Goal: Task Accomplishment & Management: Complete application form

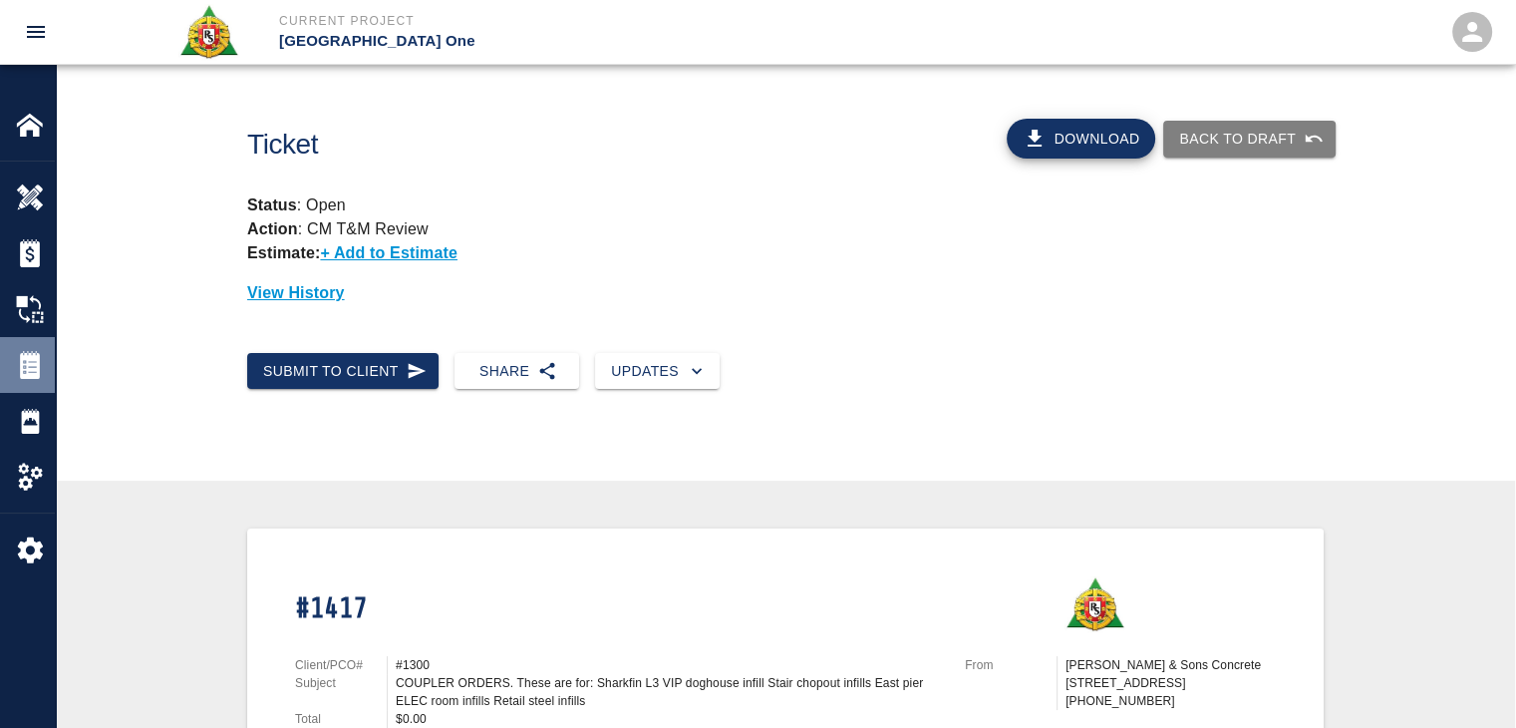
click at [40, 351] on img at bounding box center [30, 365] width 28 height 28
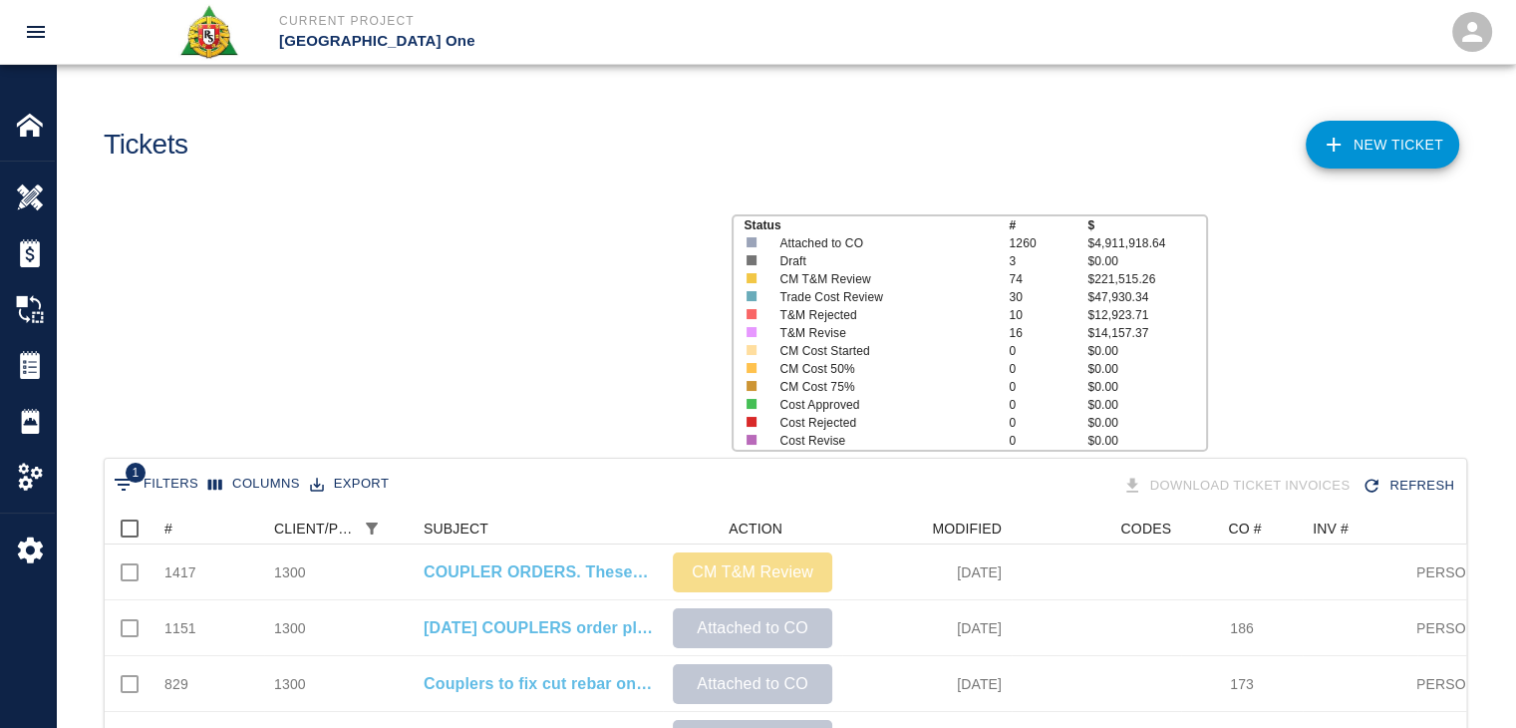
scroll to position [646, 1346]
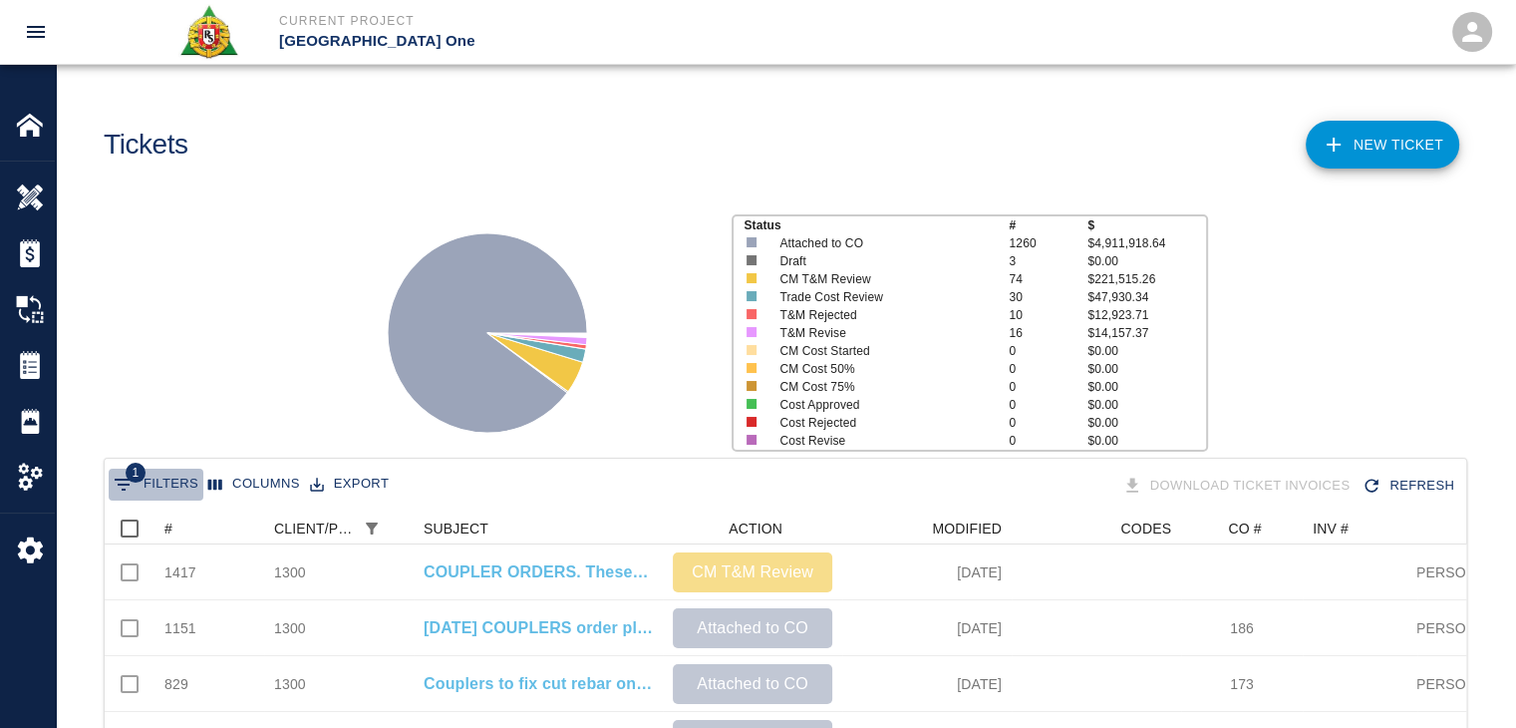
click at [113, 483] on icon "Show filters" at bounding box center [124, 484] width 24 height 24
select select "pco_number"
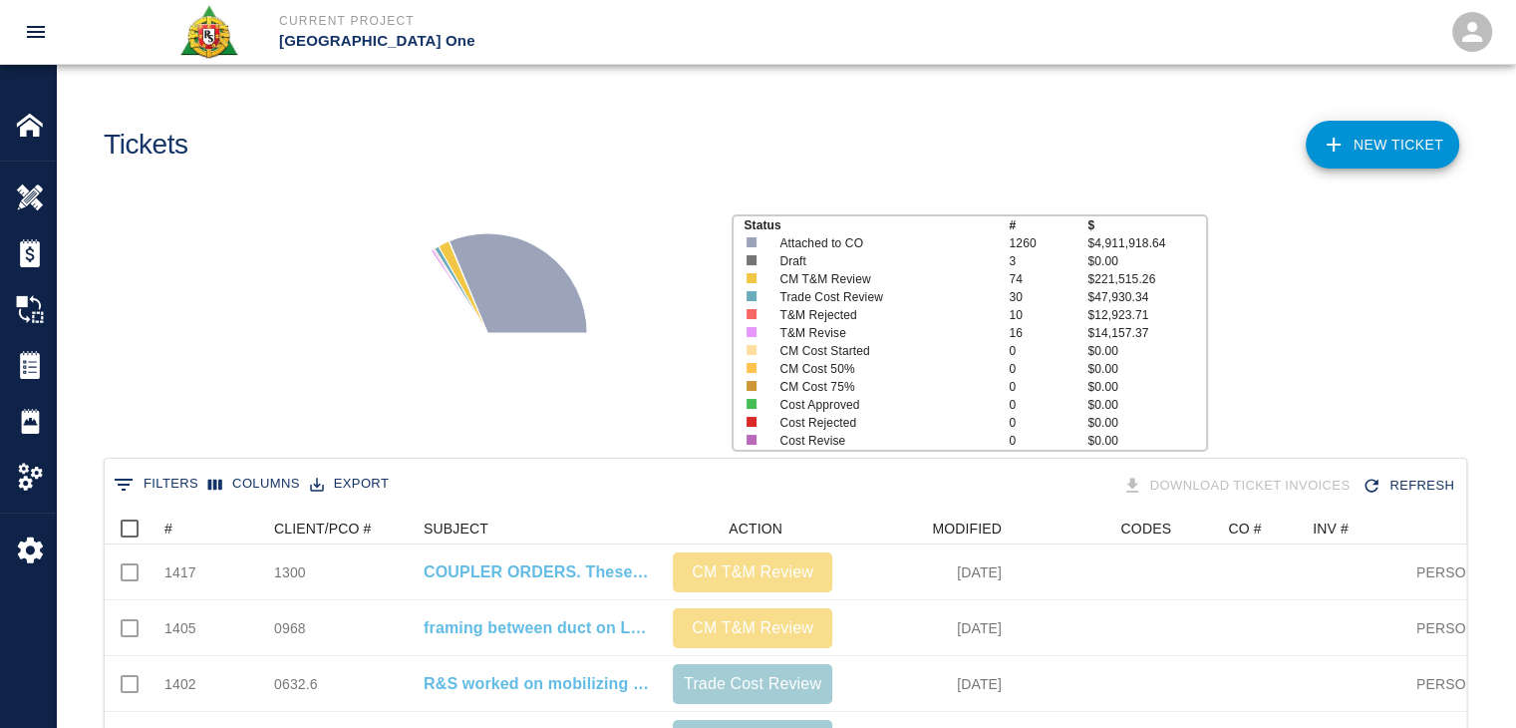
scroll to position [16, 16]
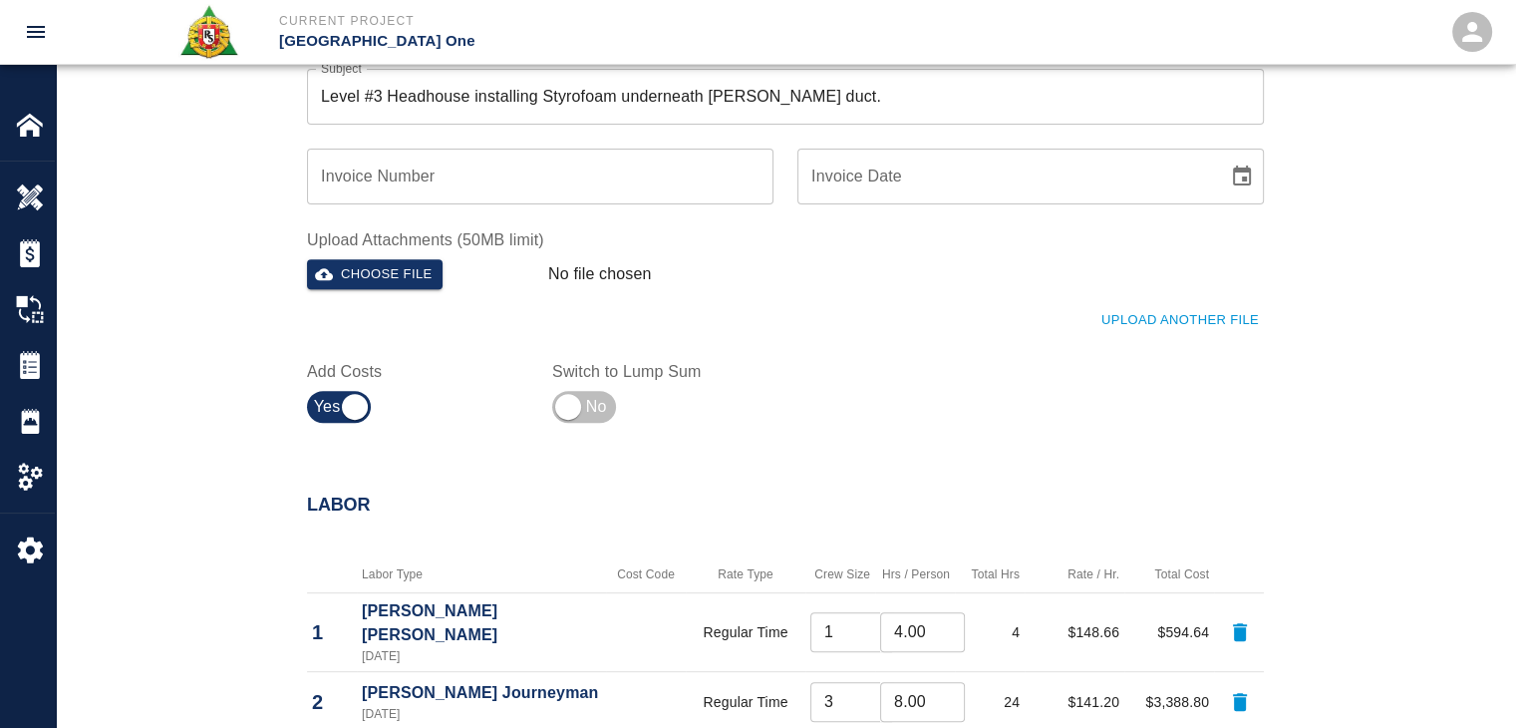
scroll to position [725, 0]
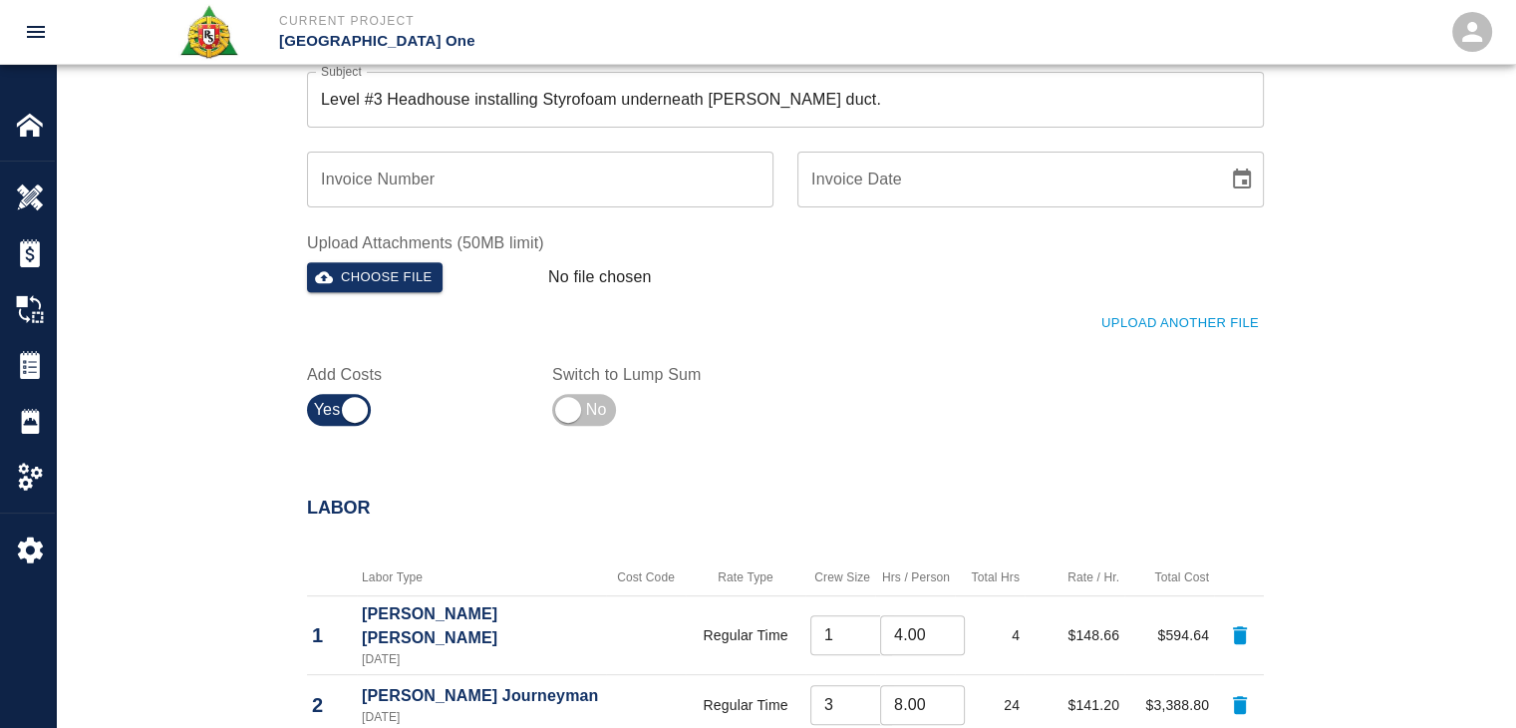
click at [1140, 321] on button "Upload Another File" at bounding box center [1179, 323] width 167 height 31
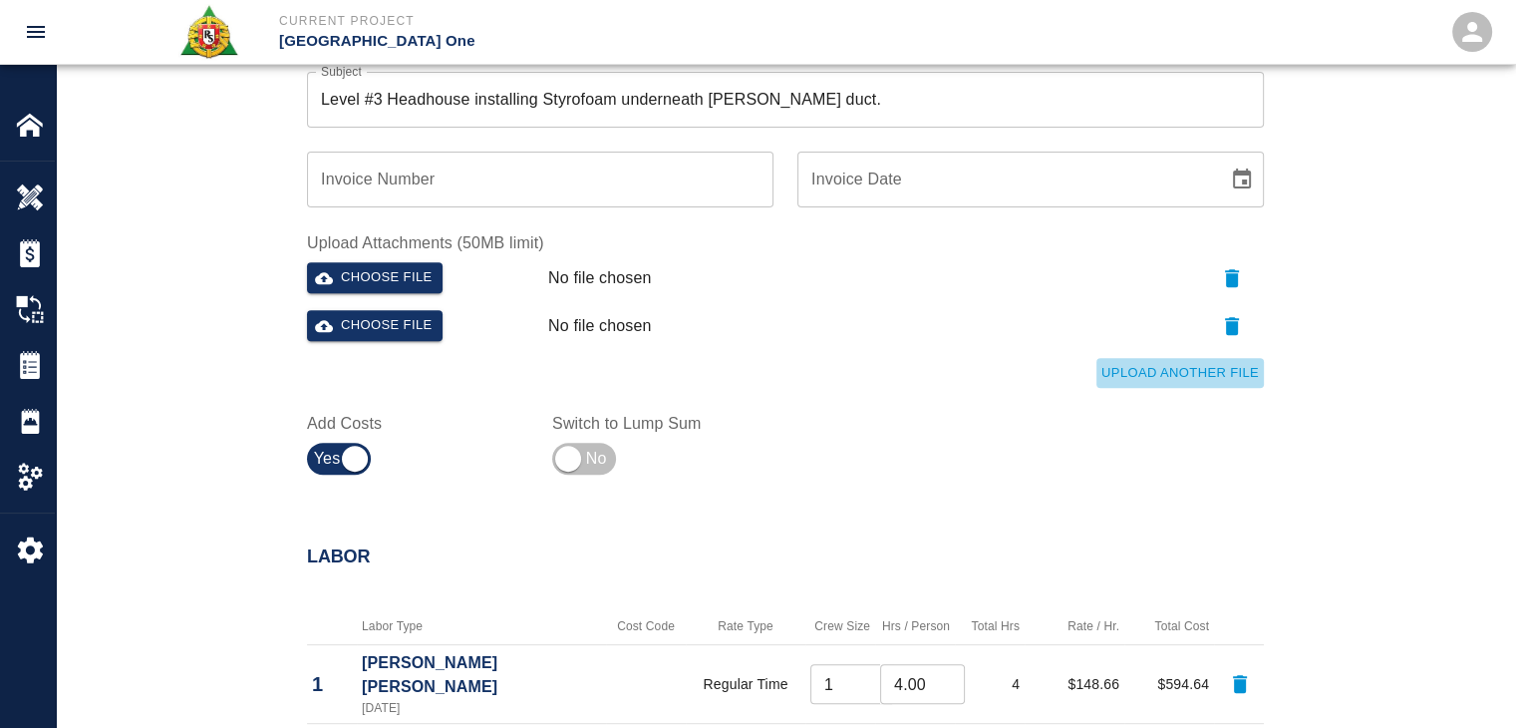
click at [1161, 367] on button "Upload Another File" at bounding box center [1179, 373] width 167 height 31
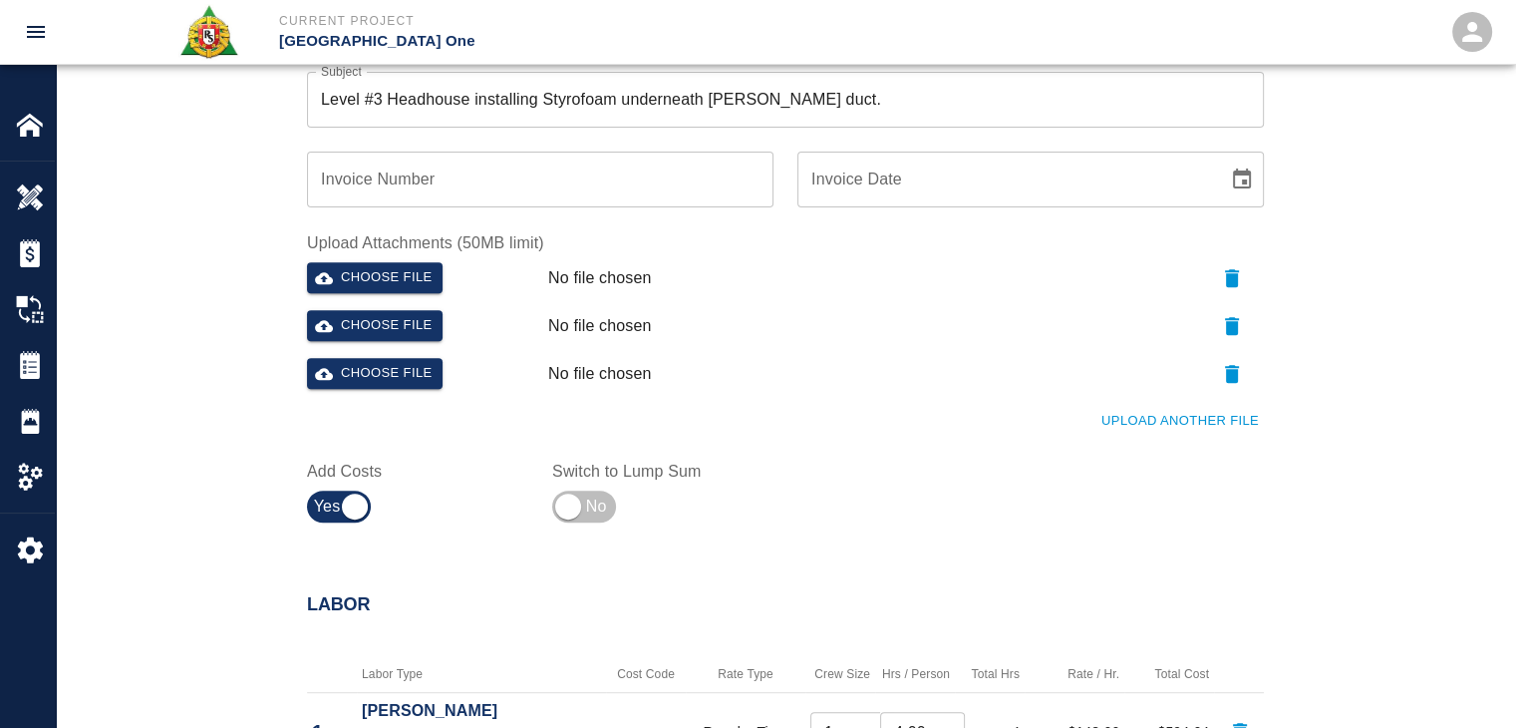
click at [1164, 412] on button "Upload Another File" at bounding box center [1179, 421] width 167 height 31
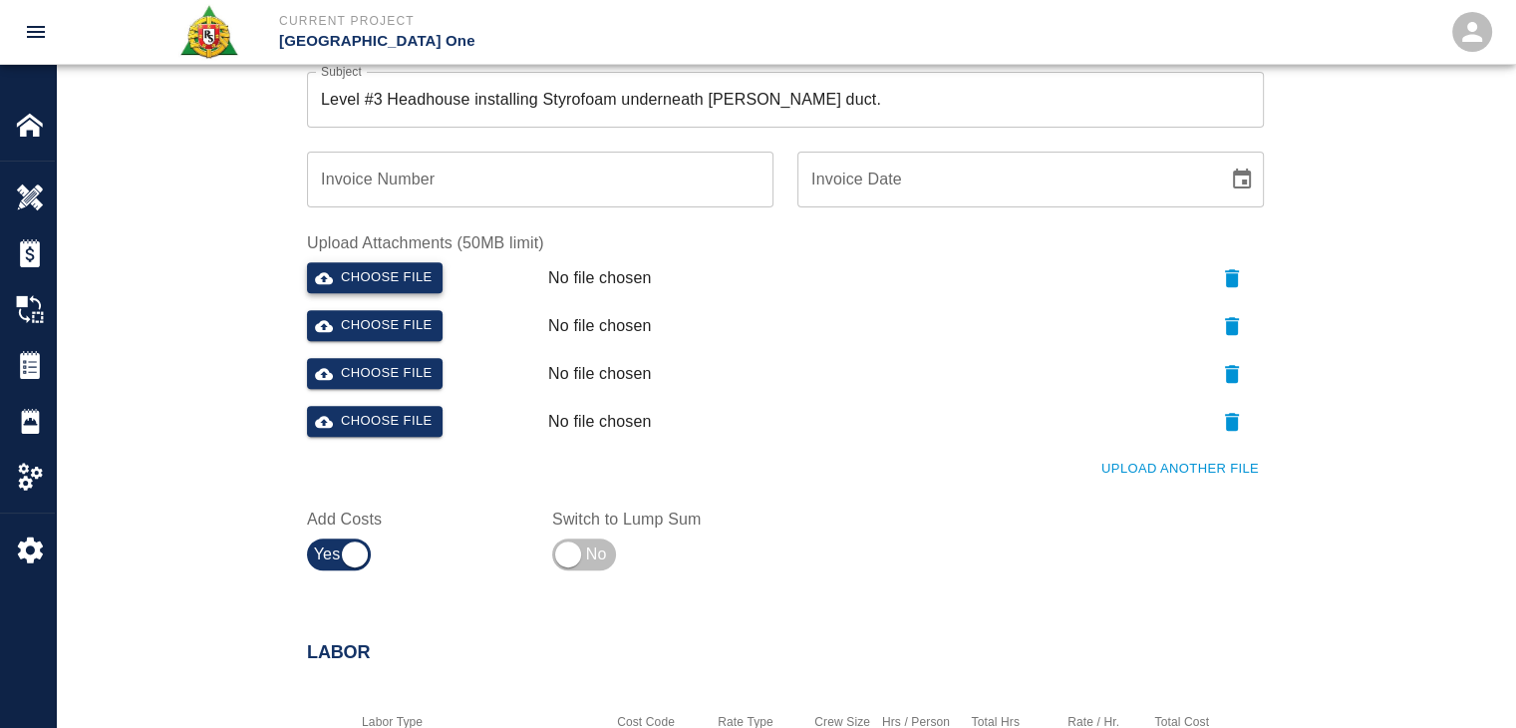
click at [403, 282] on button "Choose file" at bounding box center [375, 277] width 136 height 31
click at [381, 312] on button "Choose file" at bounding box center [375, 325] width 136 height 31
click at [377, 362] on button "Choose file" at bounding box center [375, 373] width 136 height 31
click at [1127, 469] on button "Upload Another File" at bounding box center [1179, 468] width 167 height 31
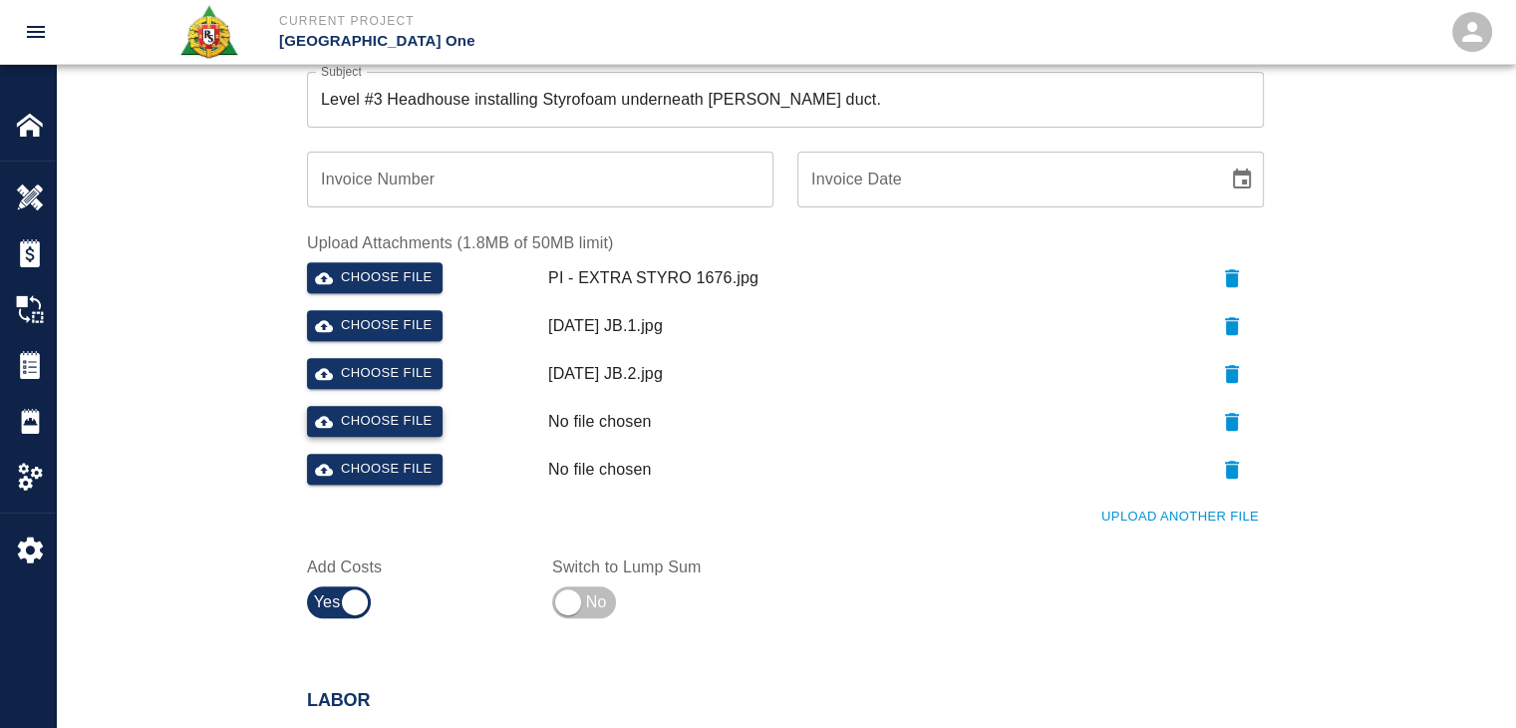
click at [407, 424] on button "Choose file" at bounding box center [375, 421] width 136 height 31
click at [395, 449] on div "Choose file" at bounding box center [419, 466] width 241 height 40
click at [413, 462] on button "Choose file" at bounding box center [375, 468] width 136 height 31
click at [255, 363] on div "Ticket Number 1418 Ticket Number PCO Number 1676 PCO Number Start Date 09/30/20…" at bounding box center [785, 52] width 1076 height 1150
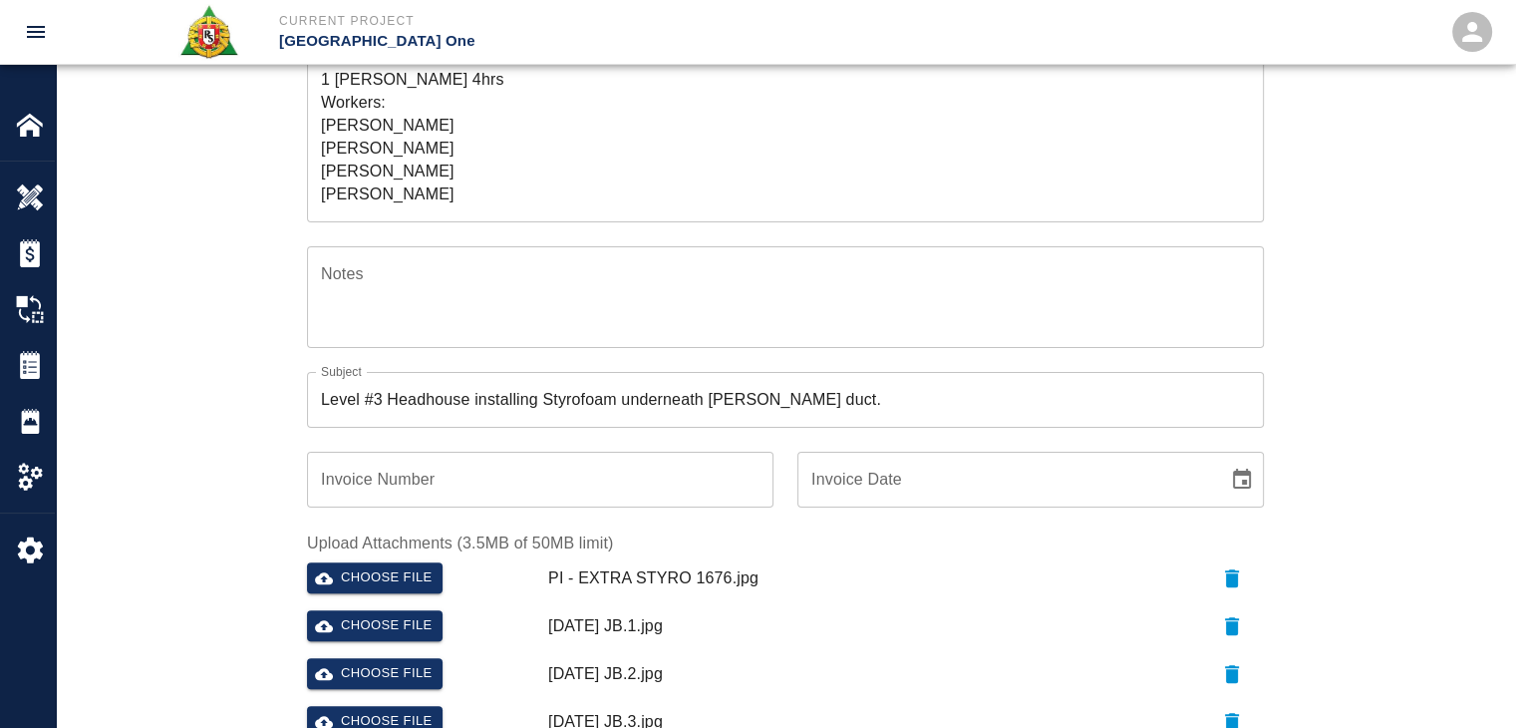
scroll to position [0, 0]
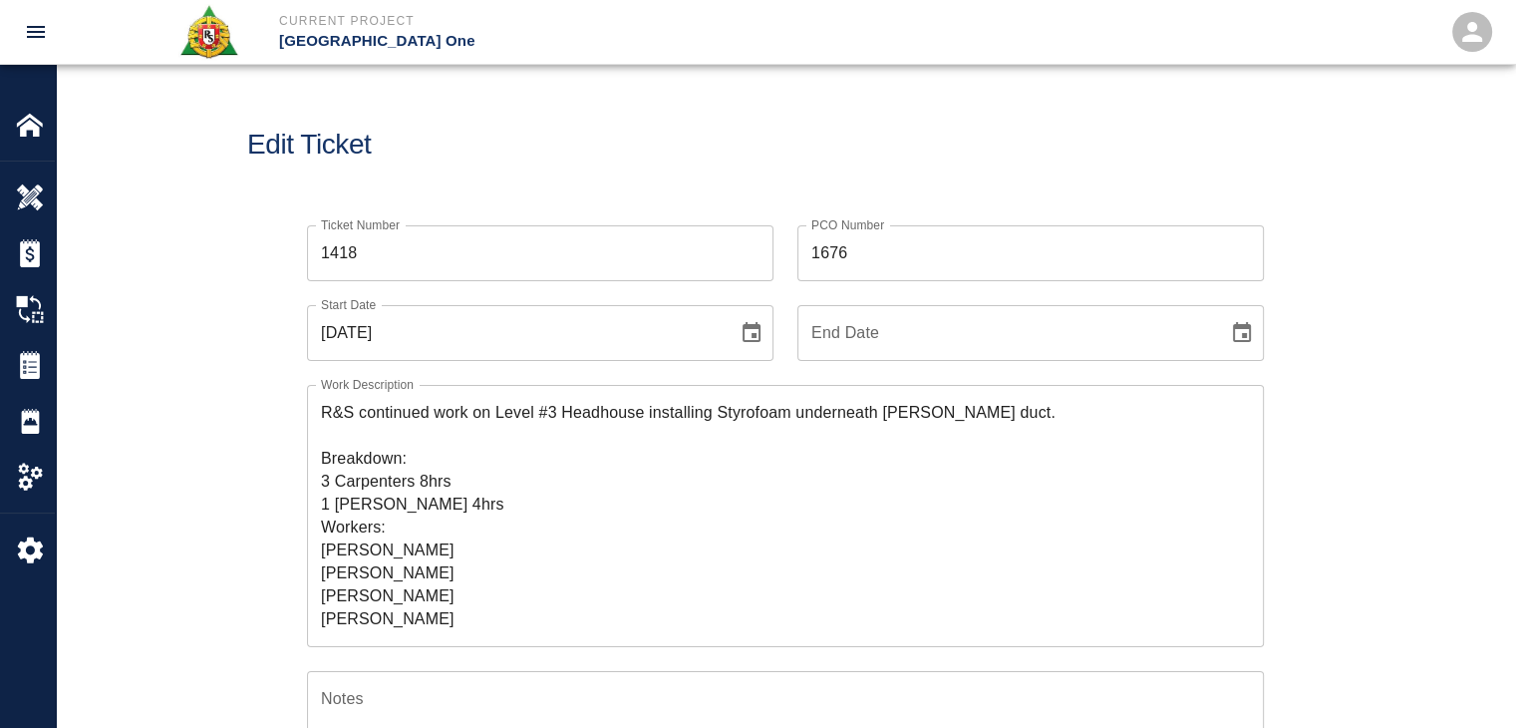
click at [447, 195] on div "Edit Ticket" at bounding box center [785, 145] width 1459 height 160
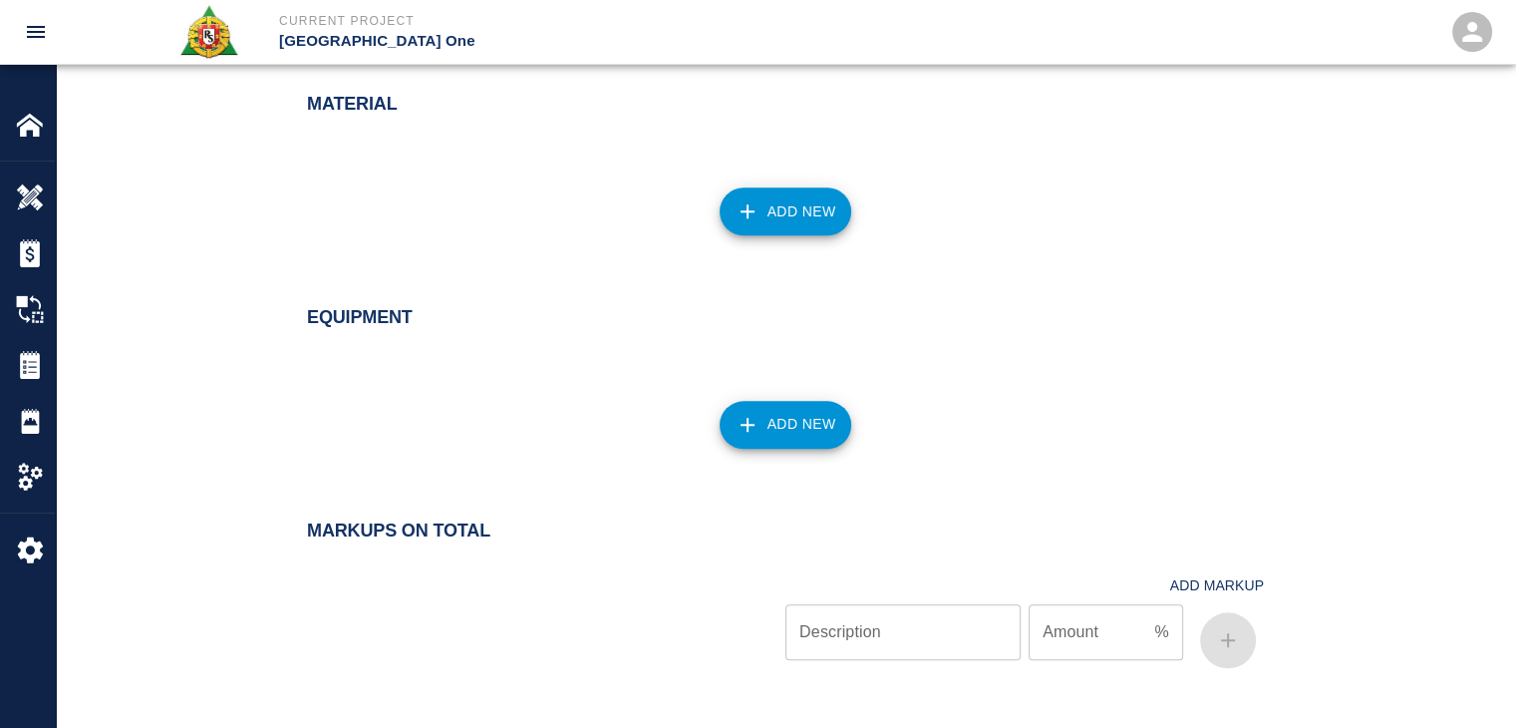
scroll to position [2074, 0]
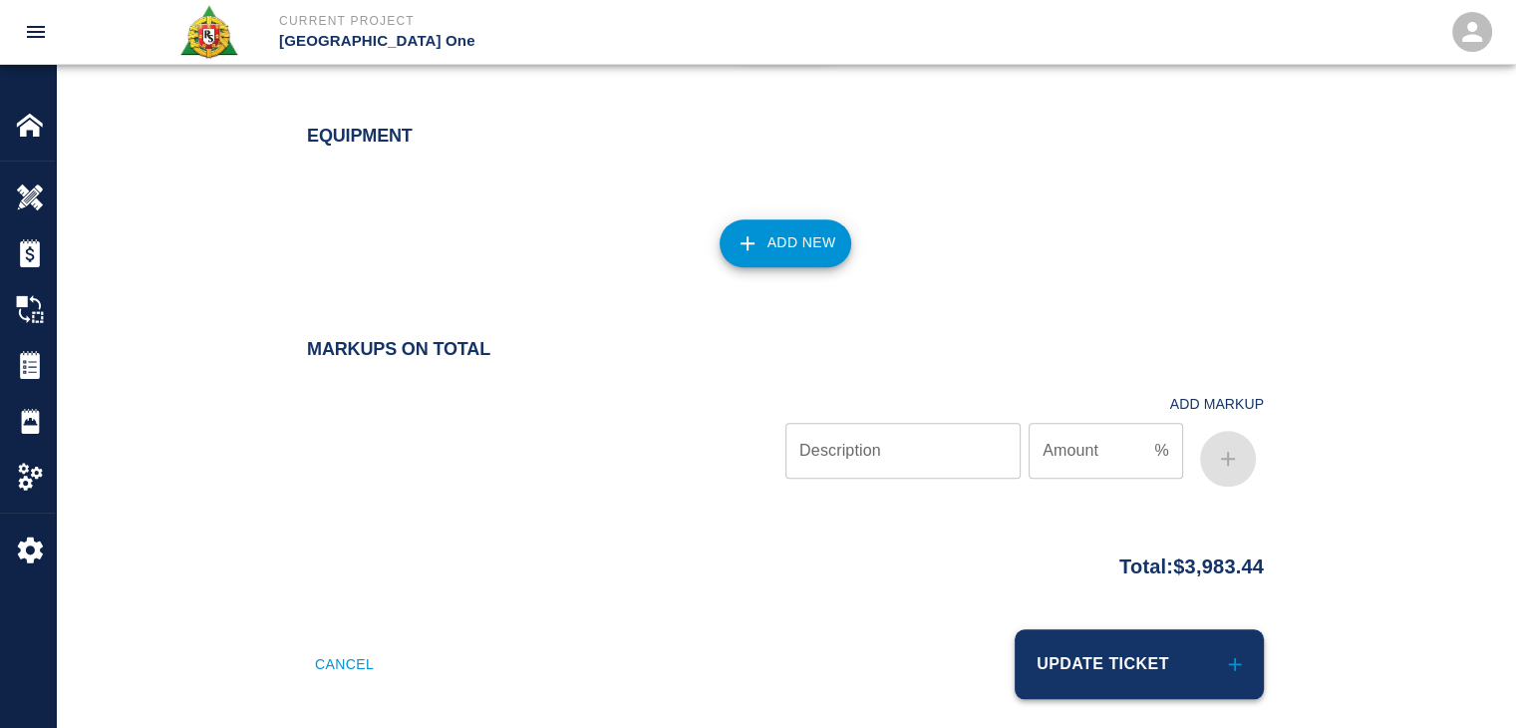
click at [1104, 629] on button "Update Ticket" at bounding box center [1139, 664] width 249 height 70
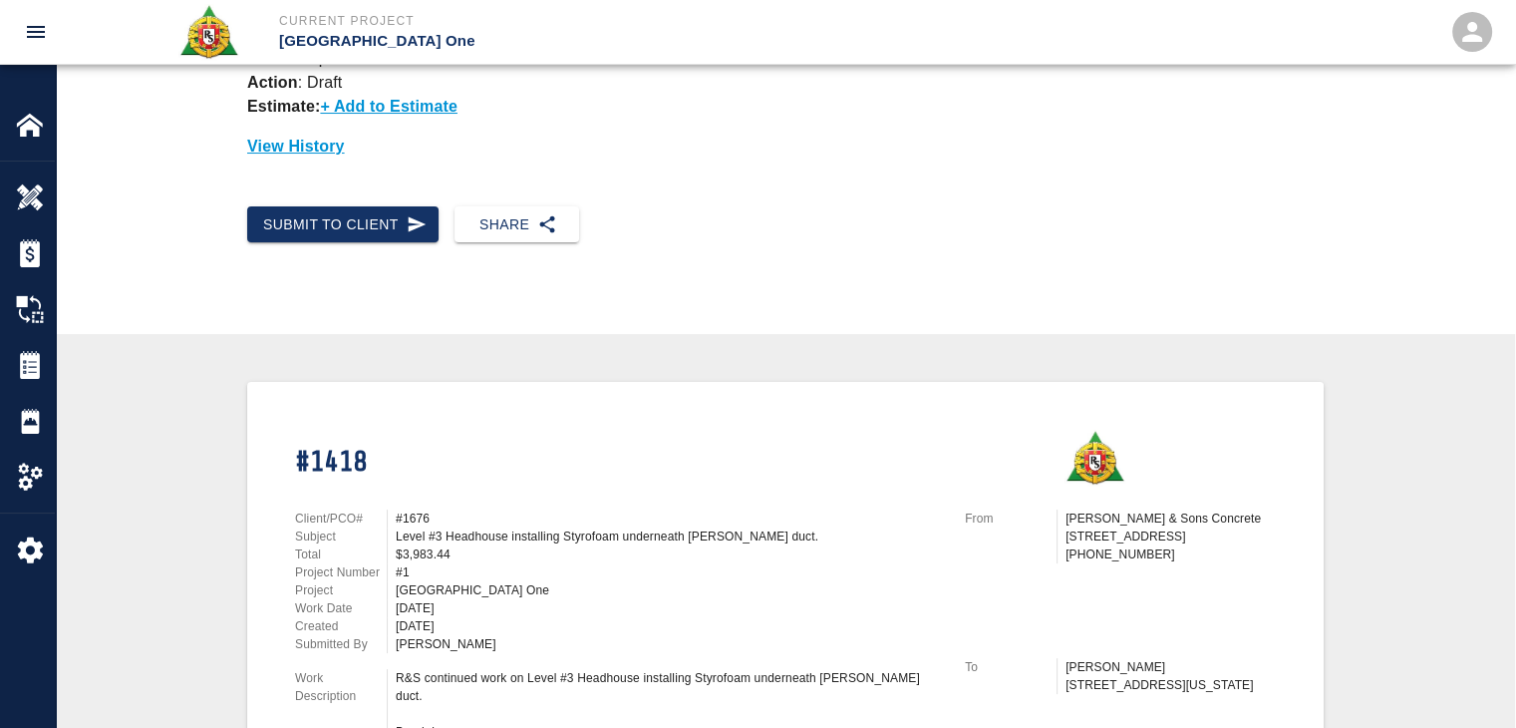
scroll to position [151, 0]
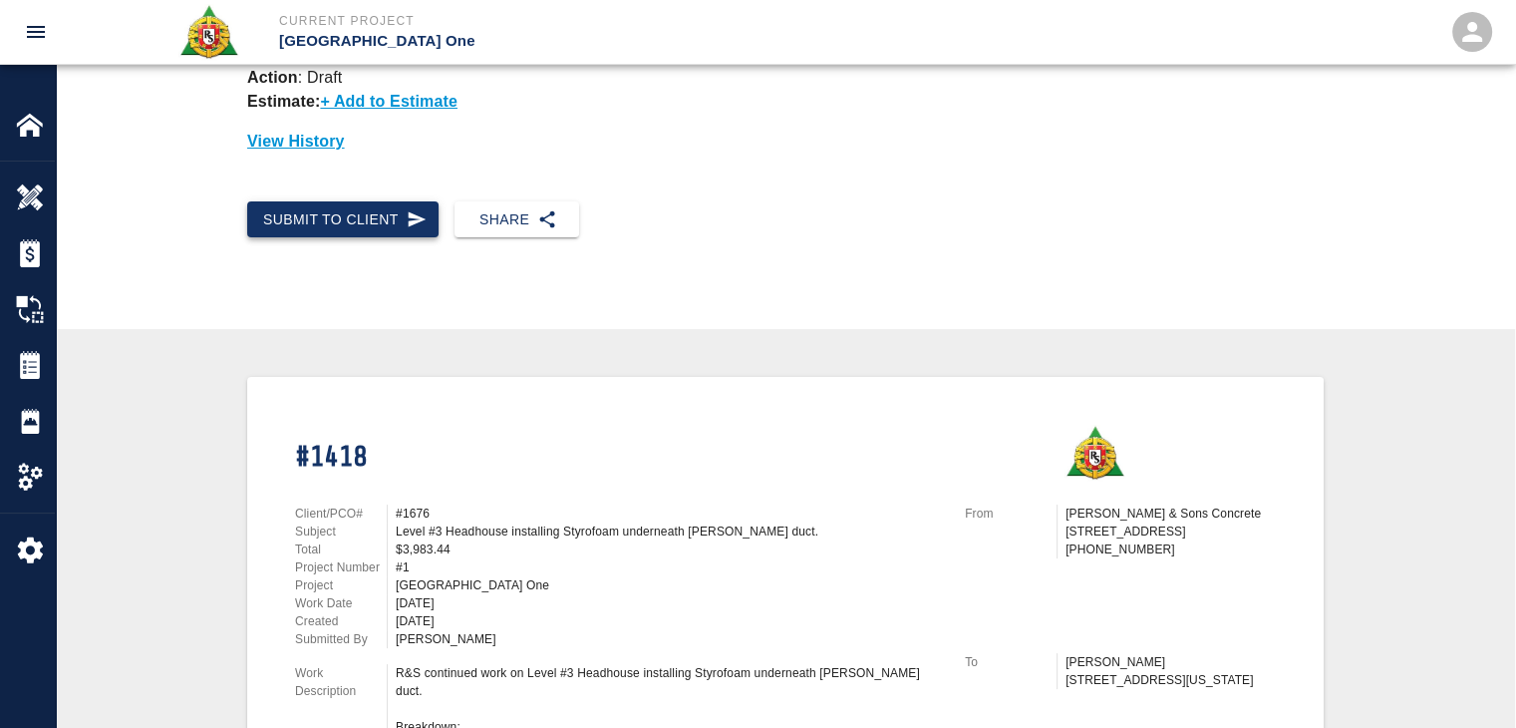
click at [360, 213] on button "Submit to Client" at bounding box center [342, 219] width 191 height 37
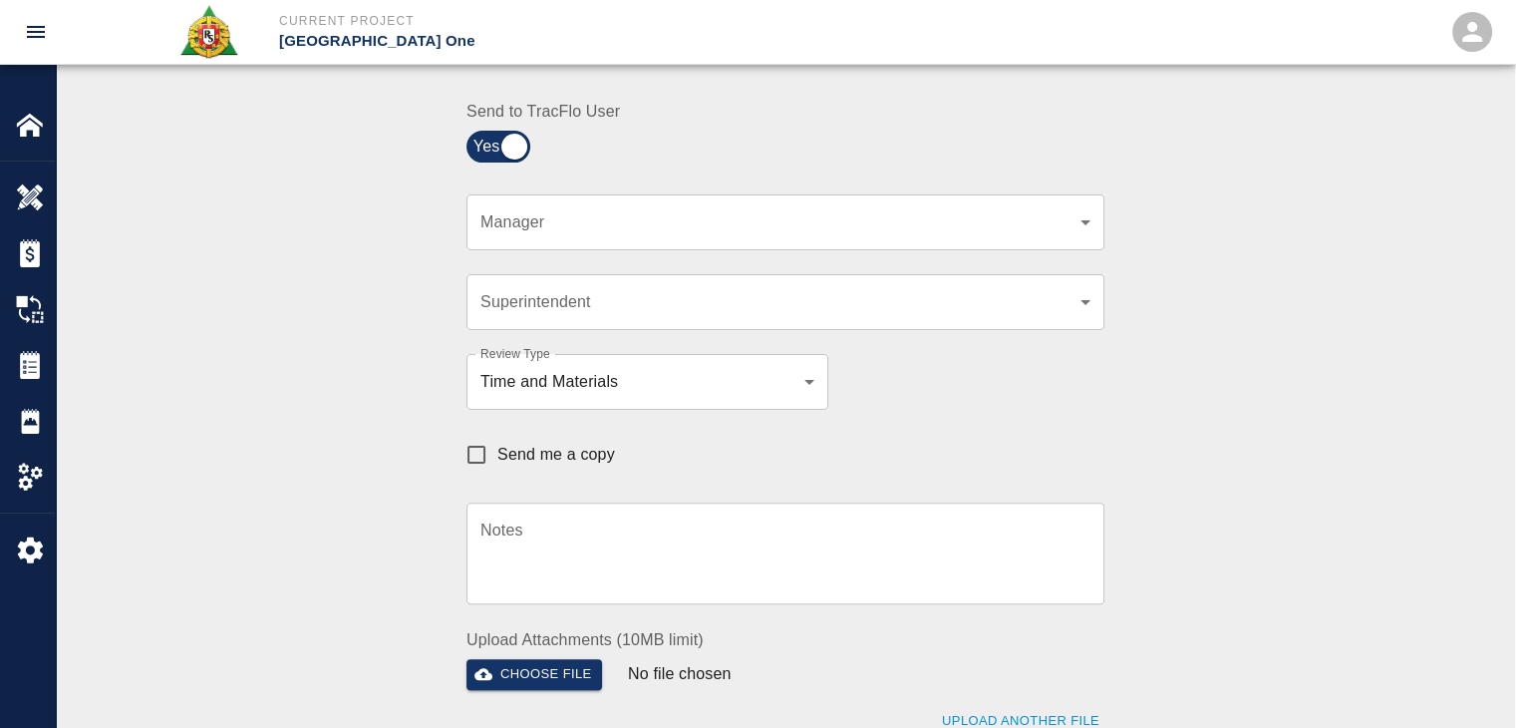
scroll to position [481, 0]
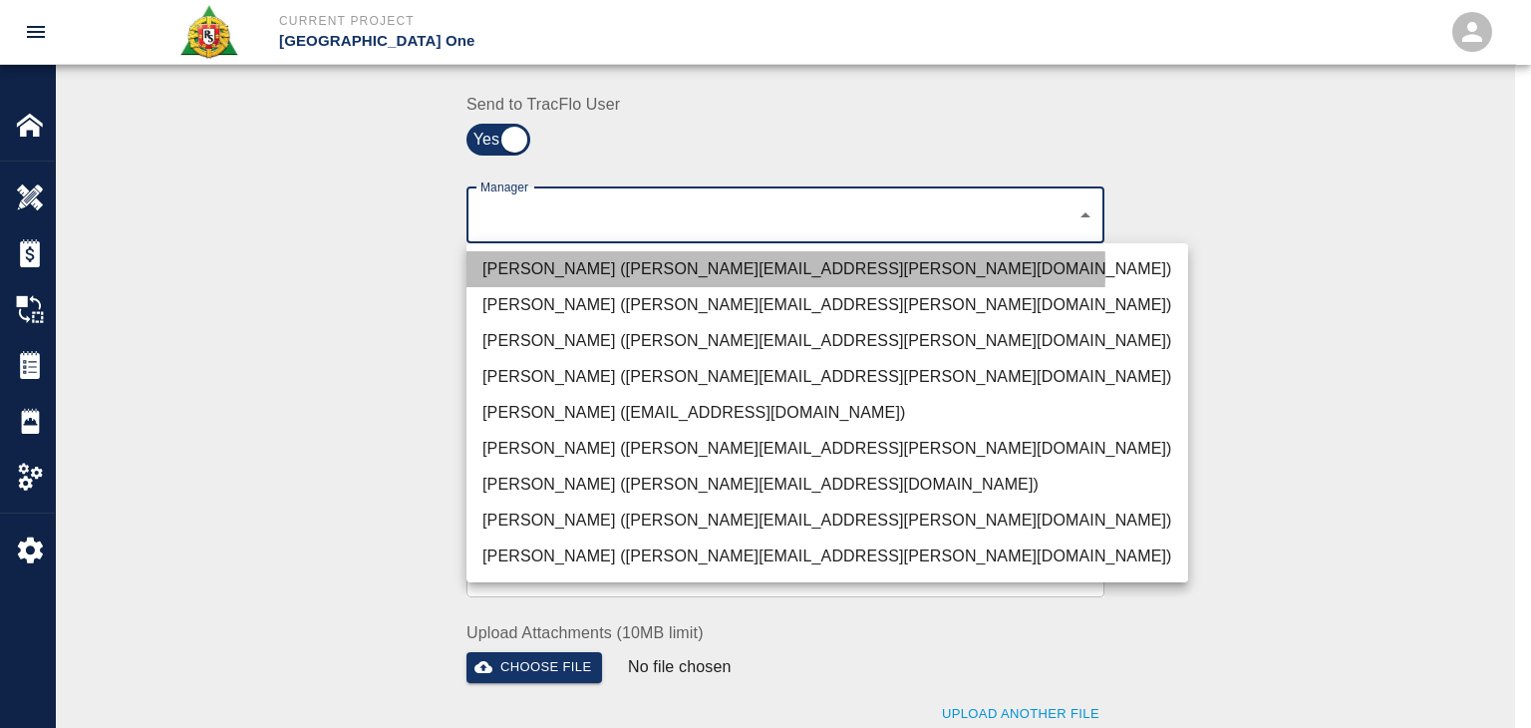
click at [572, 269] on li "[PERSON_NAME] ([PERSON_NAME][EMAIL_ADDRESS][PERSON_NAME][DOMAIN_NAME])" at bounding box center [827, 269] width 722 height 36
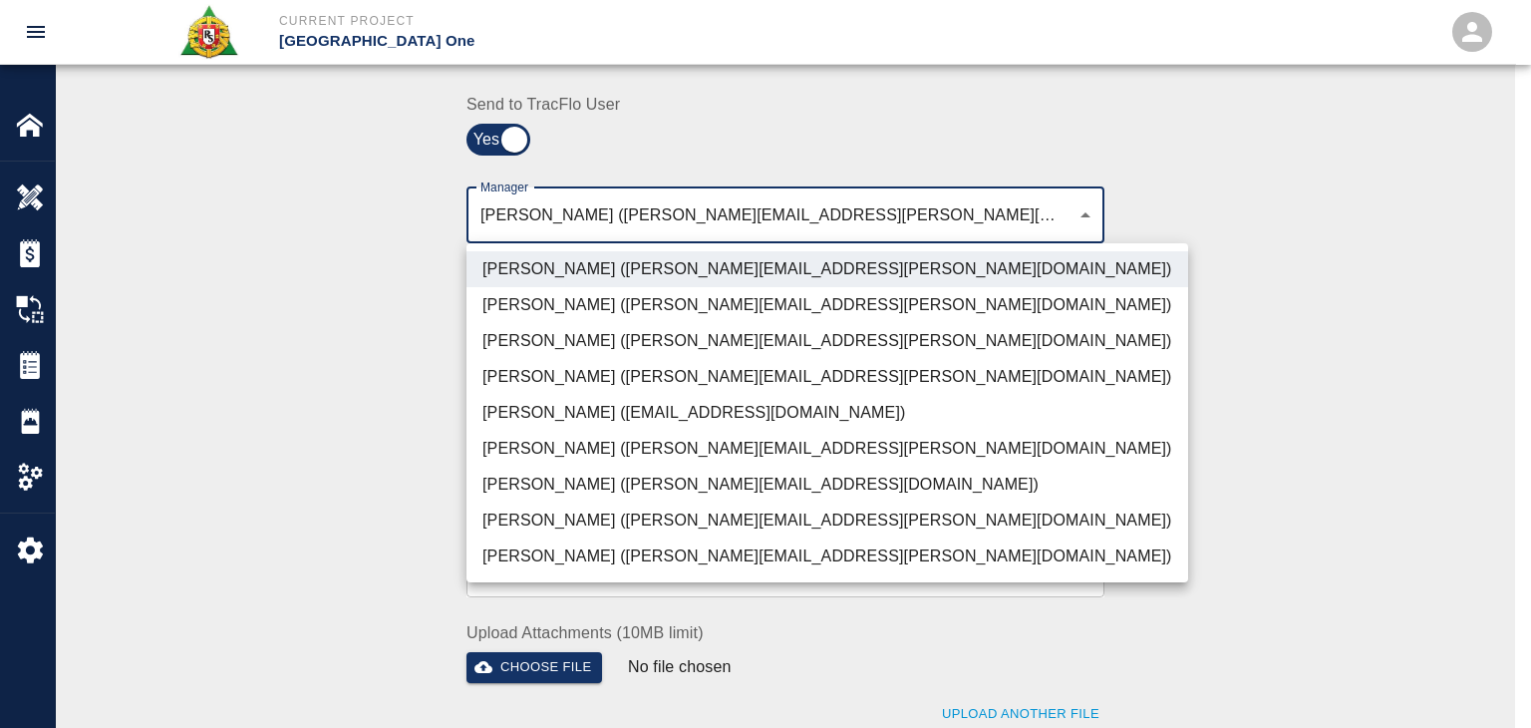
click at [588, 348] on li "[PERSON_NAME] ([PERSON_NAME][EMAIL_ADDRESS][PERSON_NAME][DOMAIN_NAME])" at bounding box center [827, 341] width 722 height 36
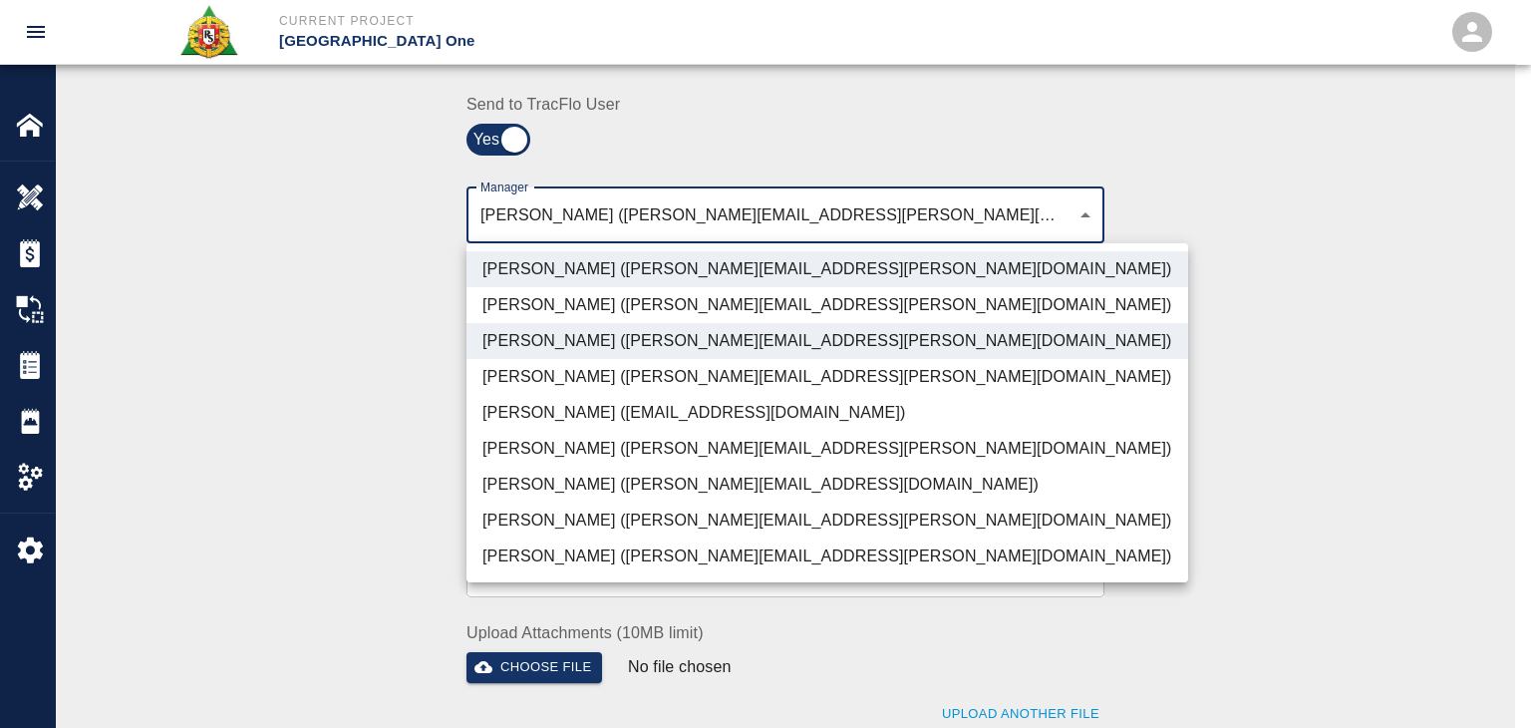
click at [686, 549] on li "Shane Lamay (shane.lamay@aecom.com)" at bounding box center [827, 556] width 722 height 36
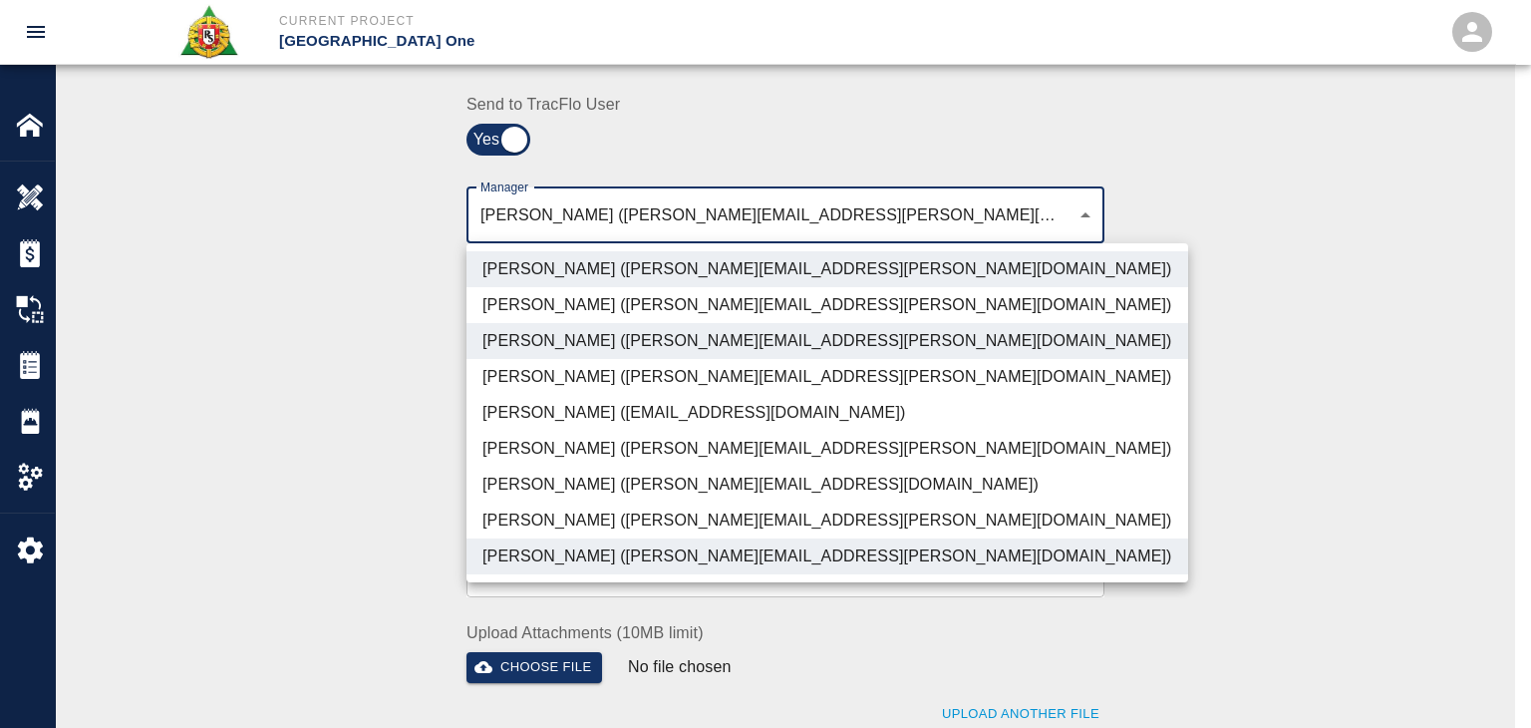
click at [624, 483] on li "Patrick Testino (patrick.testino@aecom.com)" at bounding box center [827, 484] width 722 height 36
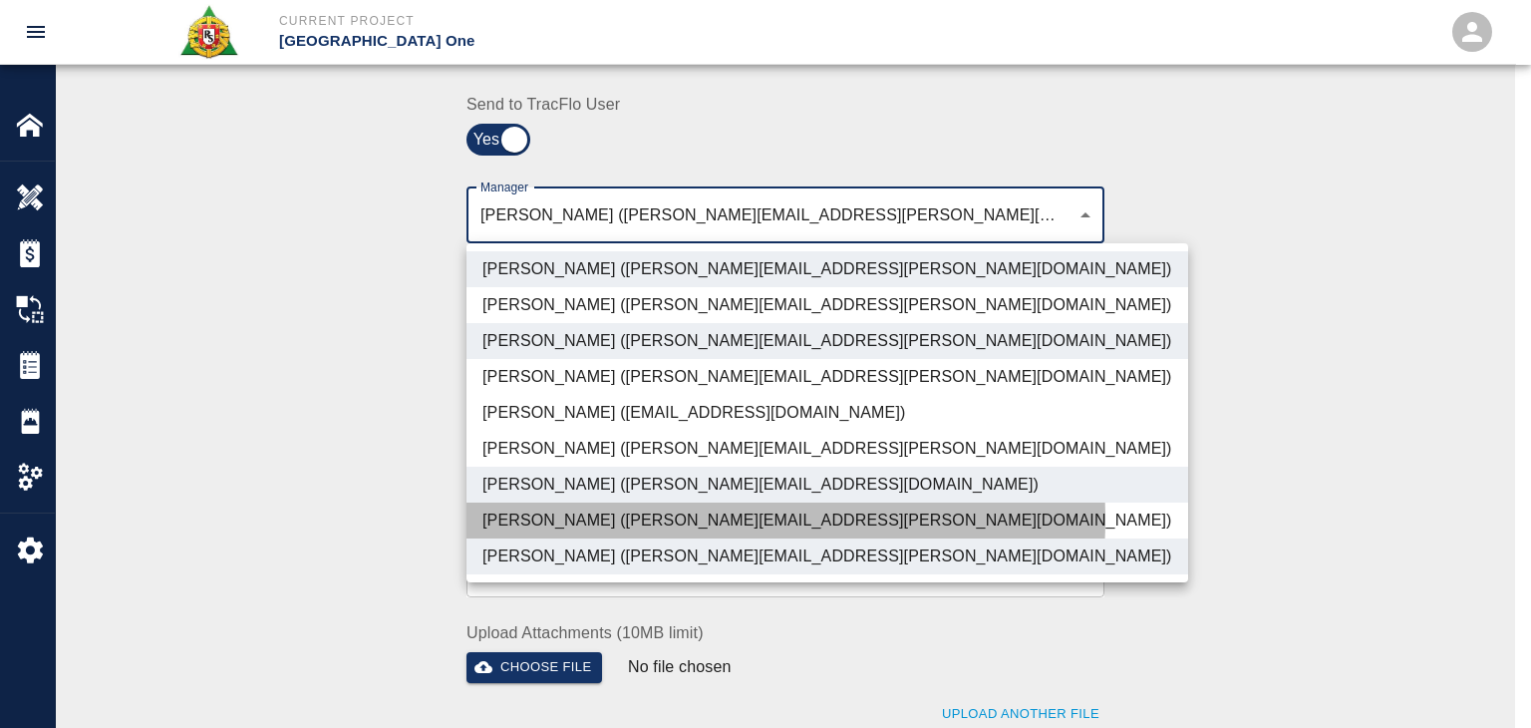
click at [670, 519] on li "Dylan Sims (dylan.sims@aecom.com)" at bounding box center [827, 520] width 722 height 36
type input "ede96749-2565-4a65-a76c-ac2c5448e16e,69d78ca4-8a93-4c72-a988-7271956ccf0b,c39cc…"
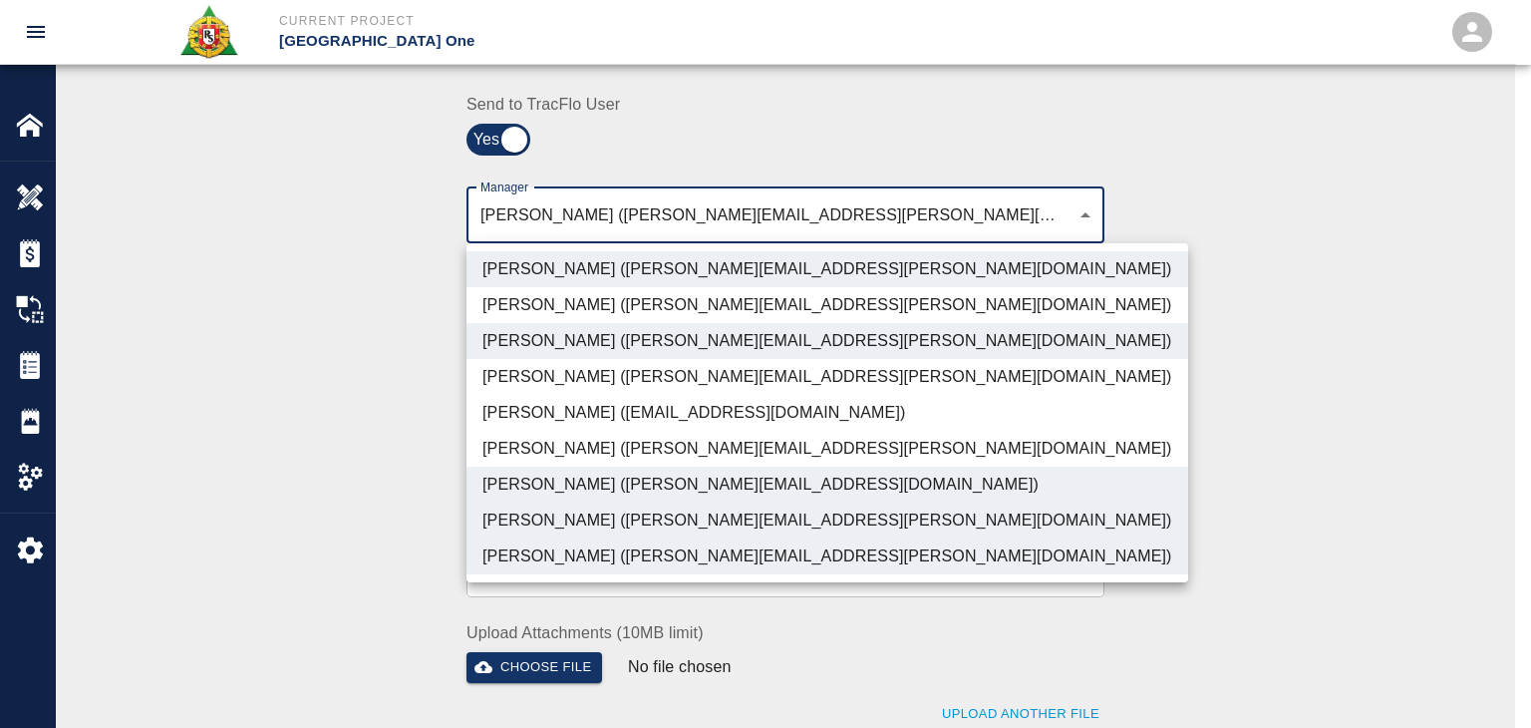
click at [303, 463] on div at bounding box center [765, 364] width 1531 height 728
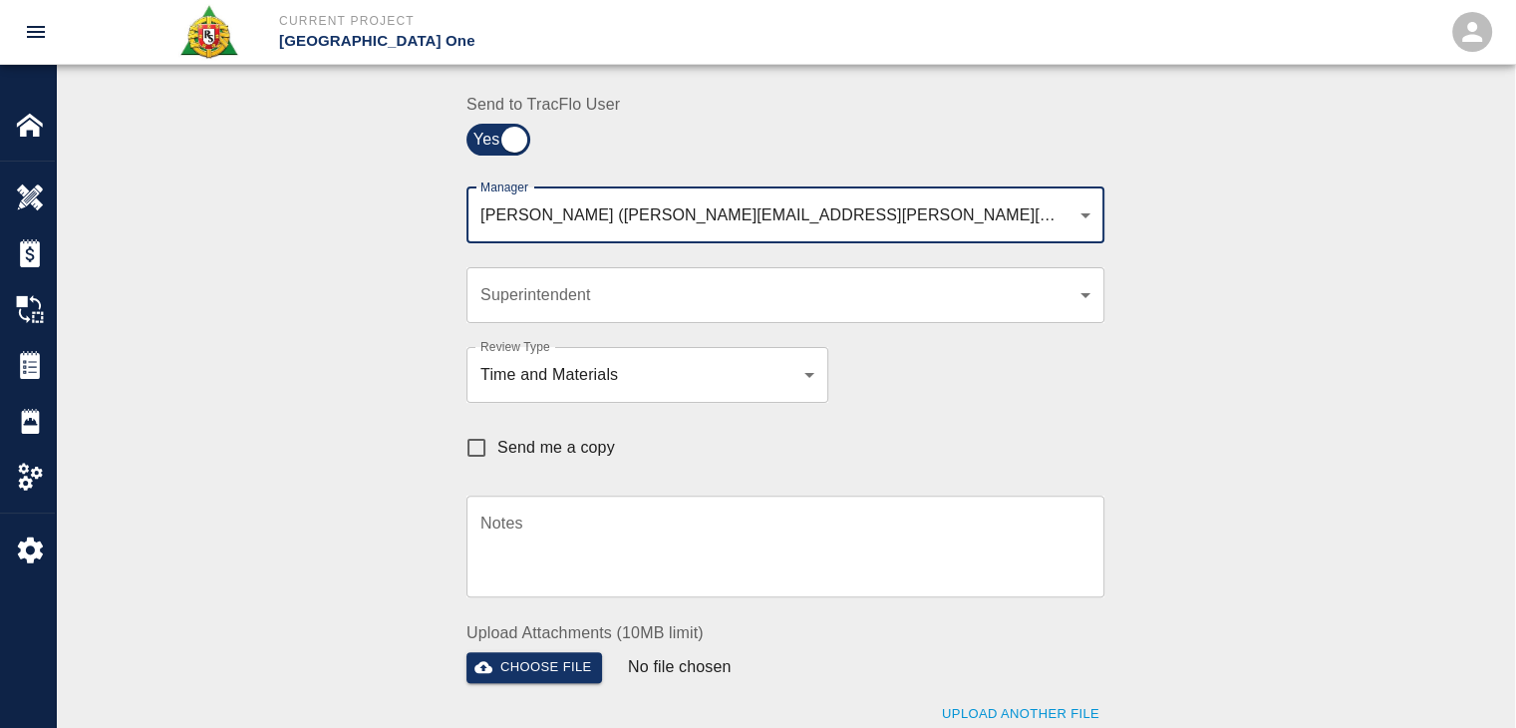
click at [537, 459] on label "Send me a copy" at bounding box center [534, 448] width 159 height 42
click at [497, 459] on input "Send me a copy" at bounding box center [476, 448] width 42 height 42
checkbox input "true"
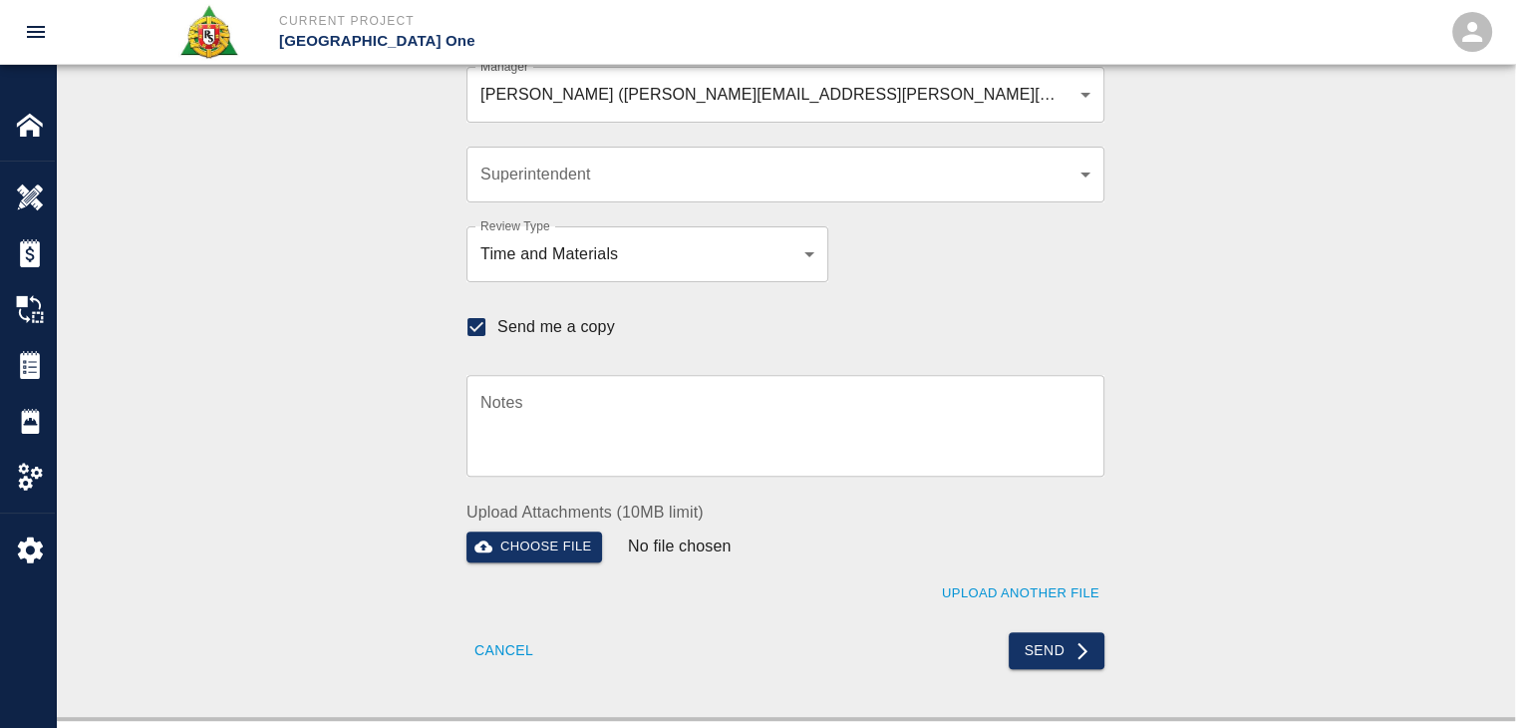
scroll to position [601, 0]
click at [1025, 638] on button "Send" at bounding box center [1057, 651] width 97 height 37
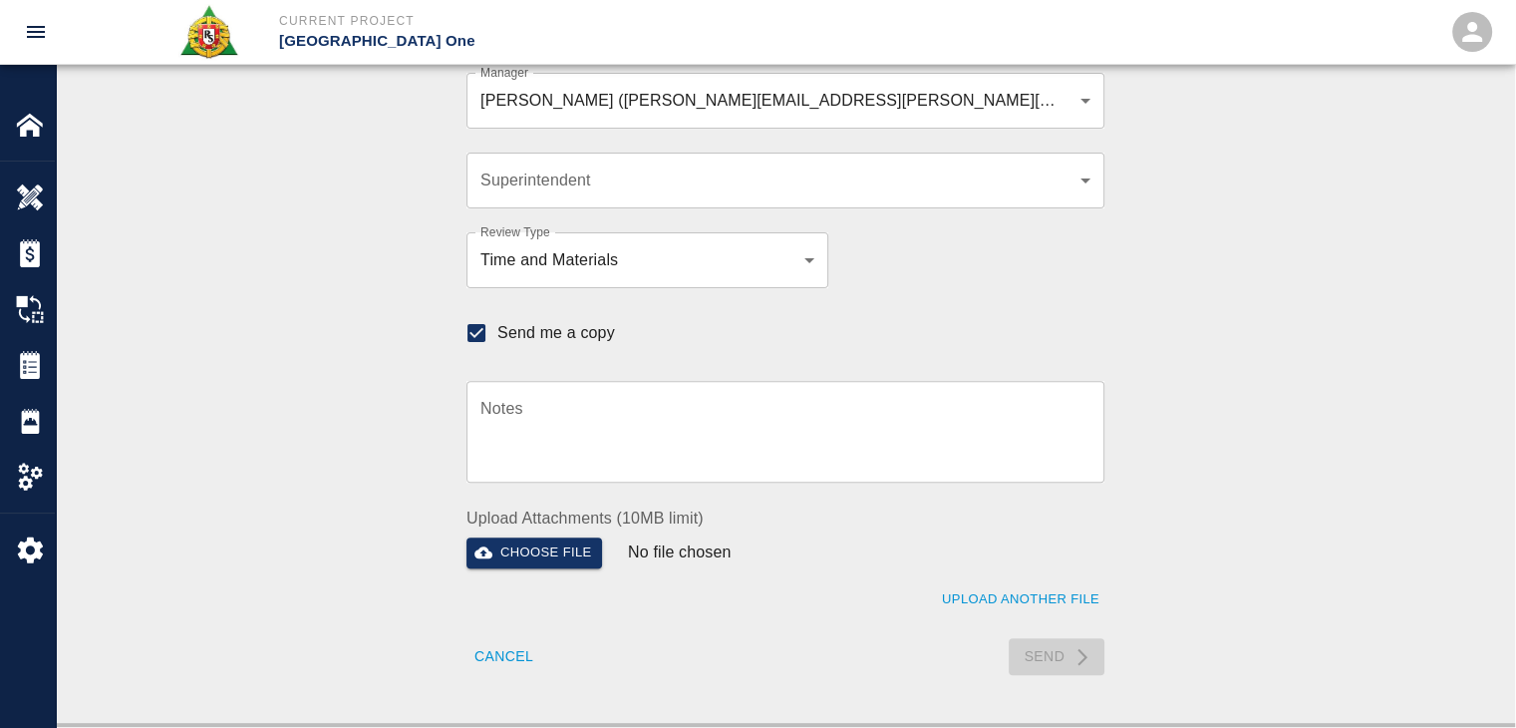
scroll to position [594, 0]
checkbox input "false"
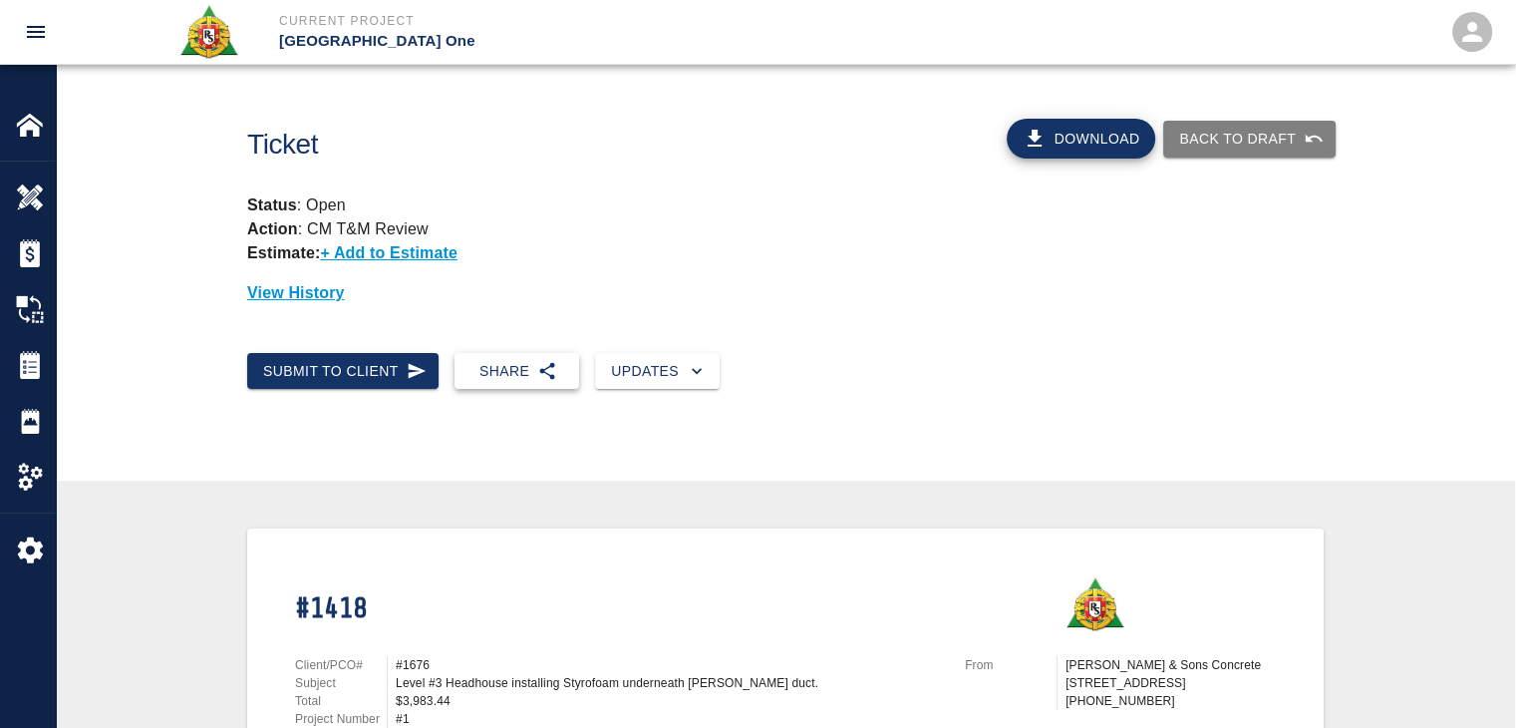
scroll to position [104, 0]
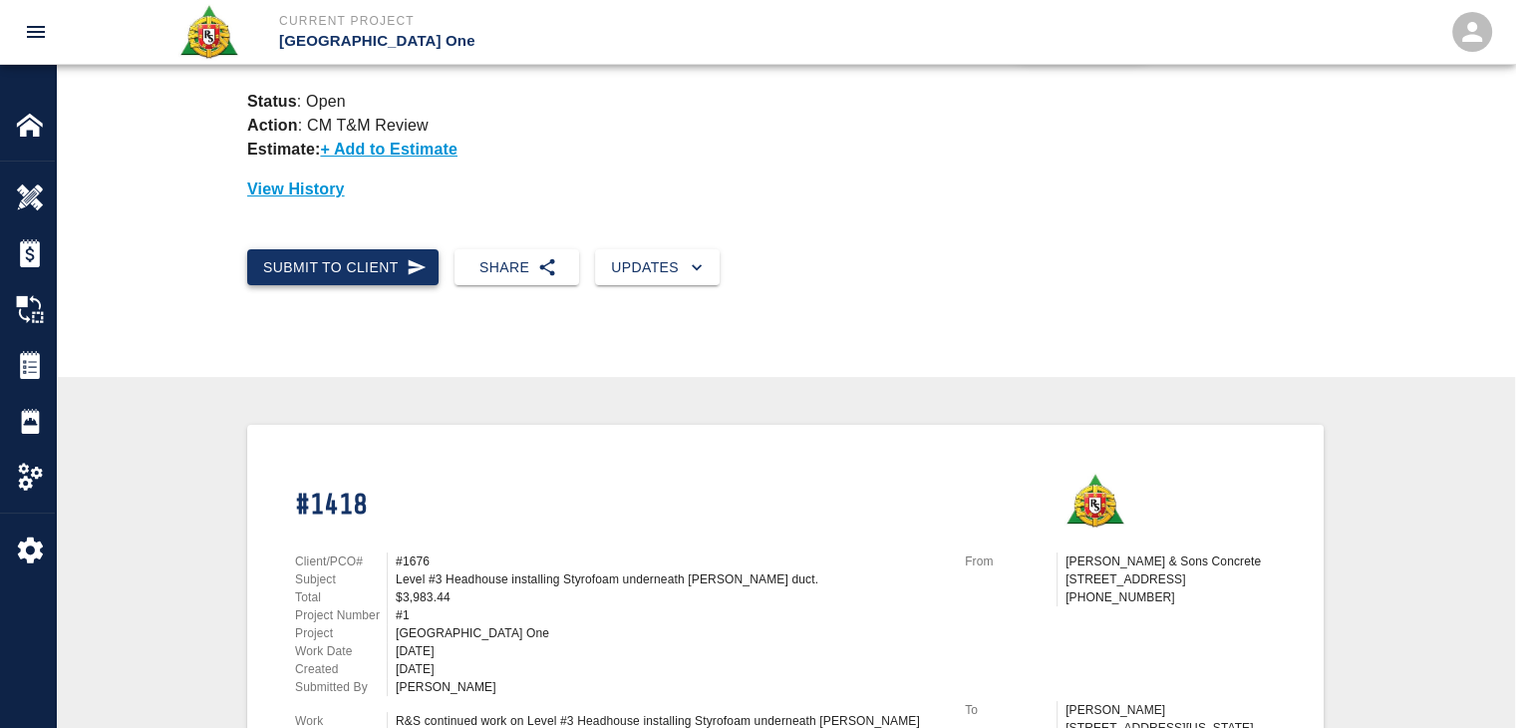
click at [407, 276] on icon "button" at bounding box center [417, 267] width 20 height 20
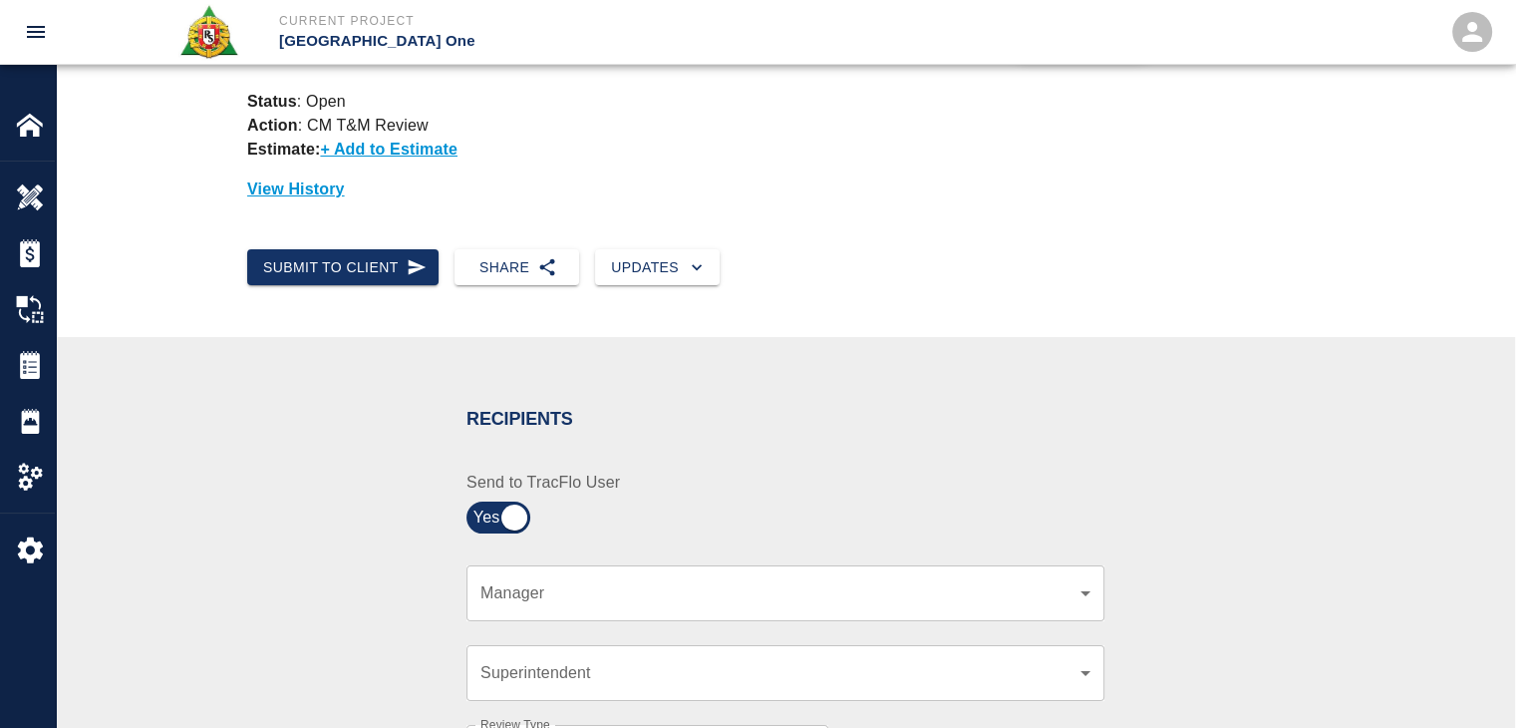
click at [576, 324] on div "Submit to Client Share Updates" at bounding box center [785, 283] width 1459 height 101
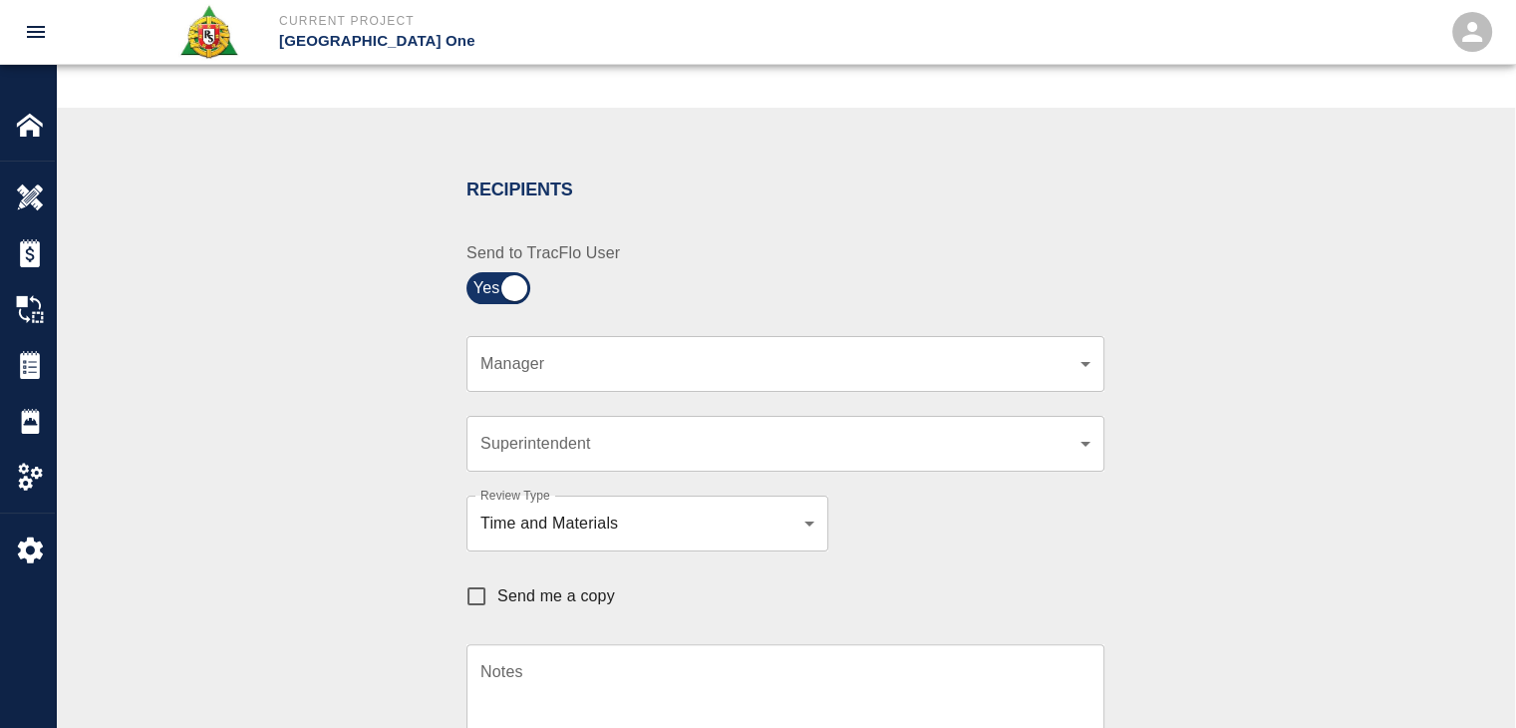
scroll to position [334, 0]
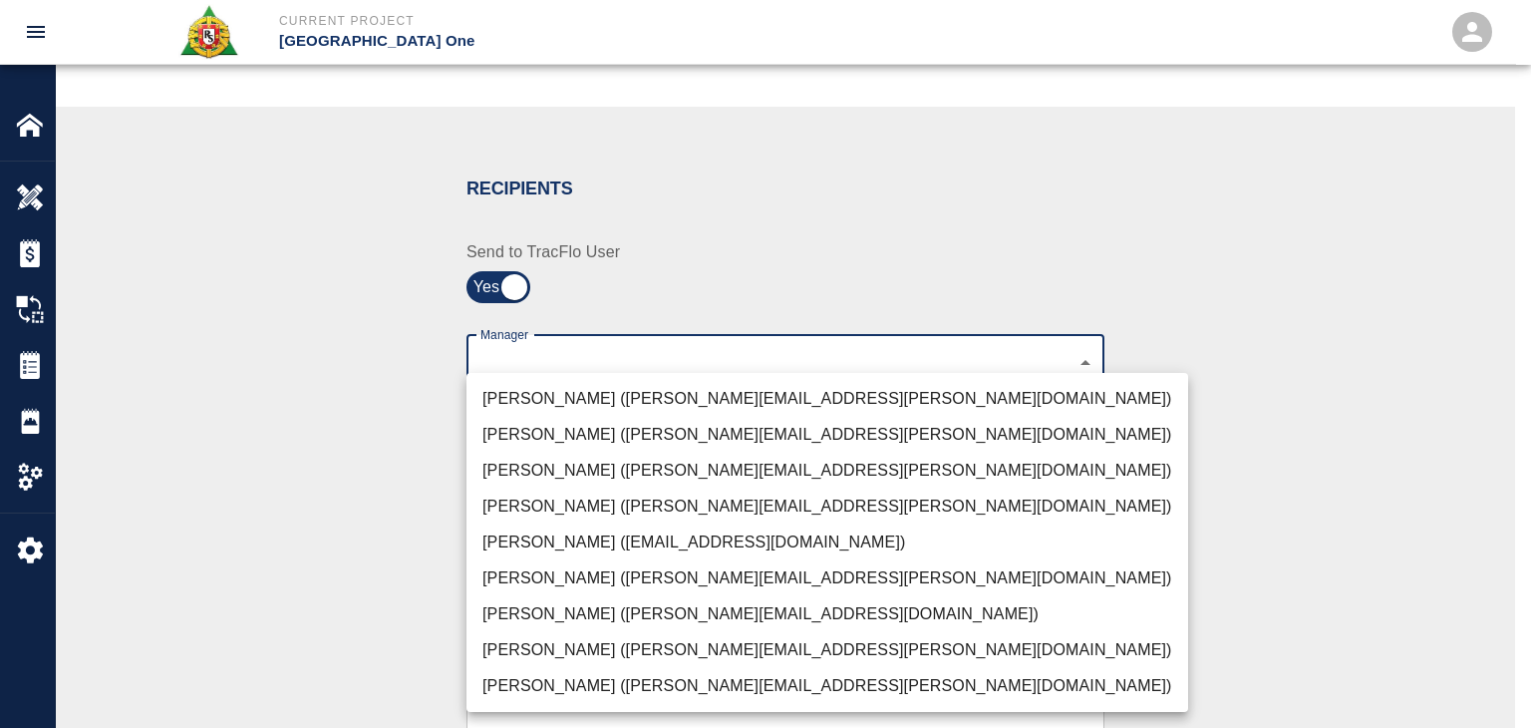
click at [541, 353] on body "Current Project JFK Terminal One Home JFK Terminal One Overview Estimates Chang…" at bounding box center [765, 30] width 1531 height 728
click at [591, 388] on li "Peter Hardecker (peter.hardecker@aecom.com)" at bounding box center [827, 399] width 722 height 36
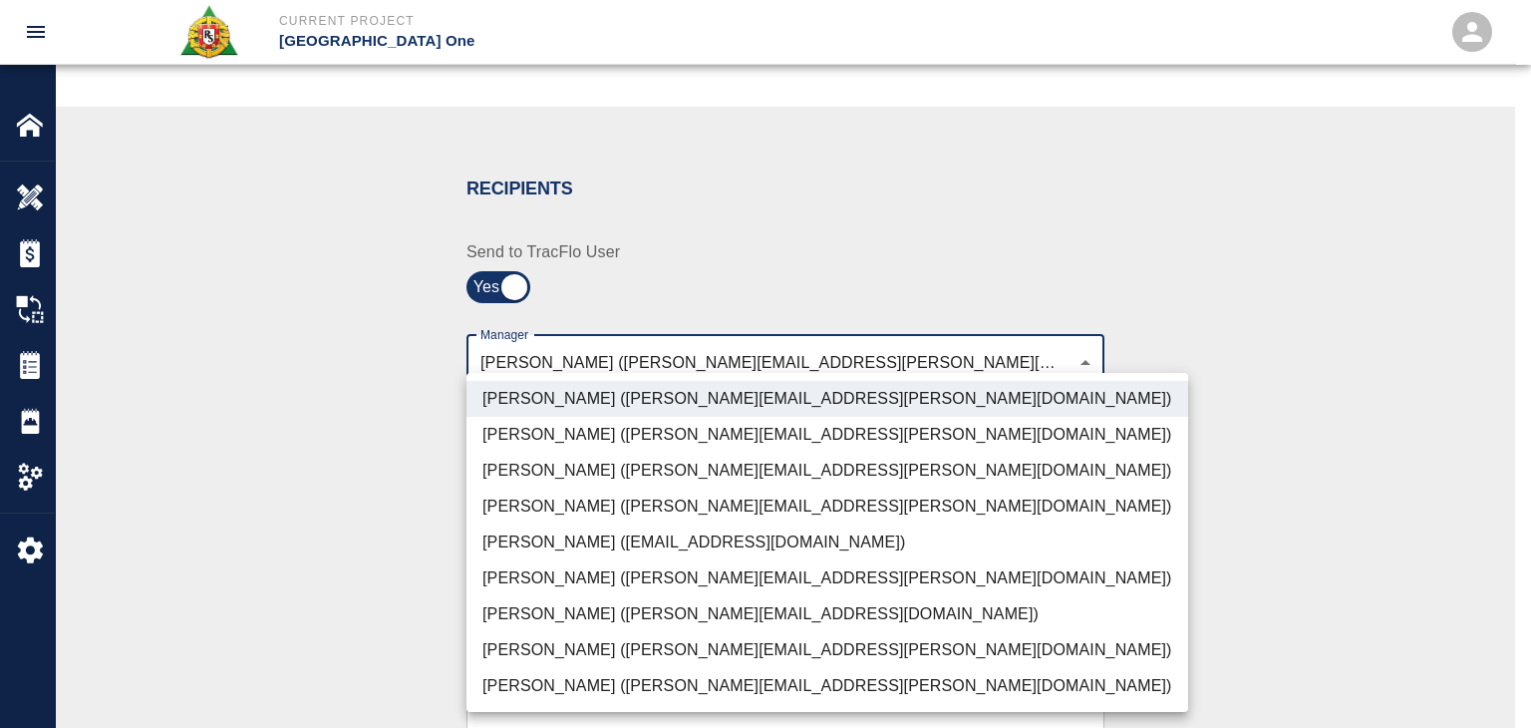
click at [621, 470] on li "Parin Kanani (parin.kanani@aecom.com)" at bounding box center [827, 470] width 722 height 36
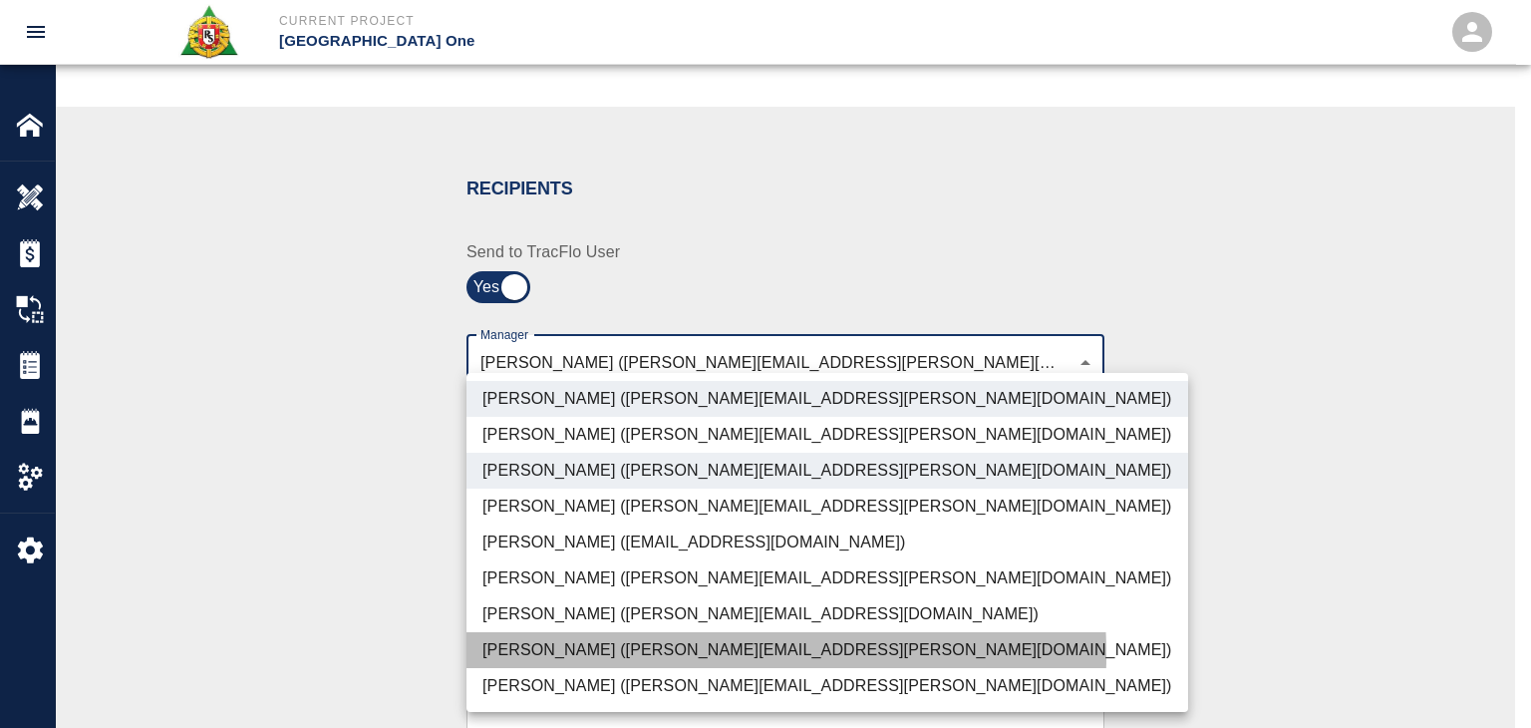
click at [597, 655] on li "Dylan Sims (dylan.sims@aecom.com)" at bounding box center [827, 650] width 722 height 36
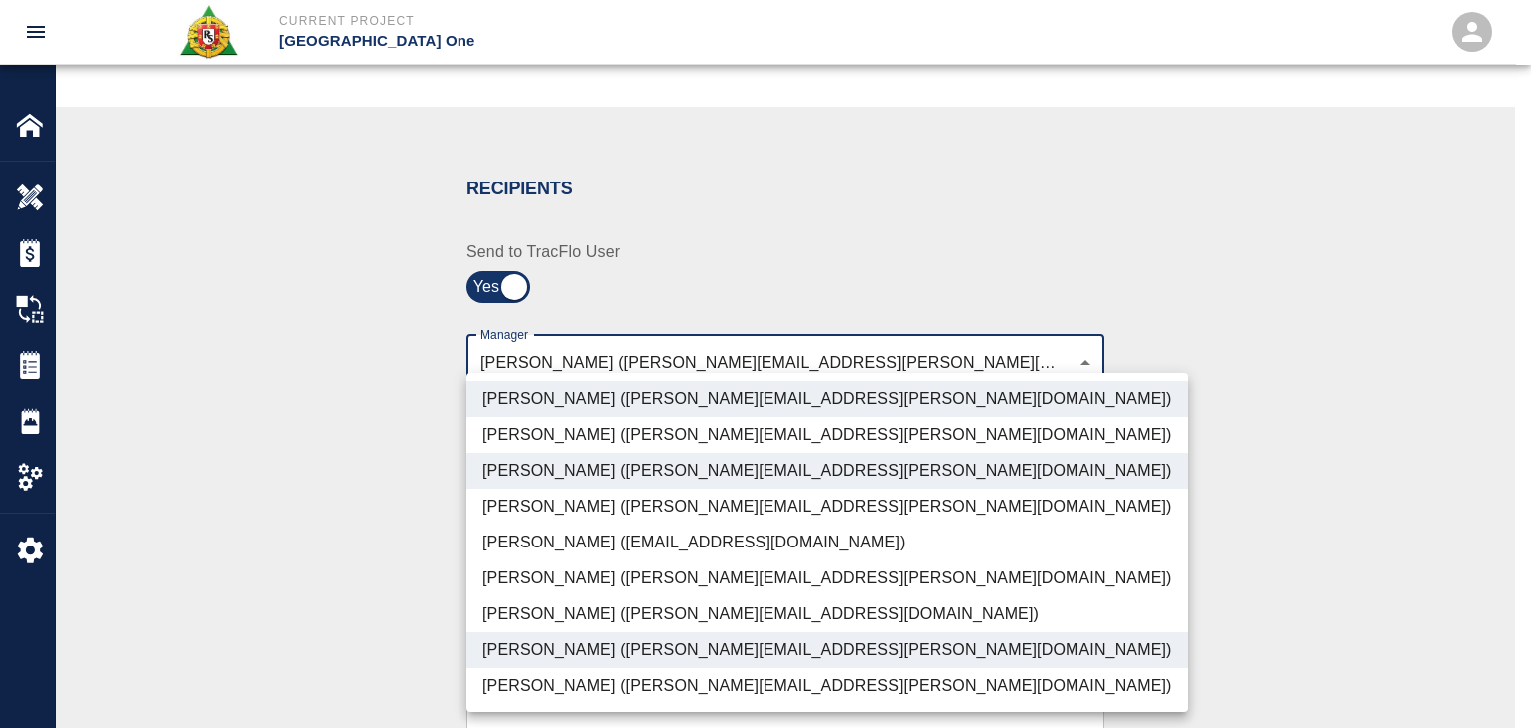
click at [571, 611] on li "Patrick Testino (patrick.testino@aecom.com)" at bounding box center [827, 614] width 722 height 36
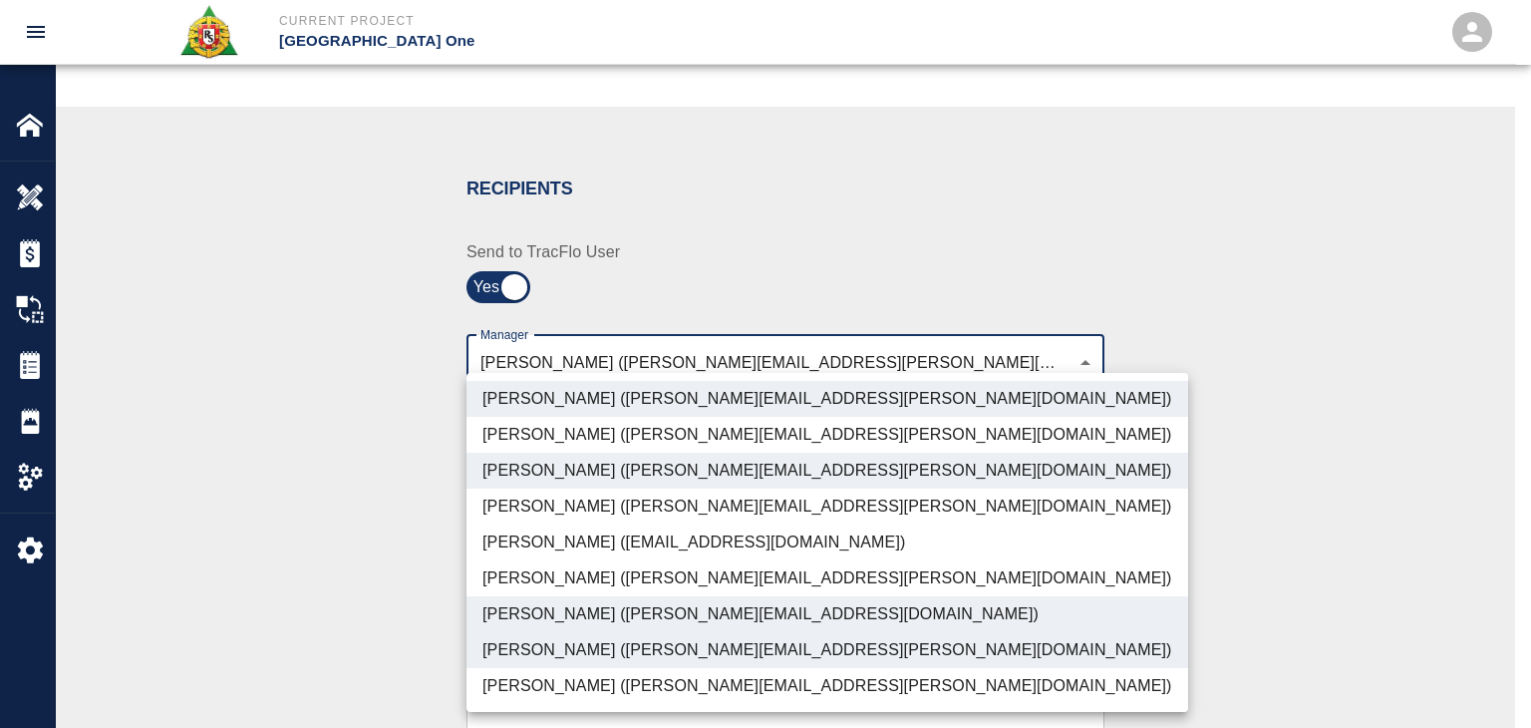
click at [655, 693] on li "Shane Lamay (shane.lamay@aecom.com)" at bounding box center [827, 686] width 722 height 36
type input "ede96749-2565-4a65-a76c-ac2c5448e16e,69d78ca4-8a93-4c72-a988-7271956ccf0b,b38a7…"
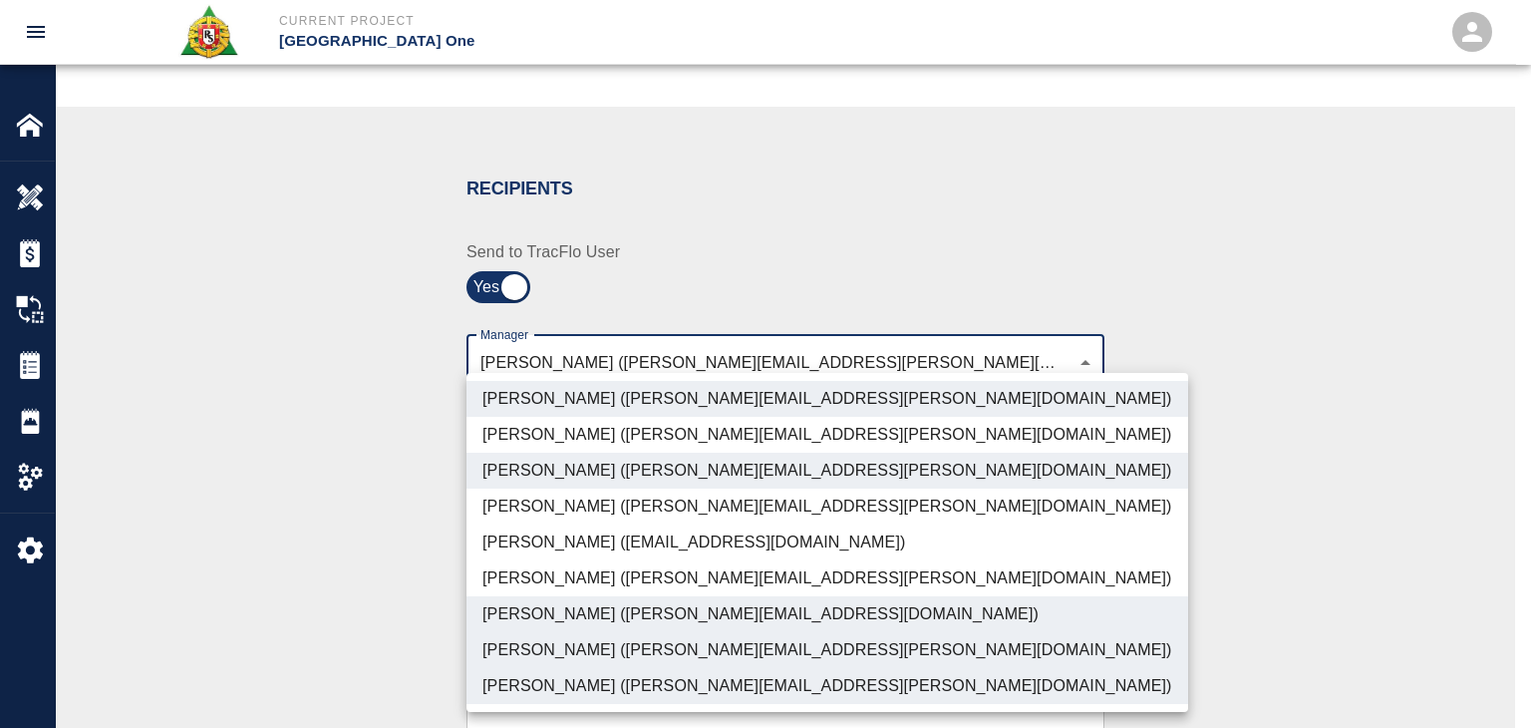
click at [418, 601] on div at bounding box center [765, 364] width 1531 height 728
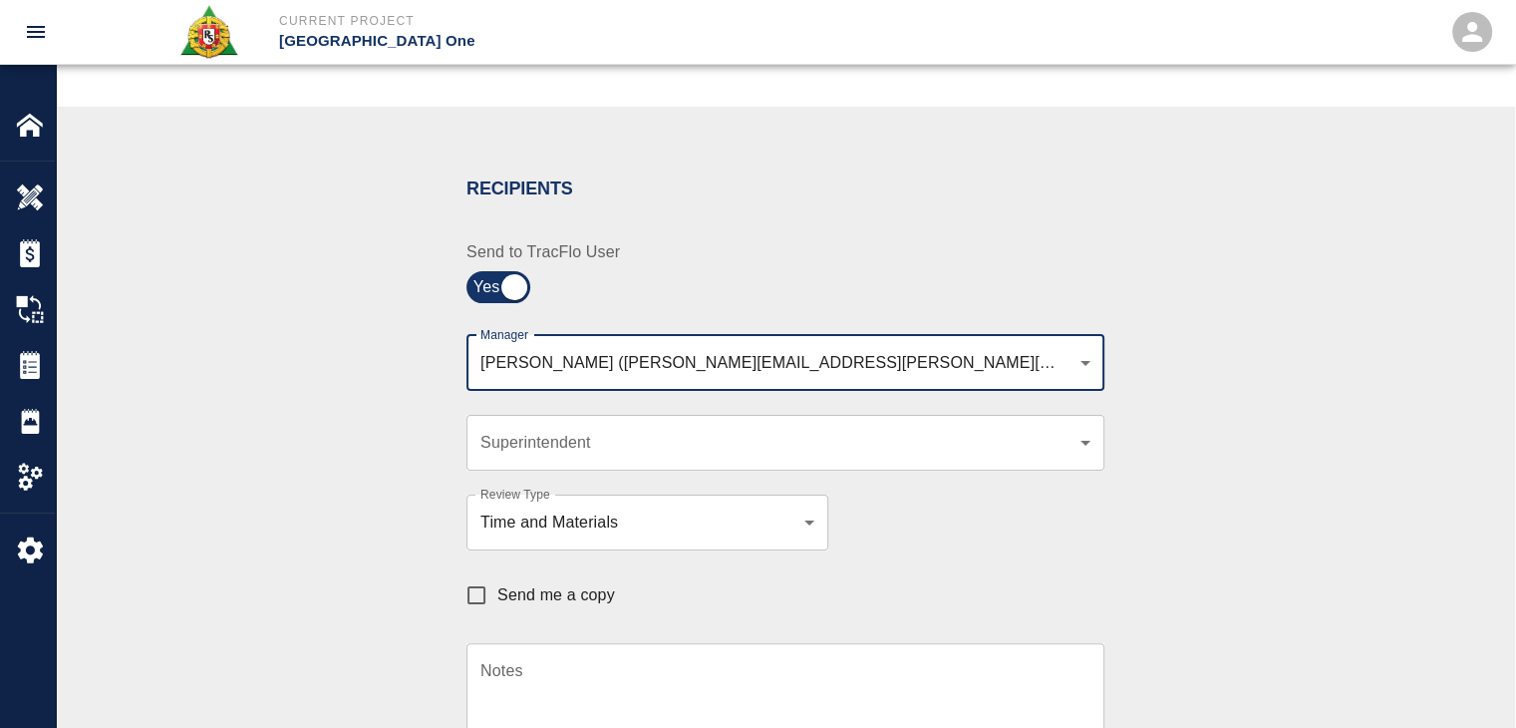
click at [503, 595] on span "Send me a copy" at bounding box center [556, 595] width 118 height 24
click at [497, 595] on input "Send me a copy" at bounding box center [476, 595] width 42 height 42
checkbox input "true"
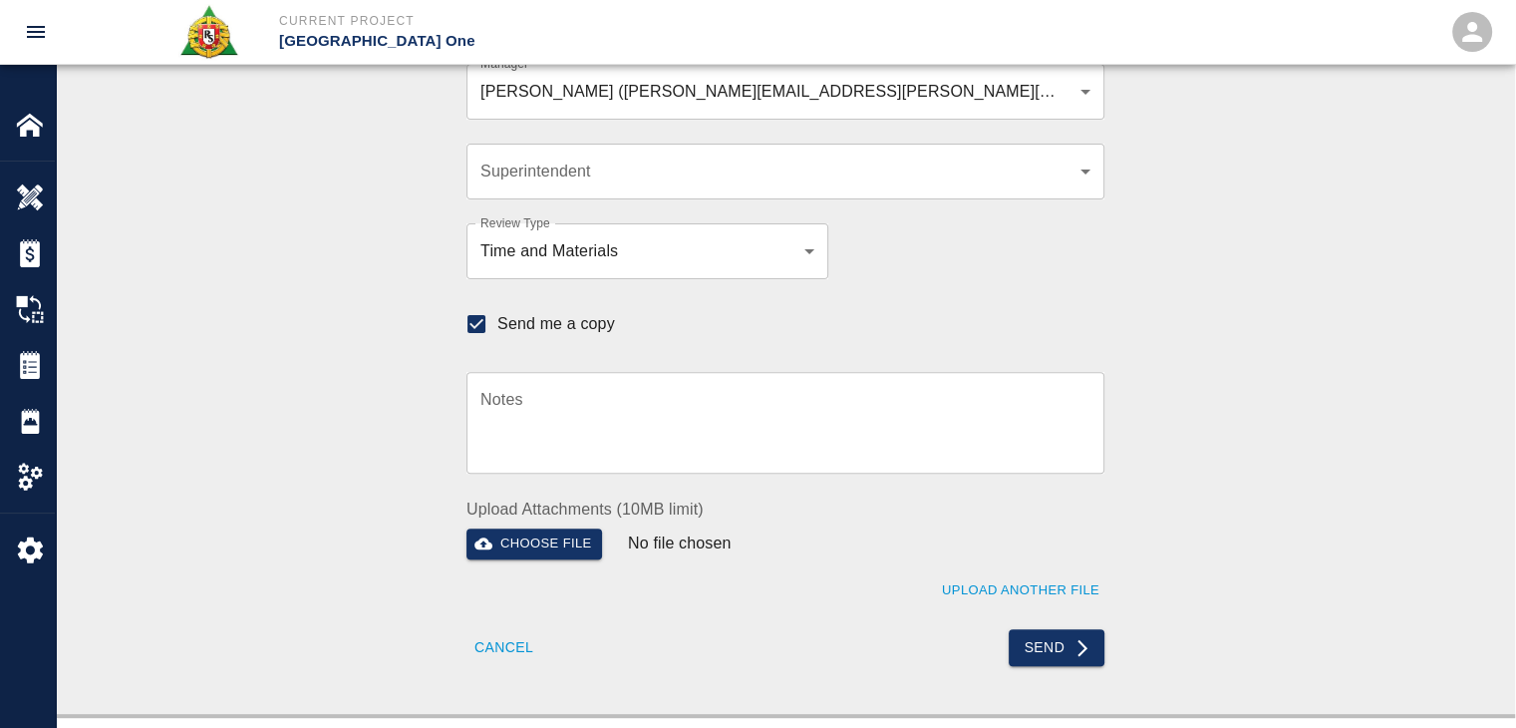
scroll to position [596, 0]
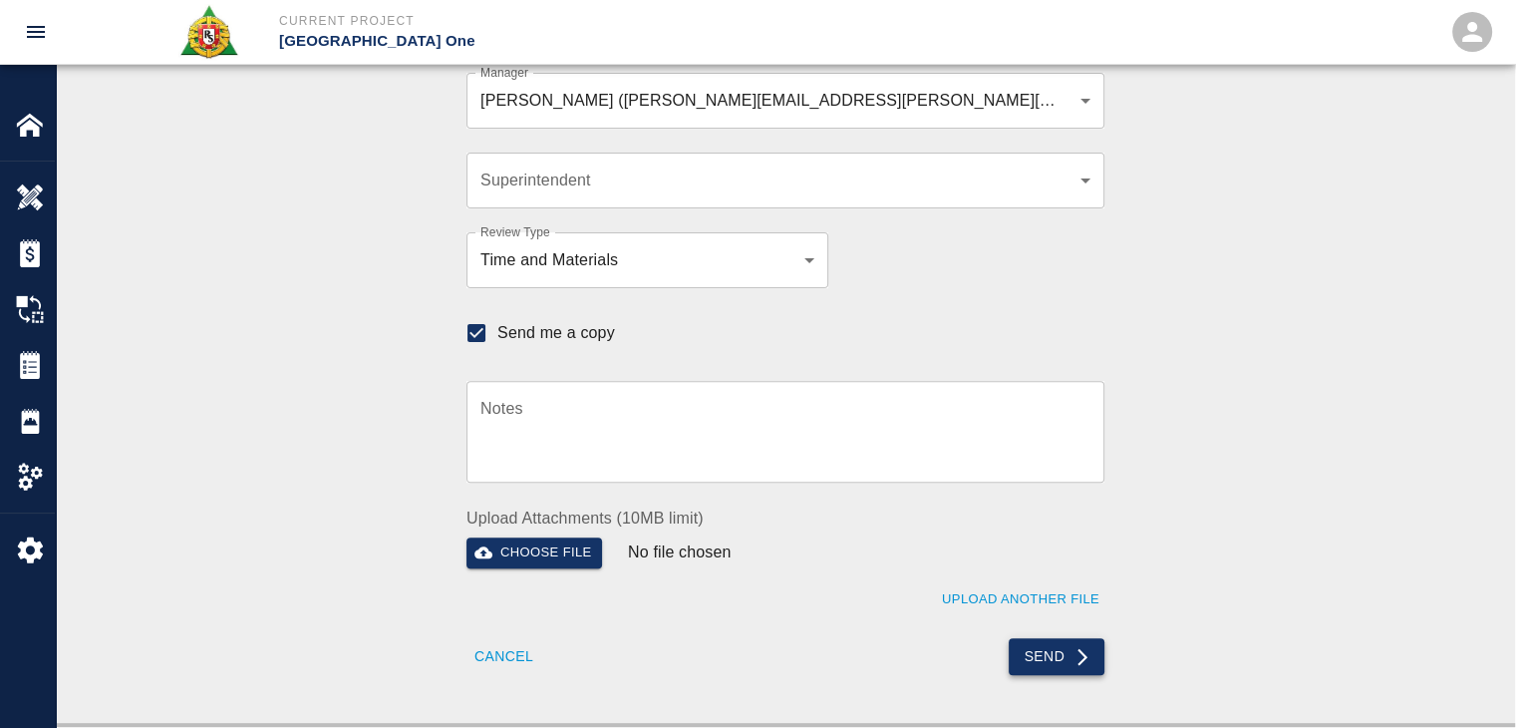
click at [1046, 659] on button "Send" at bounding box center [1057, 656] width 97 height 37
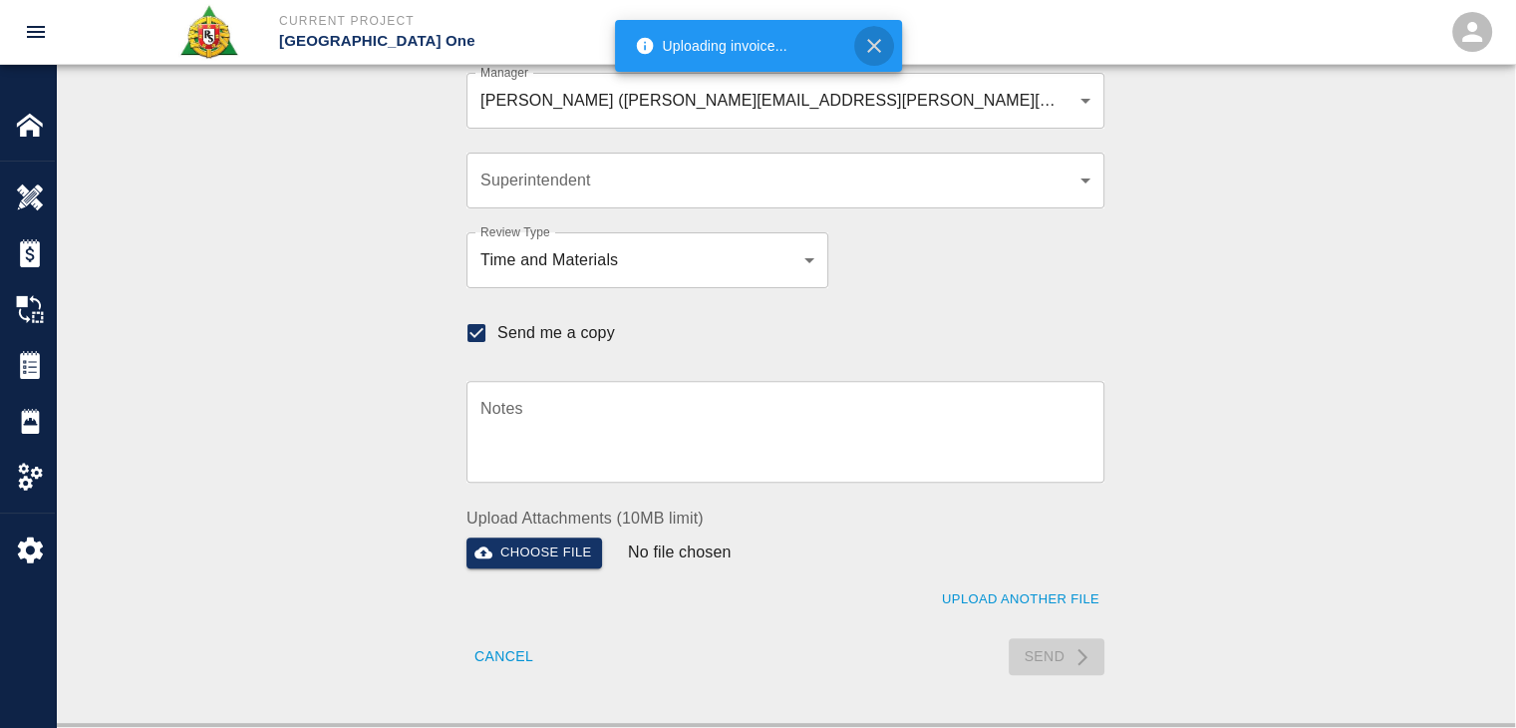
click at [867, 46] on icon "button" at bounding box center [874, 46] width 24 height 24
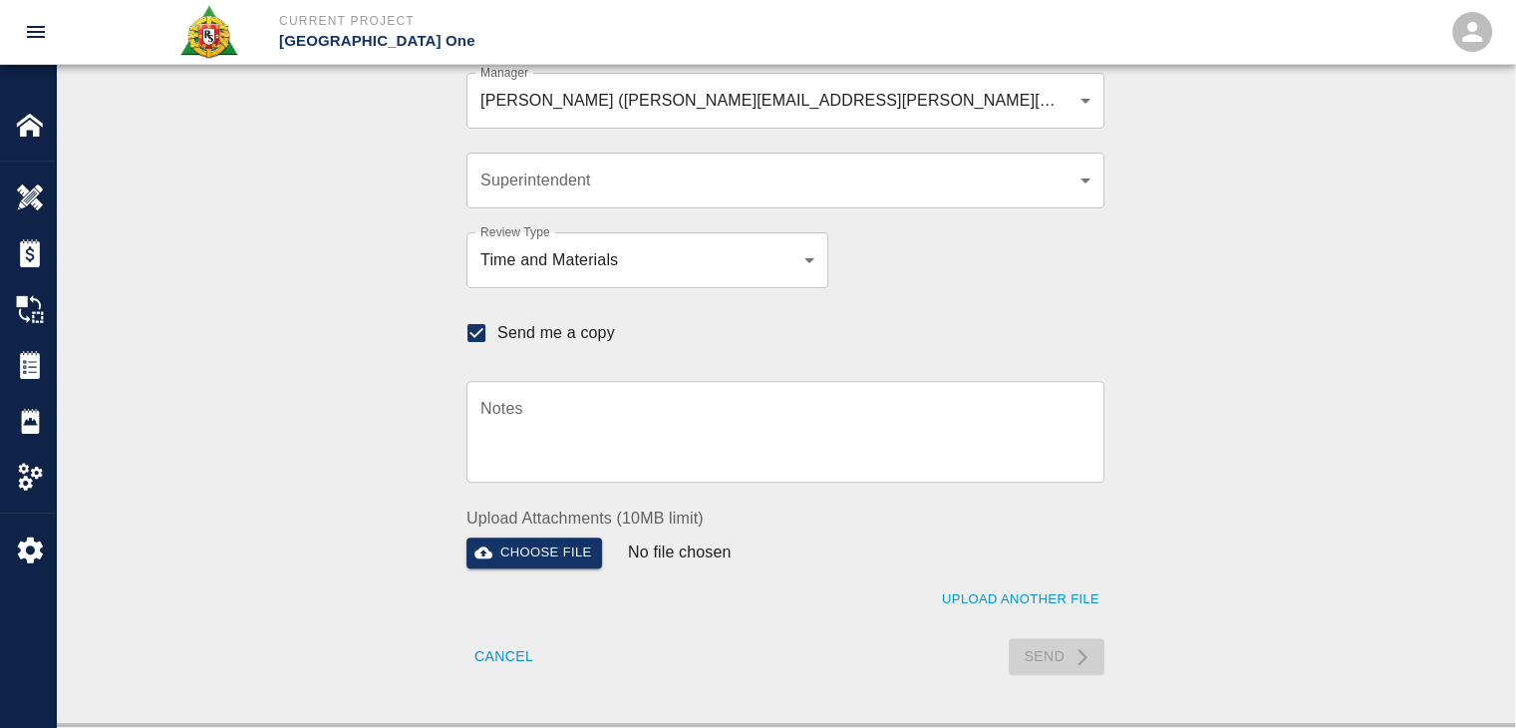
checkbox input "false"
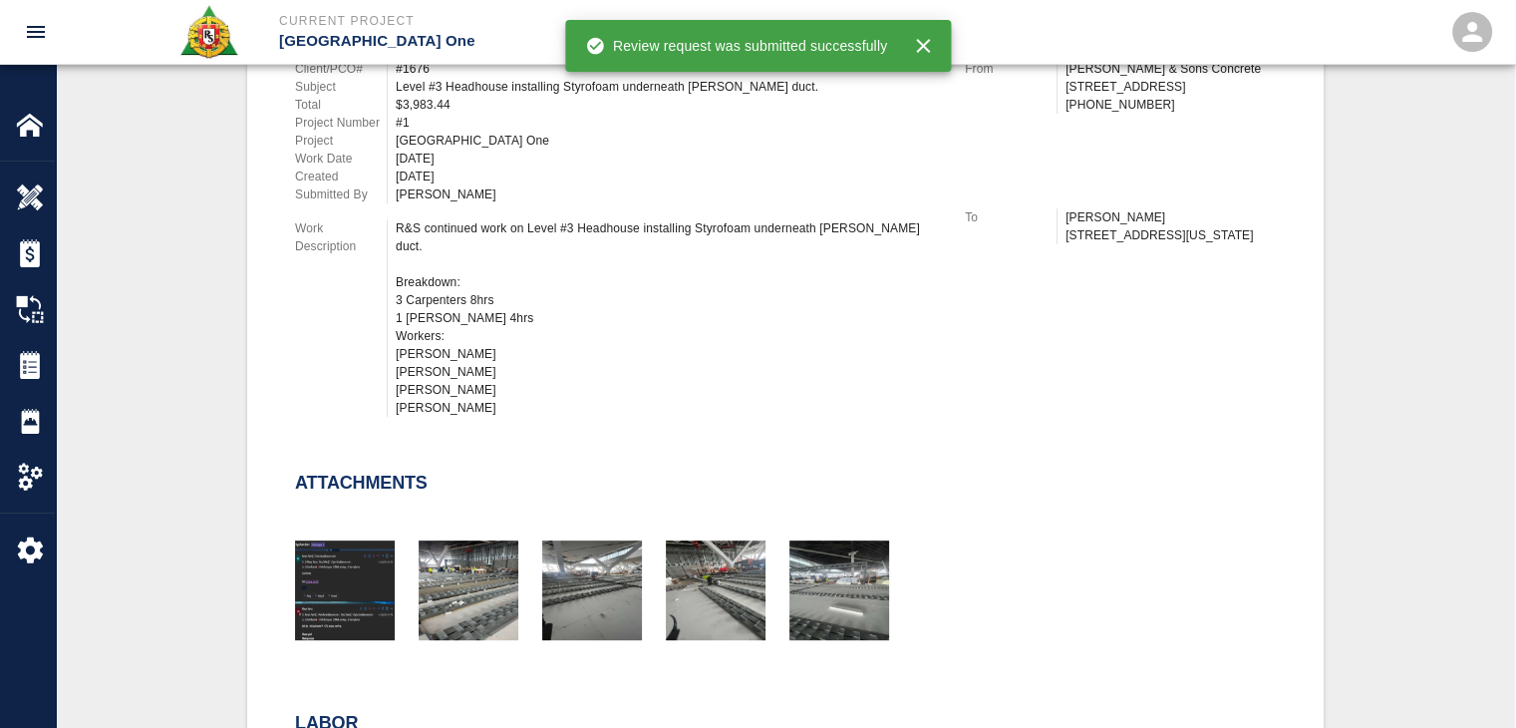
scroll to position [0, 0]
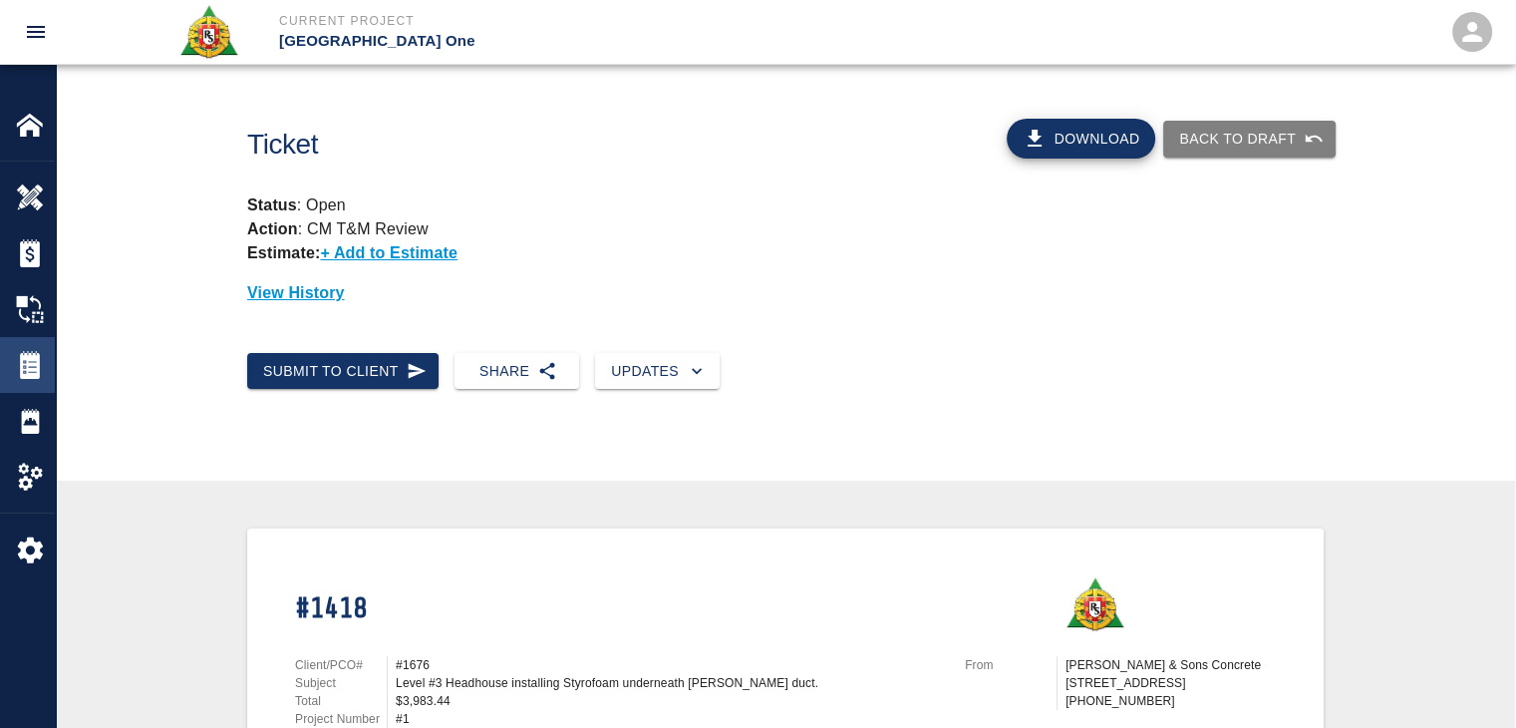
drag, startPoint x: 434, startPoint y: 19, endPoint x: 31, endPoint y: 352, distance: 522.4
click at [47, 344] on div "Tickets" at bounding box center [27, 365] width 55 height 56
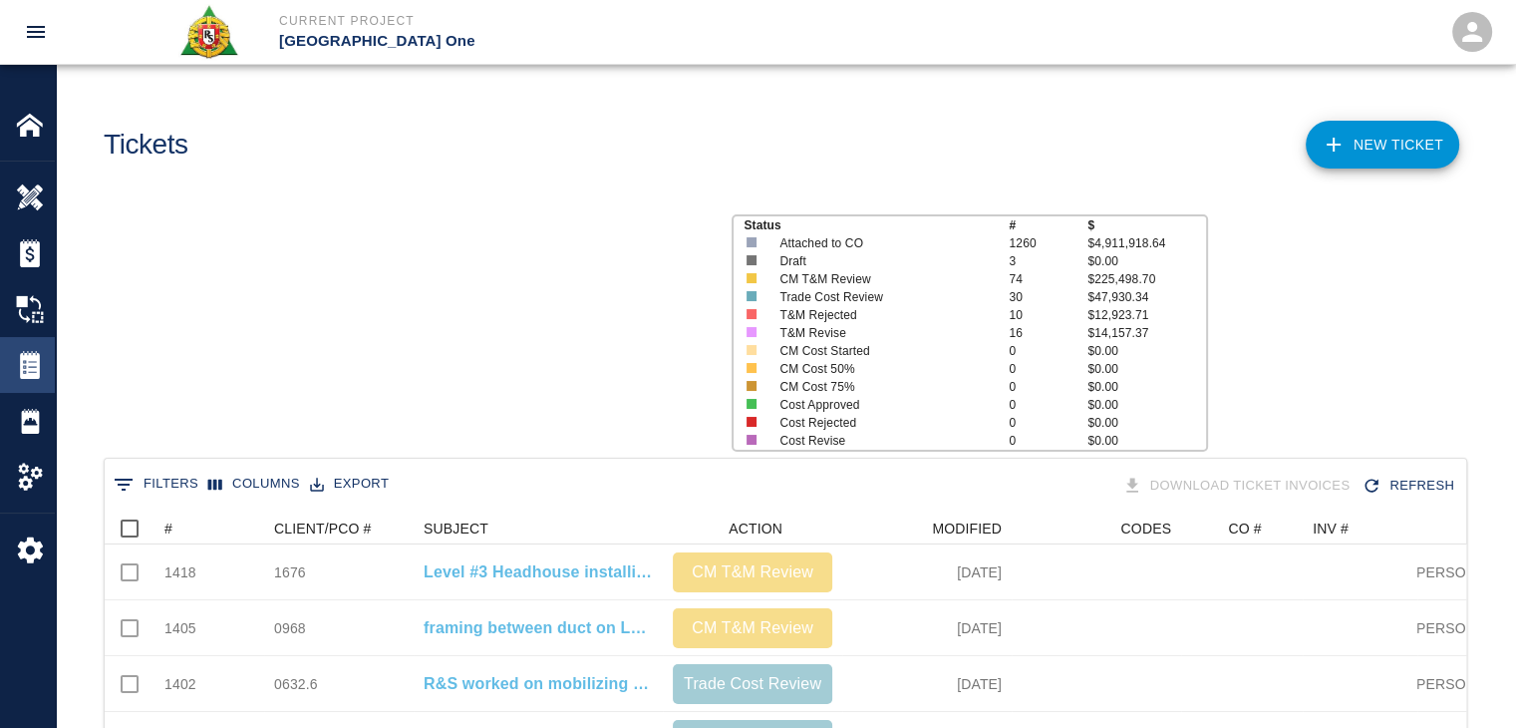
scroll to position [1148, 1346]
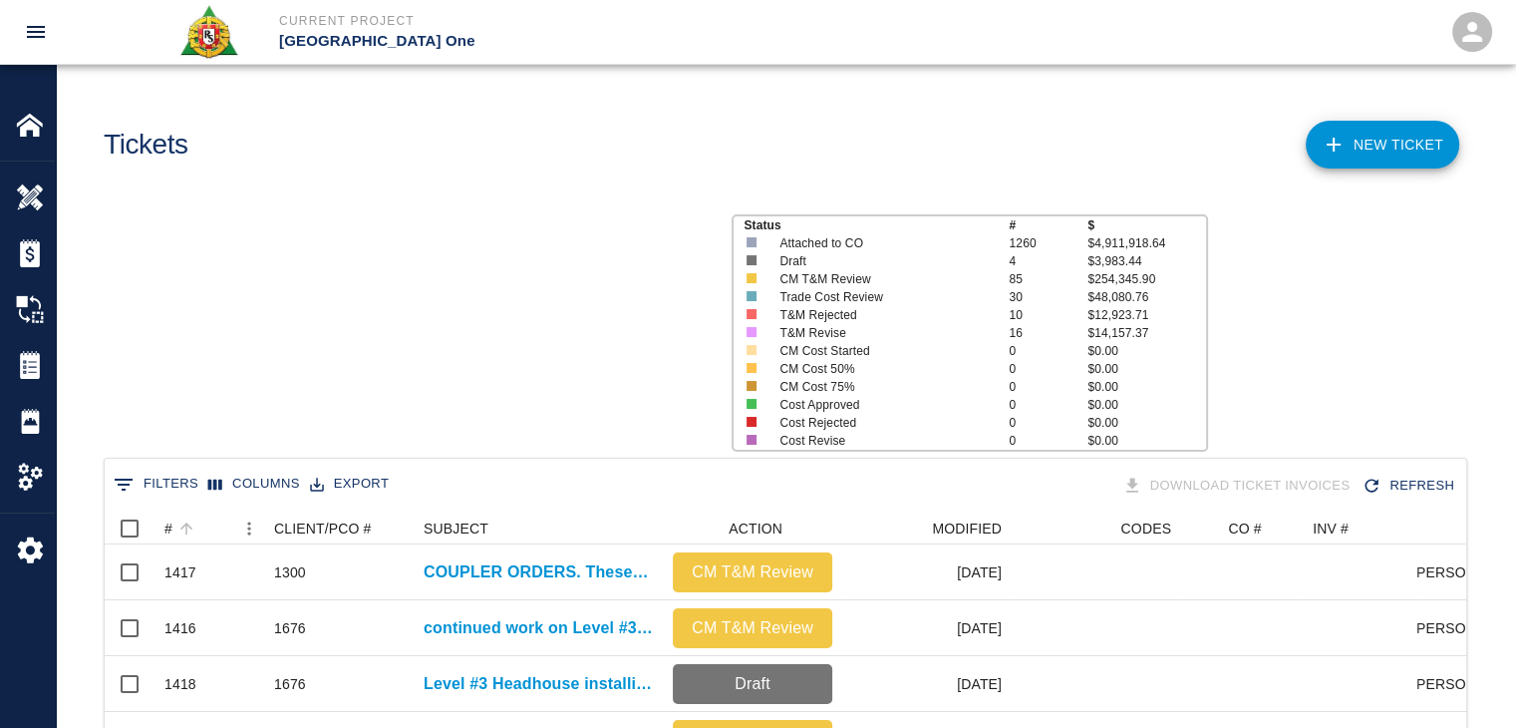
scroll to position [1148, 1346]
click at [205, 527] on div "#" at bounding box center [199, 528] width 70 height 32
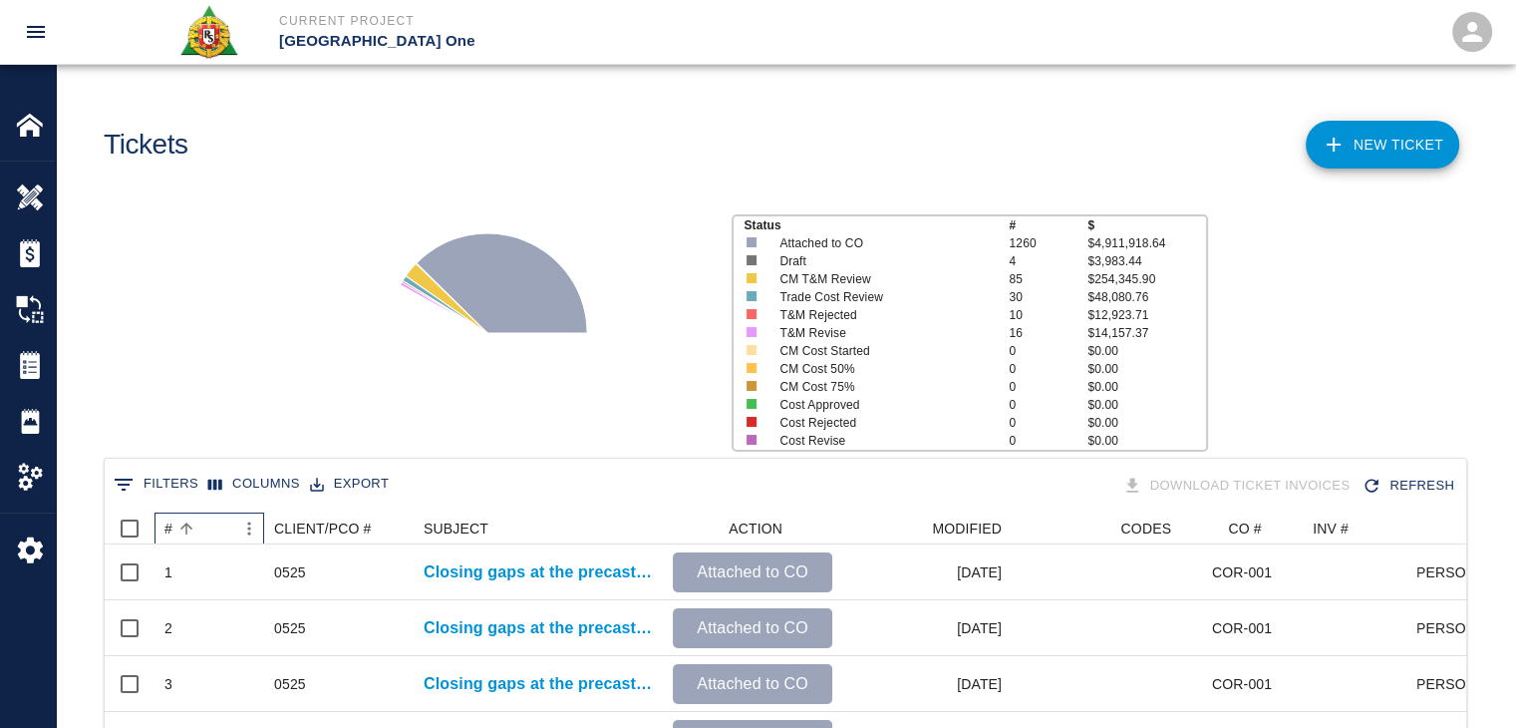
click at [205, 527] on div "#" at bounding box center [199, 528] width 70 height 32
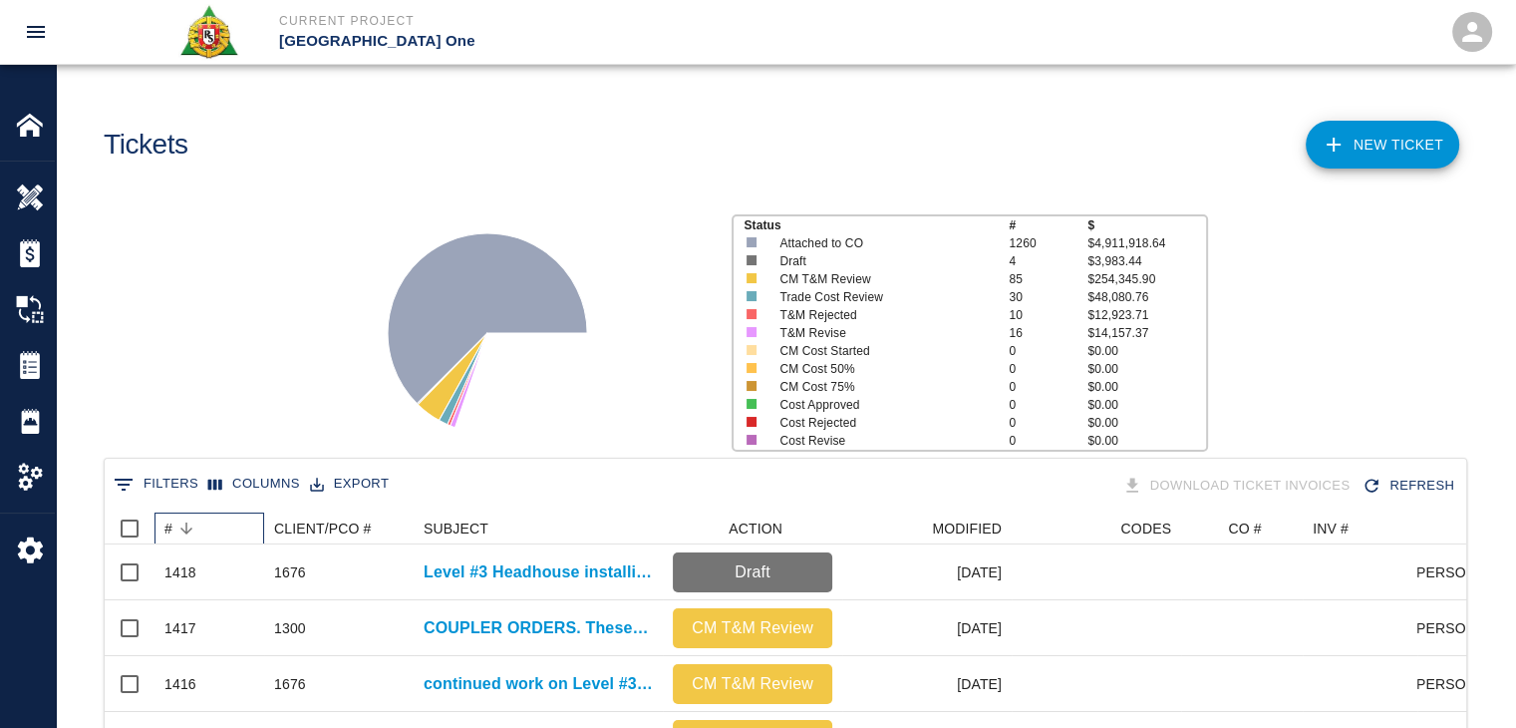
scroll to position [0, 0]
click at [251, 396] on div "Status # $ Attached to CO 1260 $4,911,918.64 Draft 4 $3,983.44 CM T&M Review 85…" at bounding box center [777, 324] width 1475 height 265
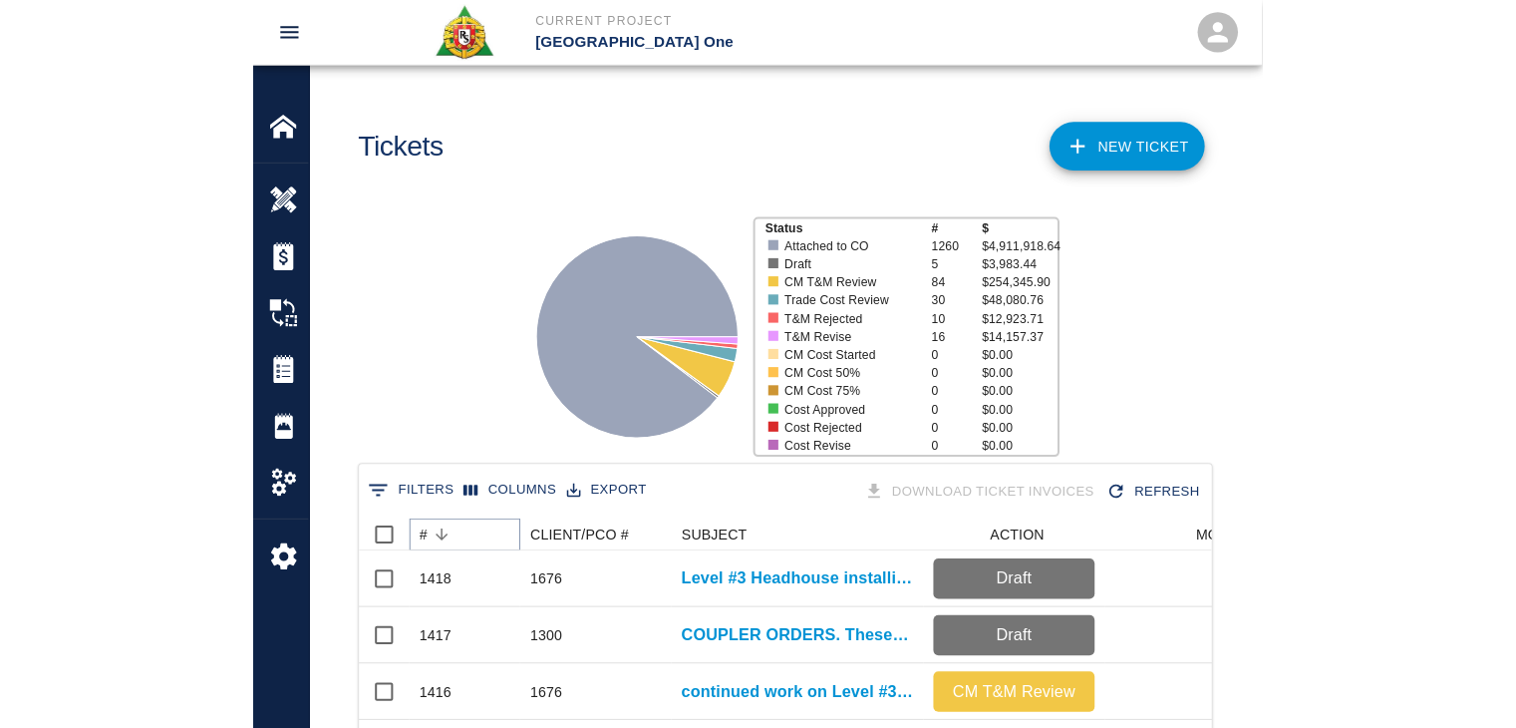
scroll to position [1148, 1346]
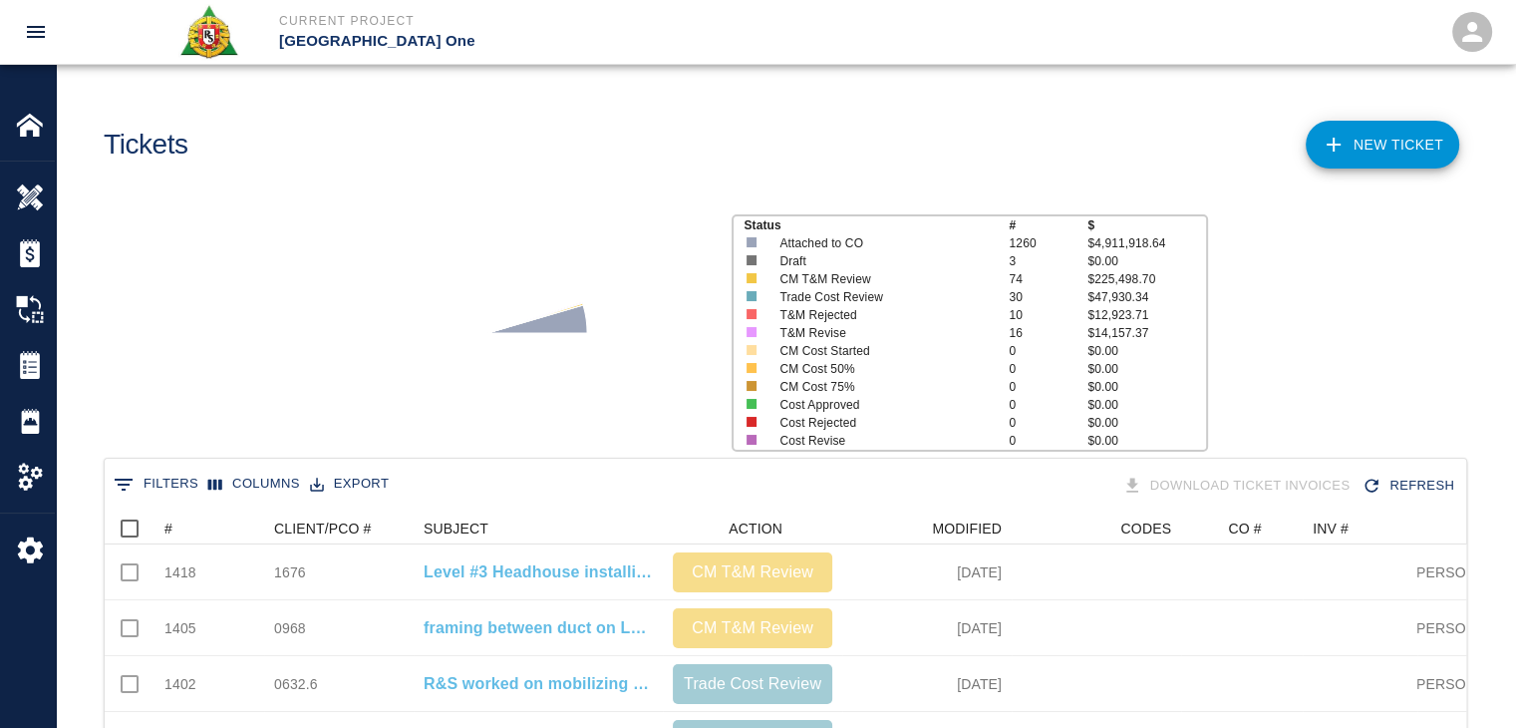
scroll to position [1148, 1346]
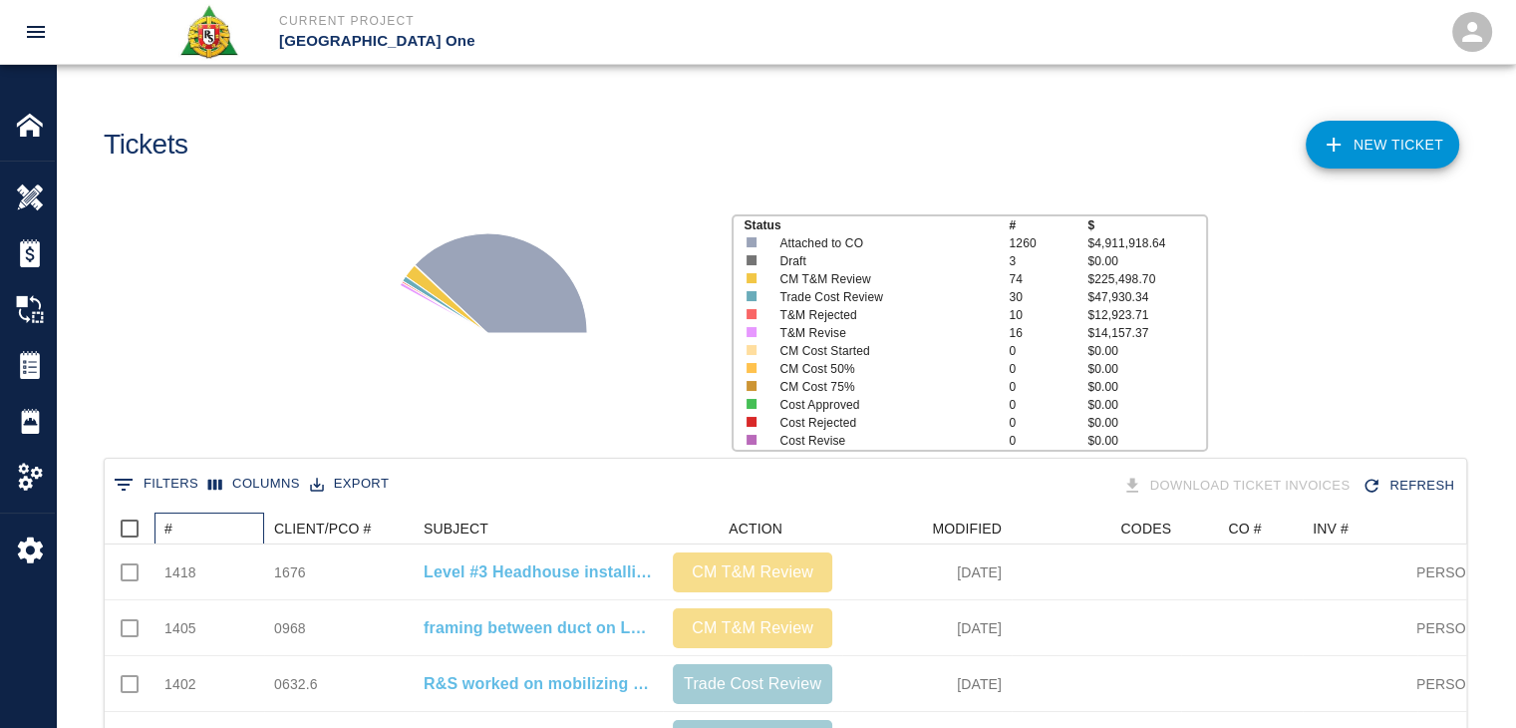
click at [201, 527] on div "#" at bounding box center [214, 528] width 100 height 32
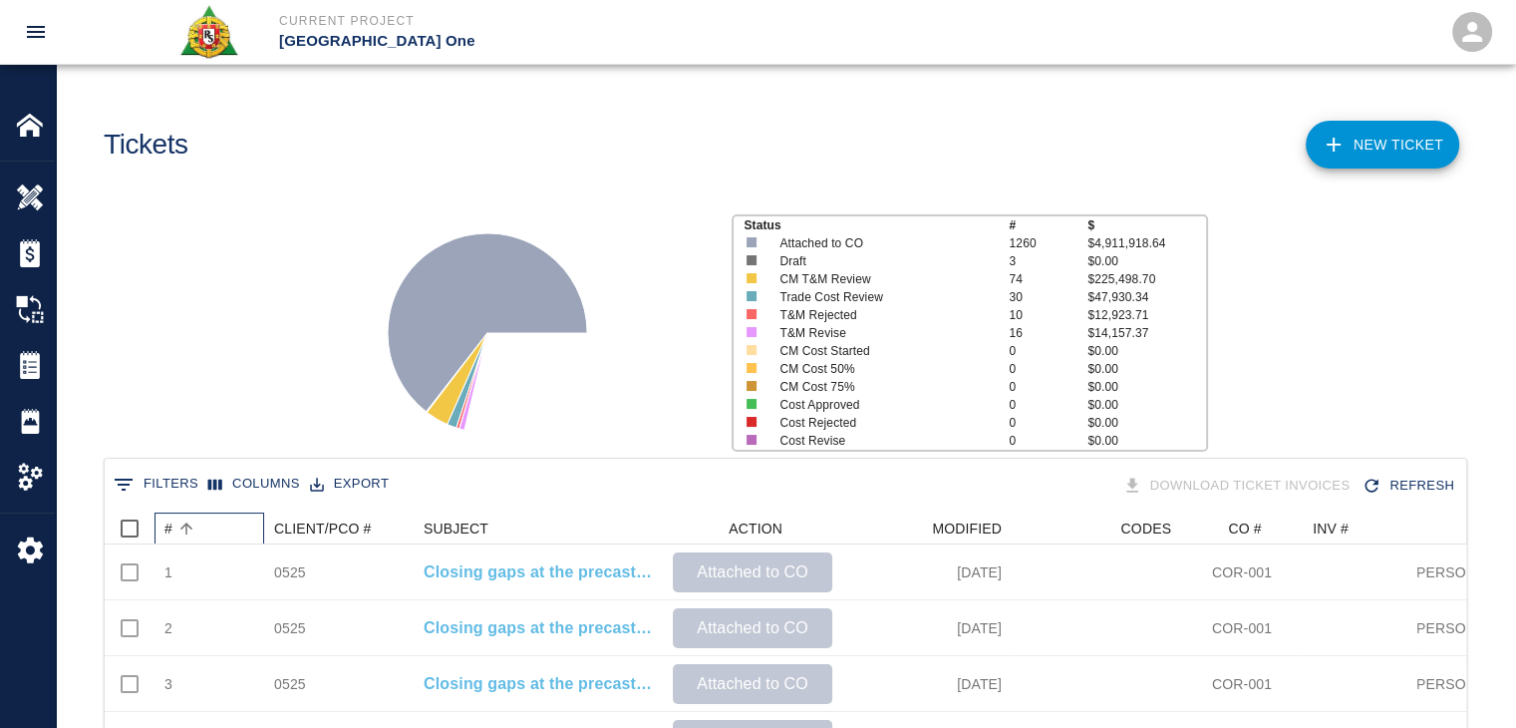
click at [201, 527] on div "#" at bounding box center [214, 528] width 100 height 32
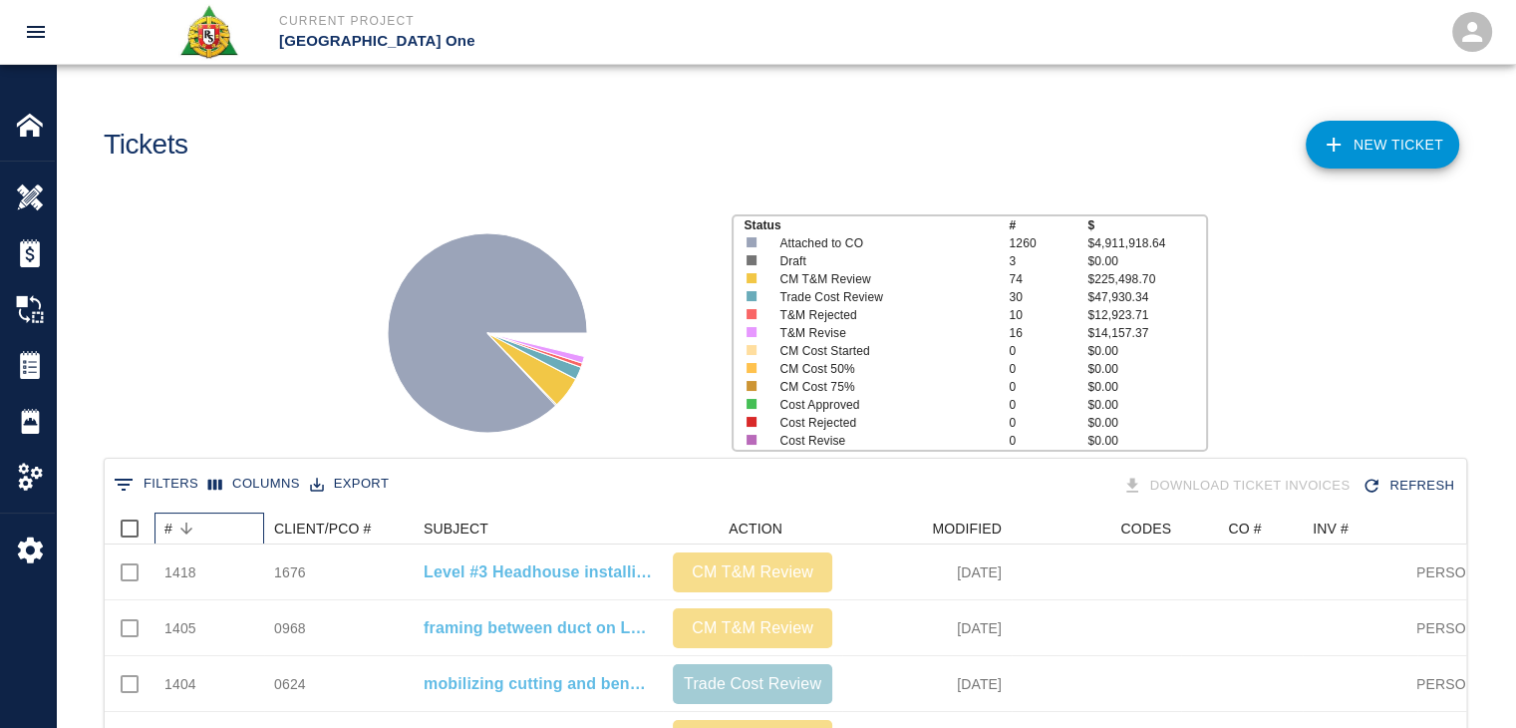
scroll to position [0, 0]
click at [220, 324] on div "Status # $ Attached to CO 1260 $4,911,918.64 Draft 3 $0.00 CM T&M Review 74 $22…" at bounding box center [777, 324] width 1475 height 265
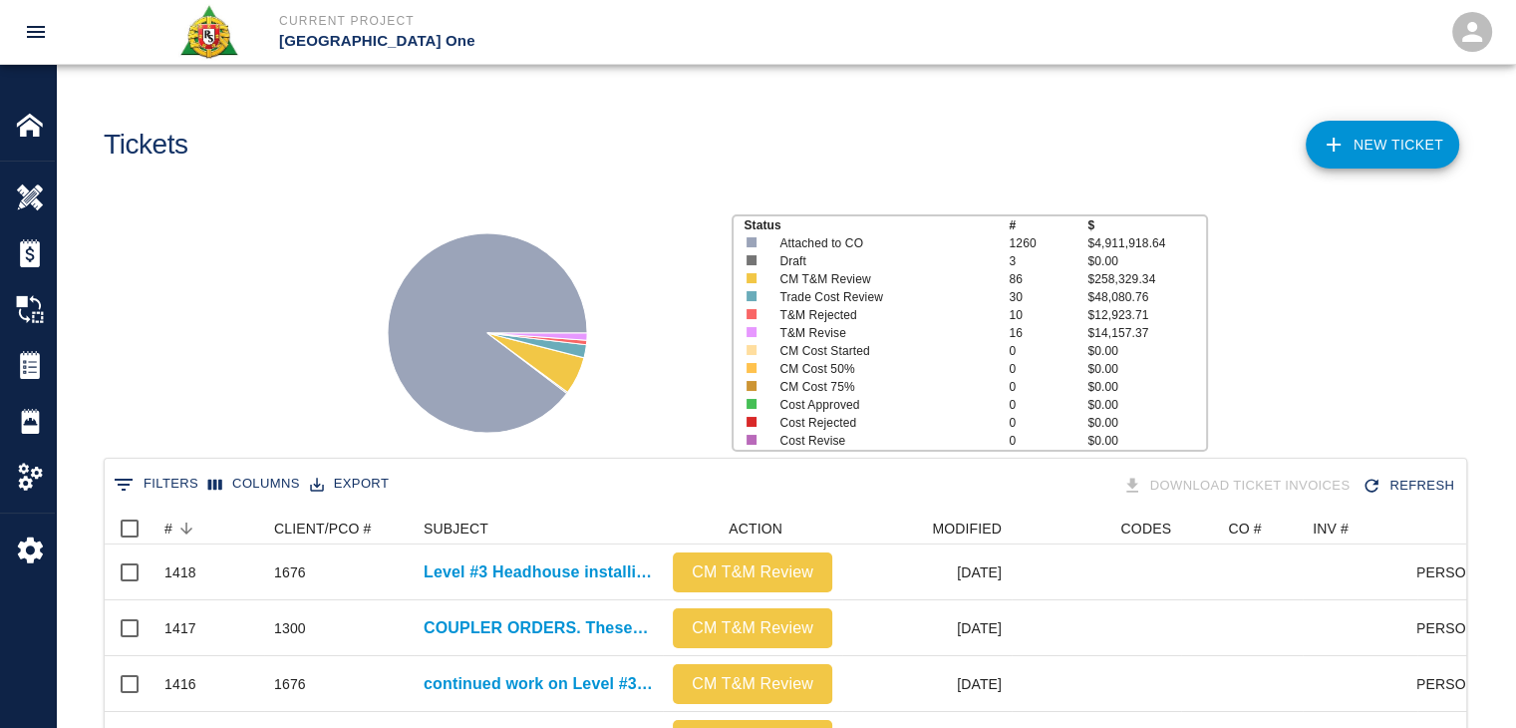
click at [1324, 132] on link "NEW TICKET" at bounding box center [1382, 145] width 153 height 48
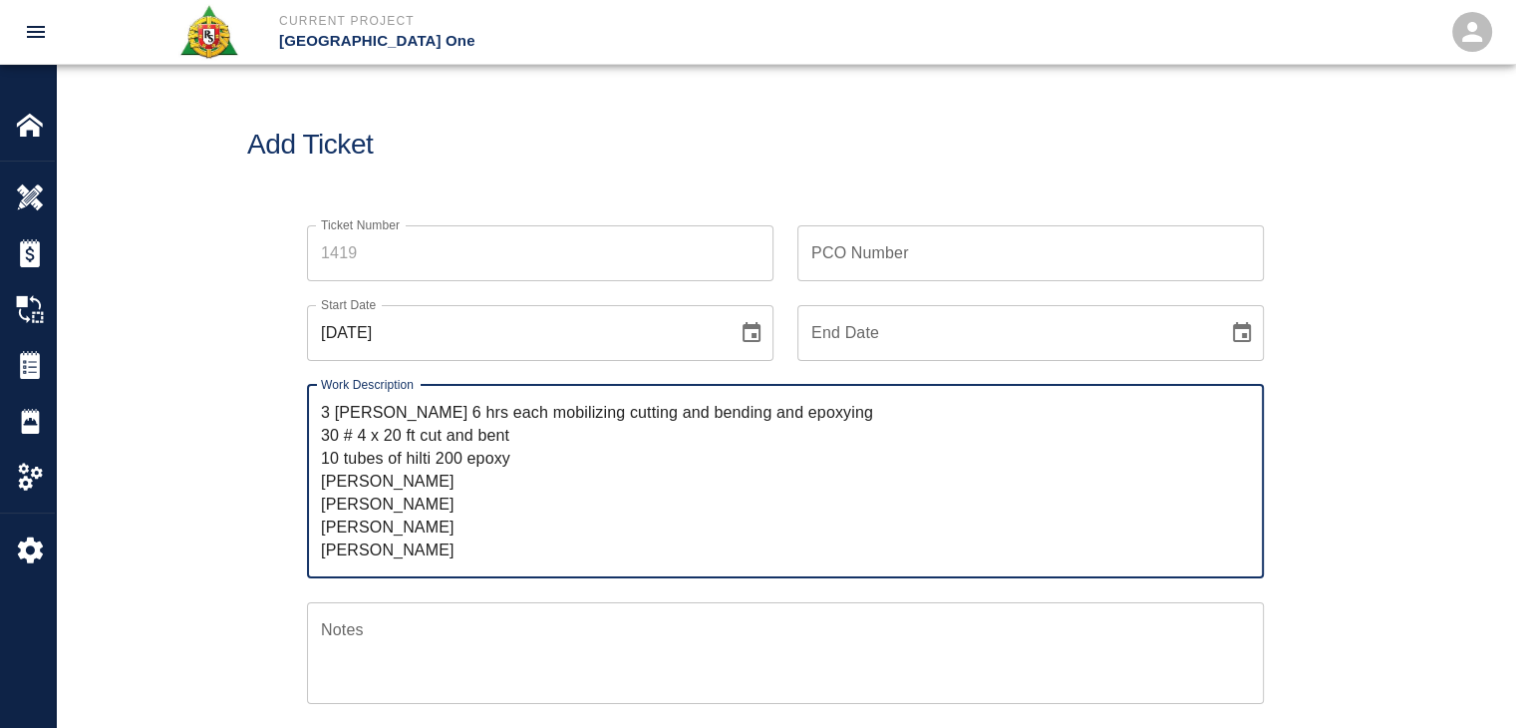
type textarea "3 lathers 6 hrs each mobilizing cutting and bending and epoxying 30 # 4 x 20 ft…"
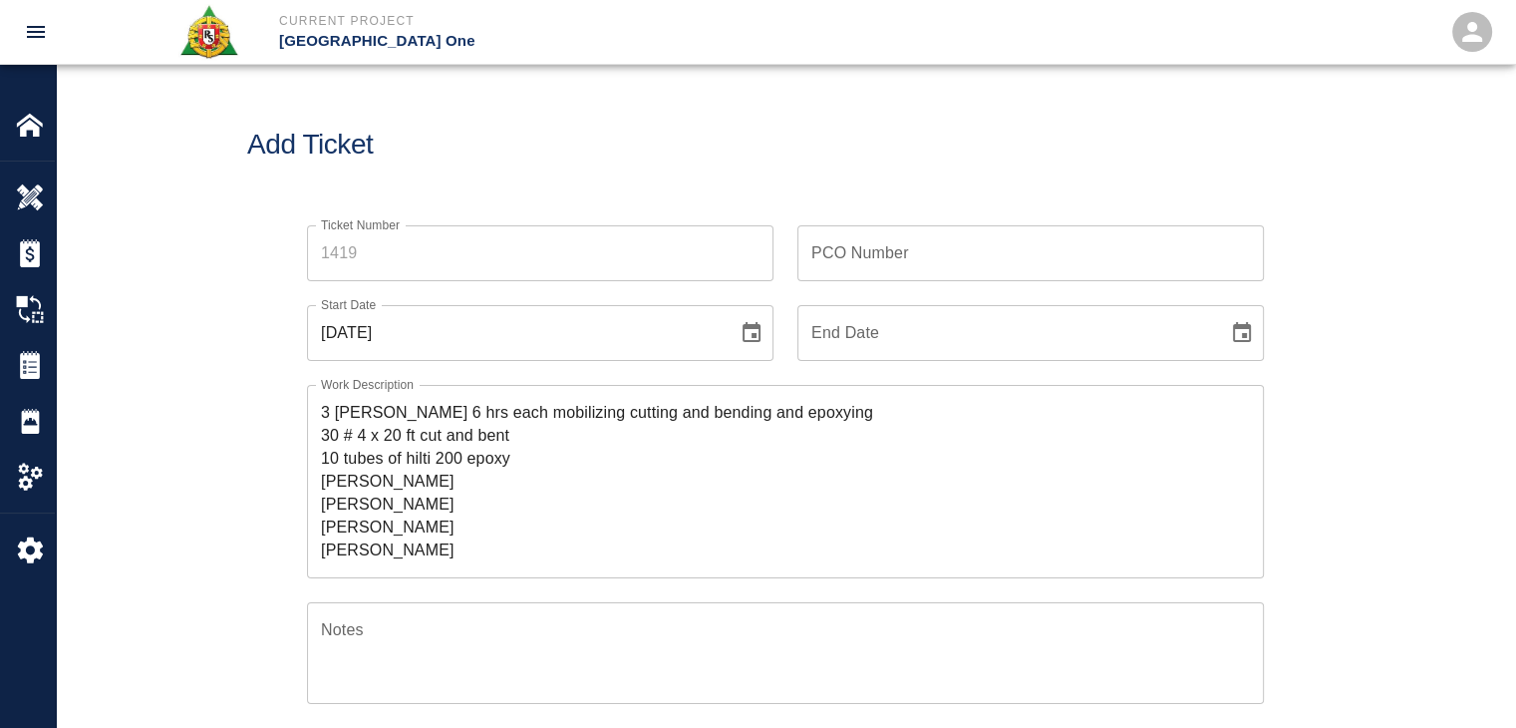
click at [256, 491] on div "Ticket Number Ticket Number PCO Number PCO Number Start Date 10/01/2025 Start D…" at bounding box center [785, 645] width 1076 height 889
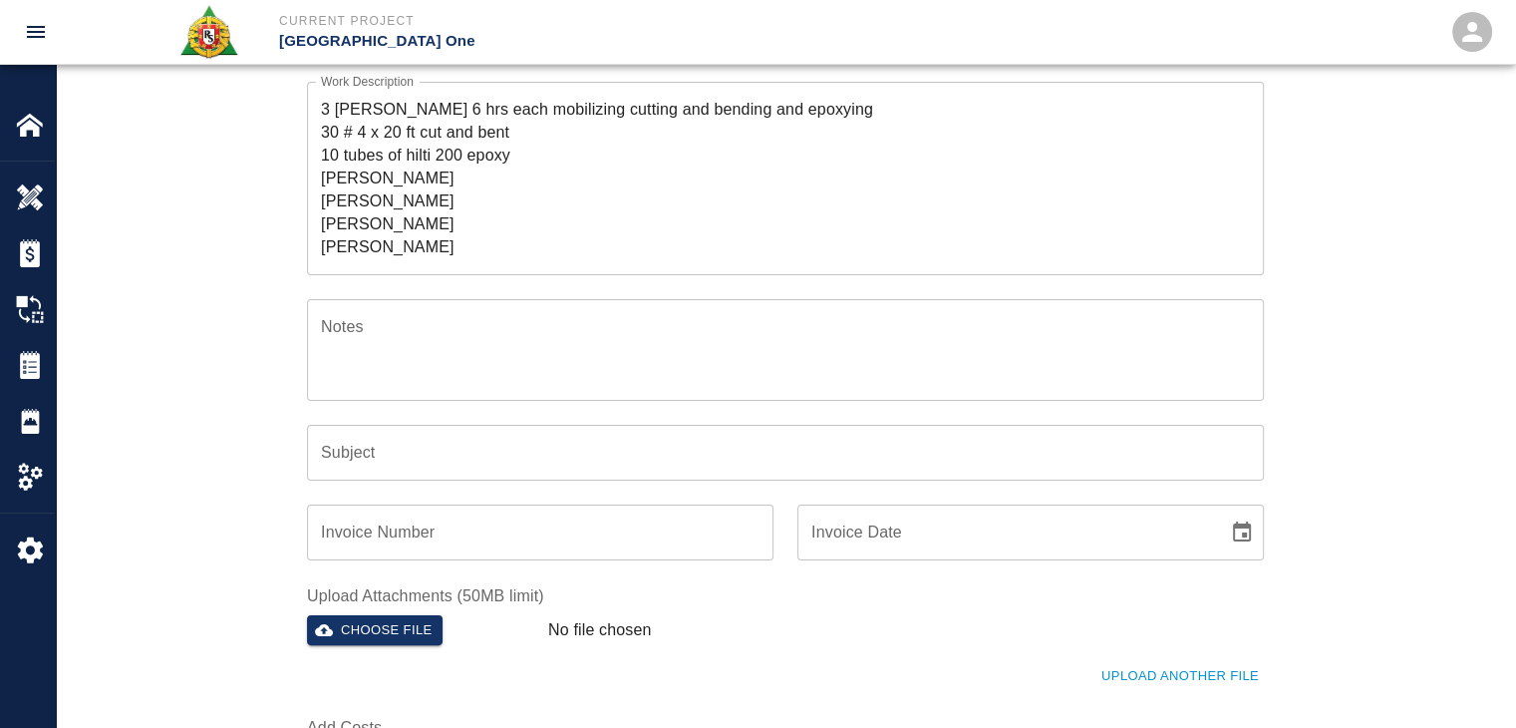
scroll to position [306, 0]
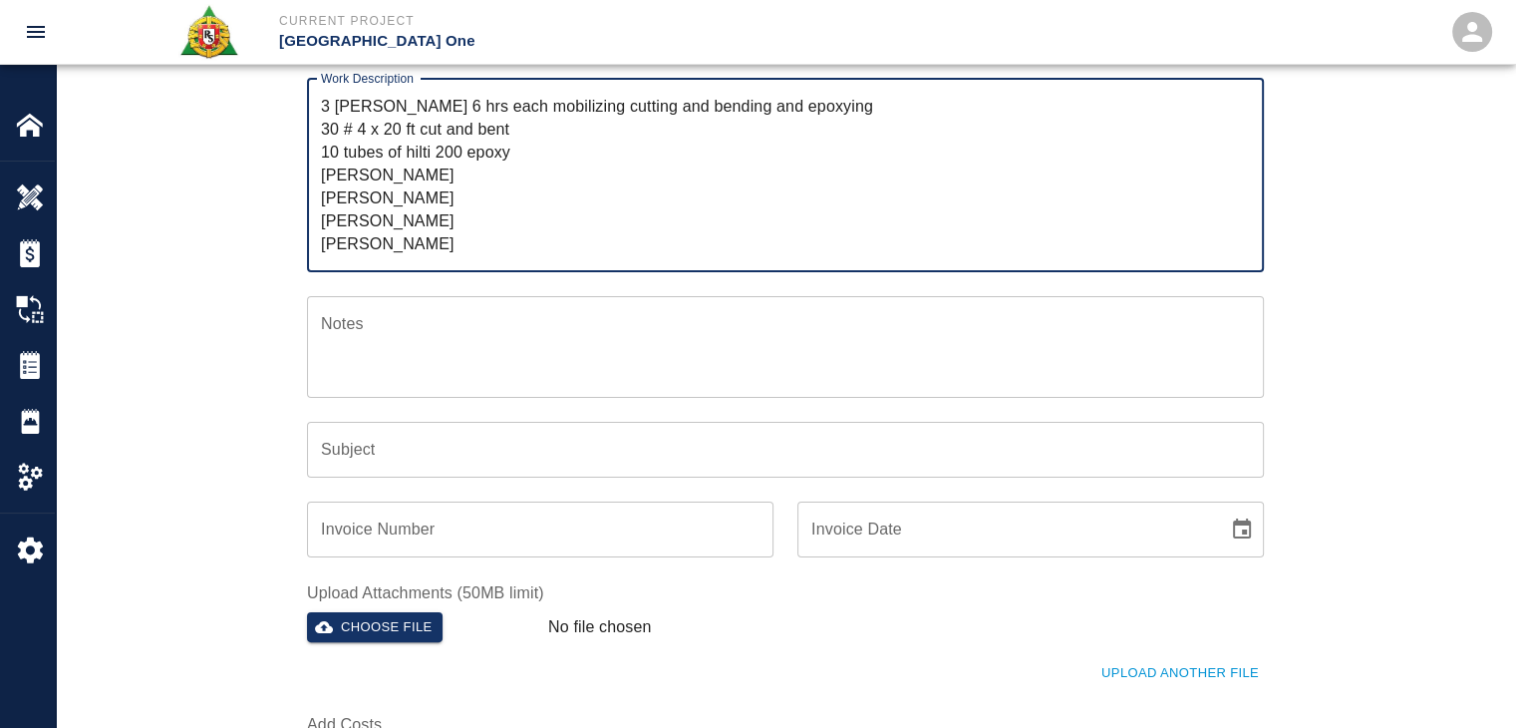
drag, startPoint x: 460, startPoint y: 233, endPoint x: 231, endPoint y: 89, distance: 271.0
click at [231, 89] on div "Ticket Number Ticket Number PCO Number PCO Number Start Date 10/01/2025 Start D…" at bounding box center [785, 363] width 1459 height 937
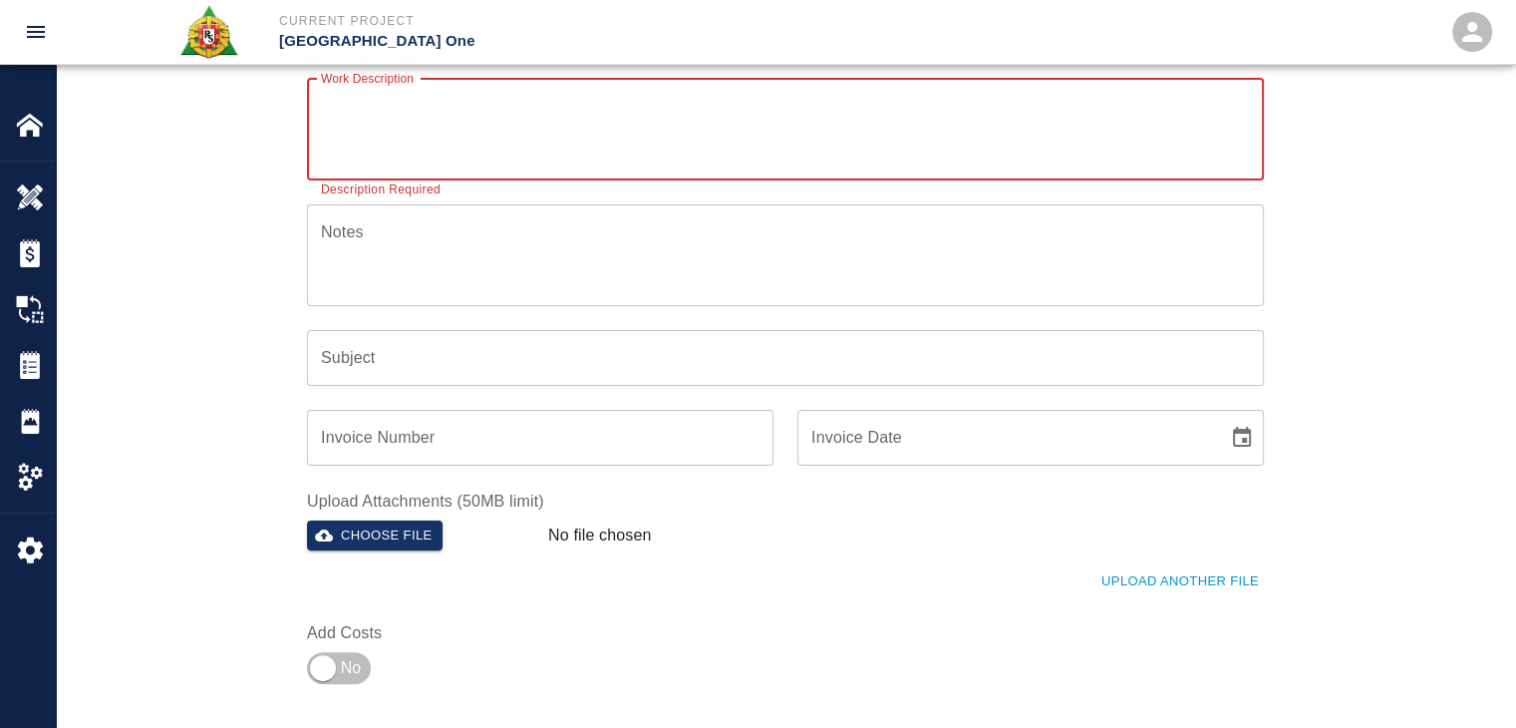
paste textarea "﻿9/30/25 Patching grout on top of beams Column line E9-EH 8 bags of material 2 …"
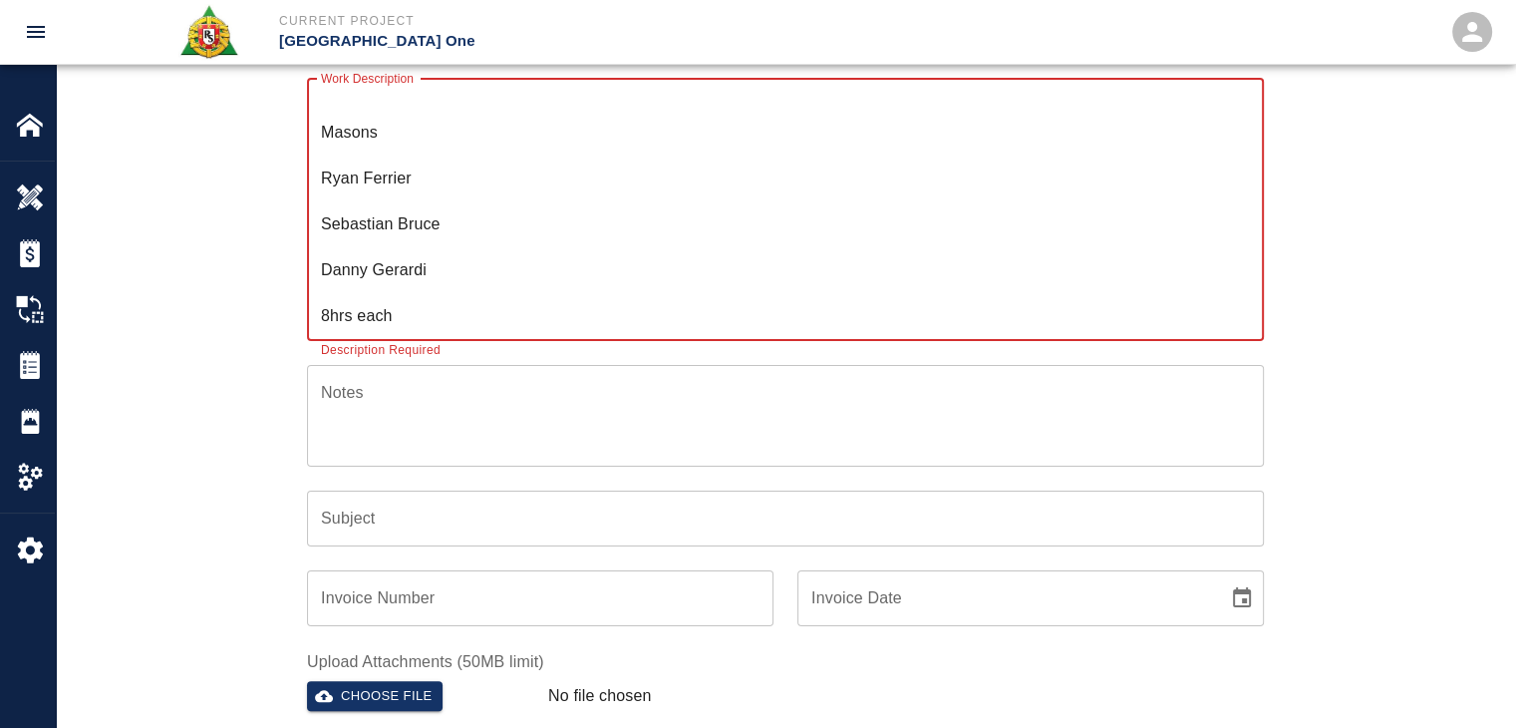
type textarea "﻿9/30/25 Patching grout on top of beams Column line E9-EH 8 bags of material 2 …"
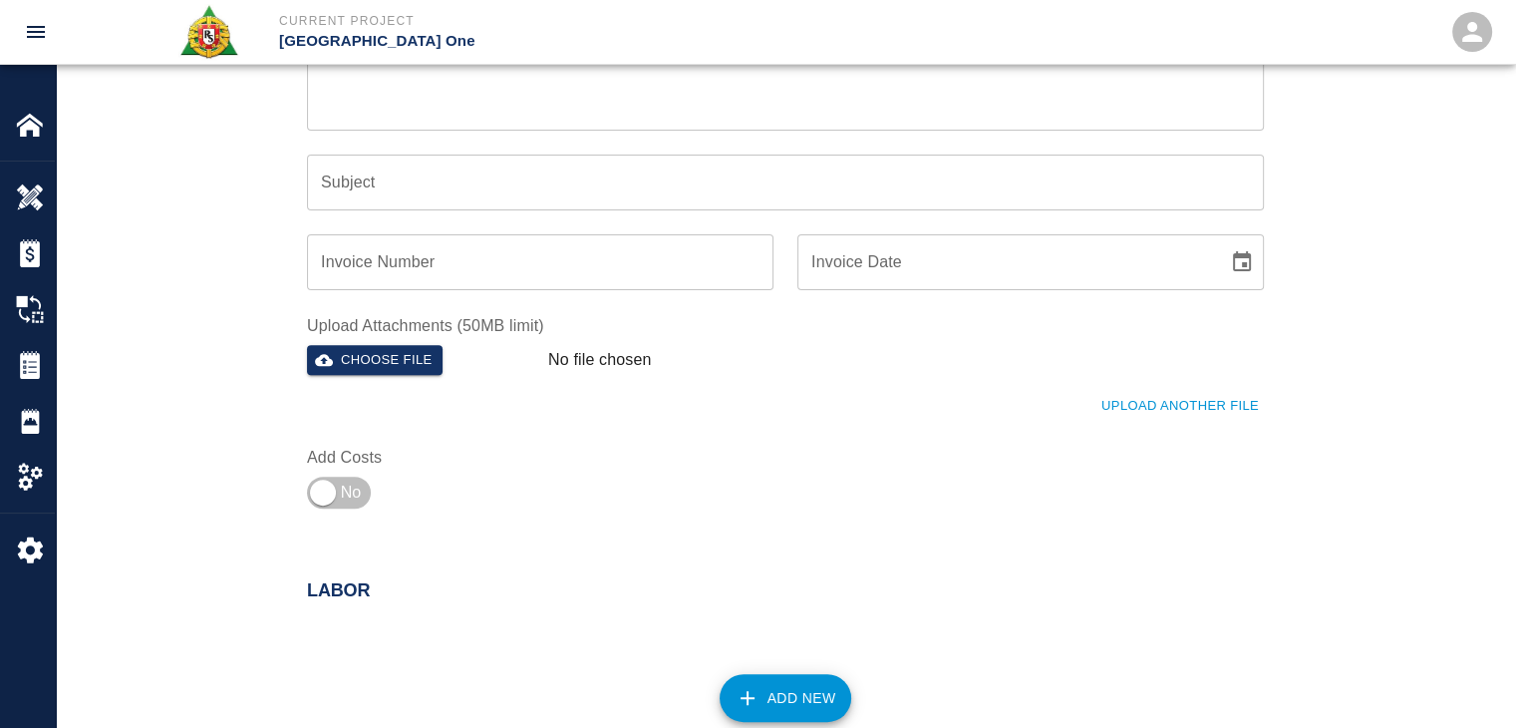
scroll to position [644, 0]
click at [411, 360] on button "Choose file" at bounding box center [375, 358] width 136 height 31
click at [1106, 384] on div "Upload Another File" at bounding box center [773, 394] width 981 height 55
click at [1108, 397] on button "Upload Another File" at bounding box center [1179, 406] width 167 height 31
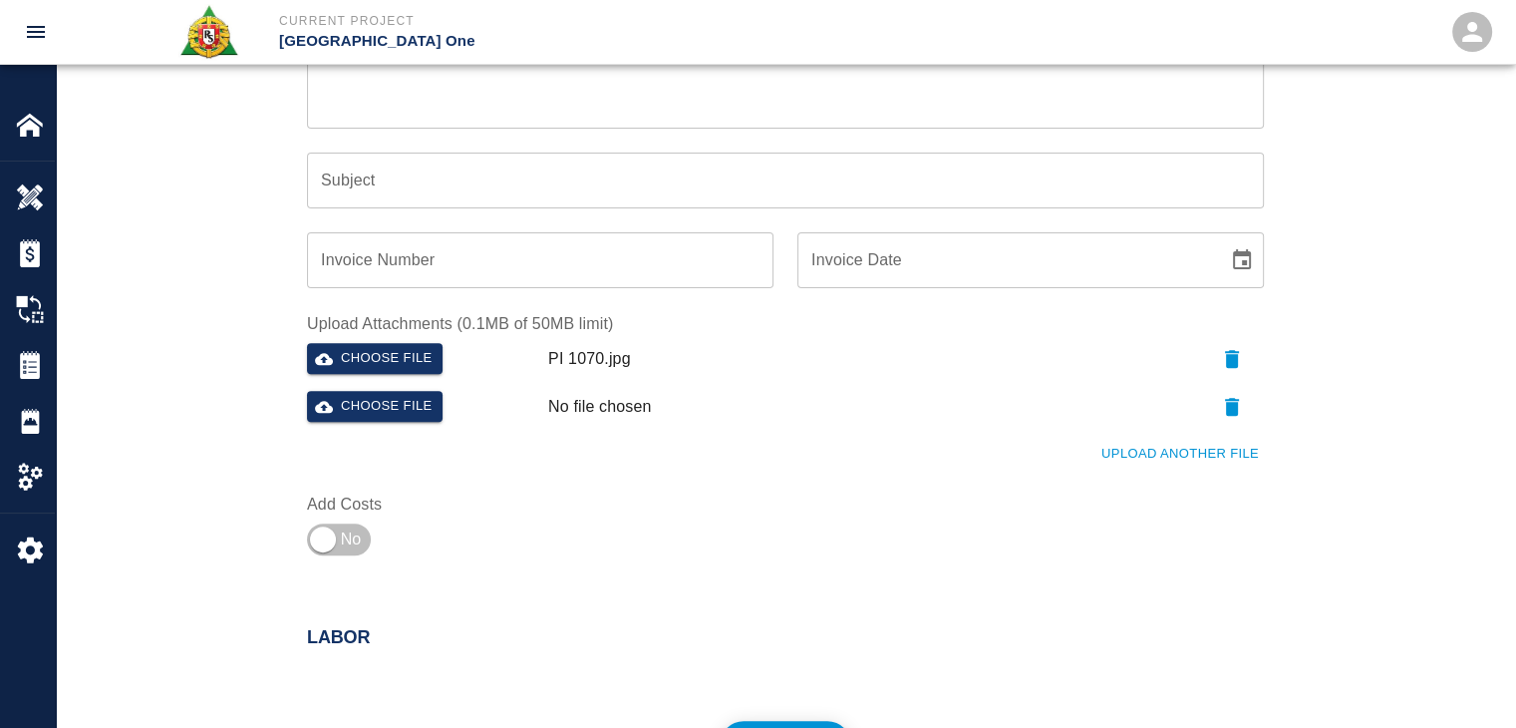
click at [362, 383] on div "Choose file" at bounding box center [419, 403] width 241 height 40
click at [403, 407] on button "Choose file" at bounding box center [375, 406] width 136 height 31
click at [236, 361] on div "Ticket Number Ticket Number PCO Number PCO Number Start Date 10/01/2025 Start D…" at bounding box center [785, 84] width 1459 height 1054
click at [362, 538] on input "checkbox" at bounding box center [323, 539] width 144 height 48
checkbox input "true"
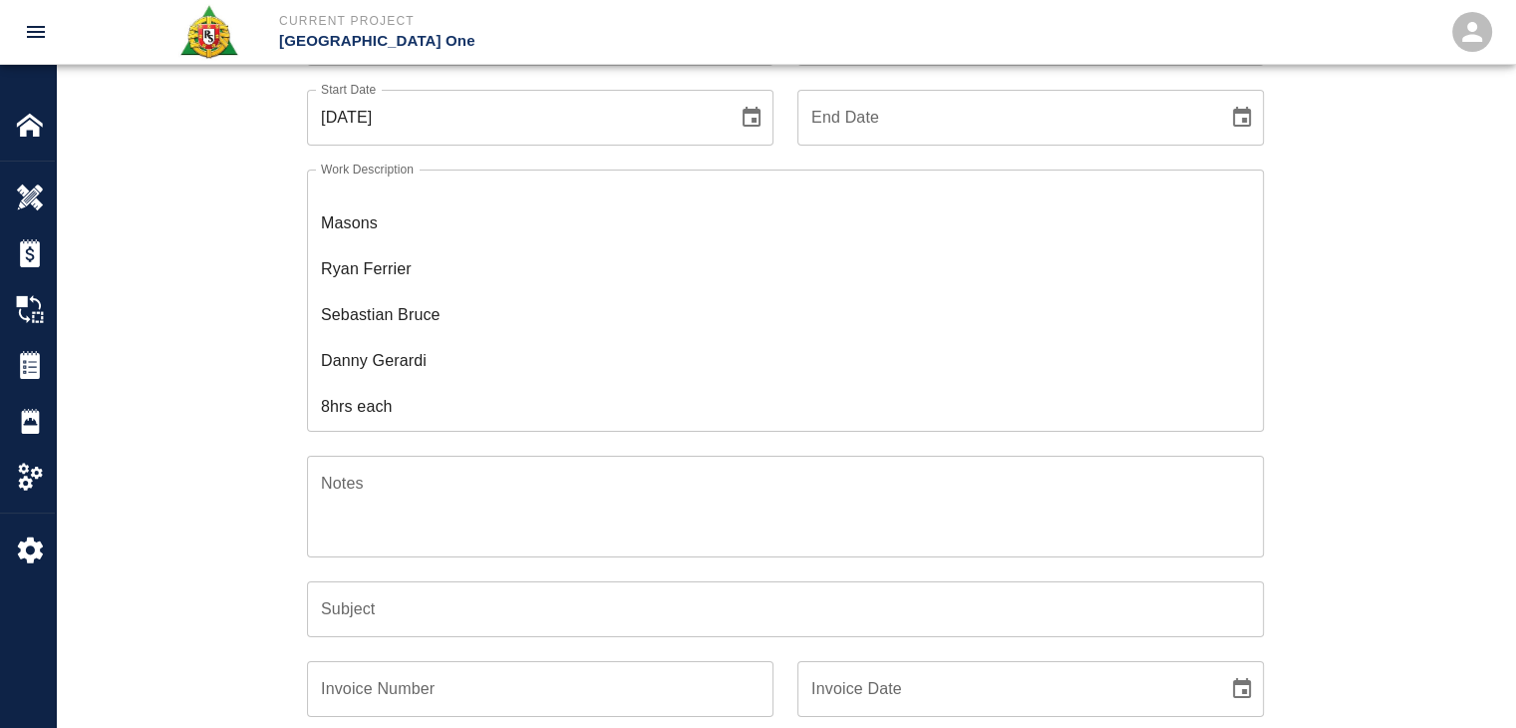
scroll to position [0, 0]
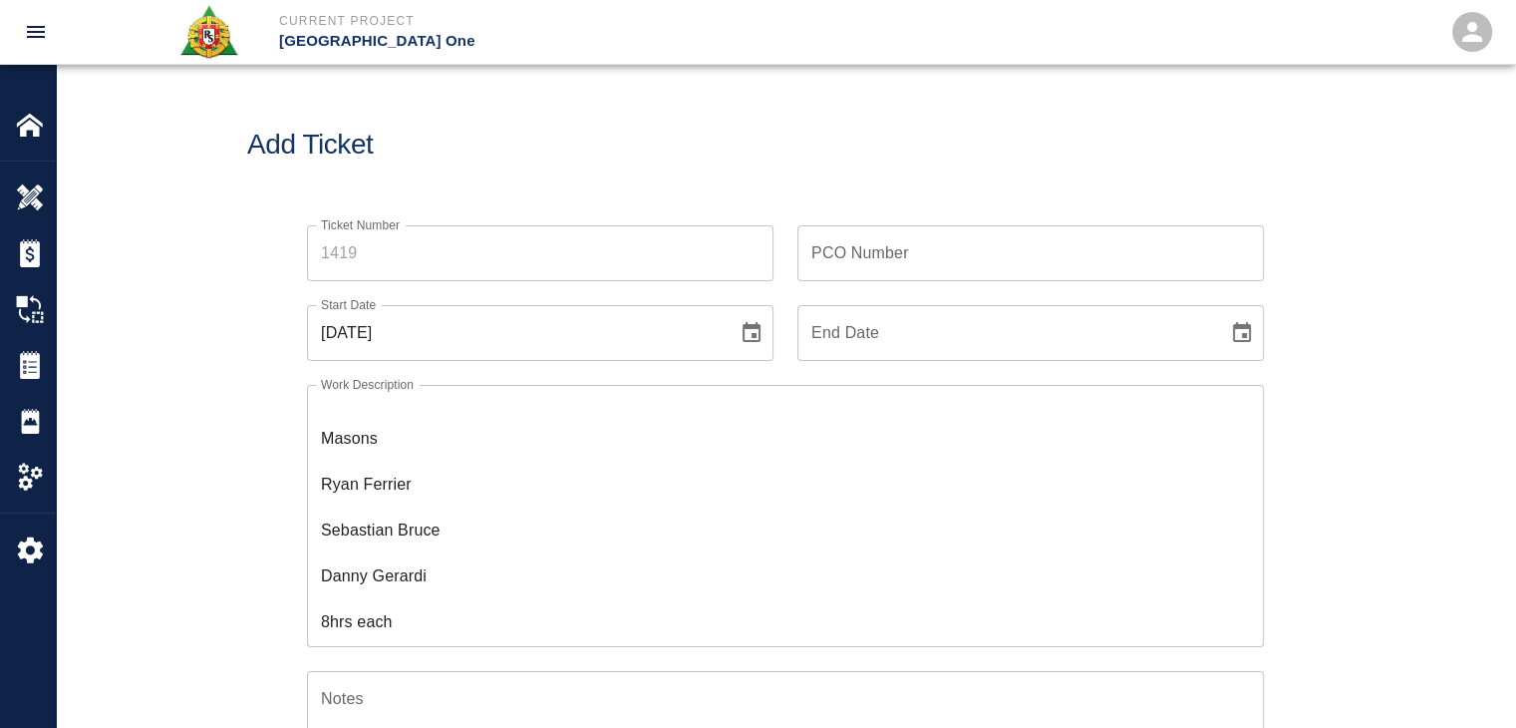
click at [849, 262] on input "PCO Number" at bounding box center [1030, 253] width 466 height 56
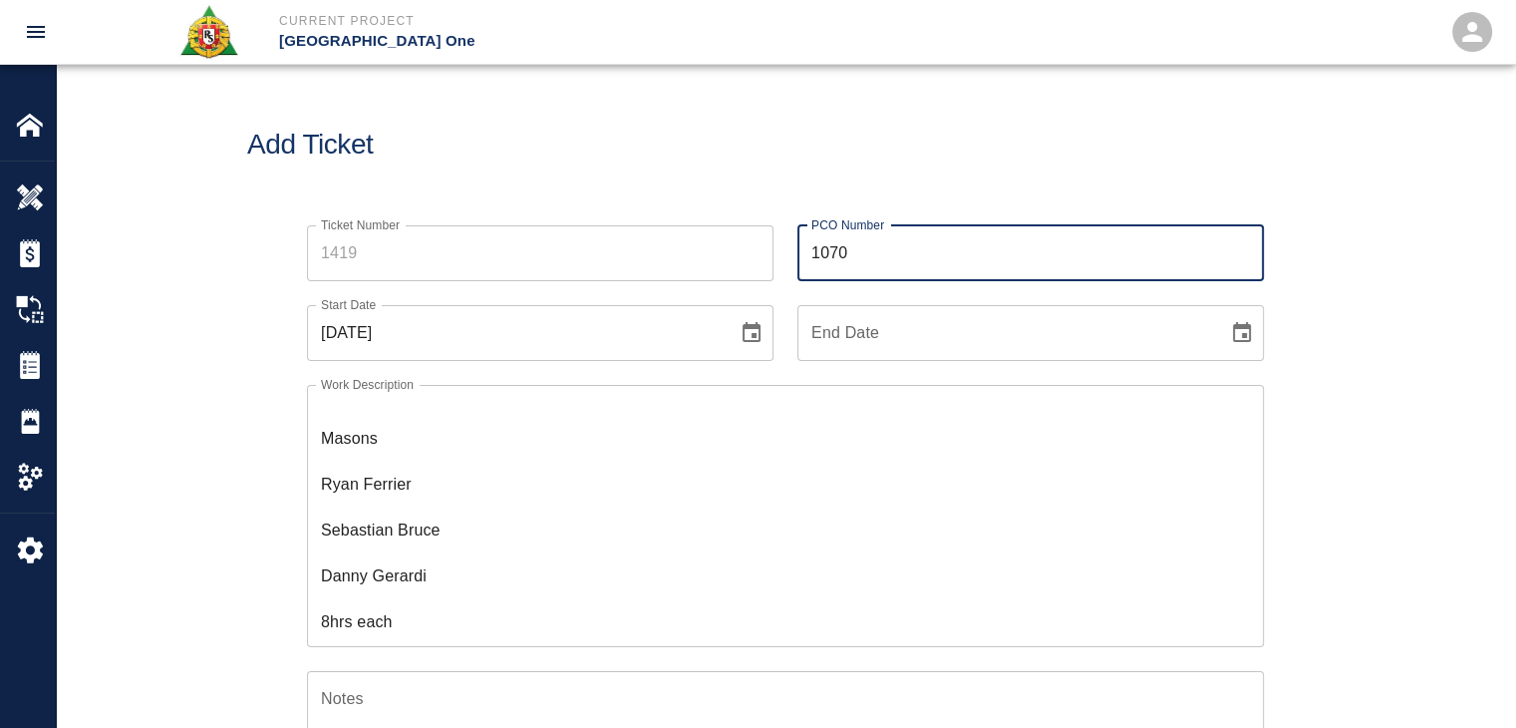
type input "1070"
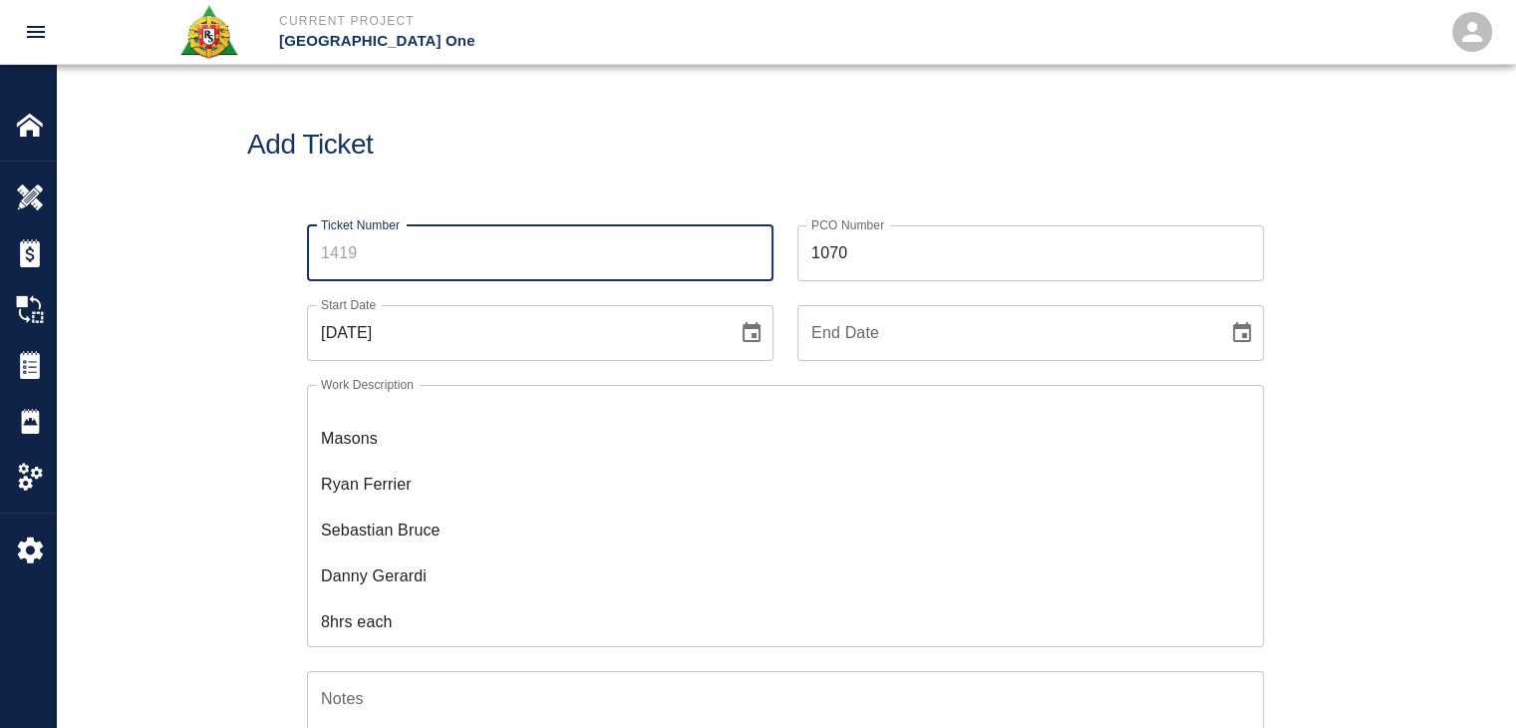
click at [528, 260] on input "Ticket Number" at bounding box center [540, 253] width 466 height 56
type input "1419"
click at [474, 220] on div "Ticket Number 1419 Ticket Number" at bounding box center [528, 241] width 490 height 80
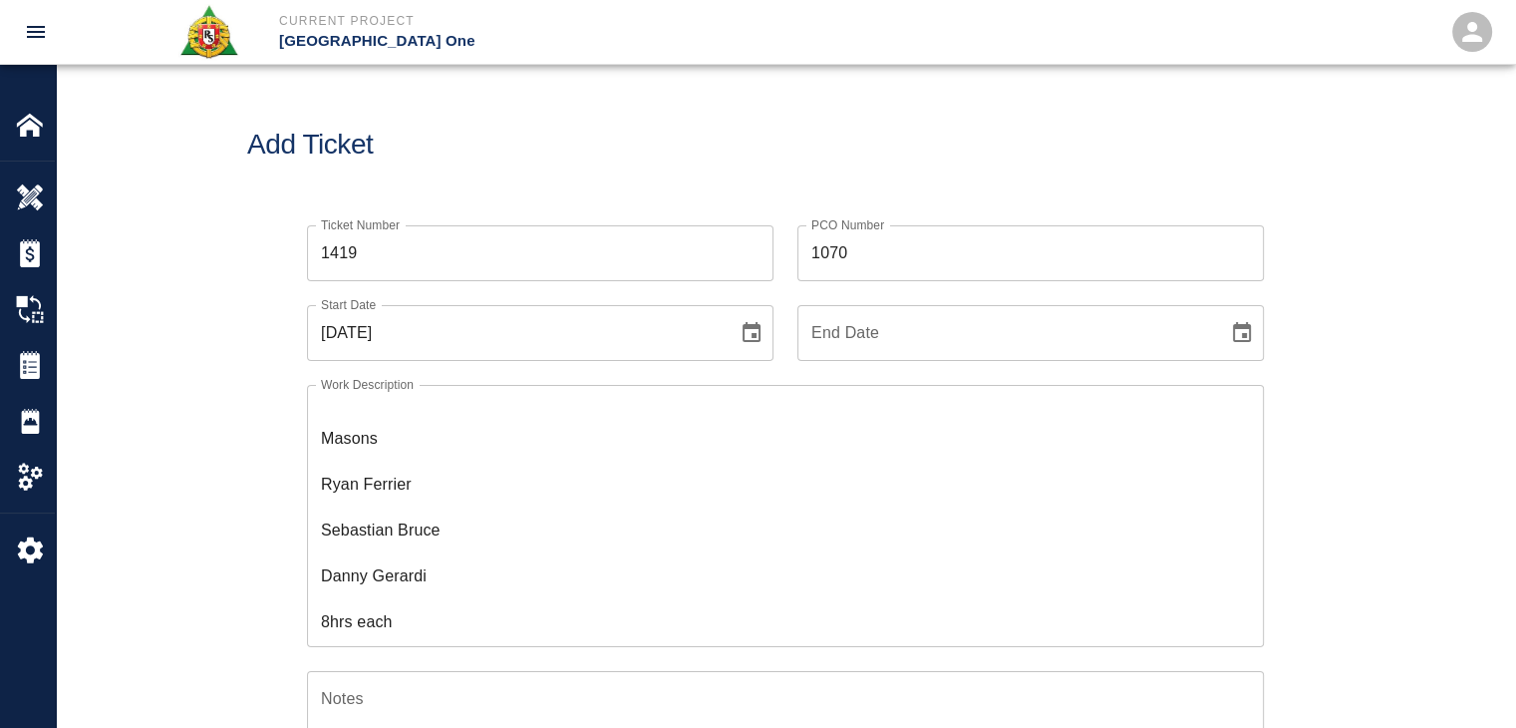
click at [744, 313] on button "Choose date, selected date is Oct 1, 2025" at bounding box center [752, 333] width 40 height 40
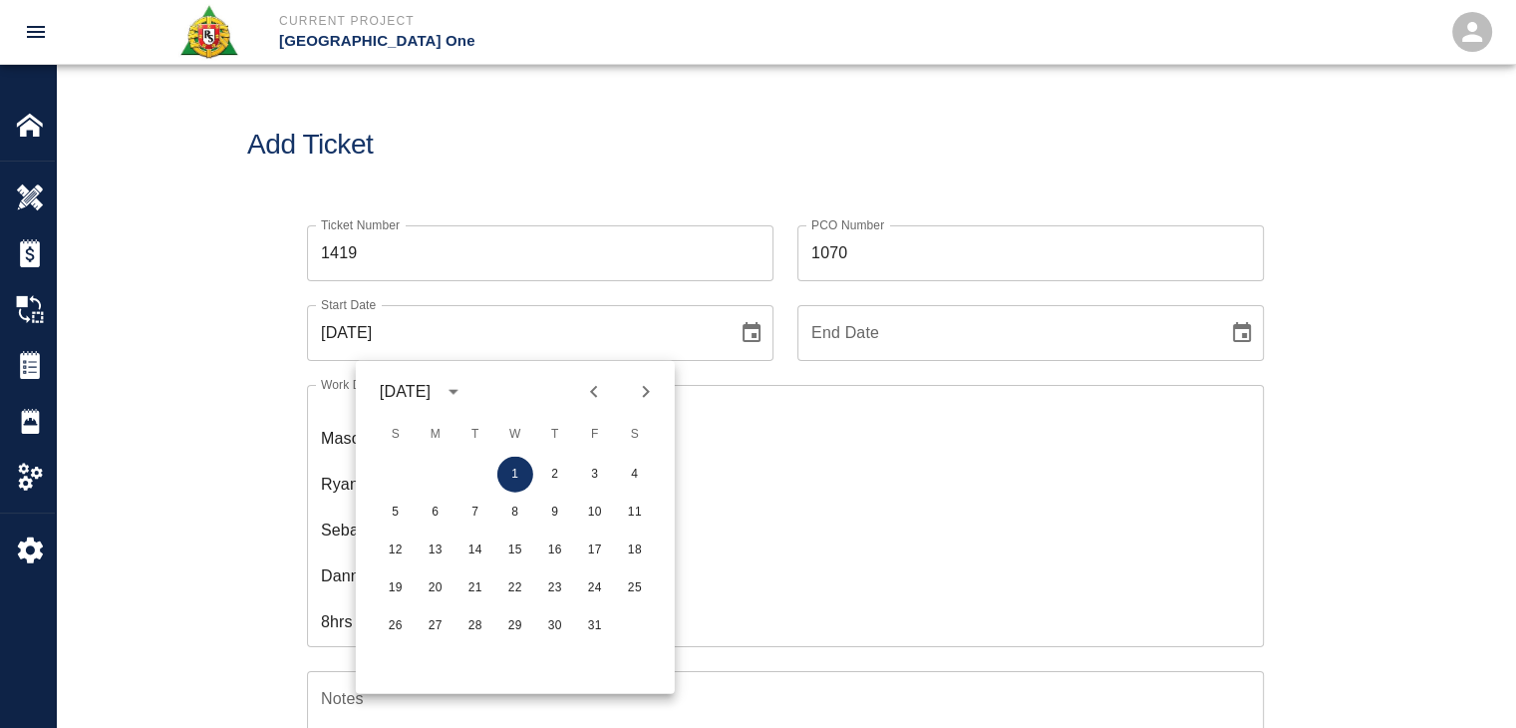
click at [596, 393] on icon "Previous month" at bounding box center [594, 392] width 24 height 24
click at [482, 631] on button "30" at bounding box center [475, 626] width 36 height 36
type input "[DATE]"
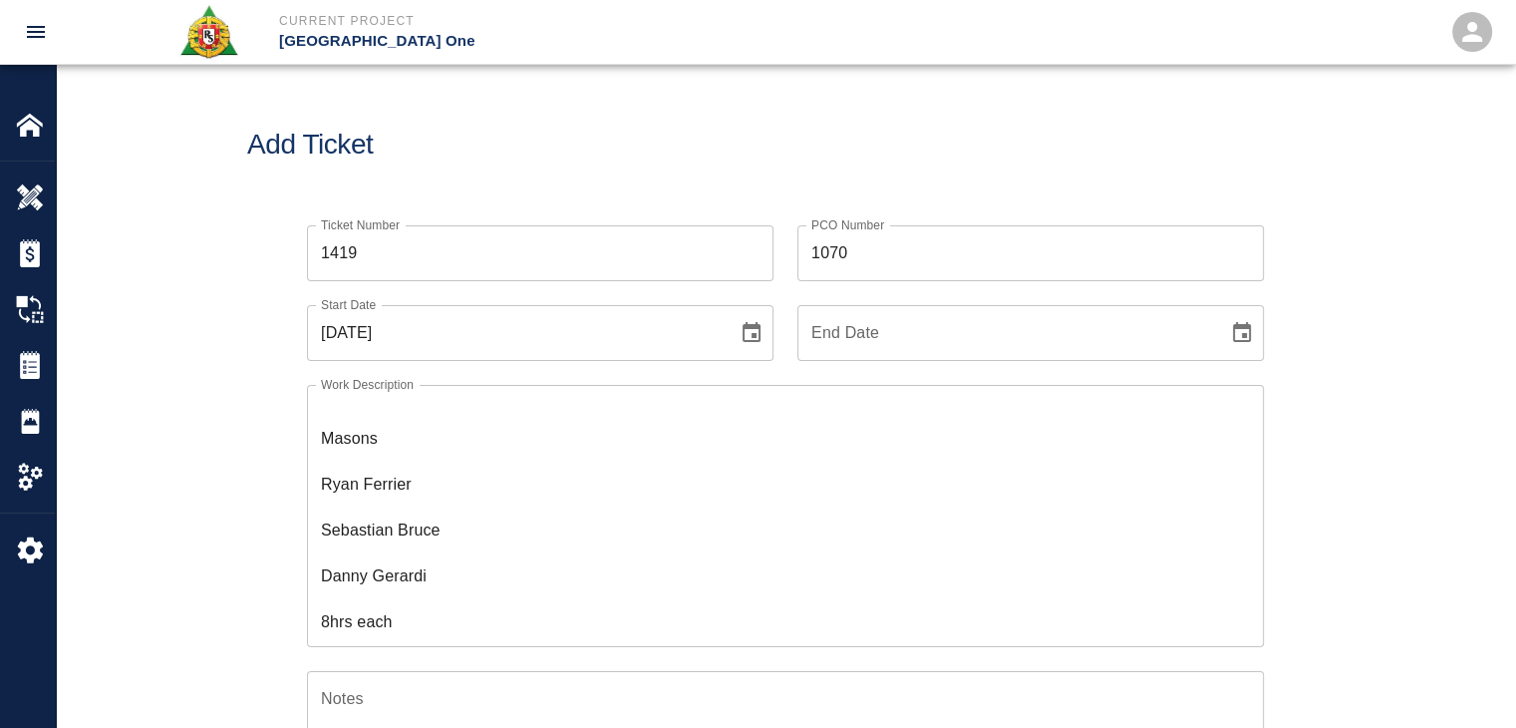
click at [263, 481] on div "Ticket Number 1419 Ticket Number PCO Number 1070 PCO Number Start Date 09/30/20…" at bounding box center [785, 704] width 1076 height 1007
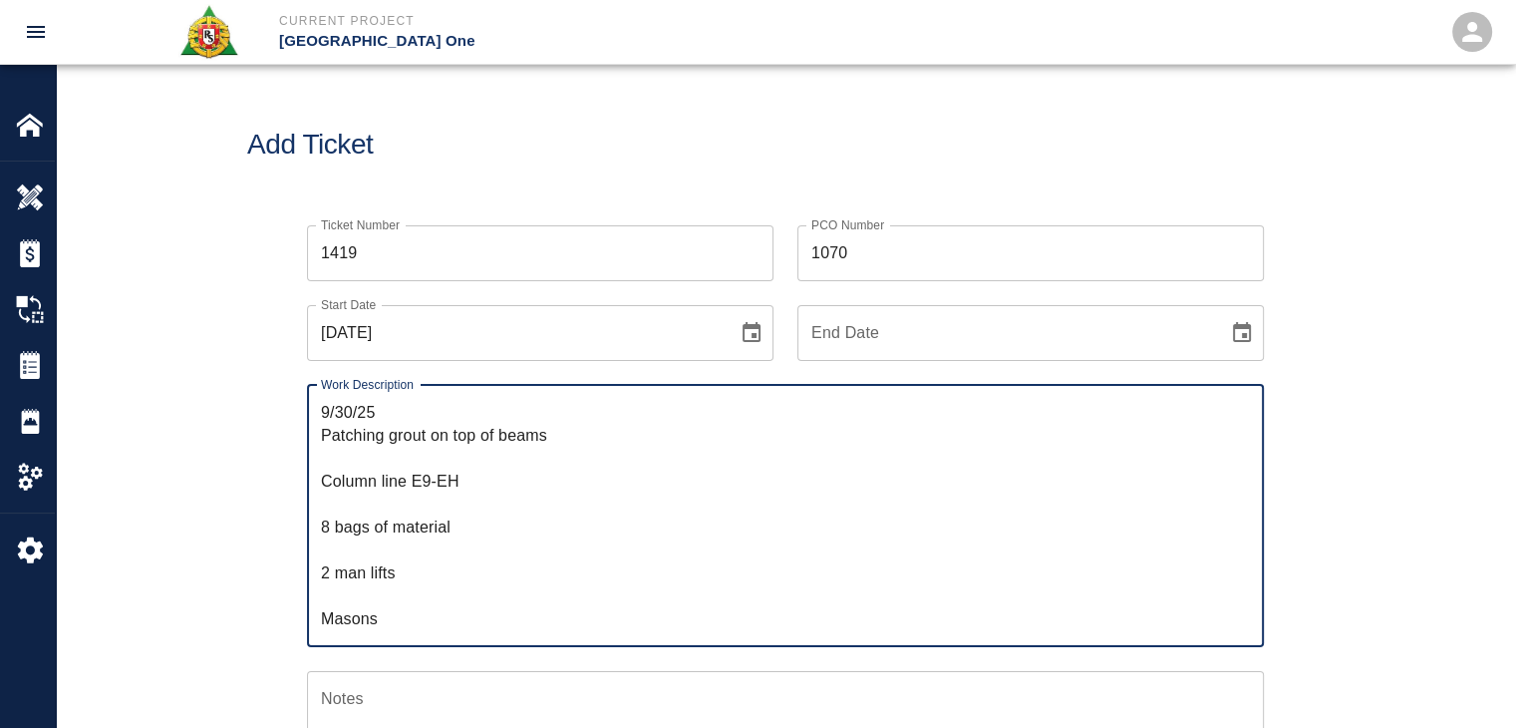
drag, startPoint x: 331, startPoint y: 414, endPoint x: 227, endPoint y: 411, distance: 103.7
click at [227, 411] on div "Ticket Number 1419 Ticket Number PCO Number 1070 PCO Number Start Date 09/30/20…" at bounding box center [785, 728] width 1459 height 1054
click at [330, 440] on textarea "R&S worked on Dry Patching grout on top of beams Column line E9-EH 8 bags of ma…" at bounding box center [785, 515] width 929 height 229
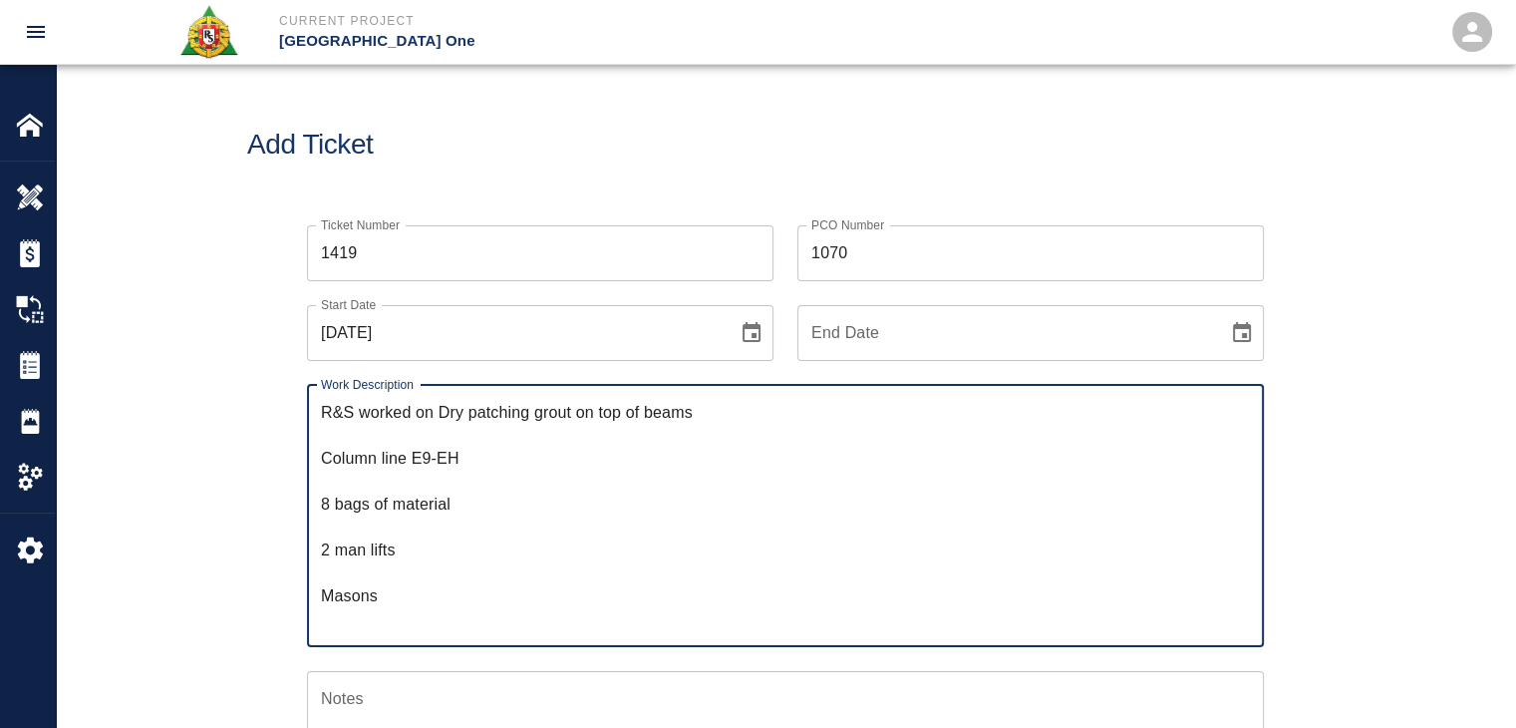
click at [328, 446] on textarea "R&S worked on Dry patching grout on top of beams Column line E9-EH 8 bags of ma…" at bounding box center [785, 515] width 929 height 229
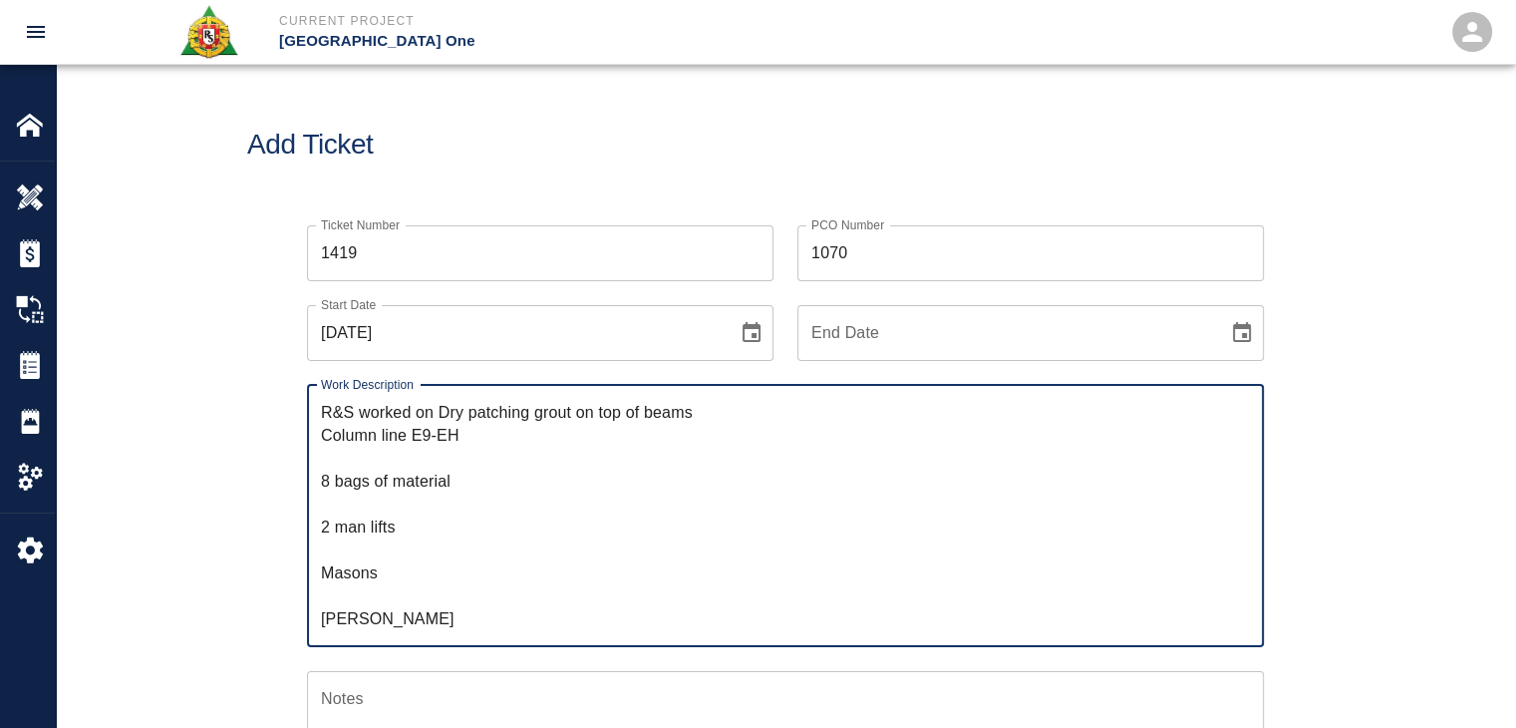
click at [328, 444] on textarea "R&S worked on Dry patching grout on top of beams Column line E9-EH 8 bags of ma…" at bounding box center [785, 515] width 929 height 229
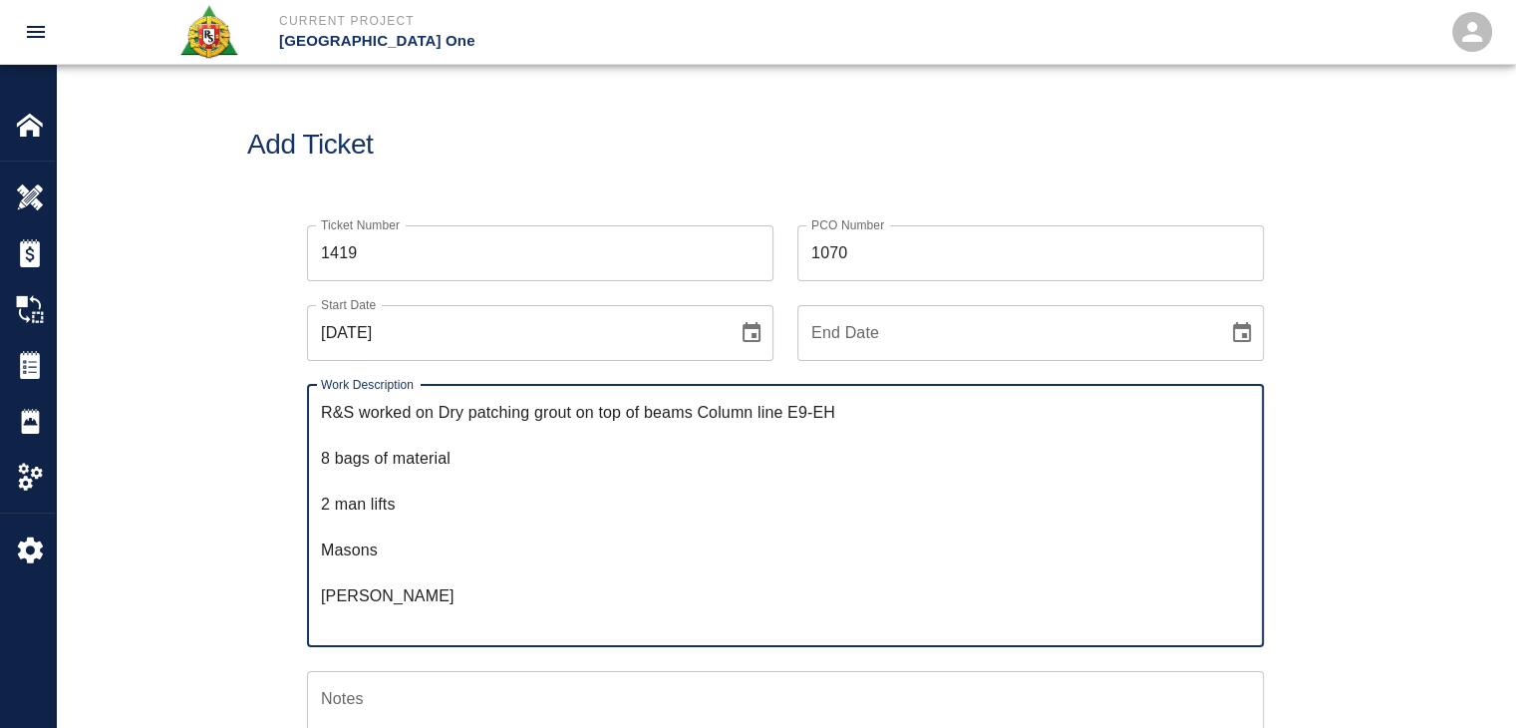
click at [328, 444] on textarea "R&S worked on Dry patching grout on top of beams Column line E9-EH 8 bags of ma…" at bounding box center [785, 515] width 929 height 229
click at [849, 426] on textarea "R&S worked on Dry patching grout on top of beams Column line E9-EH 8 bags of ma…" at bounding box center [785, 515] width 929 height 229
click at [849, 417] on textarea "R&S worked on Dry patching grout on top of beams Column line E9-EH 8 bags of ma…" at bounding box center [785, 515] width 929 height 229
click at [398, 447] on textarea "R&S worked on Dry patching grout on top of beams Column line E9-EH. 8 bags of m…" at bounding box center [785, 515] width 929 height 229
click at [379, 444] on textarea "R&S worked on Dry patching grout on top of beams Column line E9-EH. 8 bags of m…" at bounding box center [785, 515] width 929 height 229
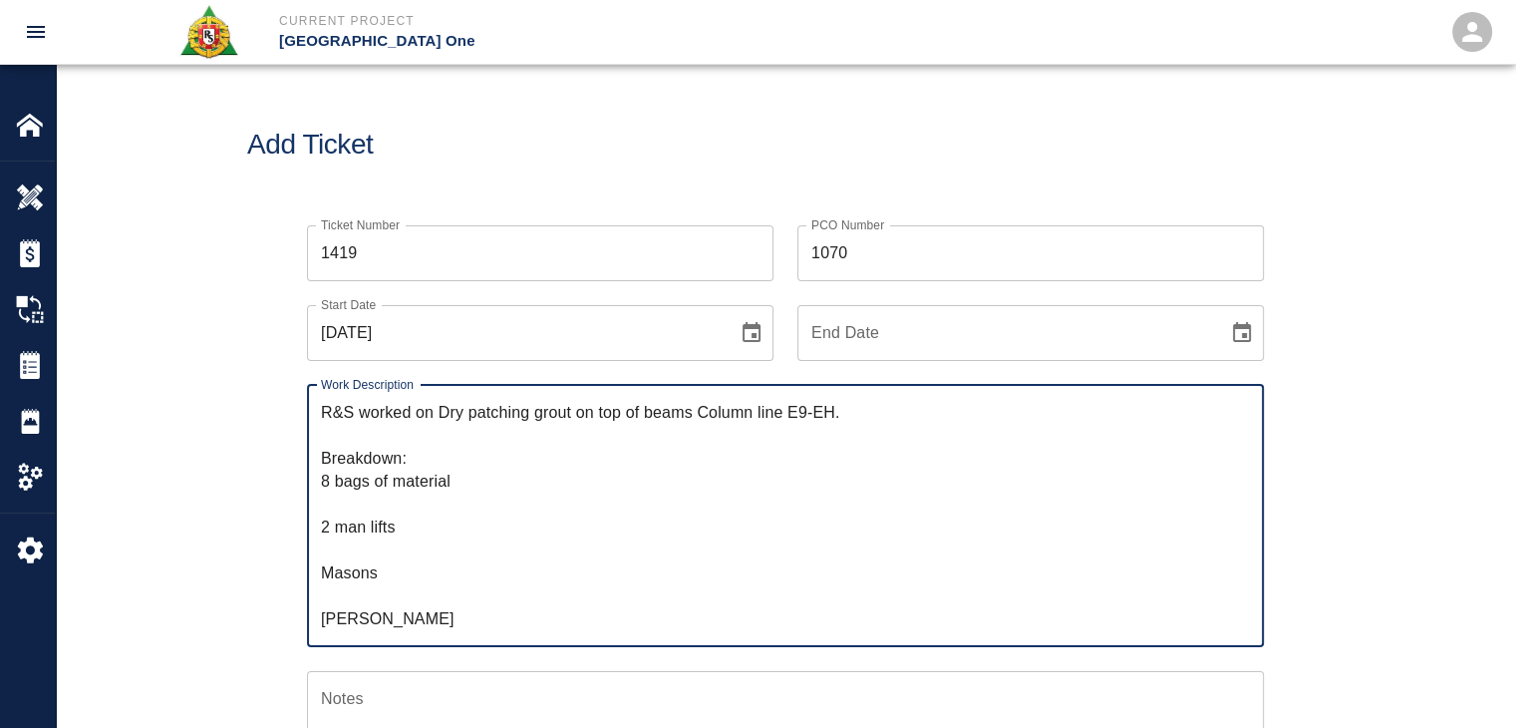
click at [359, 498] on textarea "R&S worked on Dry patching grout on top of beams Column line E9-EH. Breakdown: …" at bounding box center [785, 515] width 929 height 229
click at [404, 531] on textarea "R&S worked on Dry patching grout on top of beams Column line E9-EH. Breakdown: …" at bounding box center [785, 515] width 929 height 229
click at [368, 552] on textarea "R&S worked on Dry patching grout on top of beams Column line E9-EH. Breakdown: …" at bounding box center [785, 515] width 929 height 229
click at [349, 574] on textarea "R&S worked on Dry patching grout on top of beams Column line E9-EH. Breakdown: …" at bounding box center [785, 515] width 929 height 229
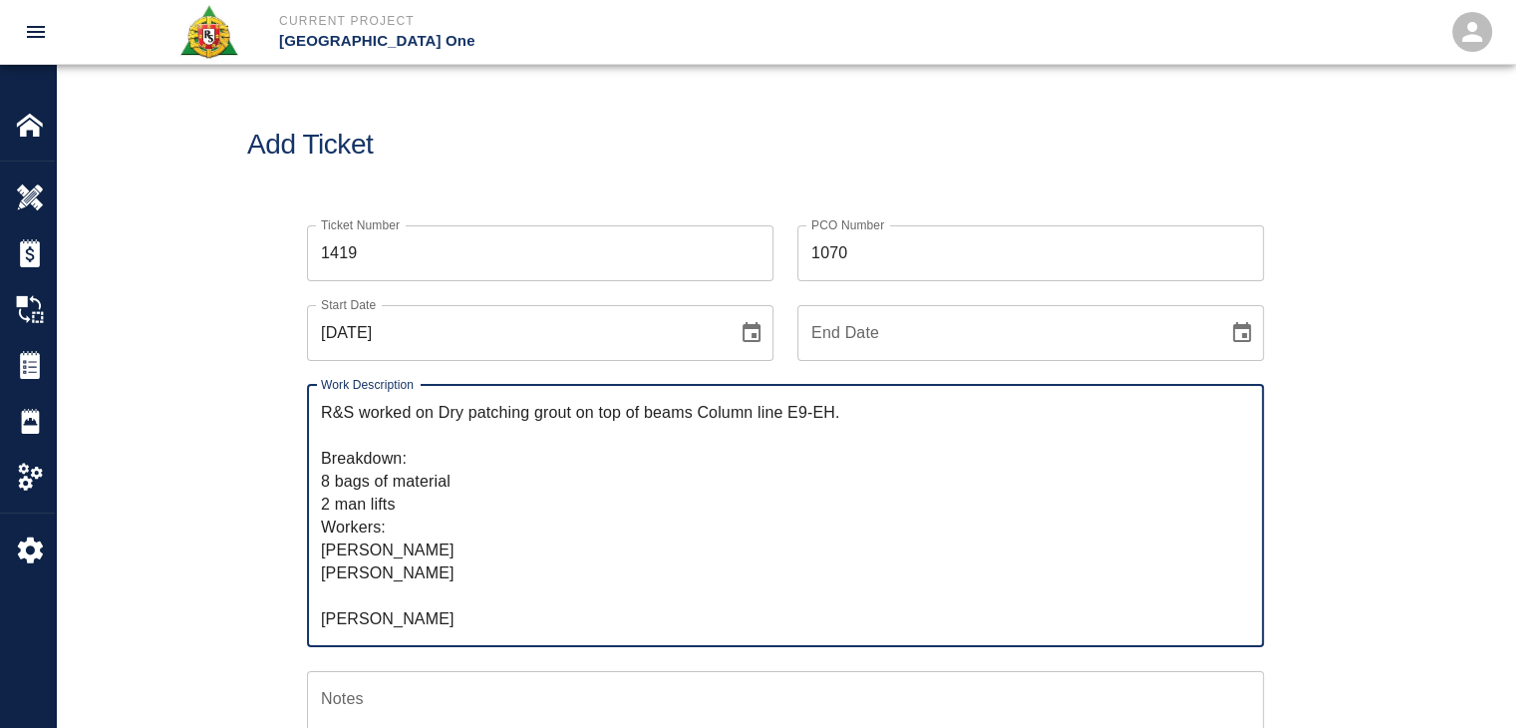
click at [368, 585] on textarea "R&S worked on Dry patching grout on top of beams Column line E9-EH. Breakdown: …" at bounding box center [785, 515] width 929 height 229
click at [411, 619] on textarea "R&S worked on Dry patching grout on top of beams Column line E9-EH. Breakdown: …" at bounding box center [785, 515] width 929 height 229
click at [401, 619] on textarea "R&S worked on Dry patching grout on top of beams Column line E9-EH. Breakdown: …" at bounding box center [785, 515] width 929 height 229
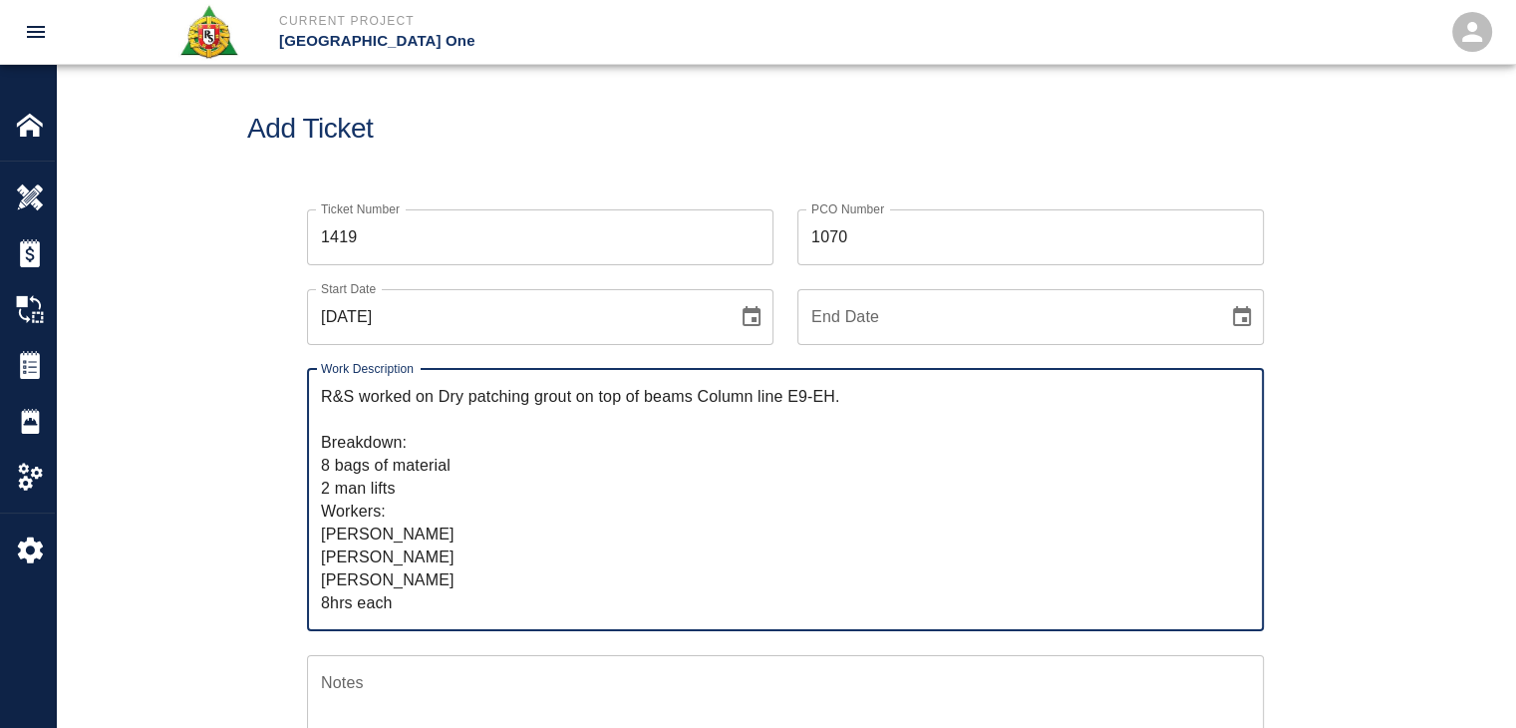
drag, startPoint x: 418, startPoint y: 599, endPoint x: 292, endPoint y: 595, distance: 125.6
click at [292, 595] on div "Work Description R&S worked on Dry patching grout on top of beams Column line E…" at bounding box center [773, 488] width 981 height 286
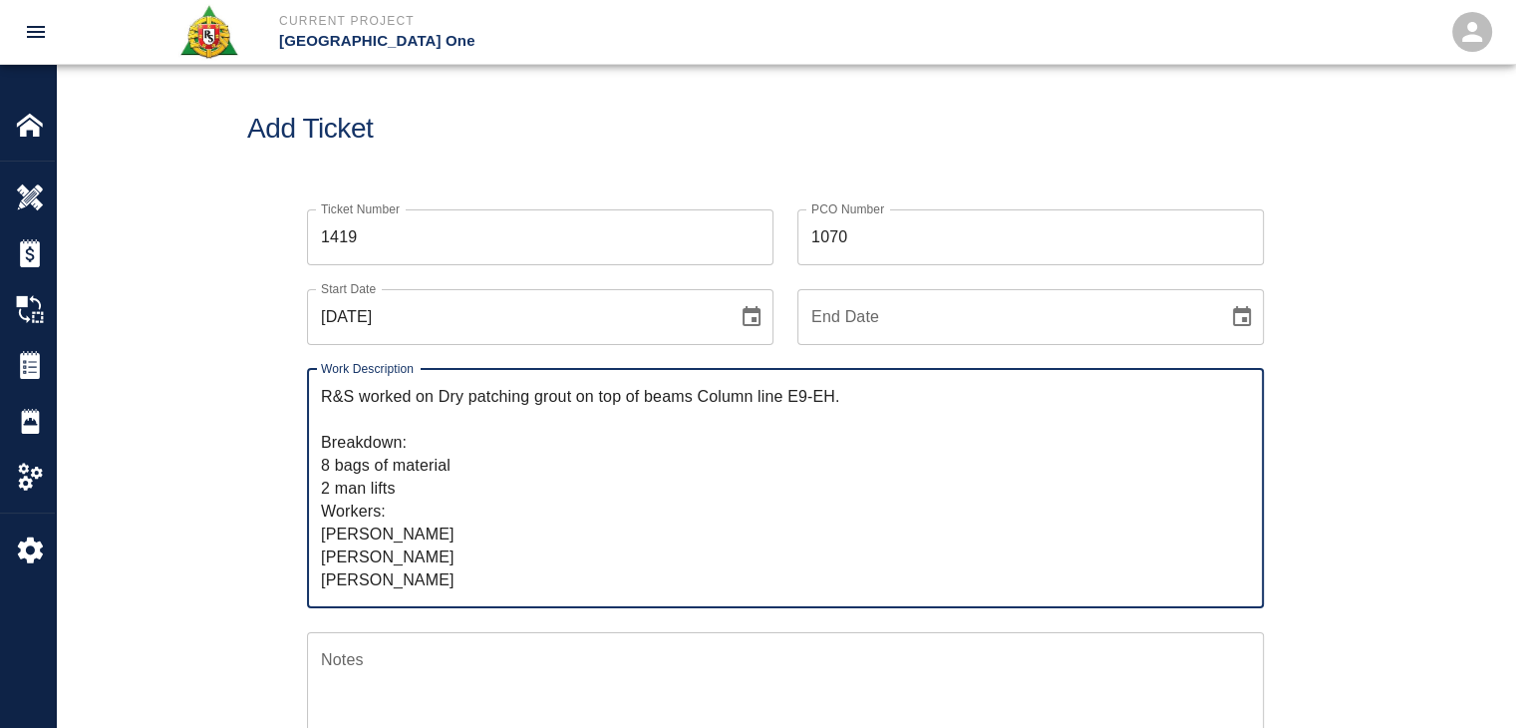
click at [435, 442] on textarea "R&S worked on Dry patching grout on top of beams Column line E9-EH. Breakdown: …" at bounding box center [785, 488] width 929 height 206
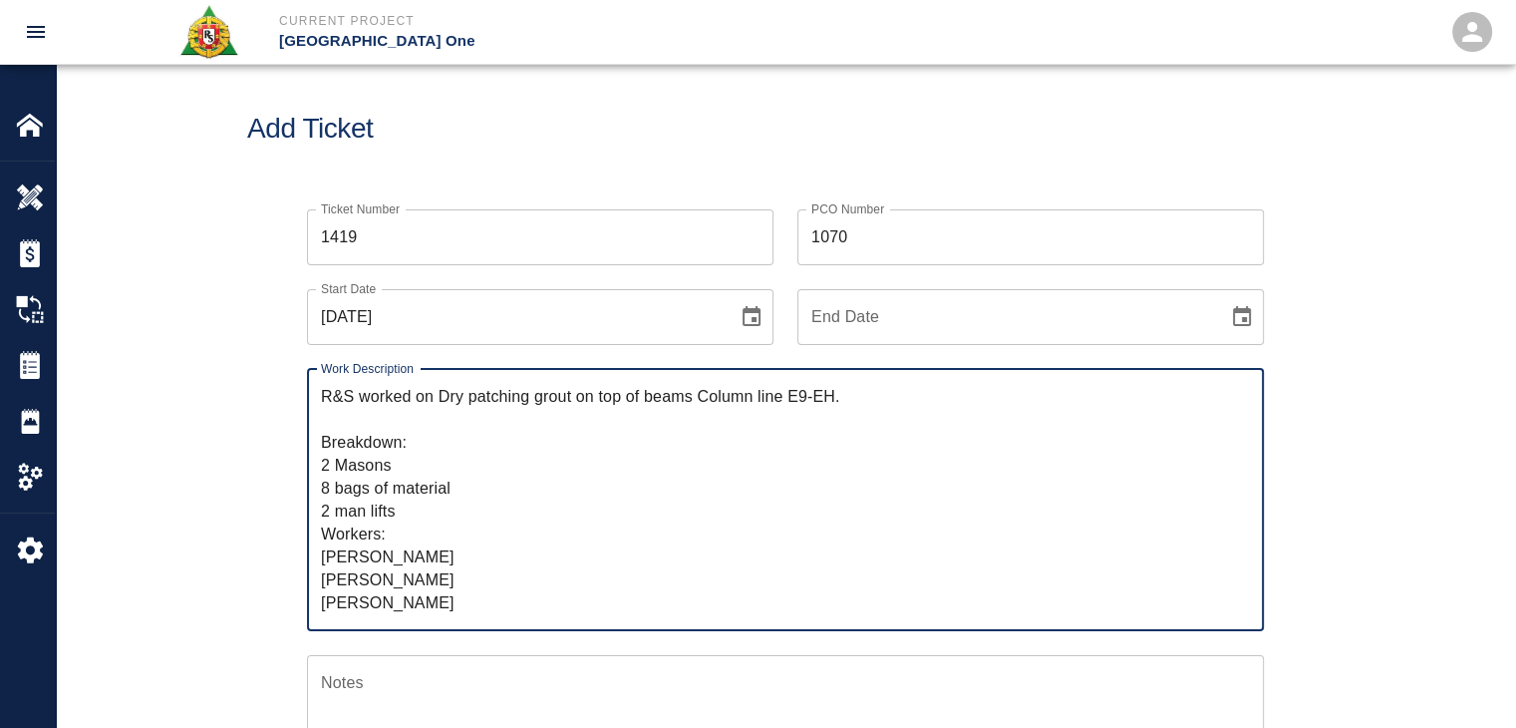
paste textarea "8hrs each"
click at [477, 515] on textarea "R&S worked on Dry patching grout on top of beams Column line E9-EH. Breakdown: …" at bounding box center [785, 499] width 929 height 229
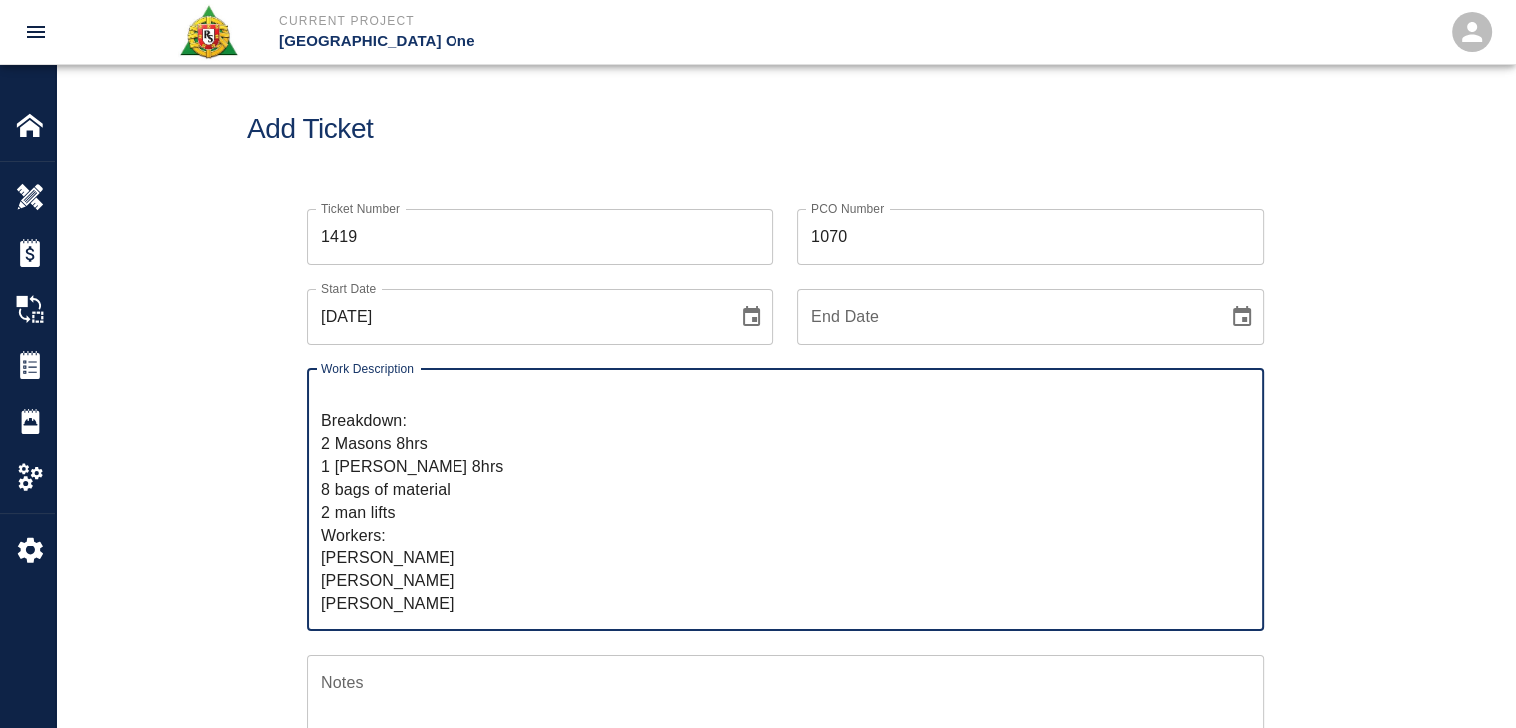
click at [402, 542] on textarea "R&S worked on Dry patching grout on top of beams Column line E9-EH. Breakdown: …" at bounding box center [785, 499] width 929 height 229
click at [462, 567] on textarea "R&S worked on Dry patching grout on top of beams Column line E9-EH. Breakdown: …" at bounding box center [785, 499] width 929 height 229
click at [426, 590] on textarea "R&S worked on Dry patching grout on top of beams Column line E9-EH. Breakdown: …" at bounding box center [785, 499] width 929 height 229
click at [491, 581] on textarea "R&S worked on Dry patching grout on top of beams Column line E9-EH. Breakdown: …" at bounding box center [785, 499] width 929 height 229
click at [457, 601] on textarea "R&S worked on Dry patching grout on top of beams Column line E9-EH. Breakdown: …" at bounding box center [785, 499] width 929 height 229
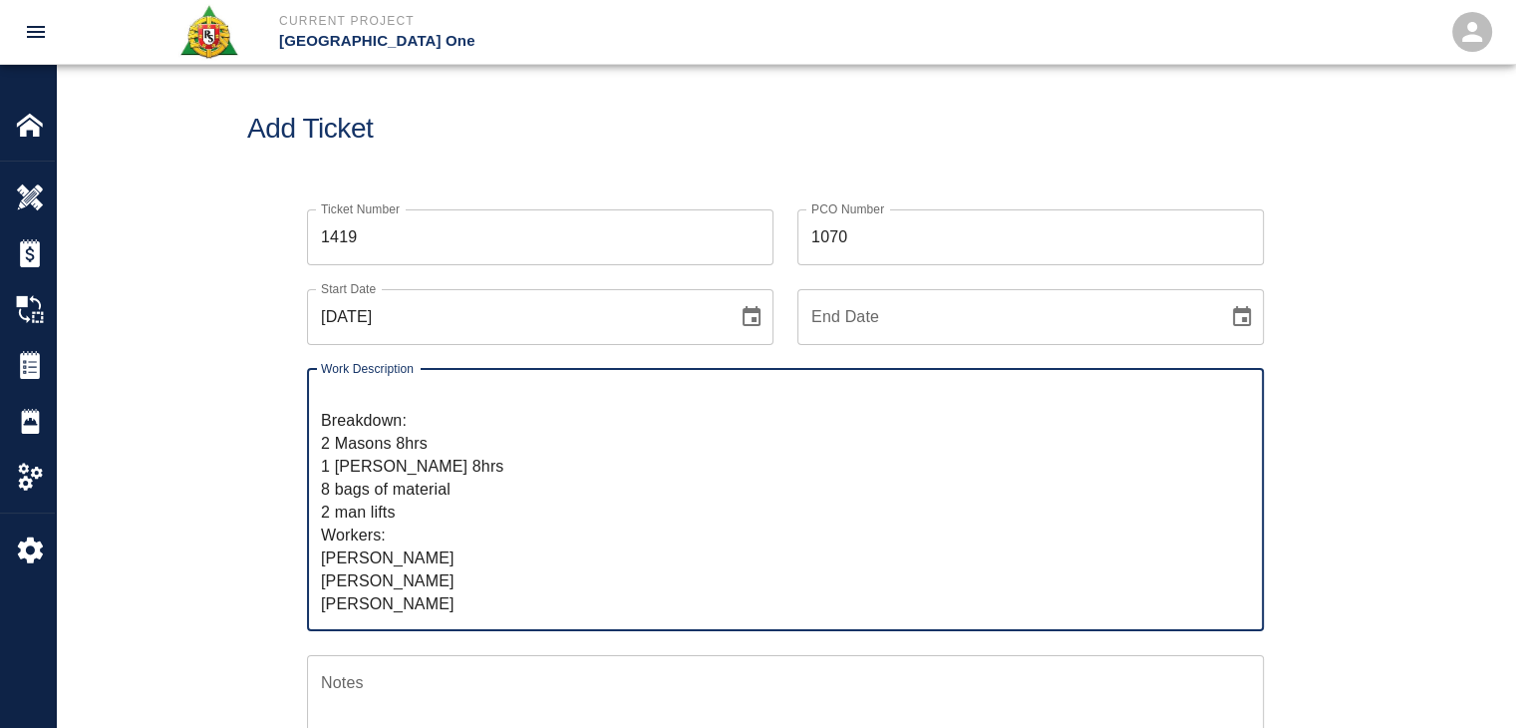
type textarea "R&S worked on Dry patching grout on top of beams Column line E9-EH. Breakdown: …"
click at [207, 564] on div "Ticket Number 1419 Ticket Number PCO Number 1070 PCO Number Start Date 09/30/20…" at bounding box center [785, 712] width 1459 height 1054
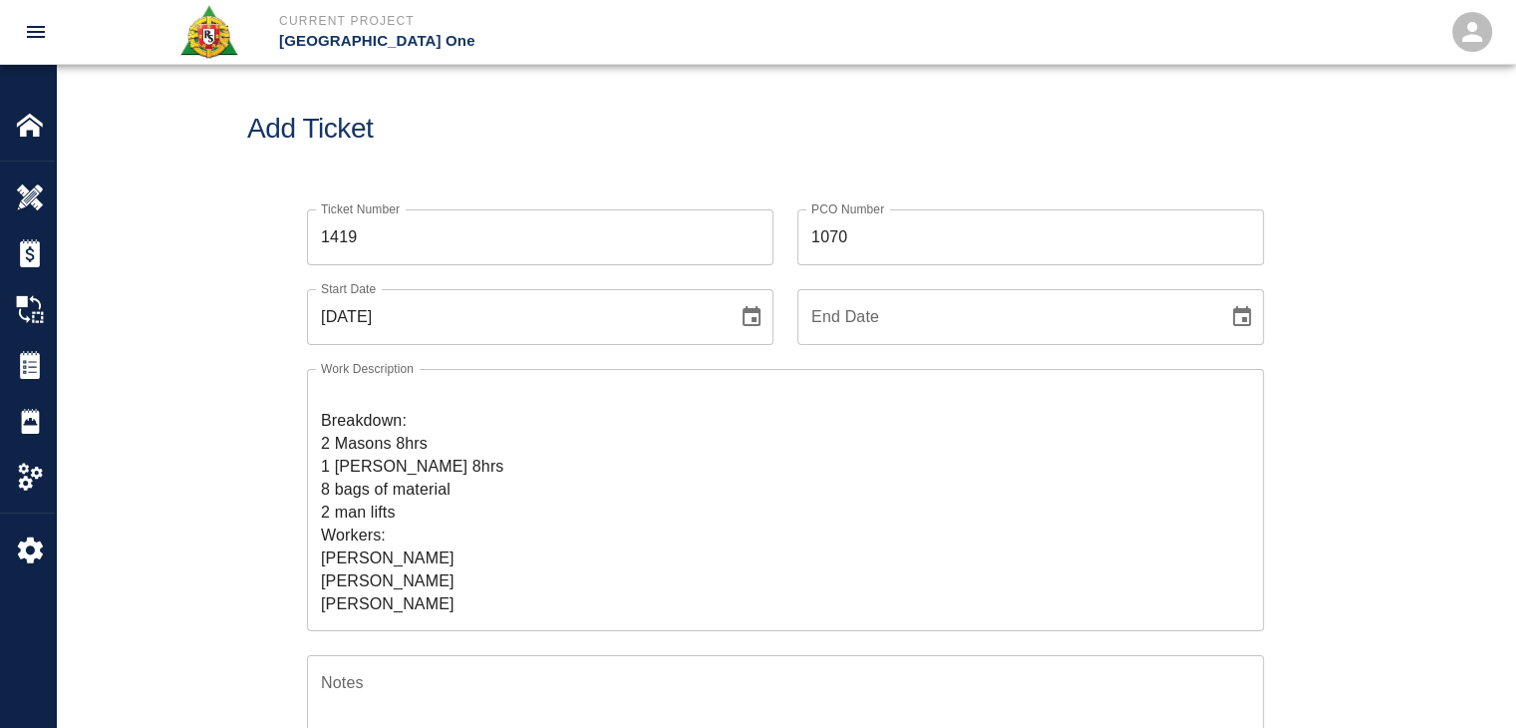
scroll to position [0, 0]
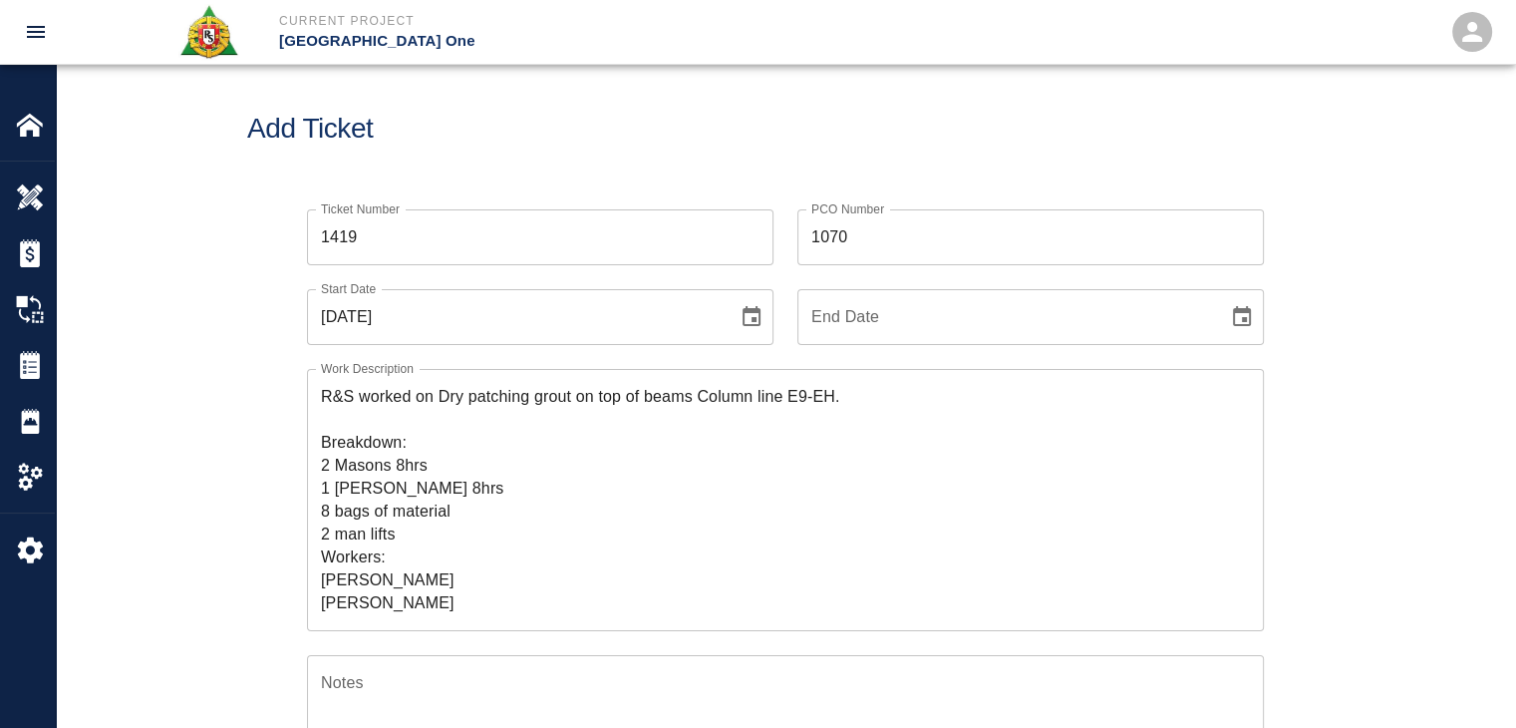
click at [585, 159] on div "Add Ticket" at bounding box center [785, 129] width 1459 height 160
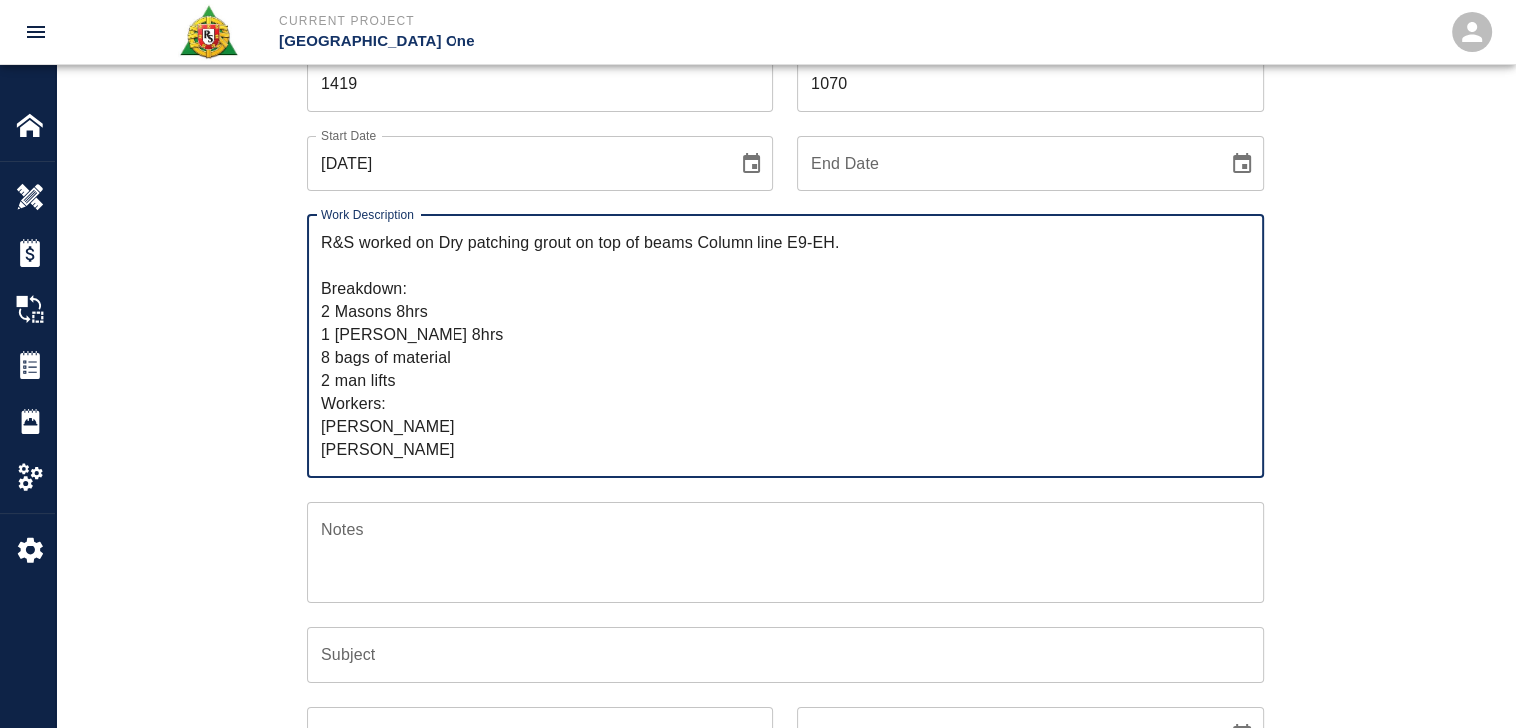
drag, startPoint x: 447, startPoint y: 263, endPoint x: 439, endPoint y: 247, distance: 17.8
click at [439, 247] on textarea "R&S worked on Dry patching grout on top of beams Column line E9-EH. Breakdown: …" at bounding box center [785, 345] width 929 height 229
click at [352, 655] on div "Subject Subject" at bounding box center [785, 655] width 957 height 56
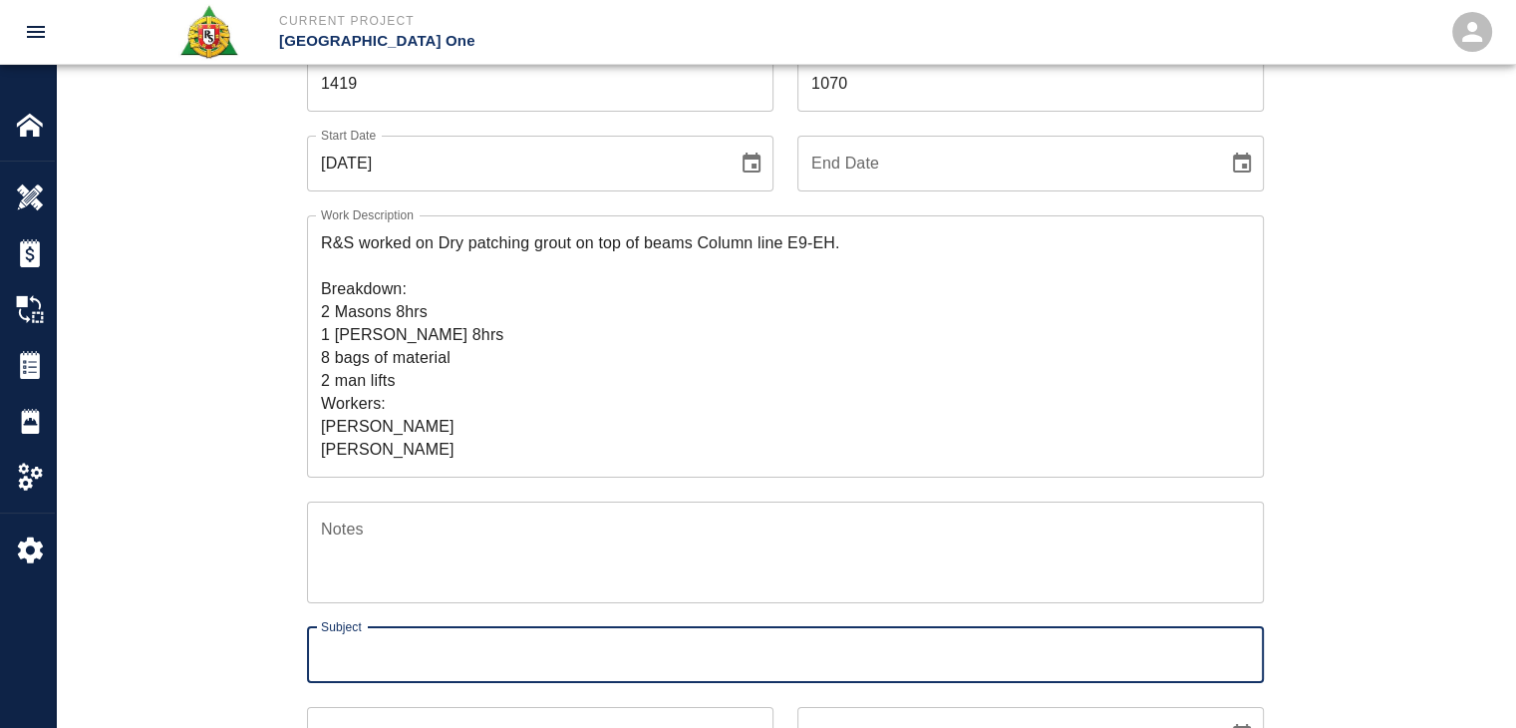
paste input "Dry patching grout on top of beams Column line E9-EH."
type input "Dry patching grout on top of beams Column line E9-EH."
click at [248, 626] on div "Ticket Number 1419 Ticket Number PCO Number 1070 PCO Number Start Date 09/30/20…" at bounding box center [785, 535] width 1076 height 1007
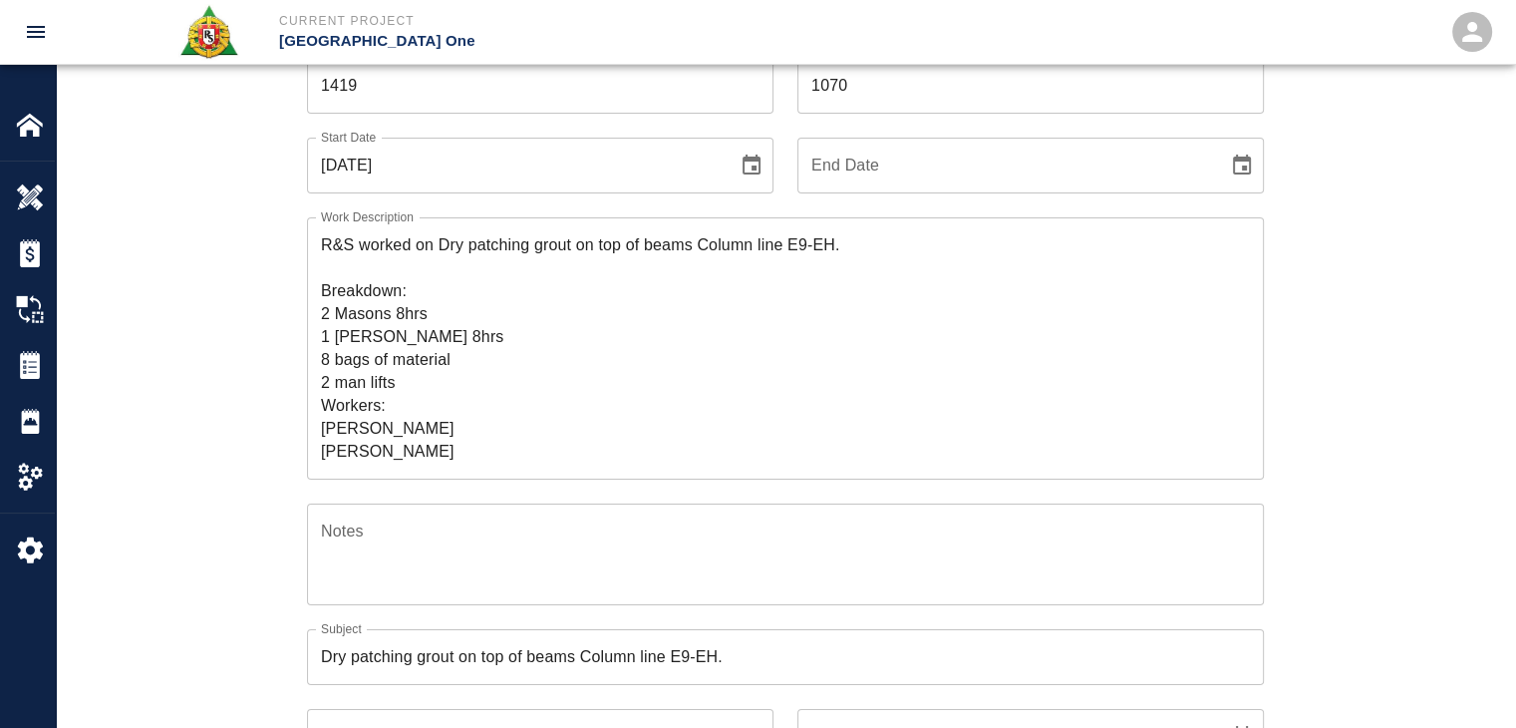
click at [443, 347] on textarea "R&S worked on Dry patching grout on top of beams Column line E9-EH. Breakdown: …" at bounding box center [785, 347] width 929 height 229
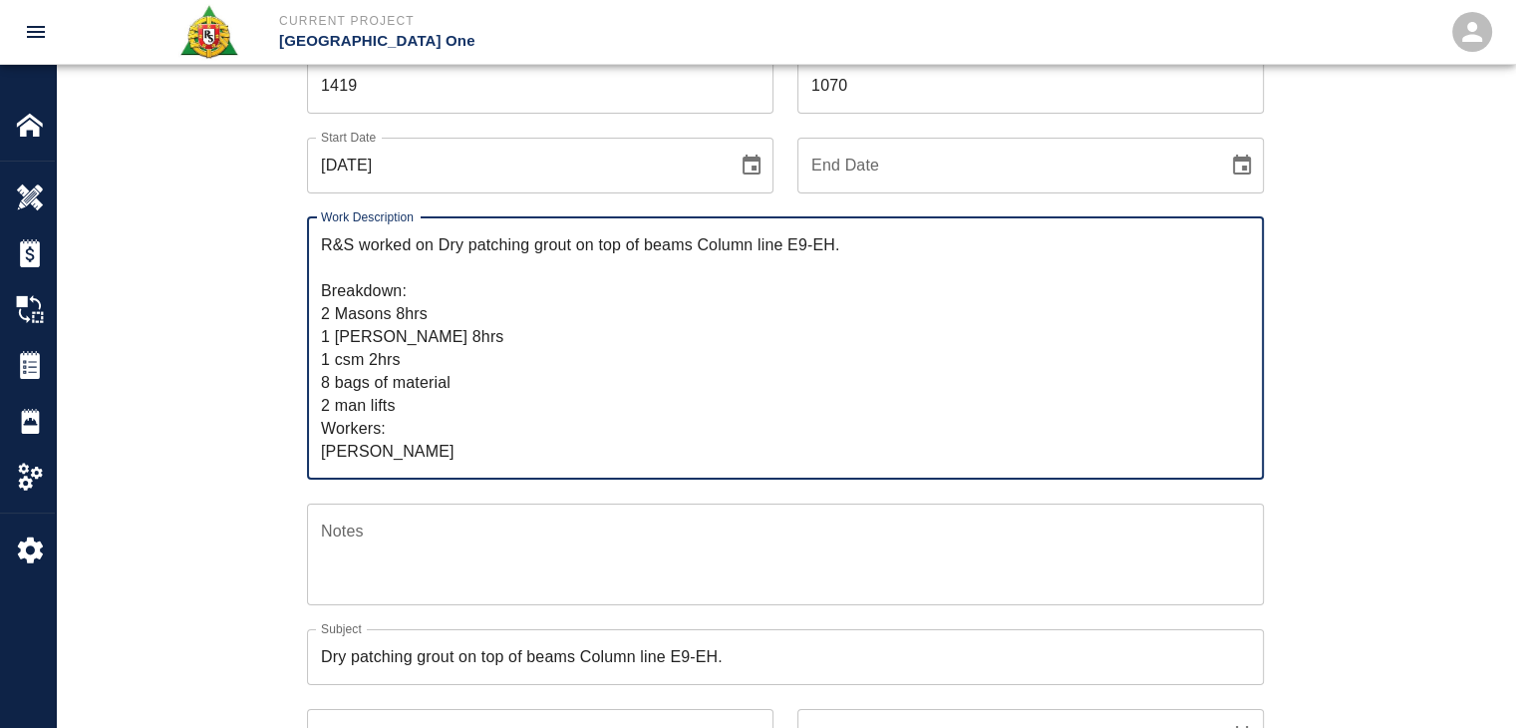
click at [367, 365] on textarea "R&S worked on Dry patching grout on top of beams Column line E9-EH. Breakdown: …" at bounding box center [785, 347] width 929 height 229
type textarea "R&S worked on Dry patching grout on top of beams Column line E9-EH. Breakdown: …"
click at [247, 422] on div "Ticket Number 1419 Ticket Number PCO Number 1070 PCO Number Start Date 09/30/20…" at bounding box center [785, 537] width 1076 height 1007
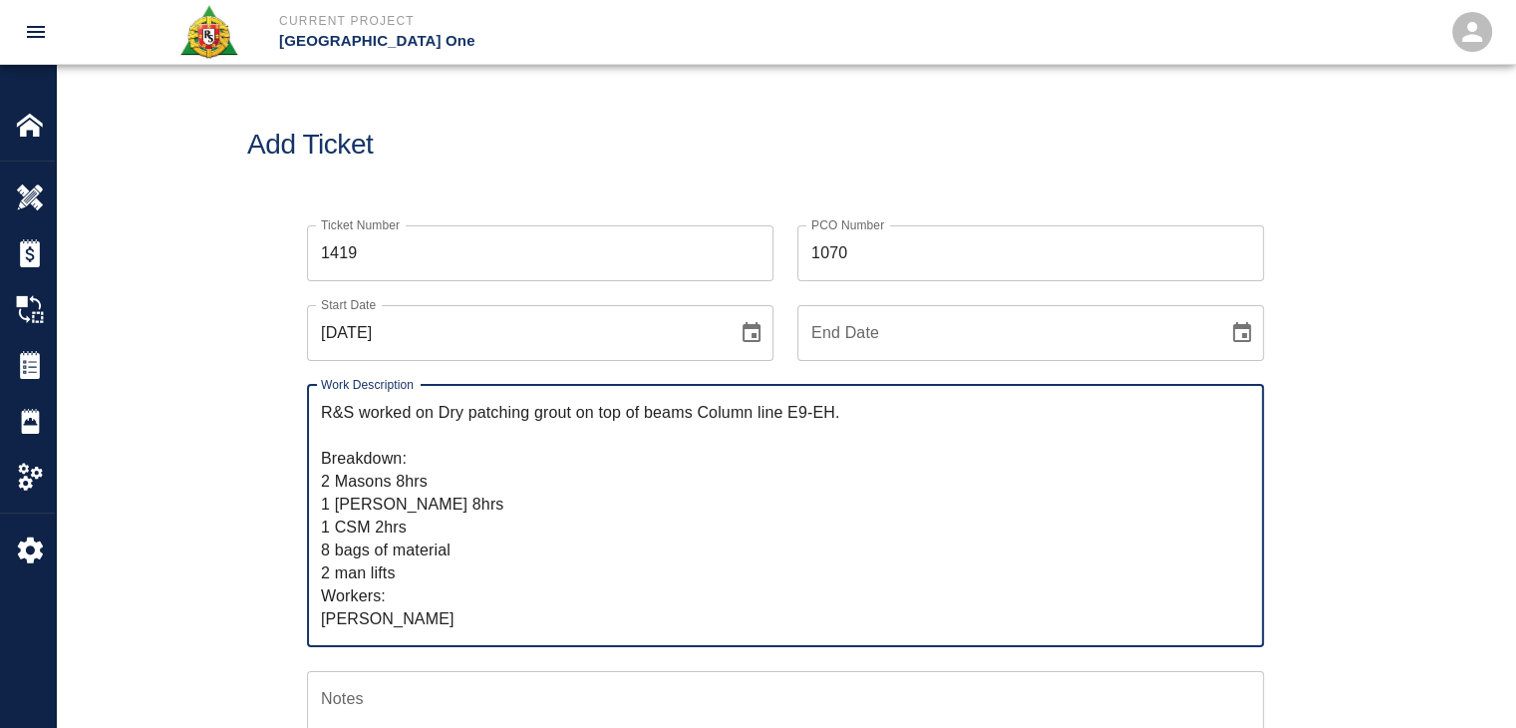
drag, startPoint x: 434, startPoint y: 137, endPoint x: 309, endPoint y: 408, distance: 298.3
click at [309, 408] on div "R&S worked on Dry patching grout on top of beams Column line E9-EH. Breakdown: …" at bounding box center [785, 516] width 957 height 262
click at [261, 398] on div "Ticket Number 1419 Ticket Number PCO Number 1070 PCO Number Start Date 09/30/20…" at bounding box center [785, 704] width 1076 height 1007
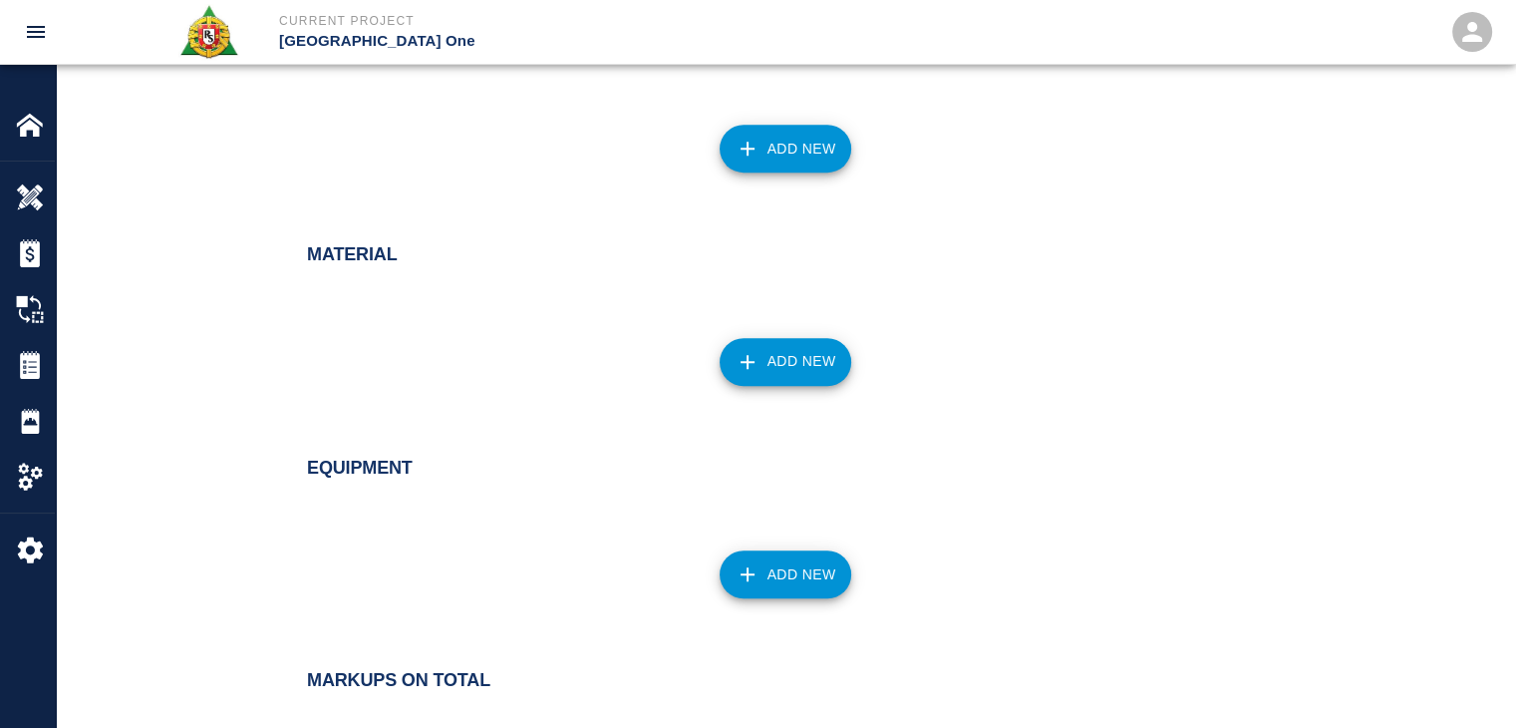
scroll to position [1591, 0]
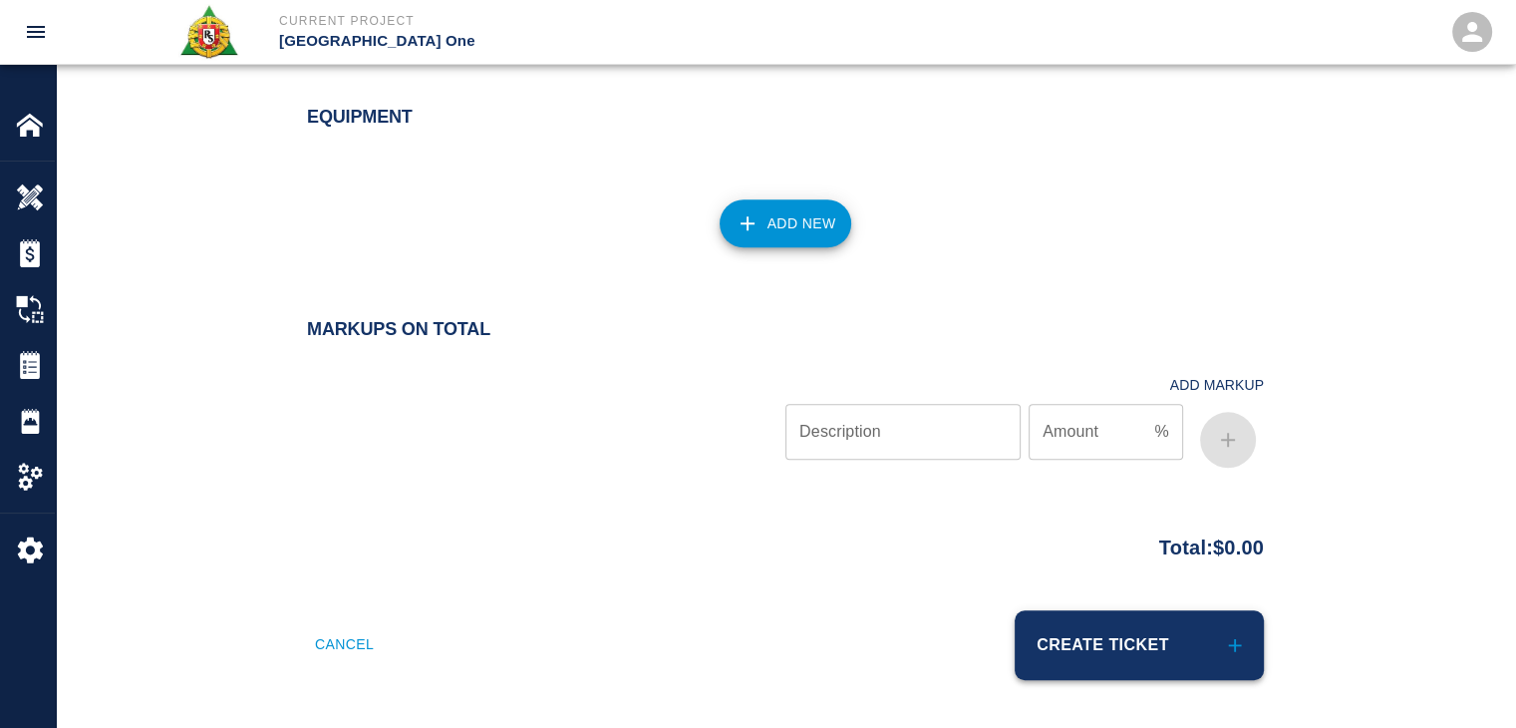
click at [1080, 647] on button "Create Ticket" at bounding box center [1139, 645] width 249 height 70
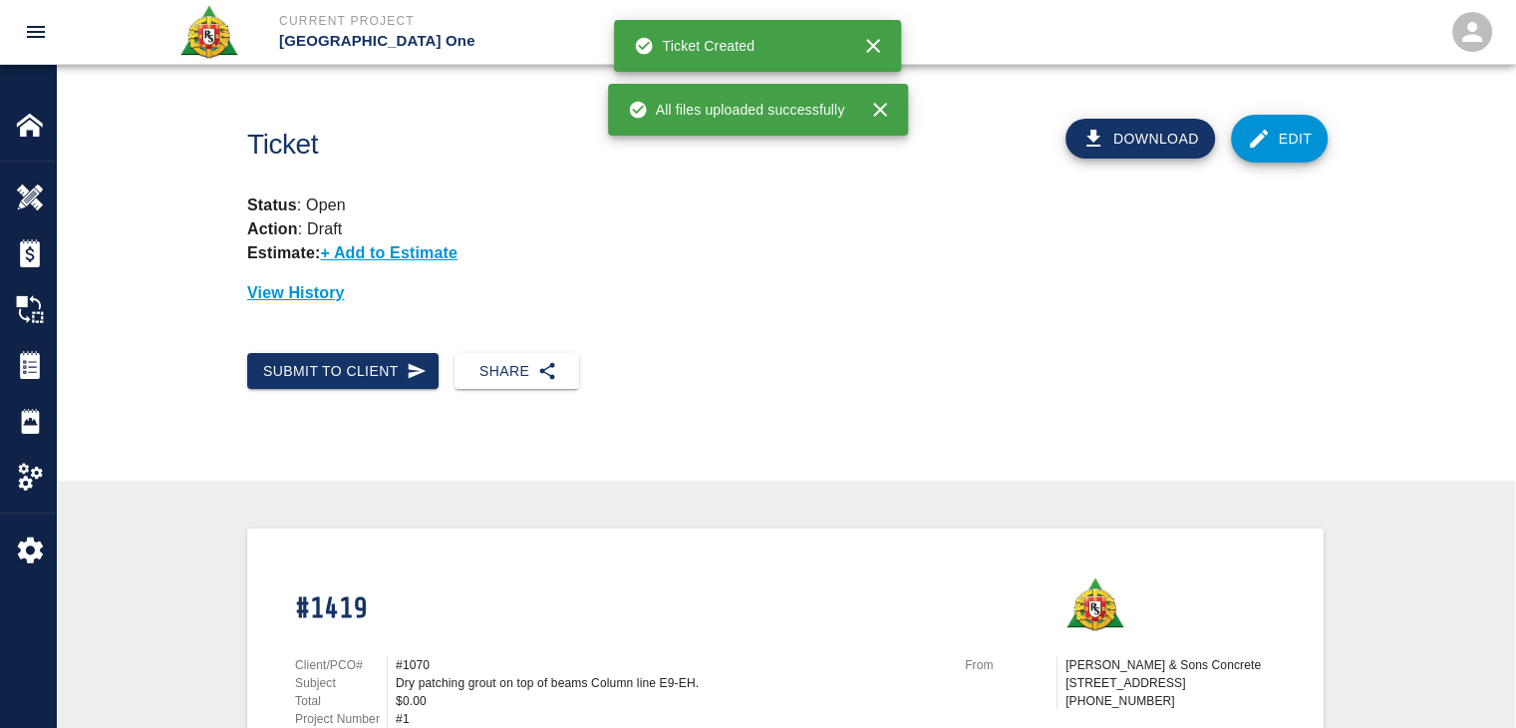
click at [562, 186] on div "Status : Open Action : Draft Estimate: + Add to Estimate View History" at bounding box center [777, 241] width 1092 height 128
click at [1298, 148] on link "Edit" at bounding box center [1280, 139] width 98 height 48
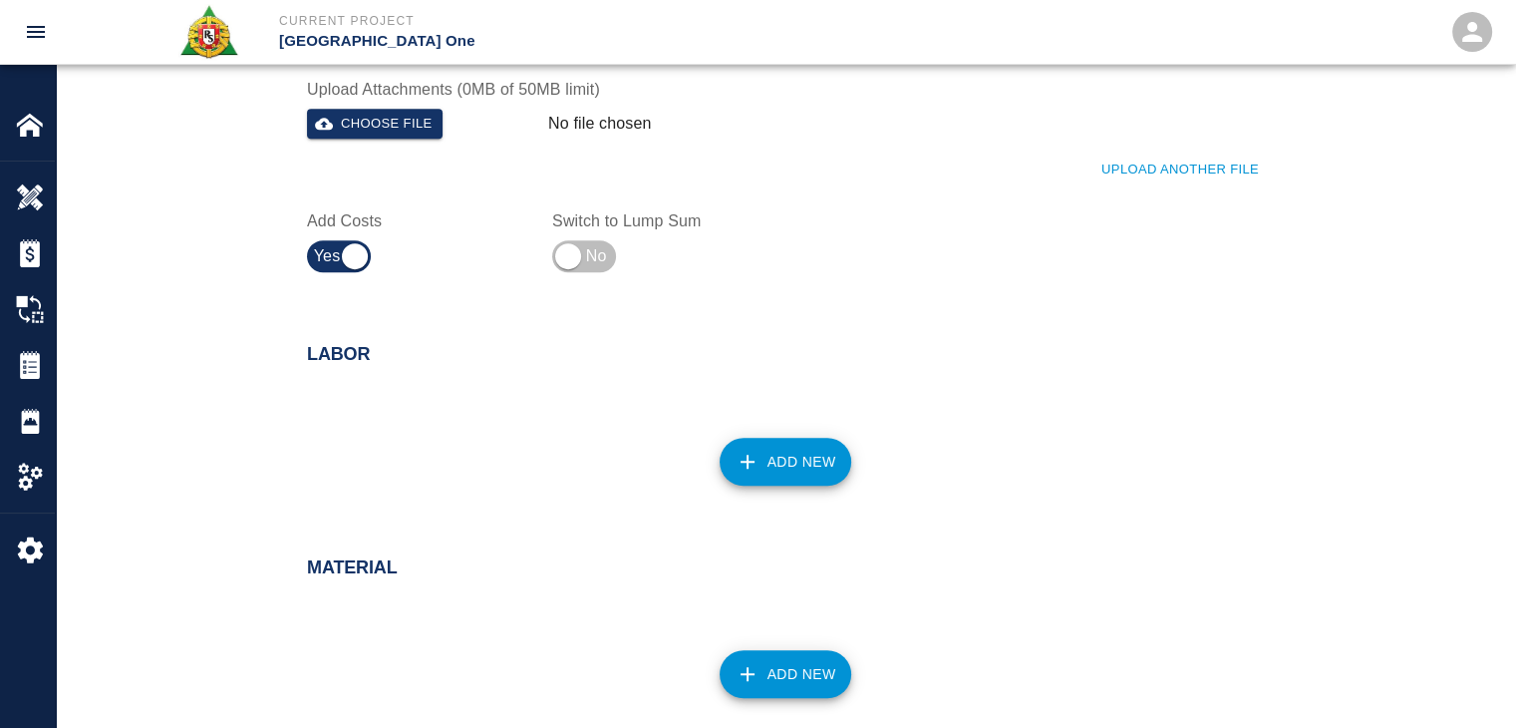
scroll to position [1112, 0]
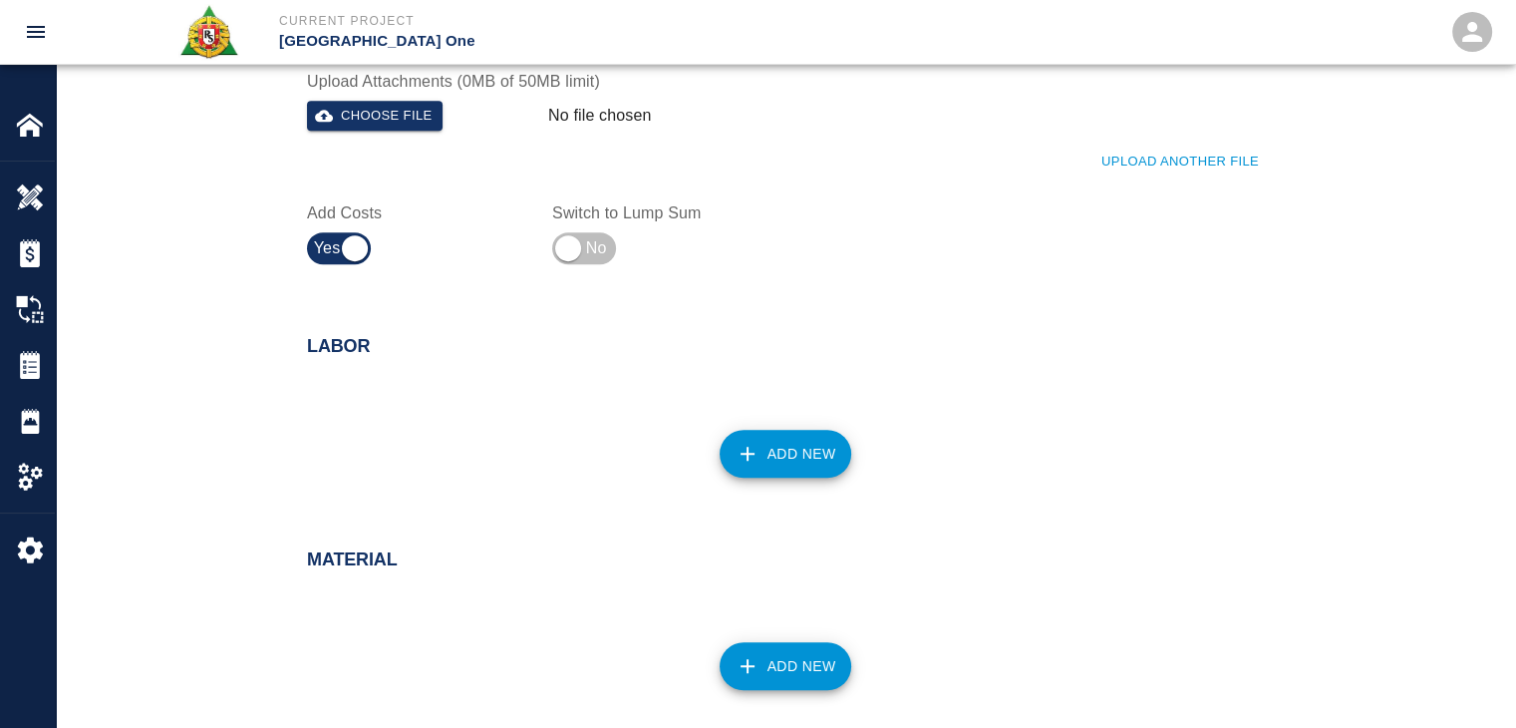
click at [755, 451] on icon "button" at bounding box center [748, 454] width 24 height 24
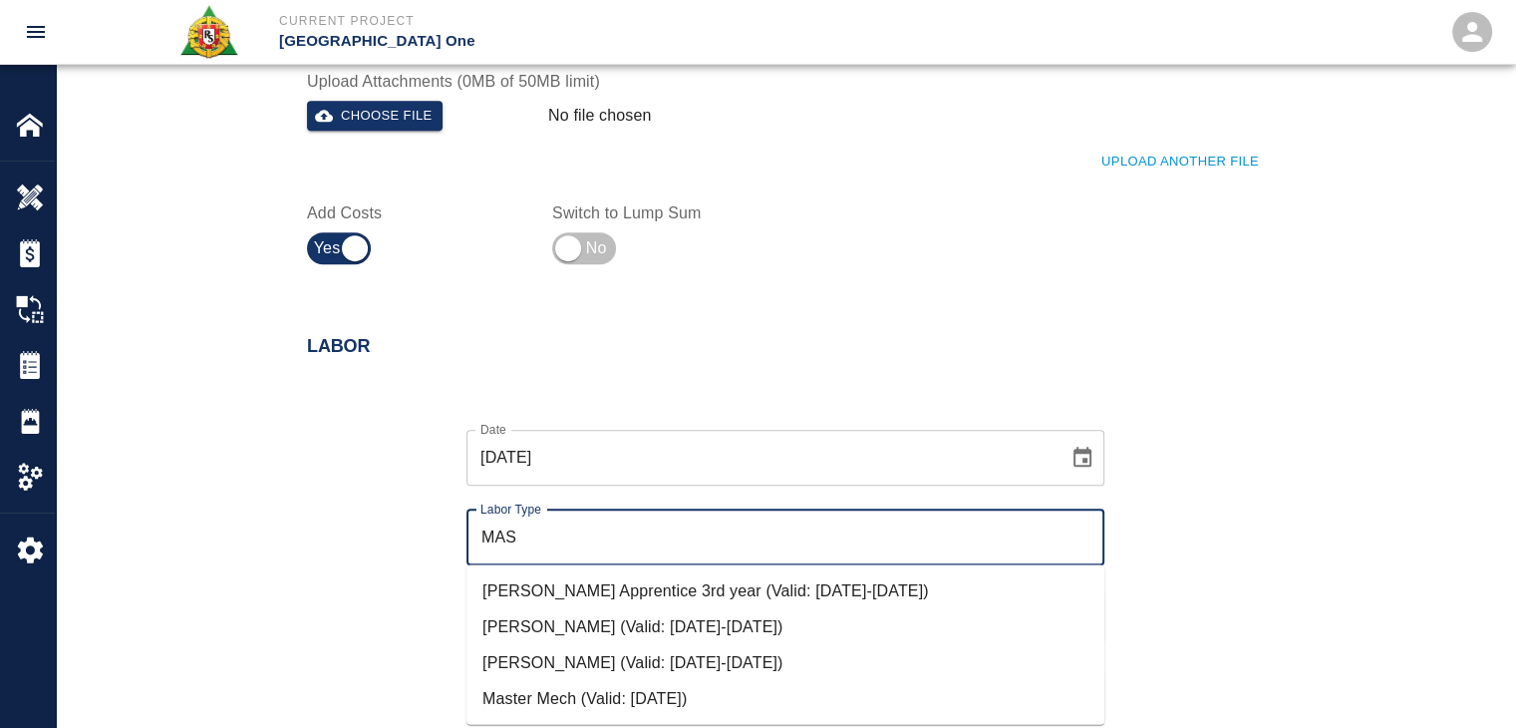
click at [605, 653] on li "Mason Journeyman (Valid: 07/01/2024-10/31/2025)" at bounding box center [785, 662] width 638 height 36
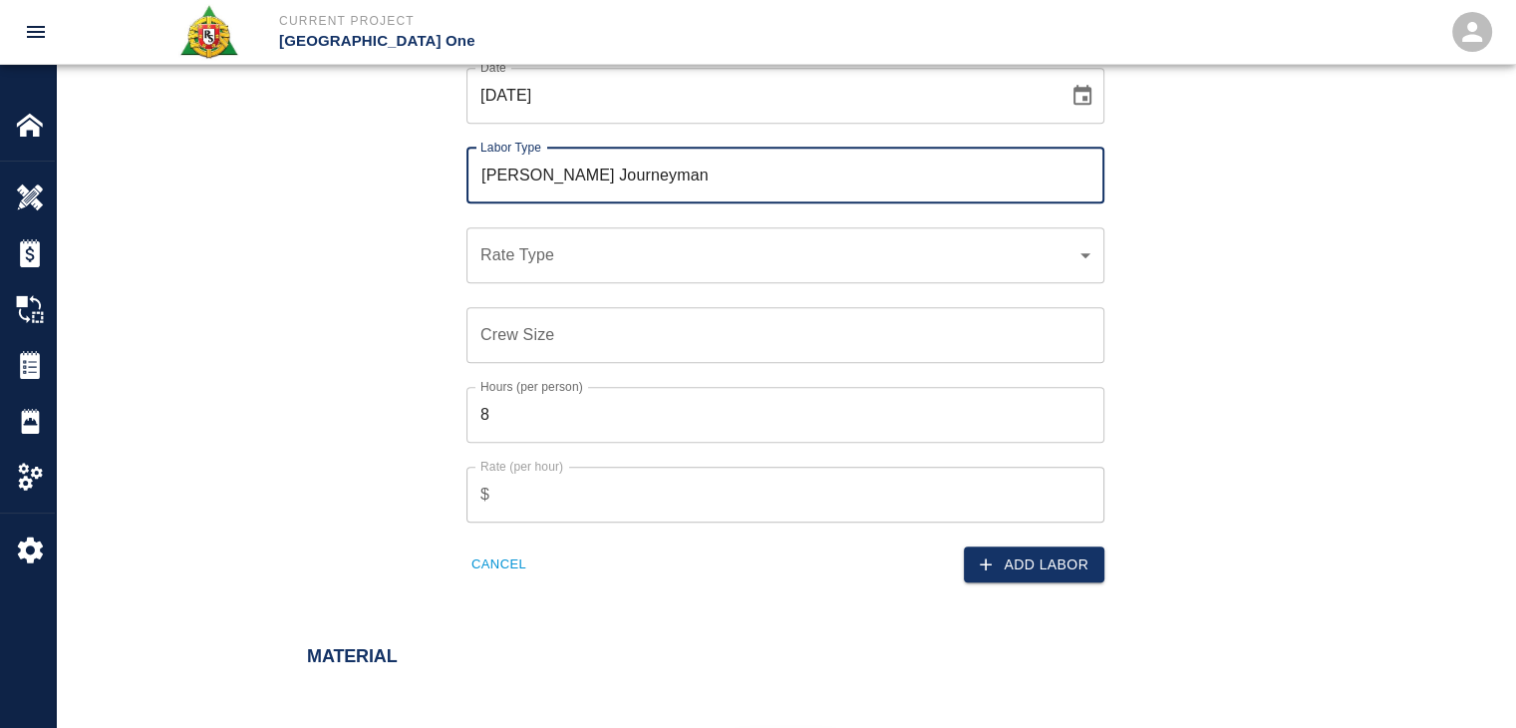
scroll to position [1487, 0]
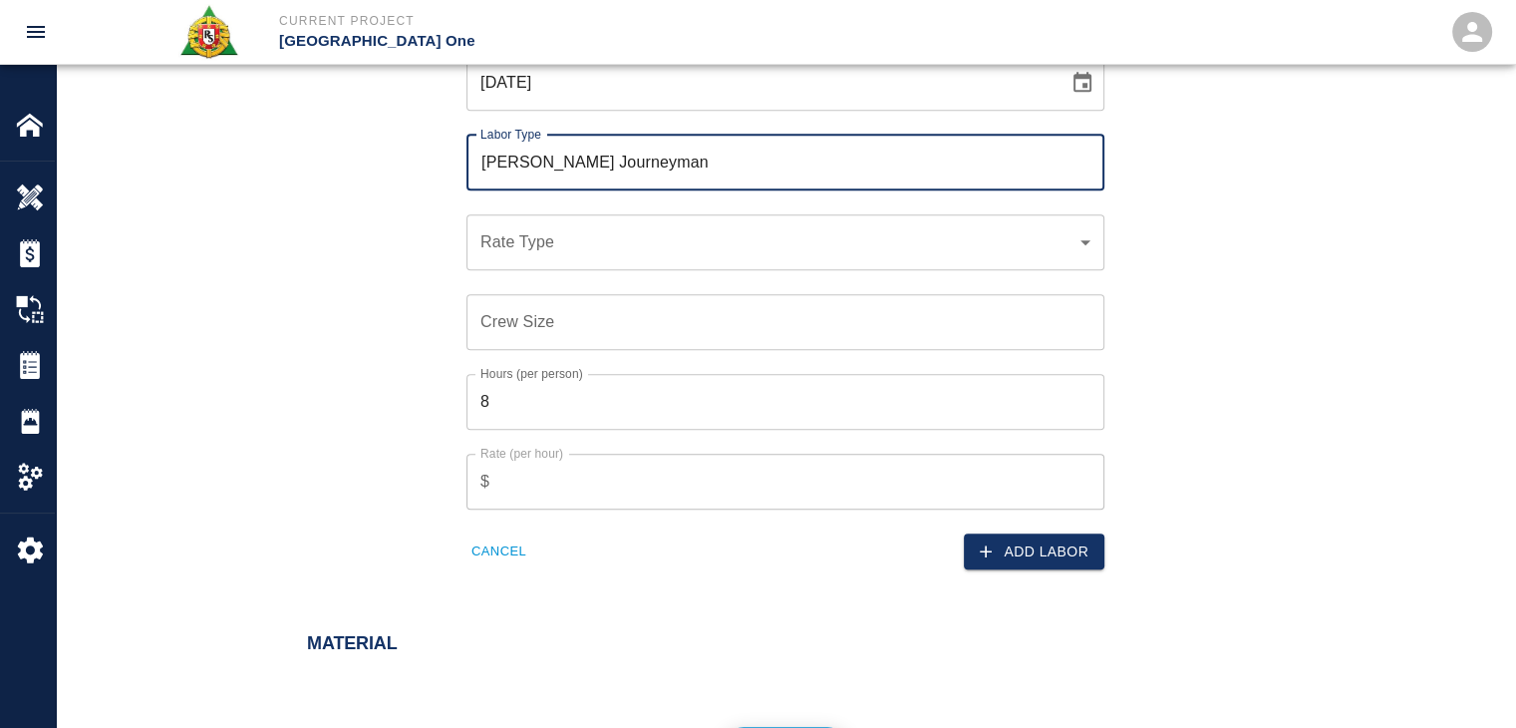
type input "Mason Journeyman"
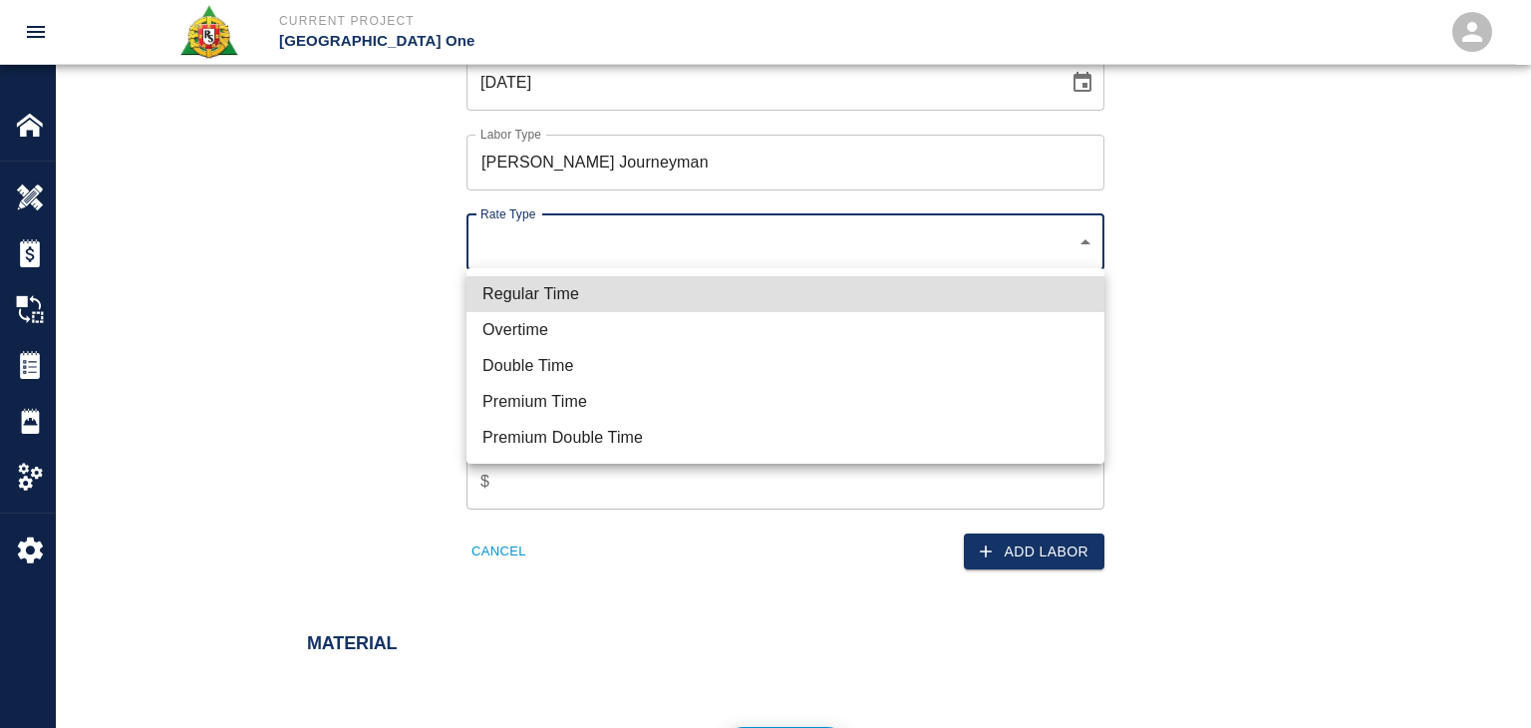
click at [550, 279] on li "Regular Time" at bounding box center [785, 294] width 638 height 36
type input "rate_rt"
type input "112.04"
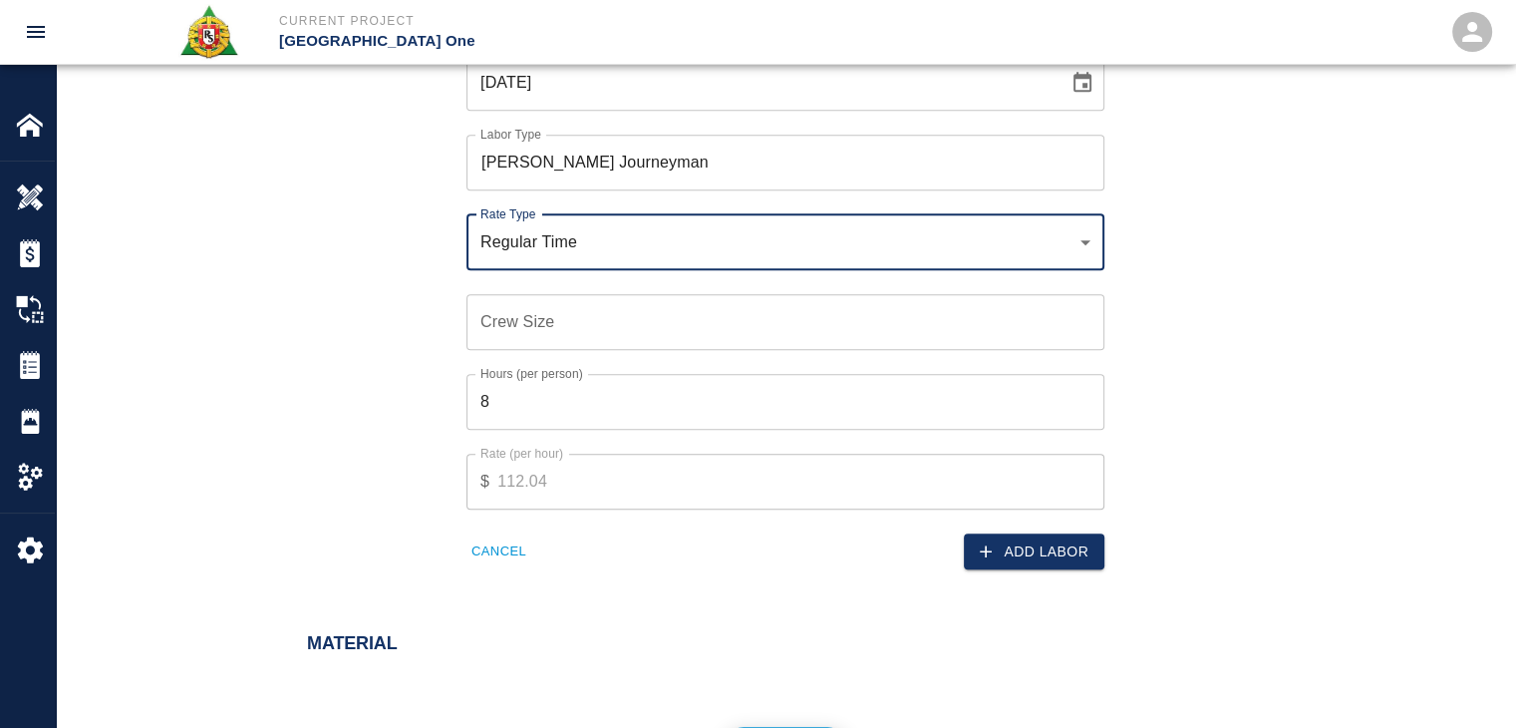
click at [536, 308] on div "Crew Size Crew Size" at bounding box center [785, 322] width 638 height 56
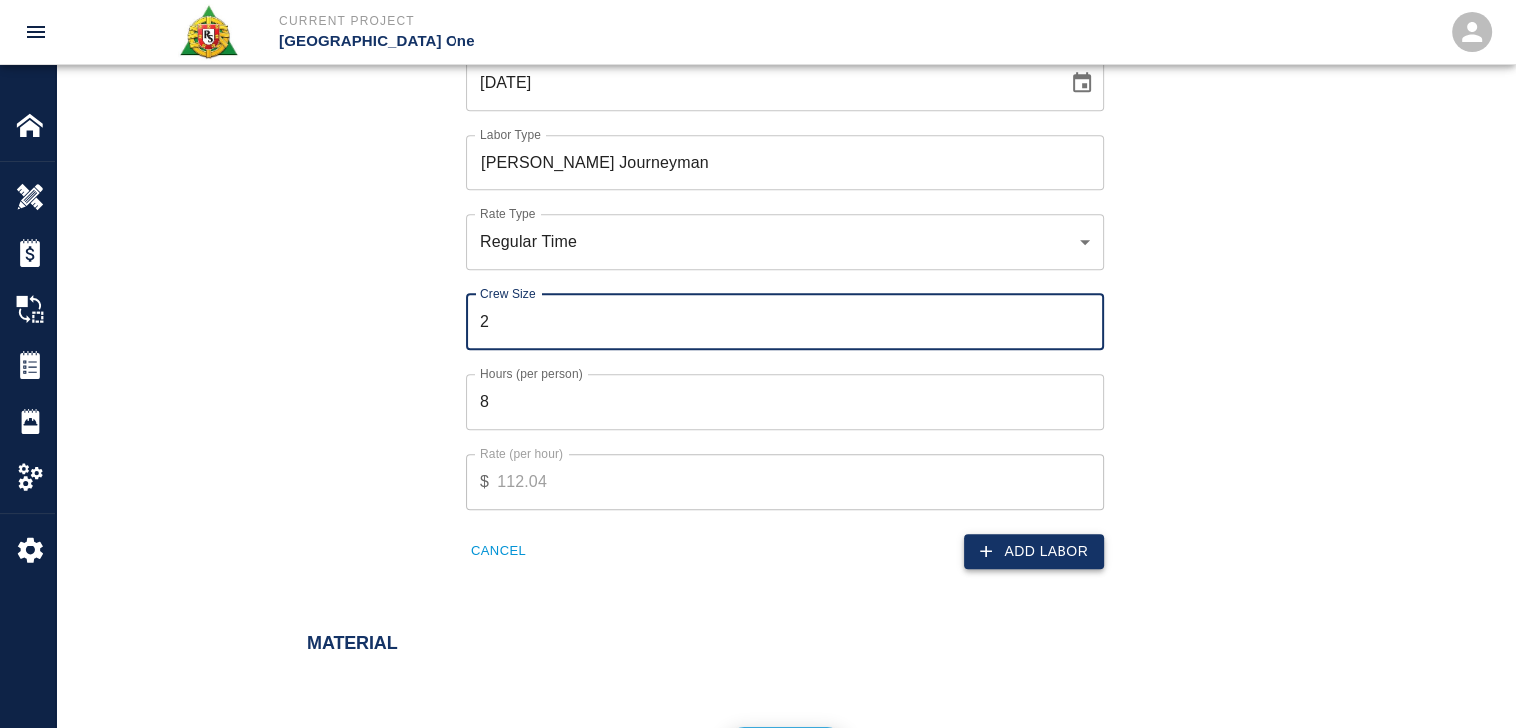
type input "2"
click at [1020, 544] on button "Add Labor" at bounding box center [1034, 551] width 141 height 37
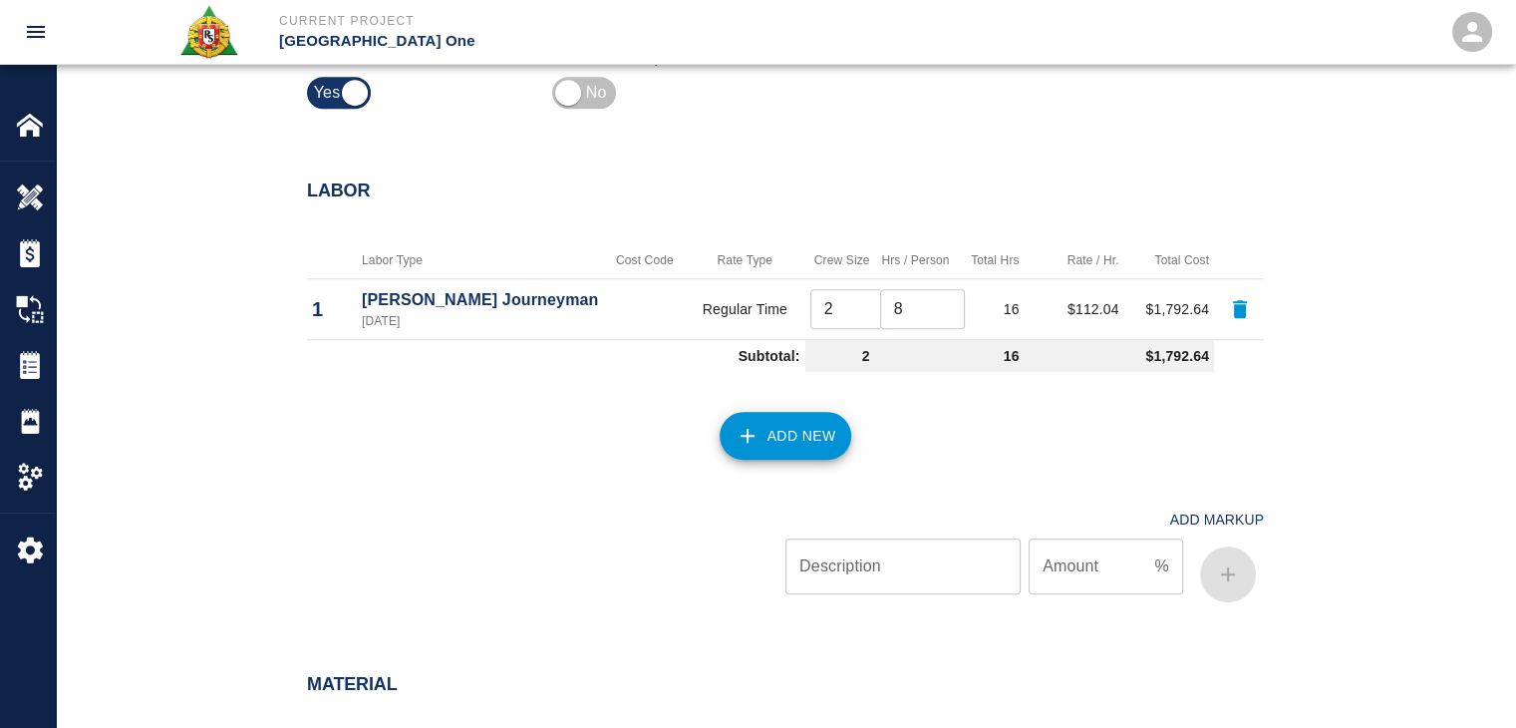
scroll to position [1266, 0]
click at [799, 438] on button "Add New" at bounding box center [786, 438] width 133 height 48
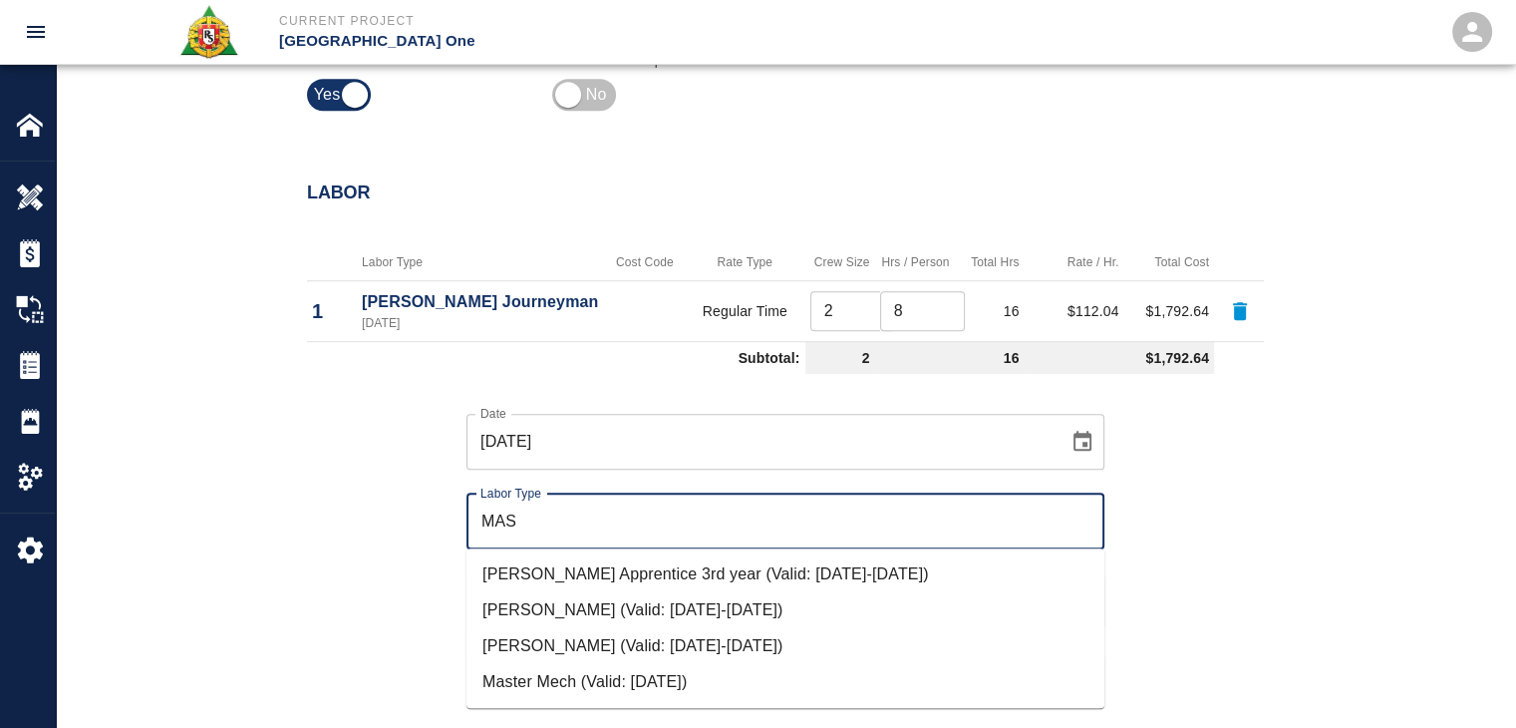
click at [589, 603] on li "Mason Foreman (Valid: 07/01/2024-10/31/2025)" at bounding box center [785, 610] width 638 height 36
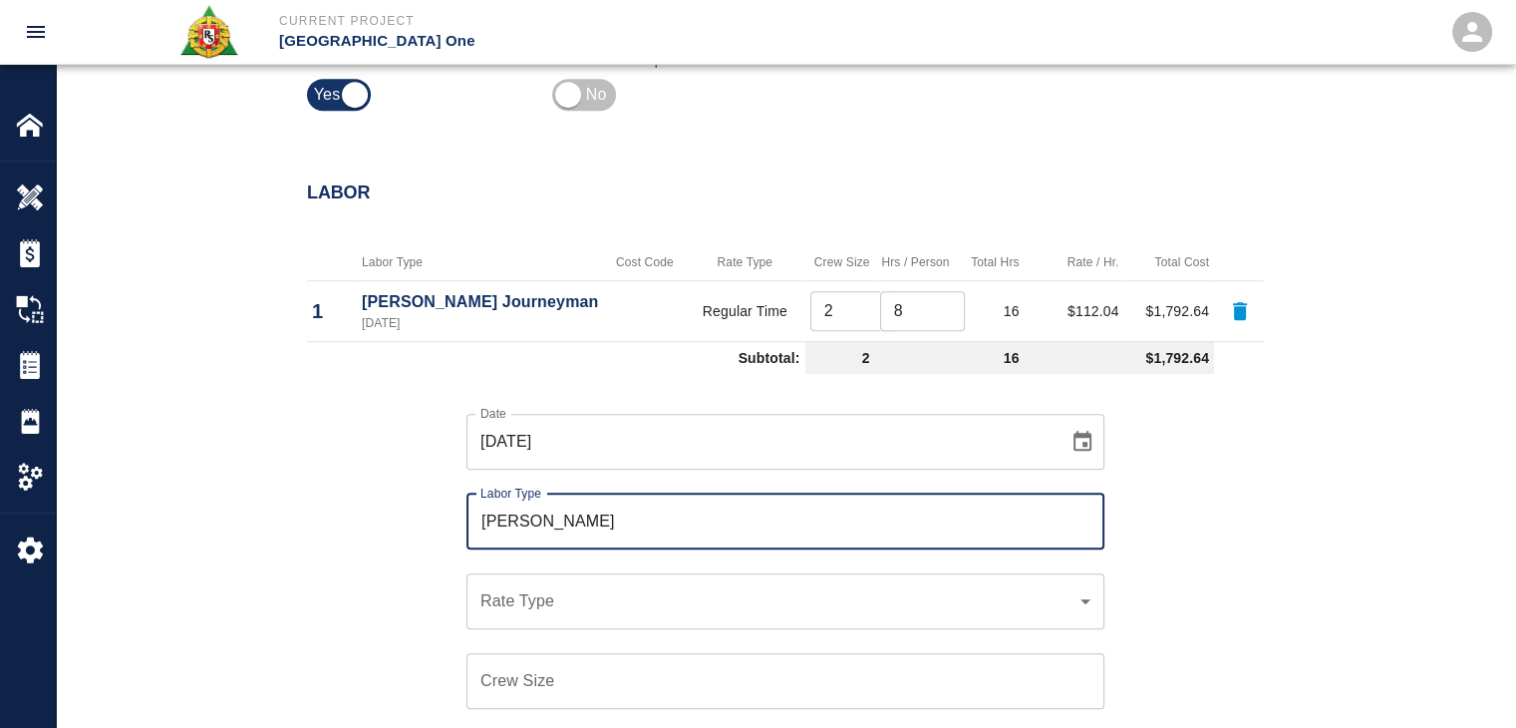
type input "Mason Foreman"
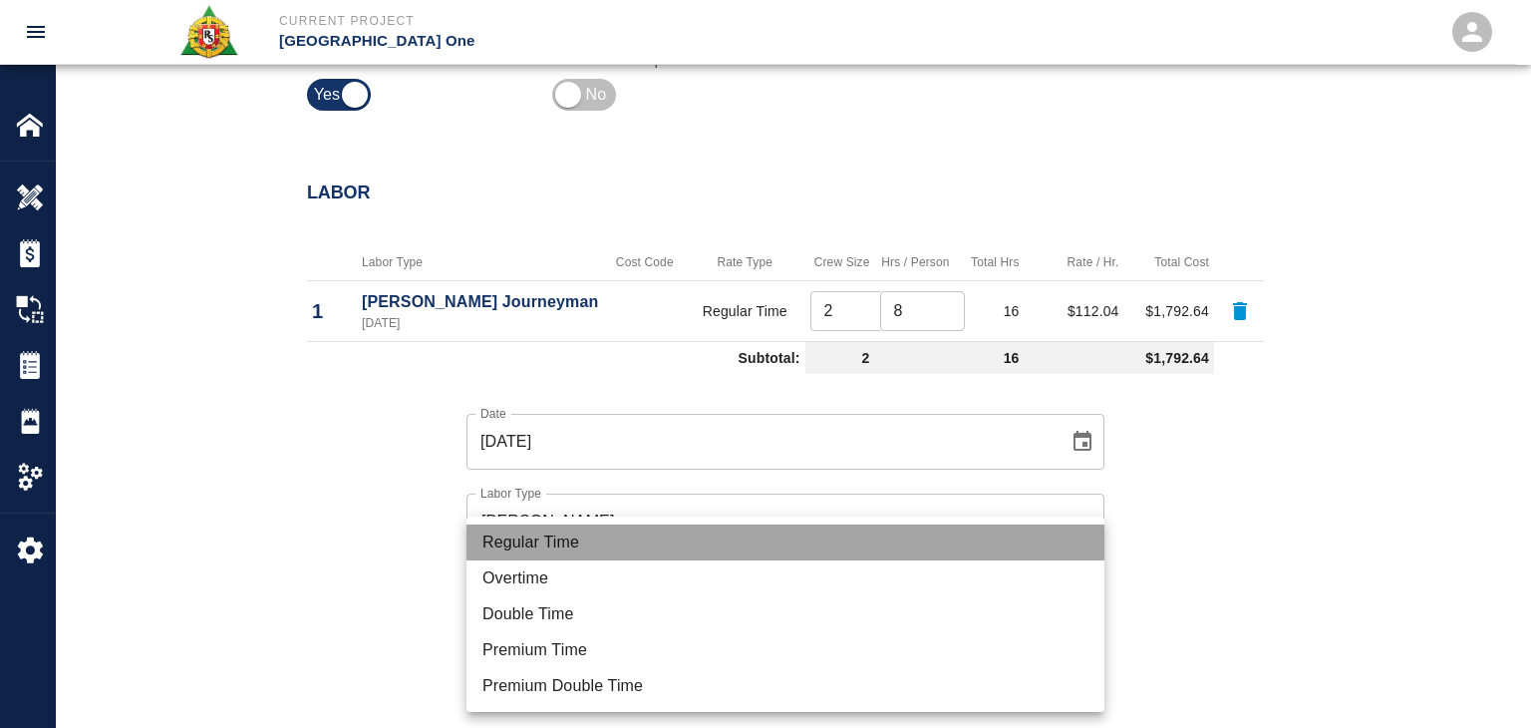
click at [561, 527] on li "Regular Time" at bounding box center [785, 542] width 638 height 36
type input "rate_rt"
type input "114.53"
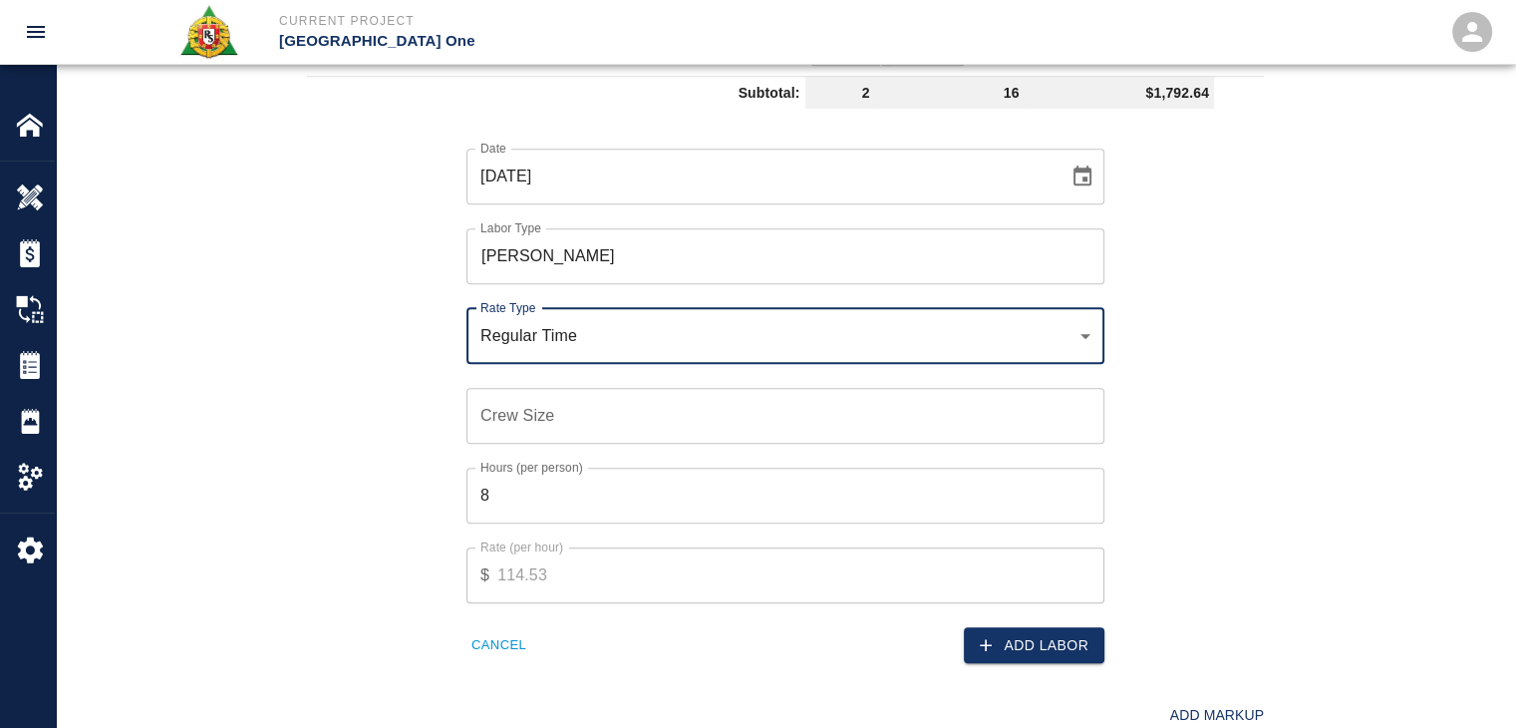
scroll to position [1543, 0]
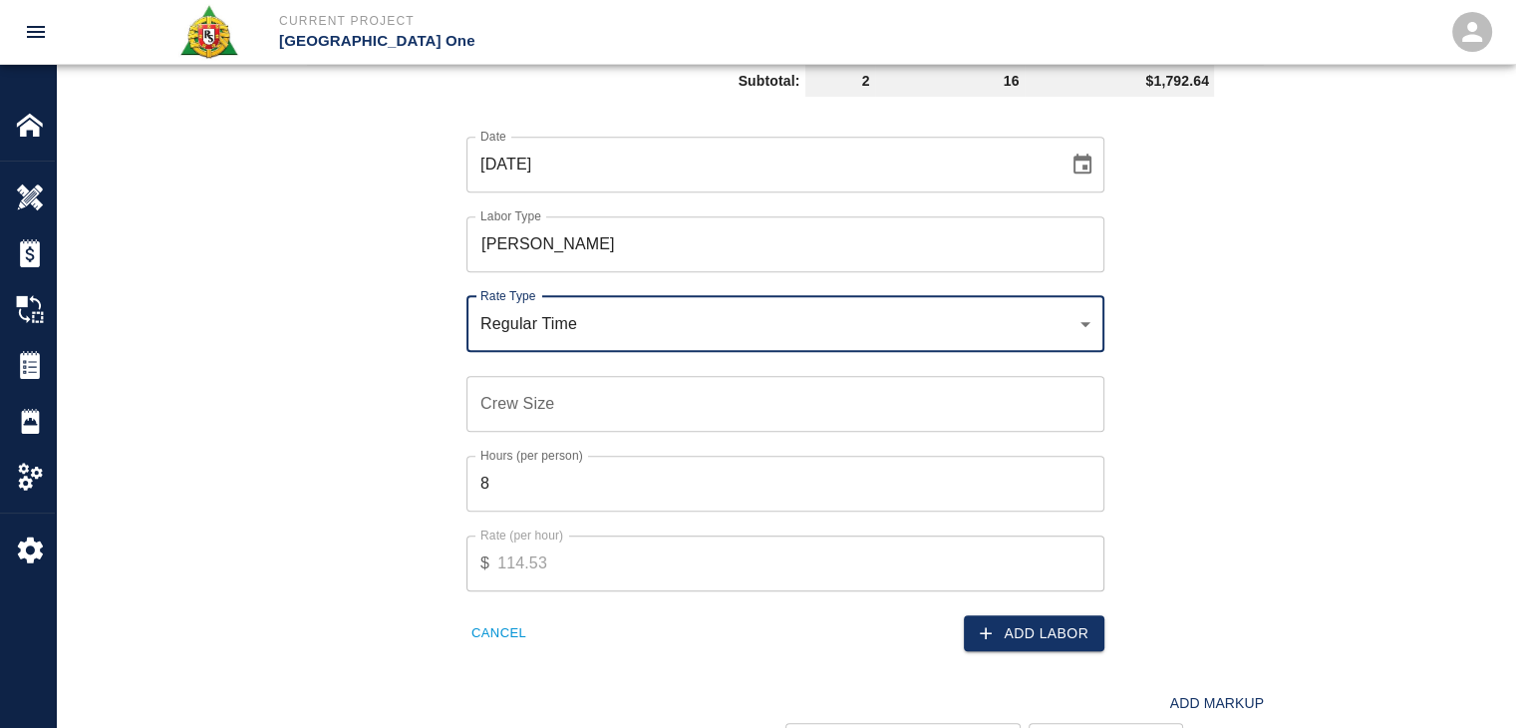
click at [520, 408] on input "Crew Size" at bounding box center [785, 404] width 638 height 56
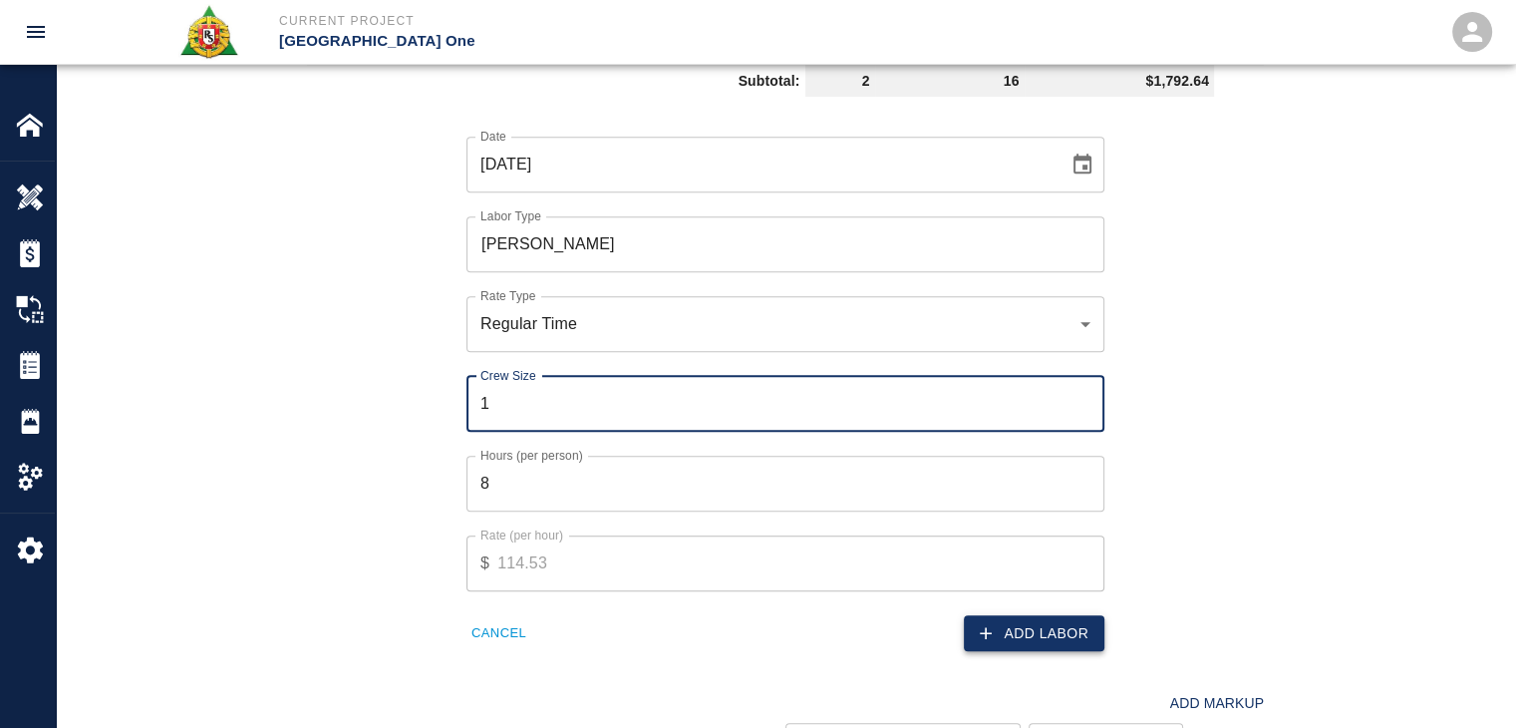
type input "1"
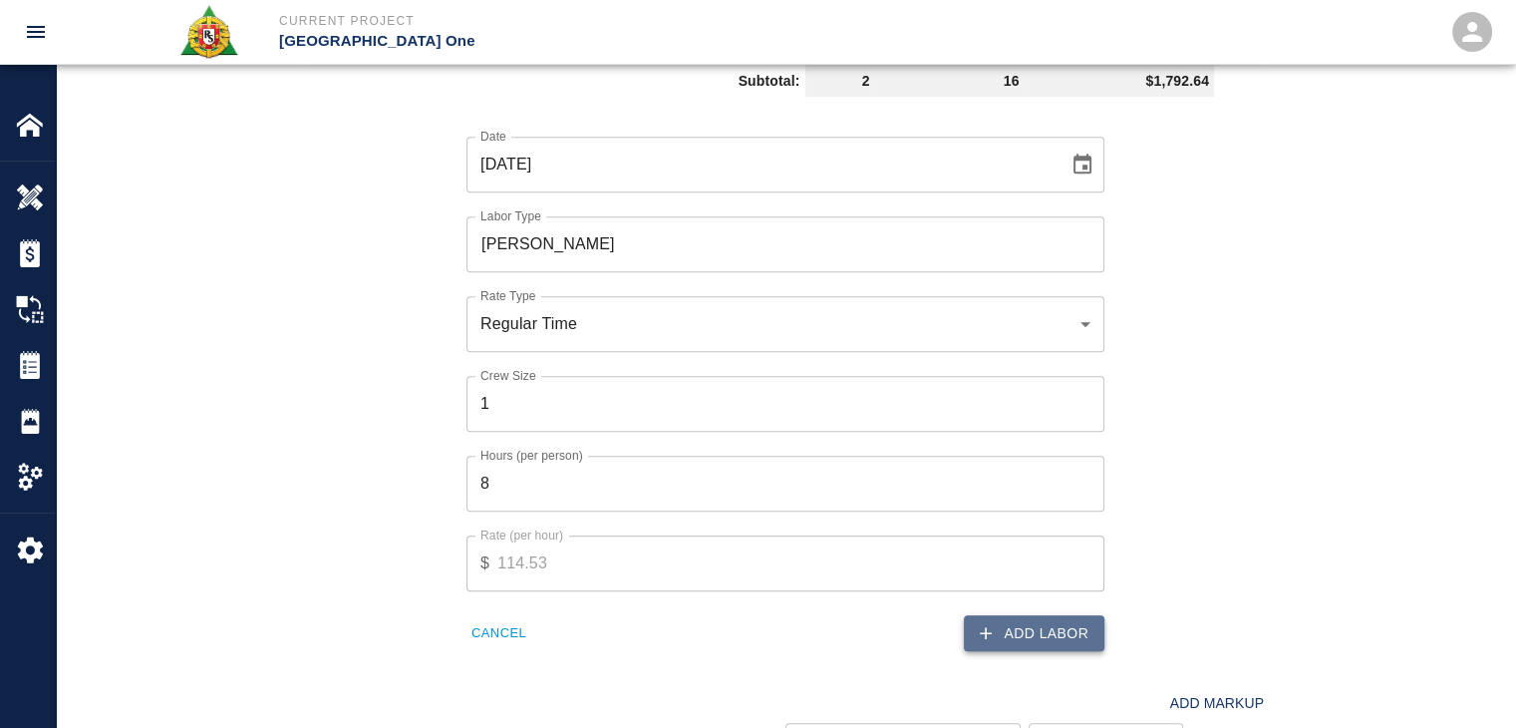
click at [1018, 635] on button "Add Labor" at bounding box center [1034, 633] width 141 height 37
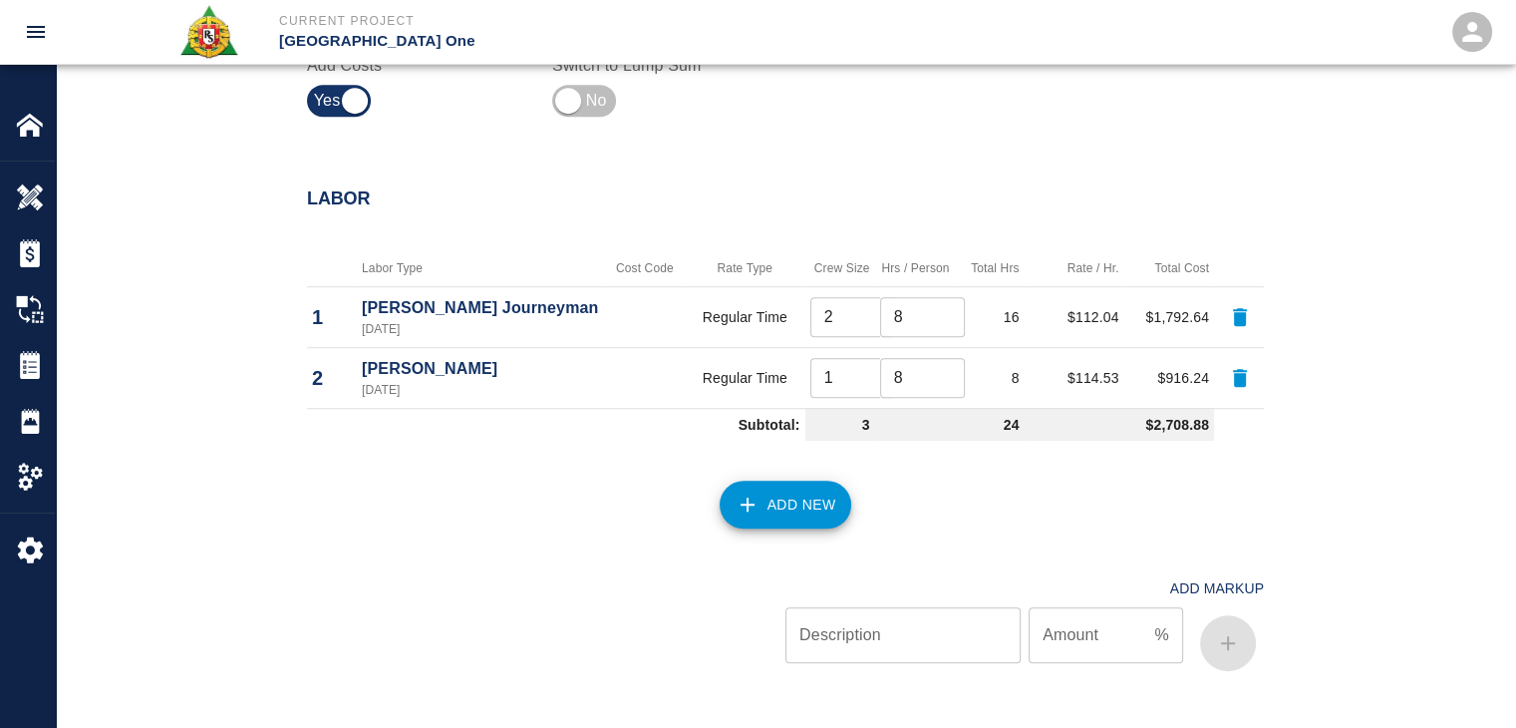
scroll to position [1264, 0]
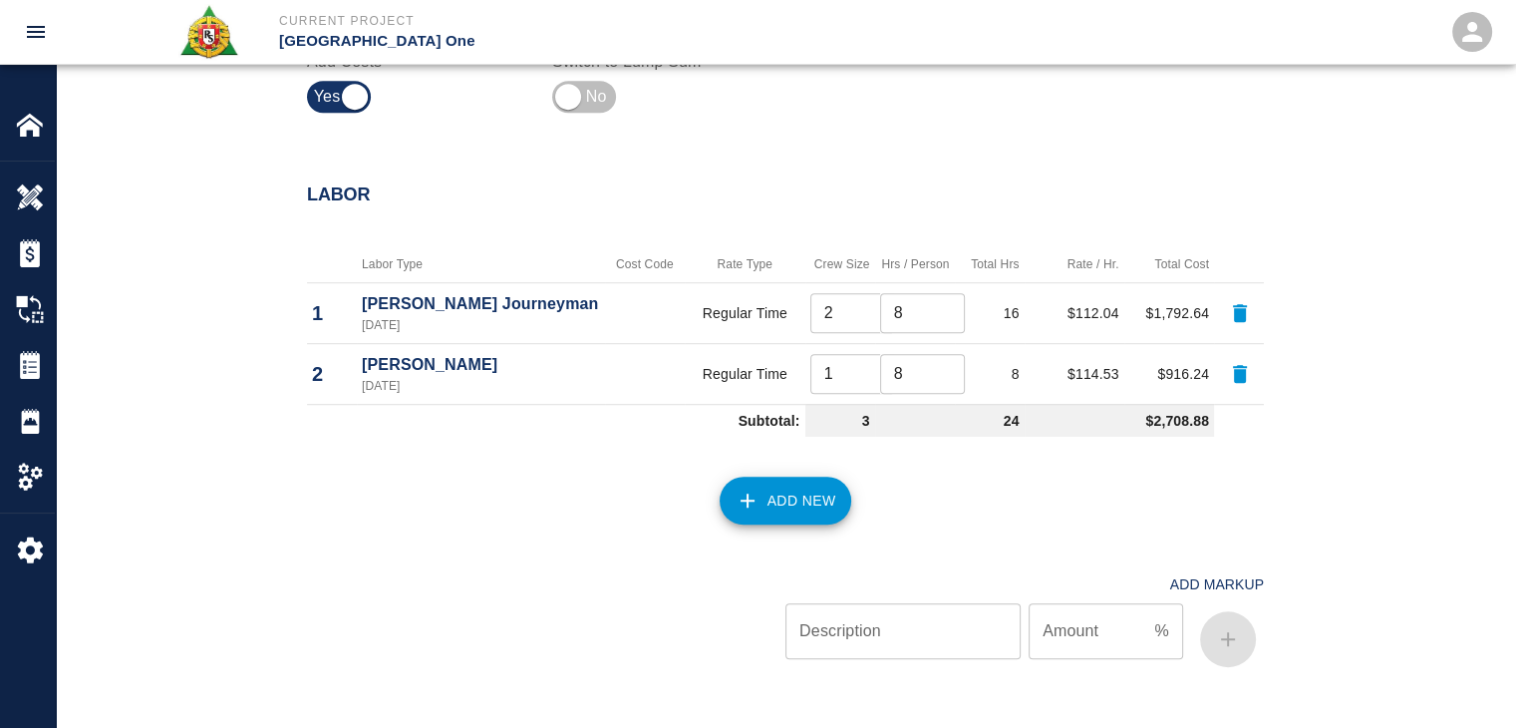
click at [782, 496] on button "Add New" at bounding box center [786, 500] width 133 height 48
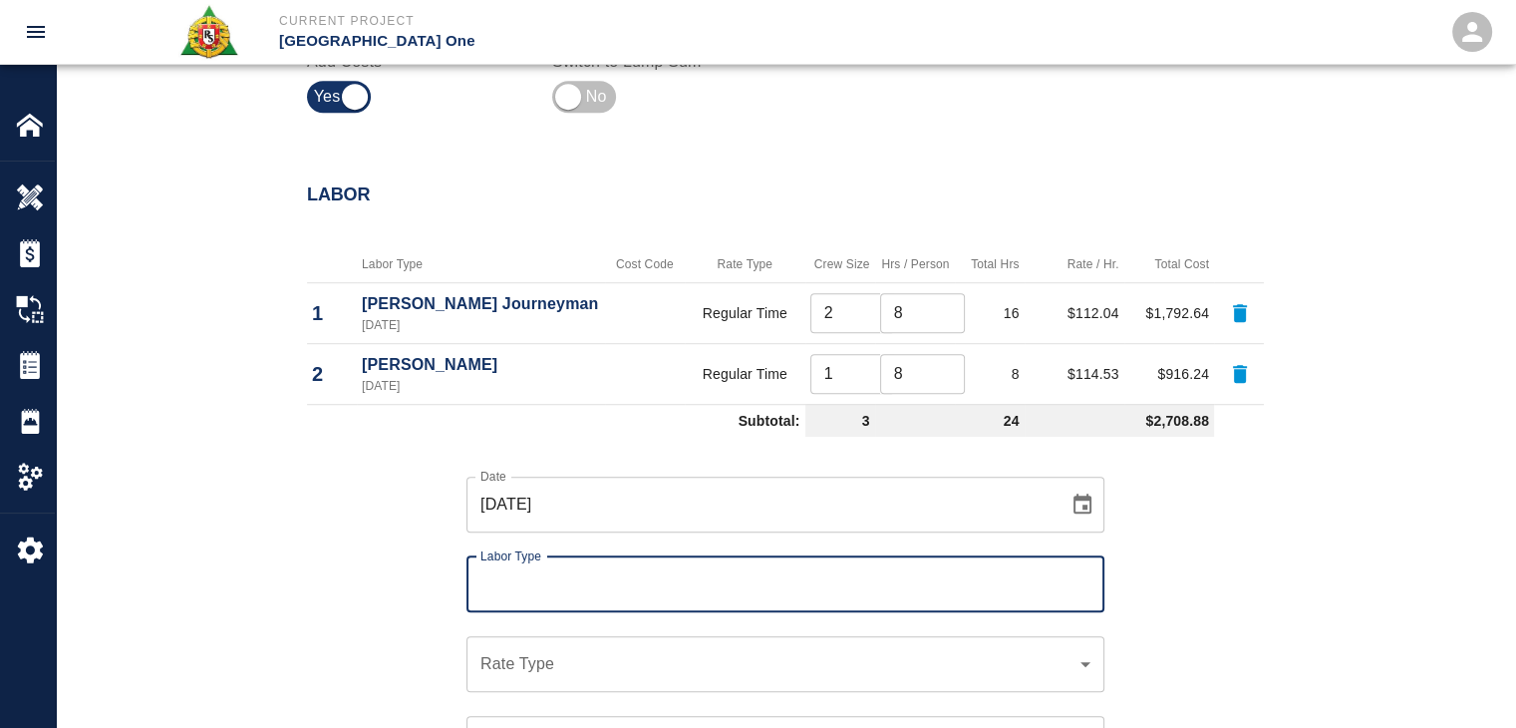
click at [613, 493] on input "[DATE]" at bounding box center [760, 504] width 588 height 56
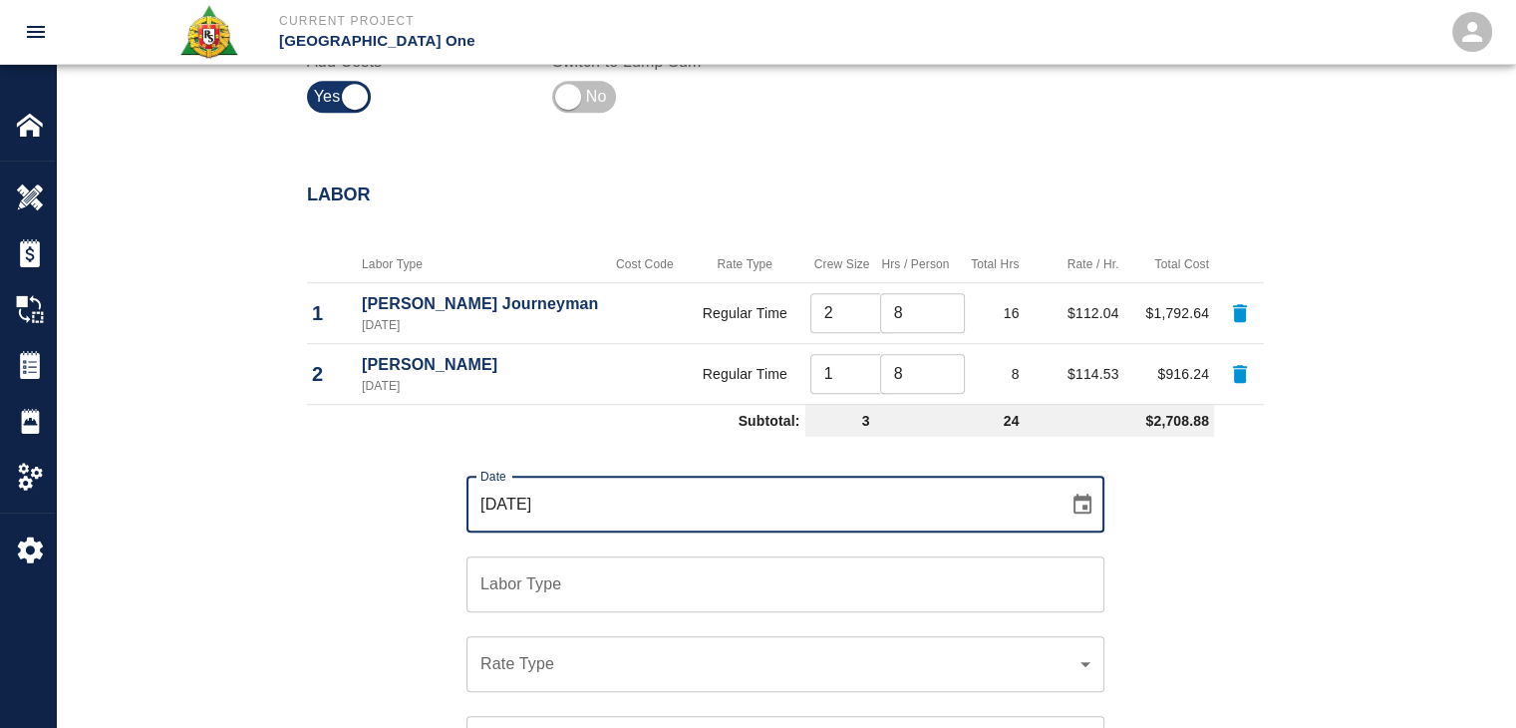
click at [526, 578] on input "Labor Type" at bounding box center [785, 584] width 620 height 38
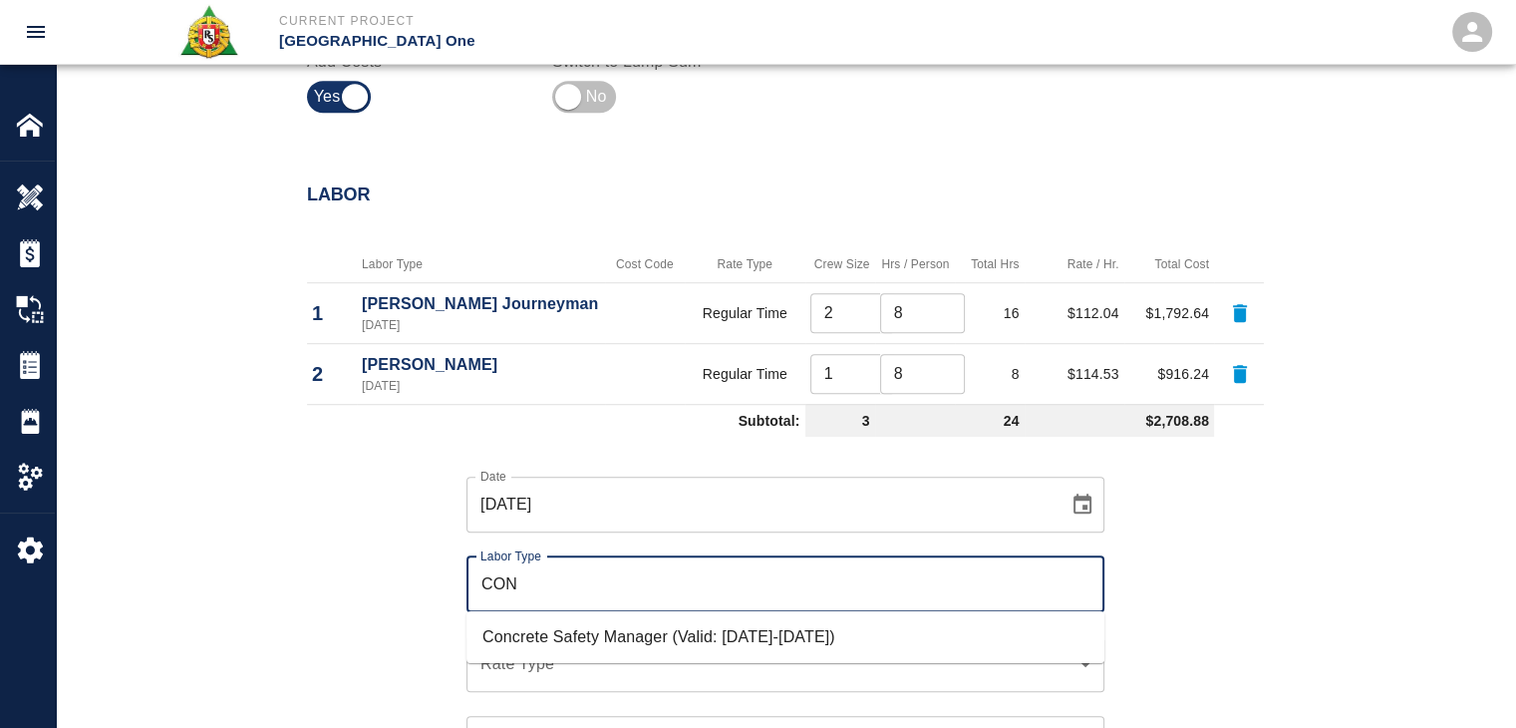
click at [576, 631] on li "Concrete Safety Manager (Valid: 01/01/2025-01/01/2026)" at bounding box center [785, 637] width 638 height 36
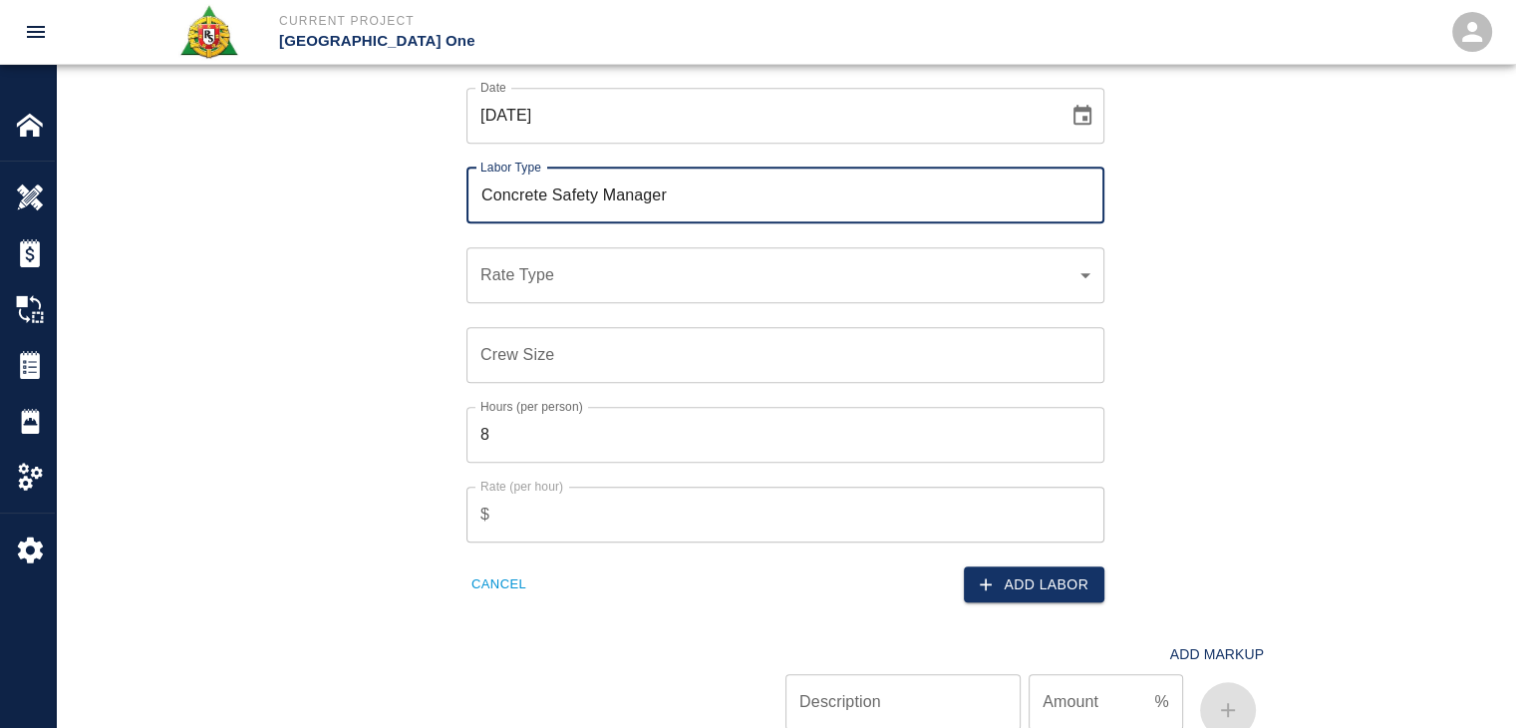
scroll to position [1654, 0]
type input "Concrete Safety Manager"
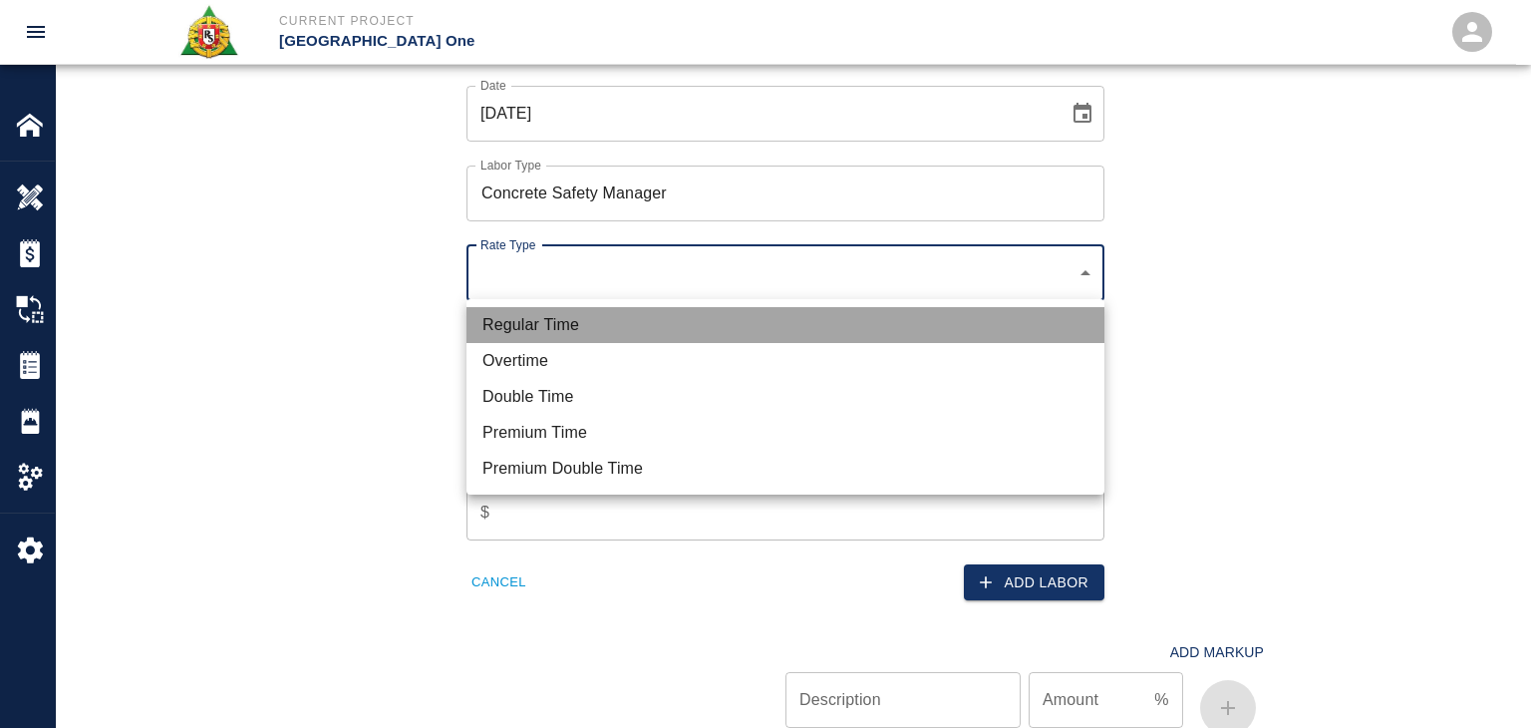
click at [590, 324] on li "Regular Time" at bounding box center [785, 325] width 638 height 36
type input "rate_rt"
type input "100.05"
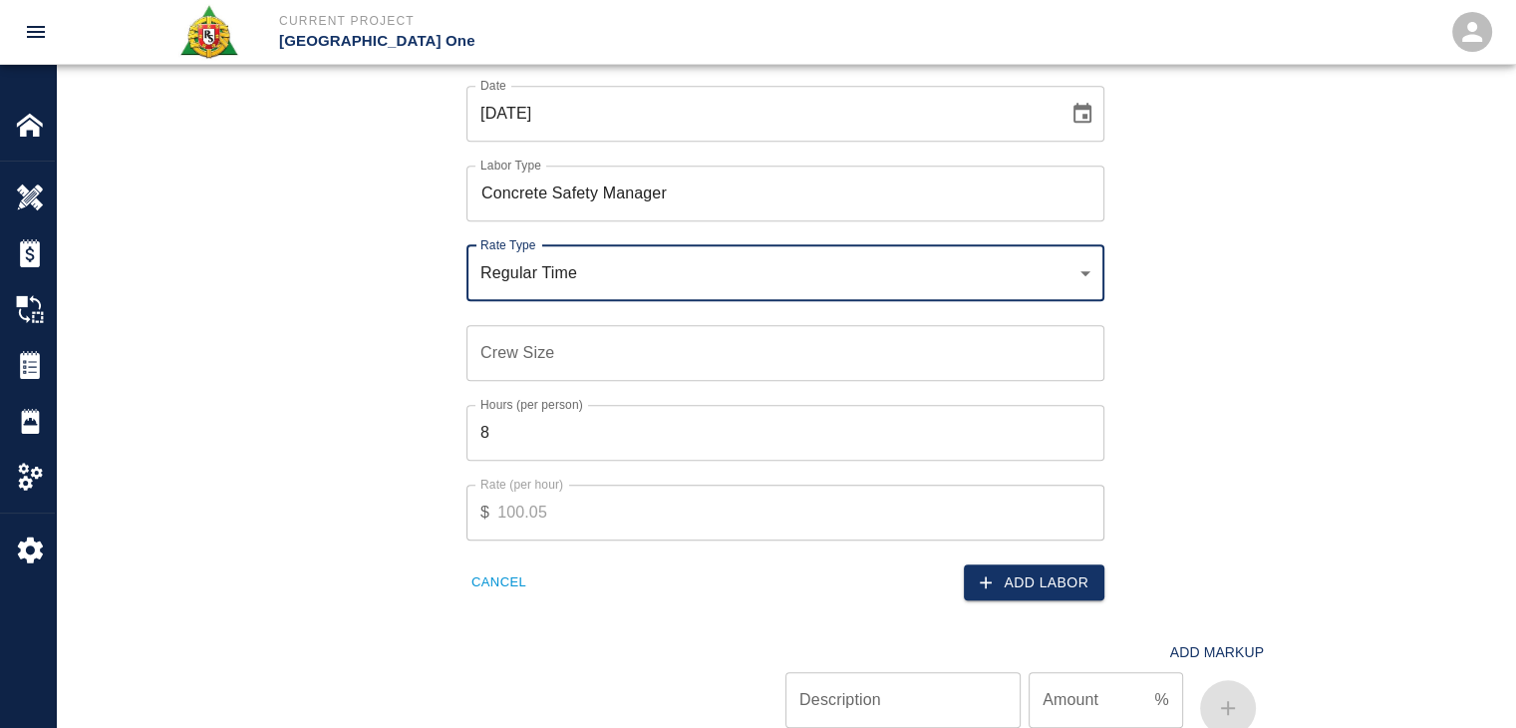
click at [587, 332] on input "Crew Size" at bounding box center [785, 353] width 638 height 56
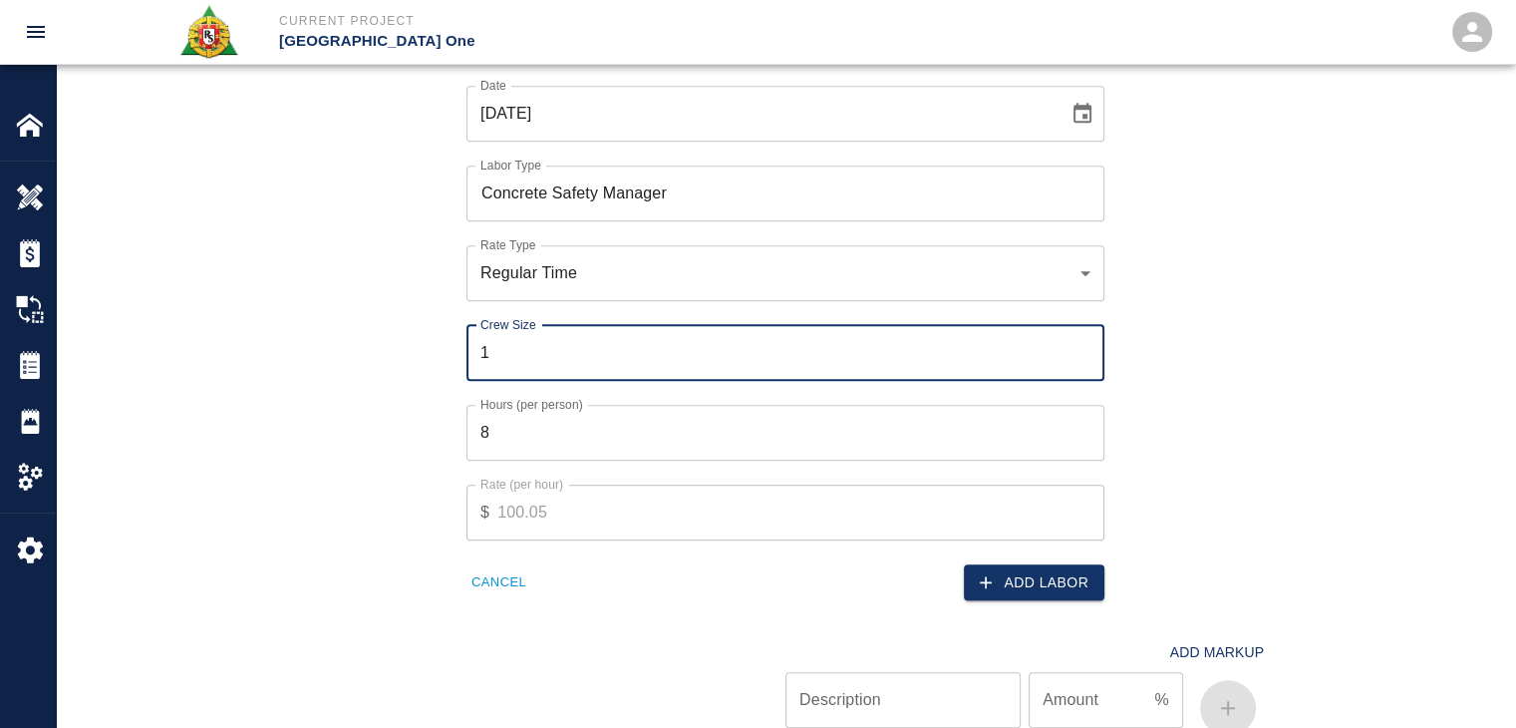
type input "1"
click at [641, 434] on input "8" at bounding box center [785, 433] width 638 height 56
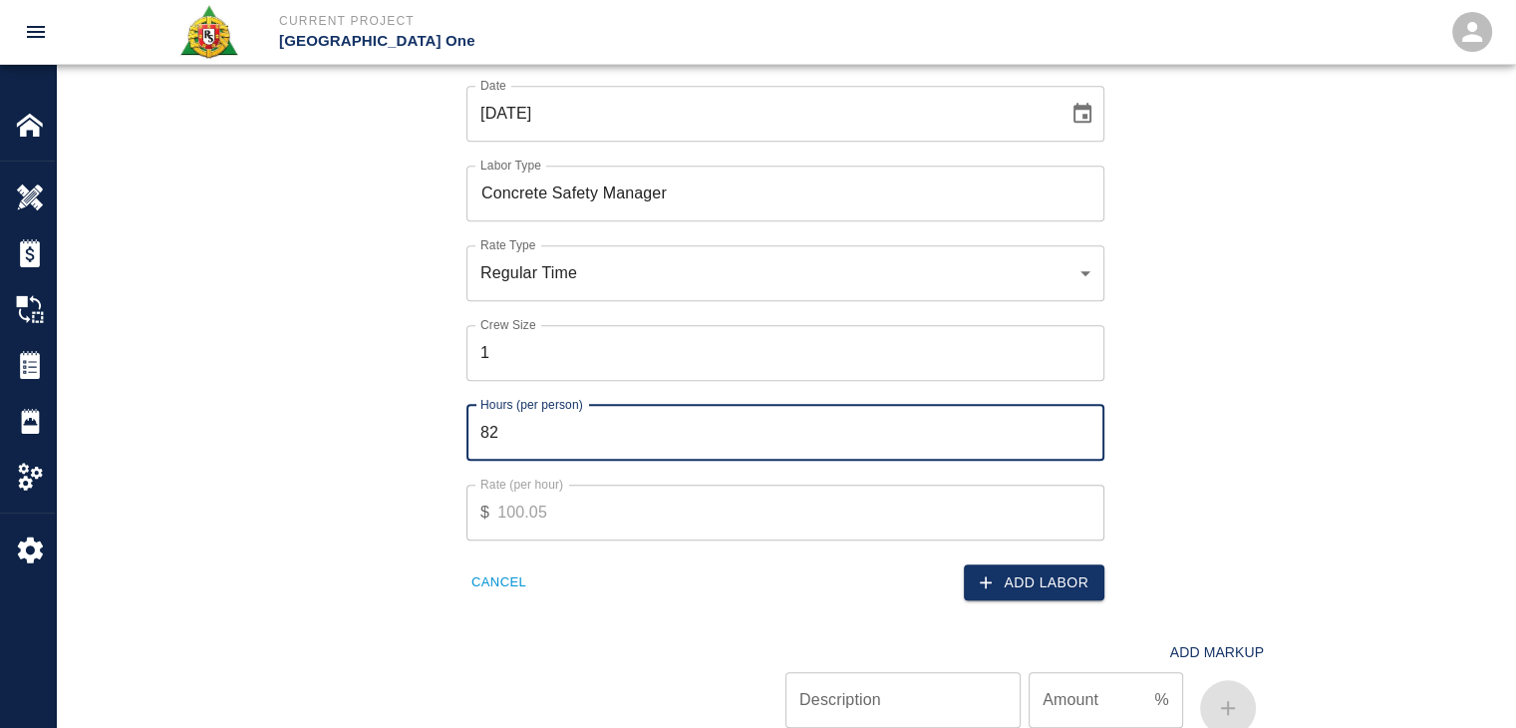
type input "8"
type input "2"
click at [994, 564] on button "Add Labor" at bounding box center [1034, 582] width 141 height 37
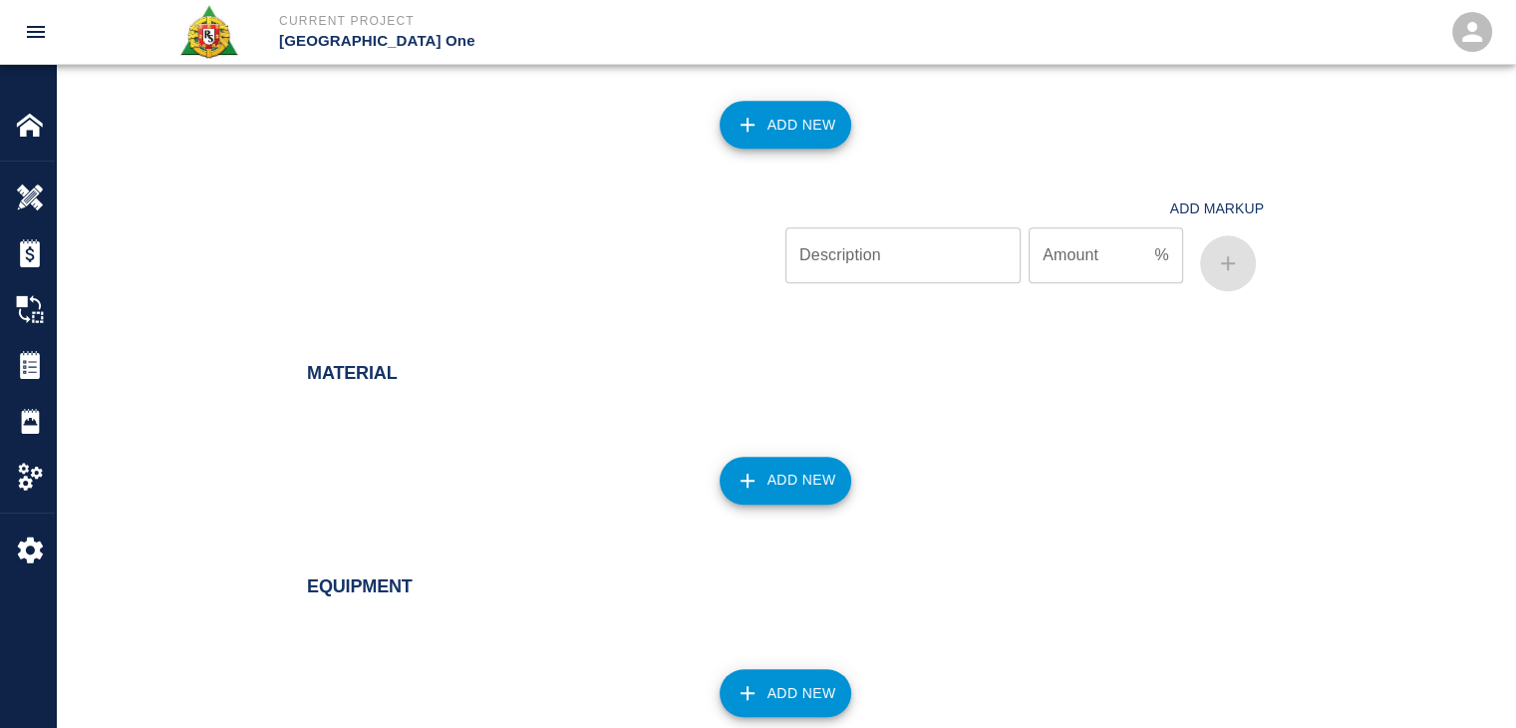
scroll to position [1701, 0]
click at [698, 453] on div "Add New" at bounding box center [773, 468] width 981 height 88
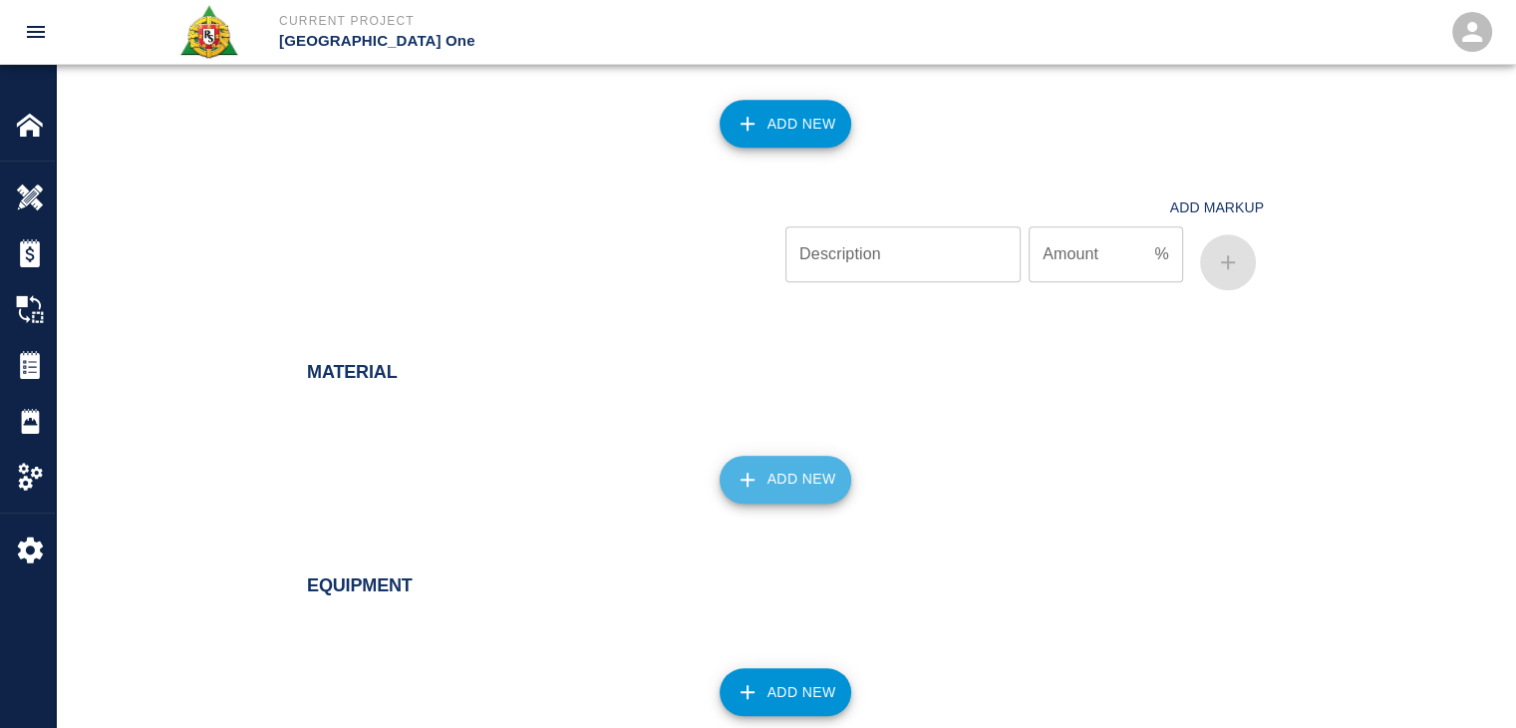
click at [732, 456] on button "Add New" at bounding box center [786, 479] width 133 height 48
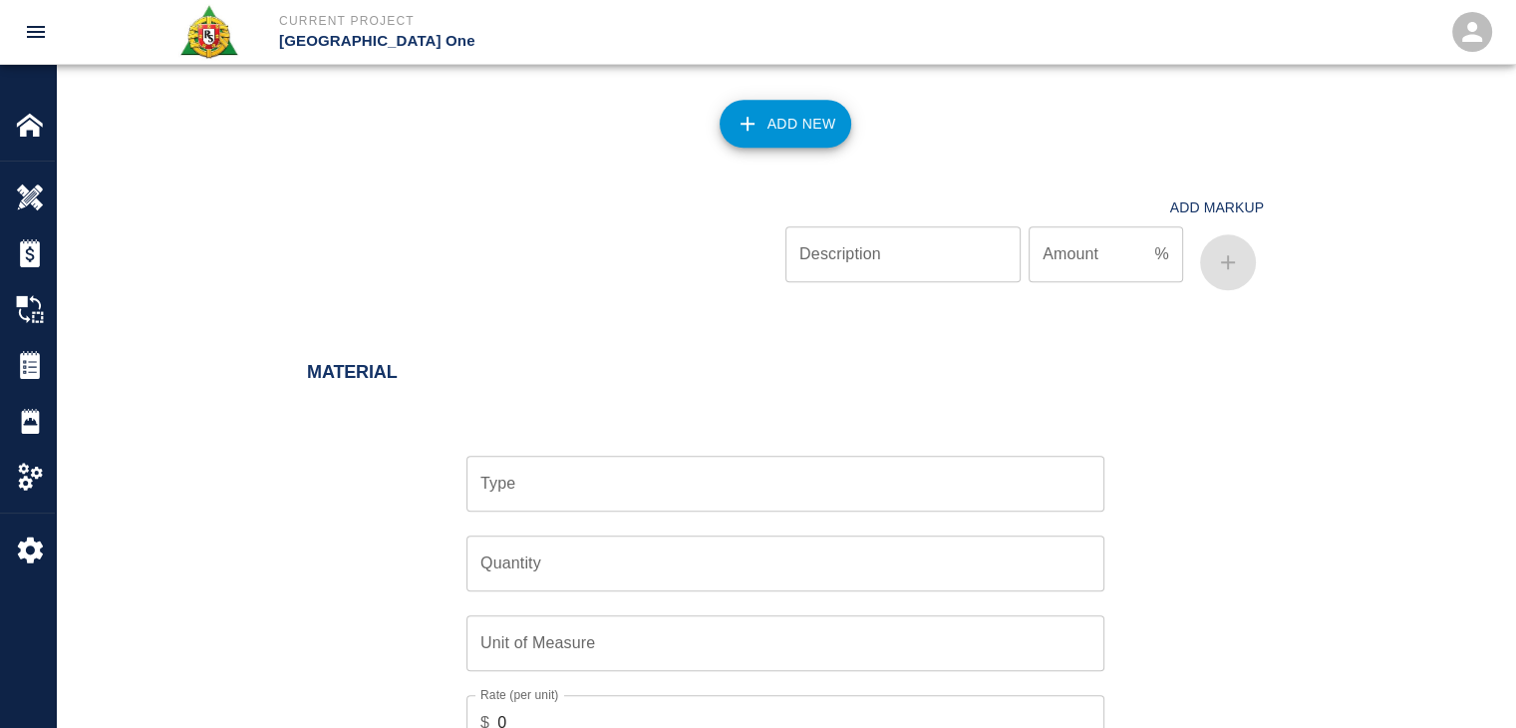
click at [572, 455] on div "Type" at bounding box center [785, 483] width 638 height 56
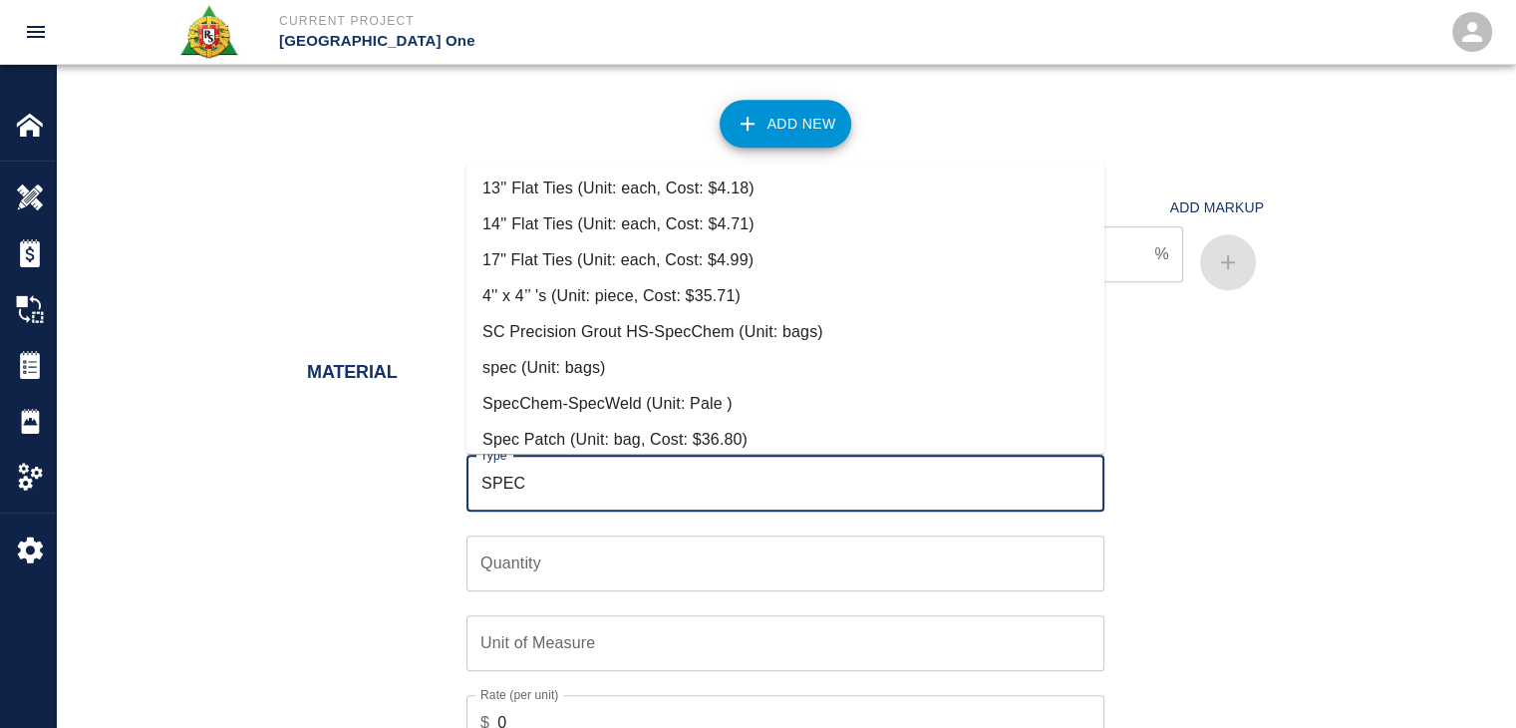
click at [578, 434] on li "Spec Patch (Unit: bag, Cost: $36.80)" at bounding box center [785, 440] width 638 height 36
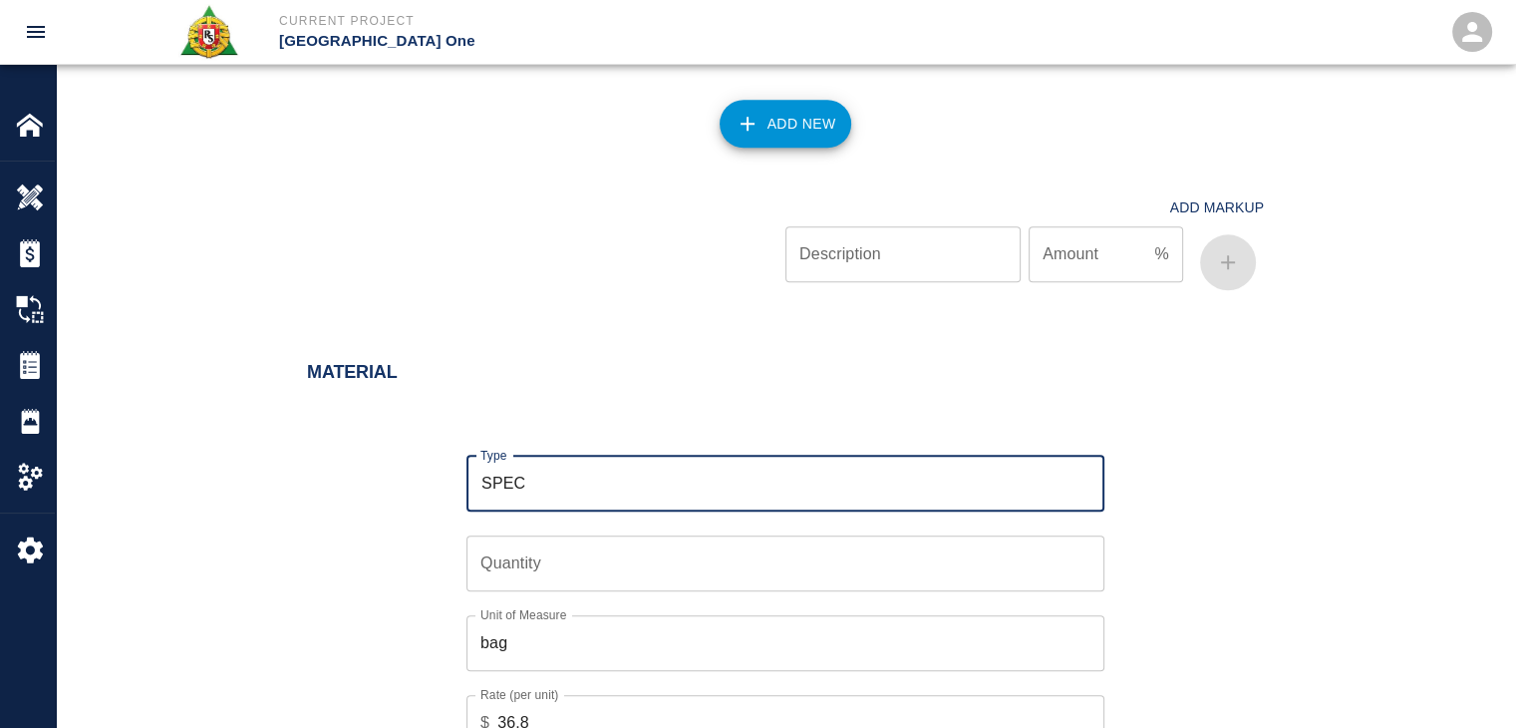
type input "Spec Patch (Unit: bag, Cost: $36.80)"
type input "bag"
type input "36.8"
type input "Spec Patch (Unit: bag, Cost: $36.80)"
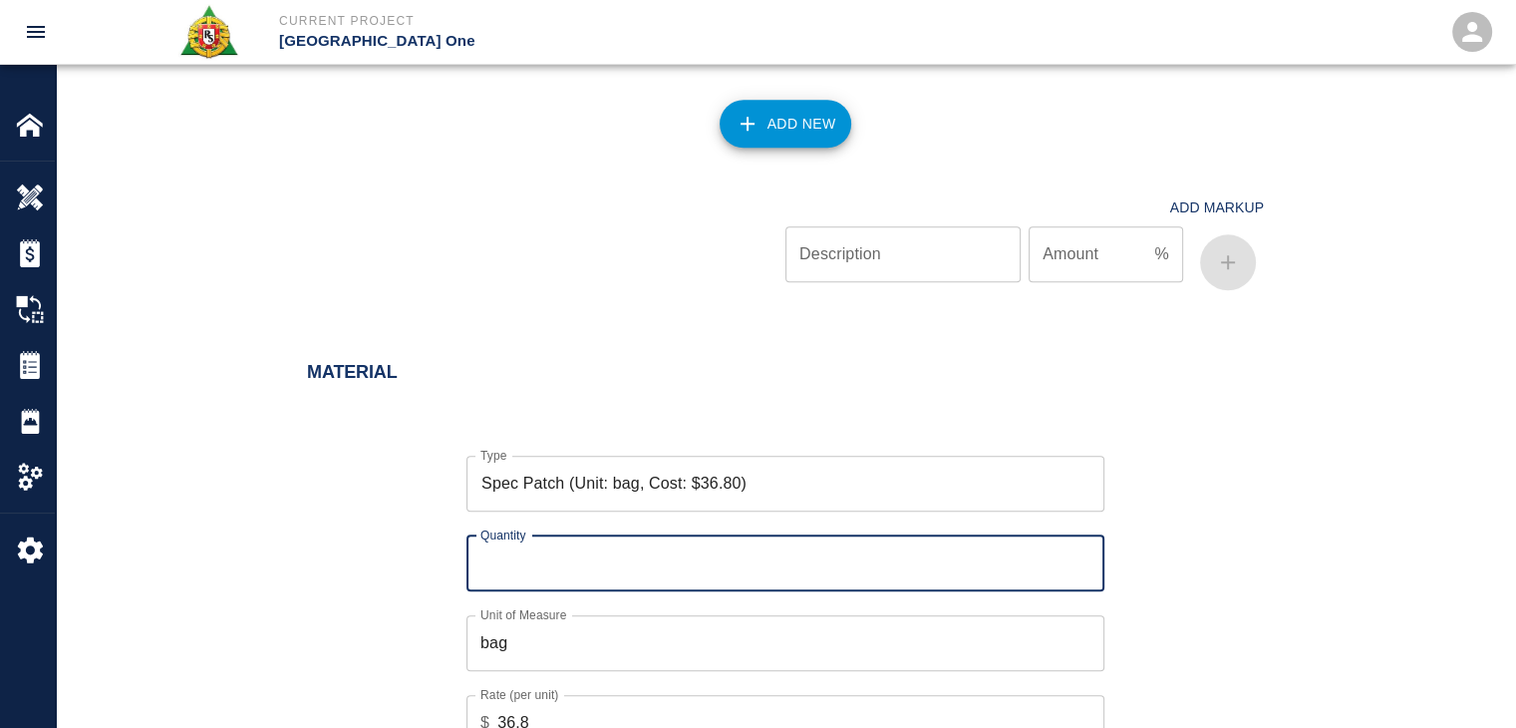
click at [527, 559] on input "Quantity" at bounding box center [785, 563] width 638 height 56
type input "8"
click at [376, 571] on div "Type Spec Patch (Unit: bag, Cost: $36.80) Type Quantity 8 Quantity Unit of Meas…" at bounding box center [773, 618] width 981 height 388
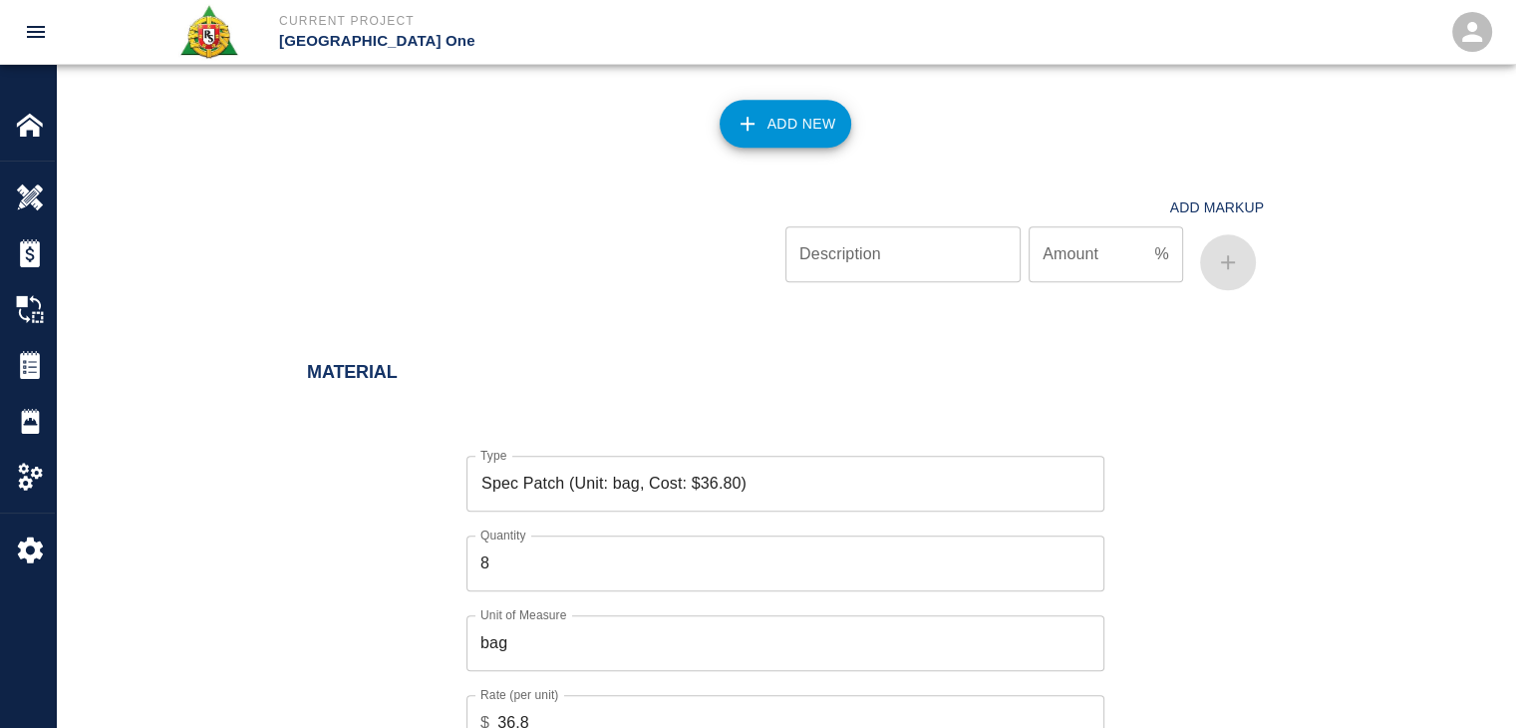
scroll to position [1961, 0]
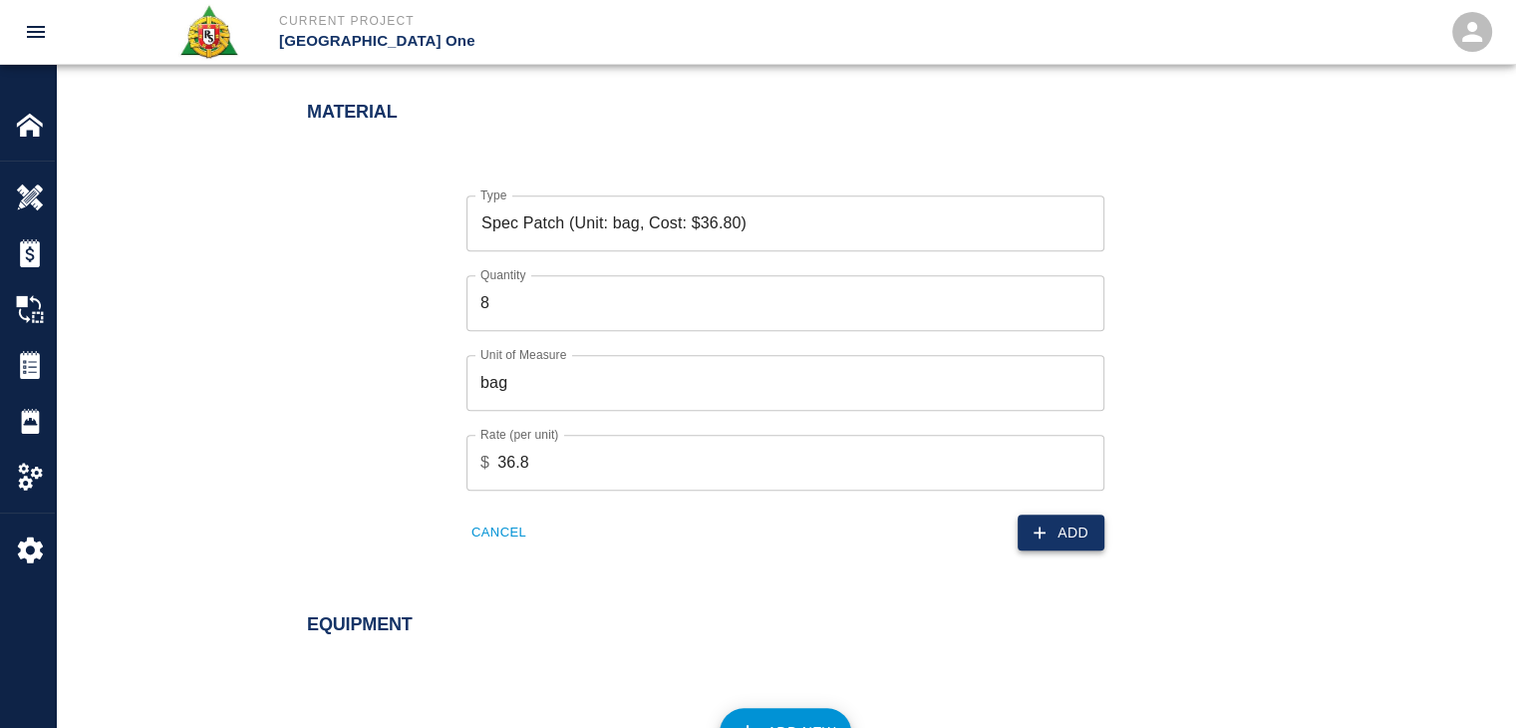
click at [1042, 532] on icon "button" at bounding box center [1040, 532] width 20 height 20
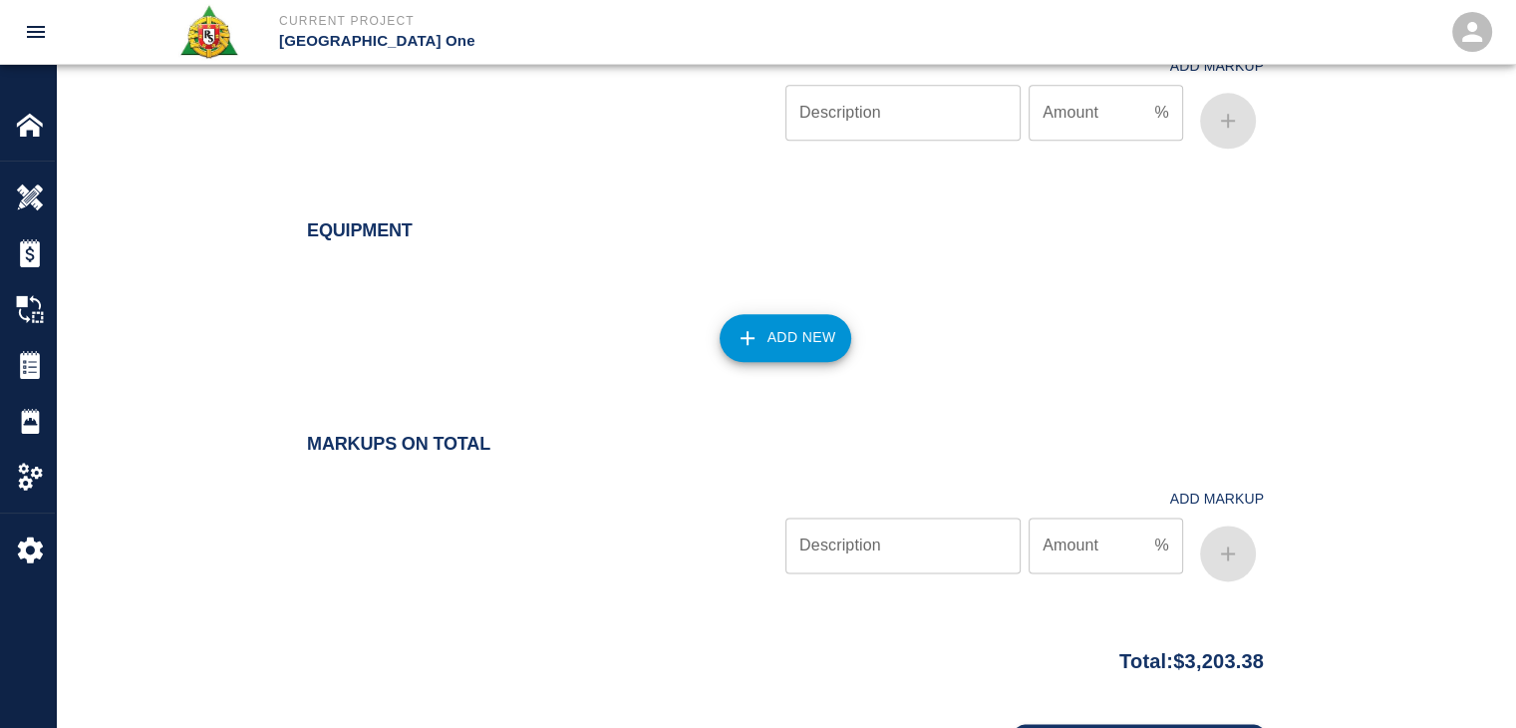
scroll to position [2448, 0]
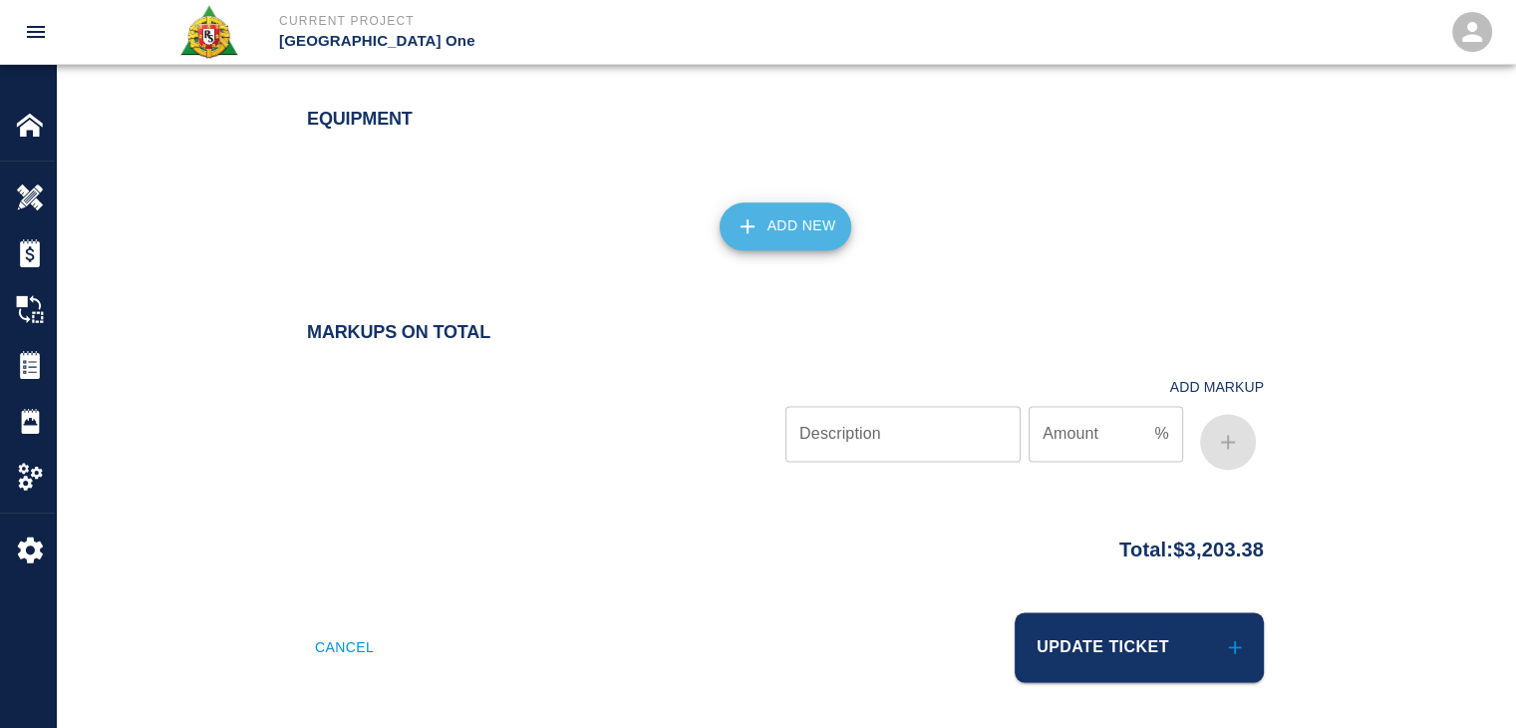
click at [753, 219] on icon "button" at bounding box center [748, 226] width 24 height 24
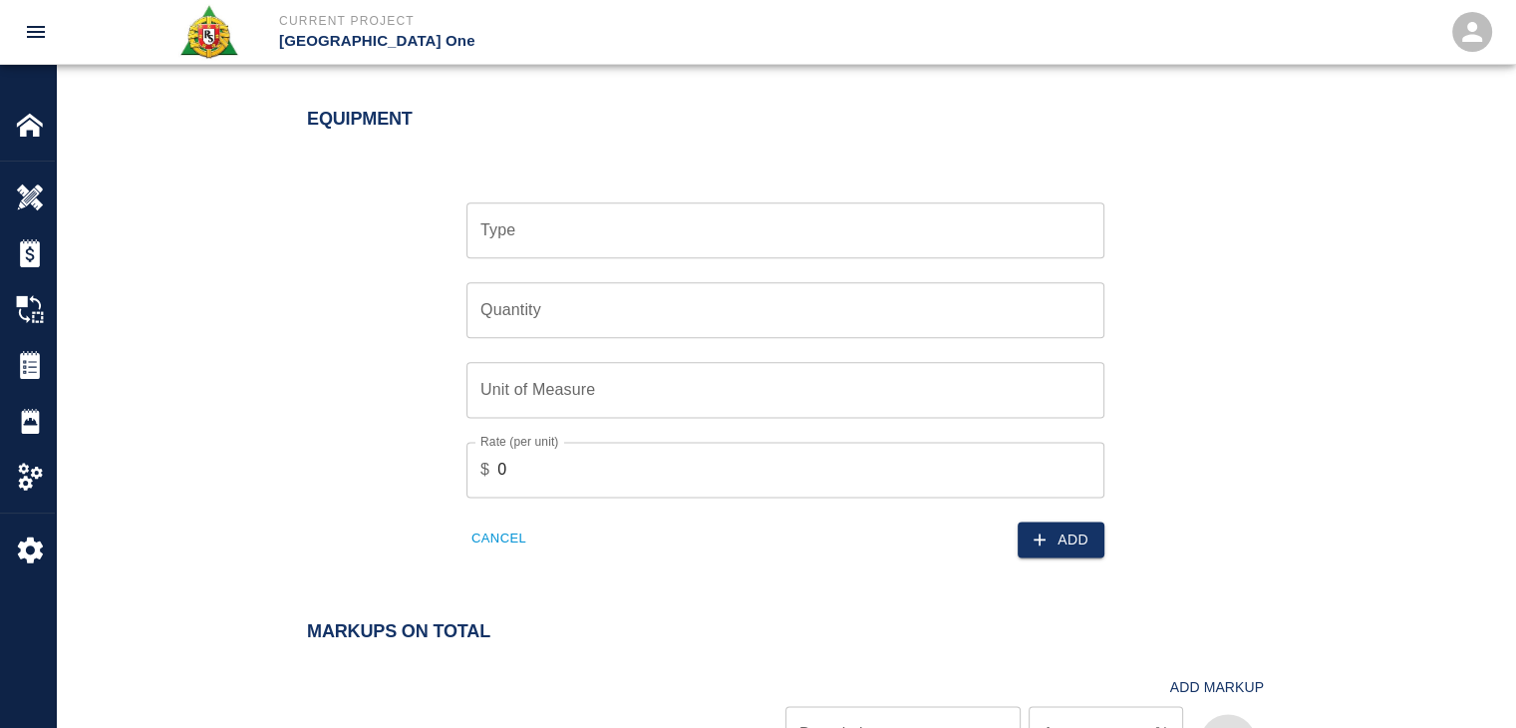
click at [626, 242] on input "Type" at bounding box center [785, 230] width 620 height 38
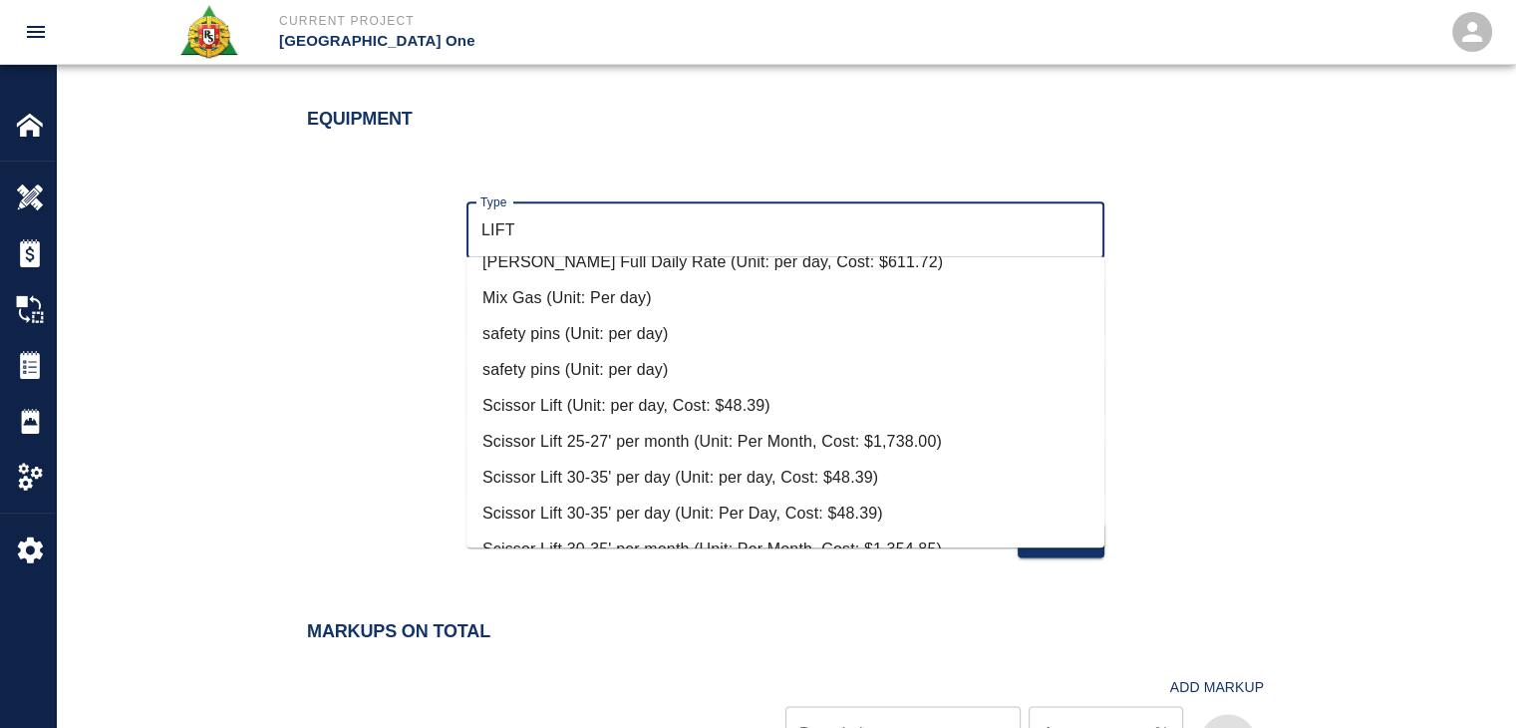
scroll to position [1005, 0]
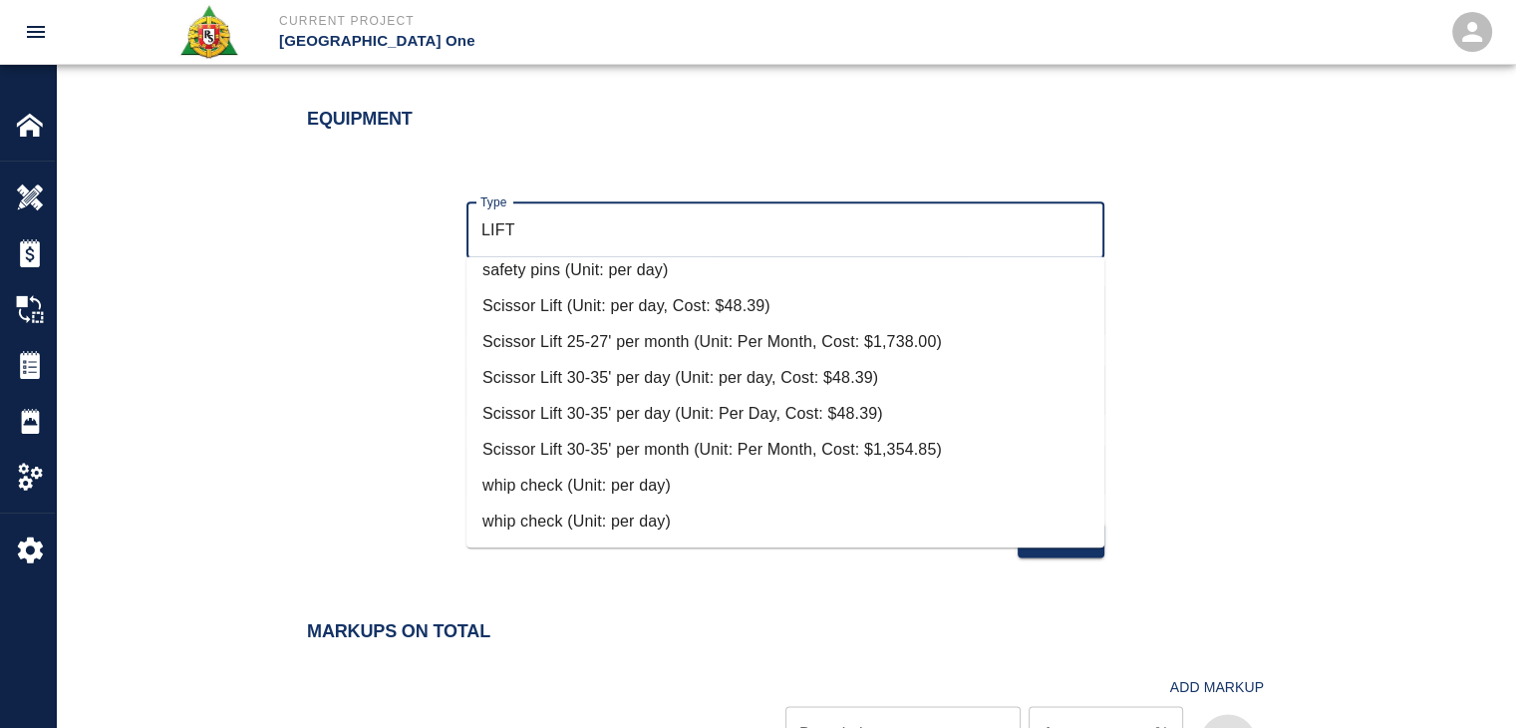
click at [621, 303] on li "Scissor Lift (Unit: per day, Cost: $48.39)" at bounding box center [785, 306] width 638 height 36
type input "Scissor Lift (Unit: per day, Cost: $48.39)"
type input "per day"
type input "48.39"
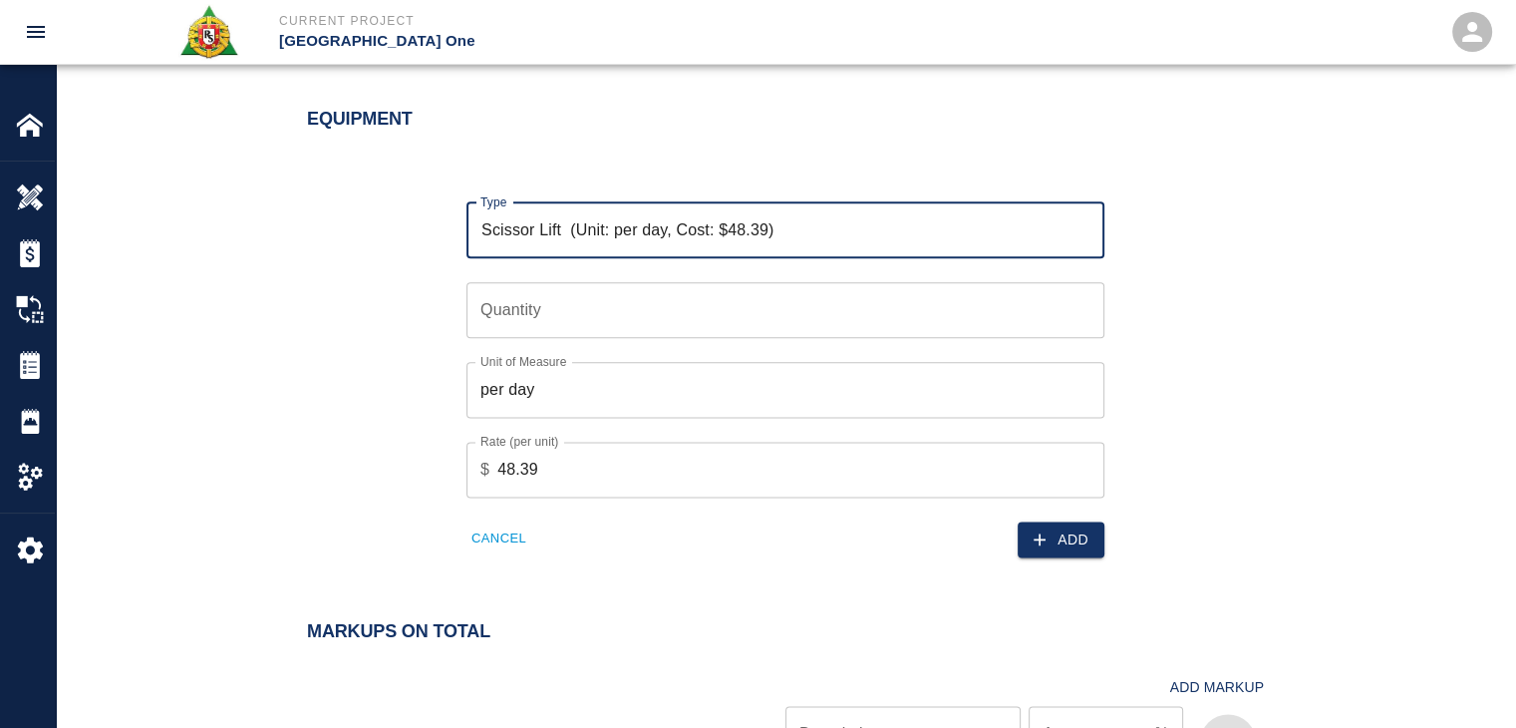
type input "Scissor Lift (Unit: per day, Cost: $48.39)"
click at [492, 304] on input "Quantity" at bounding box center [785, 310] width 638 height 56
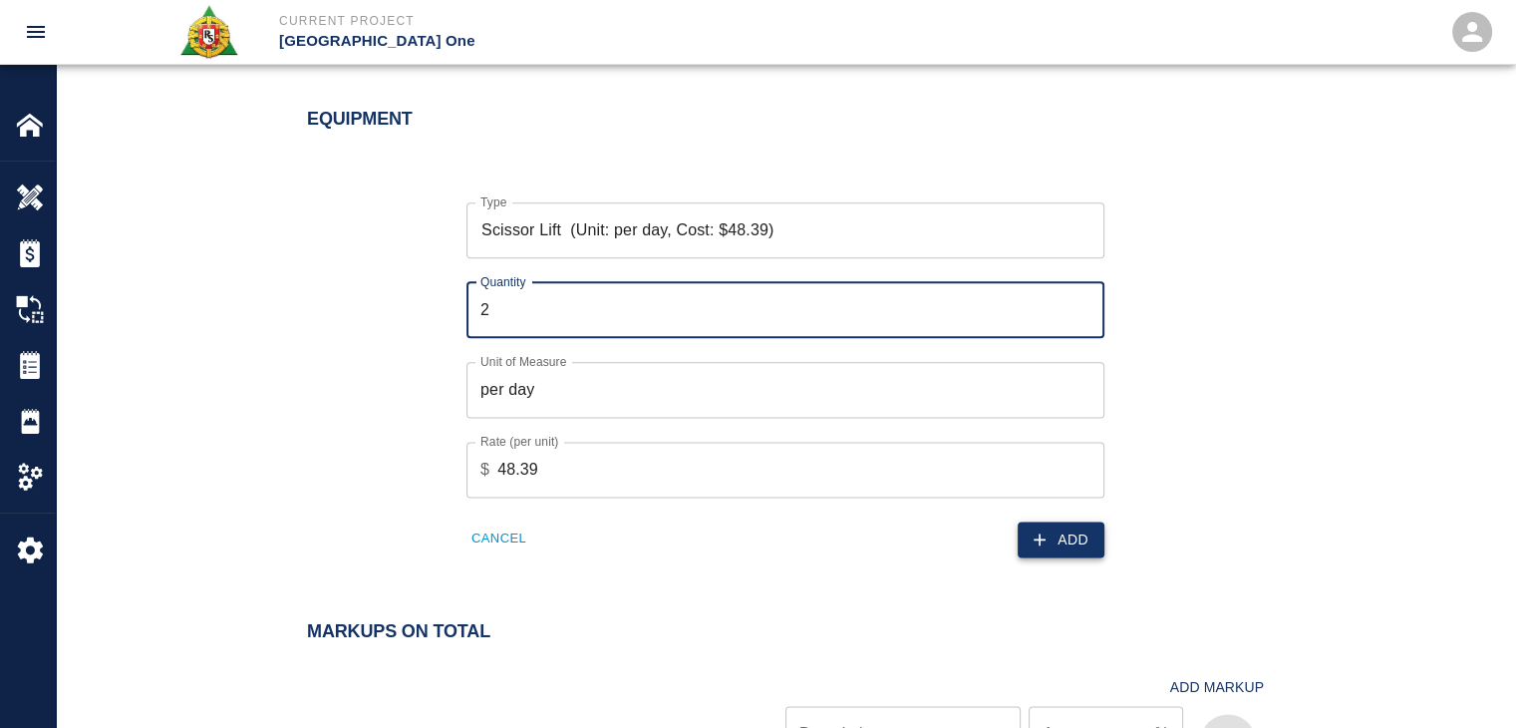
type input "2"
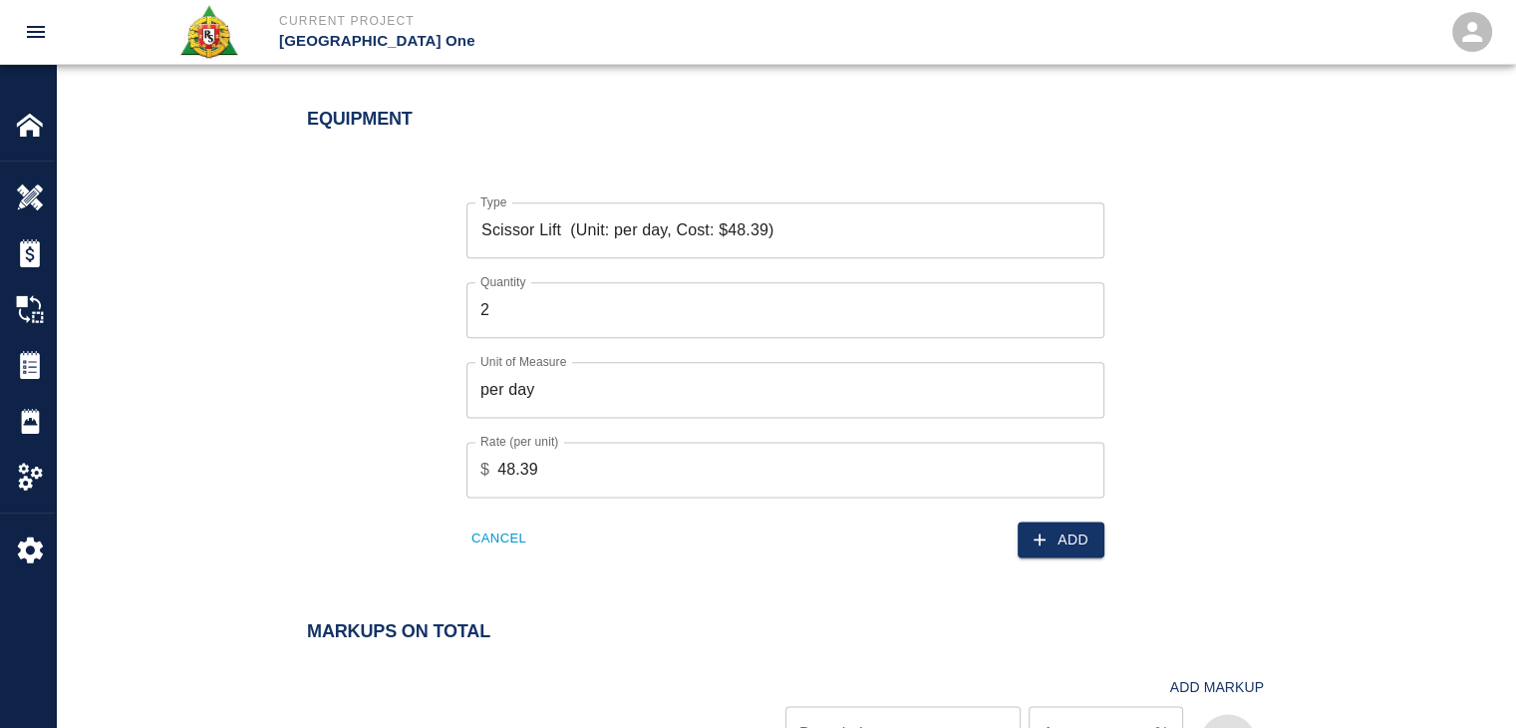
drag, startPoint x: 1034, startPoint y: 528, endPoint x: 1031, endPoint y: 544, distance: 16.2
click at [1031, 544] on icon "button" at bounding box center [1040, 539] width 20 height 20
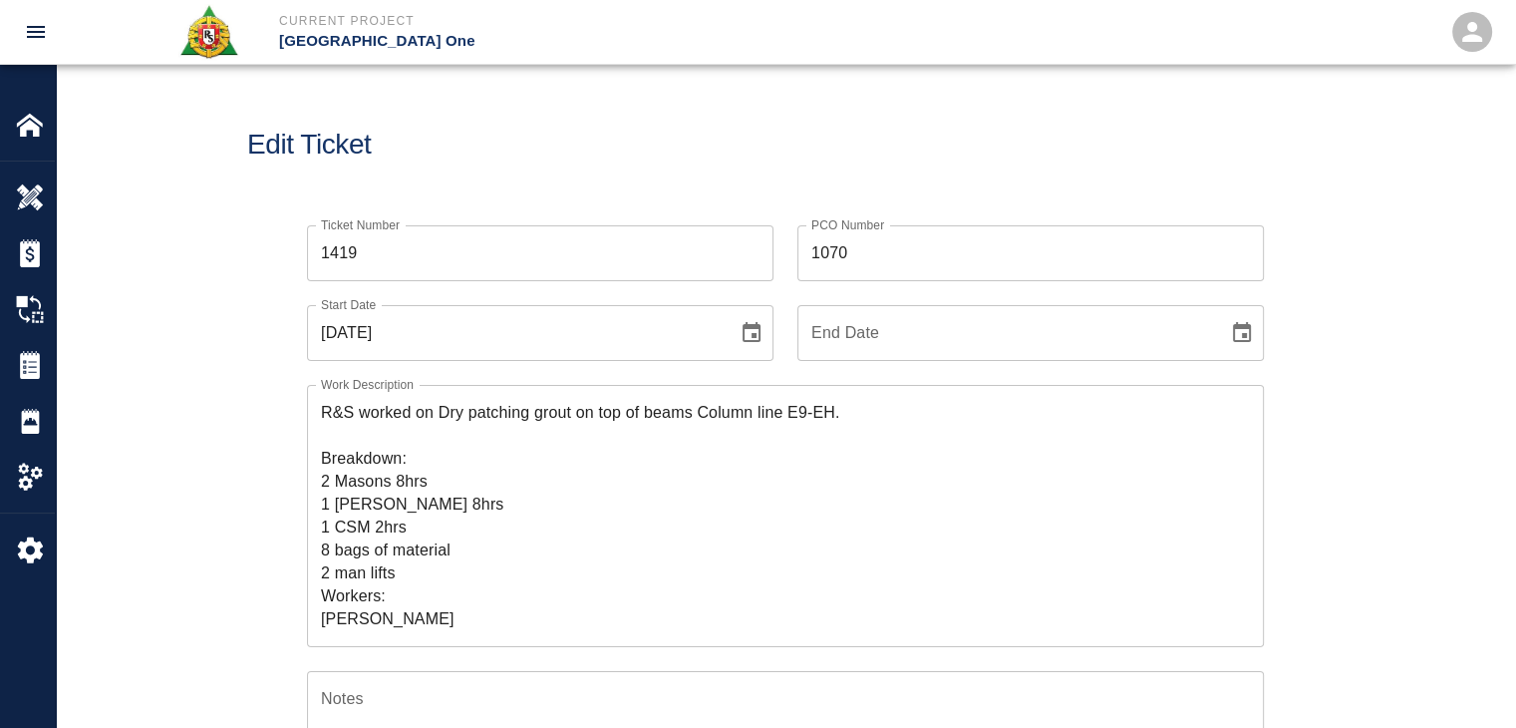
scroll to position [0, 0]
click at [447, 121] on div "Edit Ticket" at bounding box center [785, 145] width 1459 height 160
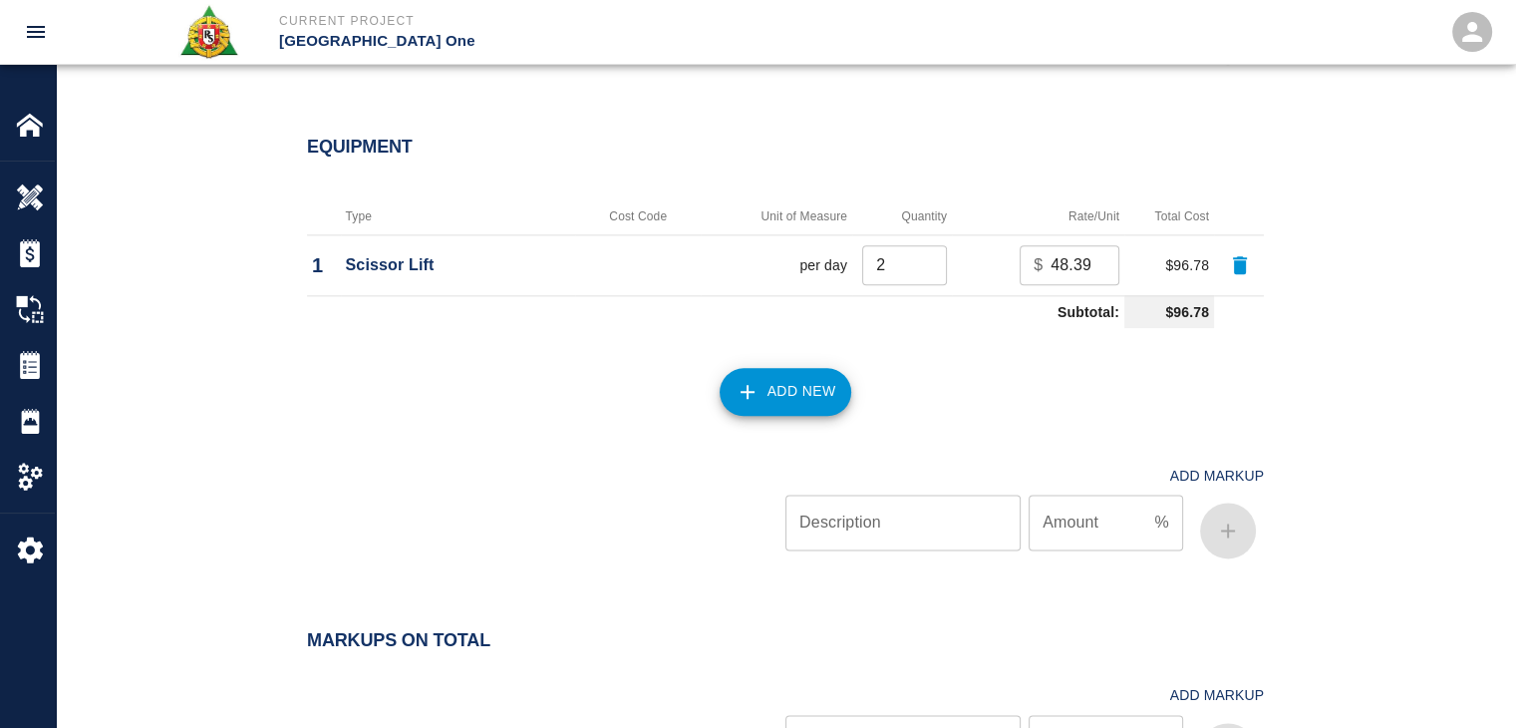
scroll to position [2728, 0]
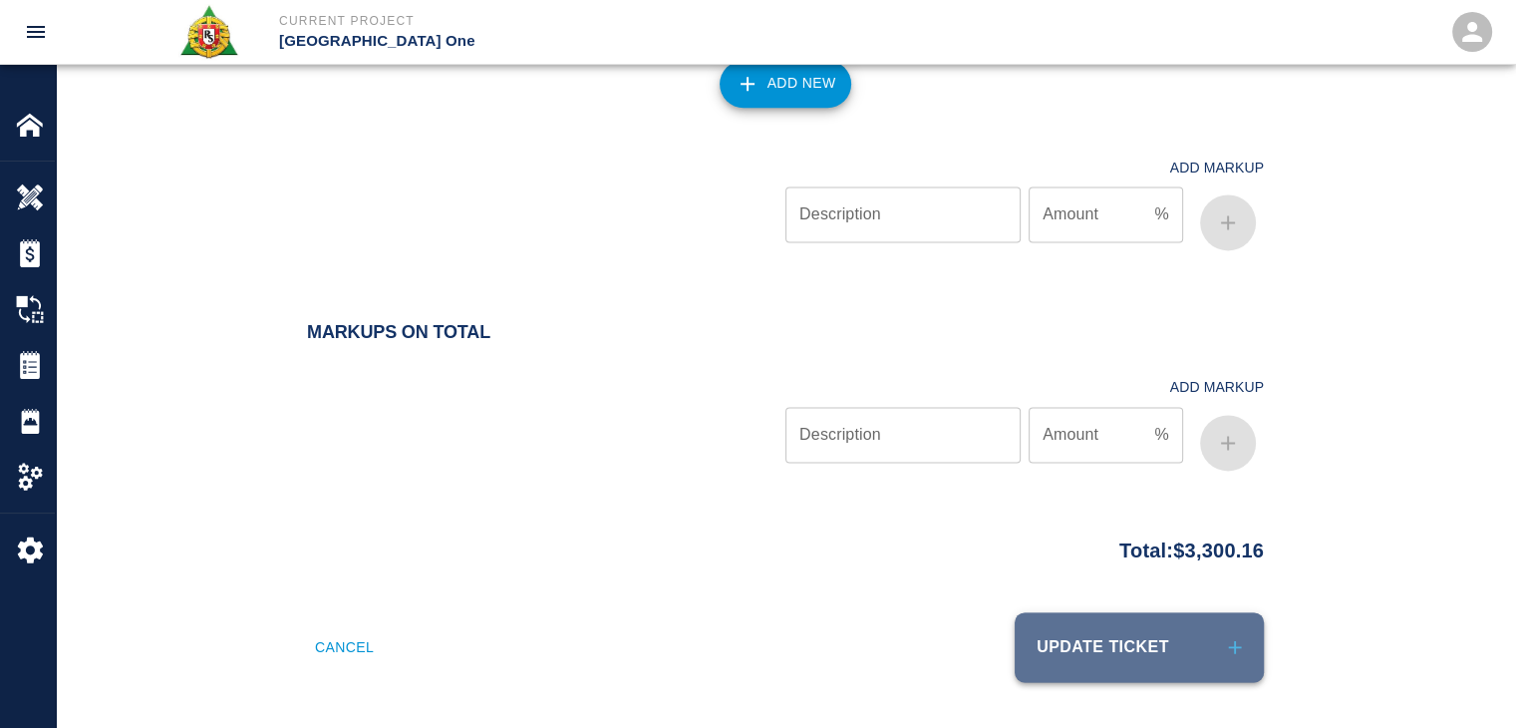
click at [1108, 623] on button "Update Ticket" at bounding box center [1139, 647] width 249 height 70
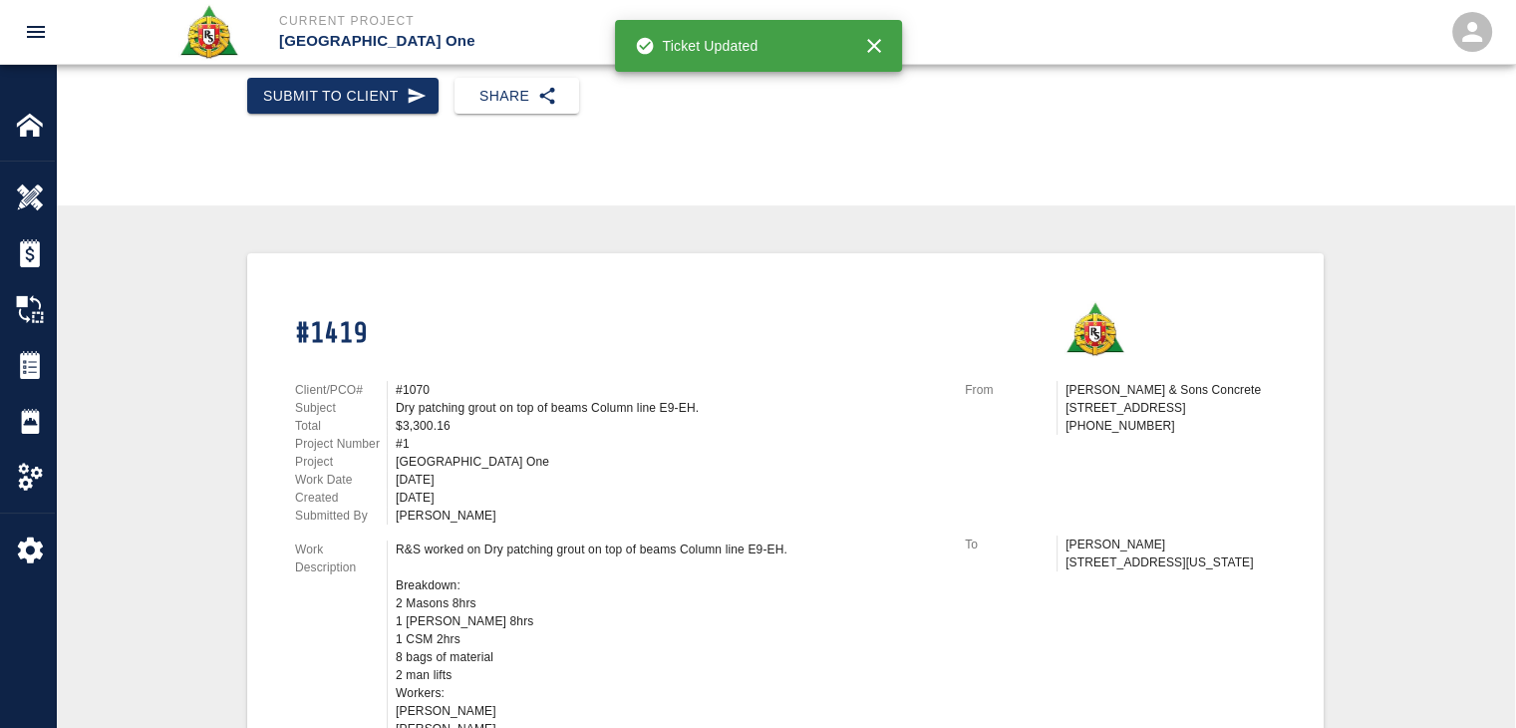
scroll to position [195, 0]
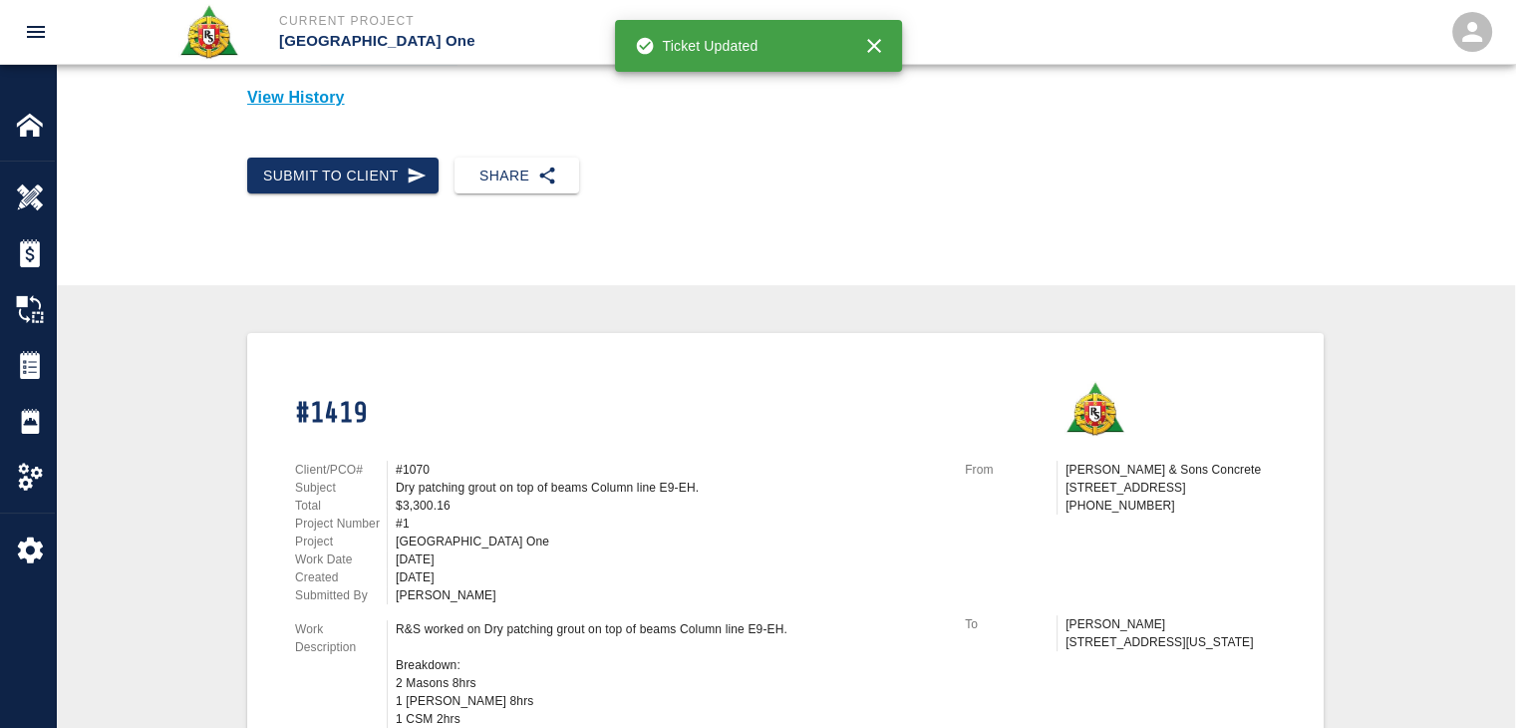
click at [380, 147] on div "Submit to Client" at bounding box center [334, 168] width 207 height 53
click at [396, 157] on button "Submit to Client" at bounding box center [342, 175] width 191 height 37
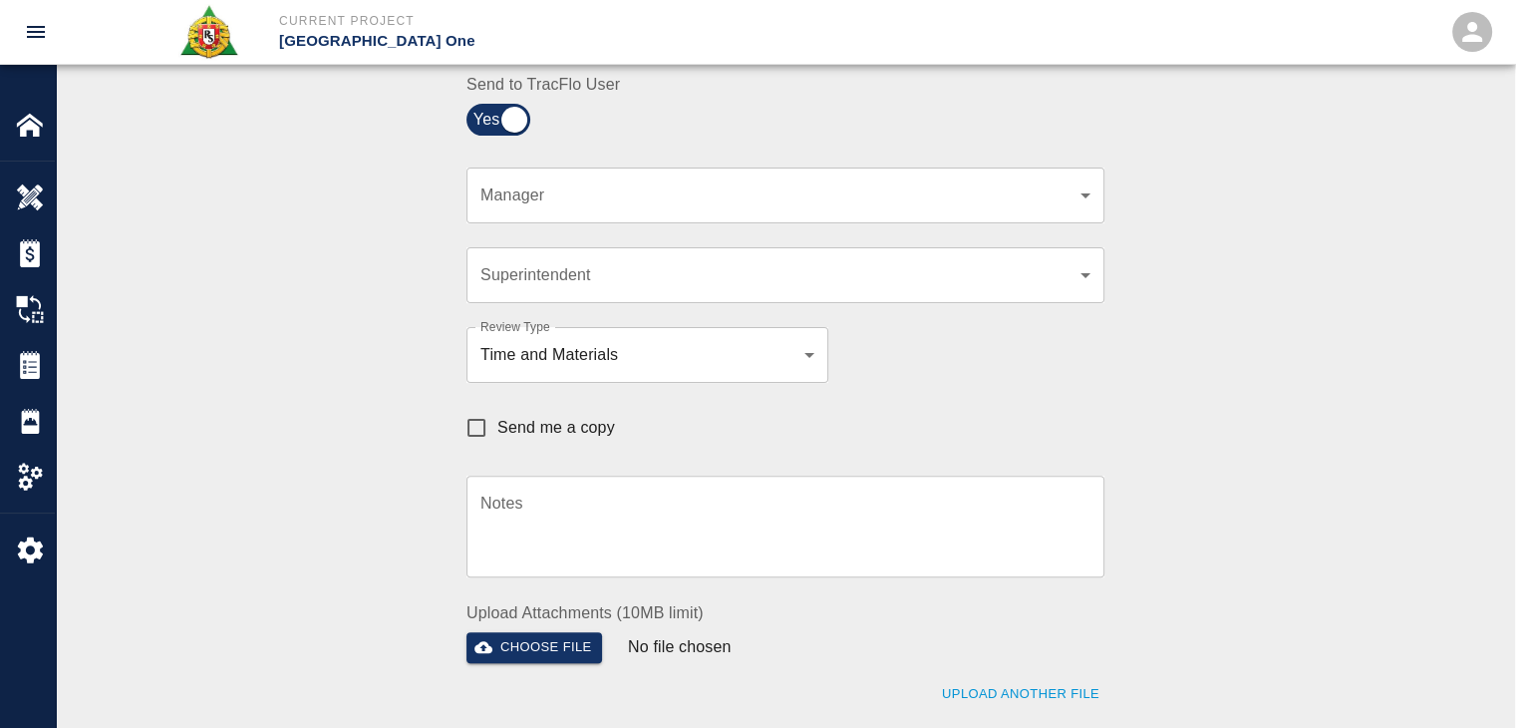
scroll to position [513, 0]
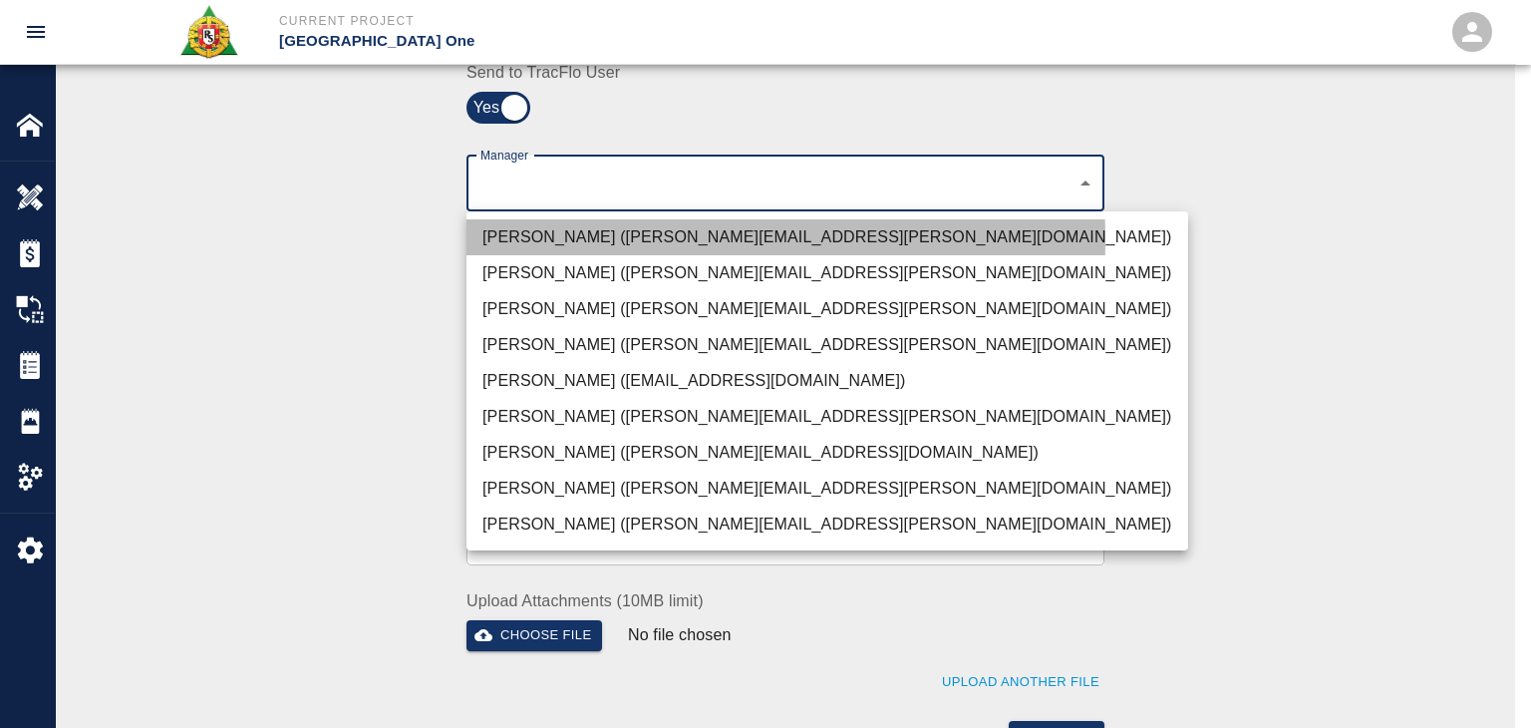
click at [585, 239] on li "Peter Hardecker (peter.hardecker@aecom.com)" at bounding box center [827, 237] width 722 height 36
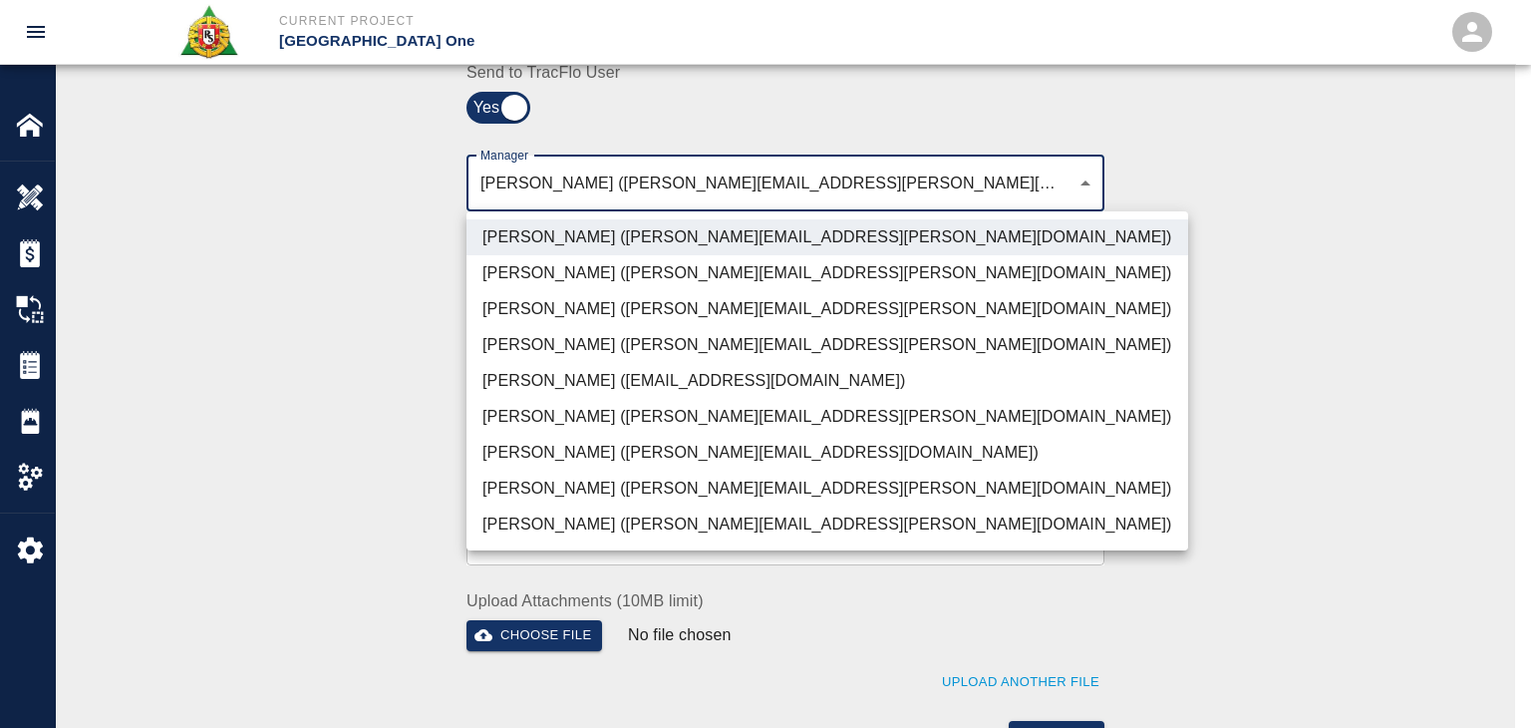
click at [561, 316] on li "Parin Kanani (parin.kanani@aecom.com)" at bounding box center [827, 309] width 722 height 36
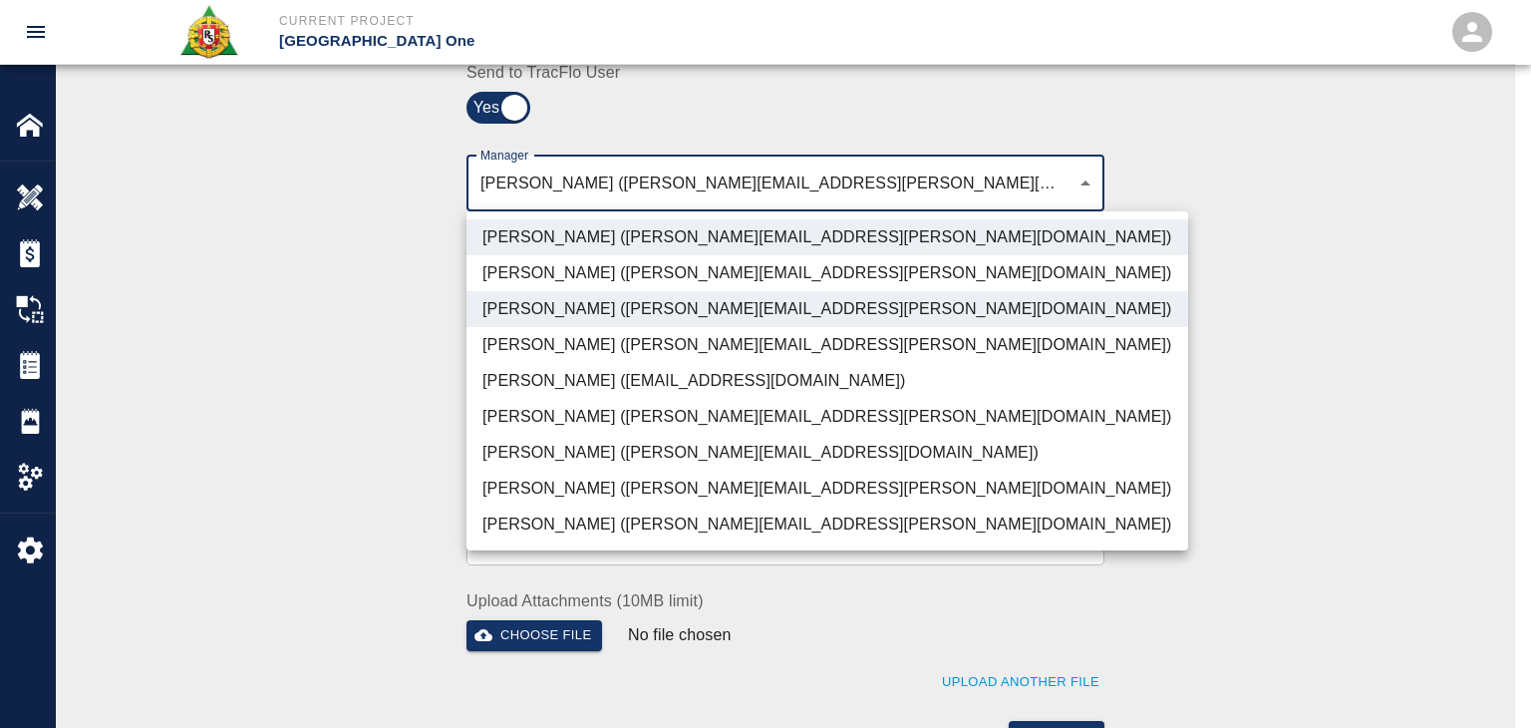
click at [587, 494] on li "Dylan Sims (dylan.sims@aecom.com)" at bounding box center [827, 488] width 722 height 36
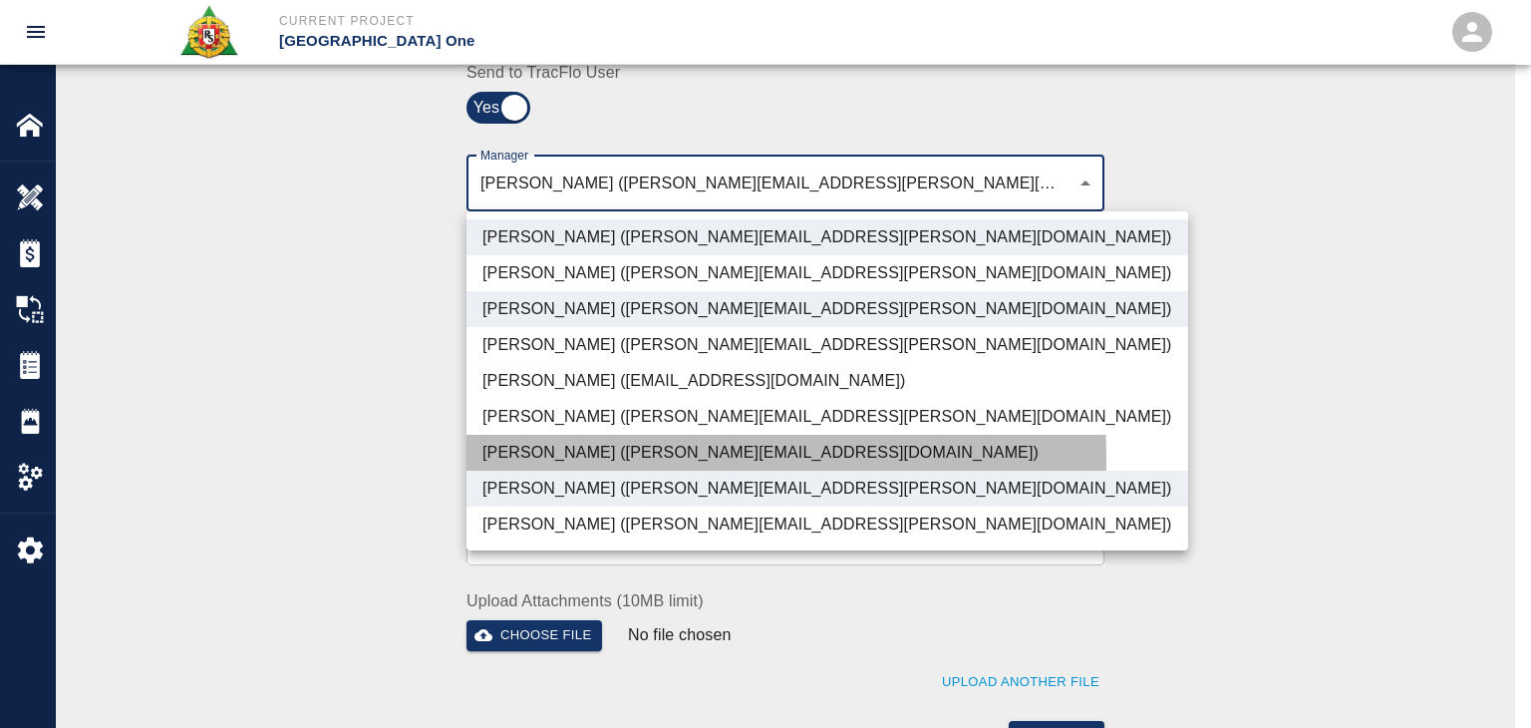
click at [566, 459] on li "Patrick Testino (patrick.testino@aecom.com)" at bounding box center [827, 453] width 722 height 36
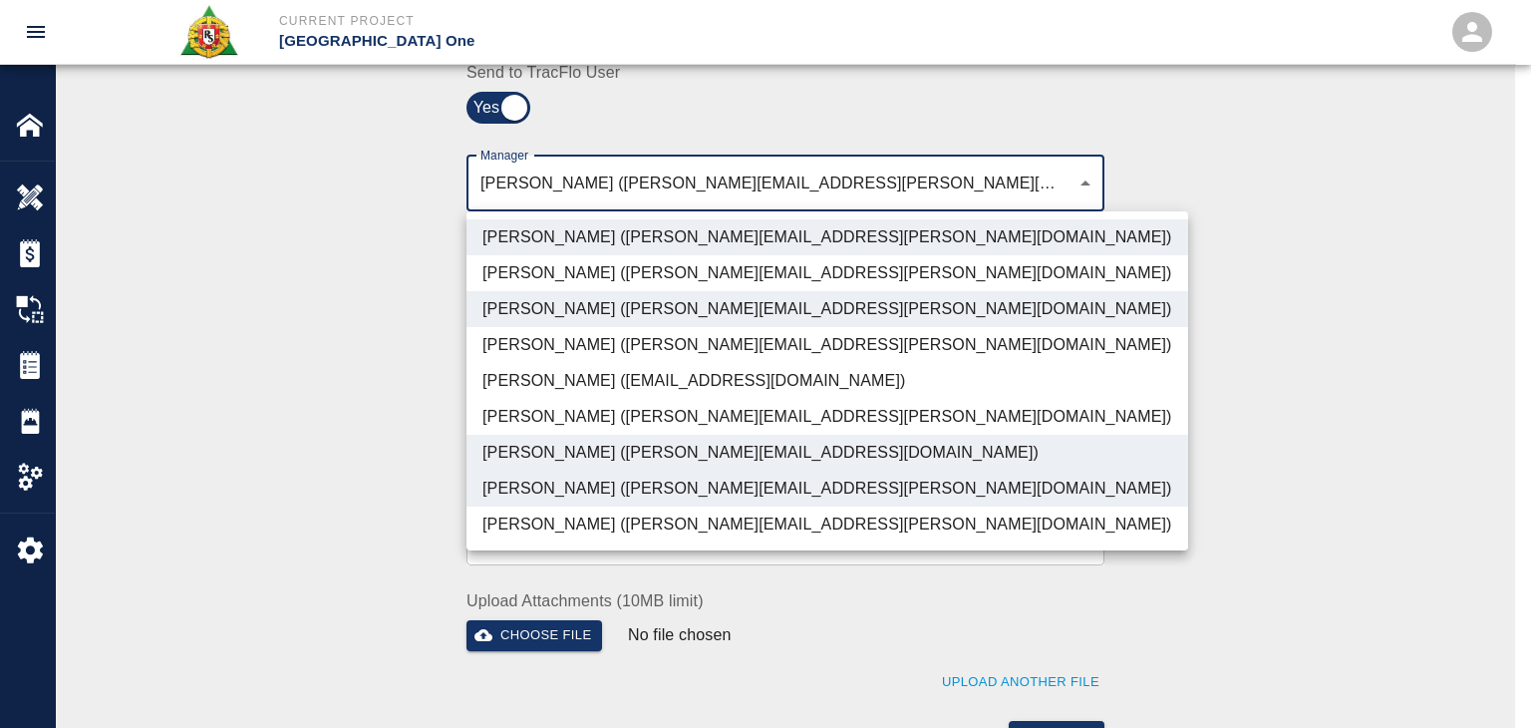
click at [590, 509] on li "Shane Lamay (shane.lamay@aecom.com)" at bounding box center [827, 524] width 722 height 36
type input "ede96749-2565-4a65-a76c-ac2c5448e16e,69d78ca4-8a93-4c72-a988-7271956ccf0b,b38a7…"
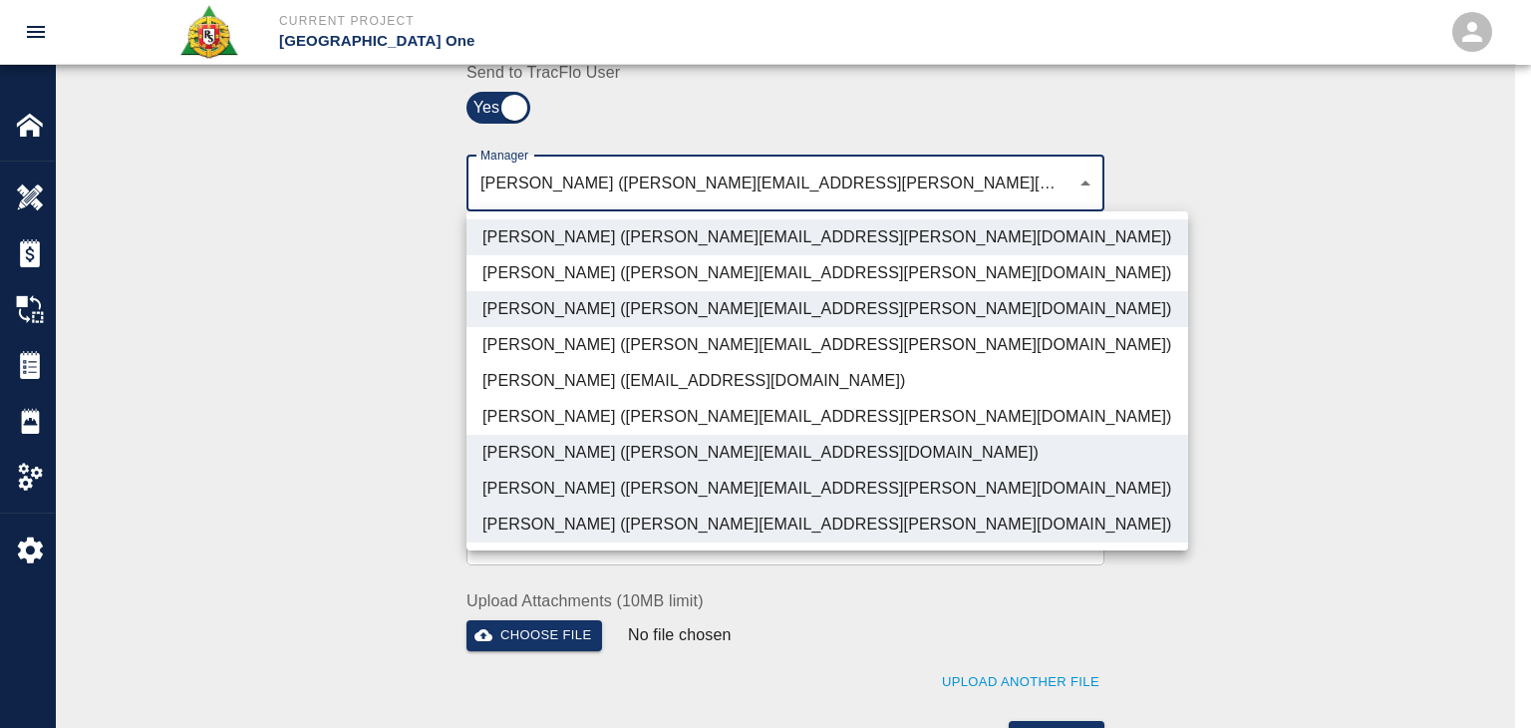
click at [386, 452] on div at bounding box center [765, 364] width 1531 height 728
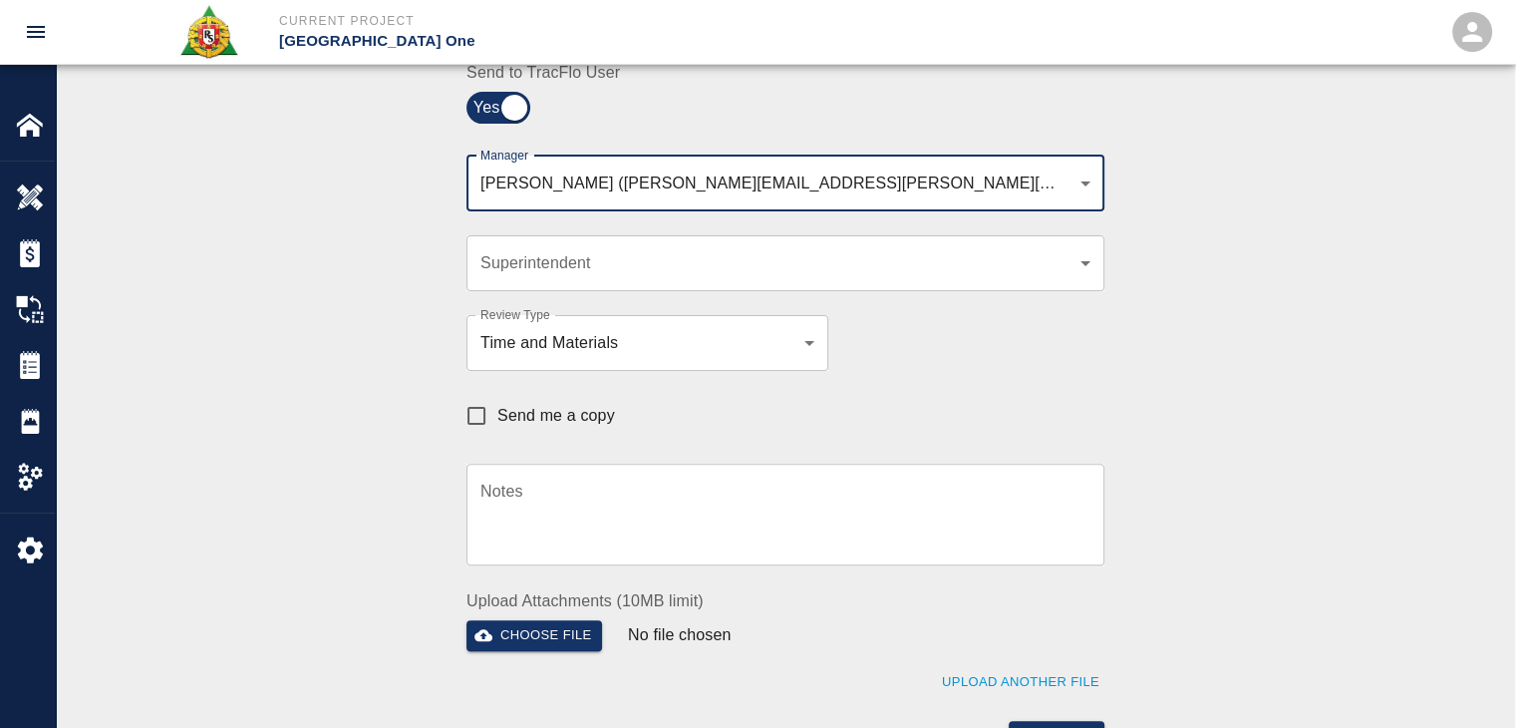
click at [511, 406] on span "Send me a copy" at bounding box center [556, 416] width 118 height 24
click at [497, 406] on input "Send me a copy" at bounding box center [476, 416] width 42 height 42
checkbox input "true"
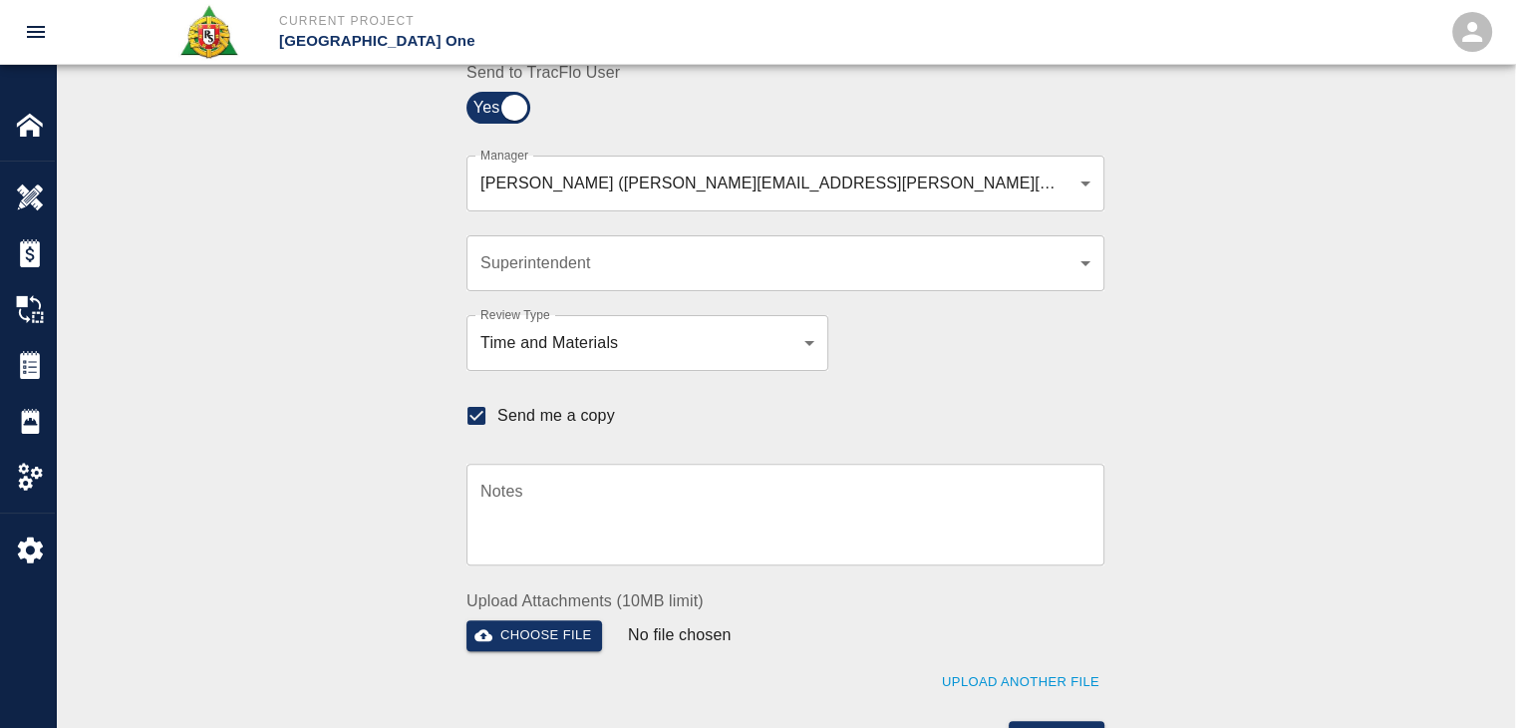
scroll to position [718, 0]
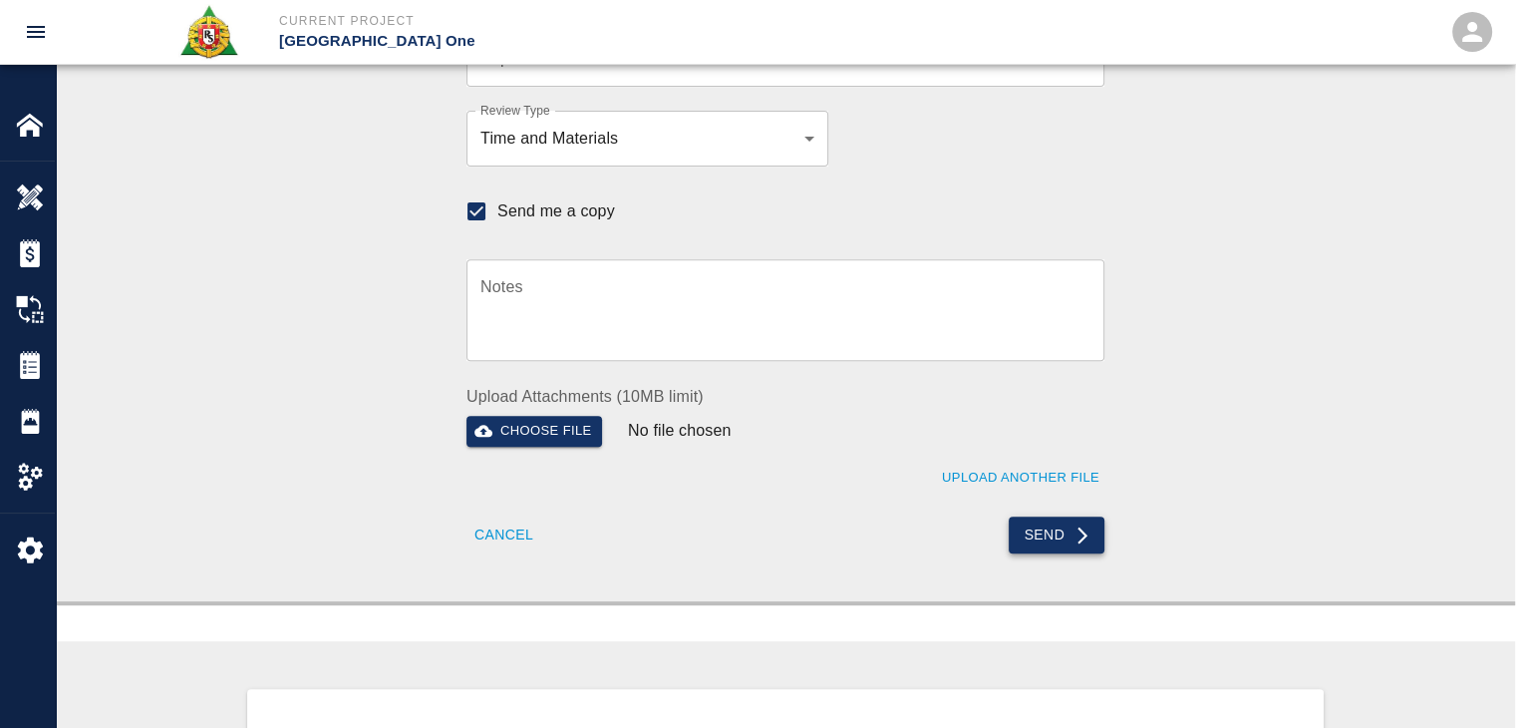
click at [1060, 535] on button "Send" at bounding box center [1057, 534] width 97 height 37
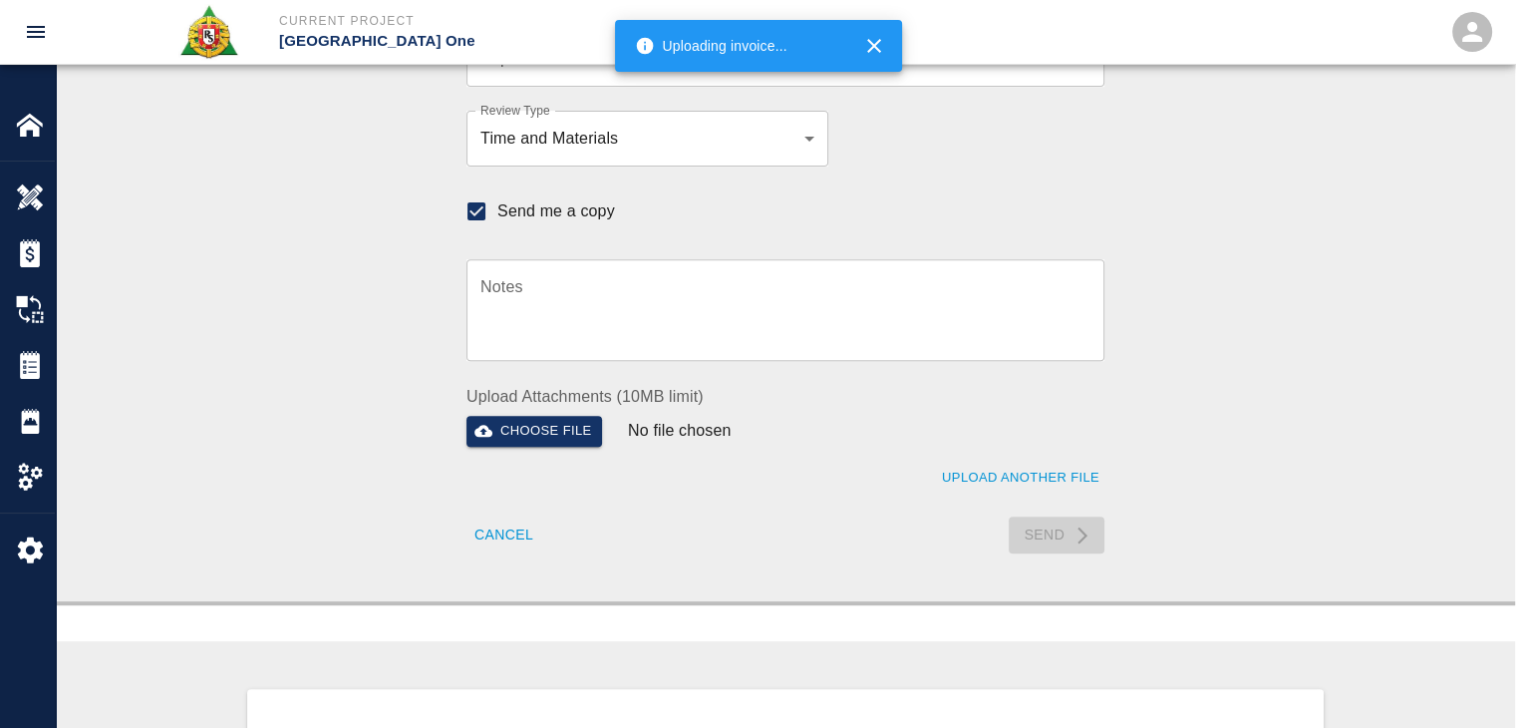
checkbox input "false"
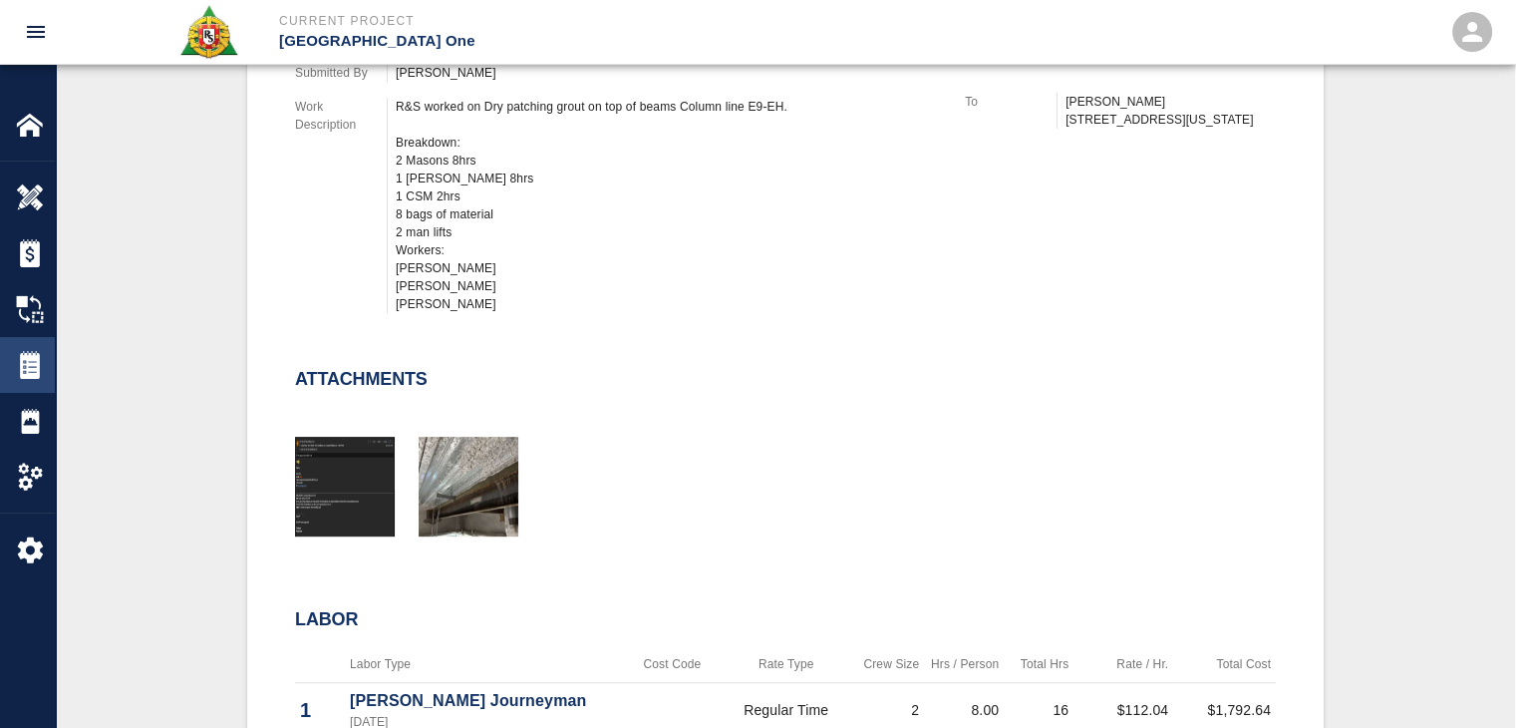
click at [40, 365] on img at bounding box center [30, 365] width 28 height 28
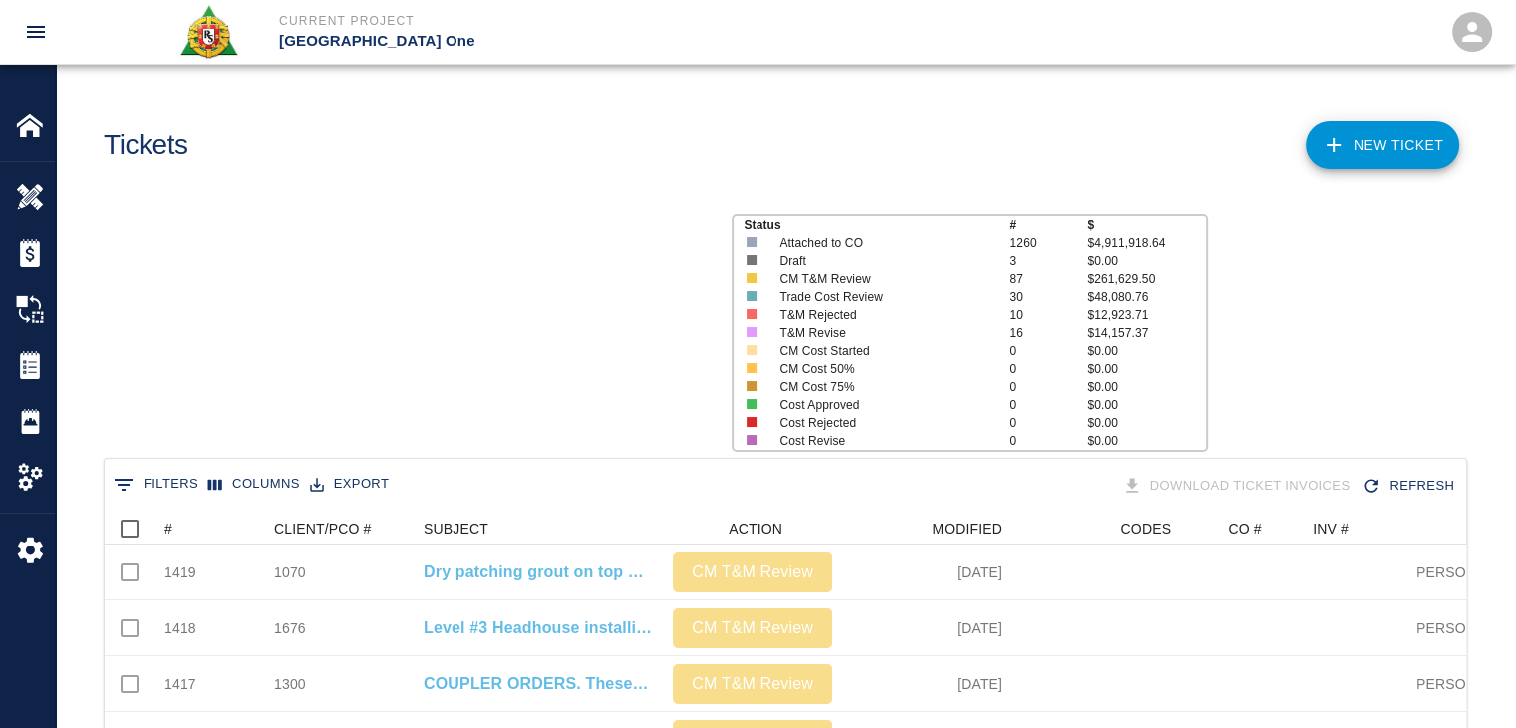
scroll to position [1148, 1346]
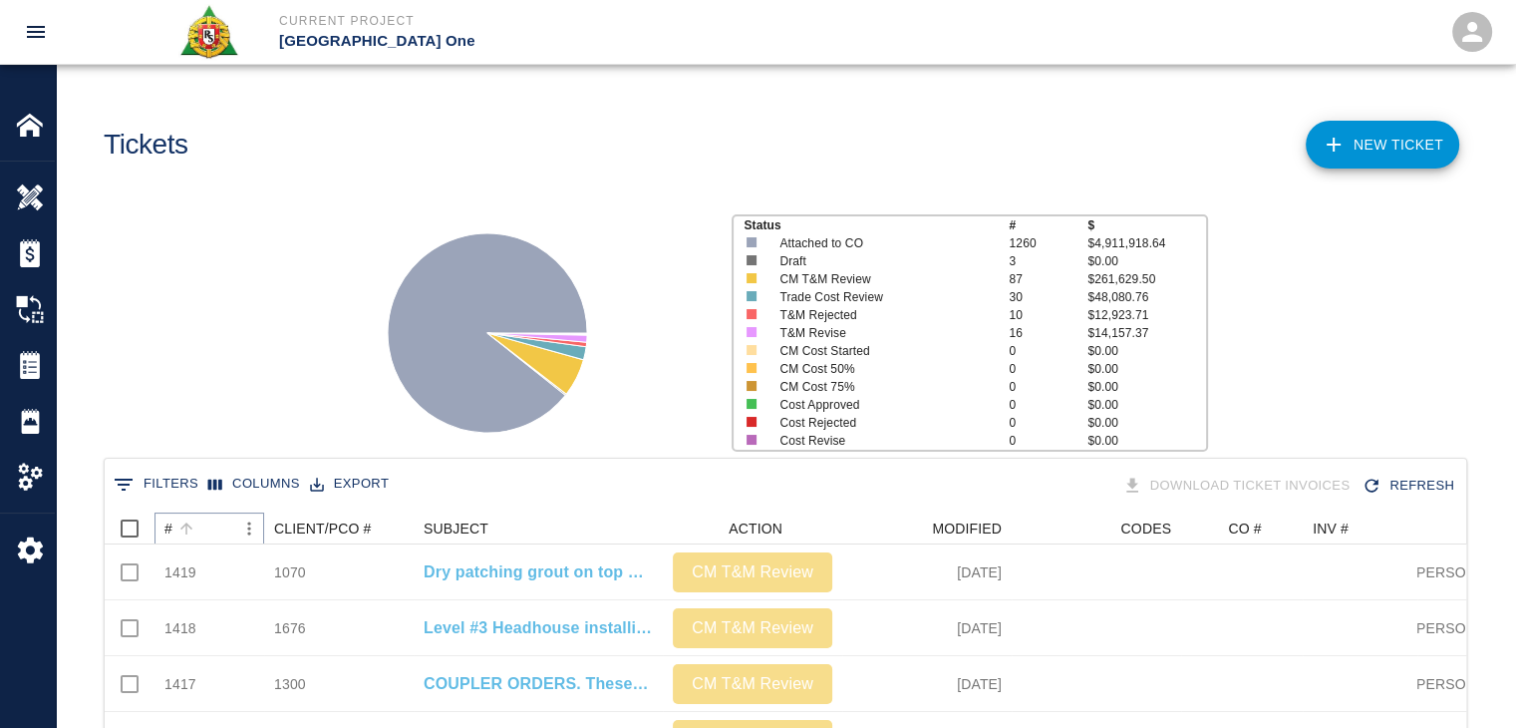
click at [198, 522] on button "Sort" at bounding box center [186, 528] width 28 height 28
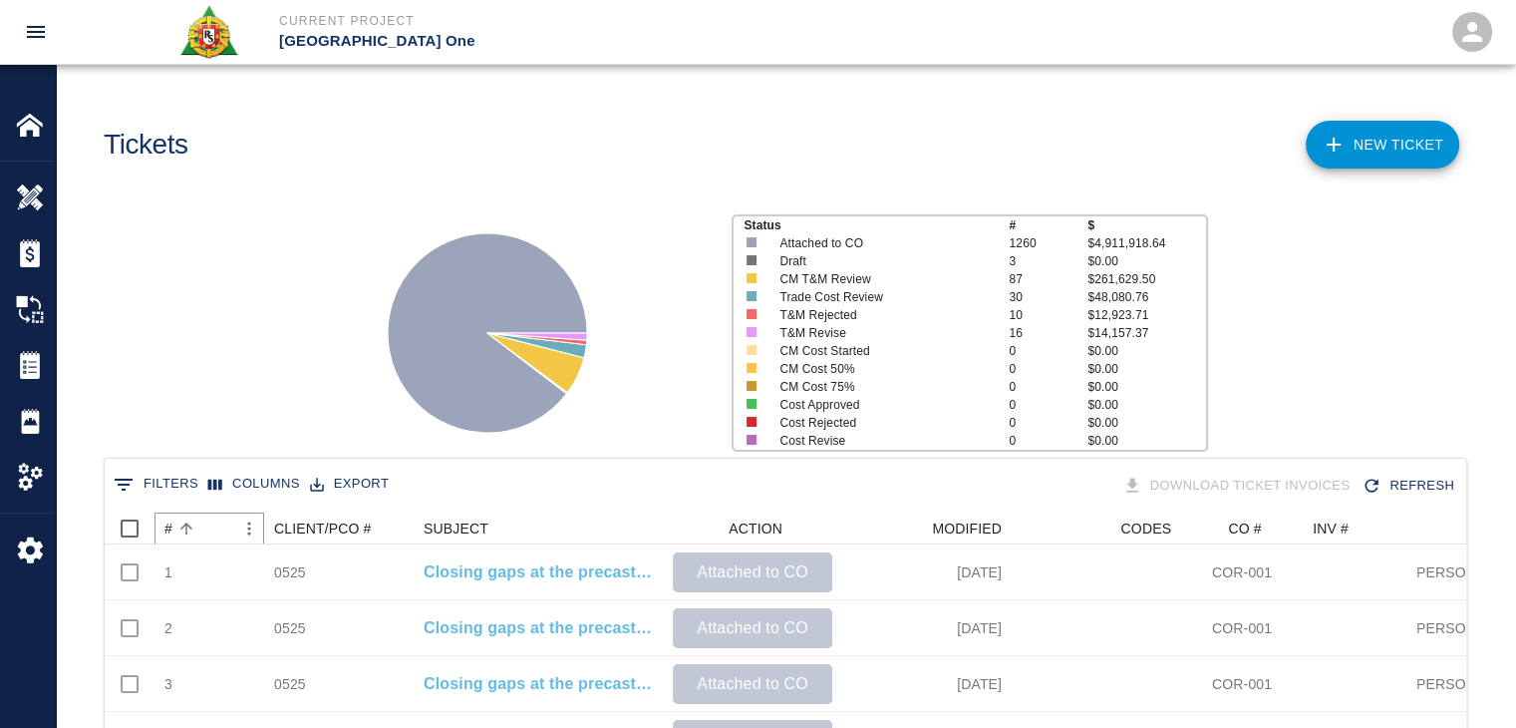
click at [198, 522] on button "Sort" at bounding box center [186, 528] width 28 height 28
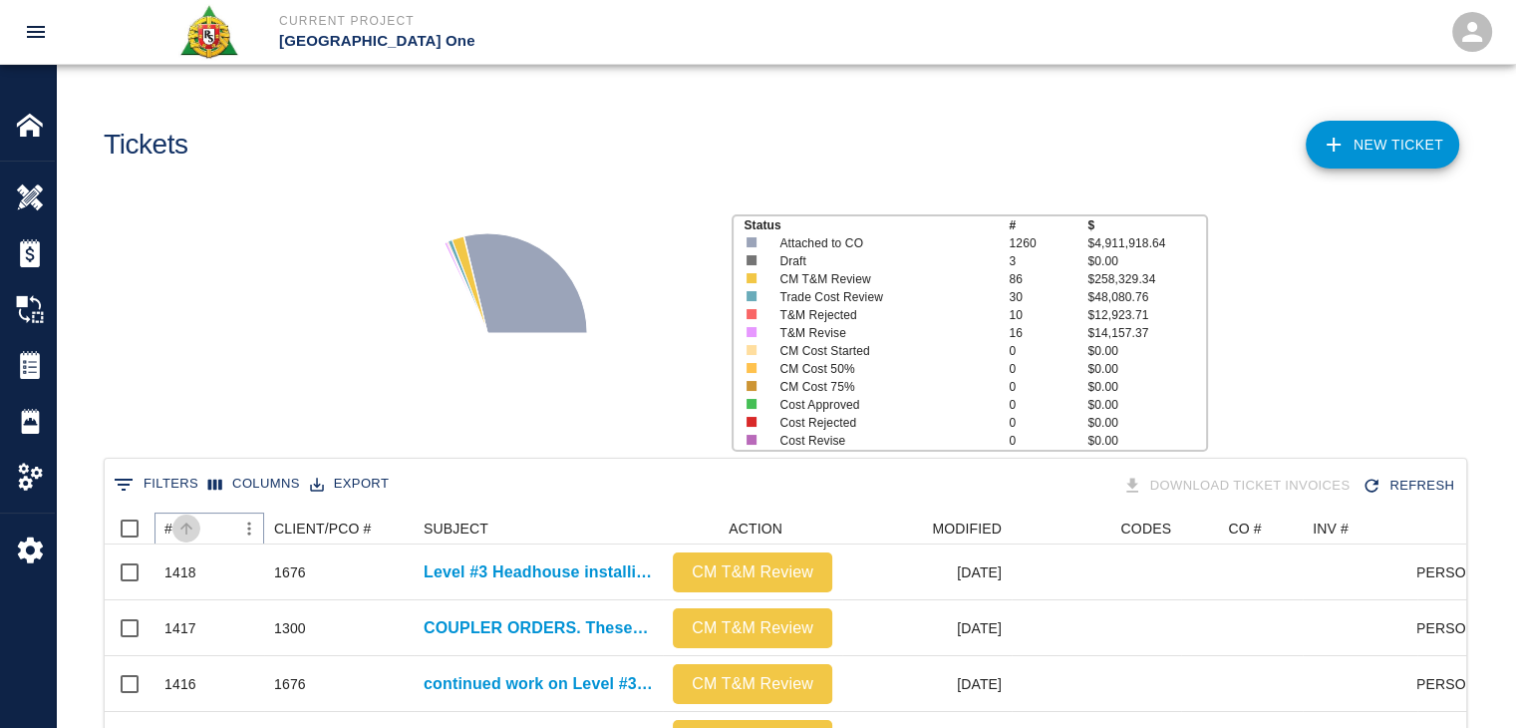
click at [195, 536] on button "Sort" at bounding box center [186, 528] width 28 height 28
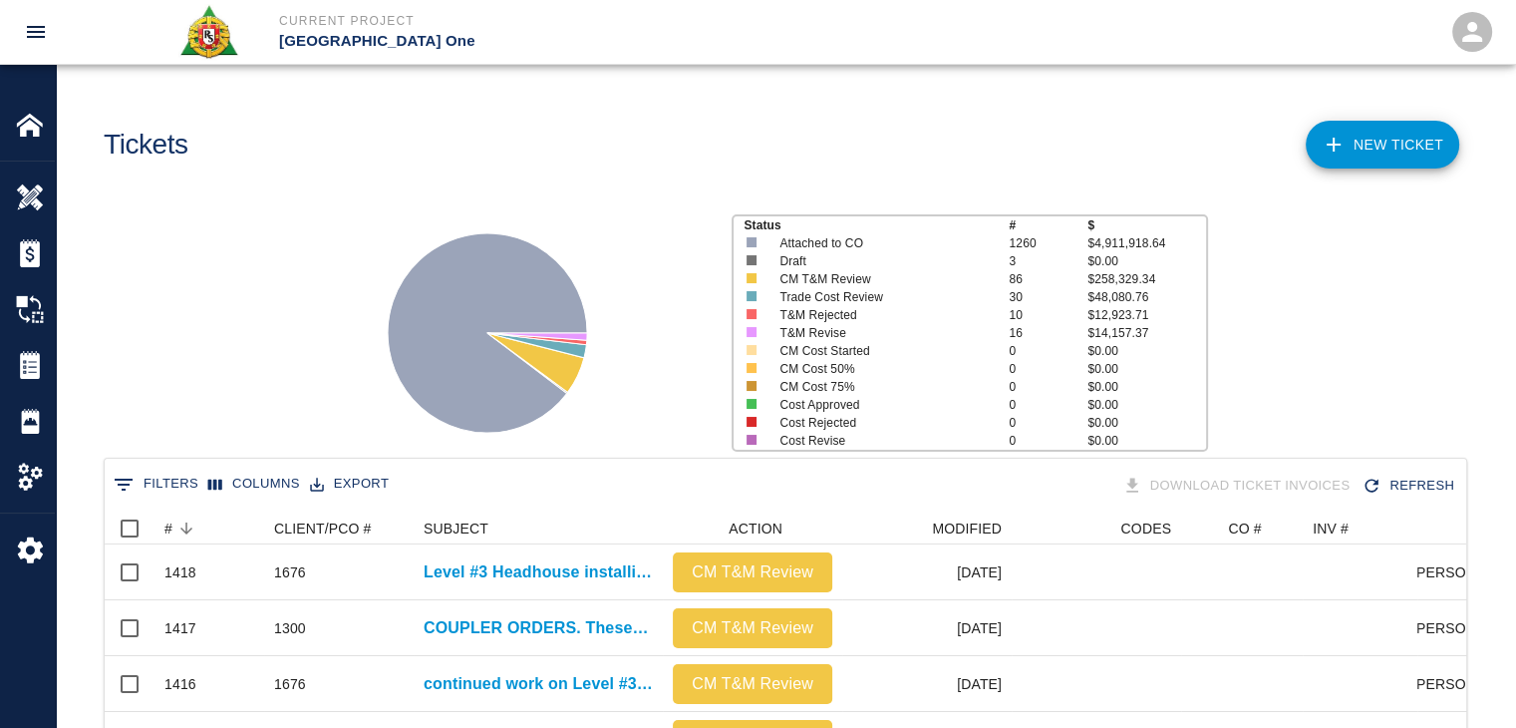
click at [1347, 144] on link "NEW TICKET" at bounding box center [1382, 145] width 153 height 48
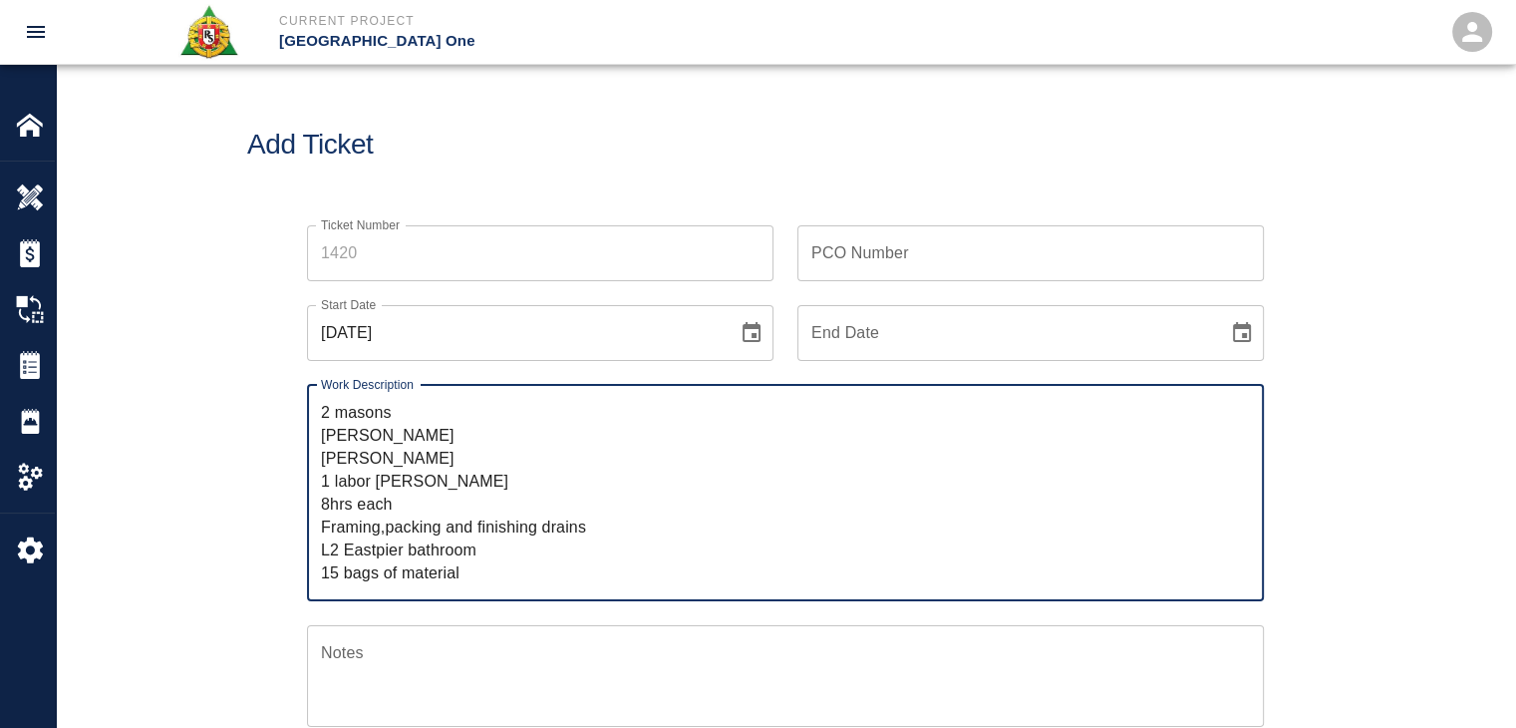
type textarea "2 masons [PERSON_NAME] [PERSON_NAME] 1 labor [PERSON_NAME] 8hrs each Framing,pa…"
click at [747, 313] on button "Choose date, selected date is Oct 1, 2025" at bounding box center [752, 333] width 40 height 40
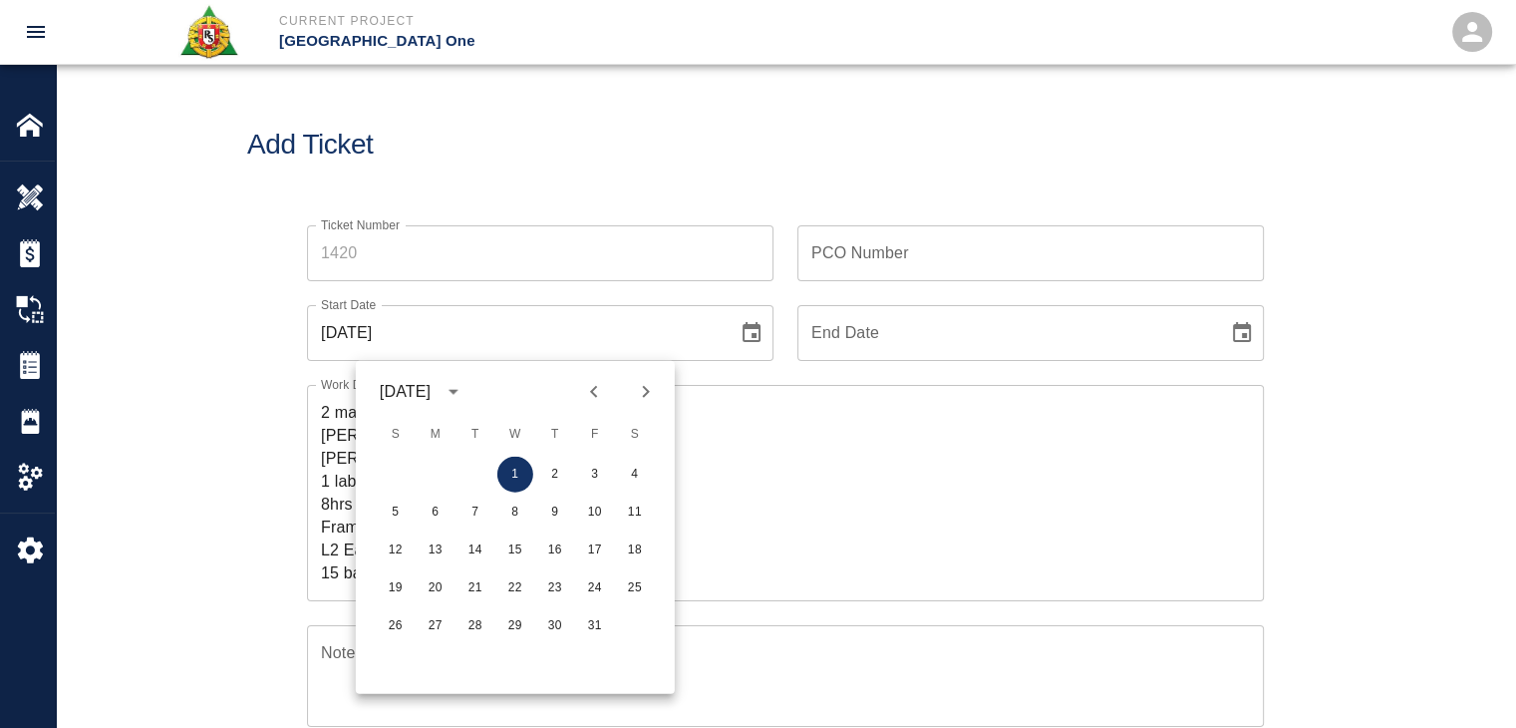
click at [592, 385] on icon "Previous month" at bounding box center [594, 392] width 24 height 24
click at [476, 634] on button "30" at bounding box center [475, 626] width 36 height 36
type input "[DATE]"
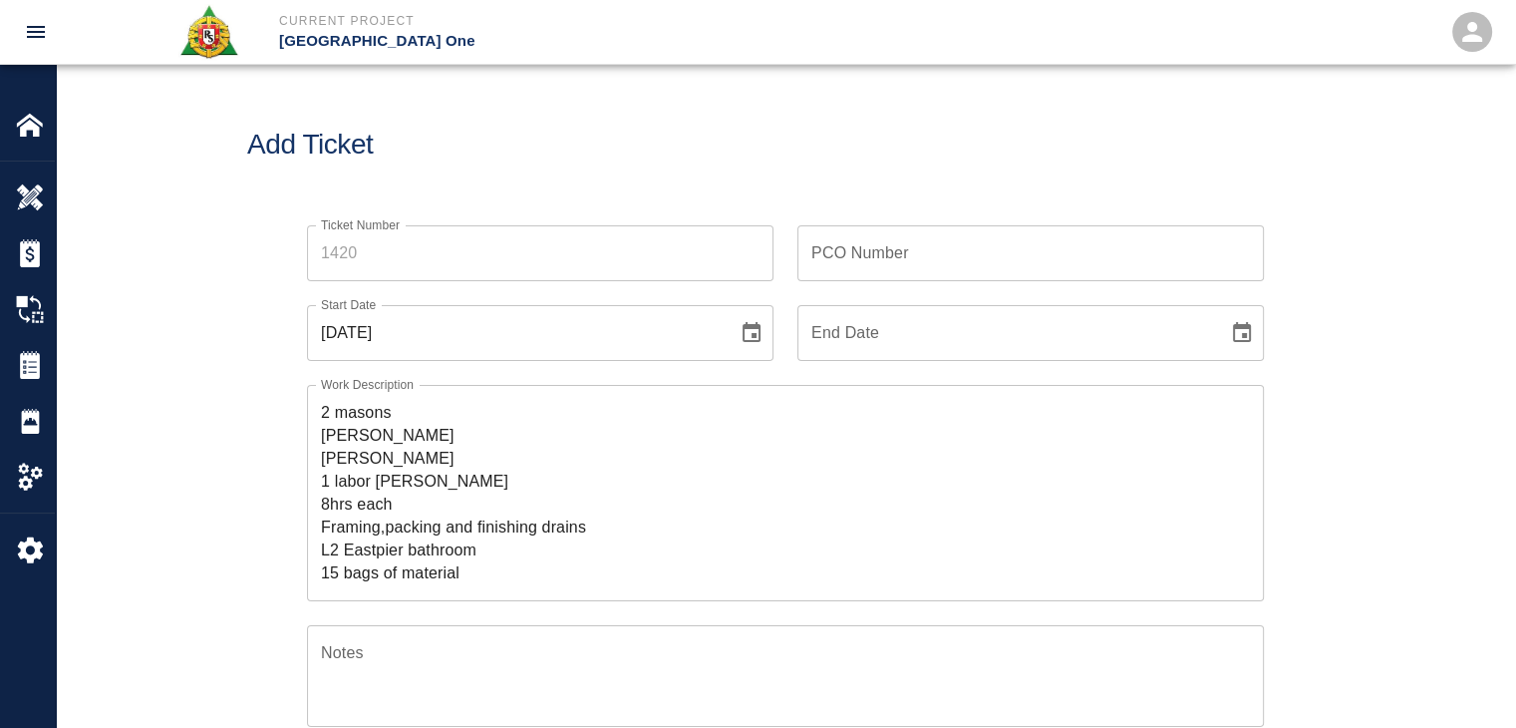
click at [383, 246] on input "Ticket Number" at bounding box center [540, 253] width 466 height 56
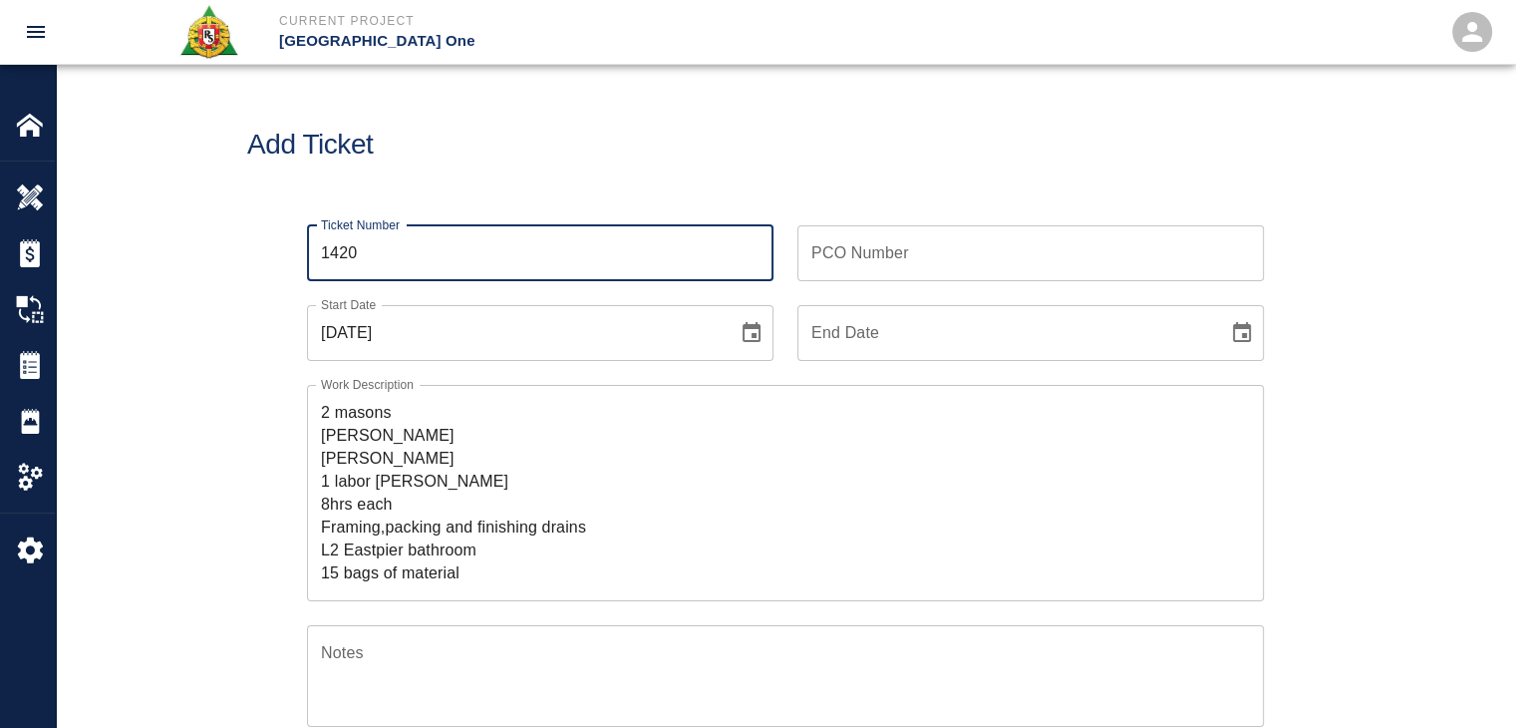
type input "1420"
click at [529, 156] on h1 "Add Ticket" at bounding box center [785, 145] width 1076 height 33
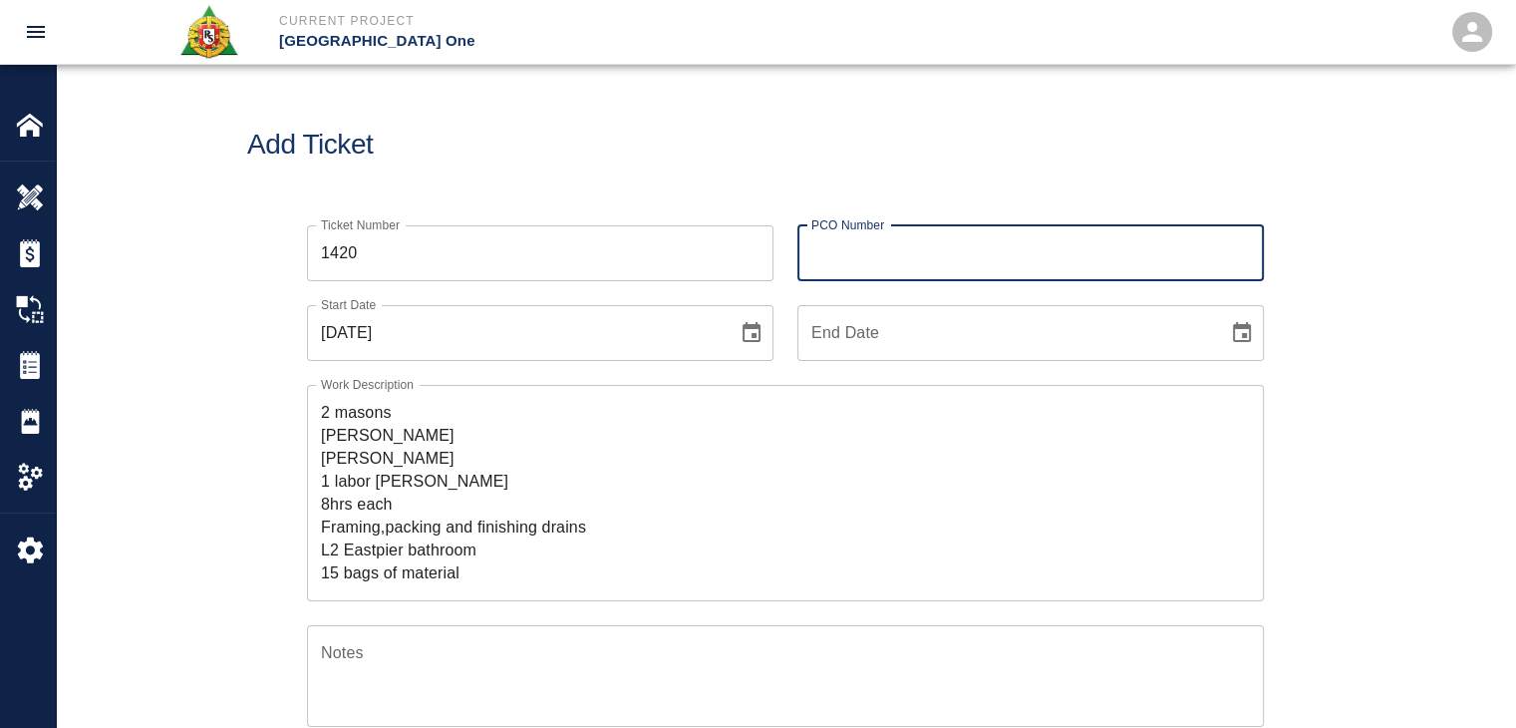
click at [821, 258] on input "PCO Number" at bounding box center [1030, 253] width 466 height 56
type input "743"
click at [695, 138] on h1 "Add Ticket" at bounding box center [785, 145] width 1076 height 33
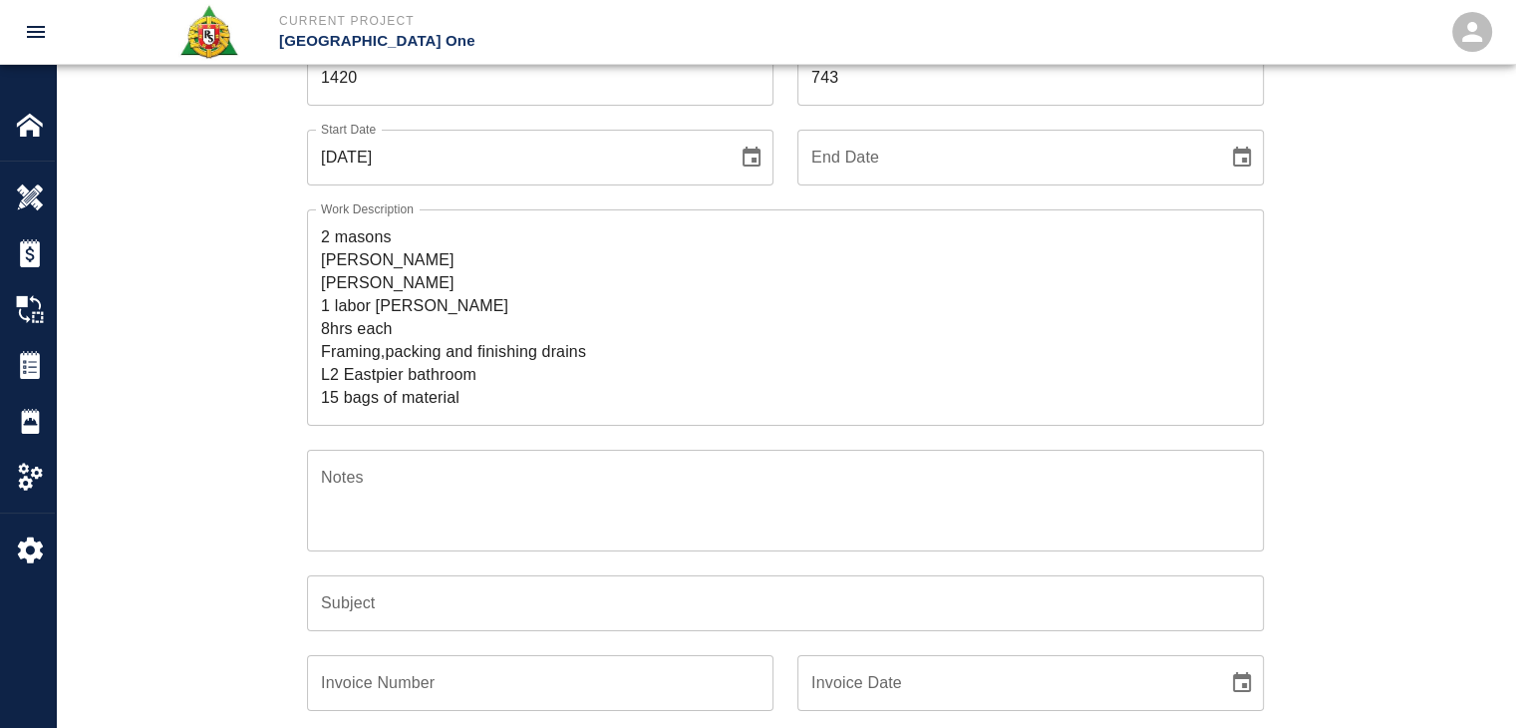
scroll to position [197, 0]
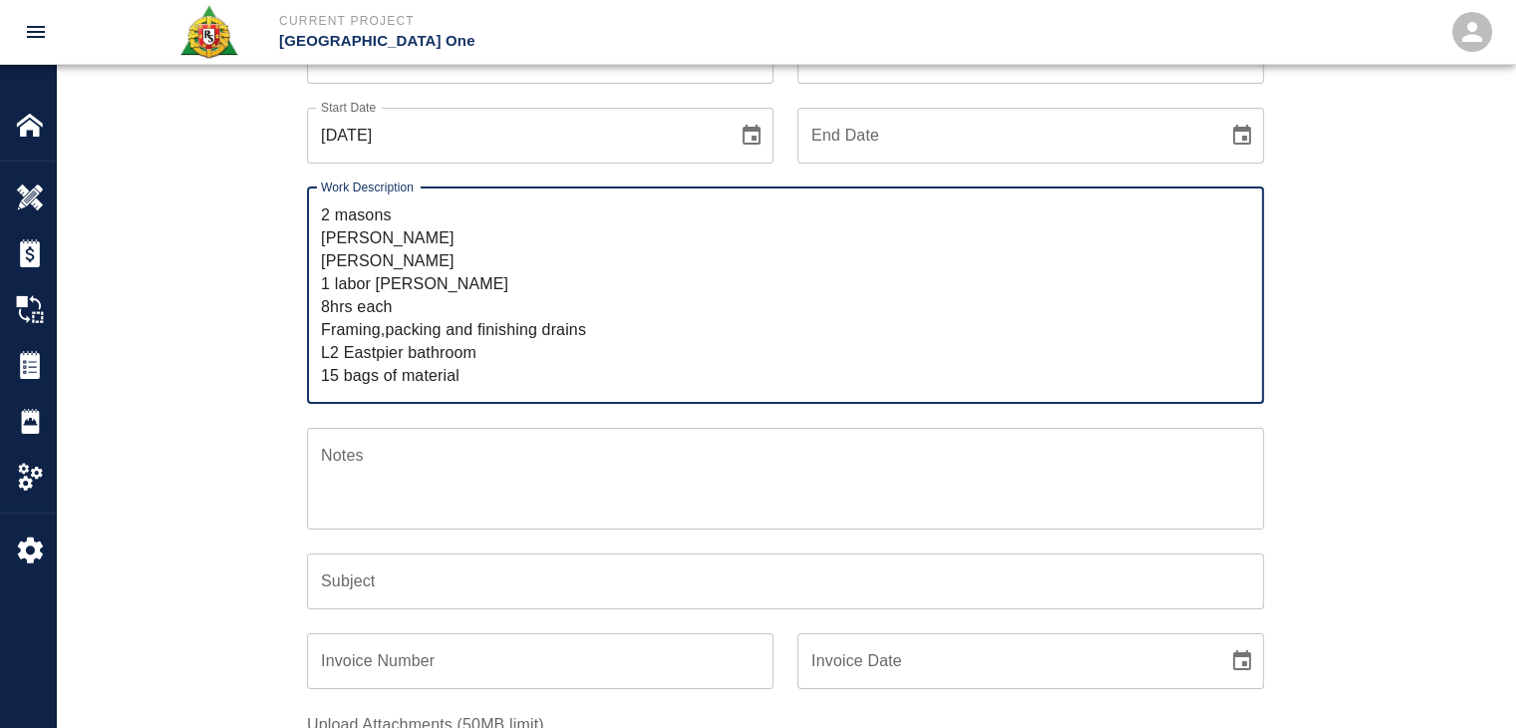
drag, startPoint x: 476, startPoint y: 357, endPoint x: 315, endPoint y: 329, distance: 163.9
click at [315, 329] on div "2 masons Sandro Giambrone Jean Pierre Mercurio 1 labor Giuseppe Gentle 8hrs eac…" at bounding box center [785, 295] width 957 height 216
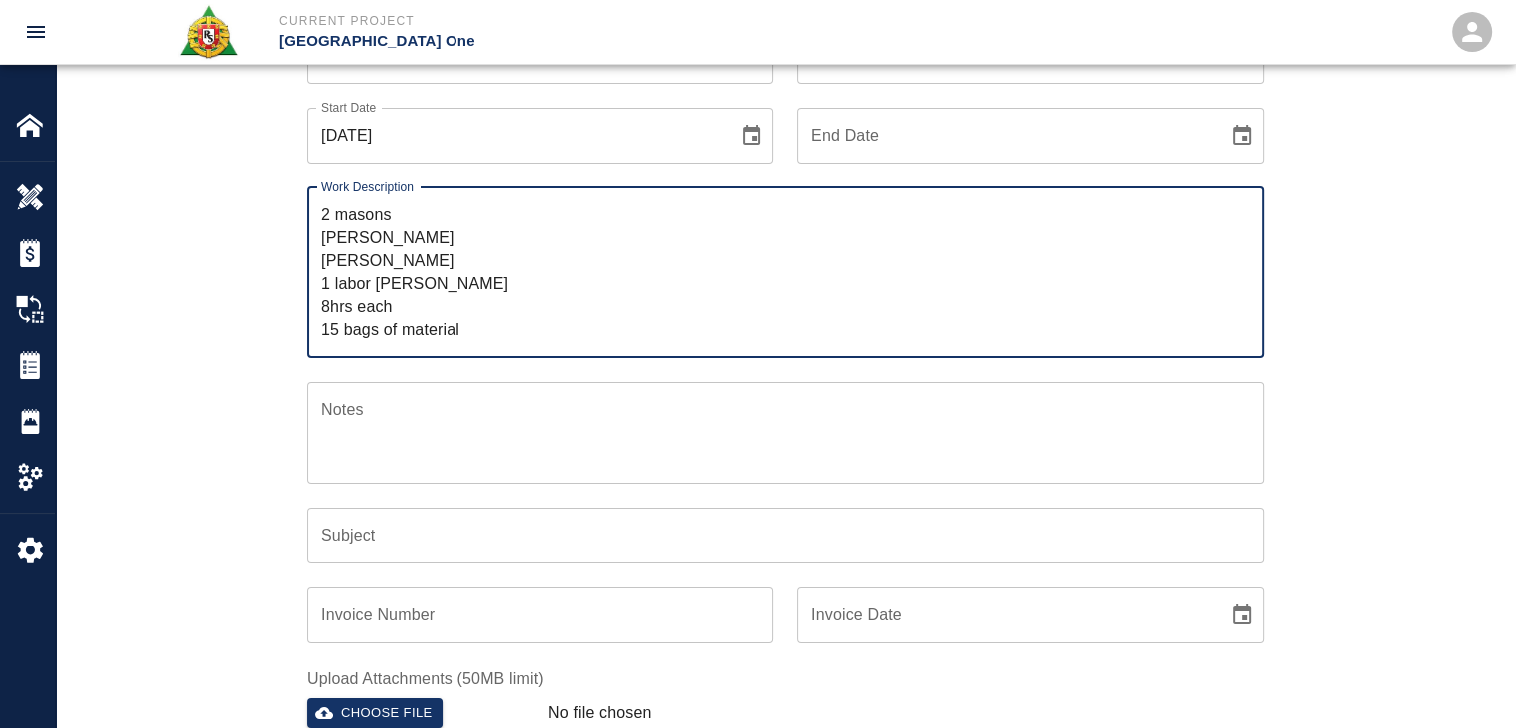
click at [324, 212] on textarea "2 masons Sandro Giambrone Jean Pierre Mercurio 1 labor Giuseppe Gentle 8hrs eac…" at bounding box center [785, 272] width 929 height 138
paste textarea "Framing,packing and finishing drains L2 Eastpier bathroom"
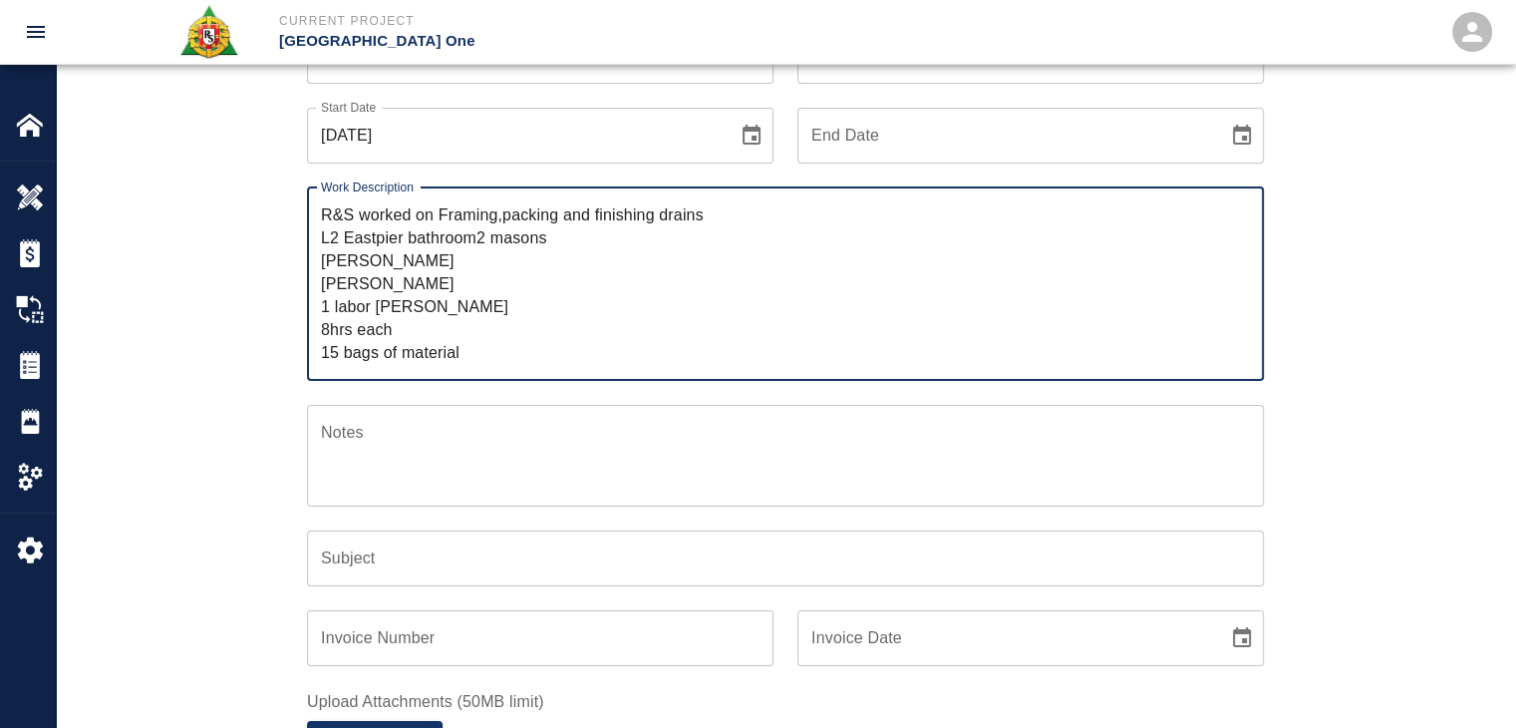
click at [445, 217] on textarea "R&S worked on Framing,packing and finishing drains L2 Eastpier bathroom2 masons…" at bounding box center [785, 283] width 929 height 160
click at [331, 236] on textarea "R&S worked on framing,packing and finishing drains L2 Eastpier bathroom2 masons…" at bounding box center [785, 283] width 929 height 160
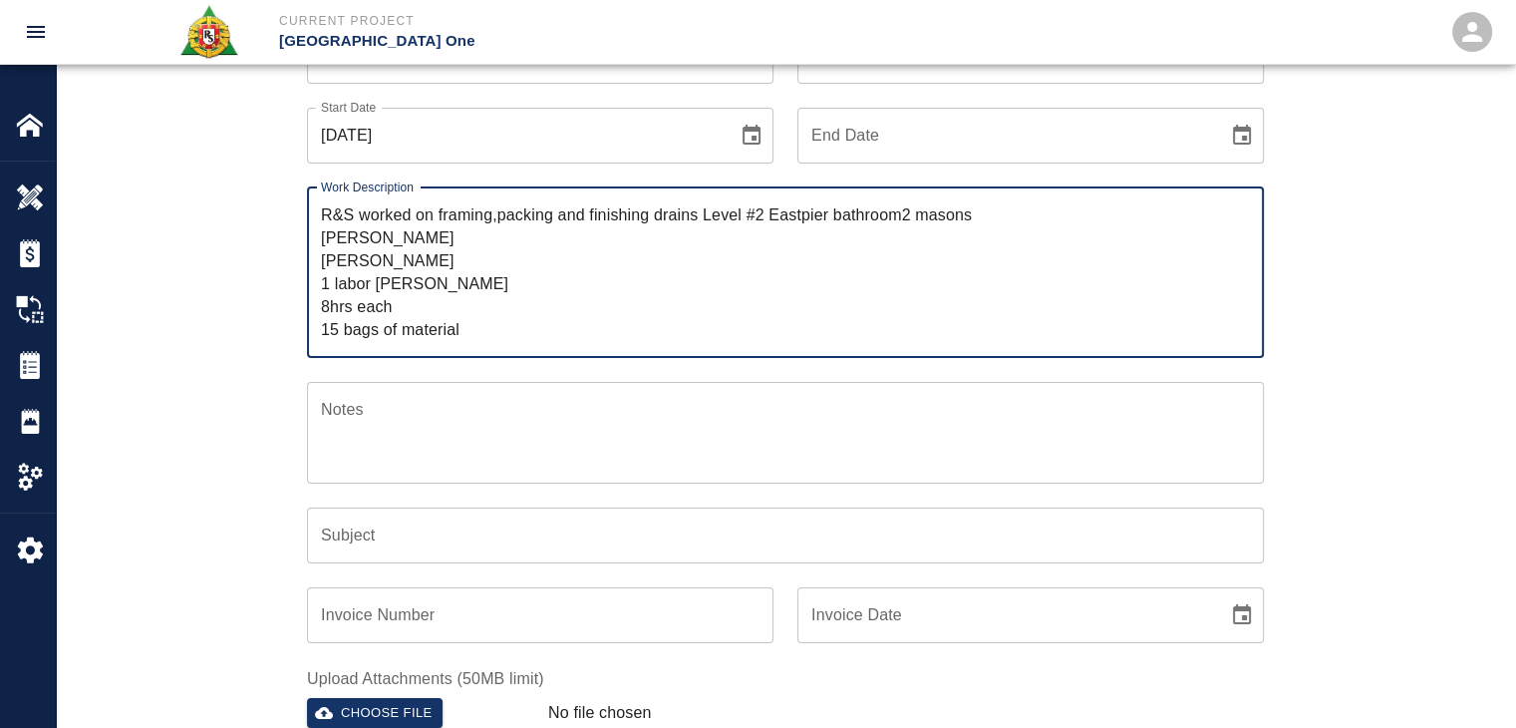
click at [801, 222] on textarea "R&S worked on framing,packing and finishing drains Level #2 Eastpier bathroom2 …" at bounding box center [785, 272] width 929 height 138
click at [909, 215] on textarea "R&S worked on framing,packing and finishing drains Level #2 East pier bathroom2…" at bounding box center [785, 272] width 929 height 138
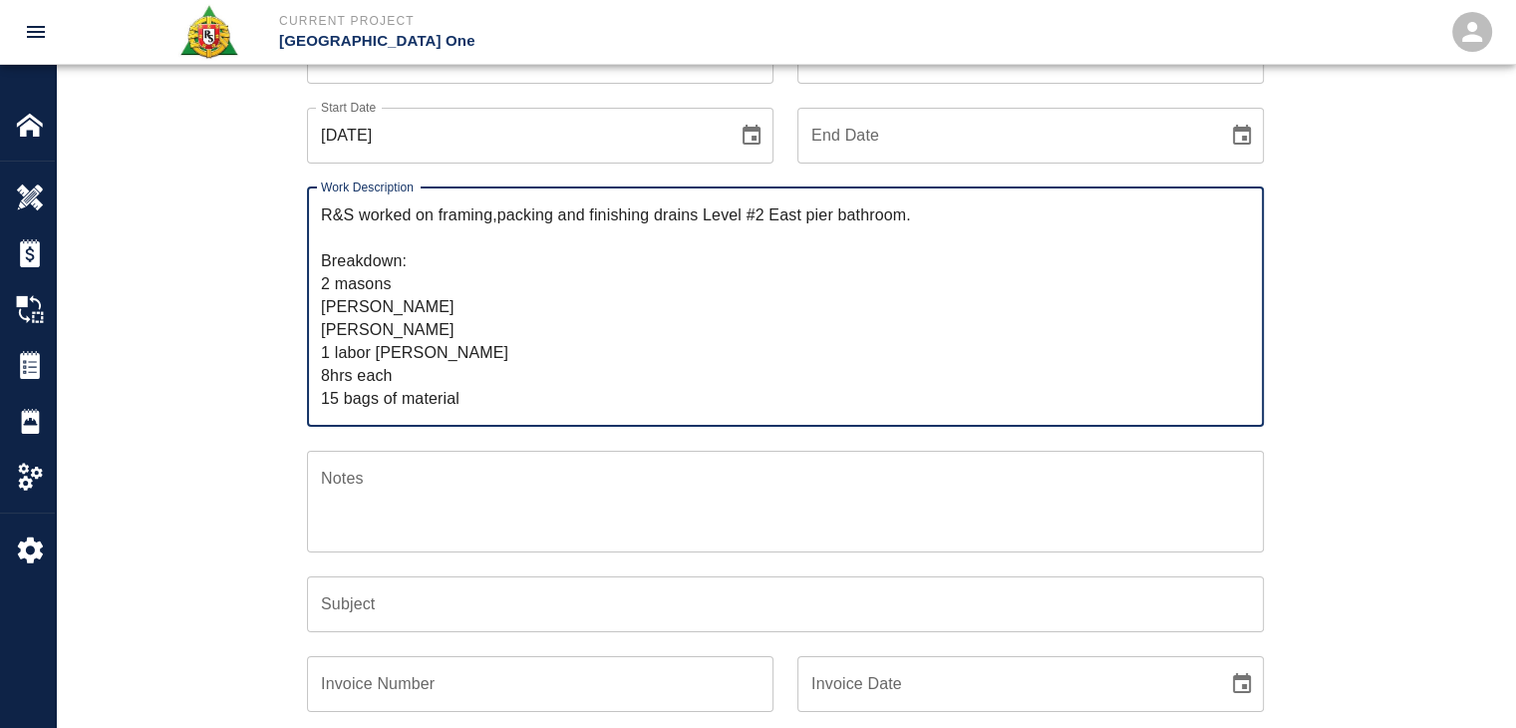
click at [490, 288] on textarea "R&S worked on framing,packing and finishing drains Level #2 East pier bathroom.…" at bounding box center [785, 306] width 929 height 206
drag, startPoint x: 397, startPoint y: 376, endPoint x: 271, endPoint y: 372, distance: 125.6
click at [271, 372] on div "Ticket Number 1420 Ticket Number PCO Number 743 PCO Number Start Date 09/30/202…" at bounding box center [785, 471] width 1076 height 935
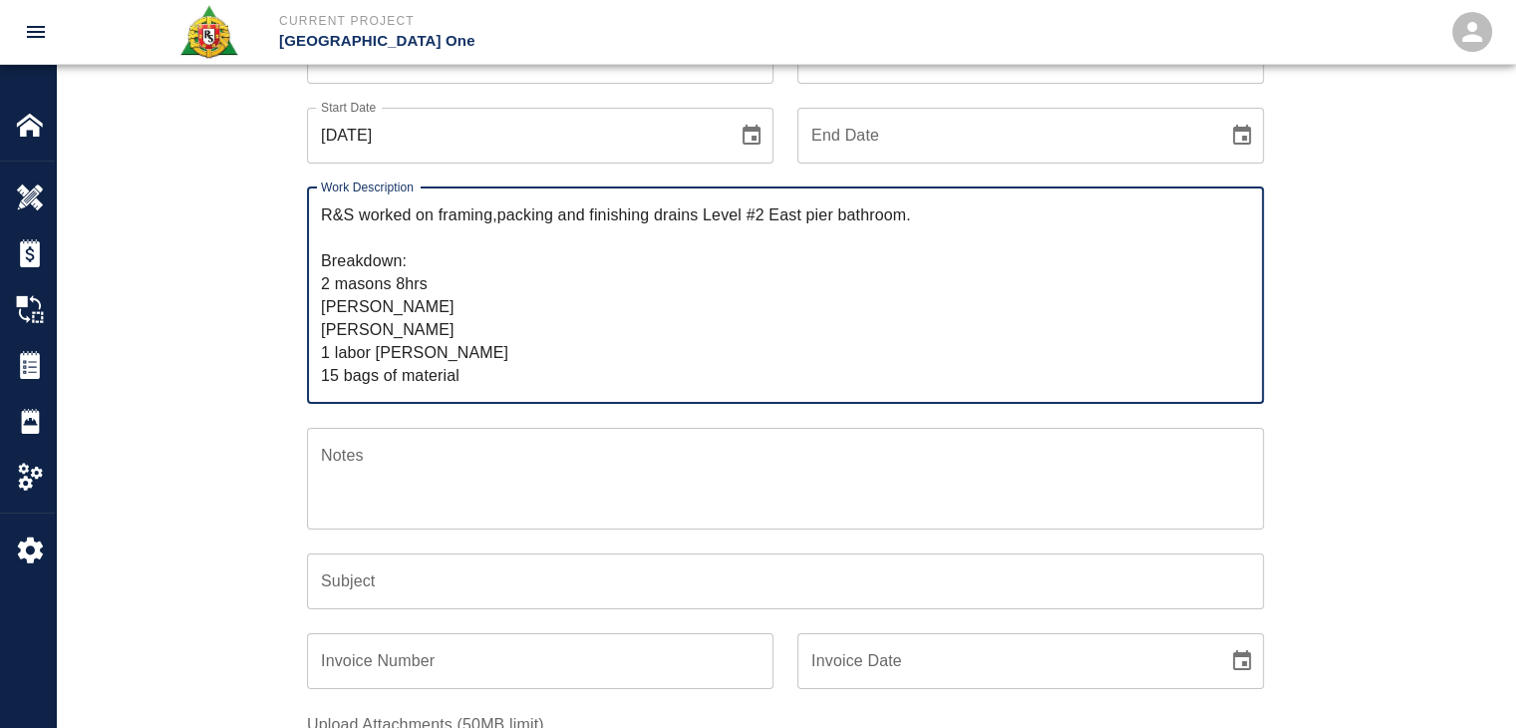
click at [411, 332] on textarea "R&S worked on framing,packing and finishing drains Level #2 East pier bathroom.…" at bounding box center [785, 294] width 929 height 183
click at [437, 288] on textarea "R&S worked on framing,packing and finishing drains Level #2 East pier bathroom.…" at bounding box center [785, 294] width 929 height 183
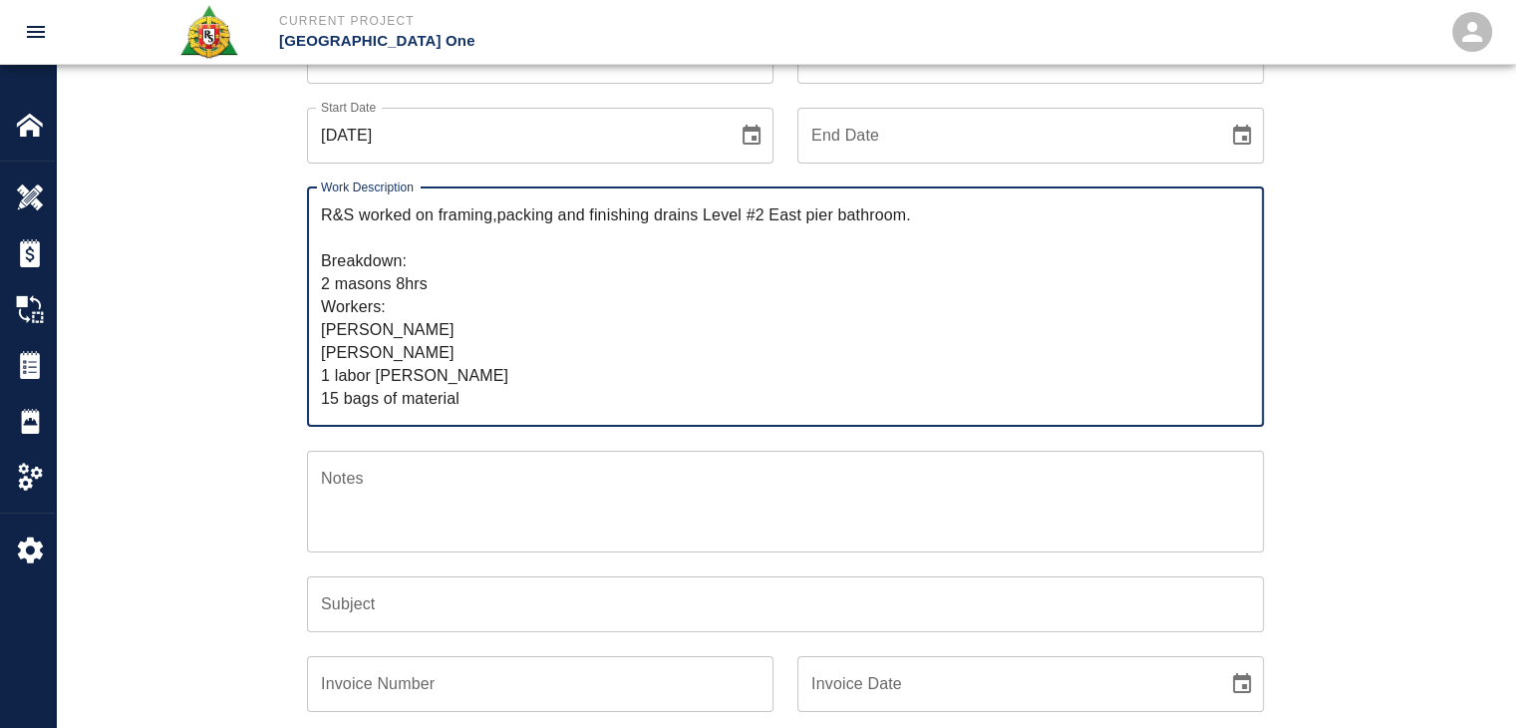
drag, startPoint x: 378, startPoint y: 376, endPoint x: 307, endPoint y: 375, distance: 70.8
click at [307, 375] on div "R&S worked on framing,packing and finishing drains Level #2 East pier bathroom.…" at bounding box center [785, 306] width 957 height 239
click at [435, 286] on textarea "R&S worked on framing,packing and finishing drains Level #2 East pier bathroom.…" at bounding box center [785, 306] width 929 height 206
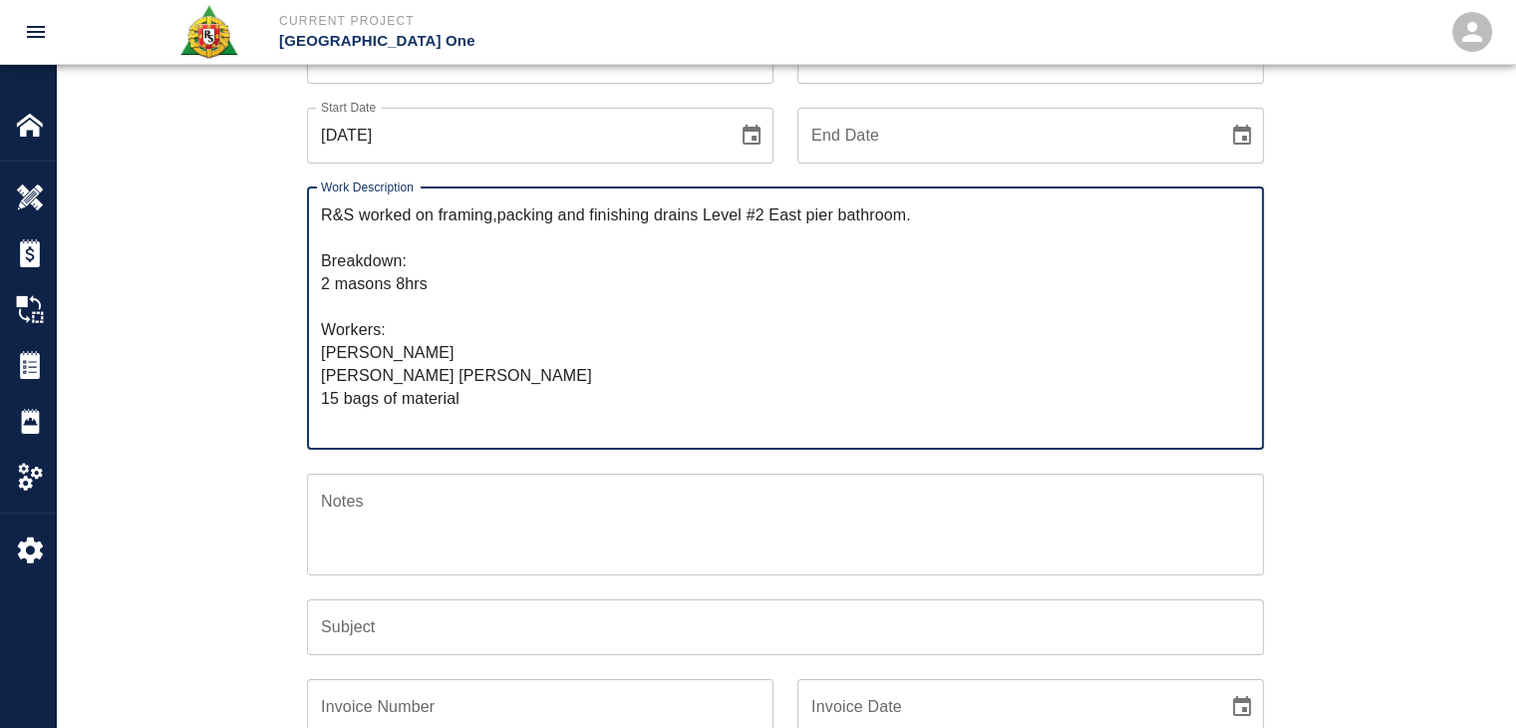
paste textarea "1 labor"
drag, startPoint x: 479, startPoint y: 429, endPoint x: 274, endPoint y: 428, distance: 205.3
click at [274, 428] on div "Ticket Number 1420 Ticket Number PCO Number 743 PCO Number Start Date 09/30/202…" at bounding box center [785, 483] width 1076 height 958
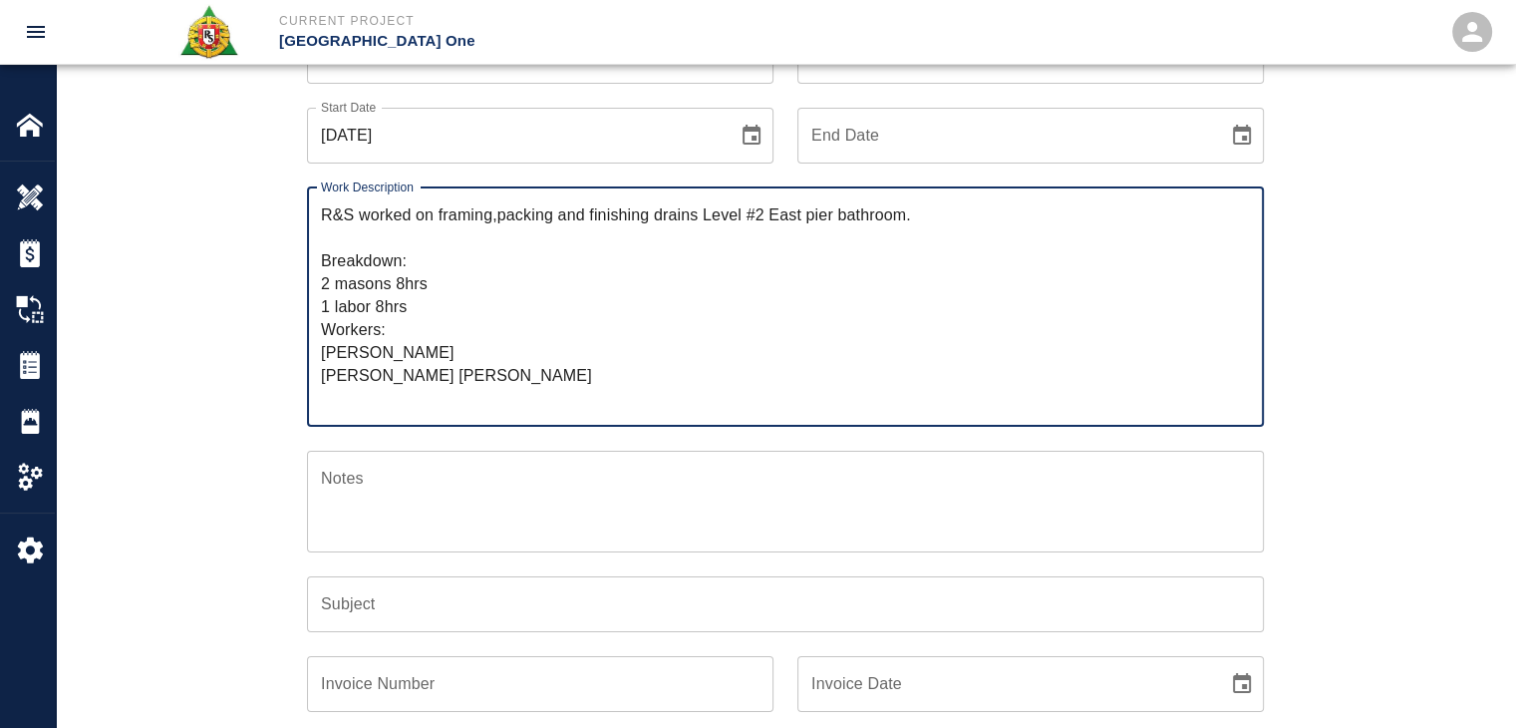
click at [423, 303] on textarea "R&S worked on framing,packing and finishing drains Level #2 East pier bathroom.…" at bounding box center [785, 306] width 929 height 206
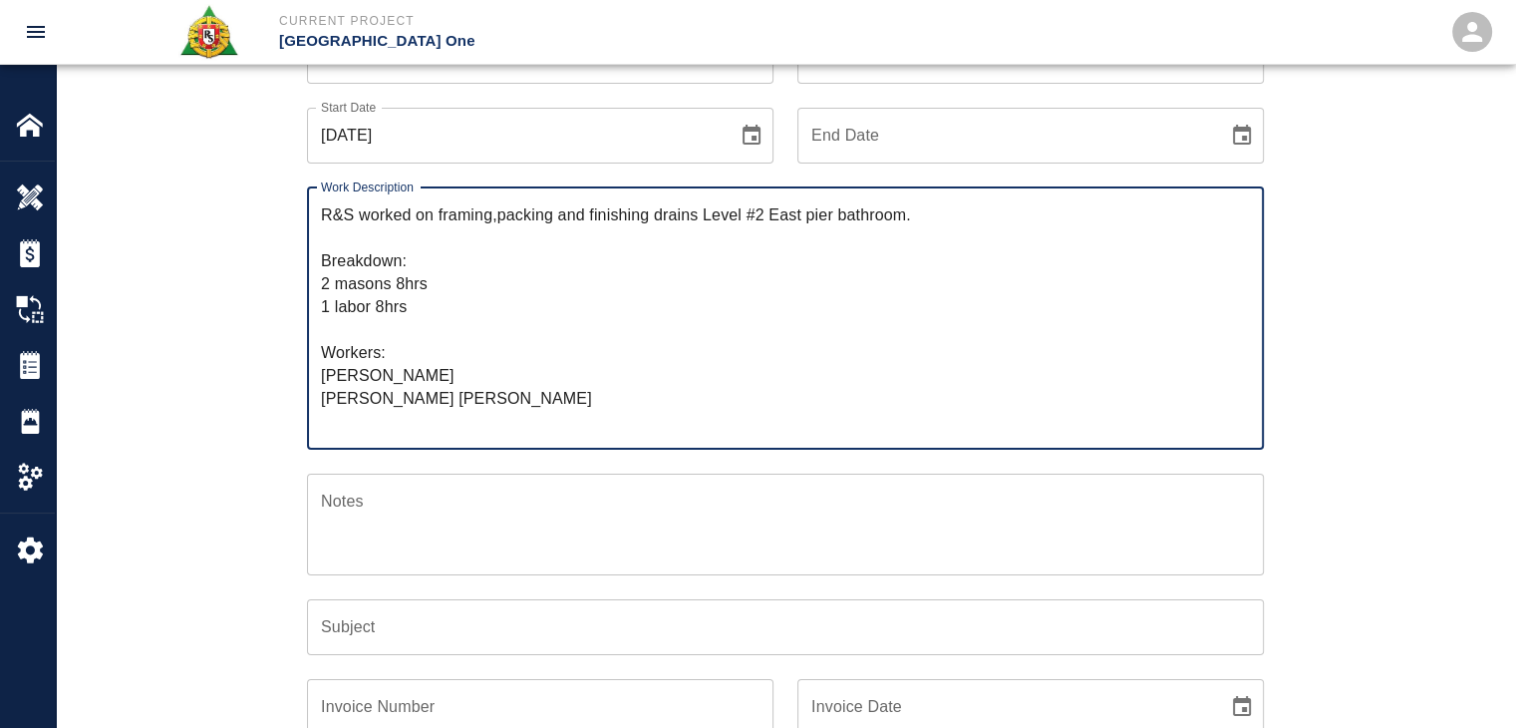
paste textarea "15 bags of material"
click at [453, 356] on textarea "R&S worked on framing,packing and finishing drains Level #2 East pier bathroom.…" at bounding box center [785, 317] width 929 height 229
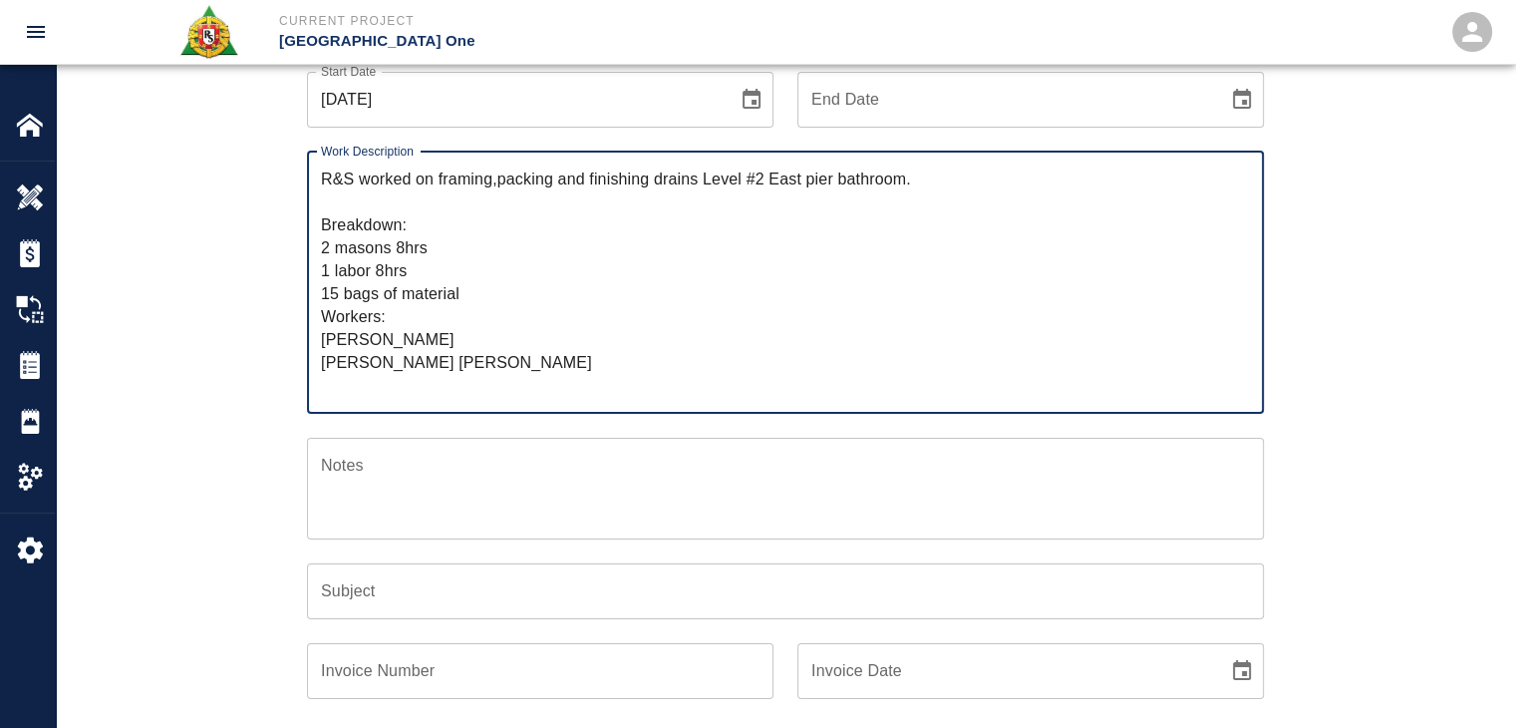
click at [454, 368] on textarea "R&S worked on framing,packing and finishing drains Level #2 East pier bathroom.…" at bounding box center [785, 281] width 929 height 229
click at [506, 370] on textarea "R&S worked on framing,packing and finishing drains Level #2 East pier bathroom.…" at bounding box center [785, 281] width 929 height 229
click at [441, 394] on textarea "R&S worked on framing,packing and finishing drains Level #2 East pier bathroom.…" at bounding box center [785, 281] width 929 height 229
click at [190, 379] on div "Ticket Number 1420 Ticket Number PCO Number 743 PCO Number Start Date 09/30/202…" at bounding box center [785, 471] width 1459 height 1006
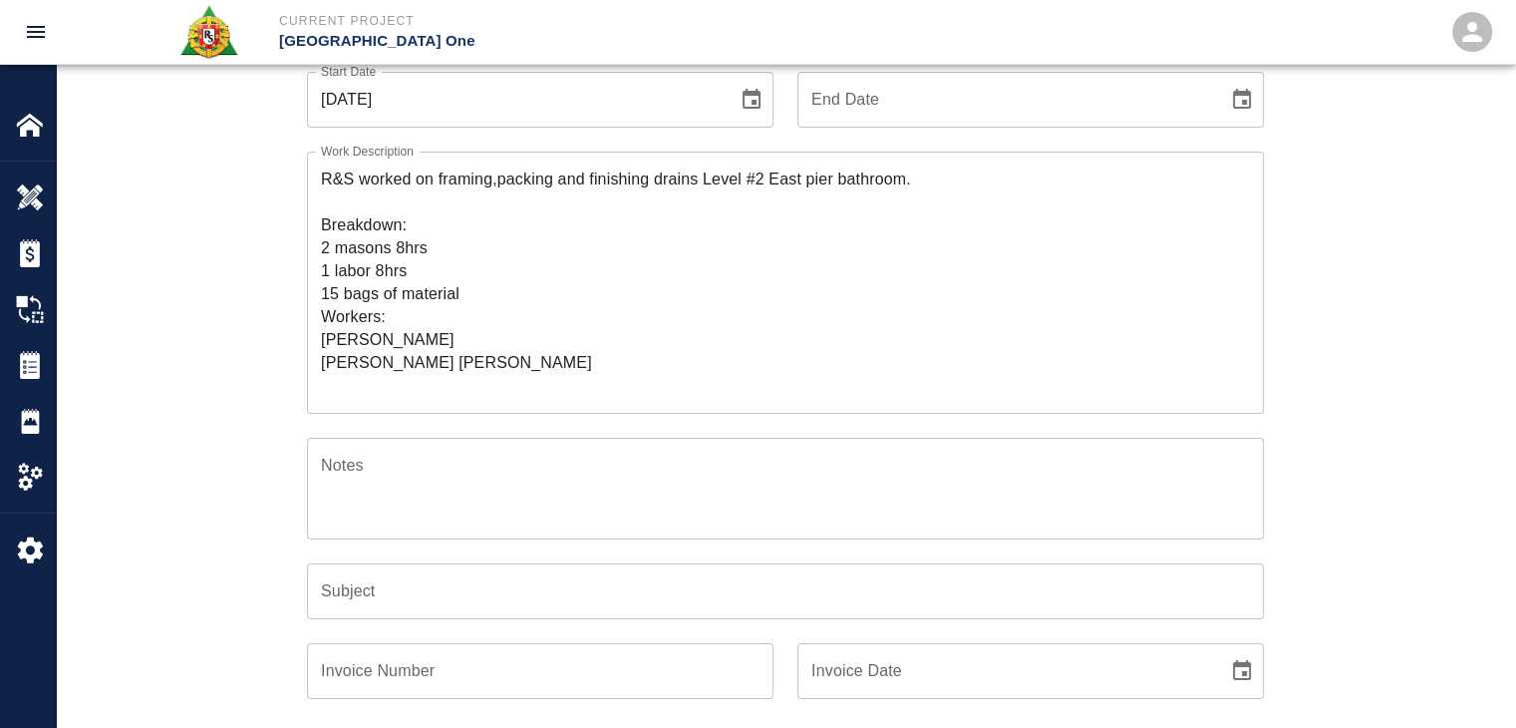
click at [471, 292] on textarea "R&S worked on framing,packing and finishing drains Level #2 East pier bathroom.…" at bounding box center [785, 281] width 929 height 229
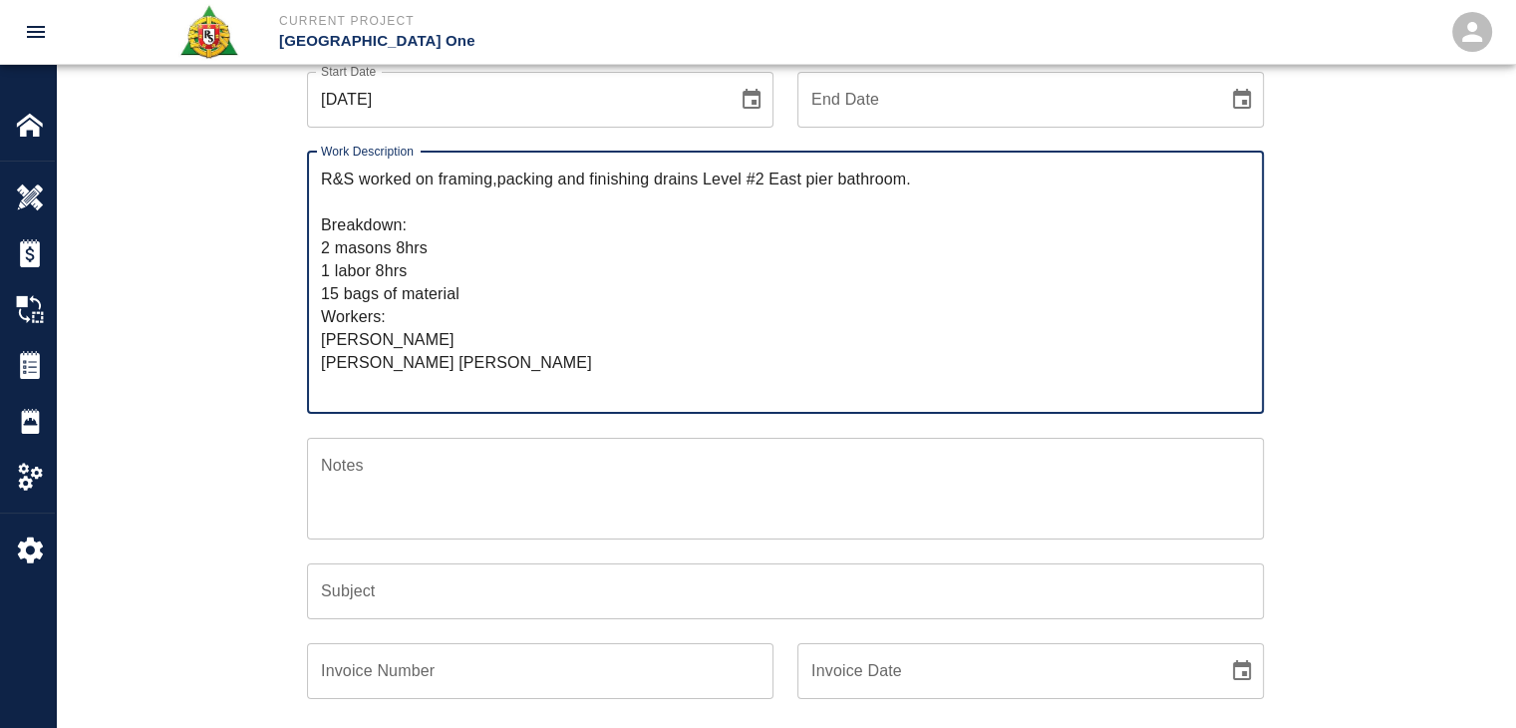
click at [430, 269] on textarea "R&S worked on framing,packing and finishing drains Level #2 East pier bathroom.…" at bounding box center [785, 281] width 929 height 229
click at [260, 304] on div "Ticket Number 1420 Ticket Number PCO Number 743 PCO Number Start Date 09/30/202…" at bounding box center [785, 447] width 1076 height 958
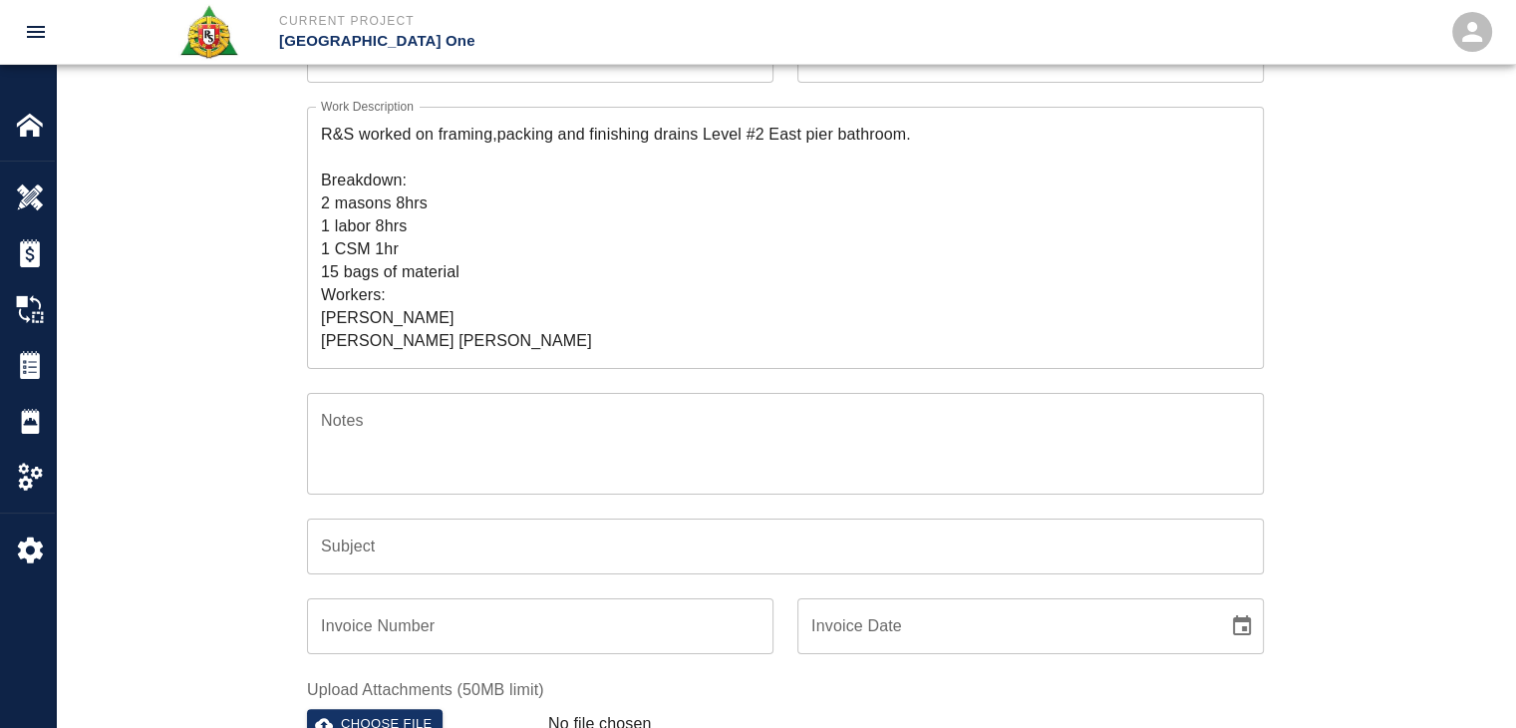
scroll to position [277, 0]
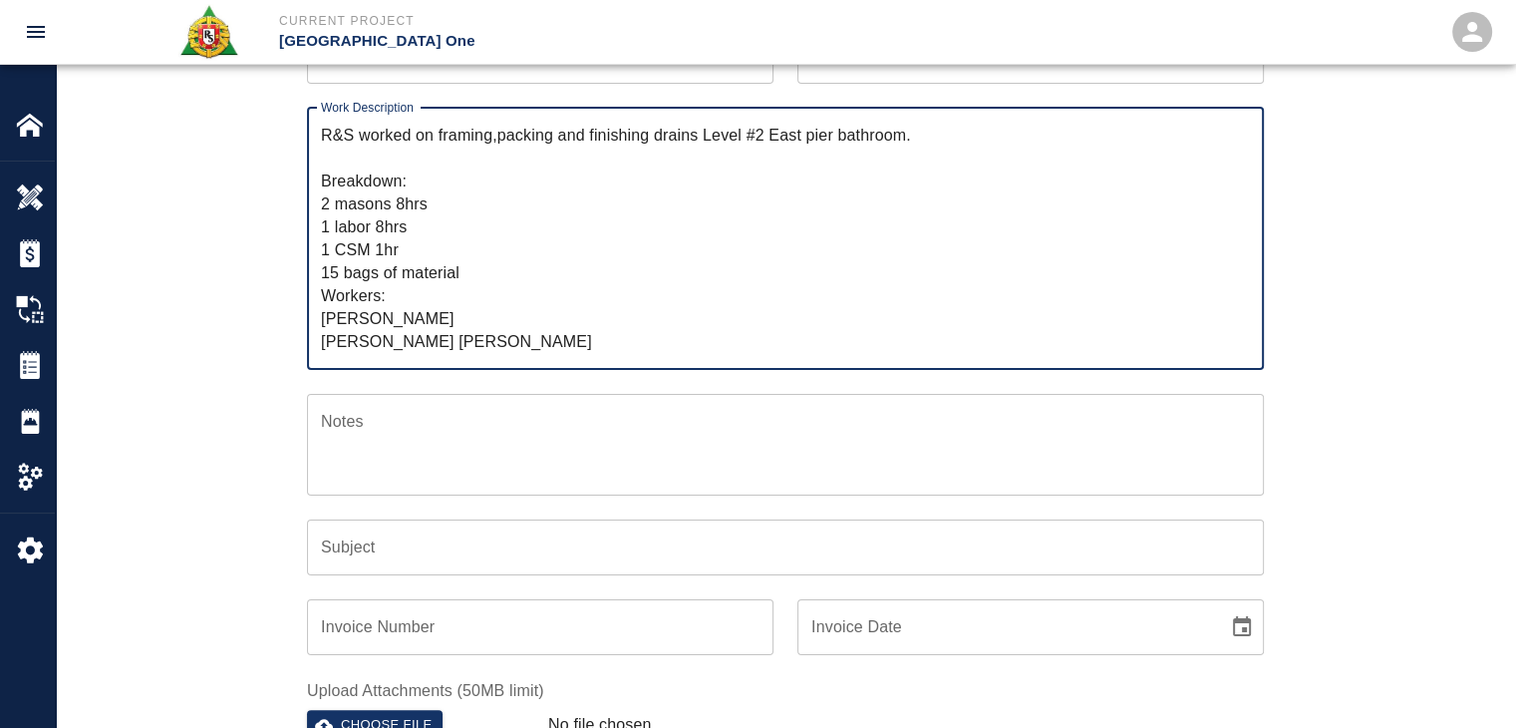
drag, startPoint x: 442, startPoint y: 158, endPoint x: 436, endPoint y: 142, distance: 18.0
click at [436, 142] on textarea "R&S worked on framing,packing and finishing drains Level #2 East pier bathroom.…" at bounding box center [785, 238] width 929 height 229
click at [482, 145] on textarea "R&S worked on framing,packing and finishing drains Level #2 East pier bathroom.…" at bounding box center [785, 238] width 929 height 229
click at [494, 143] on textarea "R&S worked on framing,packing and finishing drains Level #2 East pier bathroom.…" at bounding box center [785, 238] width 929 height 229
type textarea "R&S worked on framing, packing and finishing drains Level #2 East pier bathroom…"
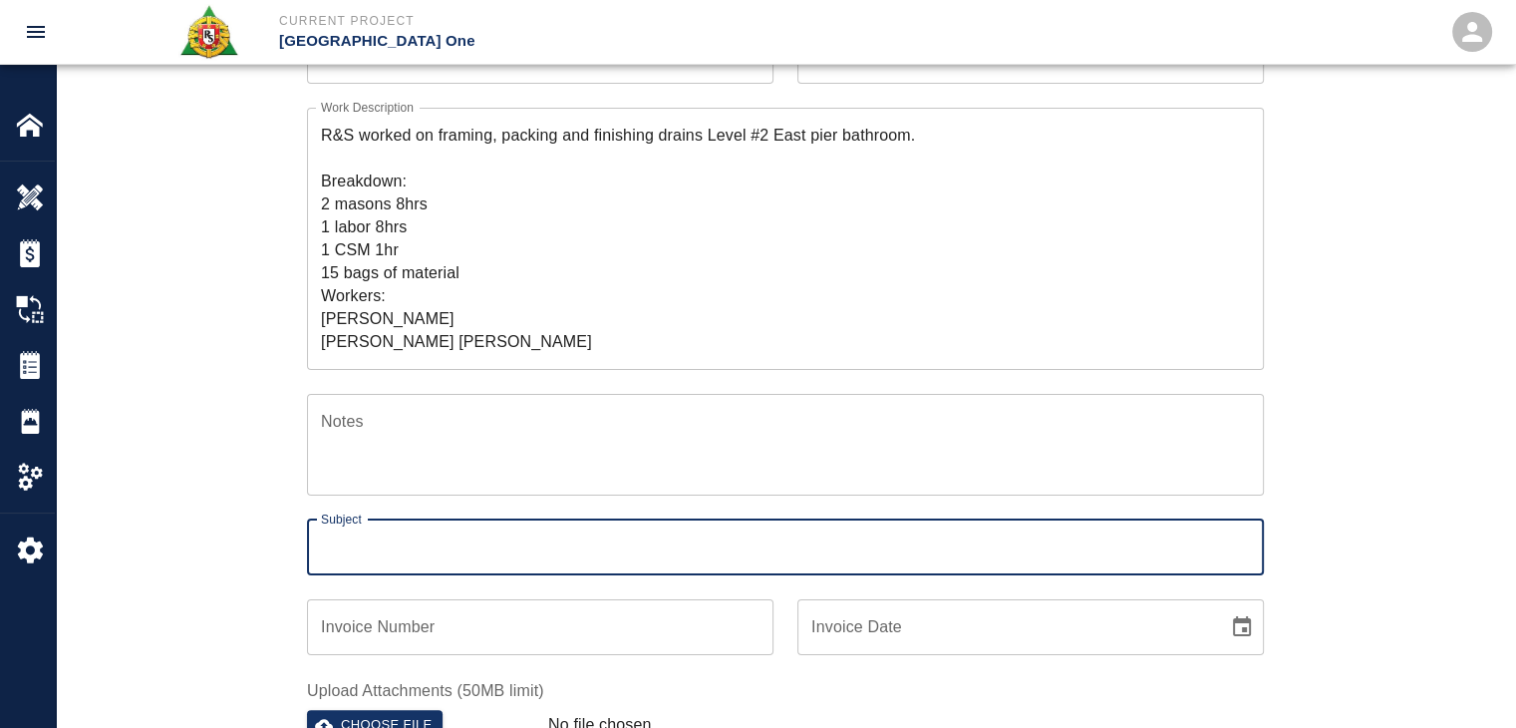
click at [370, 531] on div "Subject Subject" at bounding box center [785, 547] width 957 height 56
paste input "framing,packing and finishing drains Level #2 East pier bathroom."
click at [379, 548] on input "framing,packing and finishing drains Level #2 East pier bathroom." at bounding box center [785, 547] width 957 height 56
type input "framing, packing and finishing drains Level #2 East pier bathroom."
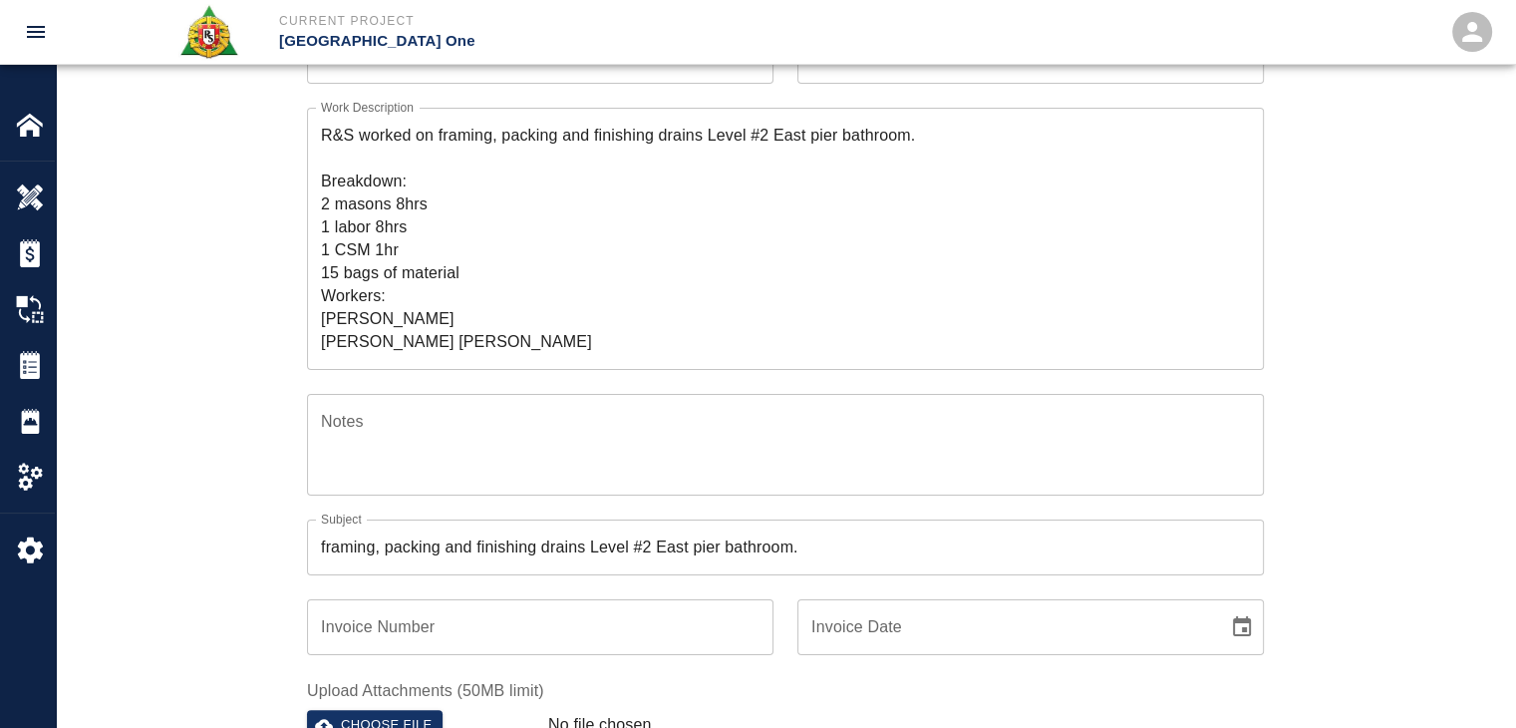
click at [207, 552] on div "Ticket Number 1420 Ticket Number PCO Number 743 PCO Number Start Date 09/30/202…" at bounding box center [785, 427] width 1459 height 1006
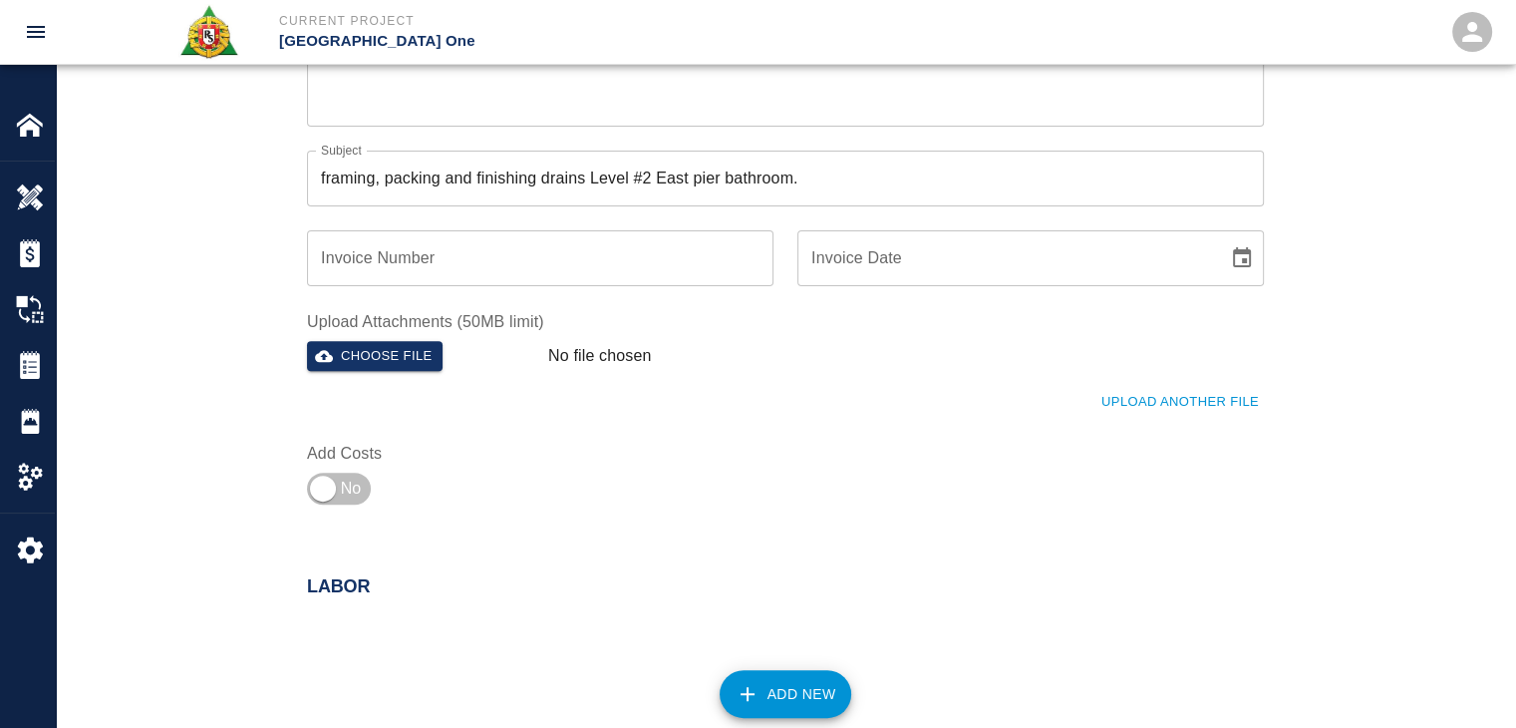
scroll to position [648, 0]
click at [335, 475] on input "checkbox" at bounding box center [323, 486] width 144 height 48
checkbox input "true"
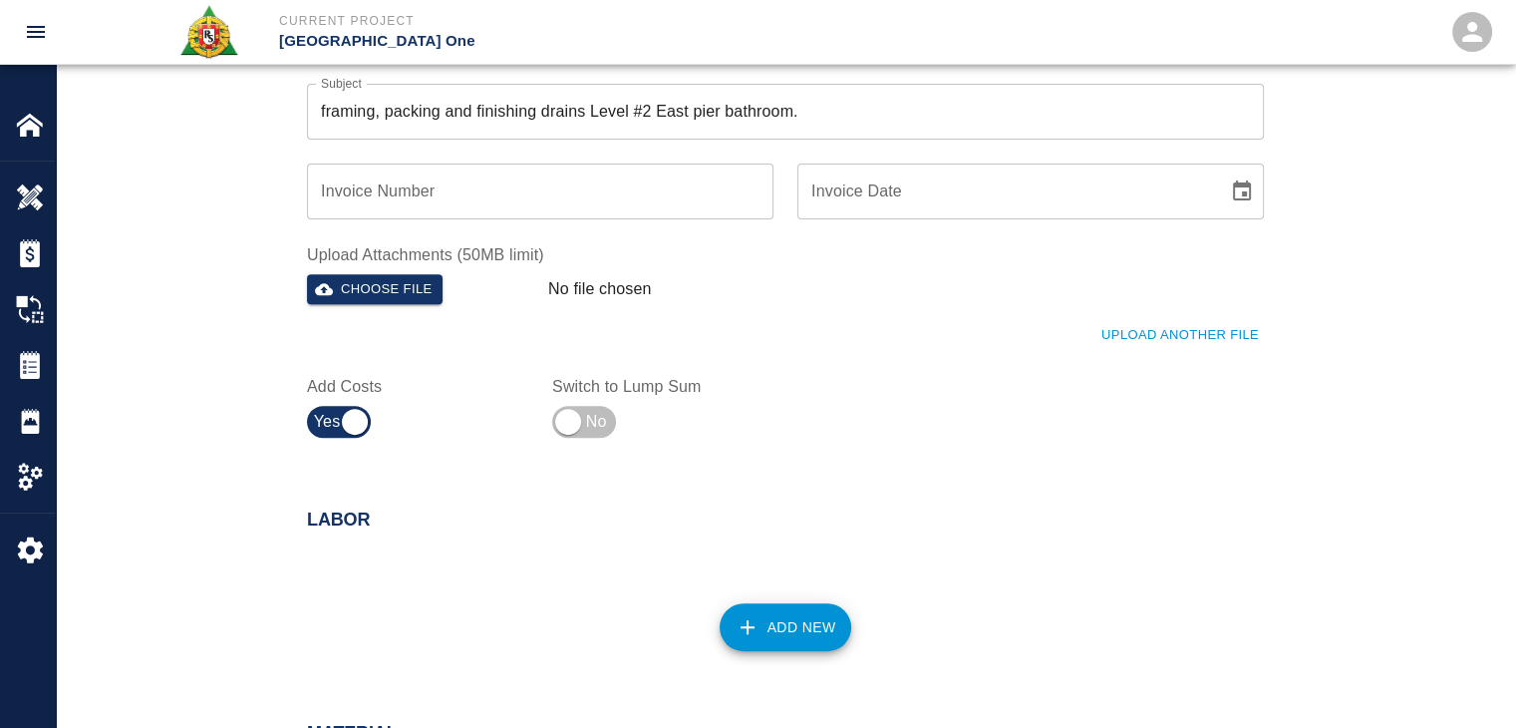
scroll to position [724, 0]
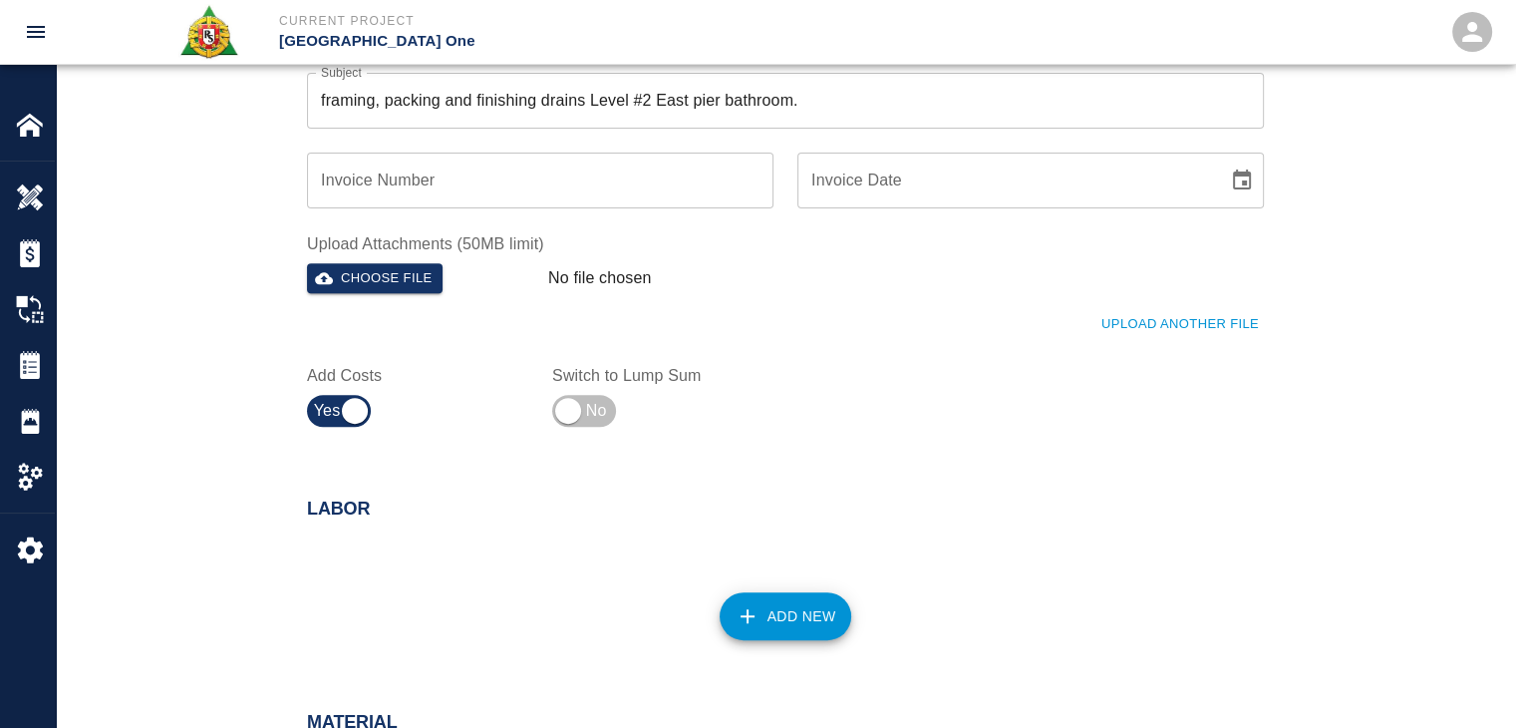
click at [1106, 319] on button "Upload Another File" at bounding box center [1179, 324] width 167 height 31
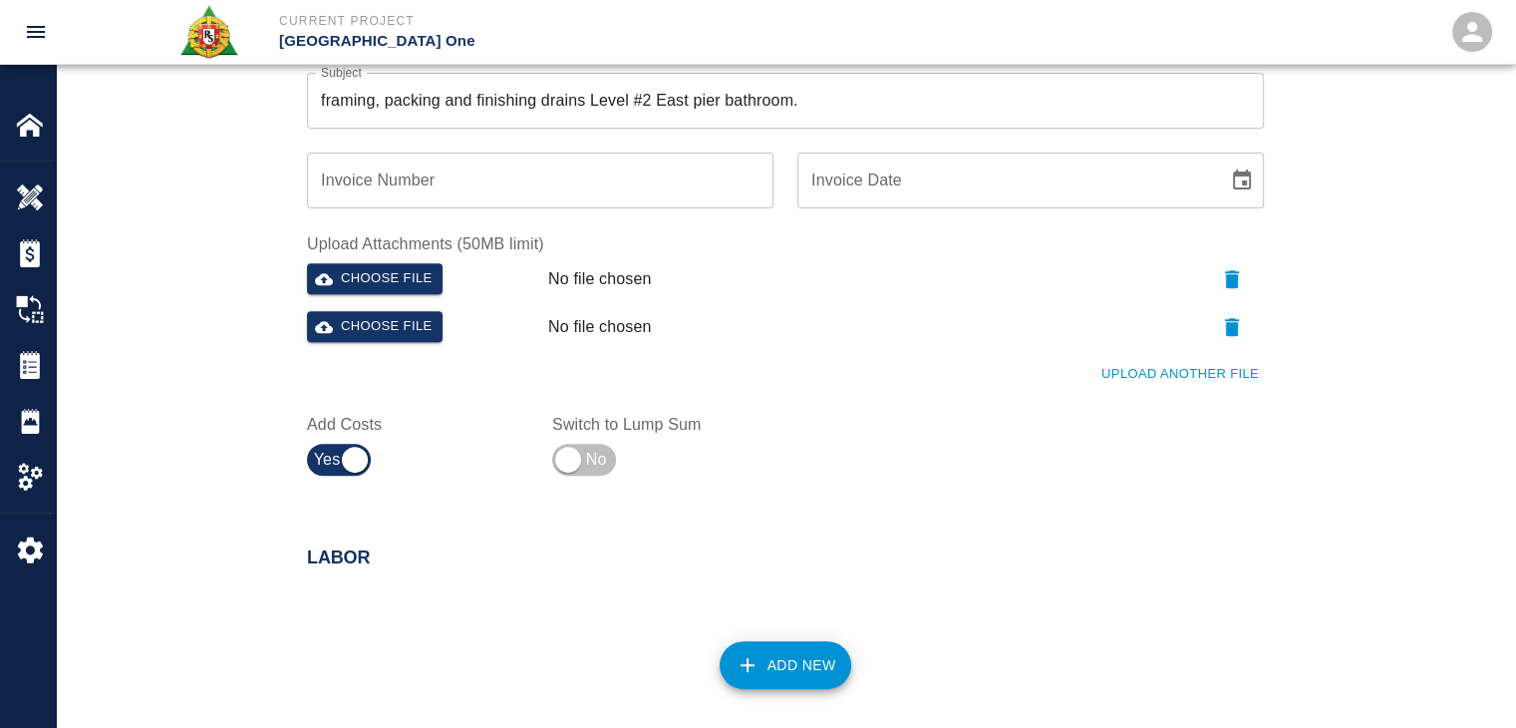
click at [1138, 372] on button "Upload Another File" at bounding box center [1179, 374] width 167 height 31
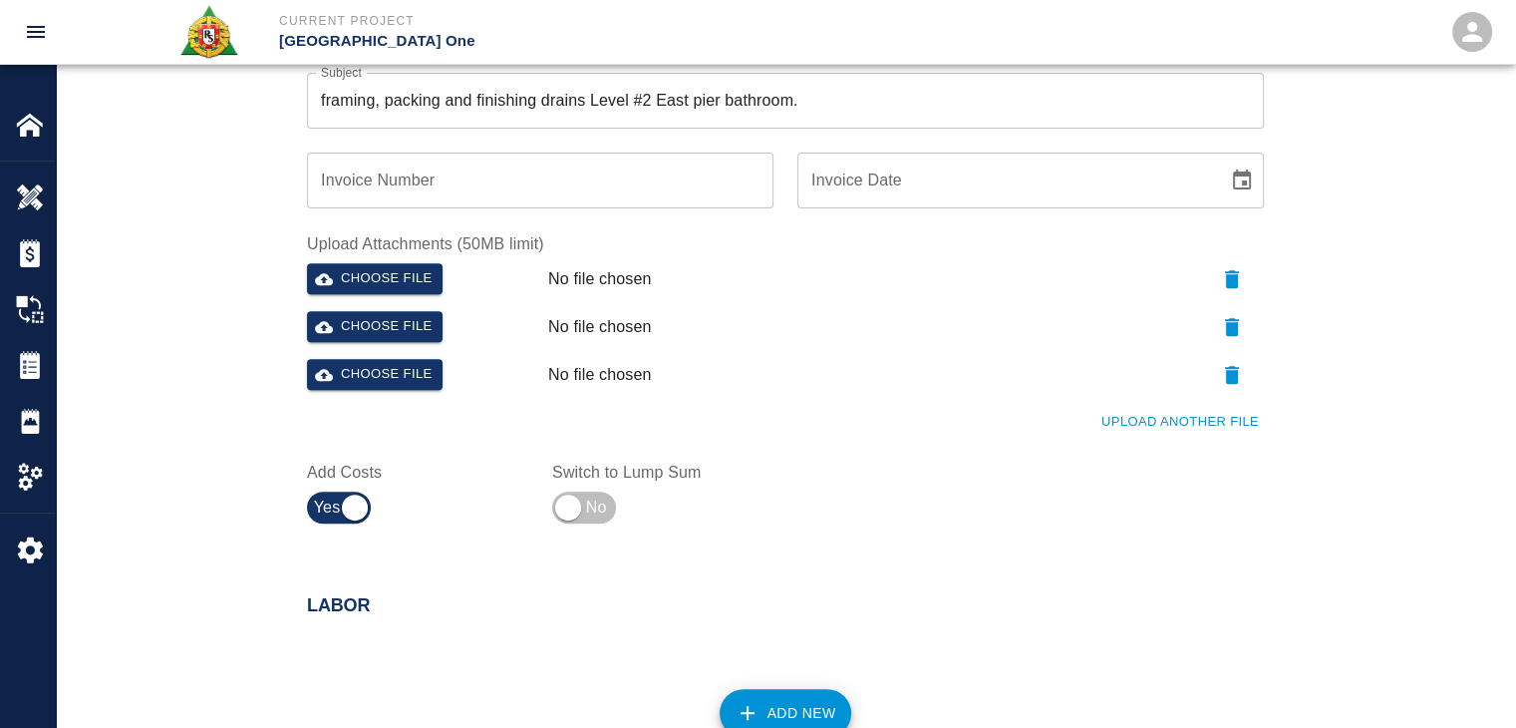
click at [1146, 408] on button "Upload Another File" at bounding box center [1179, 422] width 167 height 31
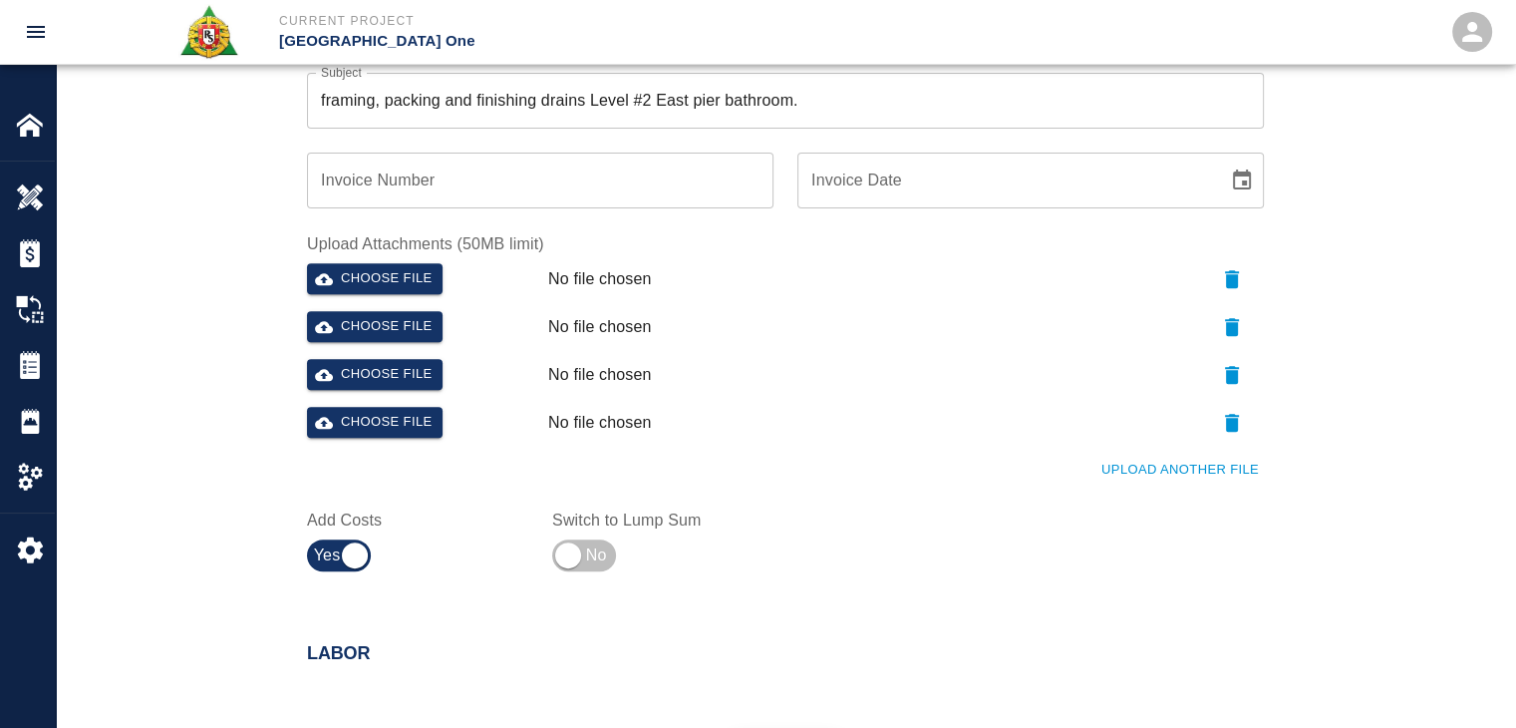
click at [1127, 459] on button "Upload Another File" at bounding box center [1179, 469] width 167 height 31
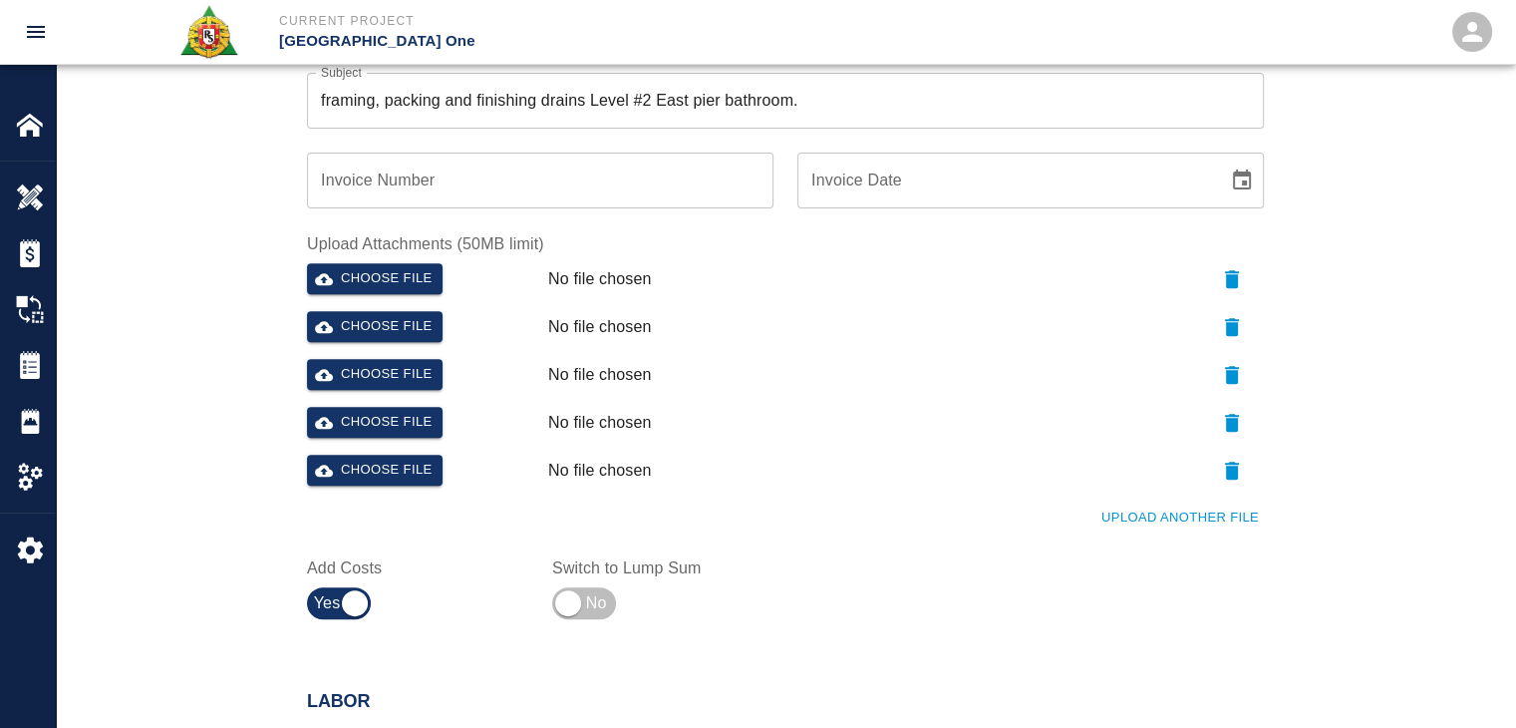
click at [1168, 531] on button "Upload Another File" at bounding box center [1179, 517] width 167 height 31
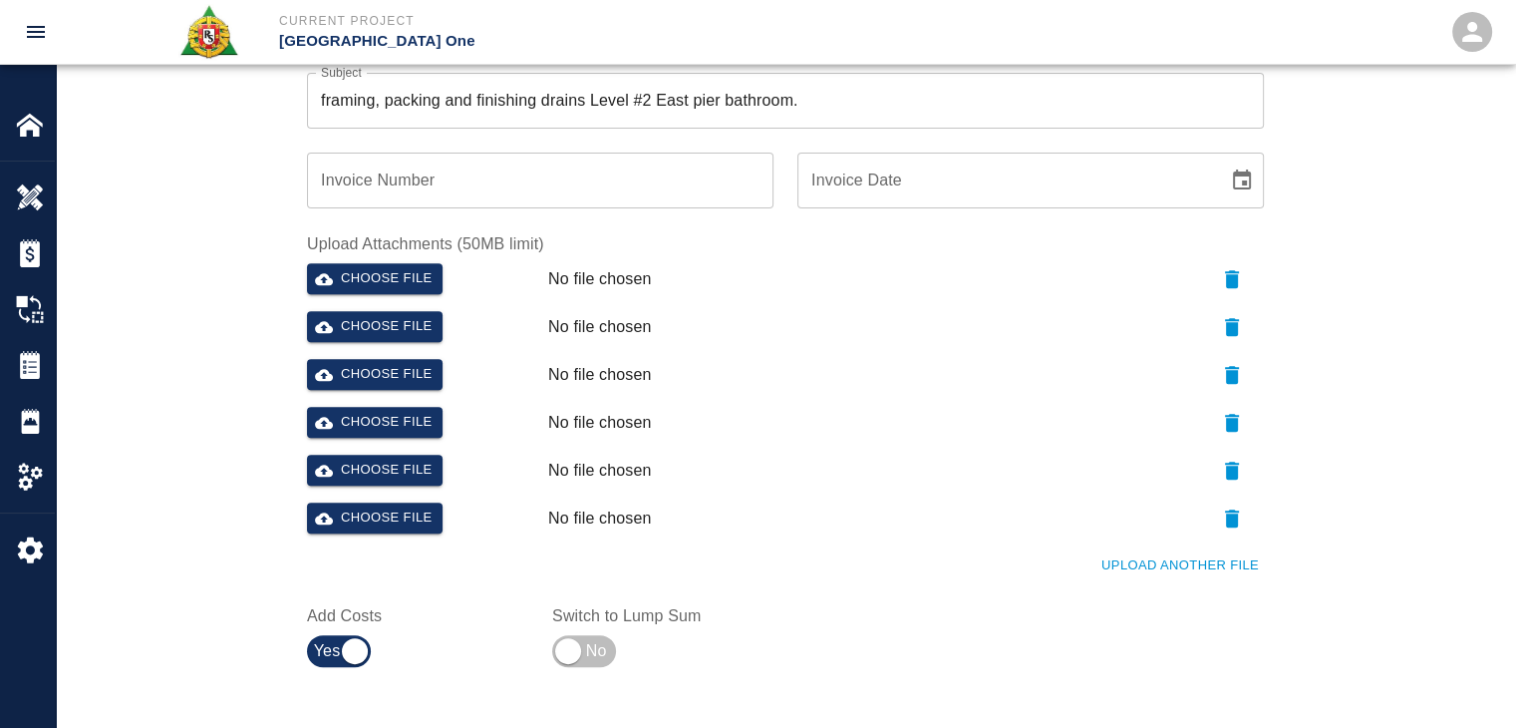
click at [1106, 564] on button "Upload Another File" at bounding box center [1179, 565] width 167 height 31
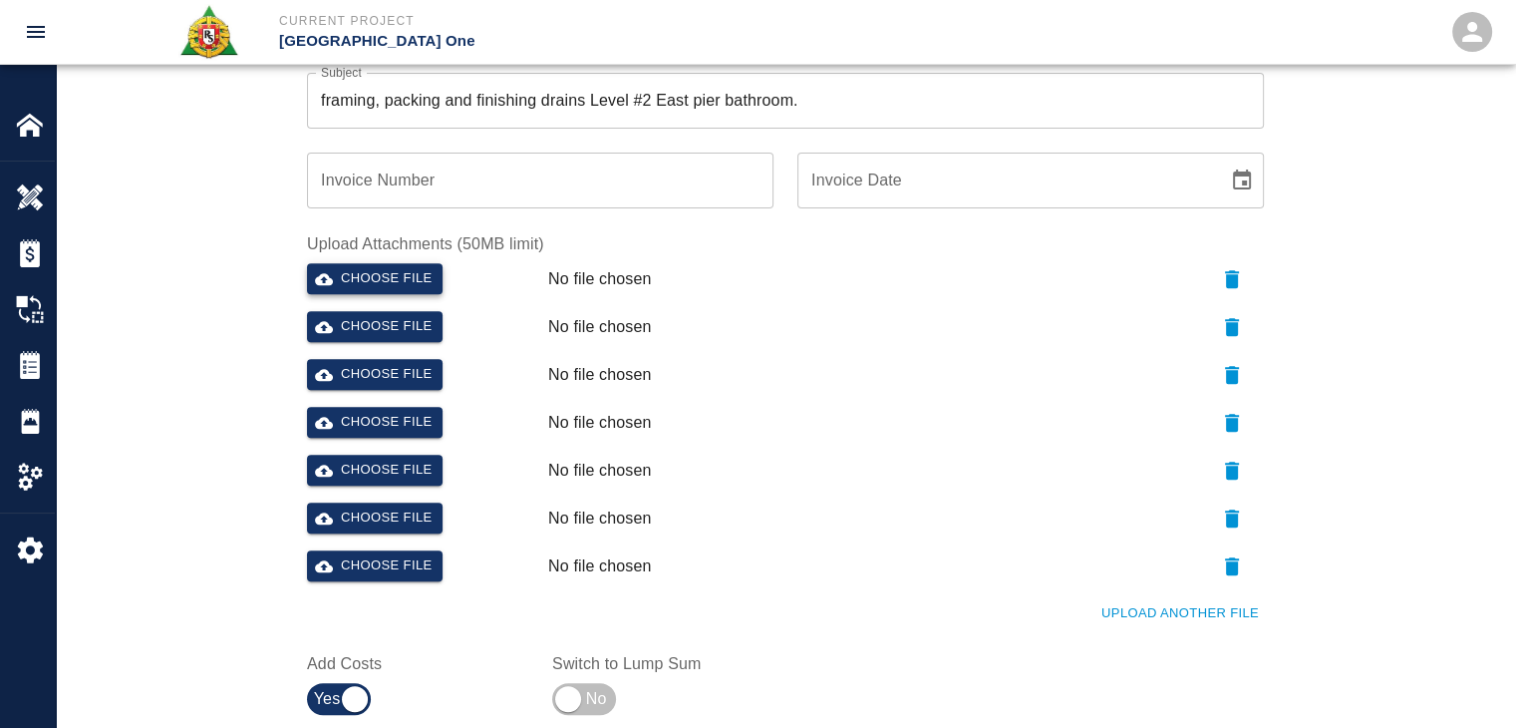
click at [375, 267] on button "Choose file" at bounding box center [375, 278] width 136 height 31
click at [395, 347] on div "Choose file No file chosen" at bounding box center [781, 331] width 965 height 56
click at [374, 336] on button "Choose file" at bounding box center [375, 326] width 136 height 31
click at [364, 378] on button "Choose file" at bounding box center [375, 374] width 136 height 31
click at [374, 428] on button "Choose file" at bounding box center [375, 422] width 136 height 31
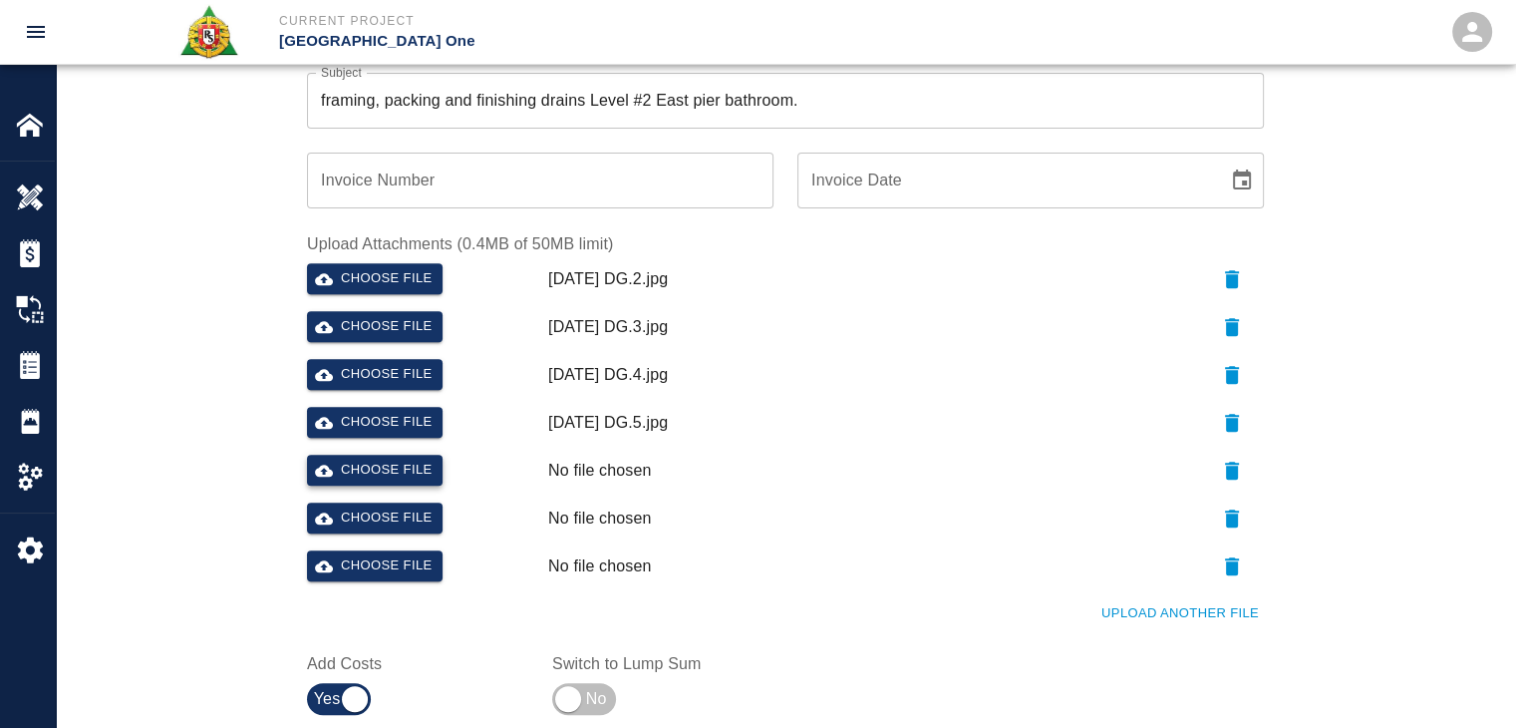
click at [396, 466] on button "Choose file" at bounding box center [375, 469] width 136 height 31
click at [352, 522] on button "Choose file" at bounding box center [375, 517] width 136 height 31
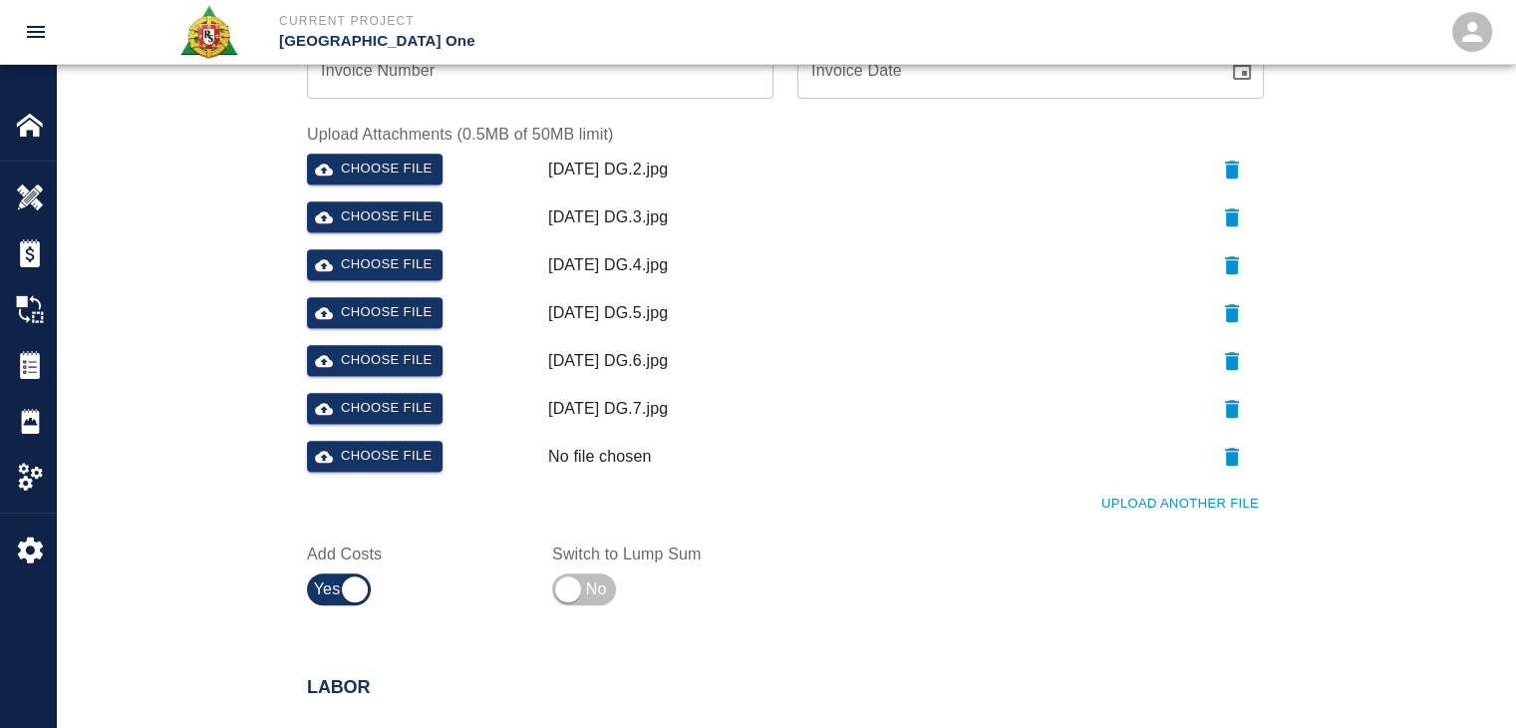
click at [1112, 508] on button "Upload Another File" at bounding box center [1179, 503] width 167 height 31
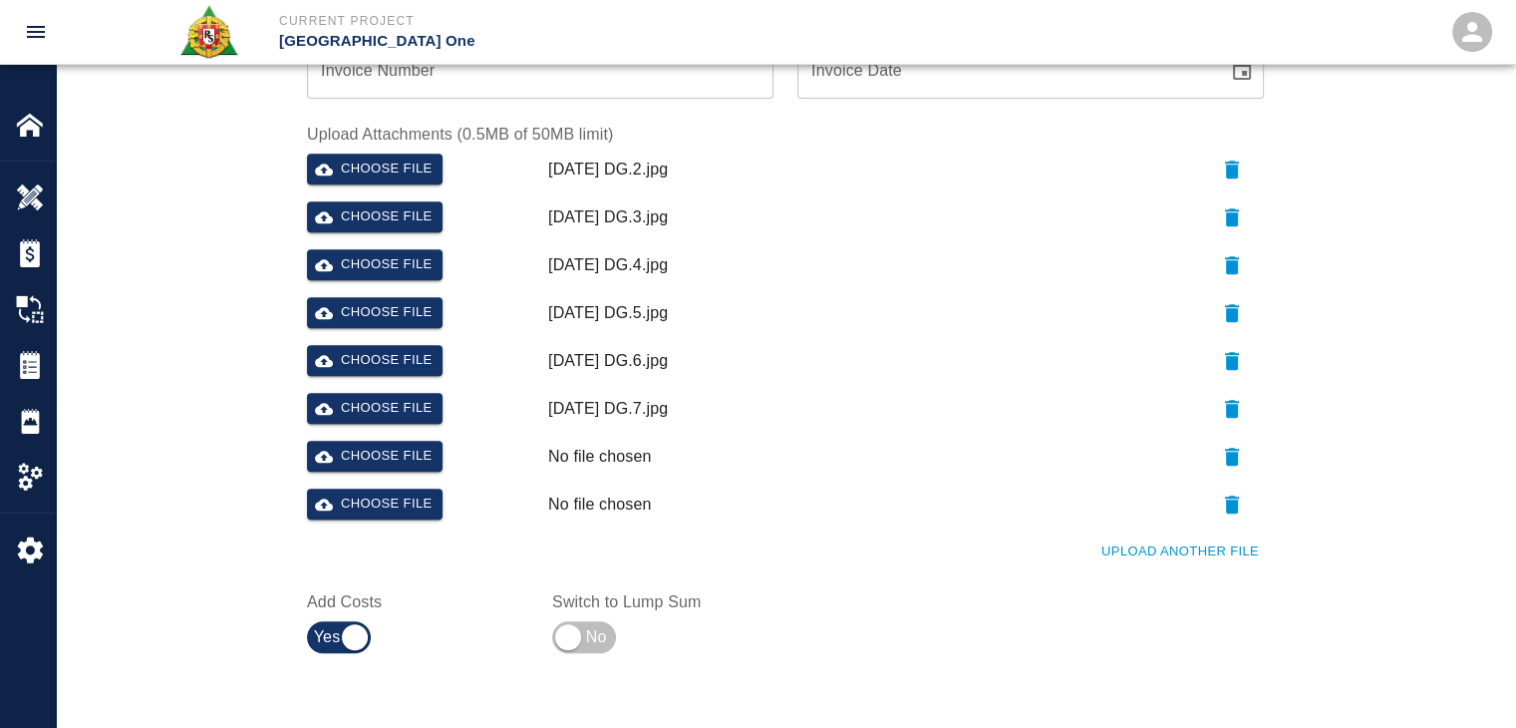
click at [1134, 543] on button "Upload Another File" at bounding box center [1179, 551] width 167 height 31
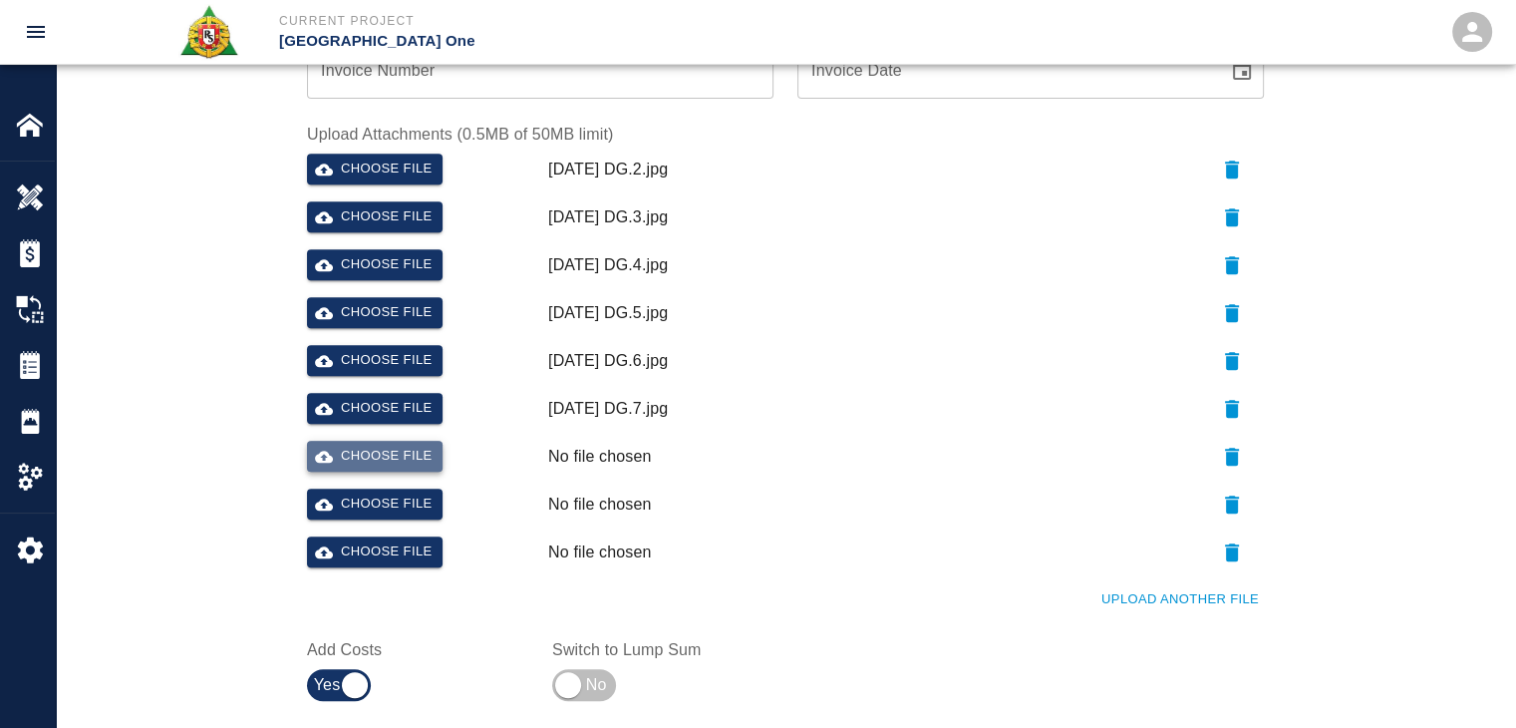
click at [401, 461] on button "Choose file" at bounding box center [375, 456] width 136 height 31
click at [370, 503] on button "Choose file" at bounding box center [375, 503] width 136 height 31
click at [381, 546] on button "Choose file" at bounding box center [375, 551] width 136 height 31
click at [1140, 602] on button "Upload Another File" at bounding box center [1179, 599] width 167 height 31
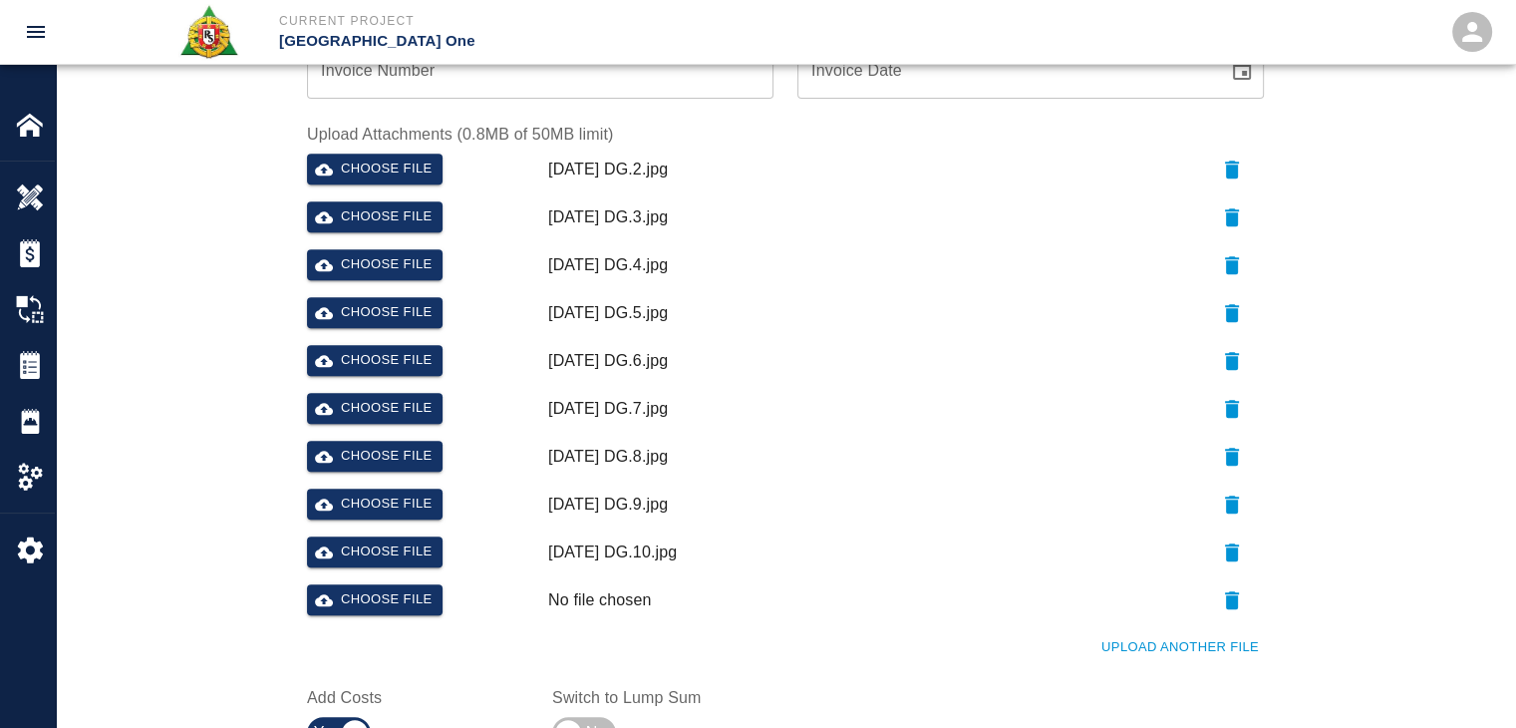
click at [1186, 632] on button "Upload Another File" at bounding box center [1179, 647] width 167 height 31
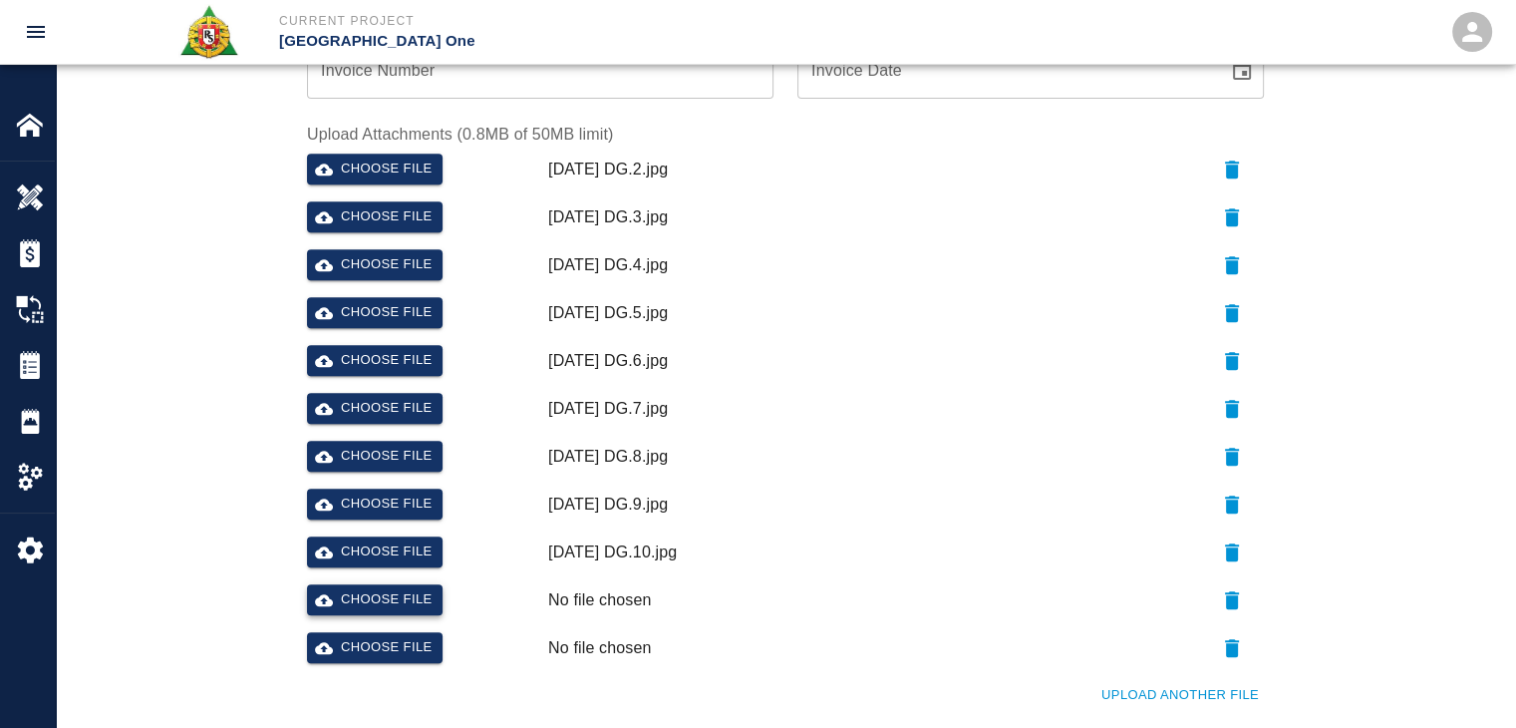
click at [433, 593] on button "Choose file" at bounding box center [375, 599] width 136 height 31
click at [385, 639] on button "Choose file" at bounding box center [375, 647] width 136 height 31
click at [244, 390] on div "Ticket Number 1420 Ticket Number PCO Number 743 PCO Number Start Date 09/30/202…" at bounding box center [785, 110] width 1459 height 1485
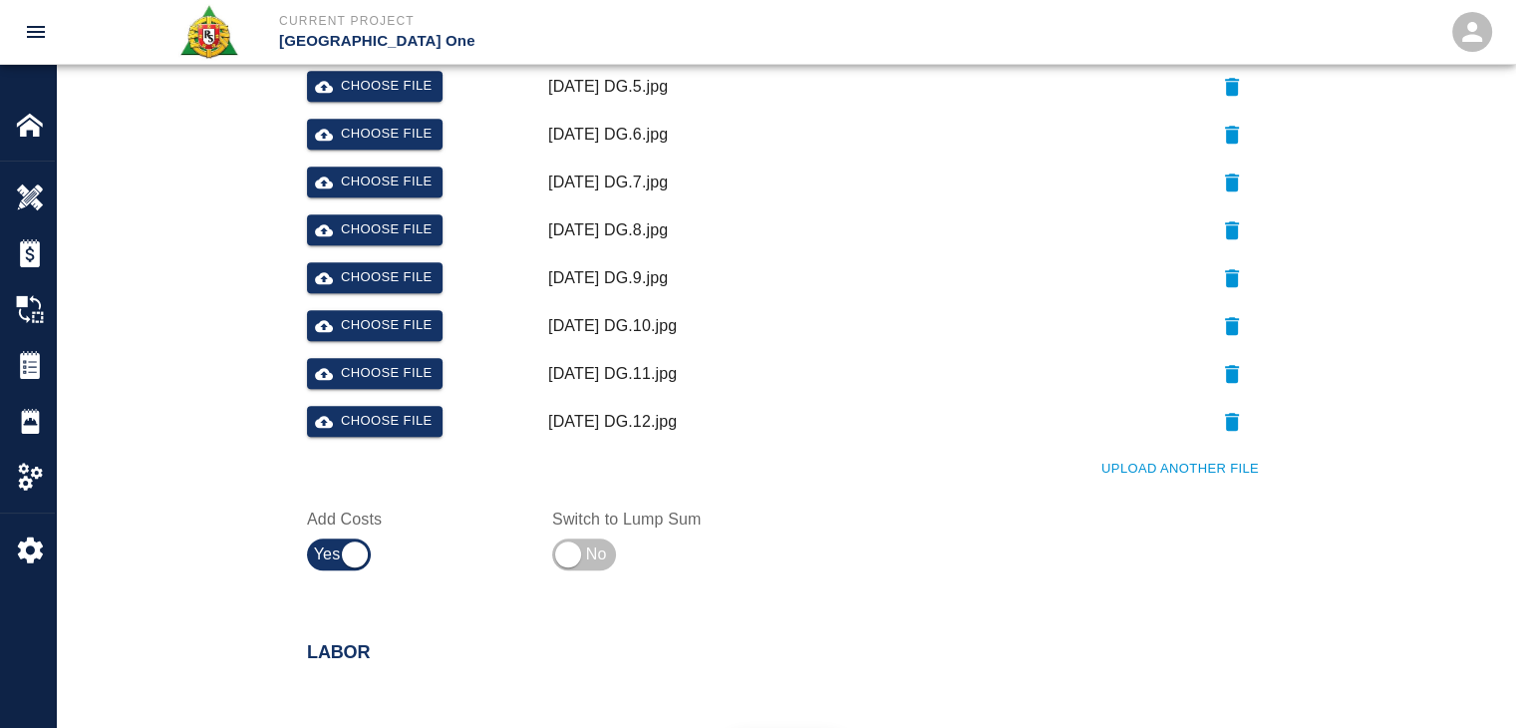
scroll to position [1060, 0]
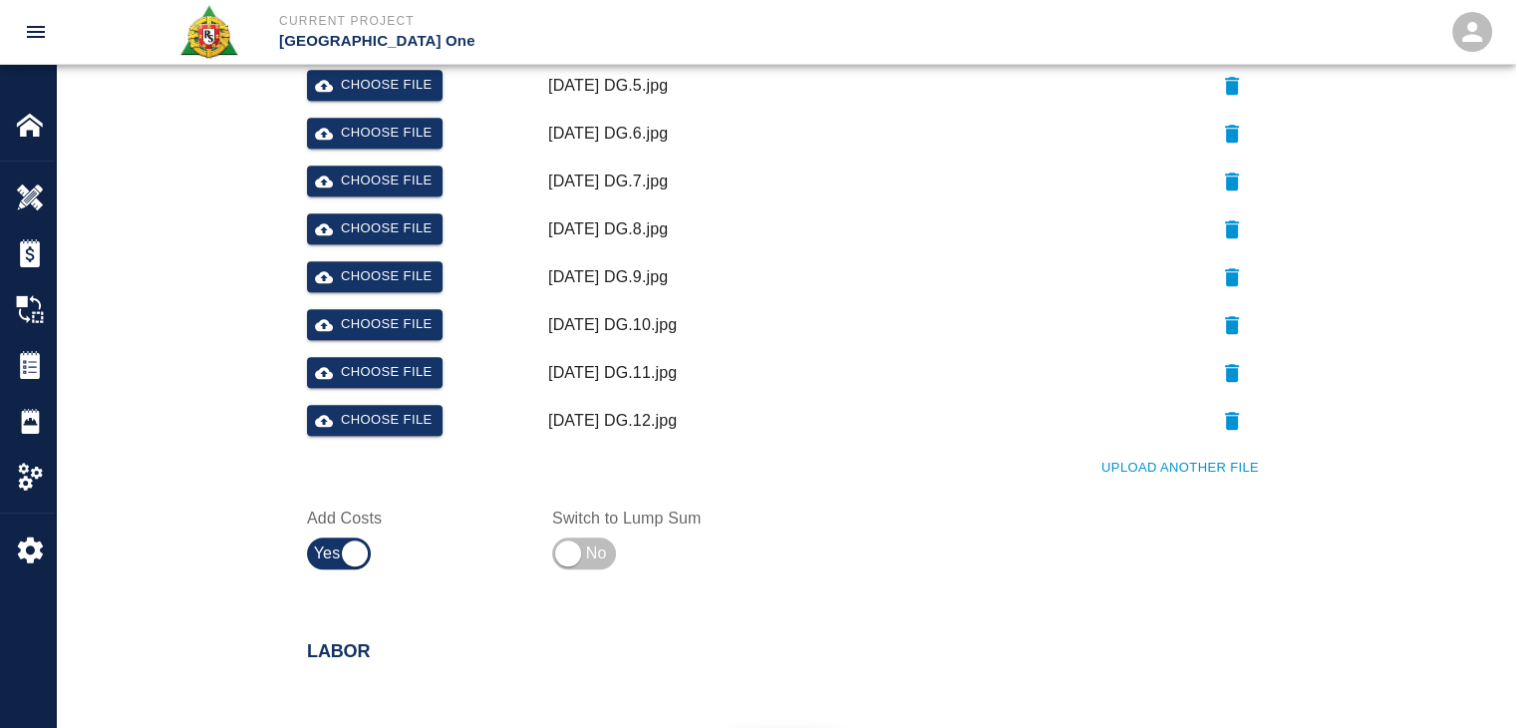
click at [1132, 473] on button "Upload Another File" at bounding box center [1179, 467] width 167 height 31
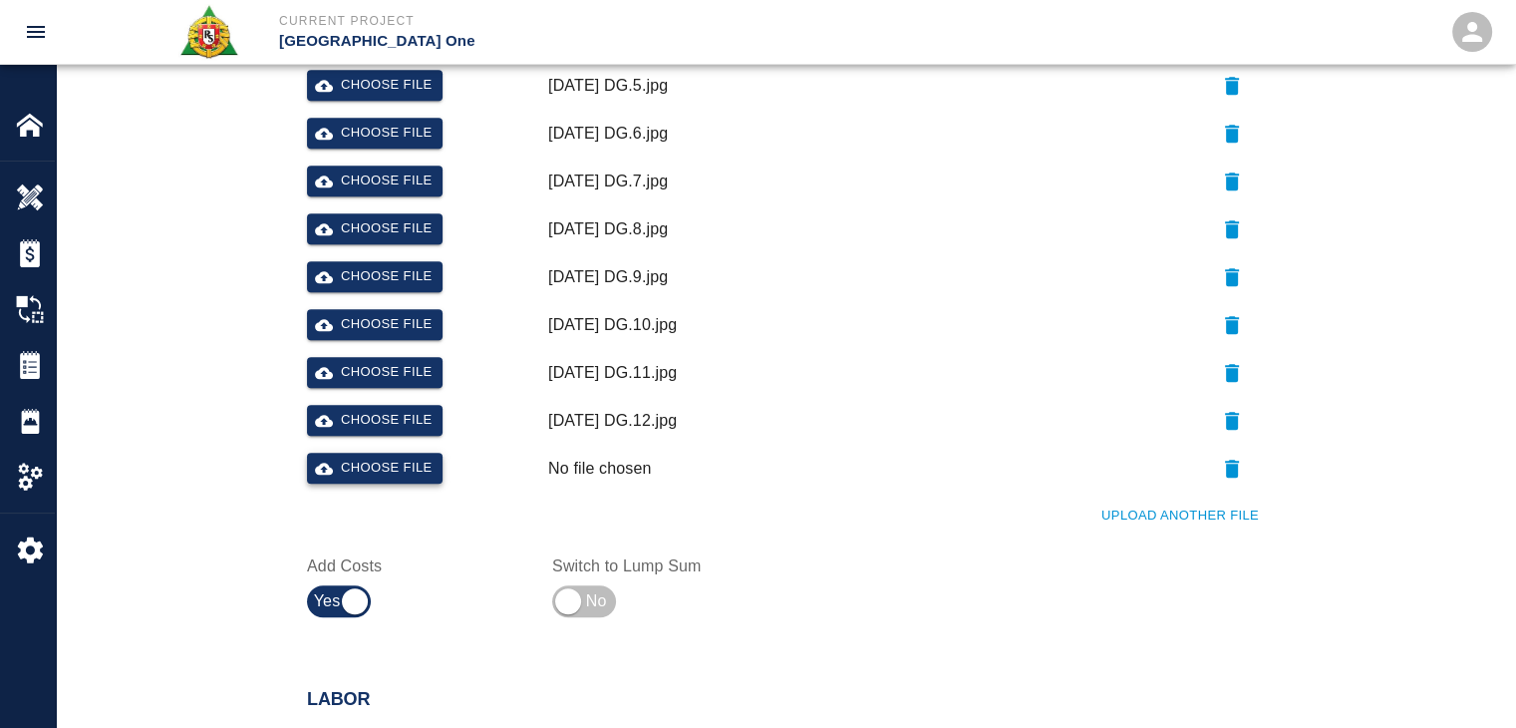
click at [411, 473] on button "Choose file" at bounding box center [375, 467] width 136 height 31
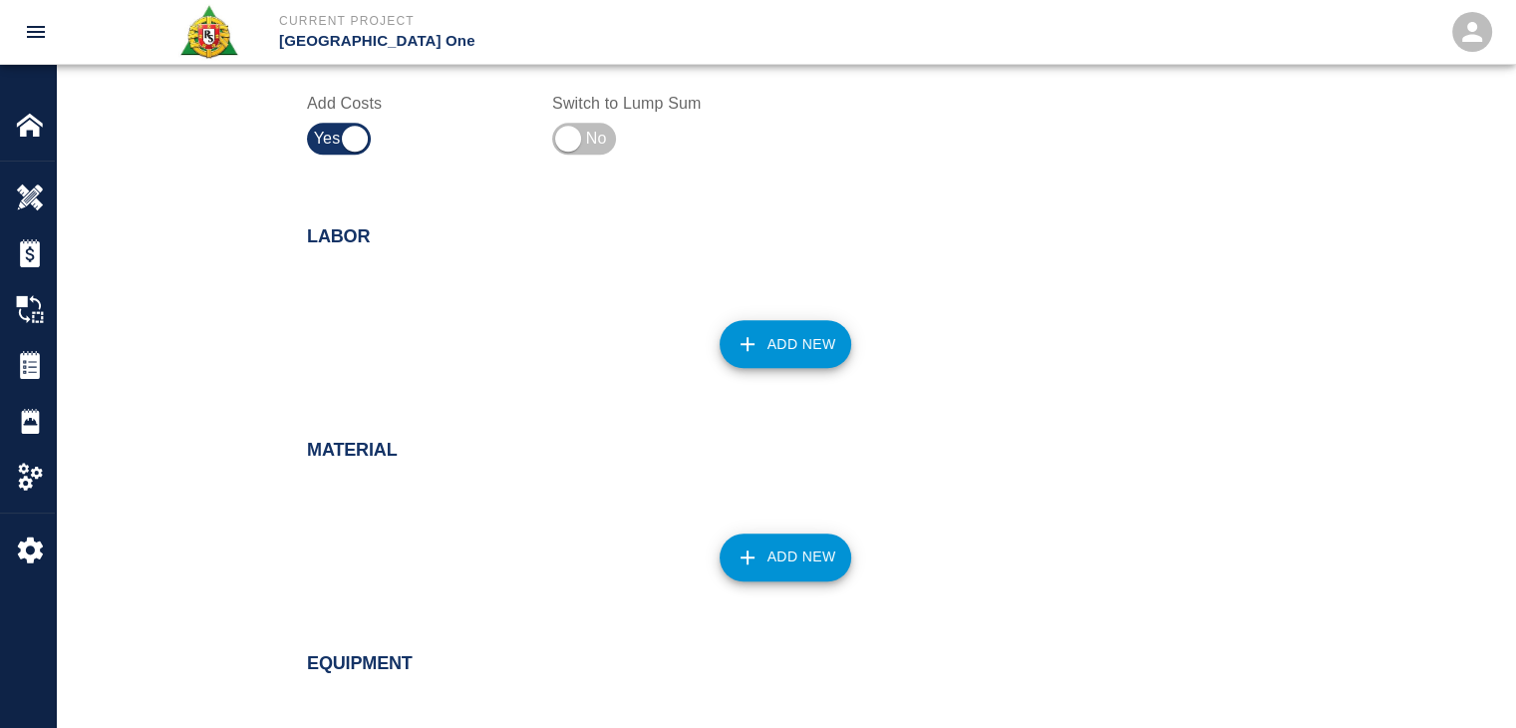
scroll to position [1534, 0]
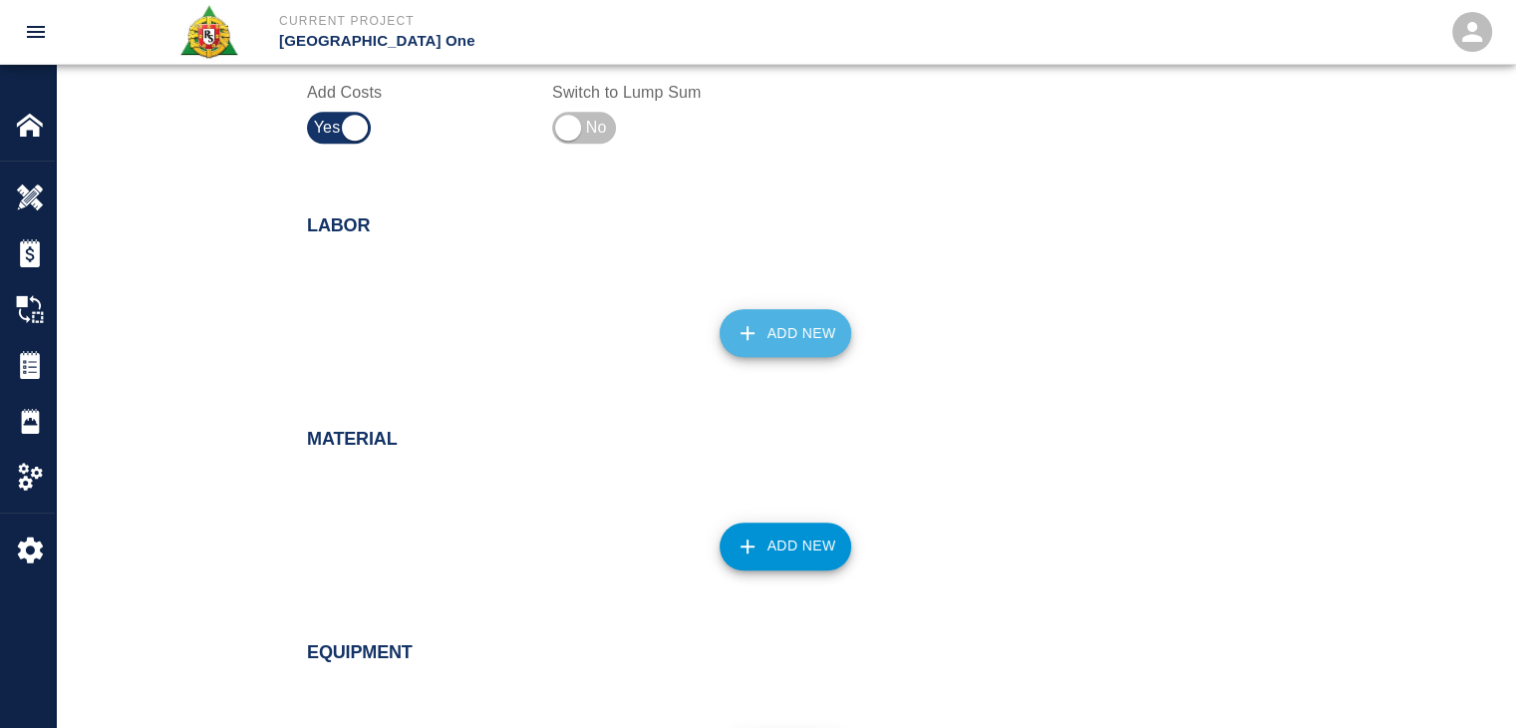
click at [789, 341] on button "Add New" at bounding box center [786, 333] width 133 height 48
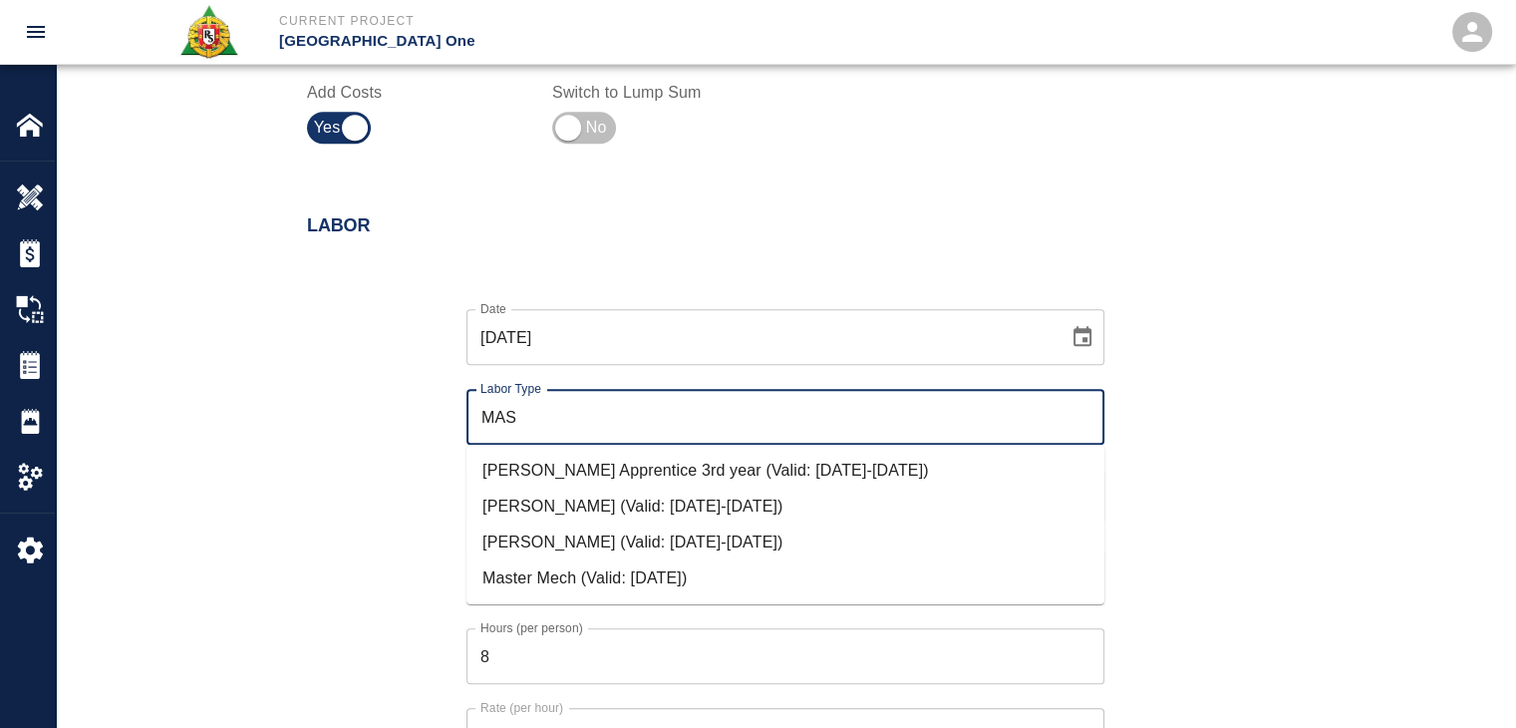
click at [638, 548] on li "Mason Journeyman (Valid: 07/01/2024-10/31/2025)" at bounding box center [785, 542] width 638 height 36
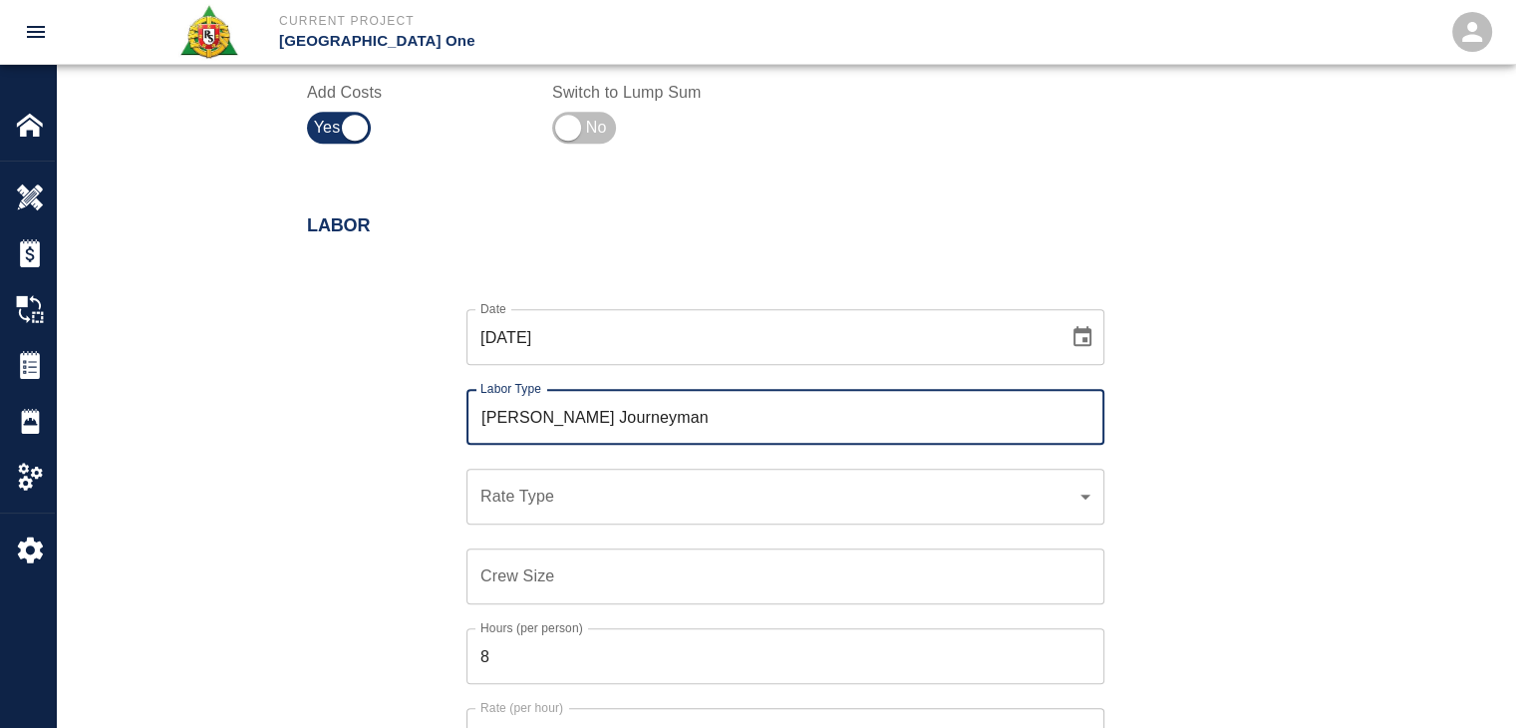
type input "Mason Journeyman"
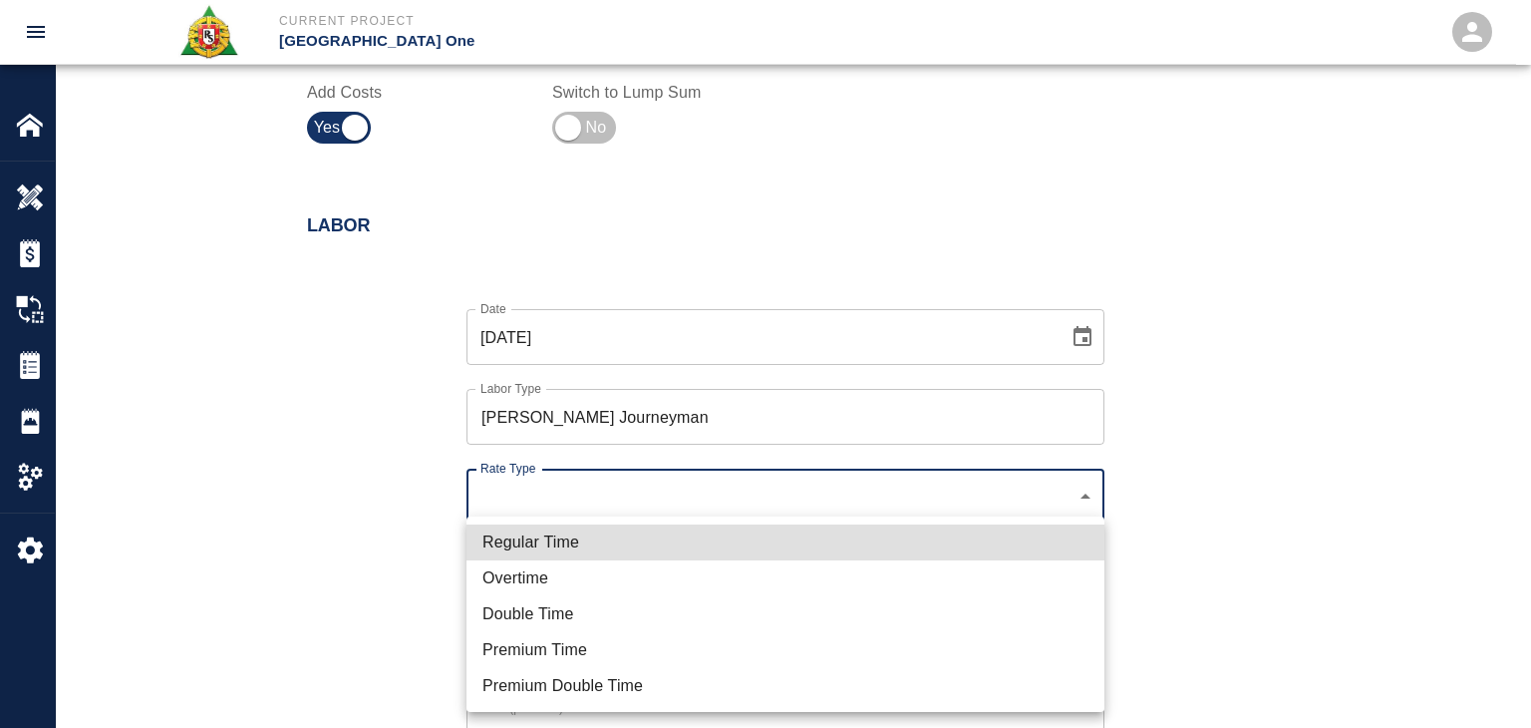
click at [584, 541] on li "Regular Time" at bounding box center [785, 542] width 638 height 36
type input "rate_rt"
type input "112.04"
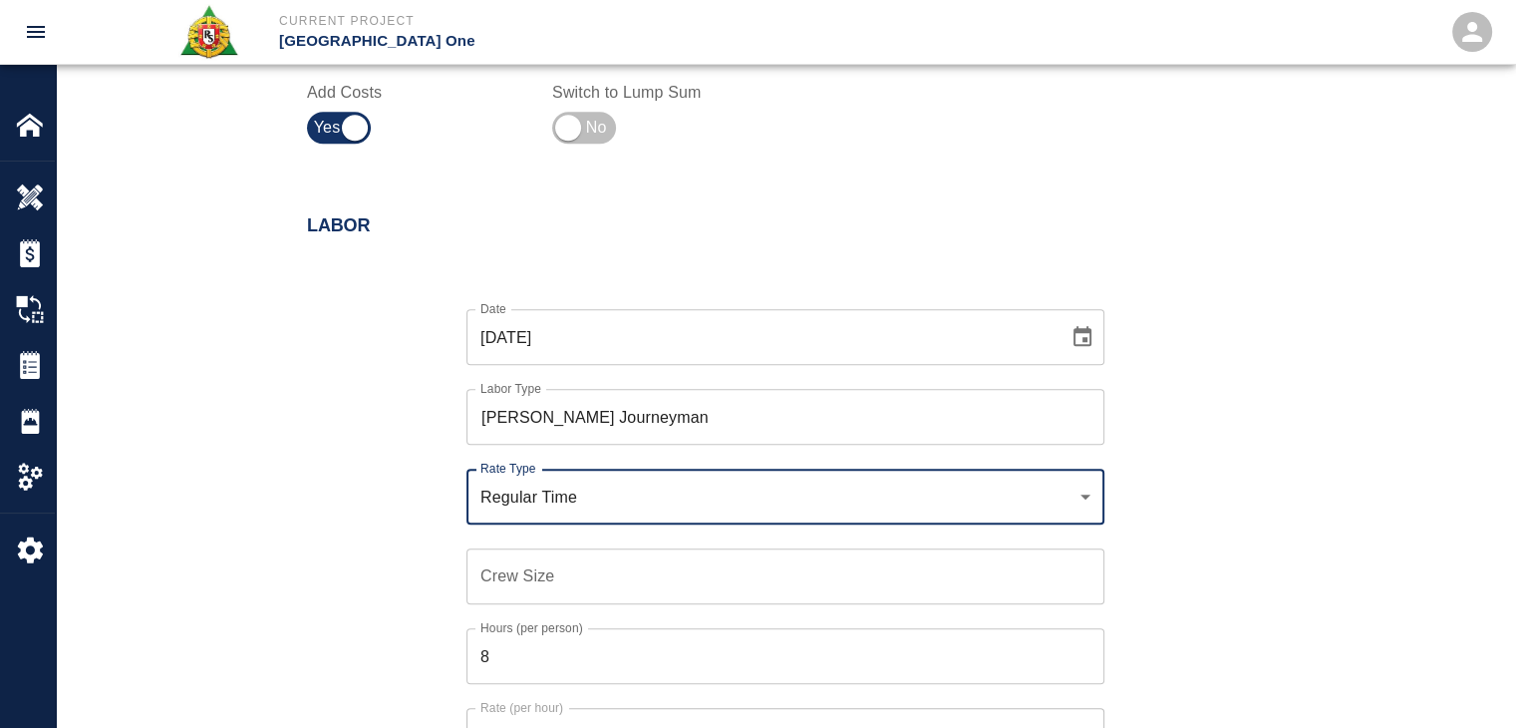
scroll to position [1631, 0]
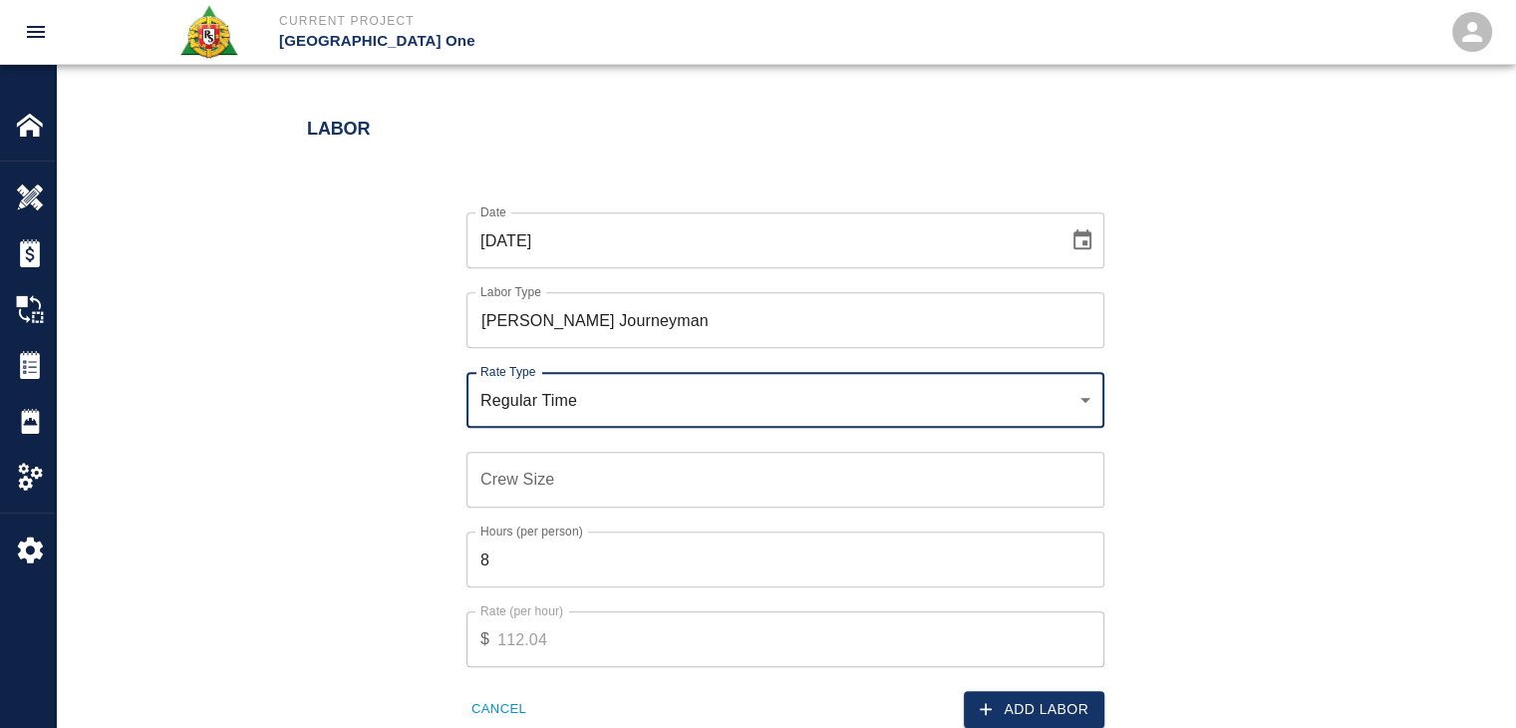
click at [529, 487] on input "Crew Size" at bounding box center [785, 479] width 638 height 56
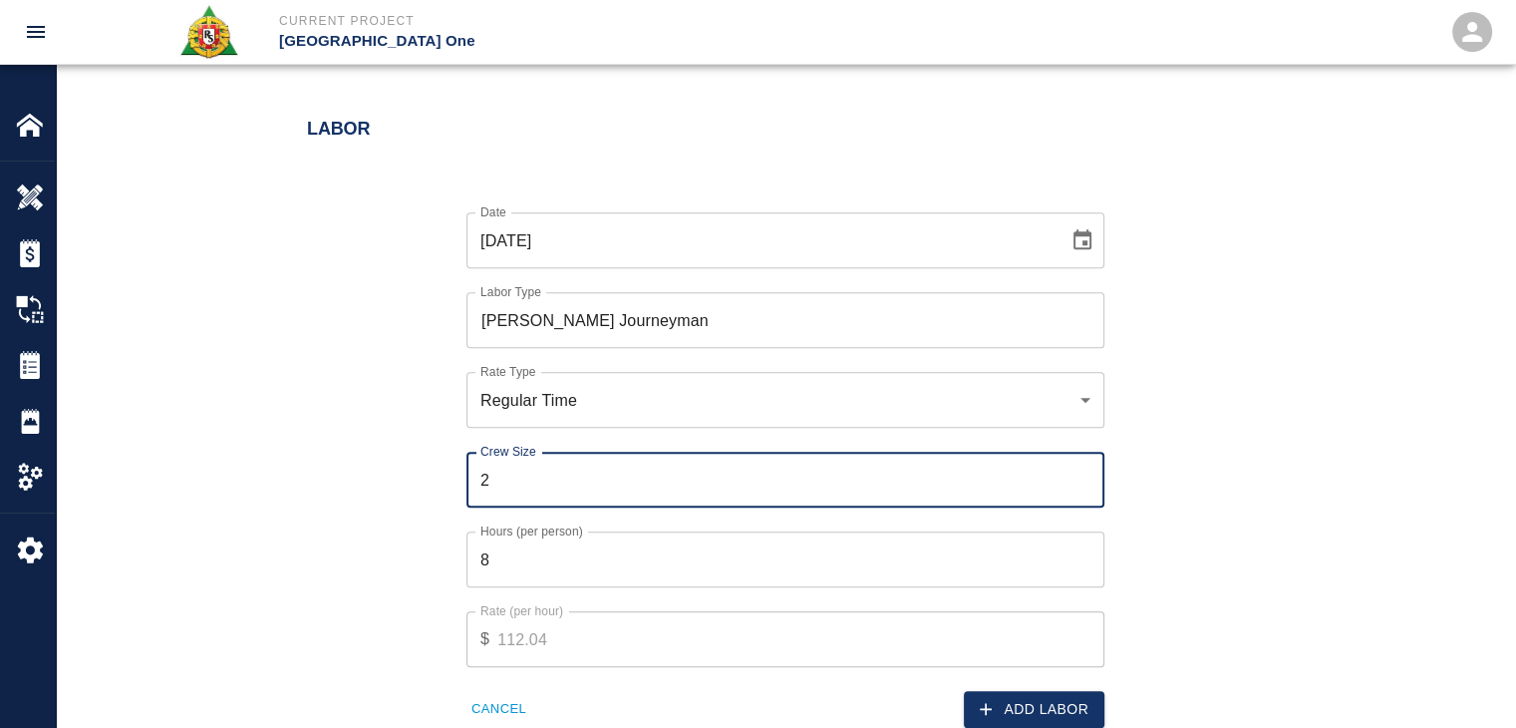
type input "2"
click at [990, 699] on icon "button" at bounding box center [986, 709] width 20 height 20
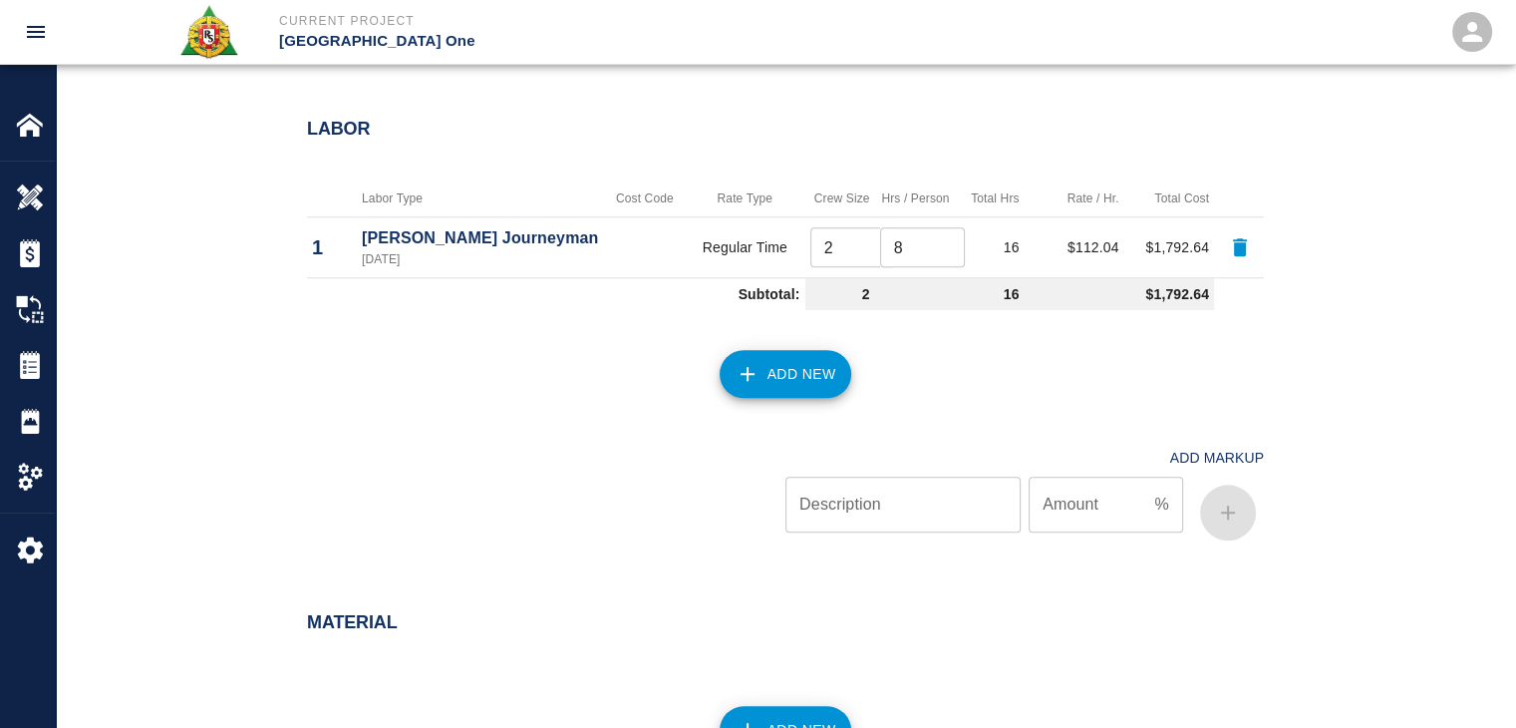
click at [761, 382] on button "Add New" at bounding box center [786, 374] width 133 height 48
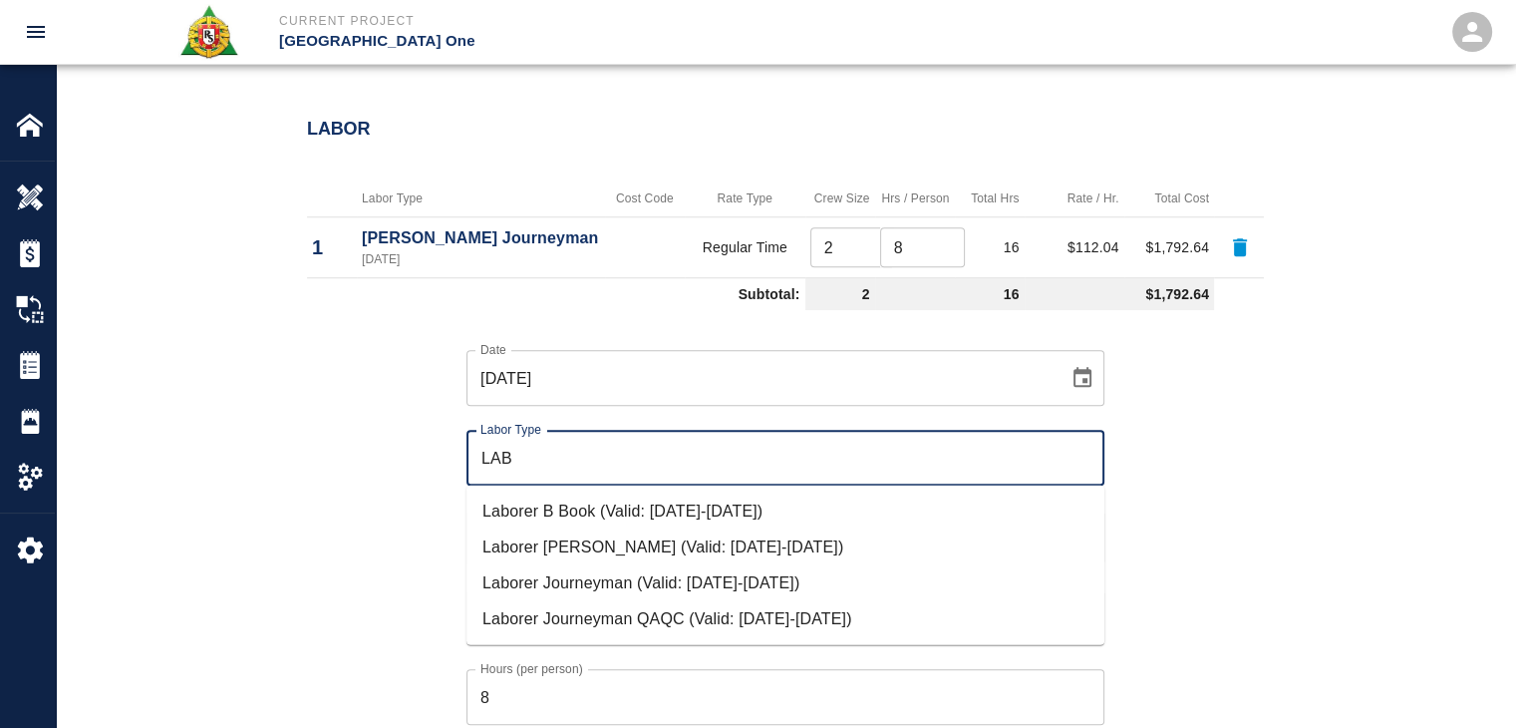
click at [587, 594] on li "Laborer Journeyman (Valid: 07/01/2024-10/31/2025)" at bounding box center [785, 582] width 638 height 36
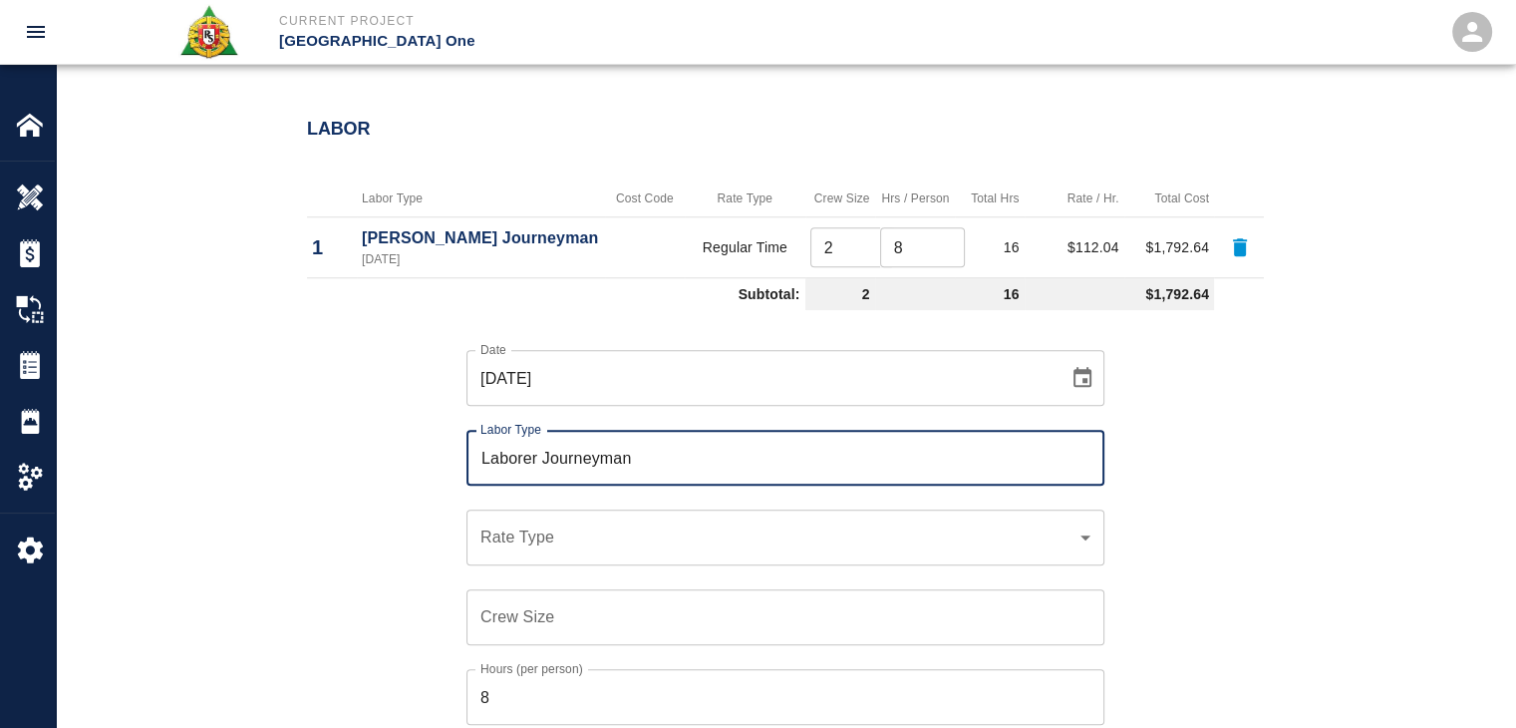
type input "Laborer Journeyman"
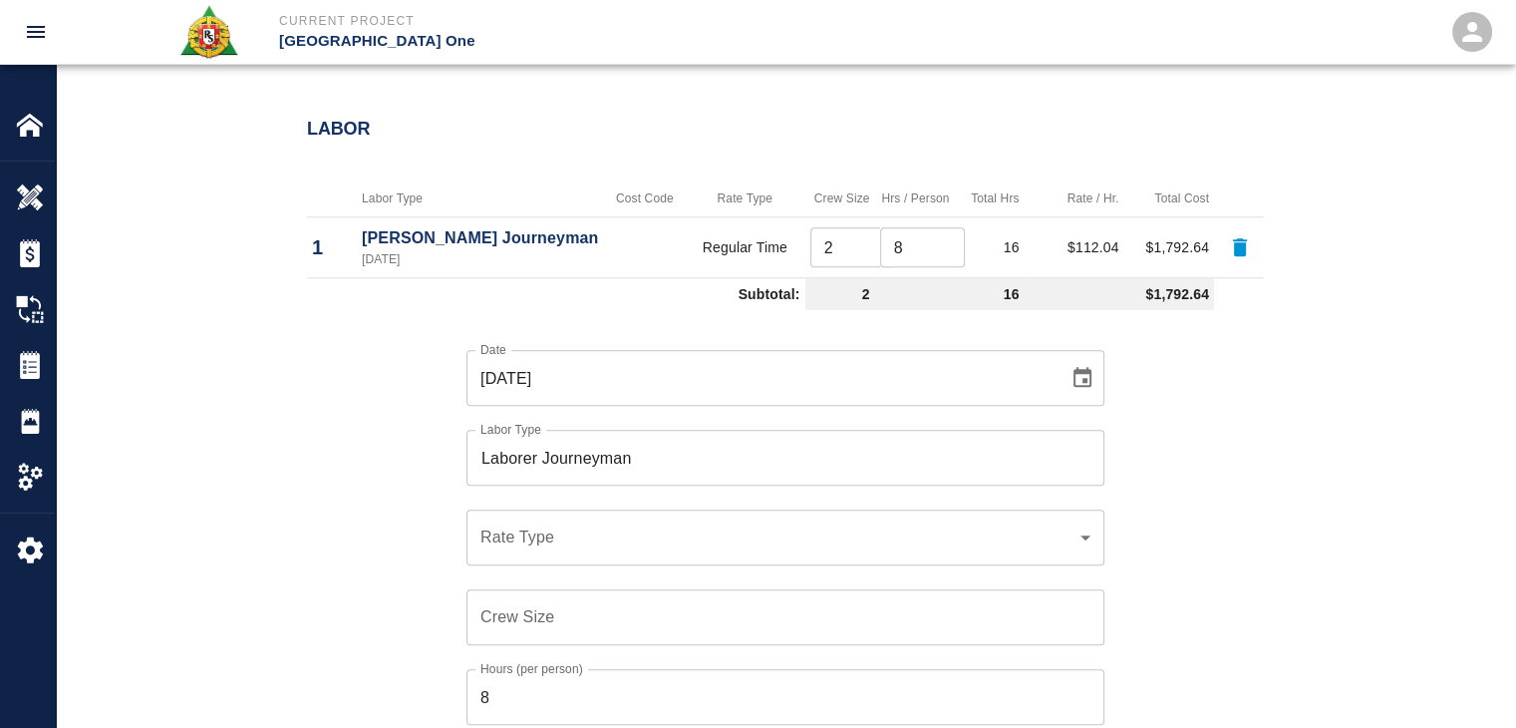
click at [558, 515] on div "​ Rate Type" at bounding box center [785, 537] width 638 height 56
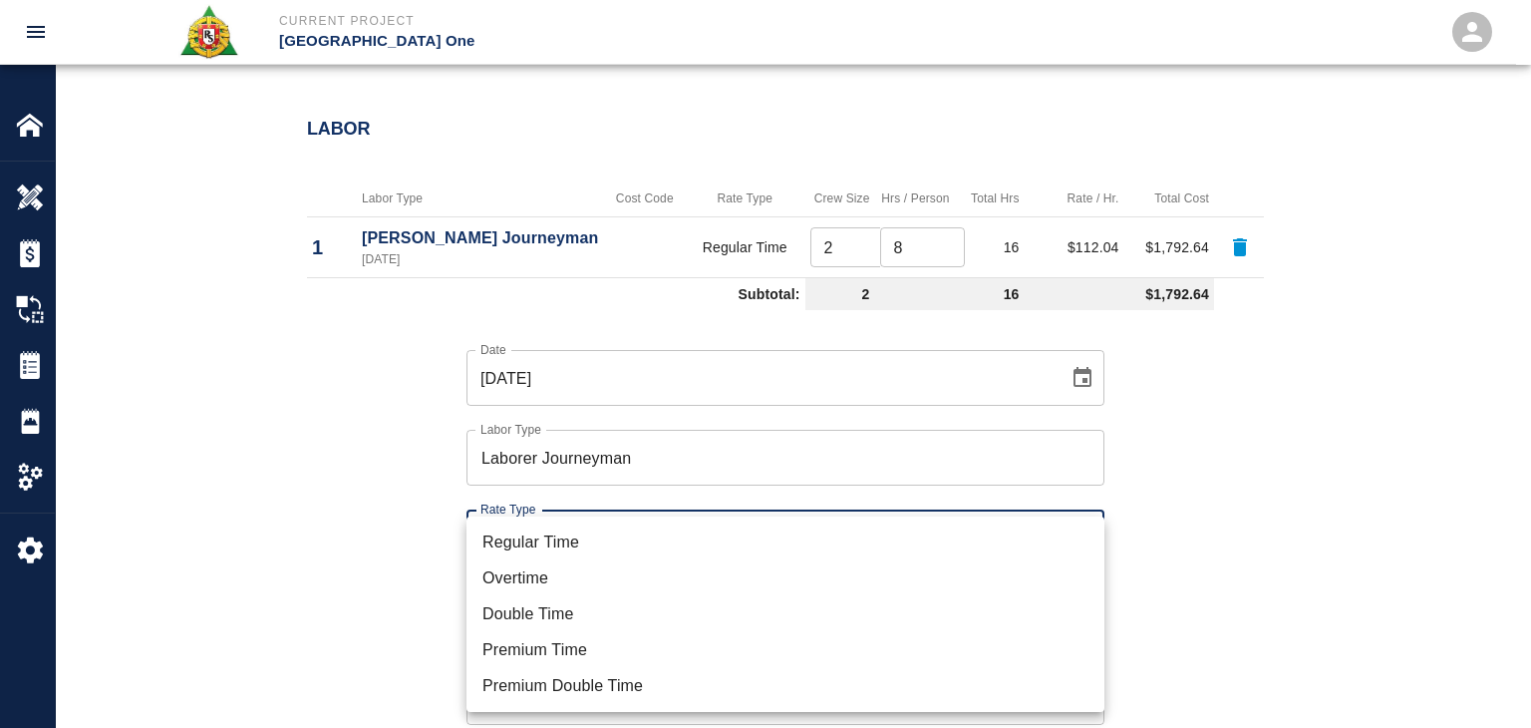
click at [542, 542] on li "Regular Time" at bounding box center [785, 542] width 638 height 36
type input "rate_rt"
type input "97.06"
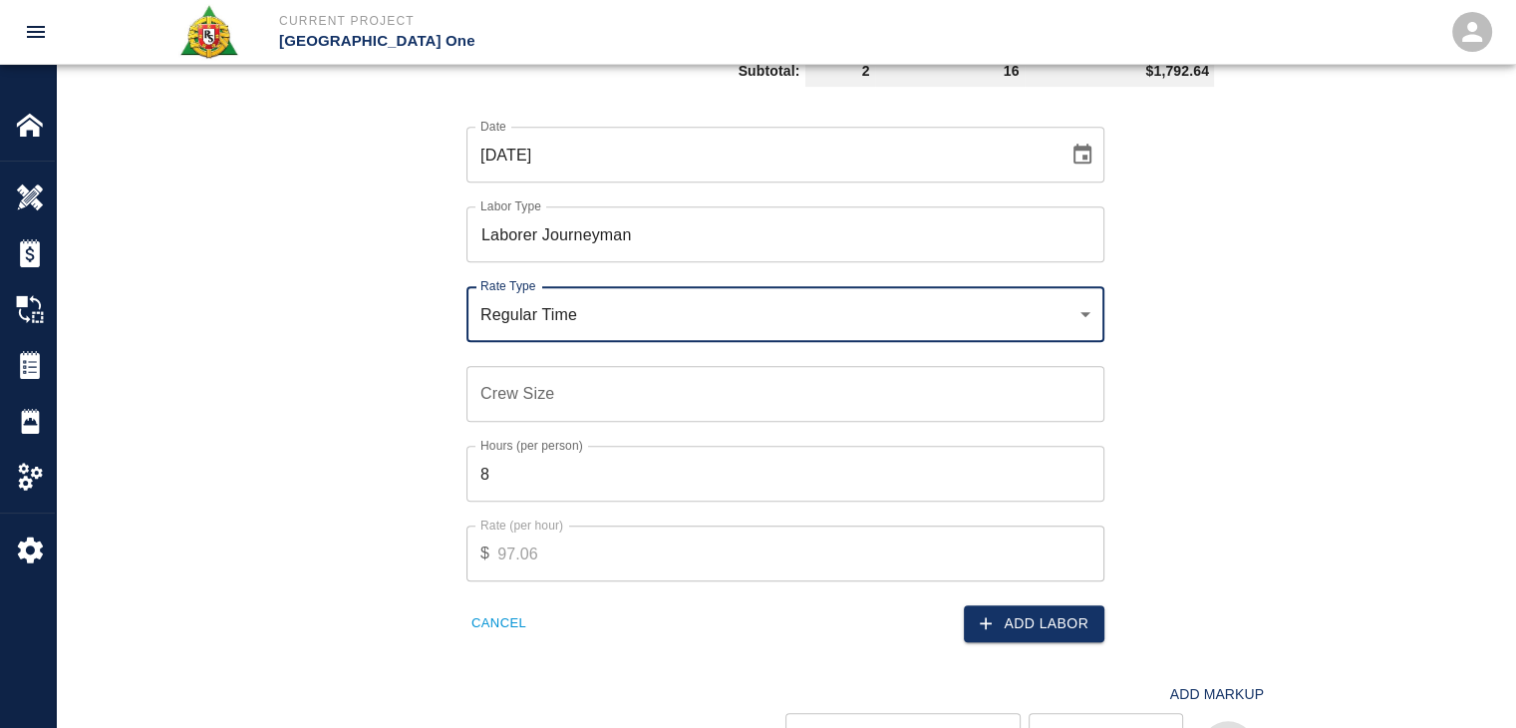
scroll to position [1858, 0]
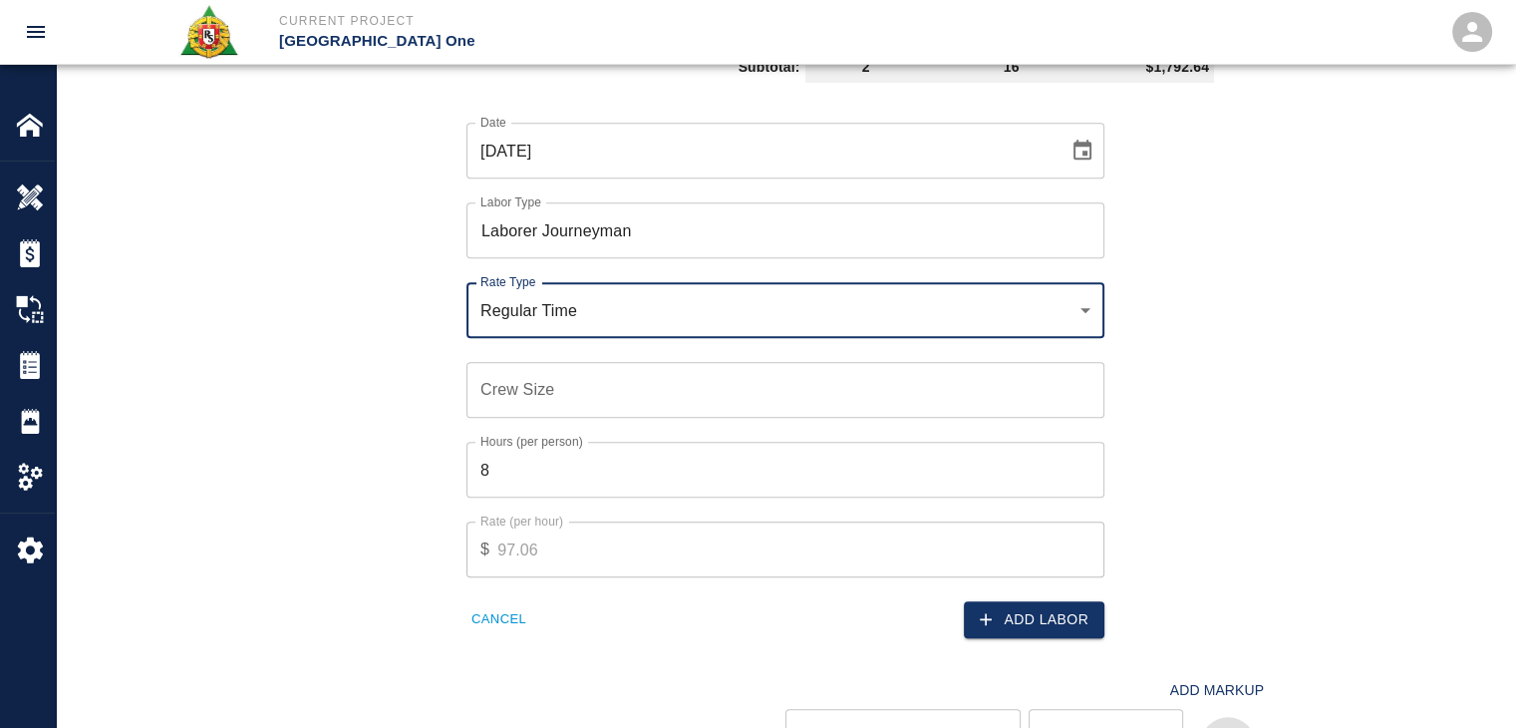
click at [512, 411] on input "Crew Size" at bounding box center [785, 390] width 638 height 56
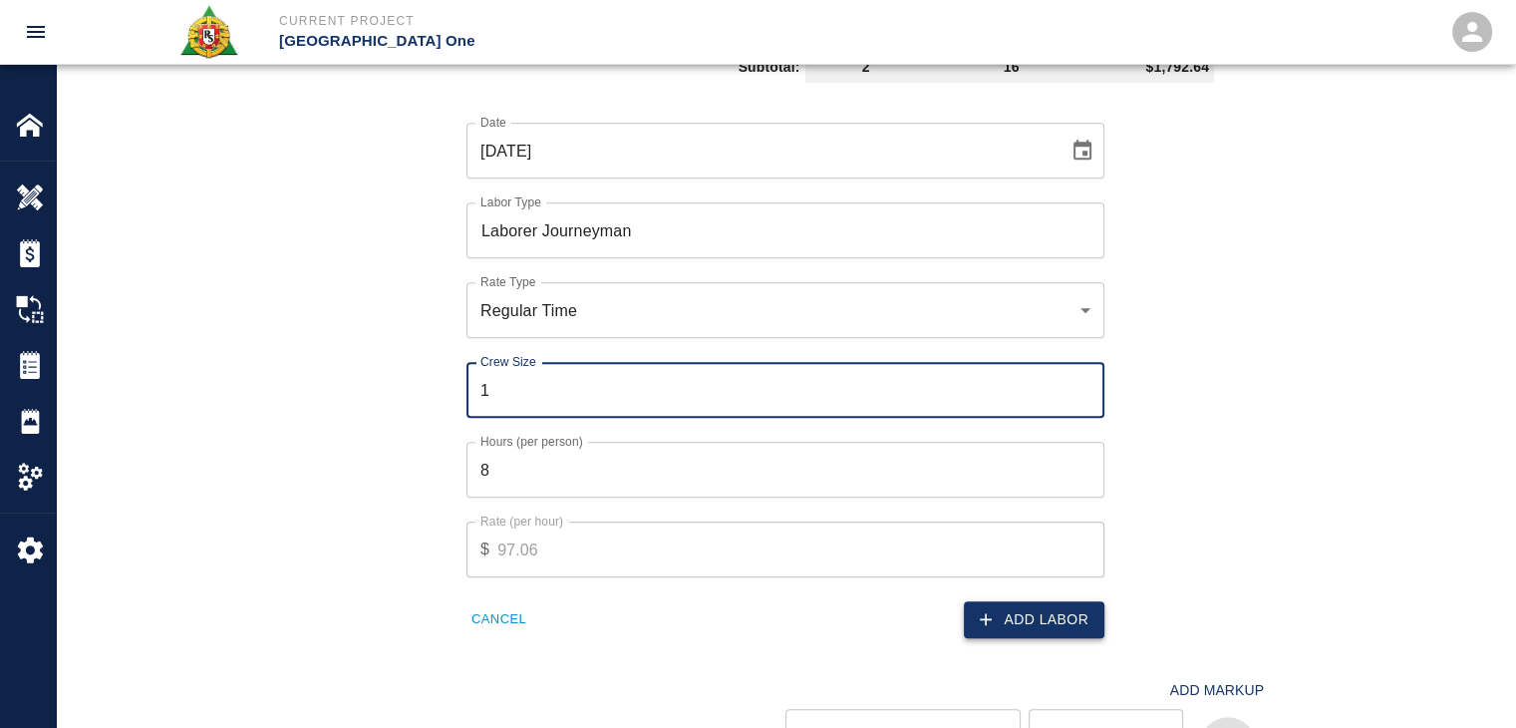
type input "1"
click at [985, 611] on icon "button" at bounding box center [986, 619] width 20 height 20
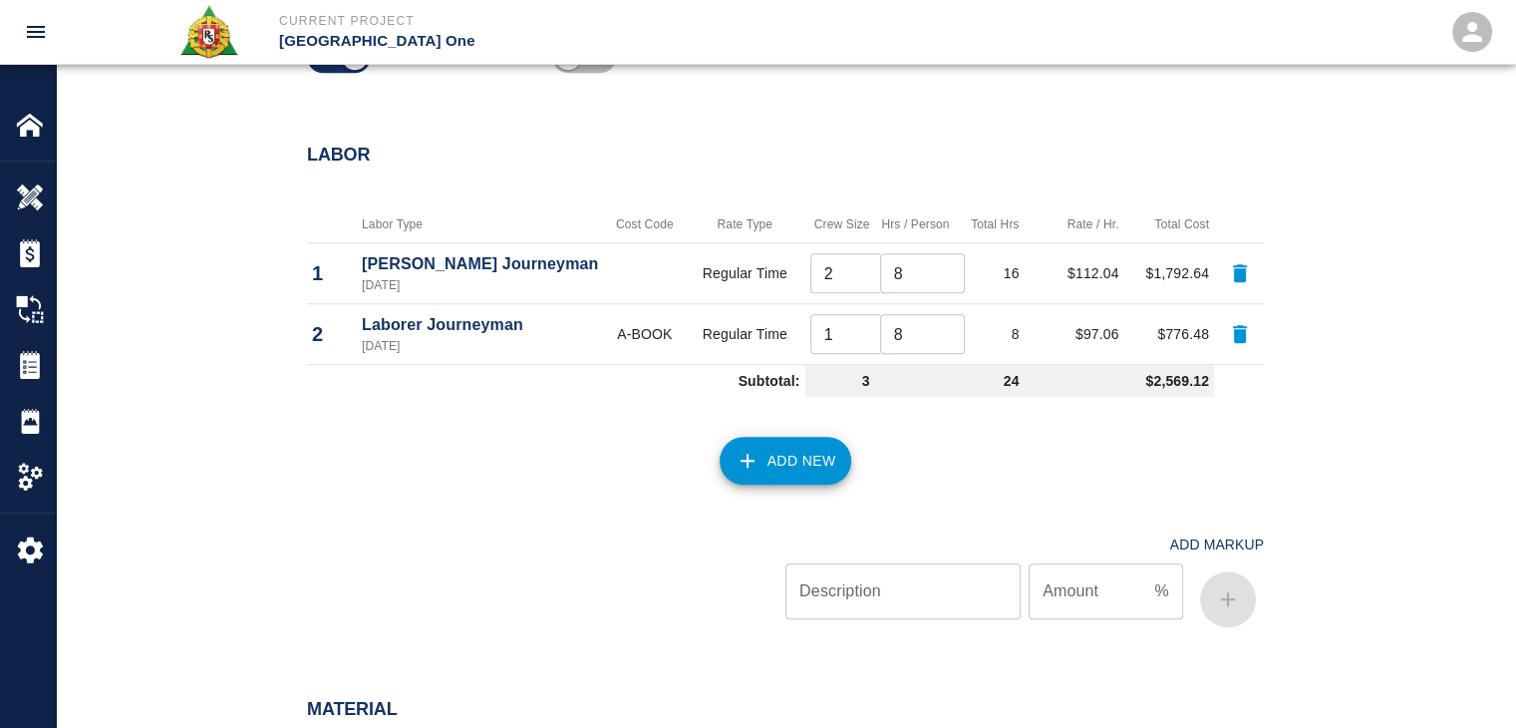
scroll to position [1603, 0]
click at [774, 453] on button "Add New" at bounding box center [786, 463] width 133 height 48
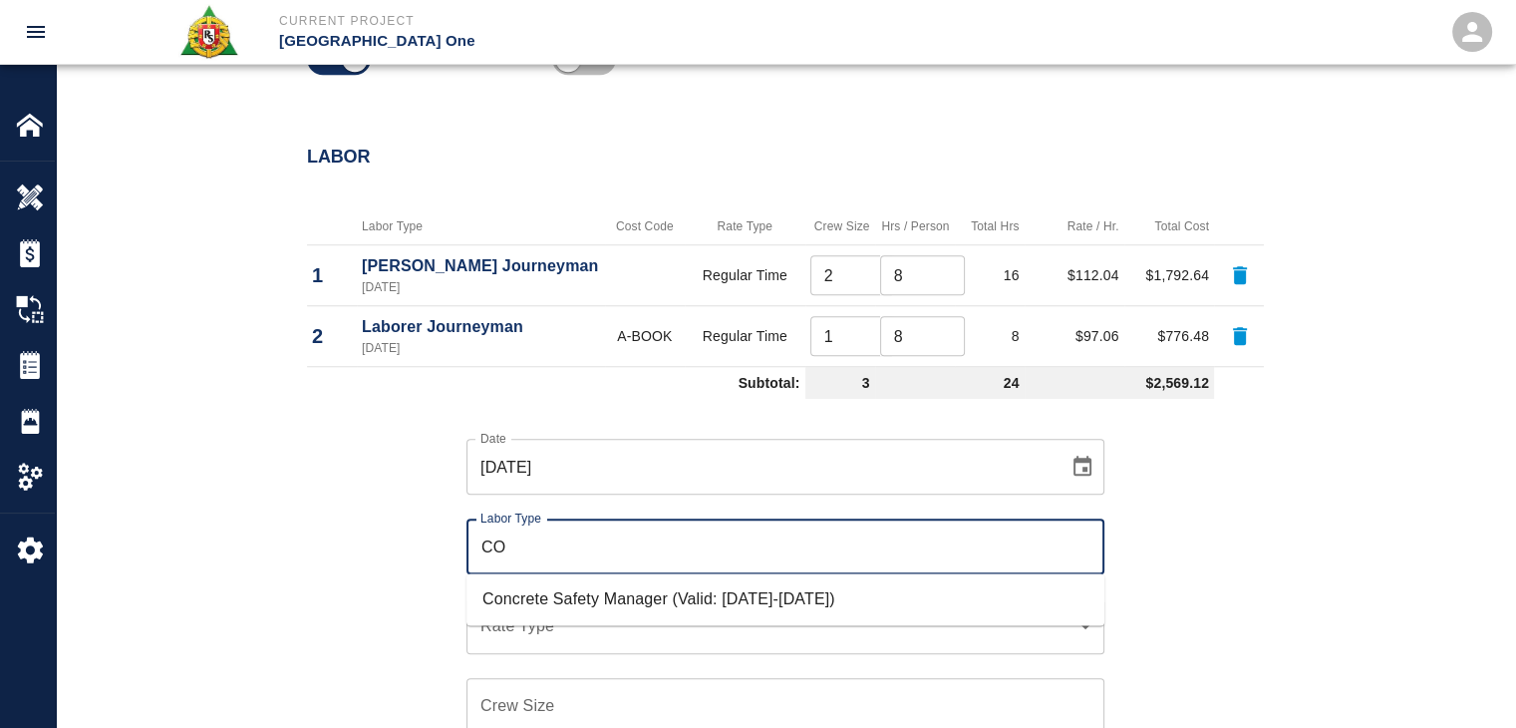
click at [649, 598] on li "Concrete Safety Manager (Valid: 01/01/2025-01/01/2026)" at bounding box center [785, 599] width 638 height 36
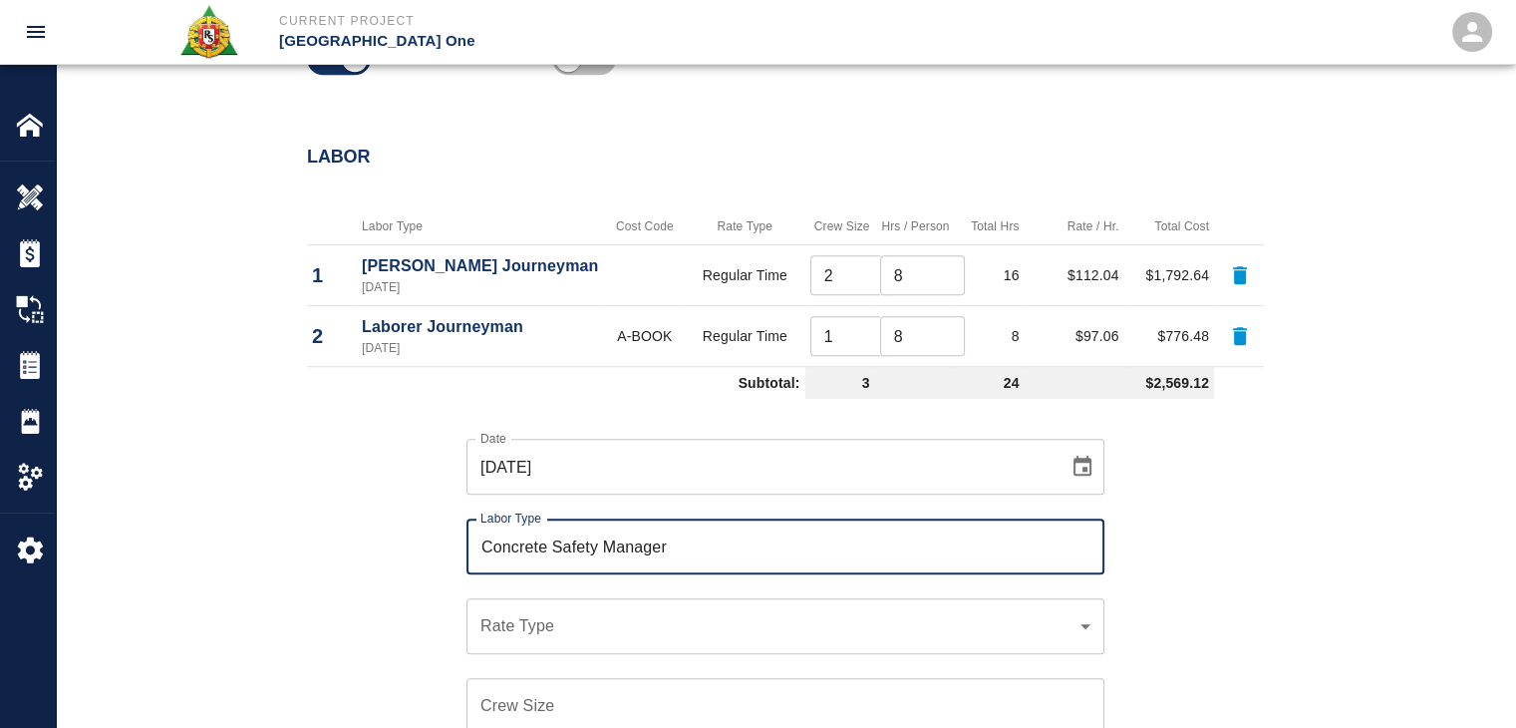
type input "Concrete Safety Manager"
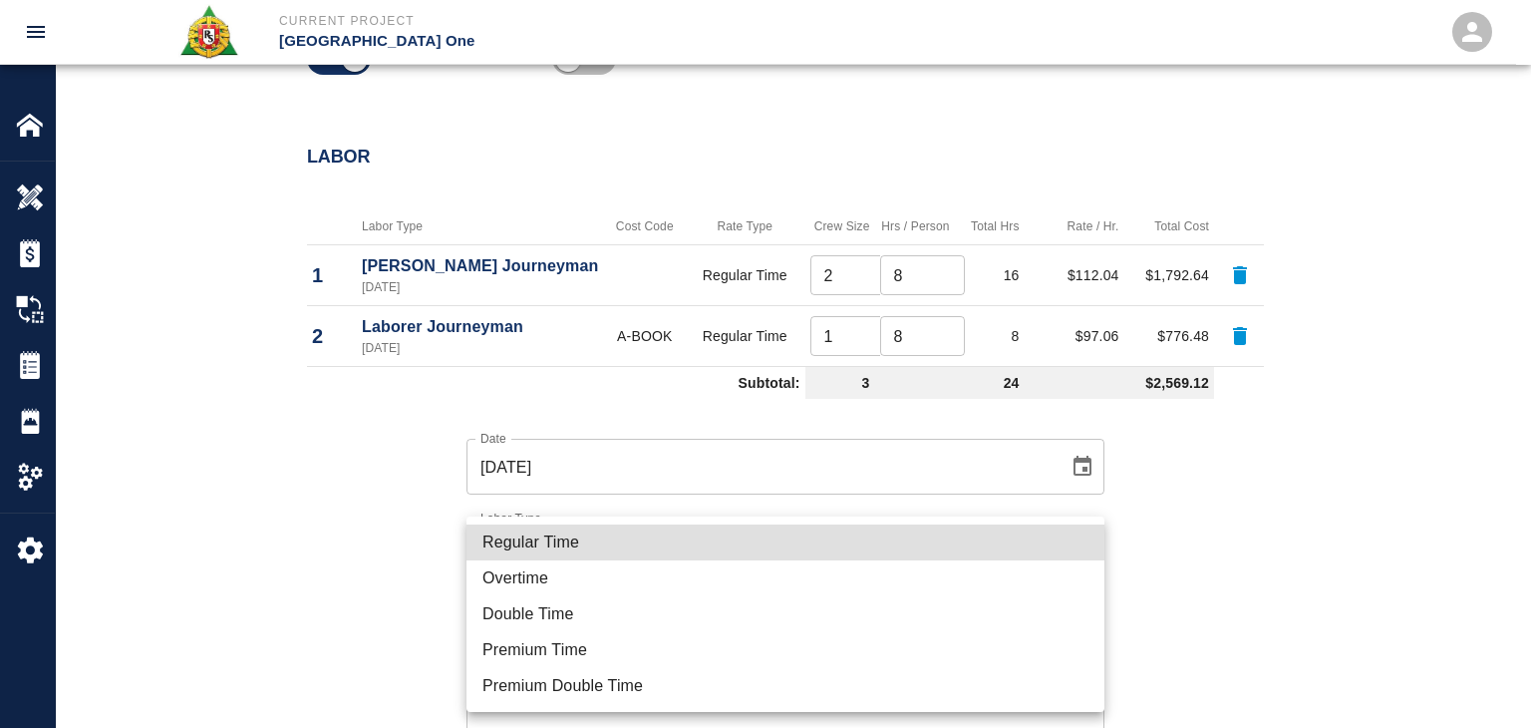
click at [585, 549] on li "Regular Time" at bounding box center [785, 542] width 638 height 36
type input "rate_rt"
type input "100.05"
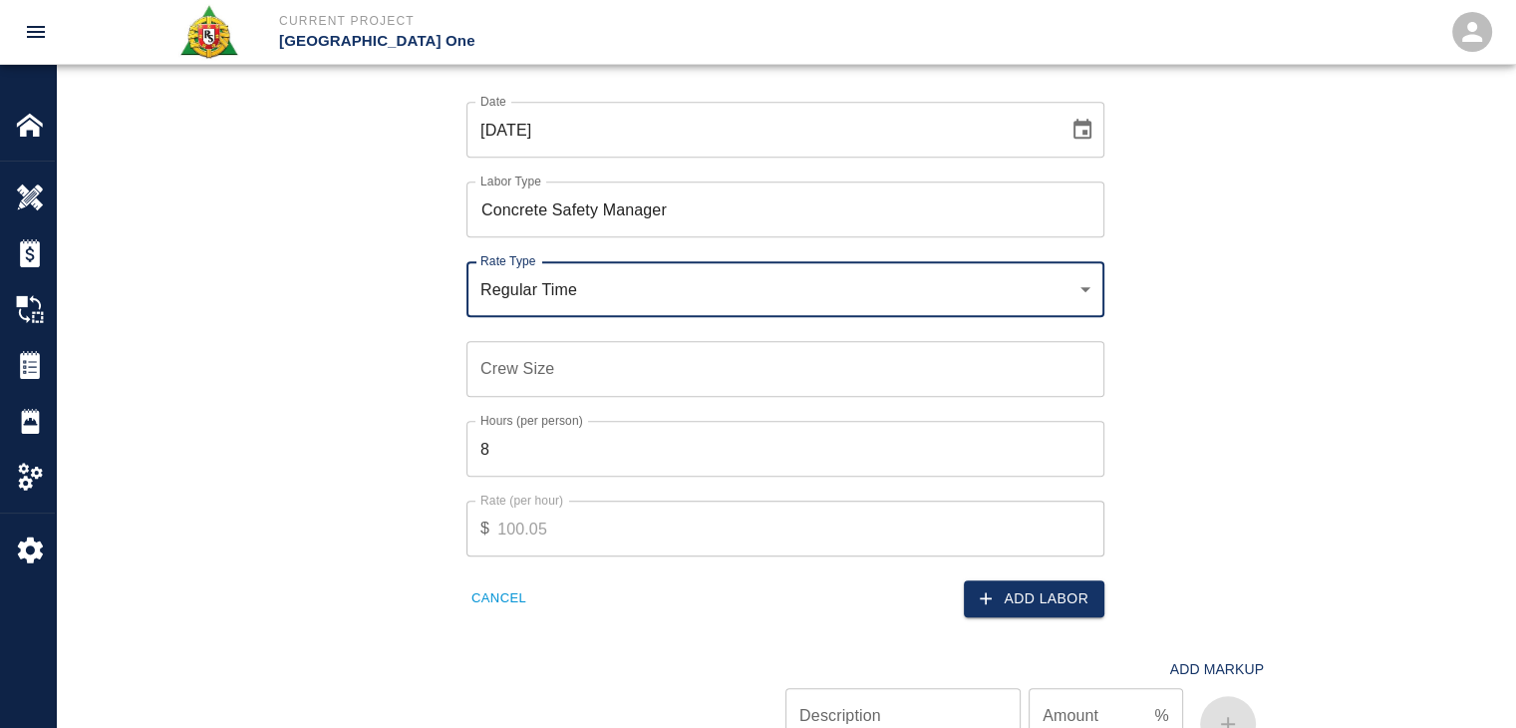
scroll to position [1941, 0]
click at [530, 387] on input "Crew Size" at bounding box center [785, 367] width 638 height 56
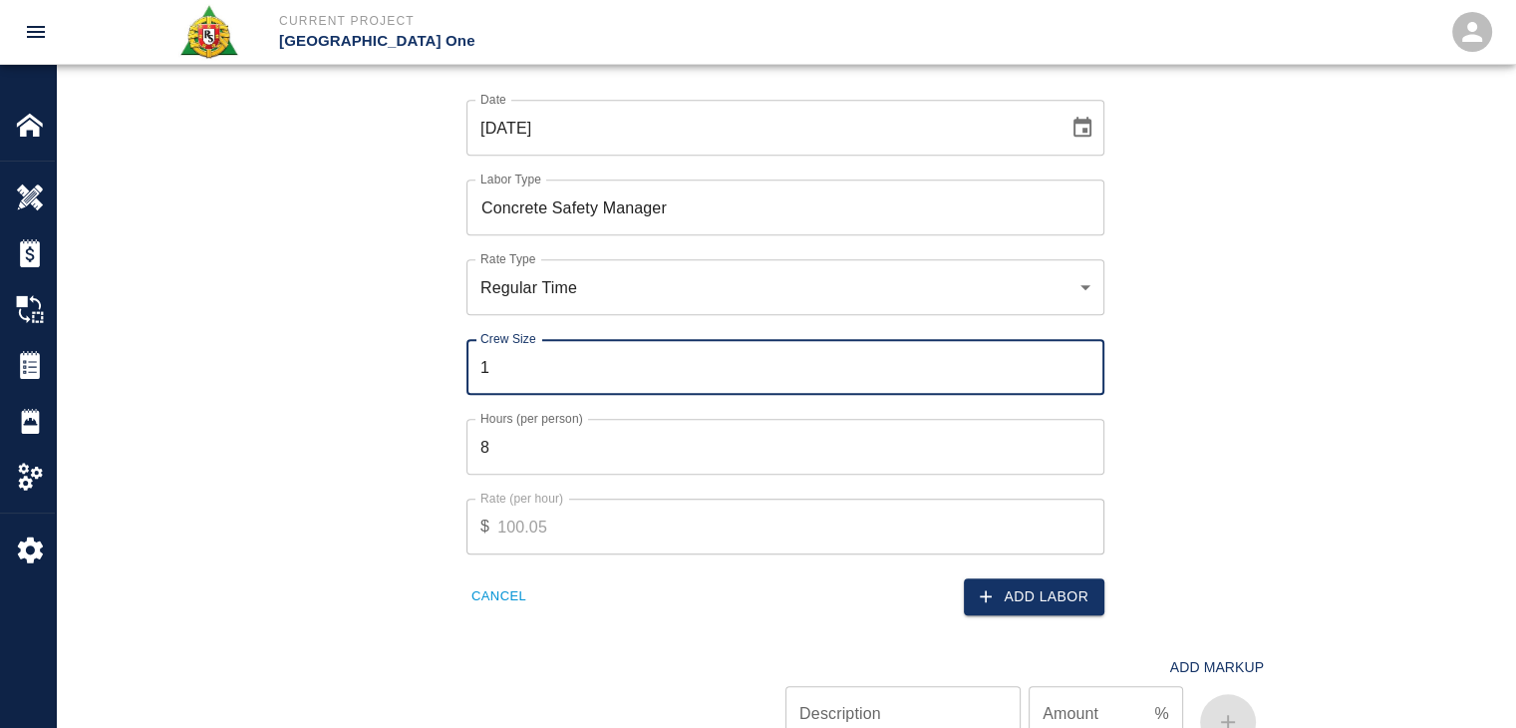
type input "1"
click at [618, 472] on input "8" at bounding box center [785, 447] width 638 height 56
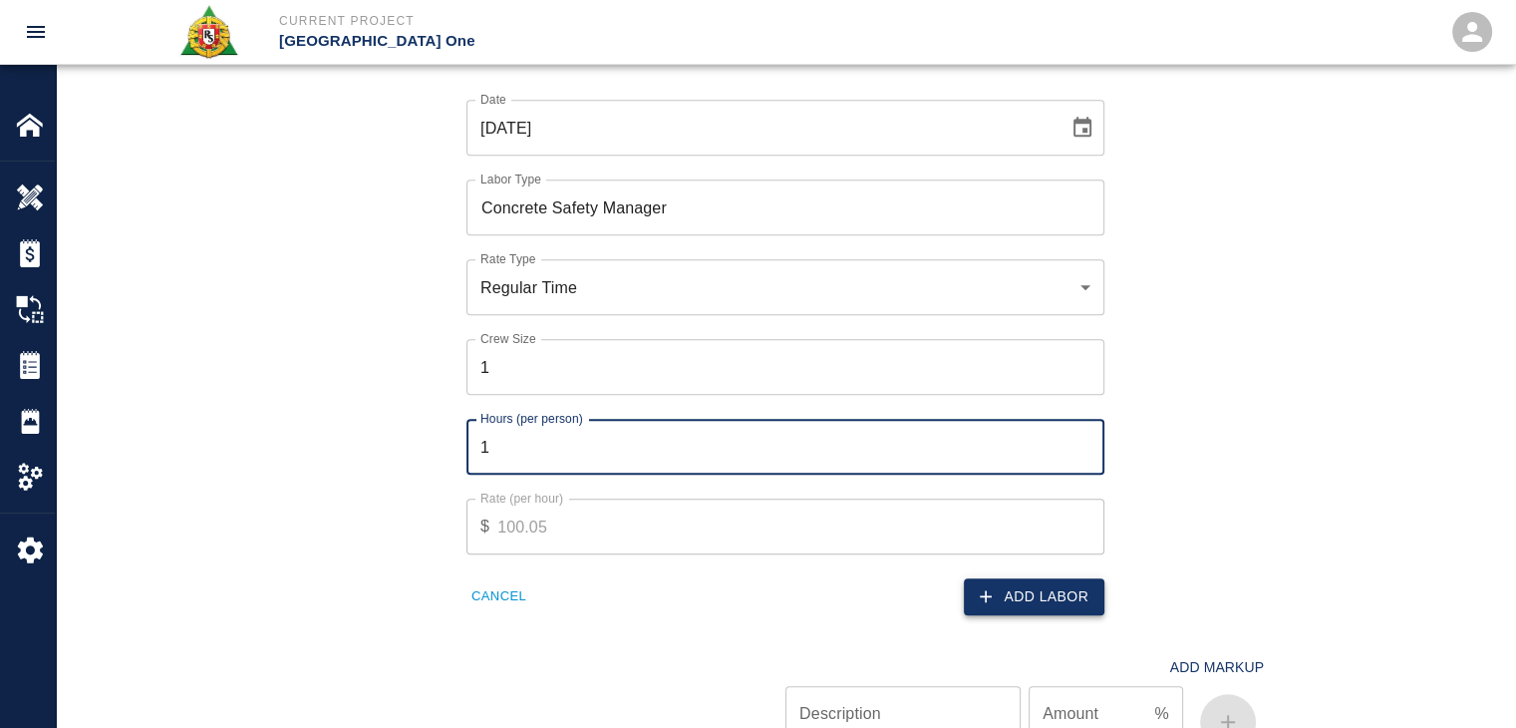
type input "1"
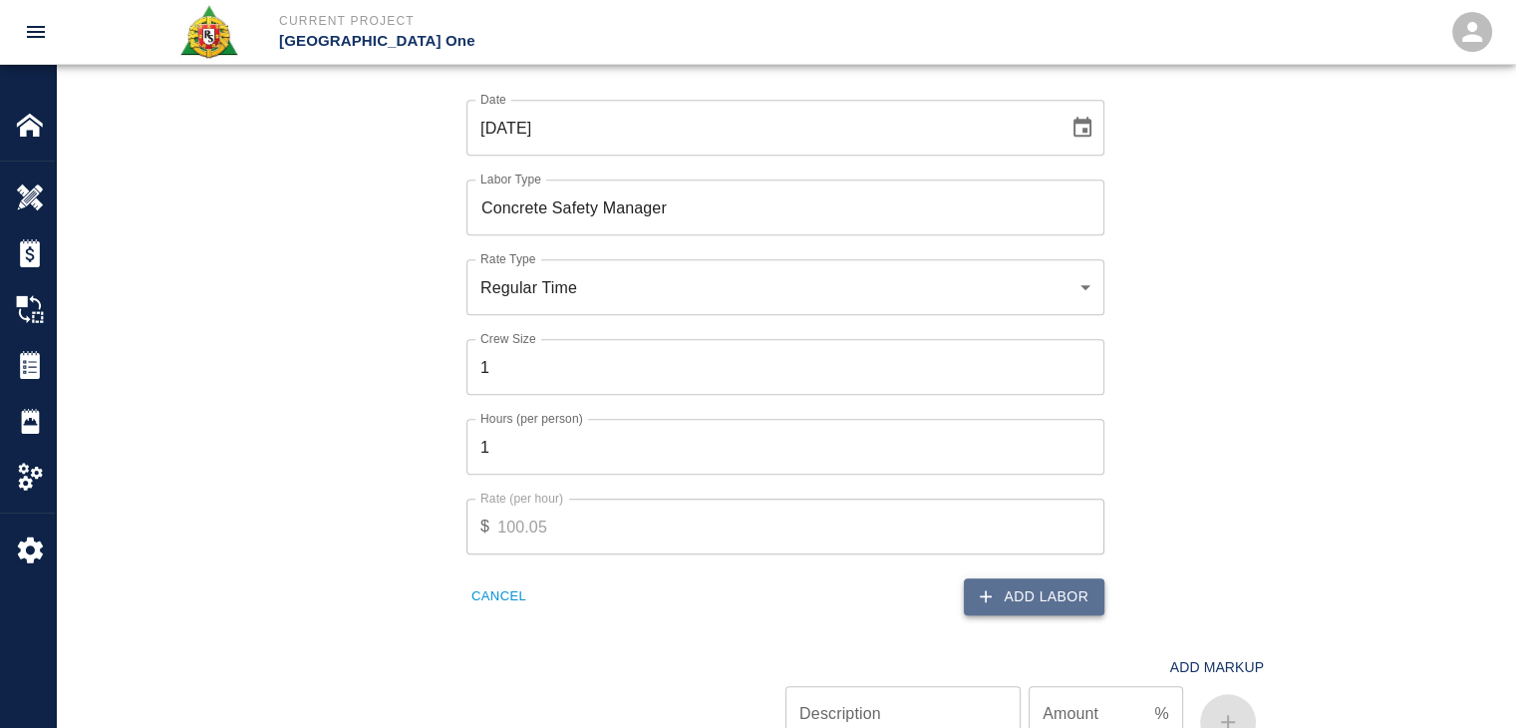
click at [1009, 598] on button "Add Labor" at bounding box center [1034, 596] width 141 height 37
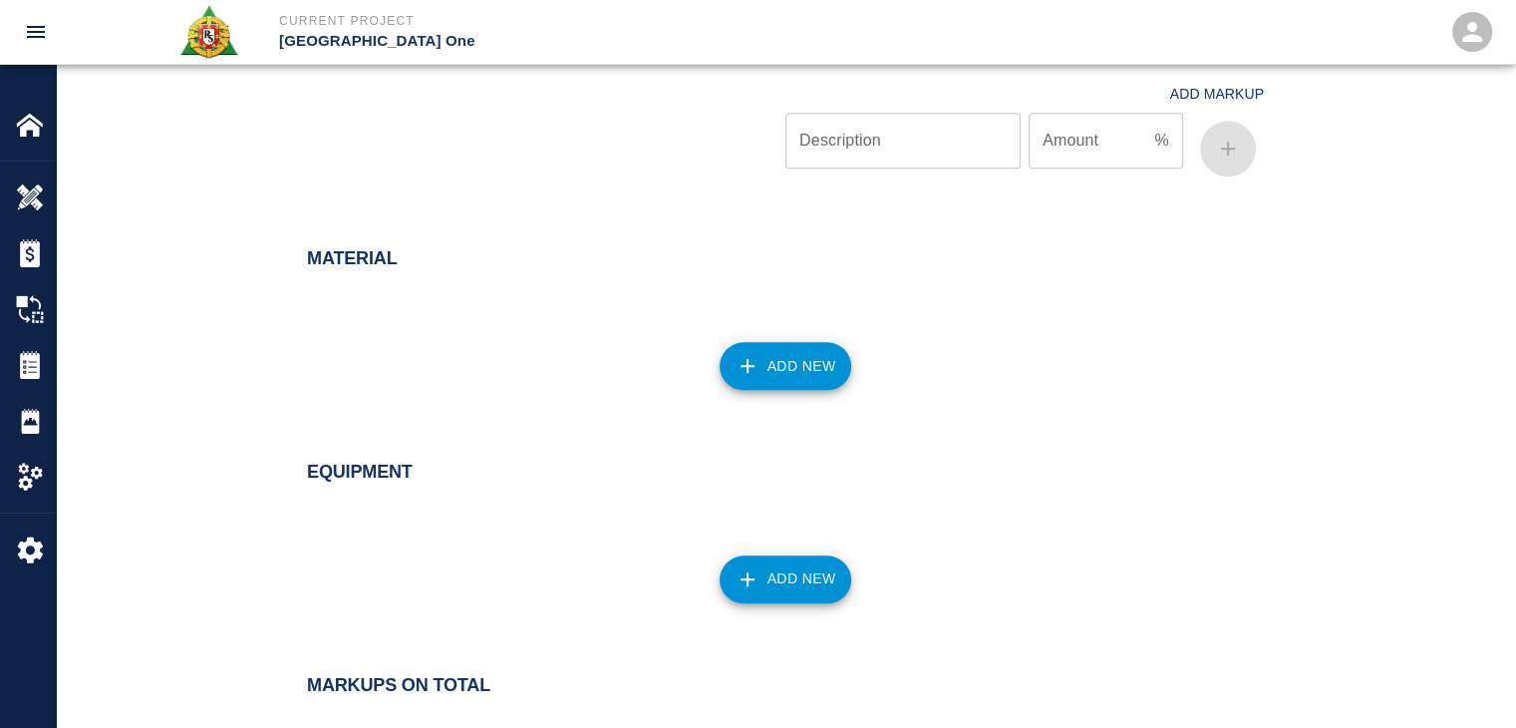
scroll to position [2113, 0]
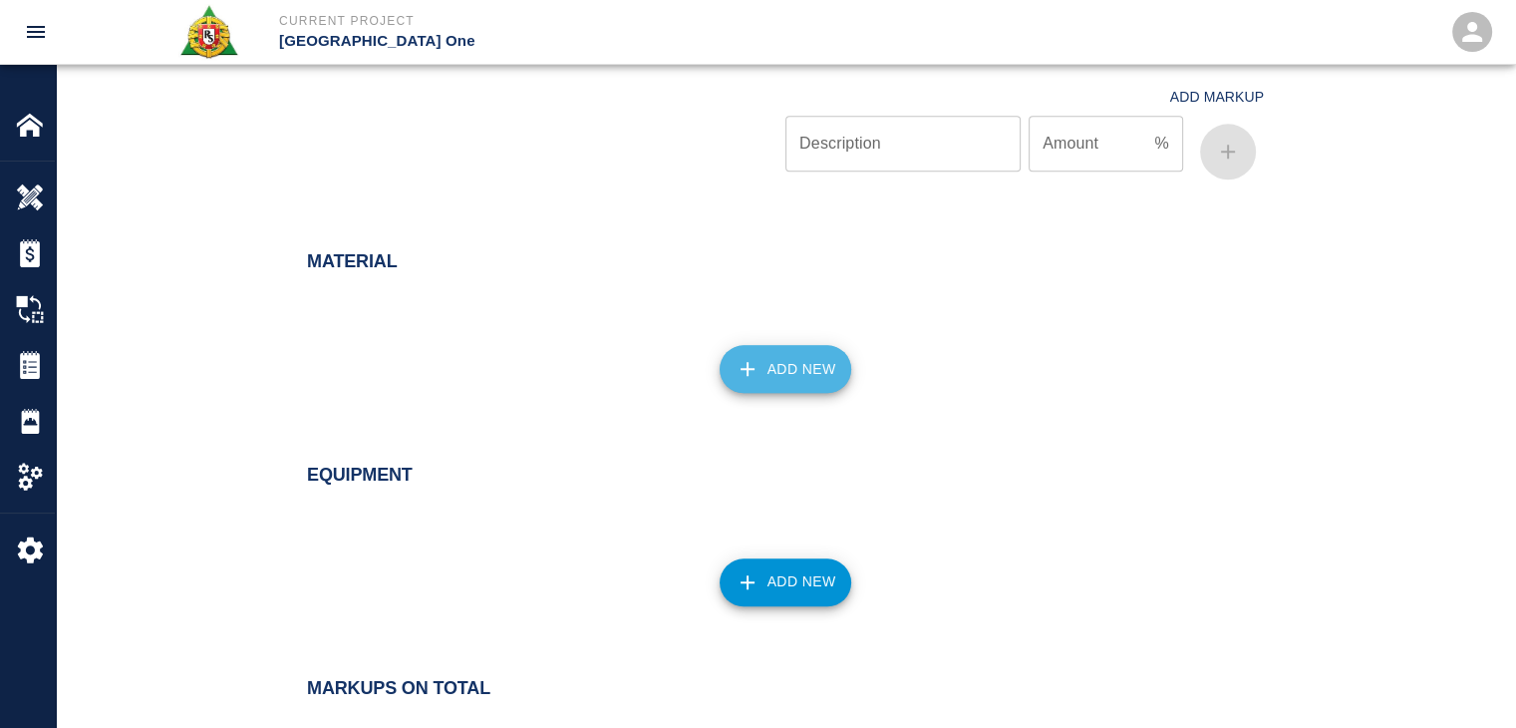
click at [736, 388] on button "Add New" at bounding box center [786, 369] width 133 height 48
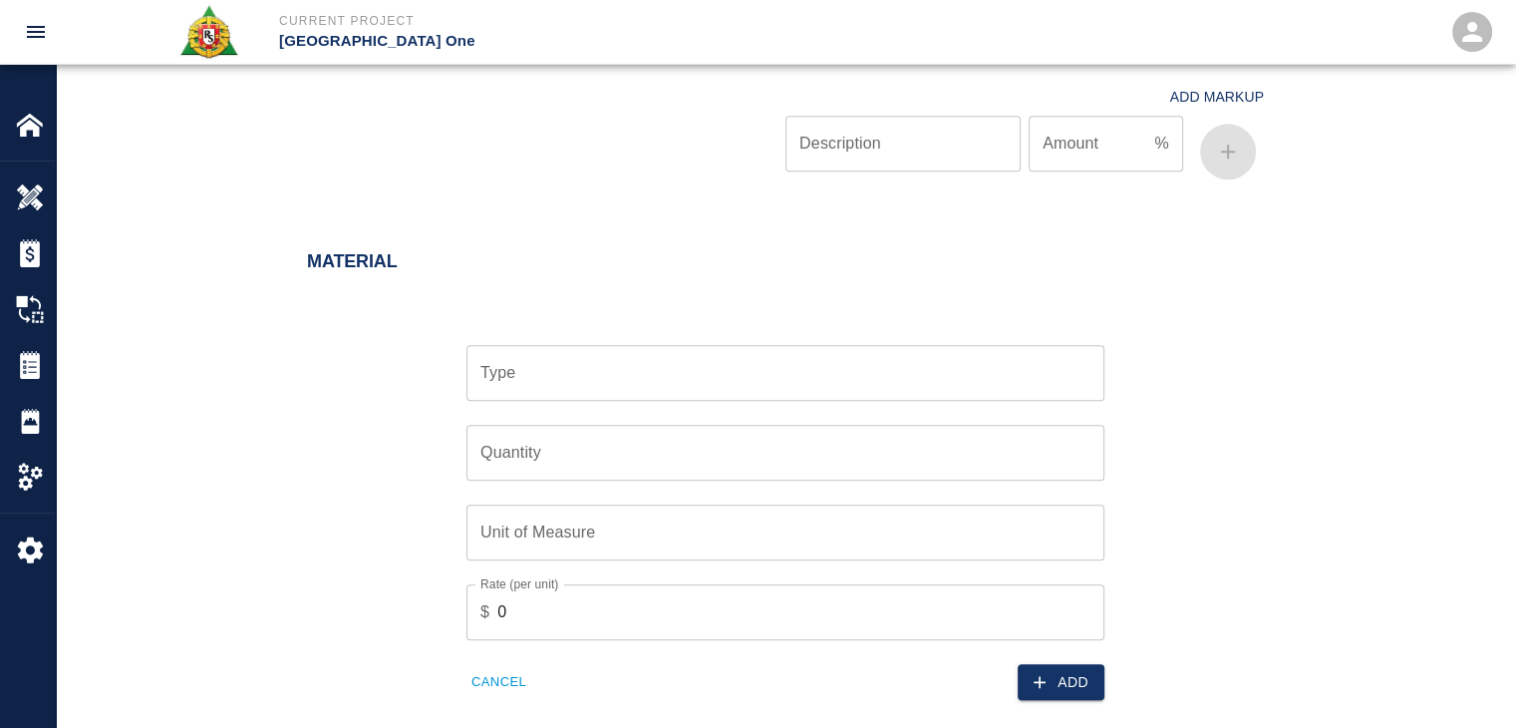
click at [622, 385] on input "Type" at bounding box center [785, 373] width 620 height 38
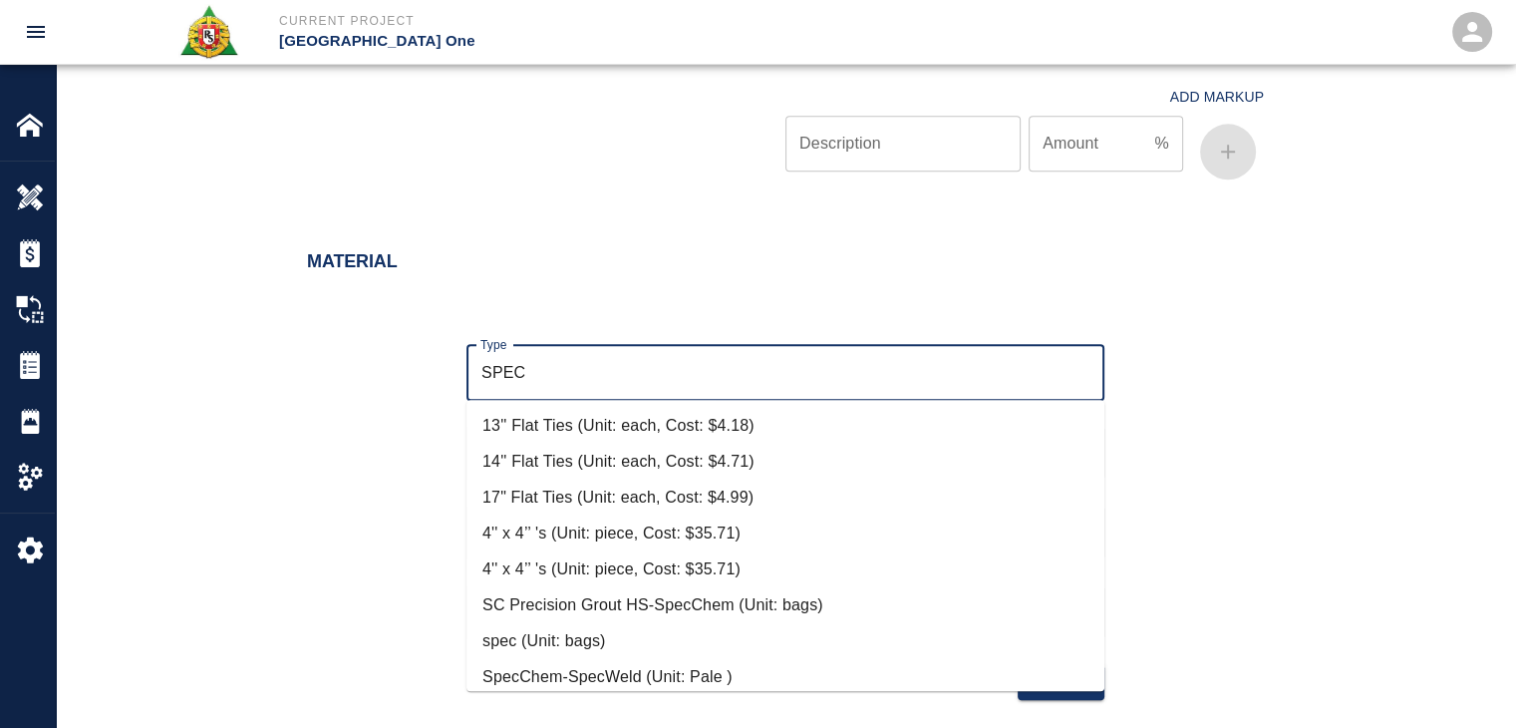
scroll to position [191, 0]
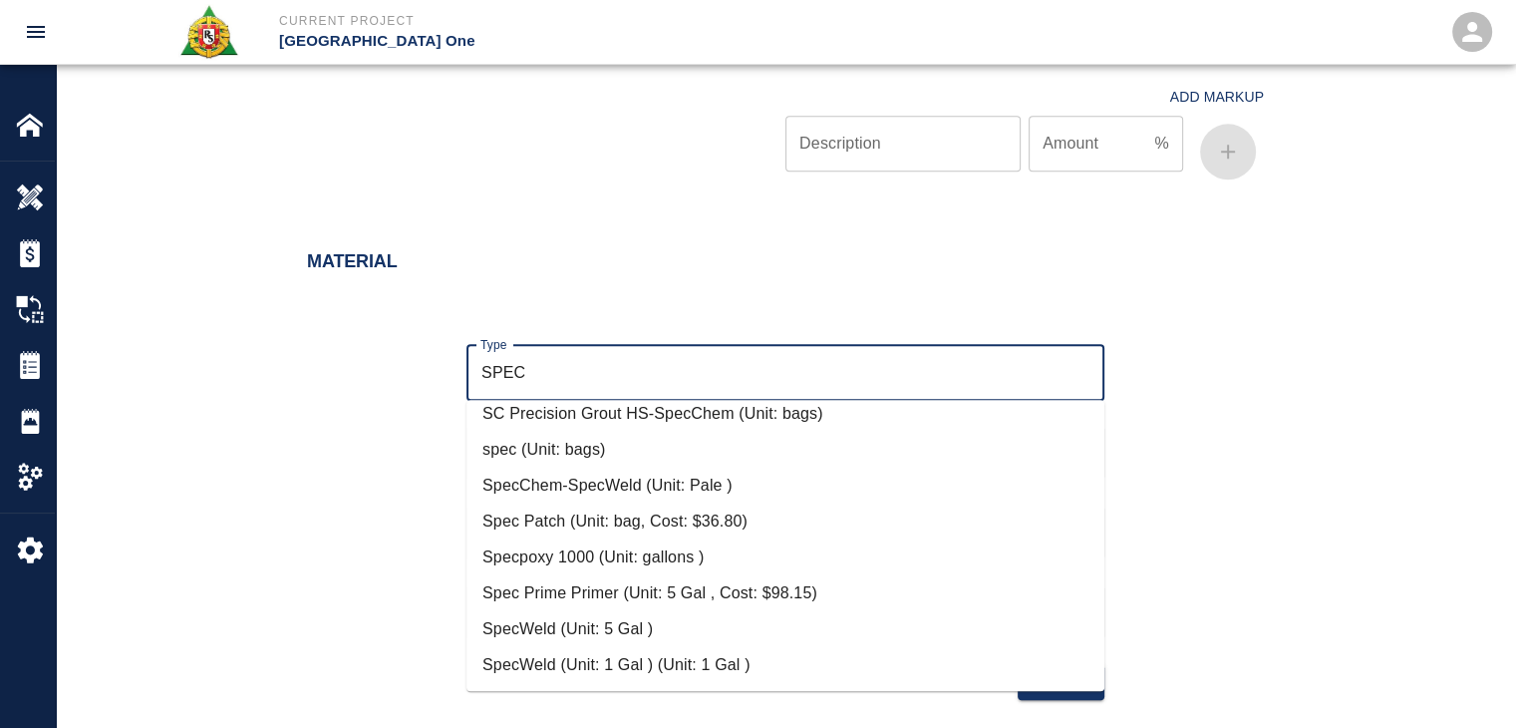
click at [650, 527] on li "Spec Patch (Unit: bag, Cost: $36.80)" at bounding box center [785, 521] width 638 height 36
type input "Spec Patch (Unit: bag, Cost: $36.80)"
type input "bag"
type input "36.8"
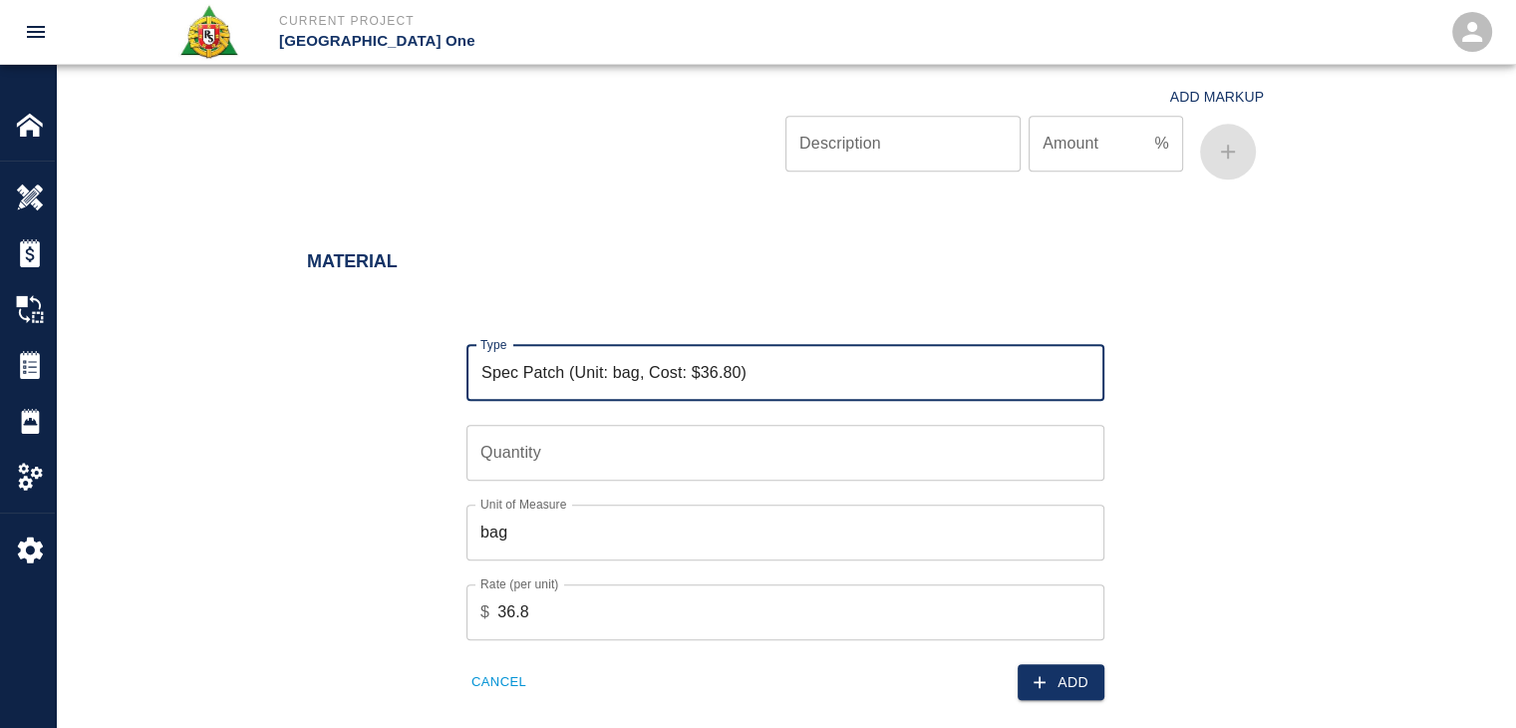
type input "Spec Patch (Unit: bag, Cost: $36.80)"
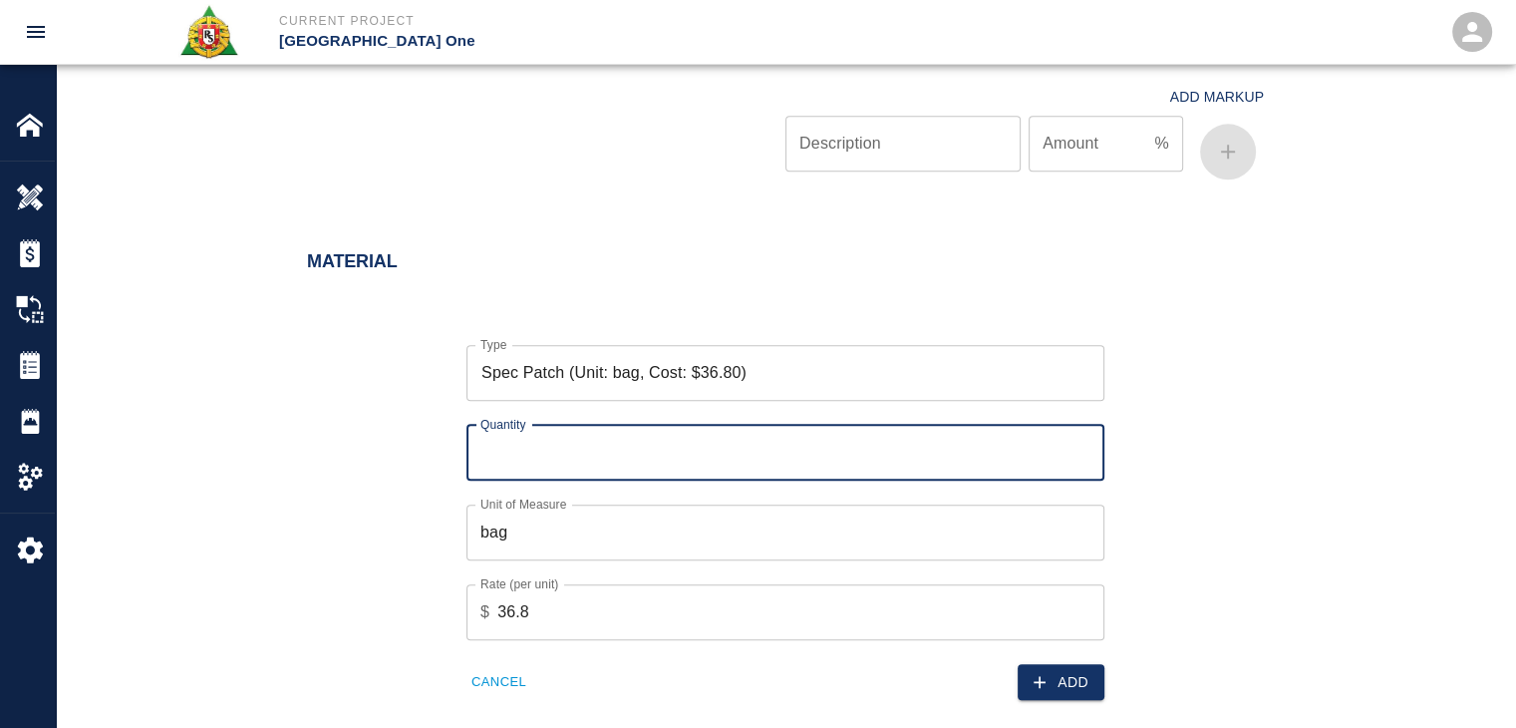
click at [546, 464] on input "Quantity" at bounding box center [785, 453] width 638 height 56
type input "15"
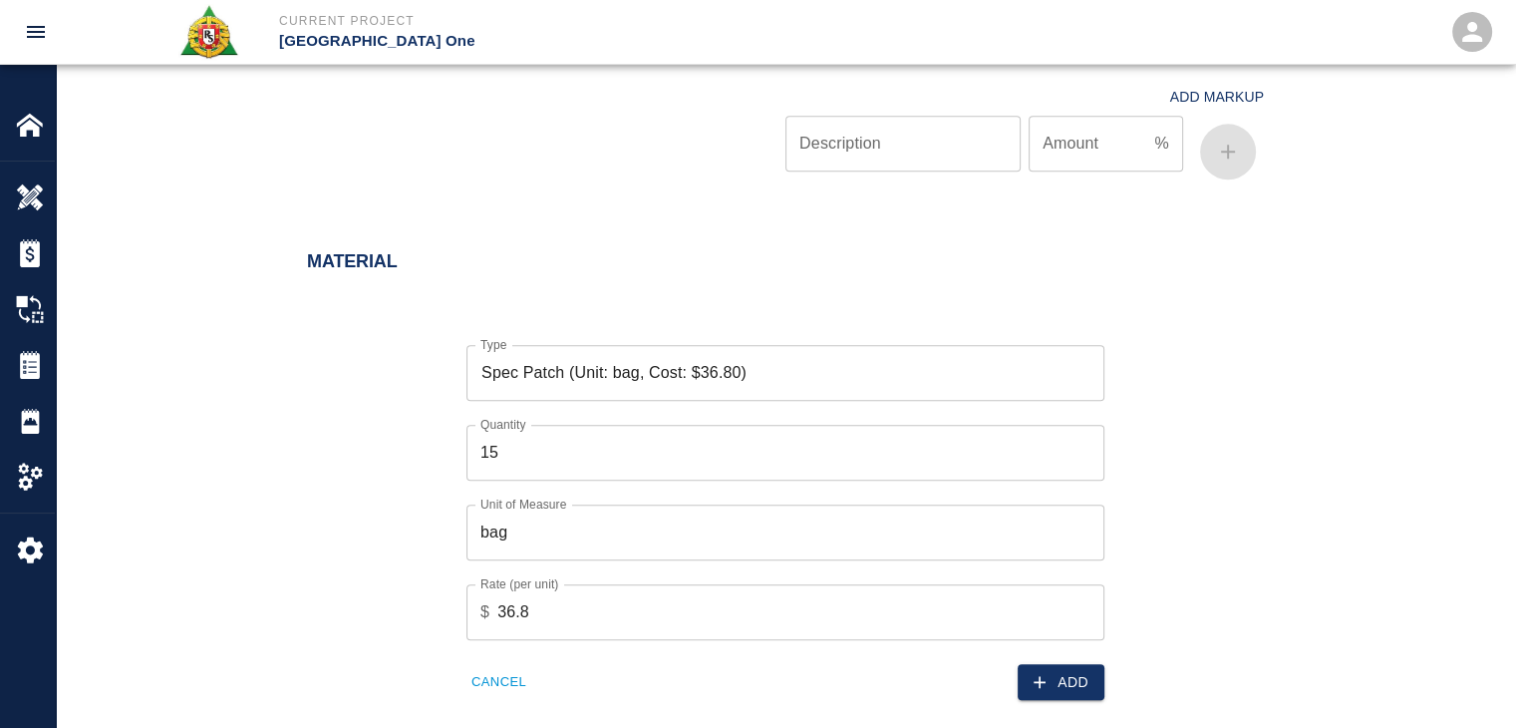
click at [1083, 702] on div "Material Type Spec Patch (Unit: bag, Cost: $36.80) Type Quantity 15 Quantity Un…" at bounding box center [785, 479] width 1459 height 536
click at [1054, 681] on button "Add" at bounding box center [1061, 682] width 87 height 37
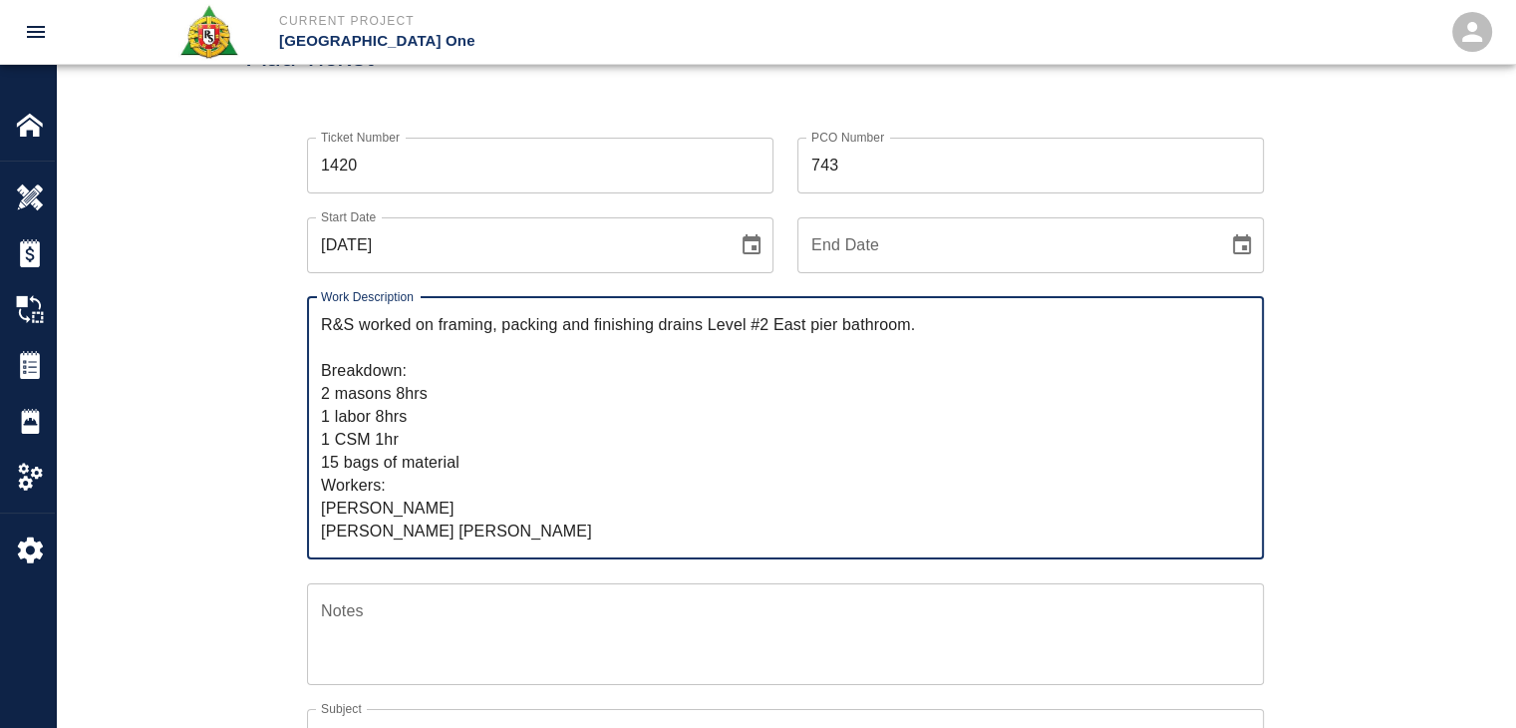
scroll to position [0, 0]
drag, startPoint x: 447, startPoint y: 530, endPoint x: 257, endPoint y: 273, distance: 319.9
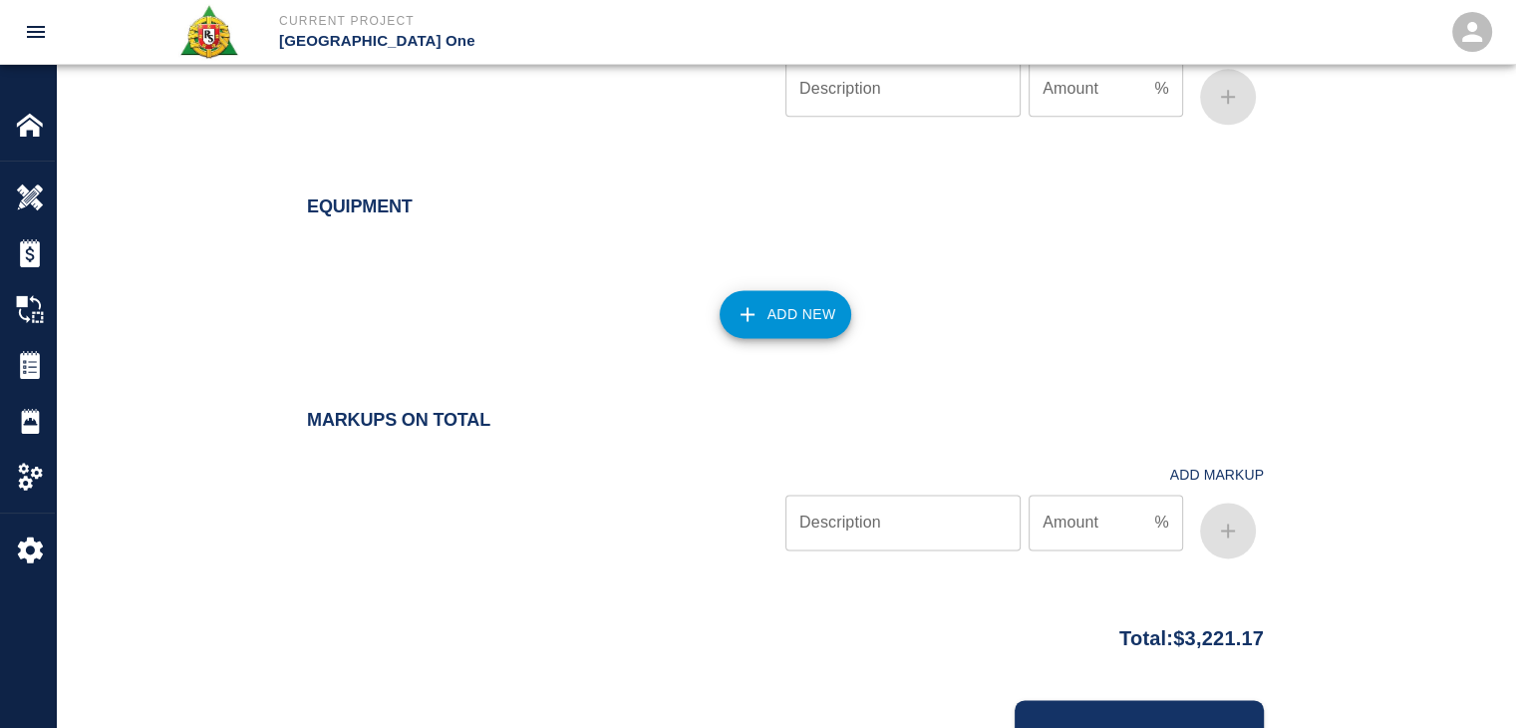
scroll to position [2750, 0]
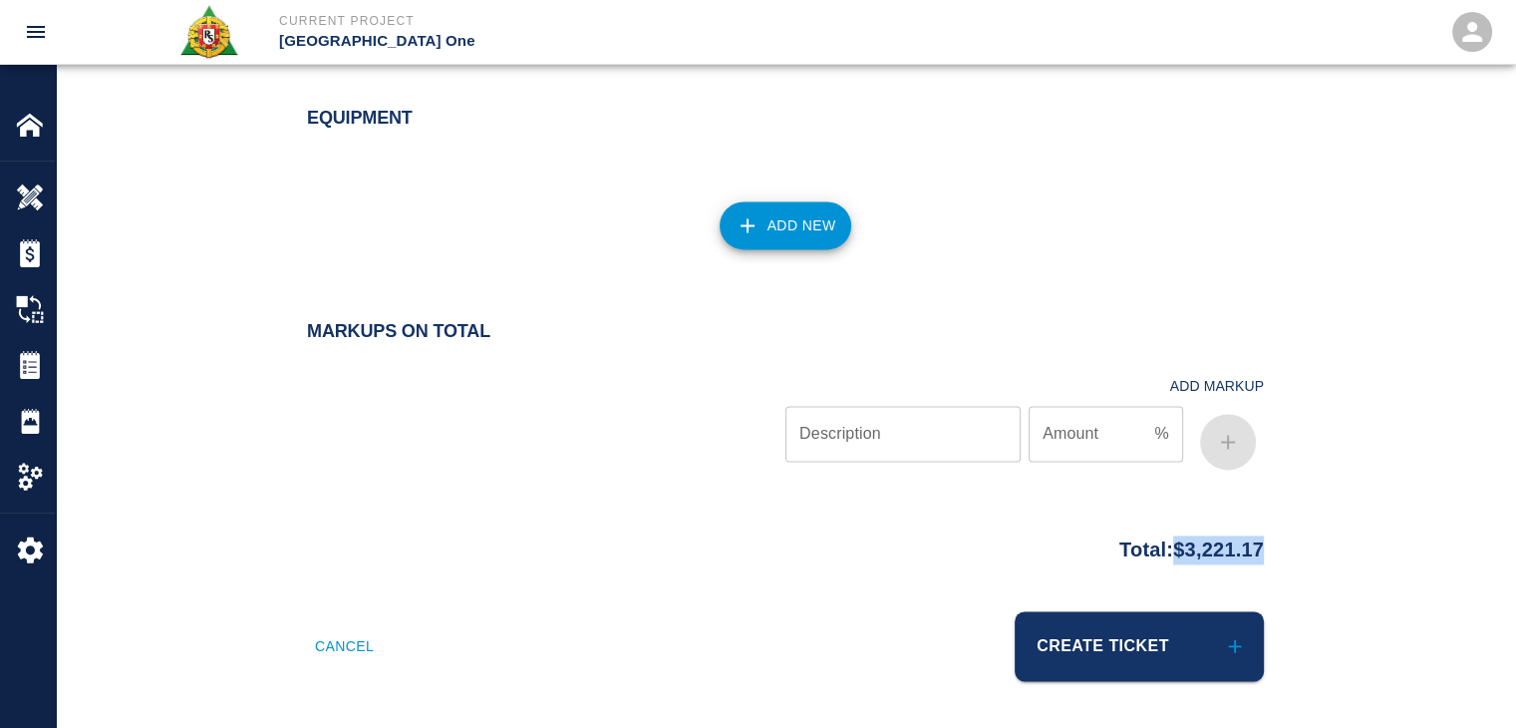
drag, startPoint x: 1309, startPoint y: 530, endPoint x: 1155, endPoint y: 557, distance: 155.8
click at [1155, 557] on div "Total: $3,221.17" at bounding box center [785, 544] width 1076 height 39
copy p "$3,221.17"
click at [565, 285] on div "Equipment Add New" at bounding box center [785, 186] width 1459 height 237
click at [598, 325] on h2 "Markups on Total" at bounding box center [785, 332] width 957 height 22
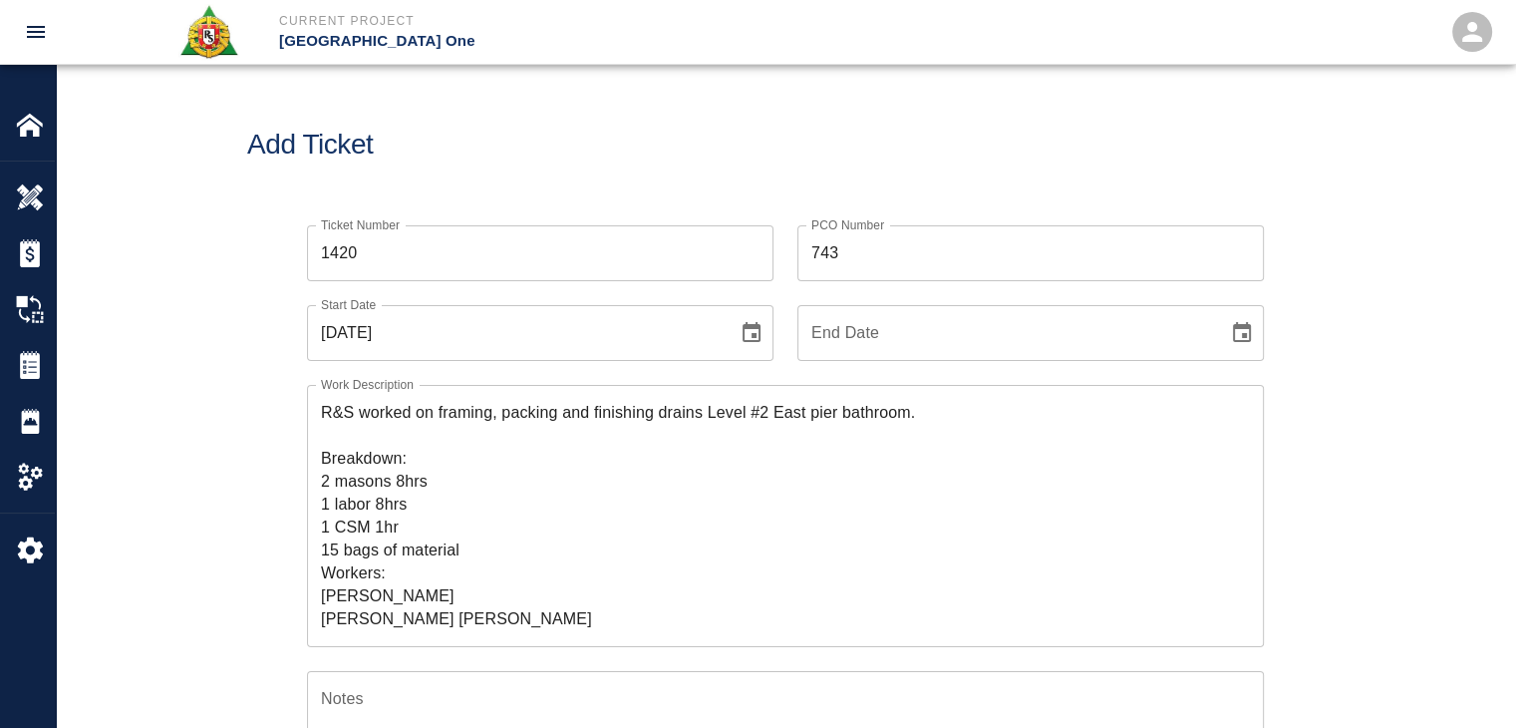
scroll to position [0, 0]
click at [520, 133] on h1 "Add Ticket" at bounding box center [785, 145] width 1076 height 33
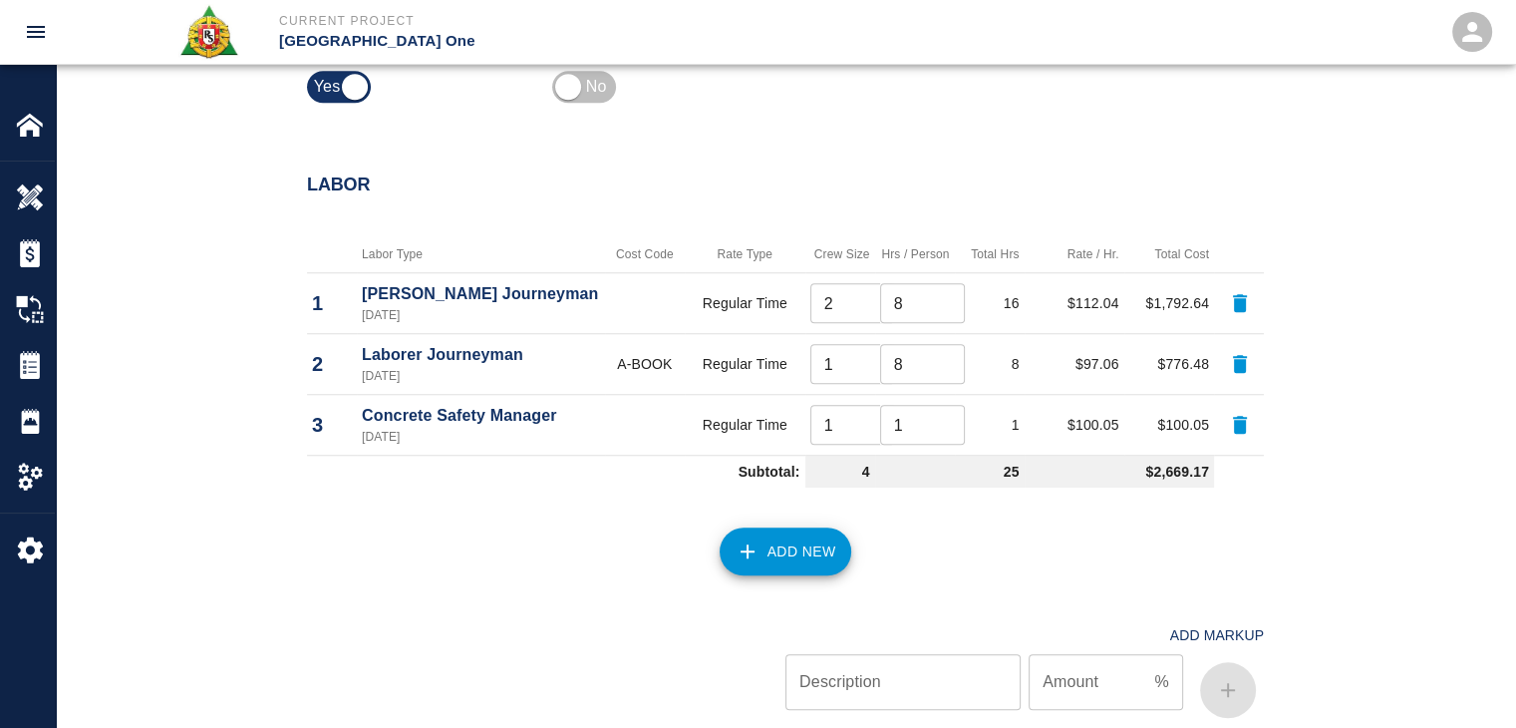
scroll to position [1846, 0]
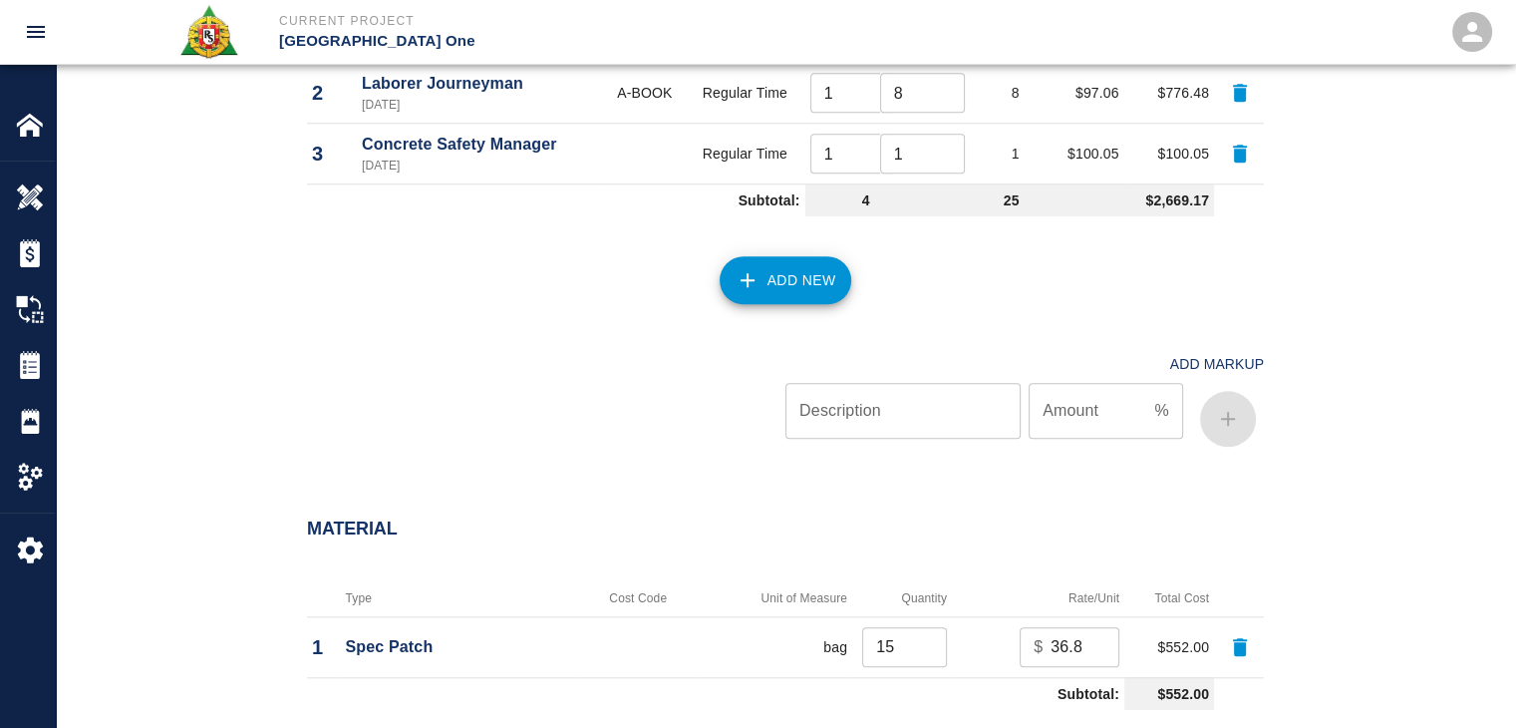
click at [777, 264] on button "Add New" at bounding box center [786, 280] width 133 height 48
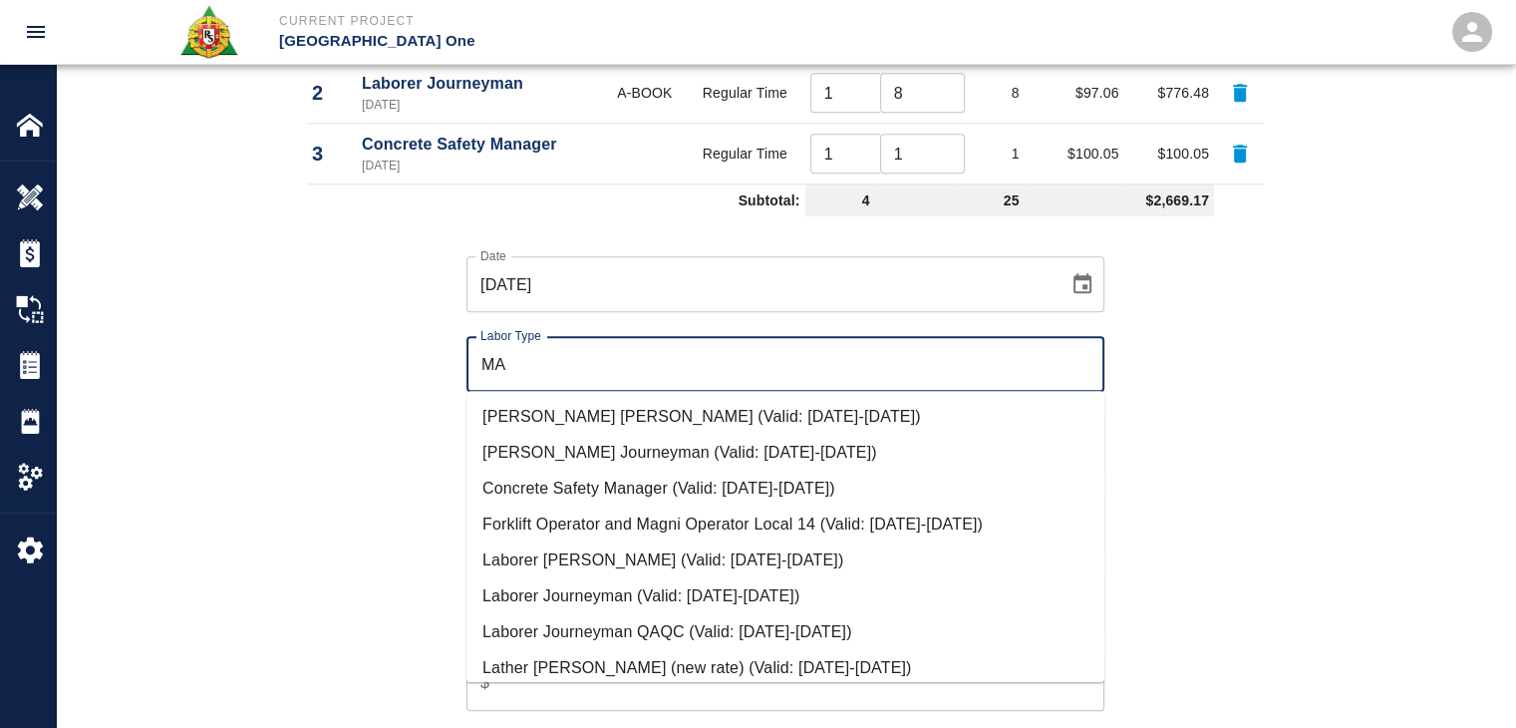
type input "M"
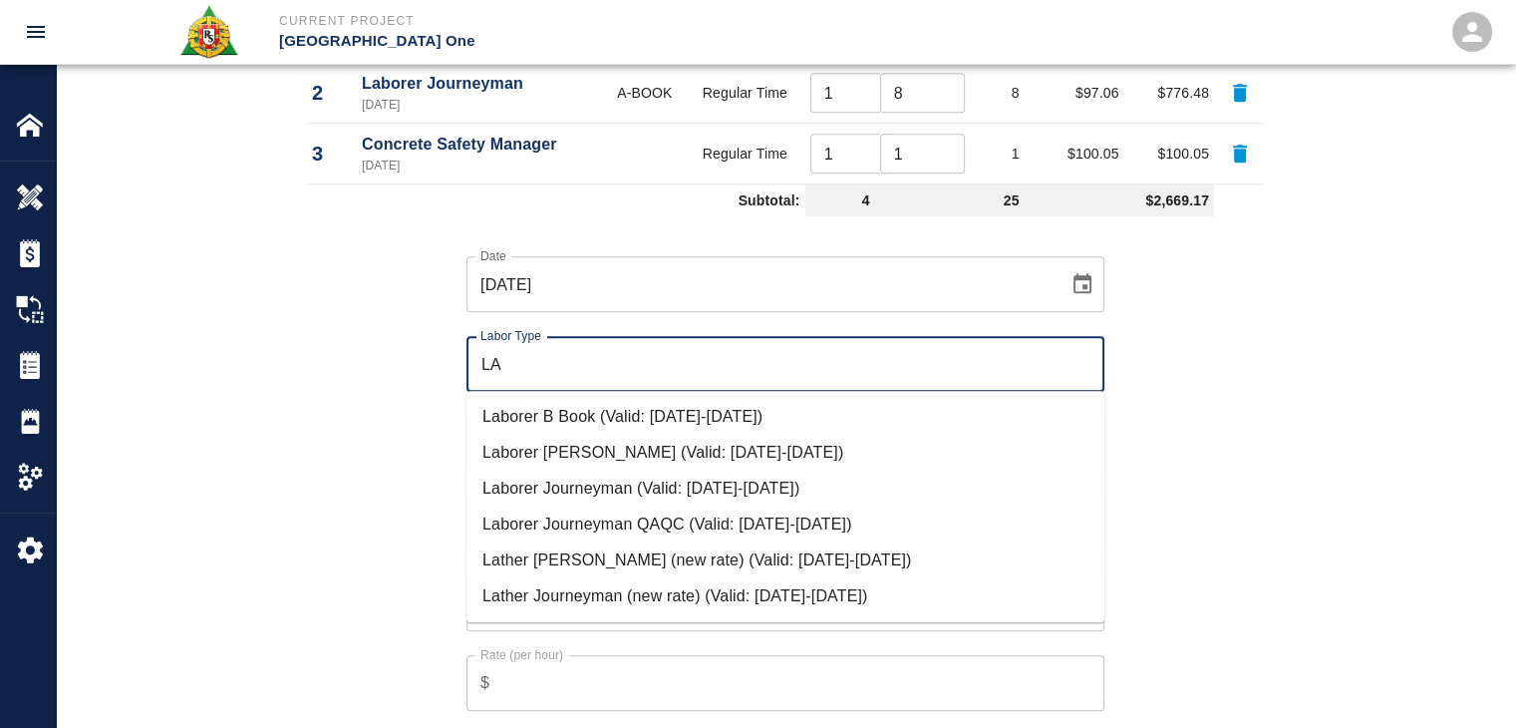
type input "L"
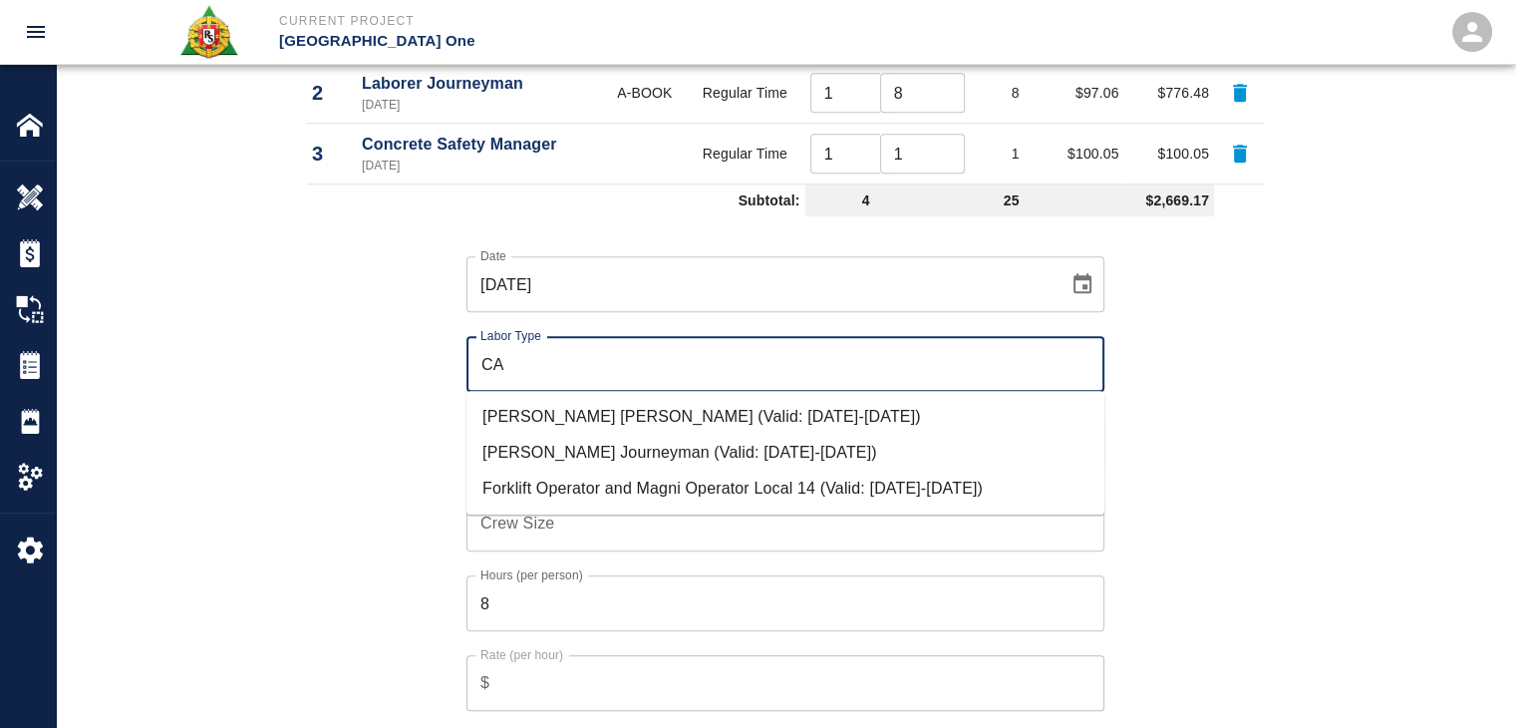
type input "C"
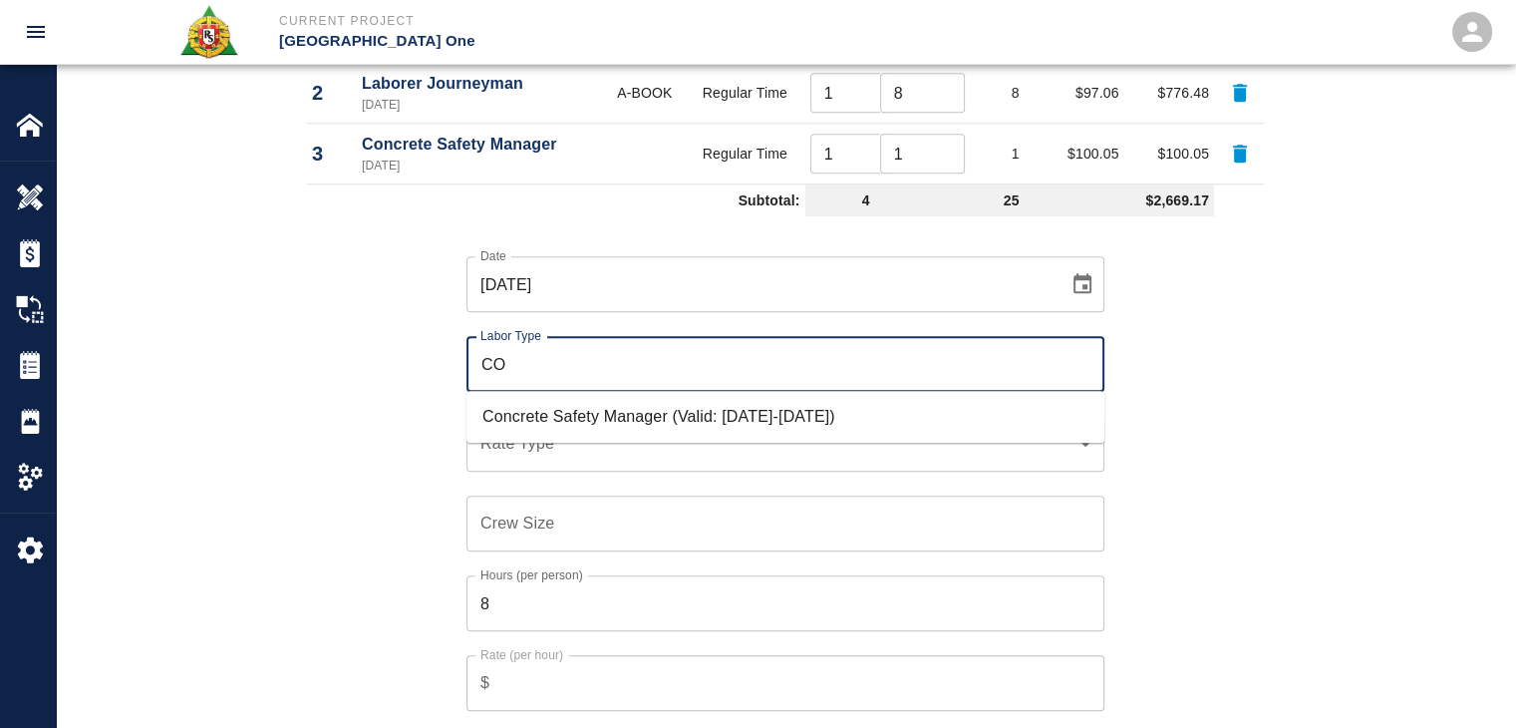
type input "C"
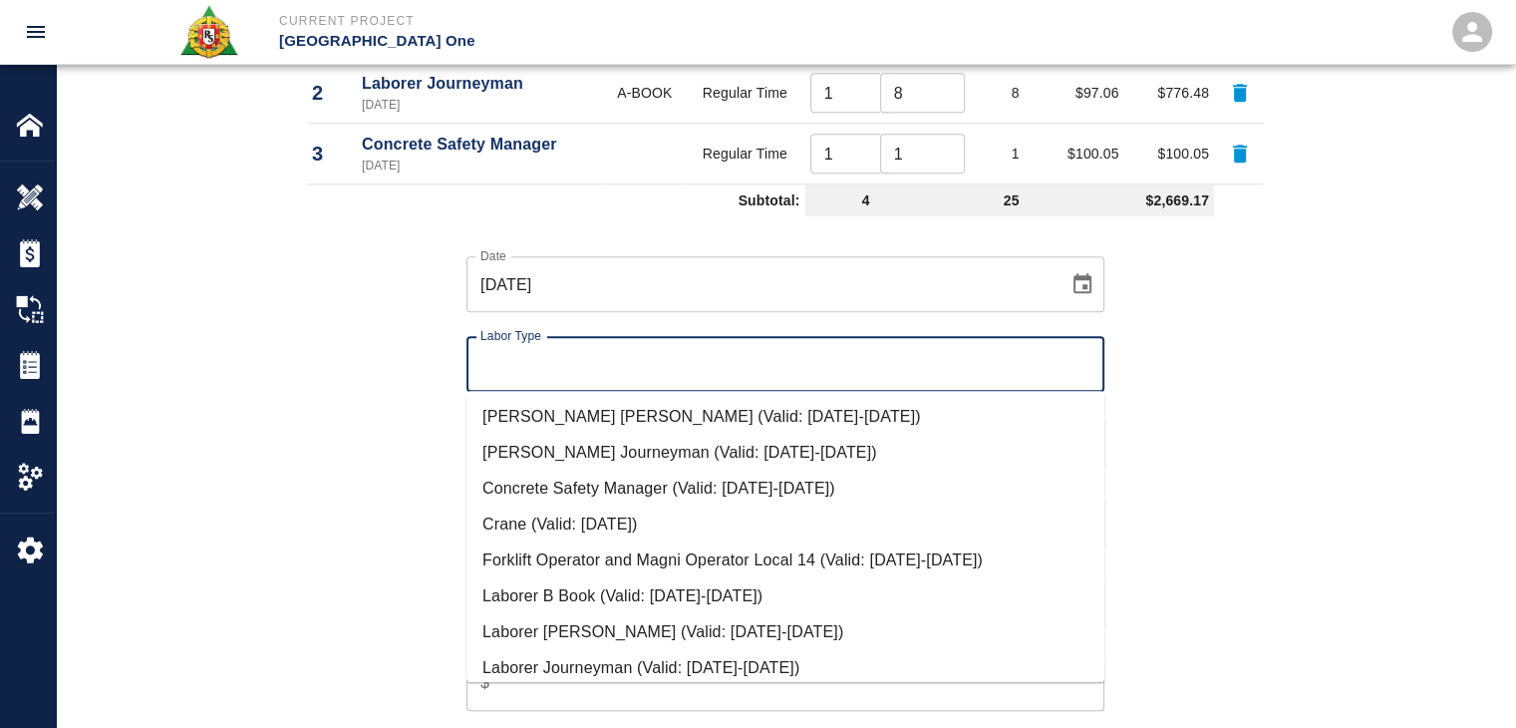
click at [331, 429] on div "Date 09/30/2025 Date Labor Type Labor Type Rate Type ​ Rate Type Crew Size Crew…" at bounding box center [773, 497] width 981 height 547
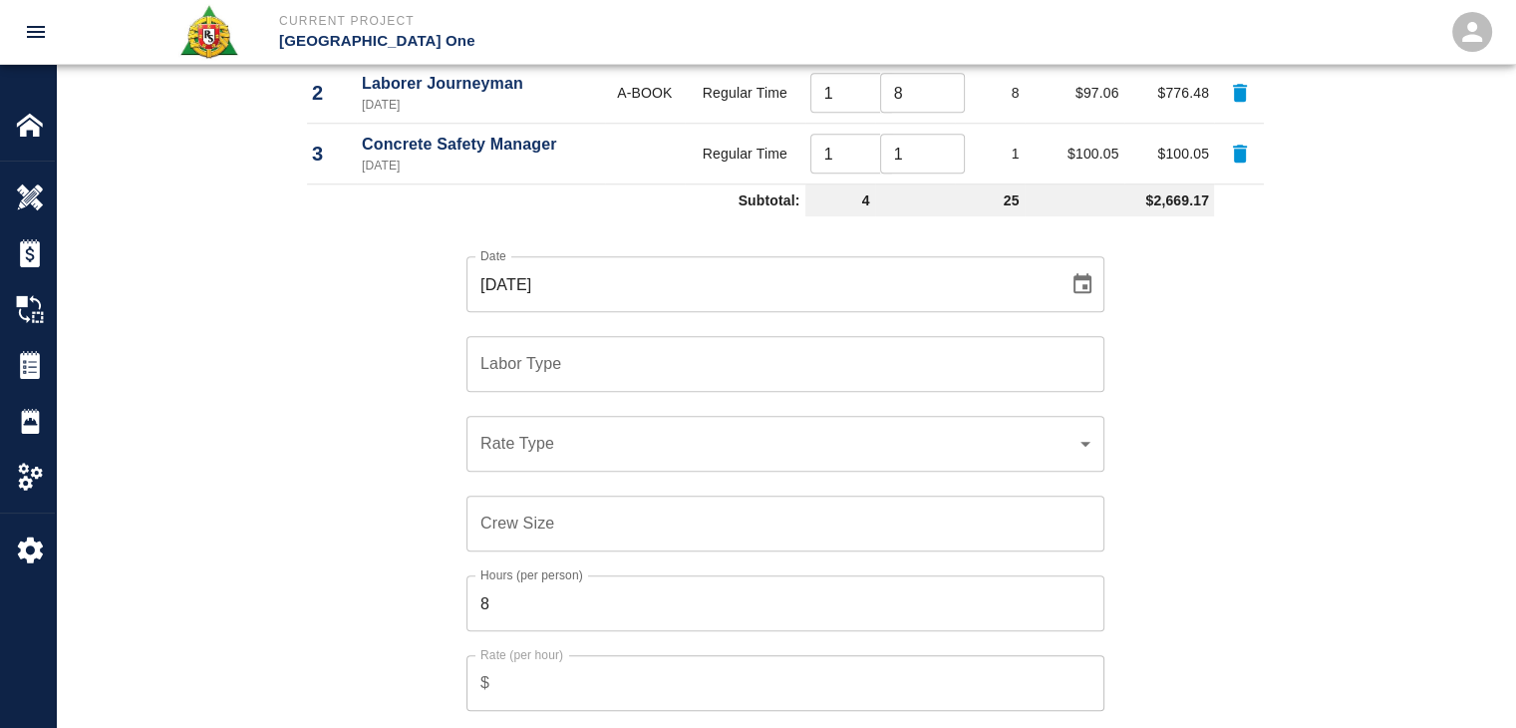
scroll to position [2160, 0]
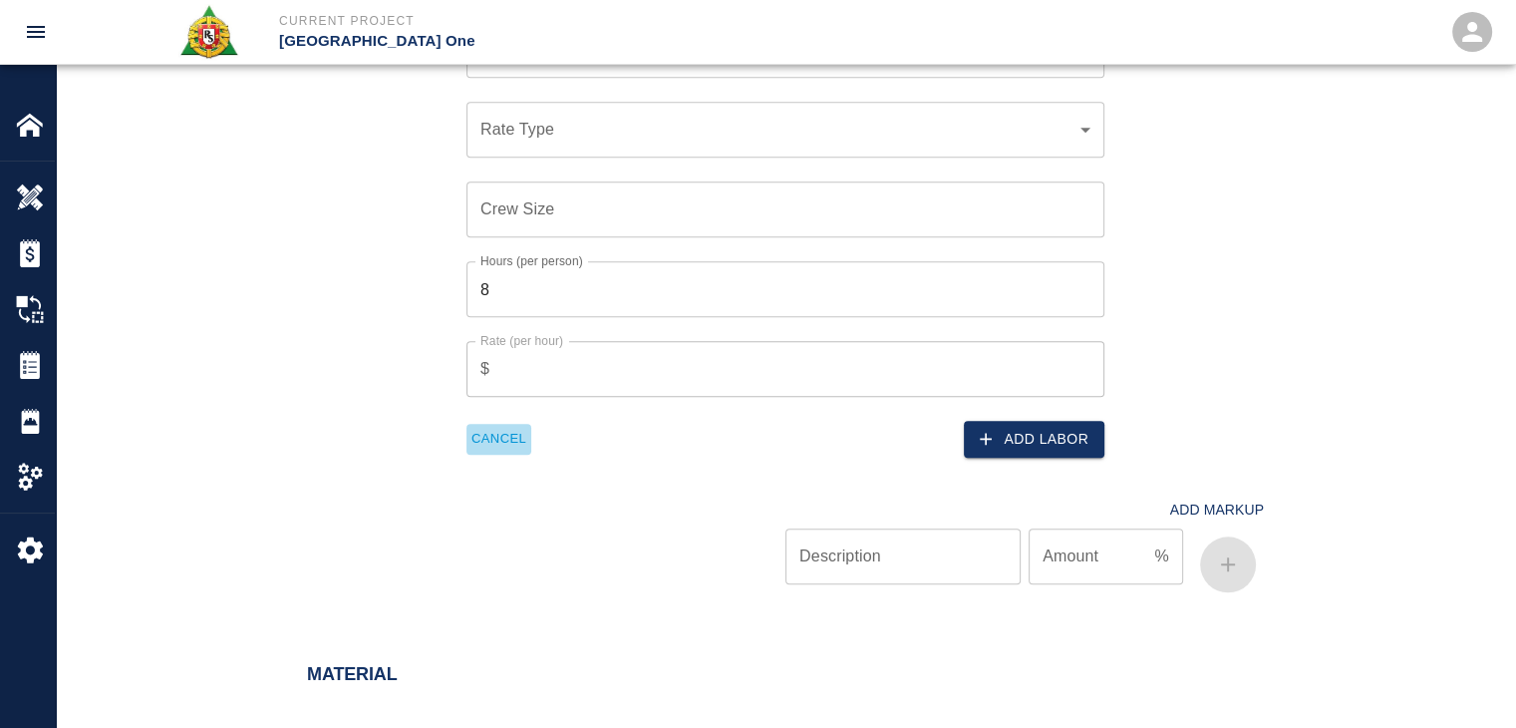
click at [491, 439] on button "Cancel" at bounding box center [498, 439] width 65 height 31
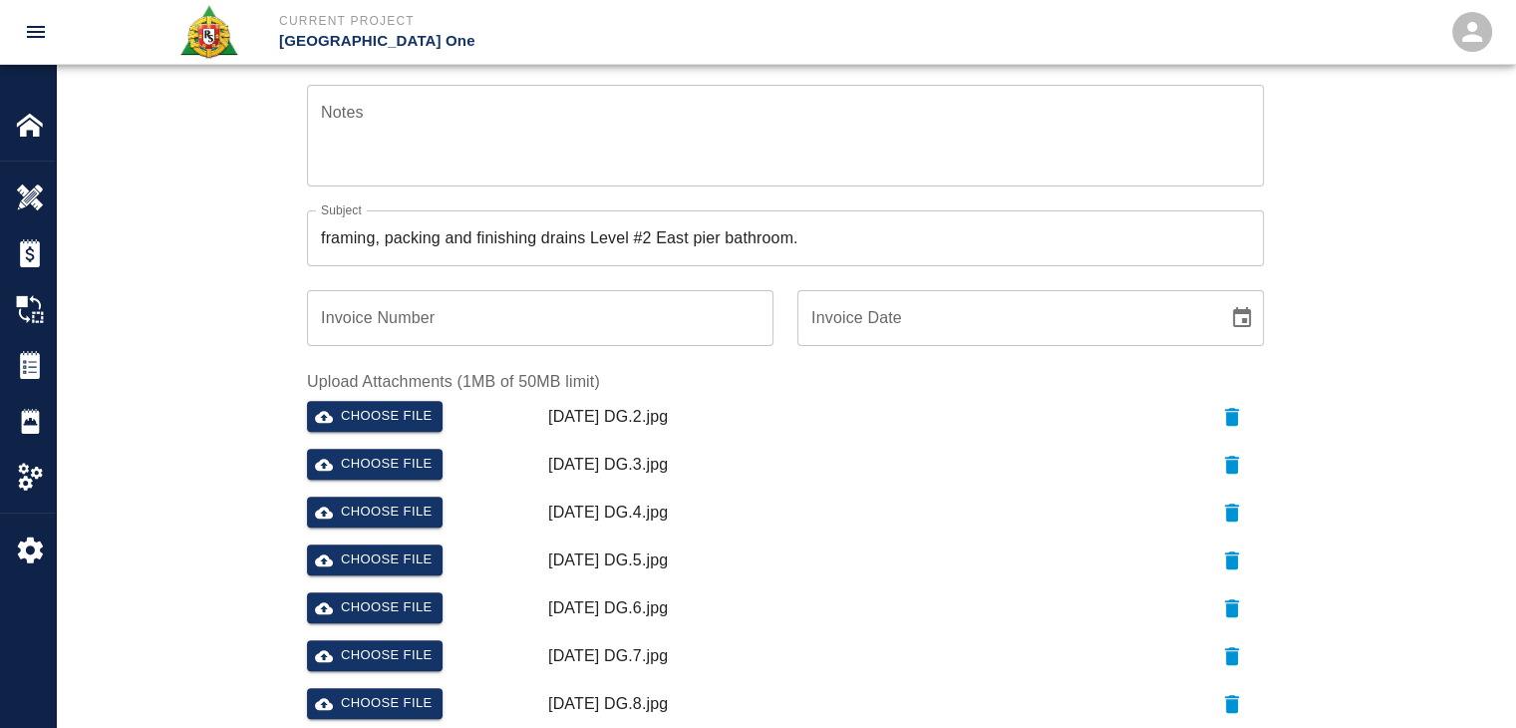
scroll to position [0, 0]
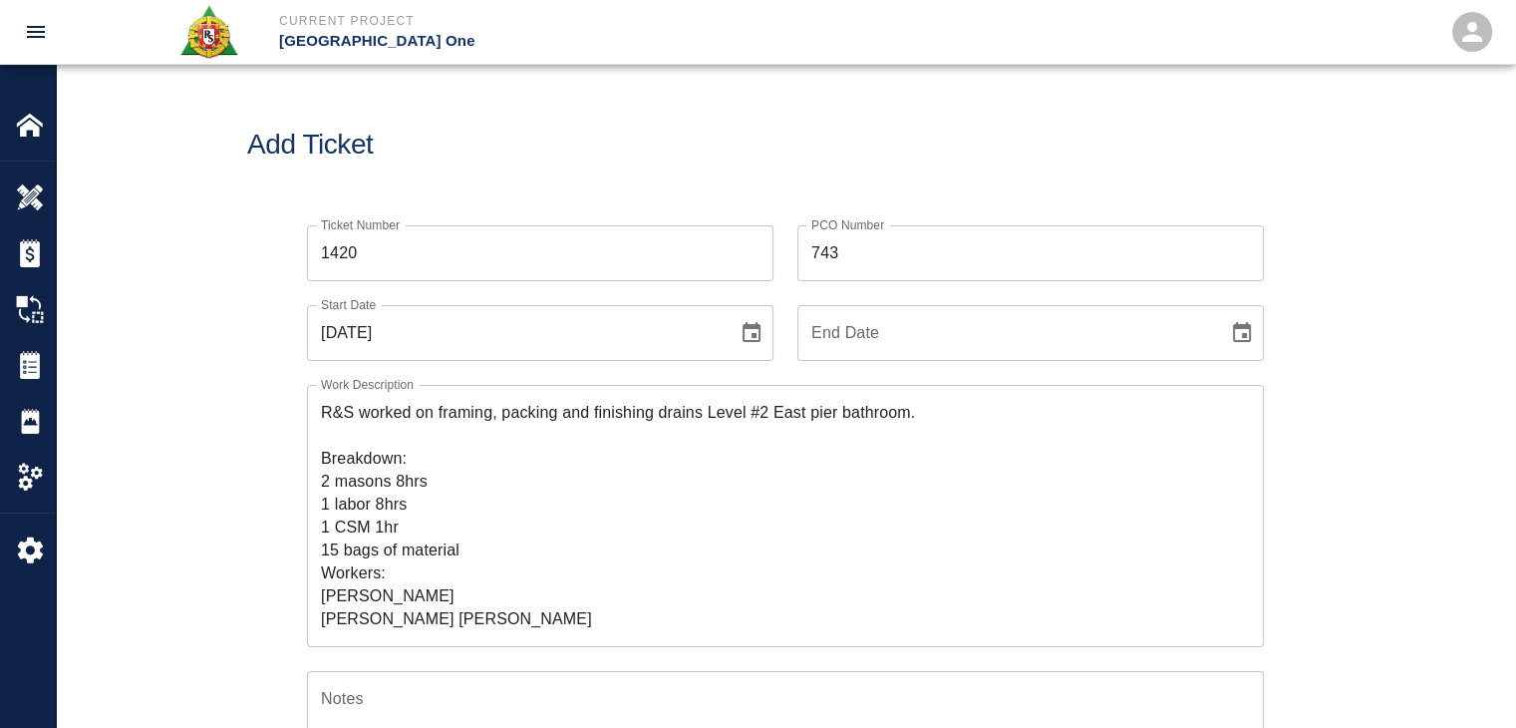
click at [470, 111] on div "Add Ticket" at bounding box center [785, 145] width 1459 height 160
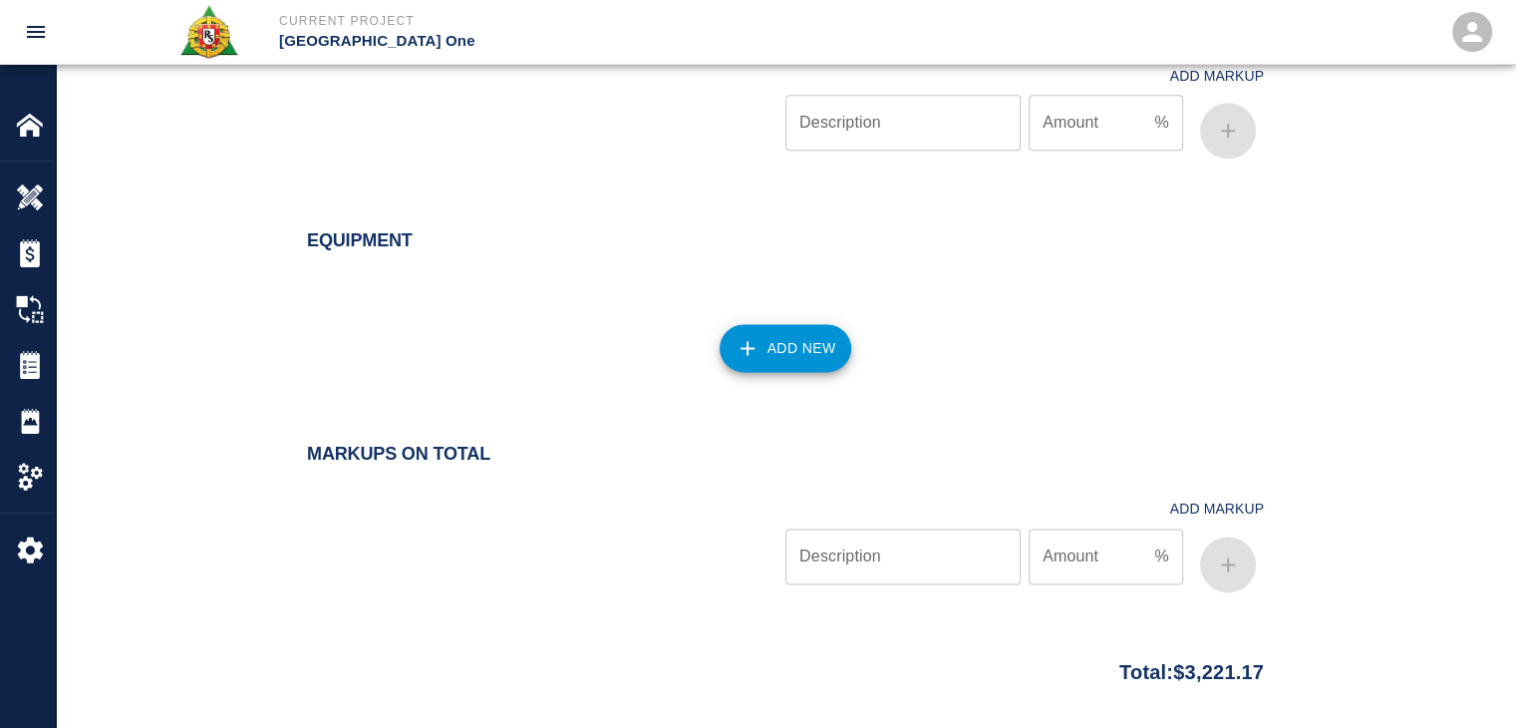
scroll to position [2750, 0]
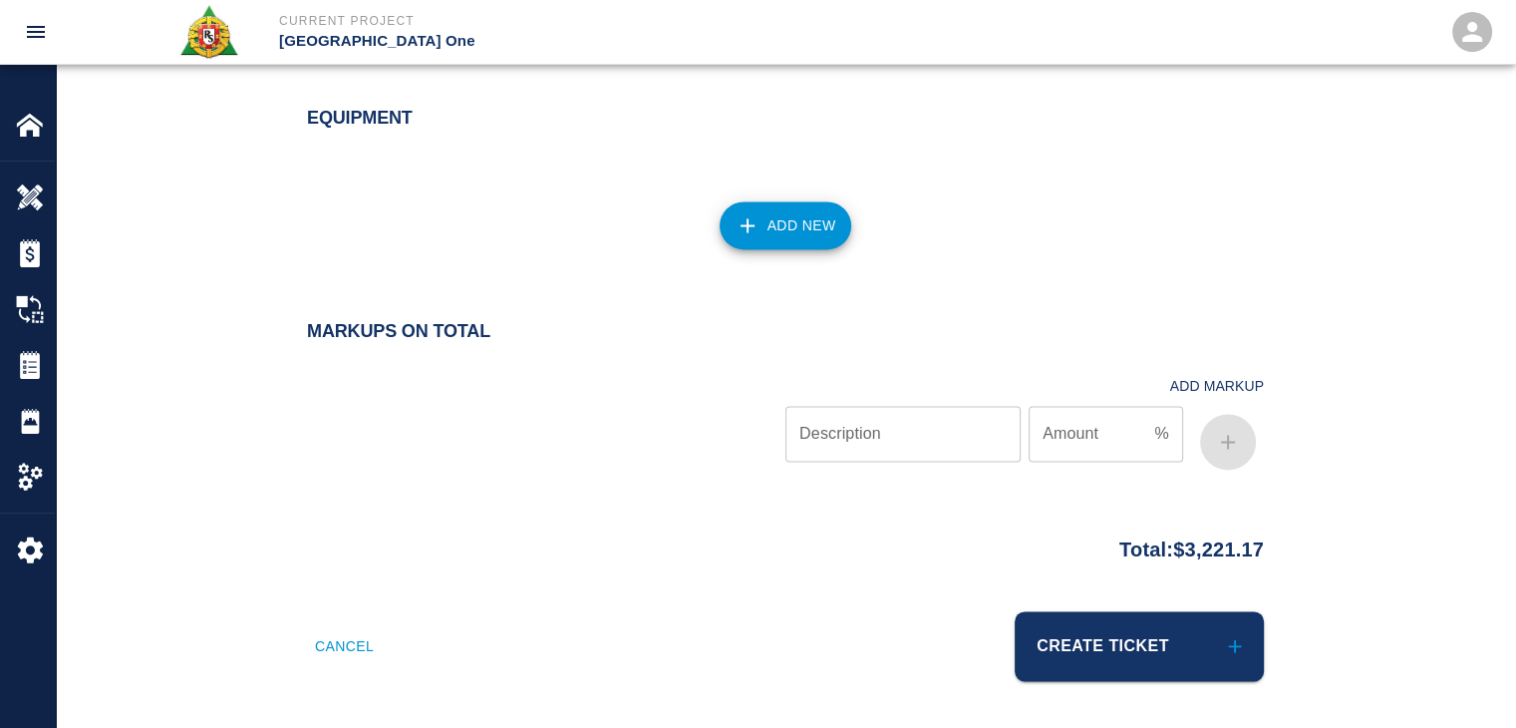
click at [1107, 619] on button "Create Ticket" at bounding box center [1139, 646] width 249 height 70
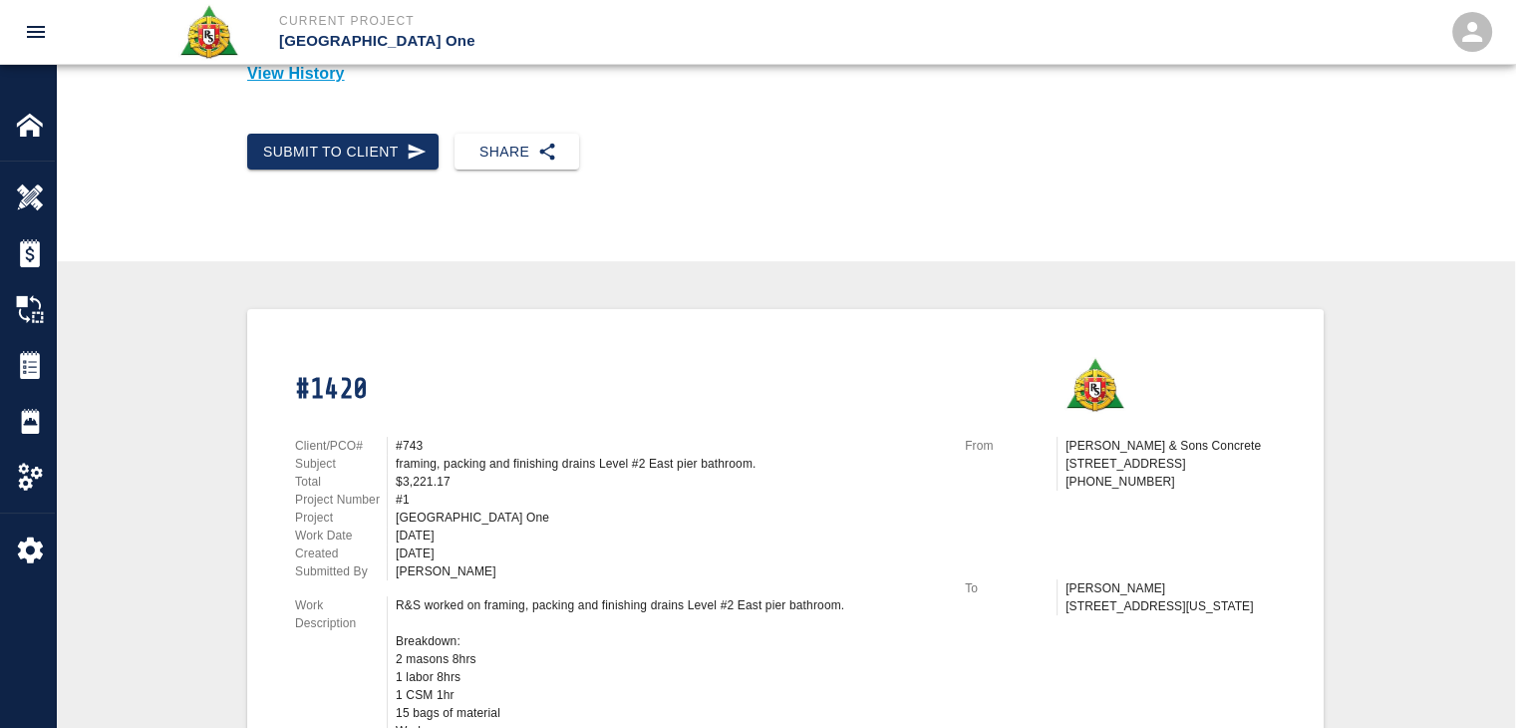
scroll to position [41, 0]
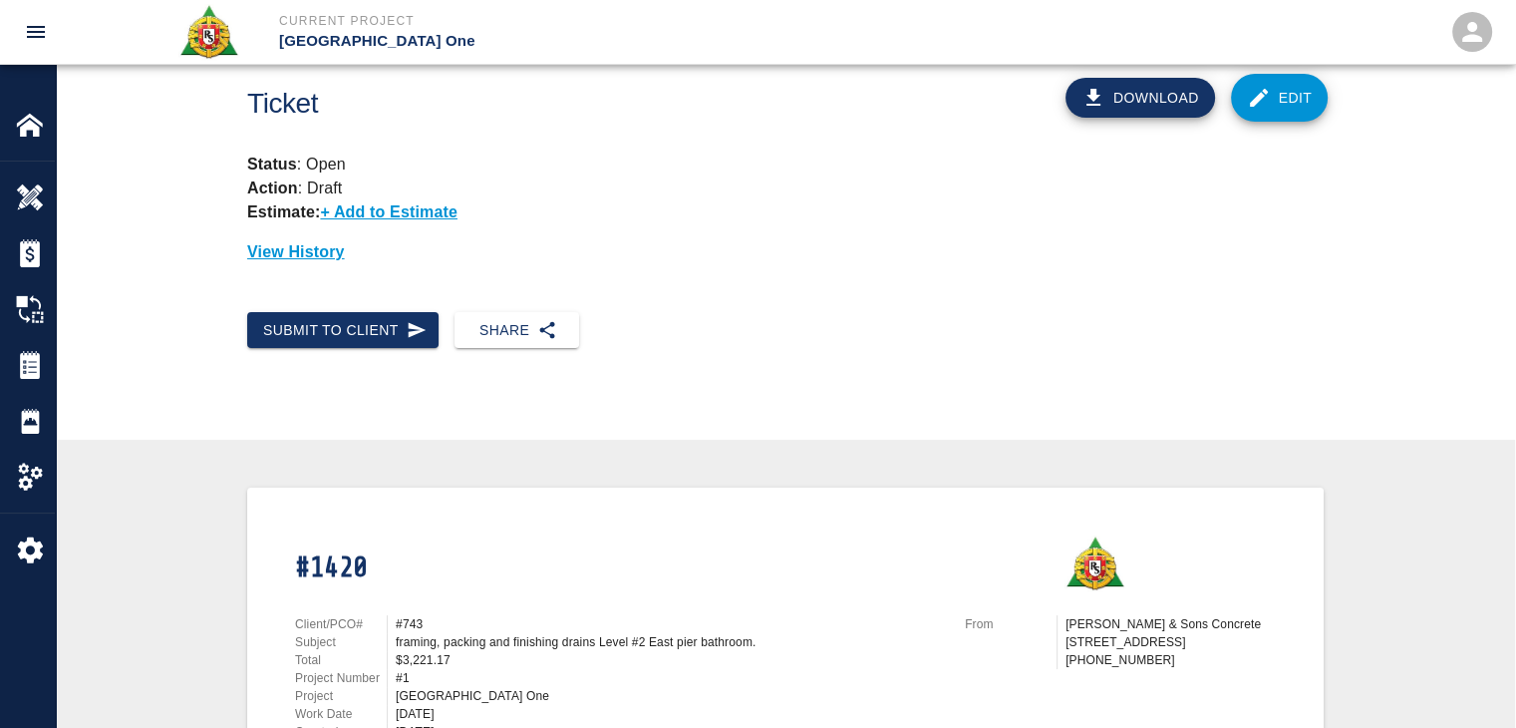
click at [403, 360] on div "Submit to Client Share" at bounding box center [785, 346] width 1459 height 101
click at [386, 342] on button "Submit to Client" at bounding box center [342, 330] width 191 height 37
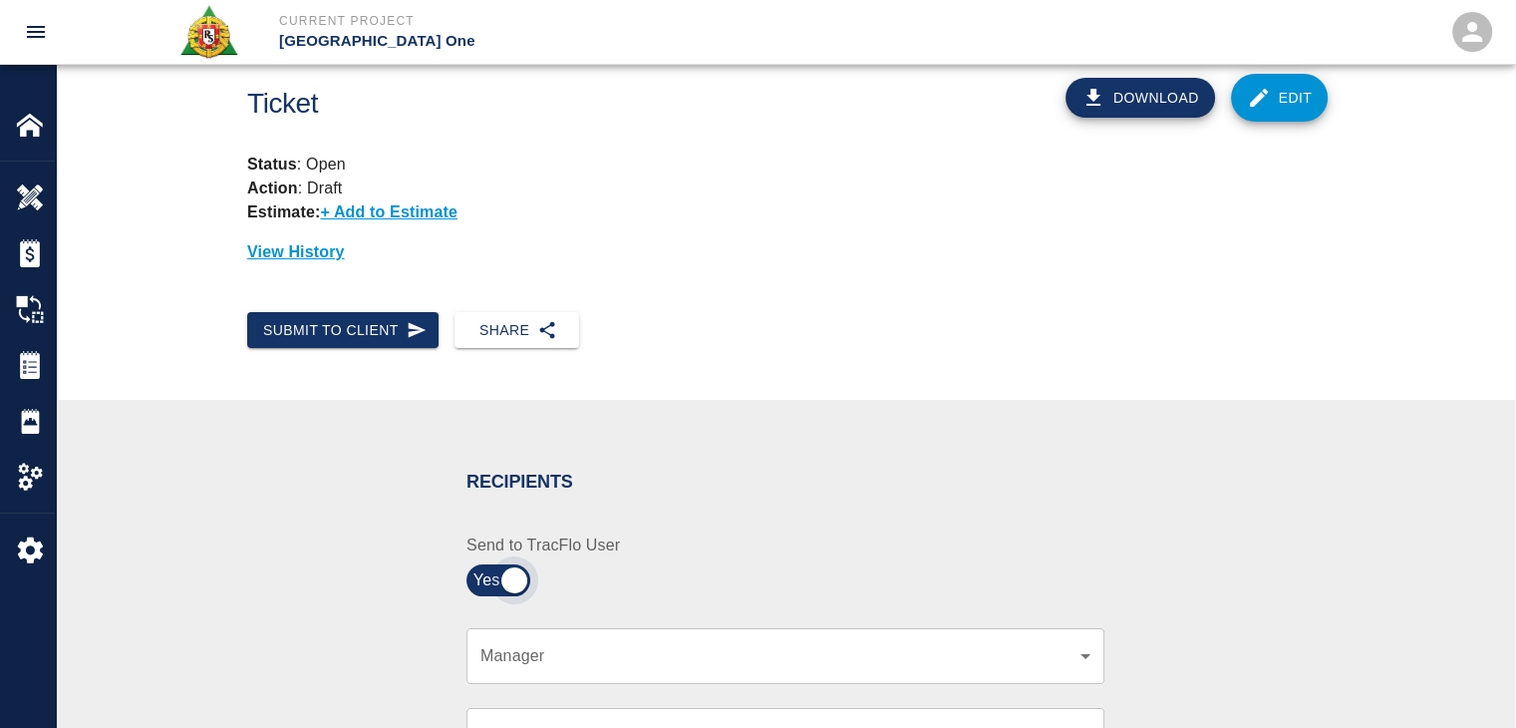
scroll to position [304, 0]
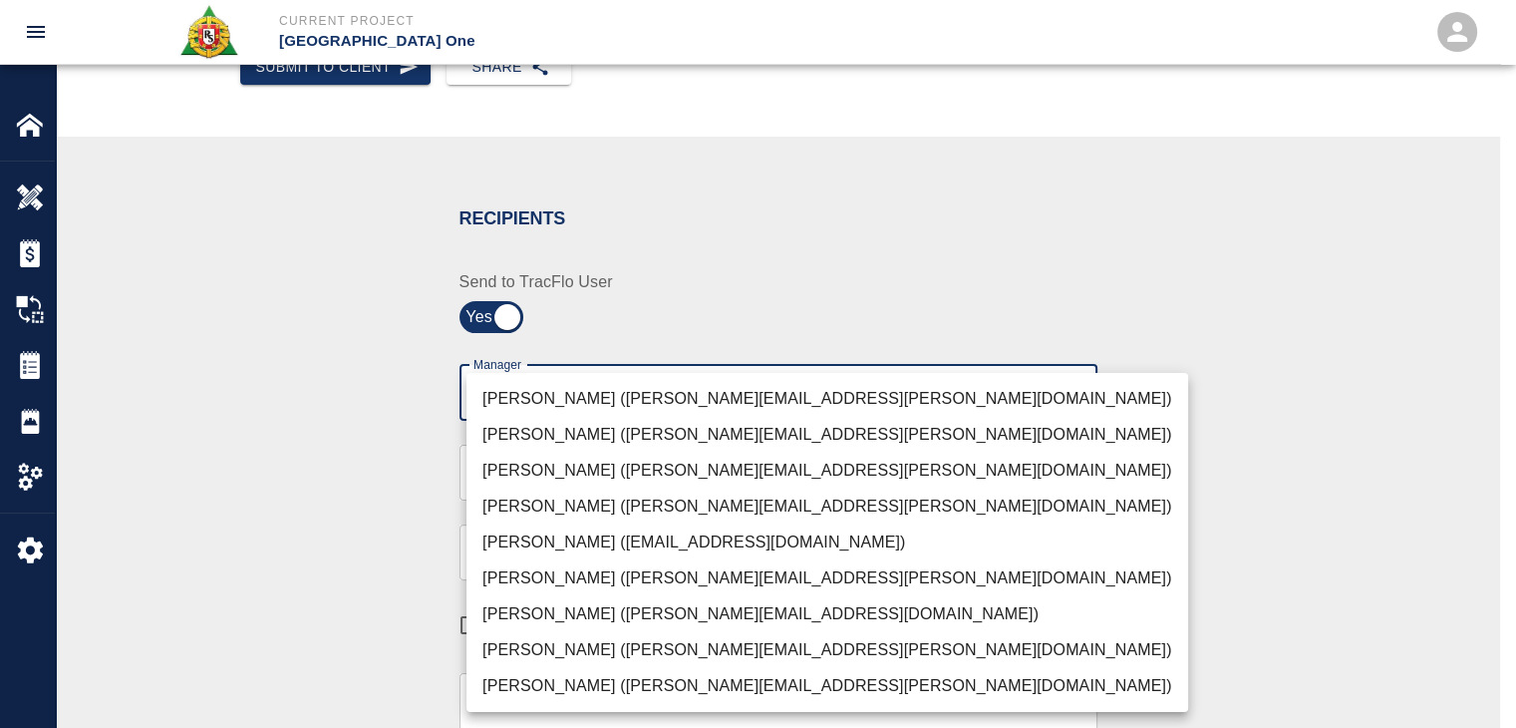
click at [619, 402] on body "Current Project JFK Terminal One Home JFK Terminal One Overview Estimates Chang…" at bounding box center [758, 60] width 1516 height 728
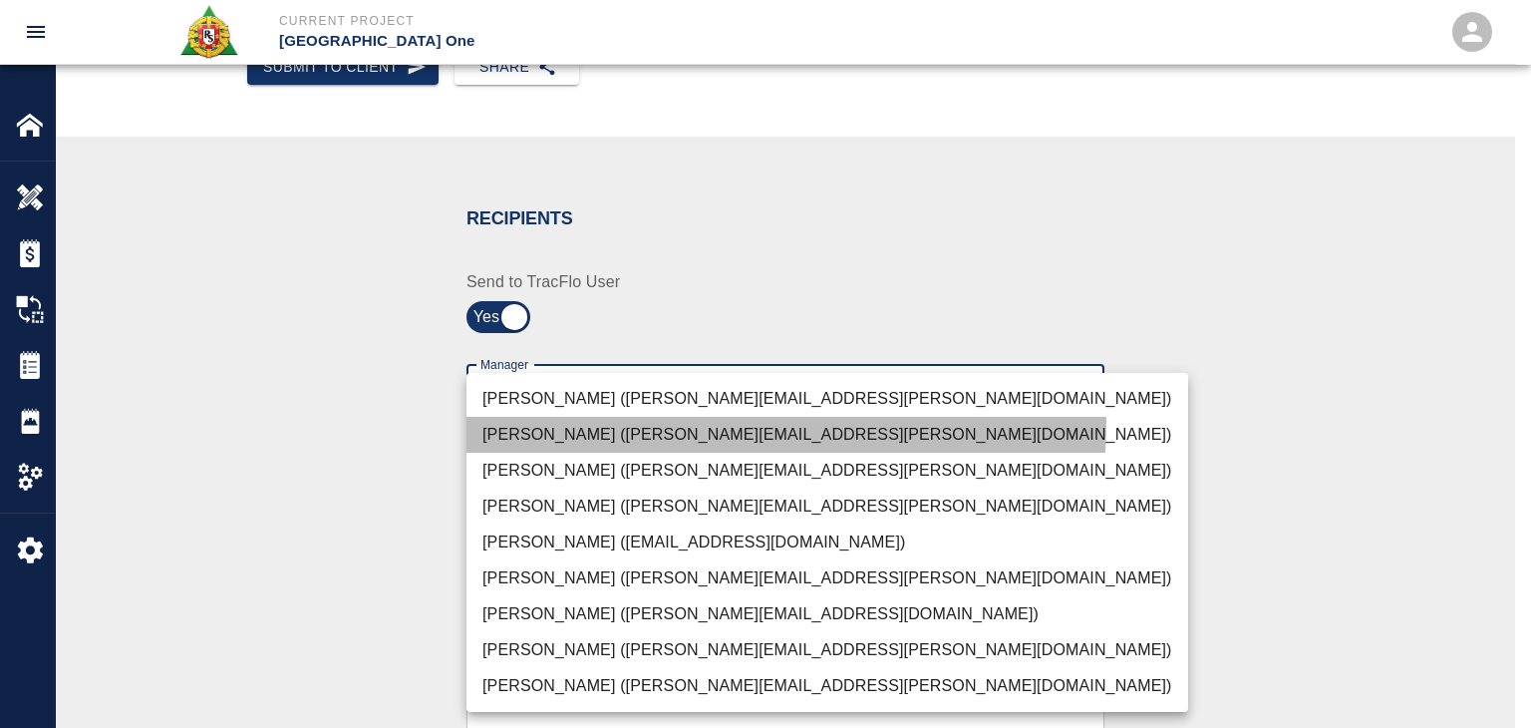
click at [546, 420] on li "Juan Estevez (juan.estevez@aecom.com)" at bounding box center [827, 435] width 722 height 36
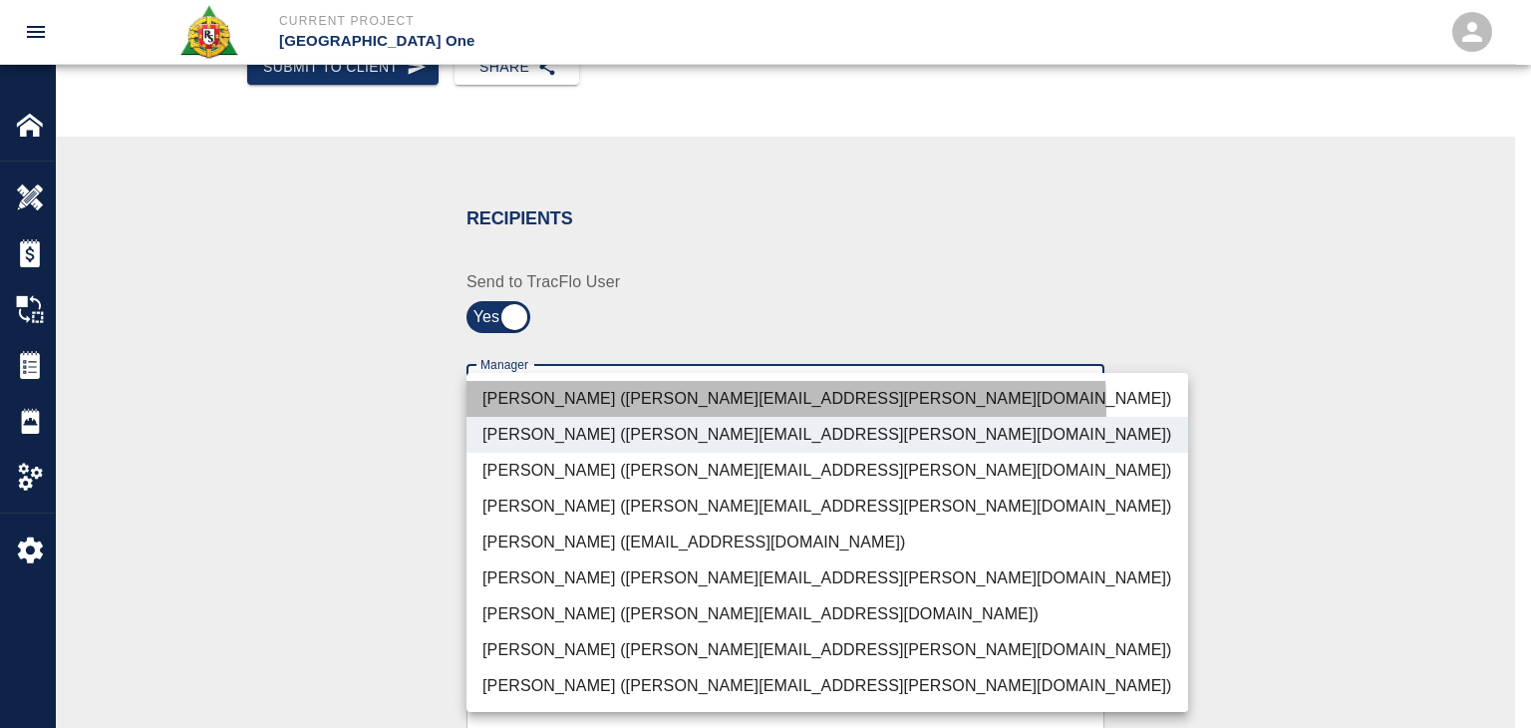
click at [565, 412] on li "Peter Hardecker (peter.hardecker@aecom.com)" at bounding box center [827, 399] width 722 height 36
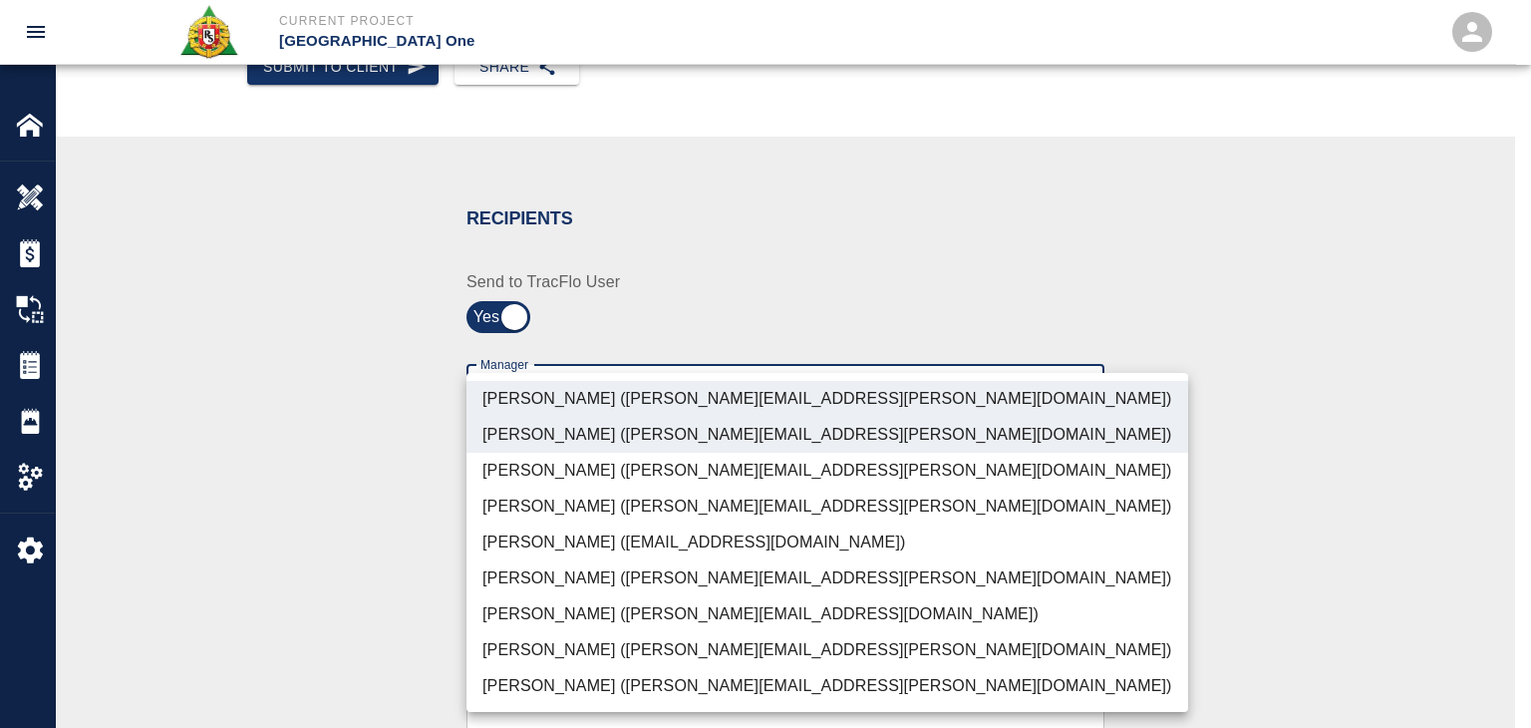
click at [574, 424] on li "Juan Estevez (juan.estevez@aecom.com)" at bounding box center [827, 435] width 722 height 36
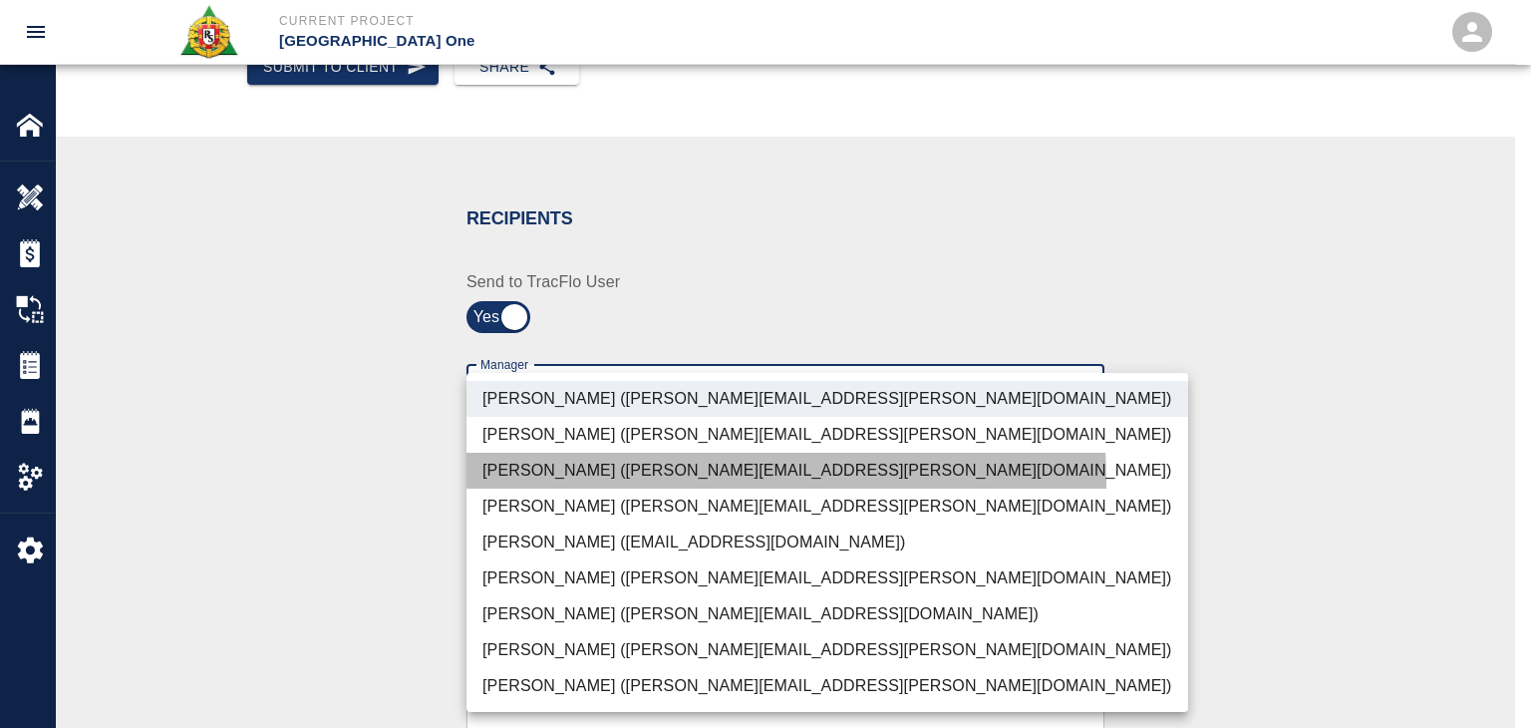
click at [578, 483] on li "Parin Kanani (parin.kanani@aecom.com)" at bounding box center [827, 470] width 722 height 36
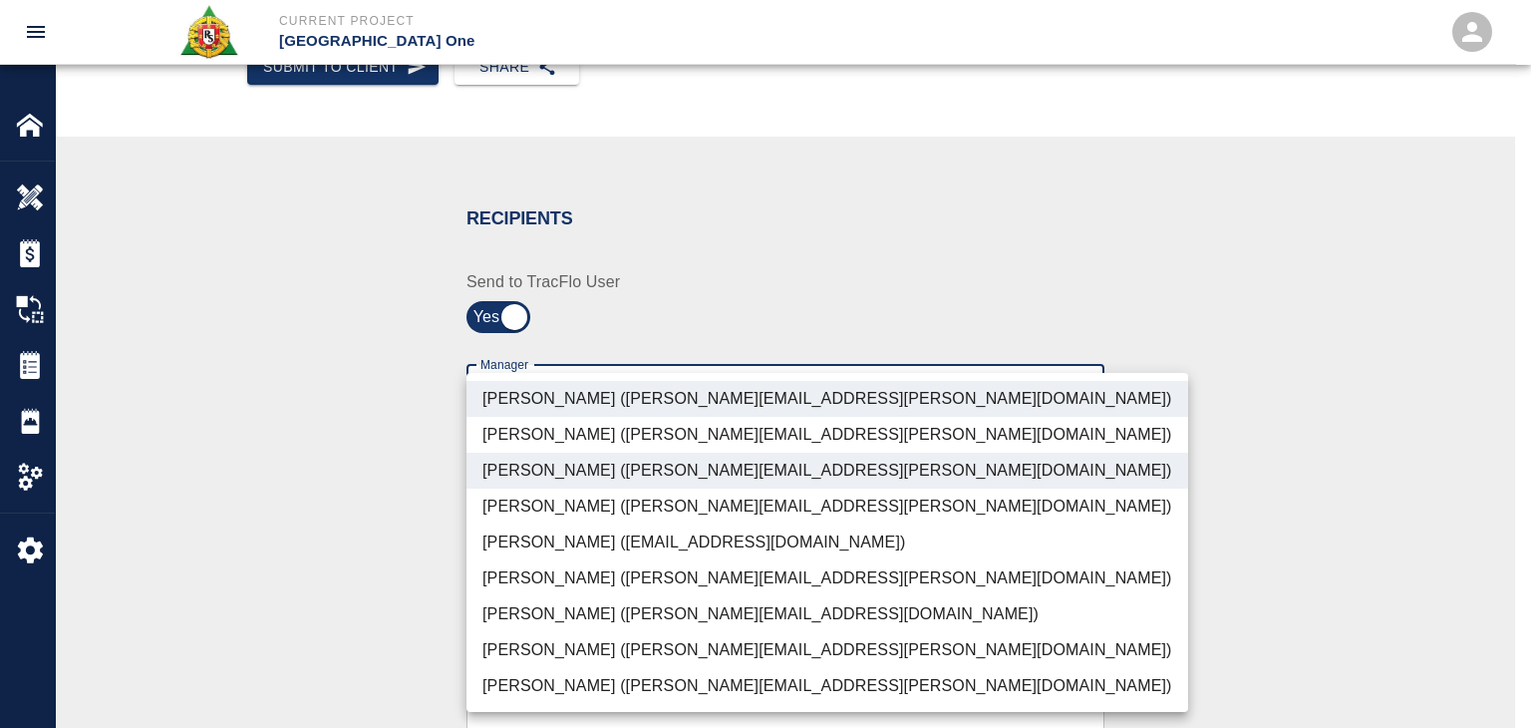
click at [570, 616] on li "Patrick Testino (patrick.testino@aecom.com)" at bounding box center [827, 614] width 722 height 36
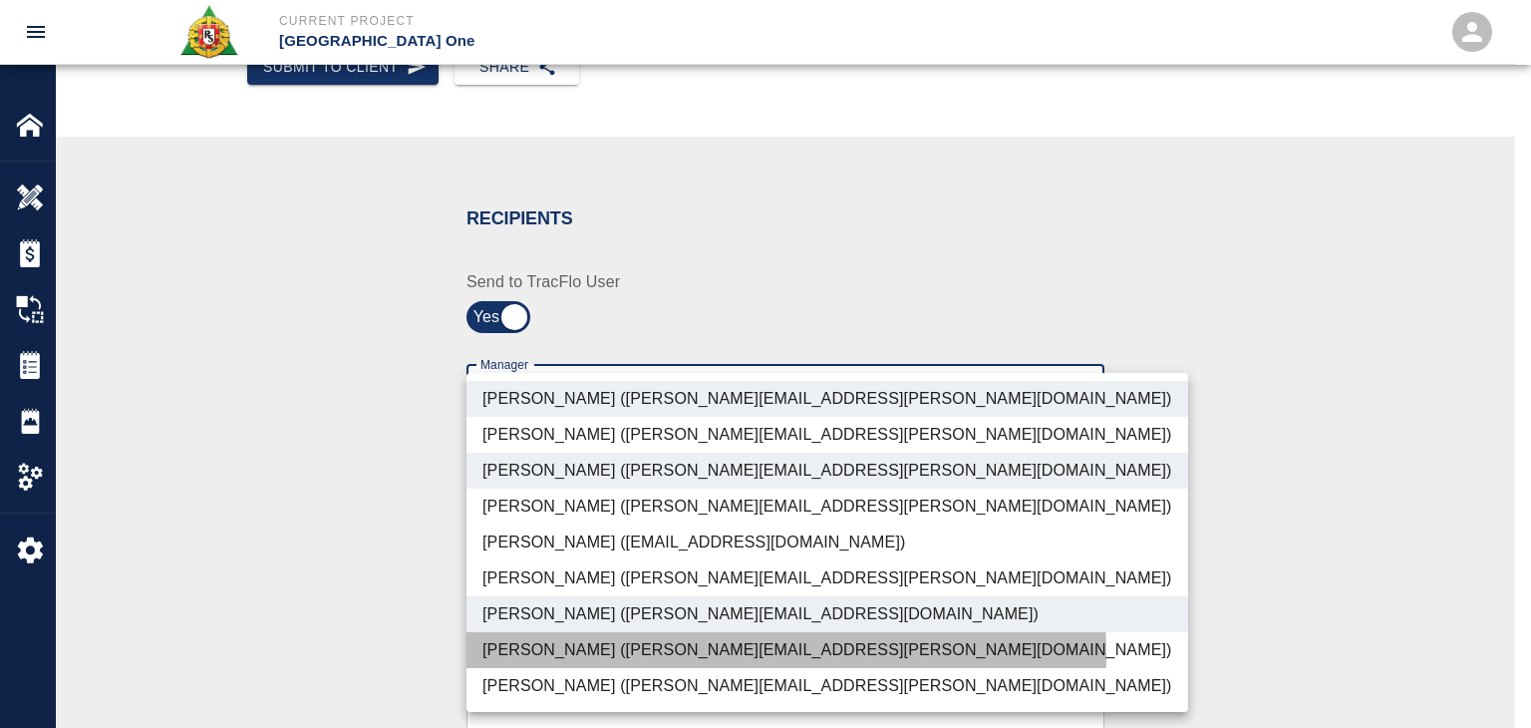
click at [602, 656] on li "Dylan Sims (dylan.sims@aecom.com)" at bounding box center [827, 650] width 722 height 36
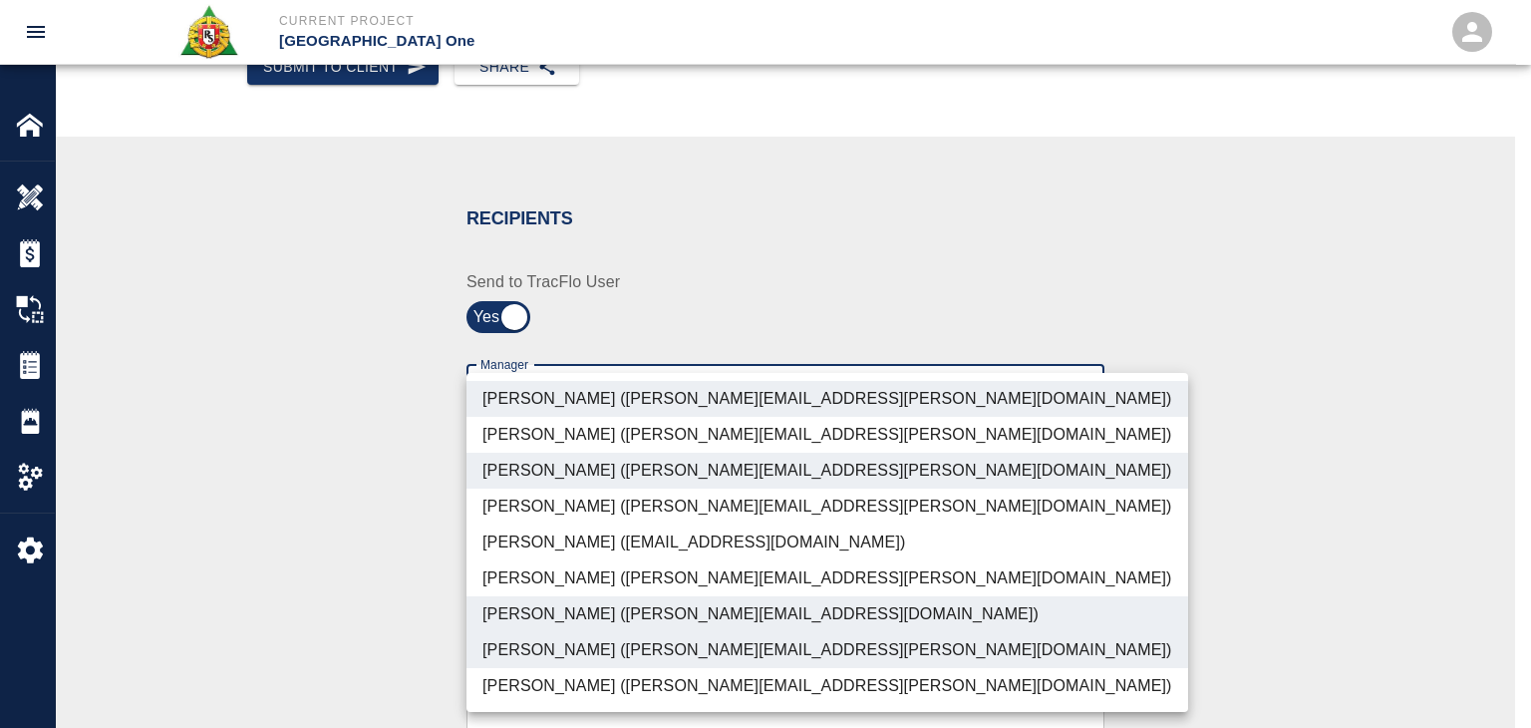
click at [617, 666] on li "Dylan Sims (dylan.sims@aecom.com)" at bounding box center [827, 650] width 722 height 36
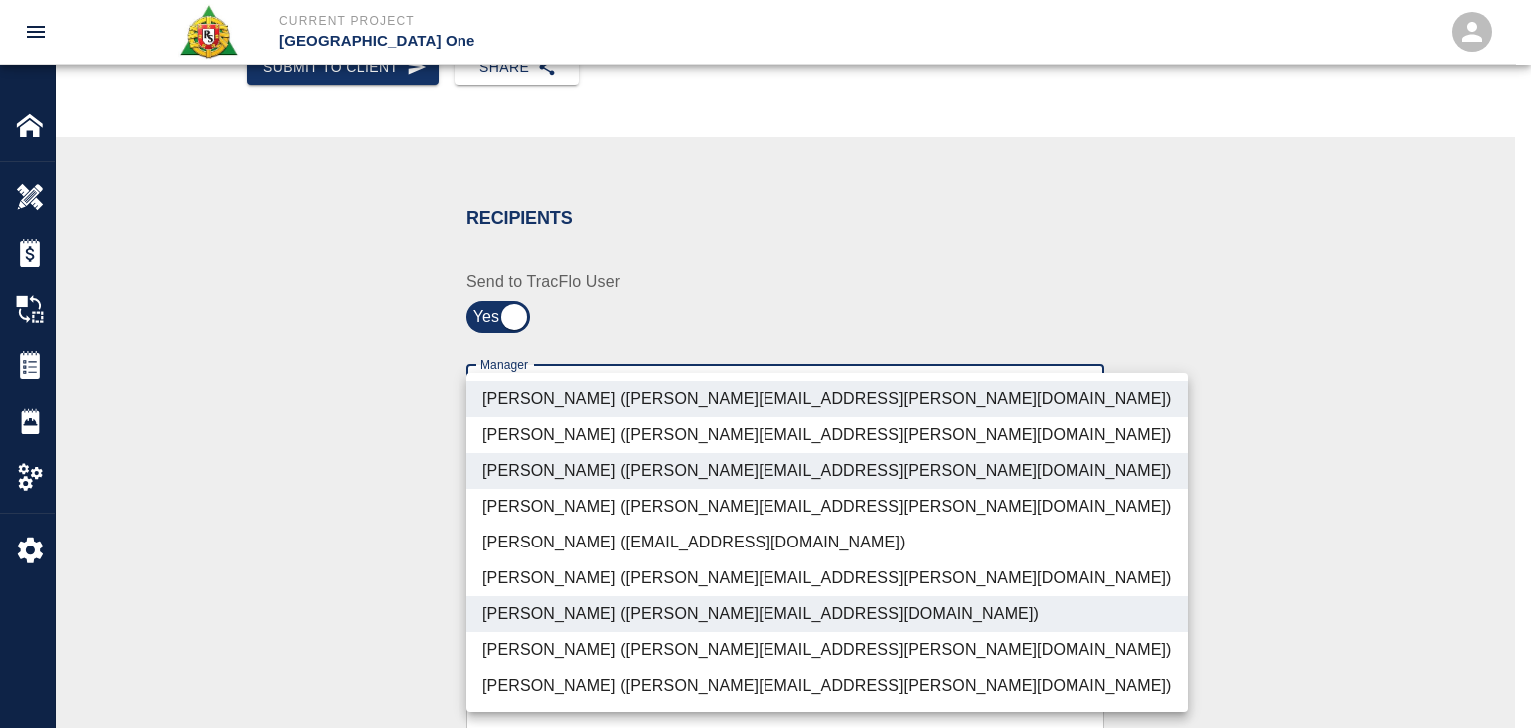
click at [581, 671] on li "Shane Lamay (shane.lamay@aecom.com)" at bounding box center [827, 686] width 722 height 36
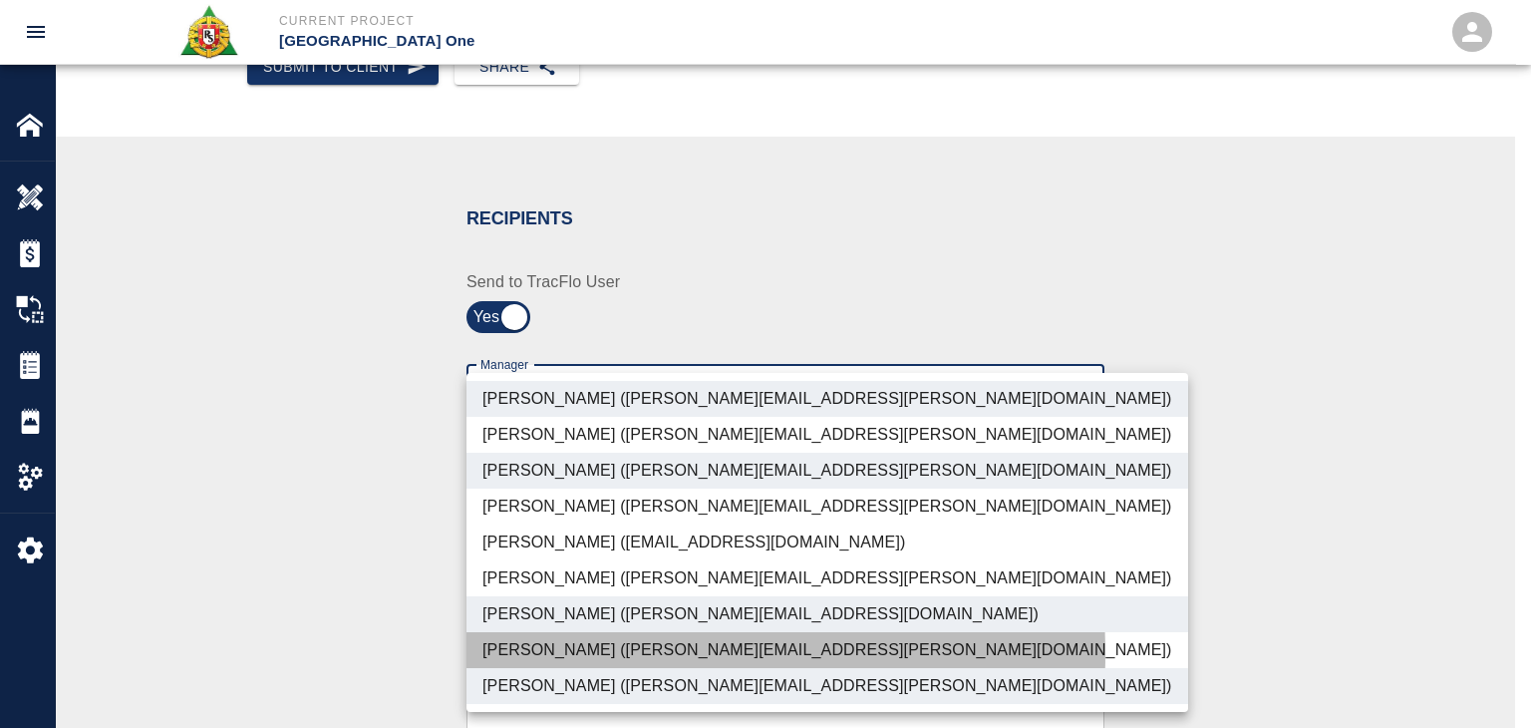
click at [546, 654] on li "Dylan Sims (dylan.sims@aecom.com)" at bounding box center [827, 650] width 722 height 36
type input "ede96749-2565-4a65-a76c-ac2c5448e16e,69d78ca4-8a93-4c72-a988-7271956ccf0b,ad99d…"
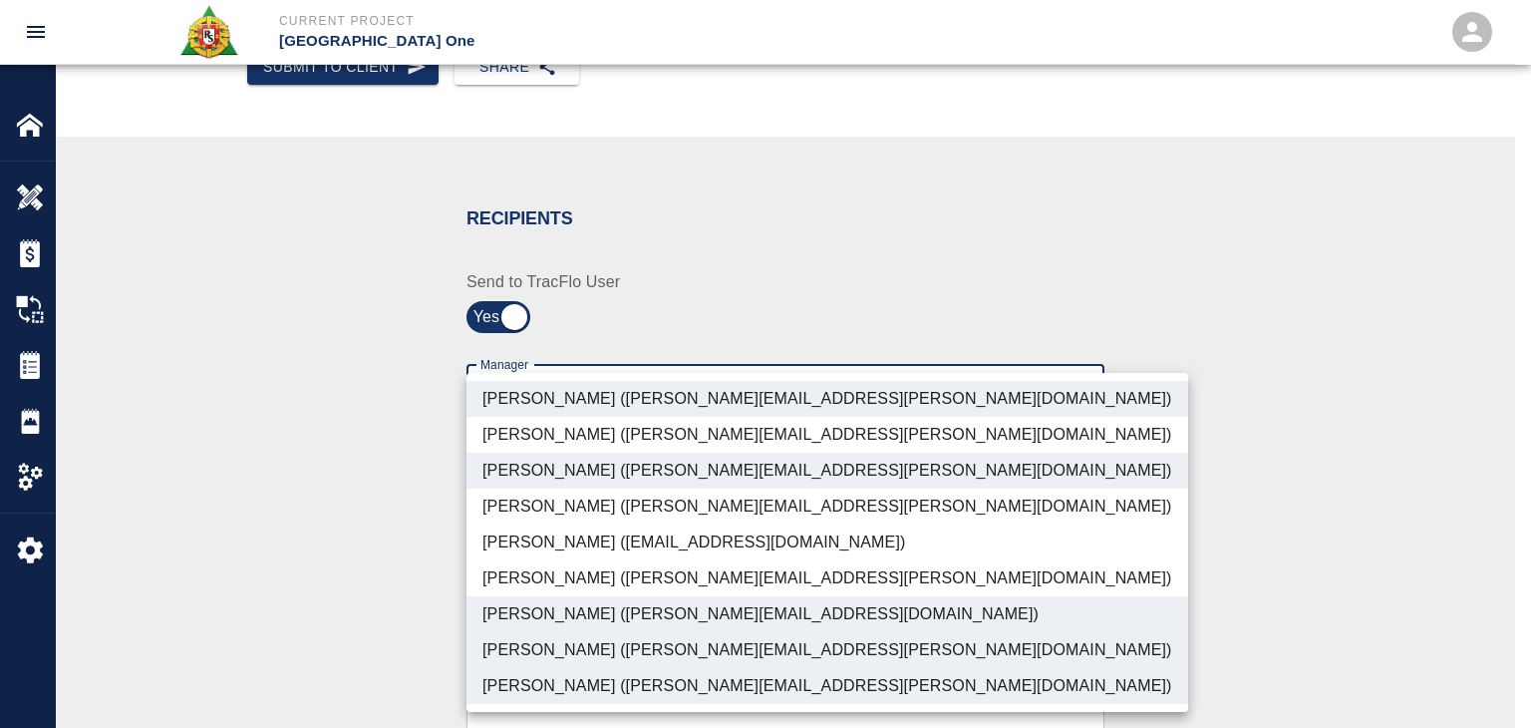
click at [376, 628] on div at bounding box center [765, 364] width 1531 height 728
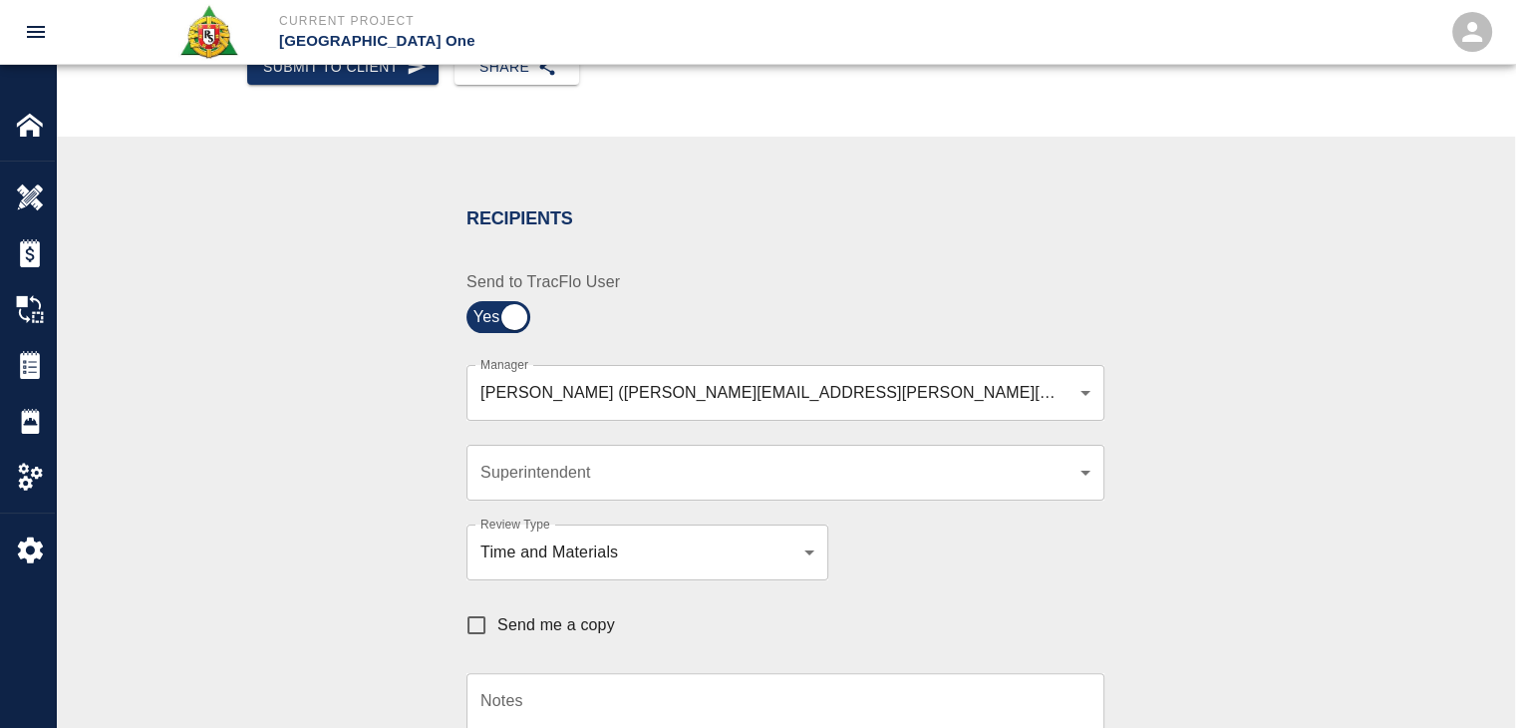
click at [518, 613] on span "Send me a copy" at bounding box center [556, 625] width 118 height 24
click at [497, 613] on input "Send me a copy" at bounding box center [476, 625] width 42 height 42
checkbox input "true"
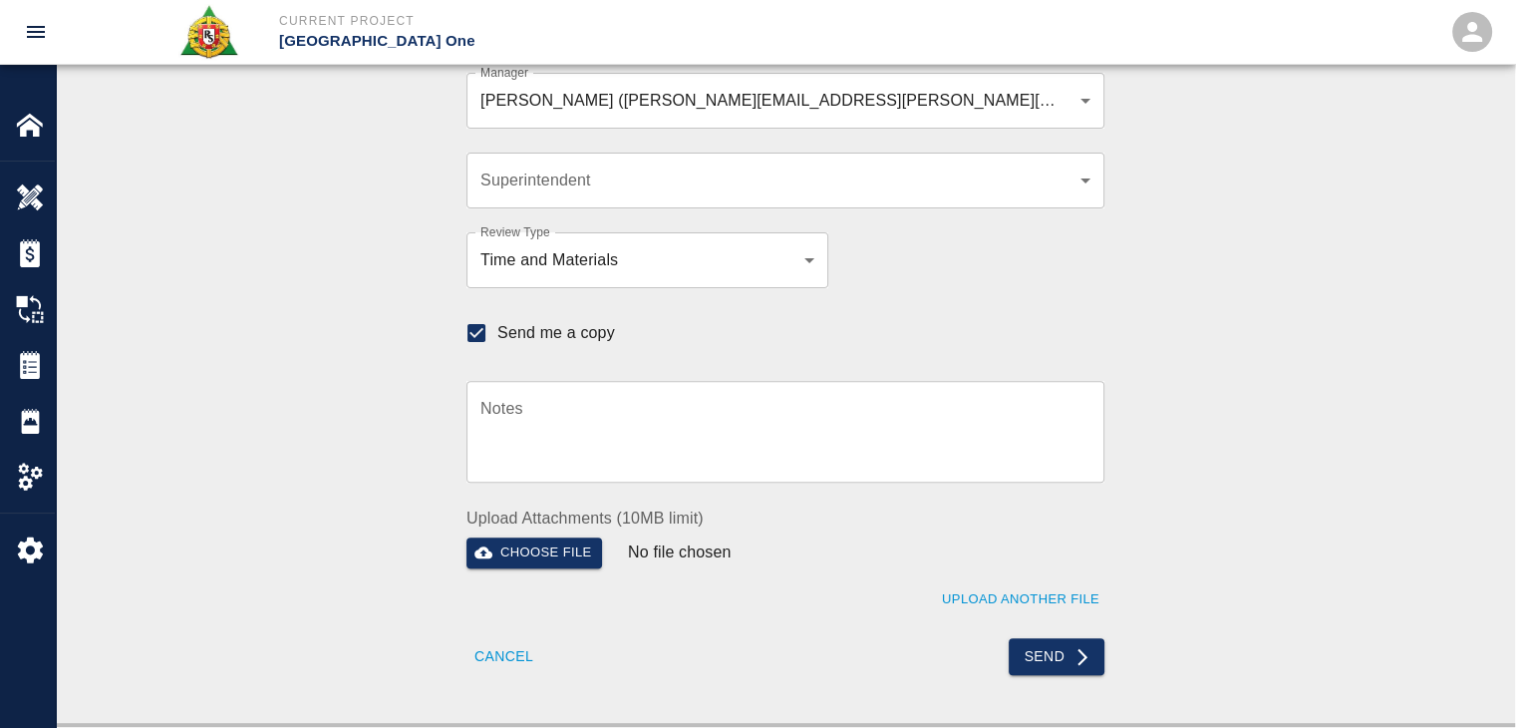
scroll to position [595, 0]
click at [1041, 658] on button "Send" at bounding box center [1057, 657] width 97 height 37
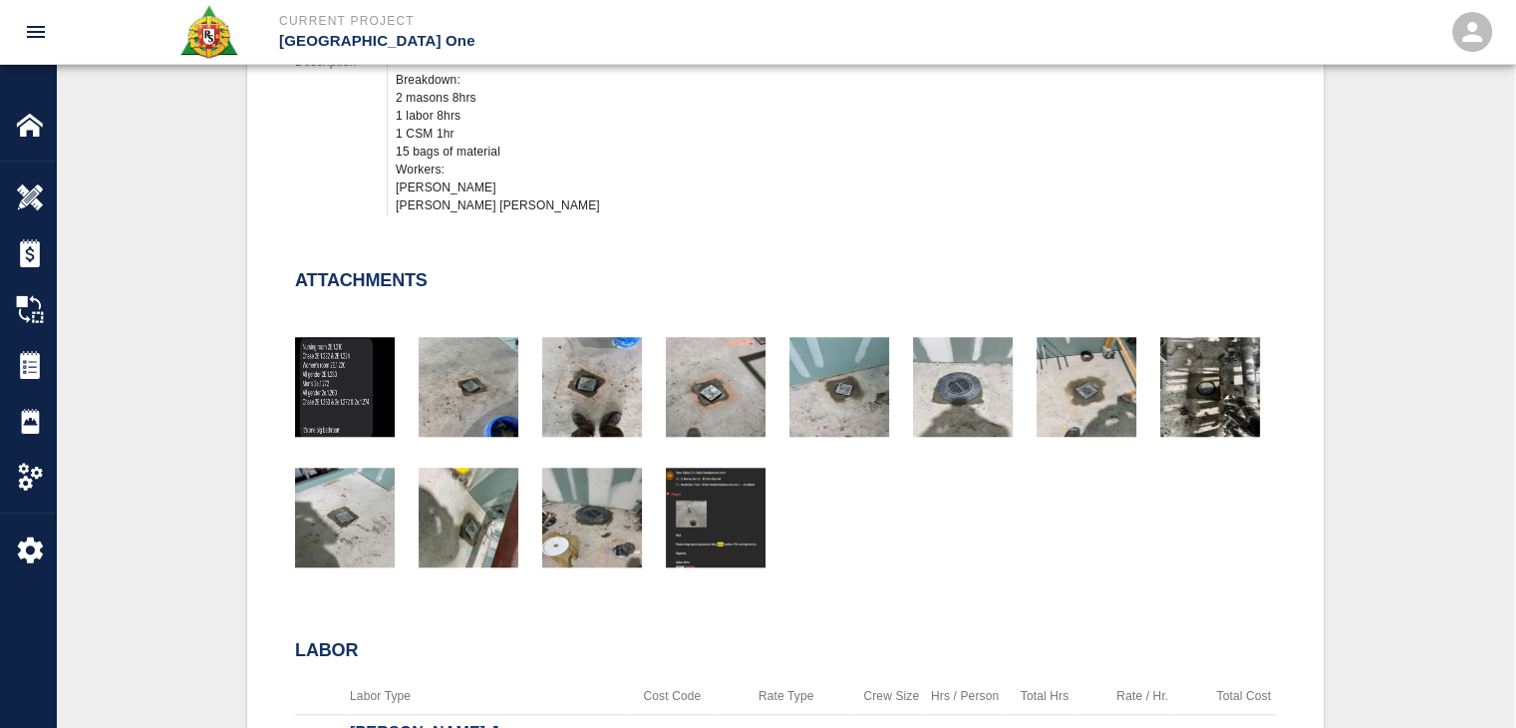
checkbox input "false"
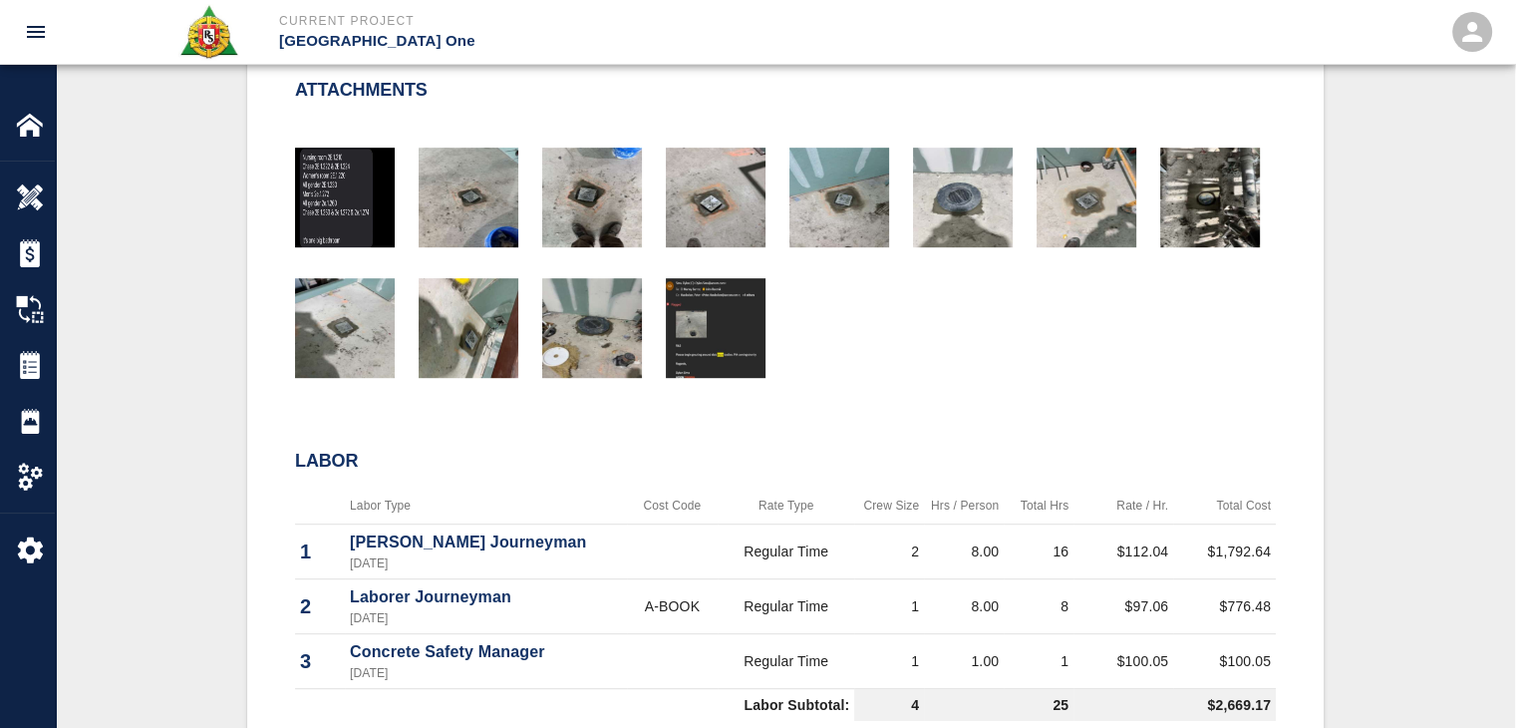
scroll to position [0, 0]
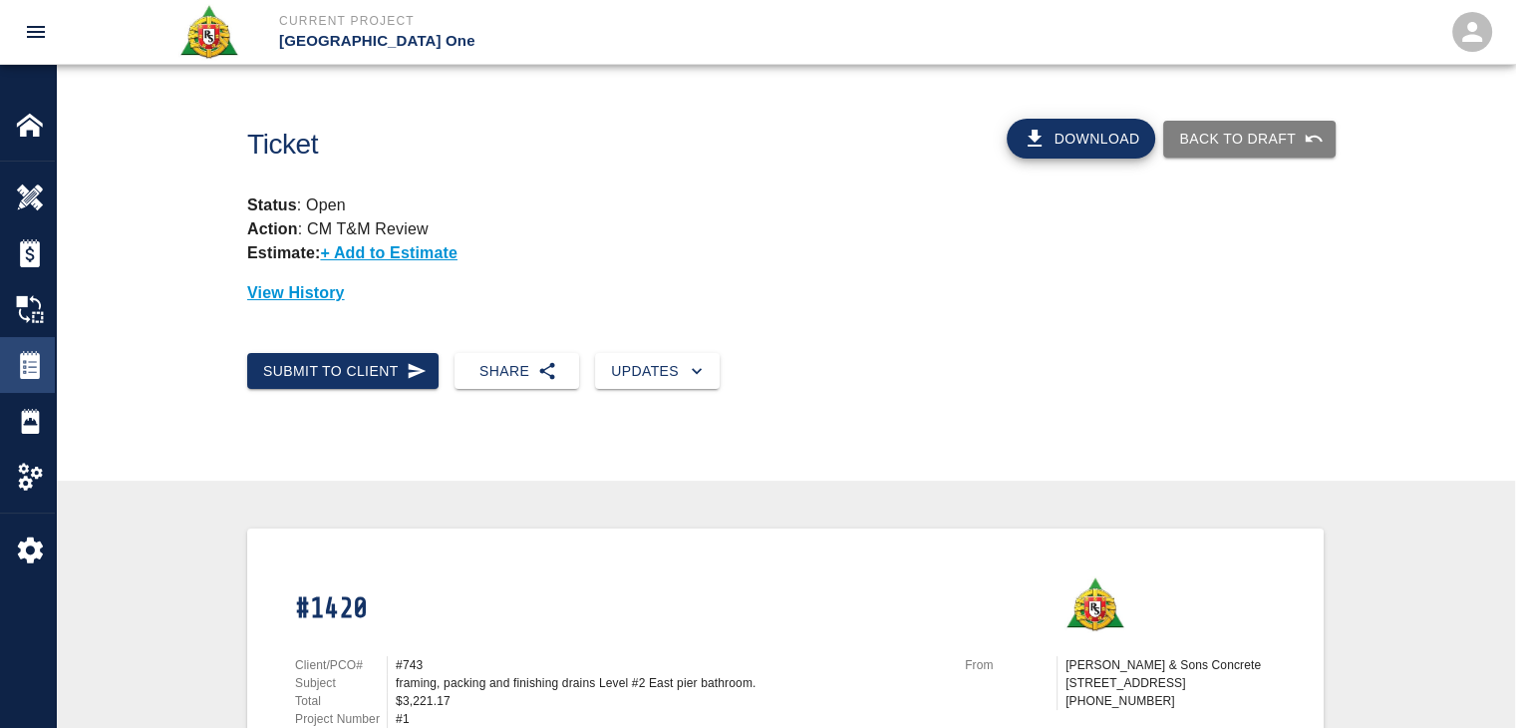
click at [44, 349] on div "Tickets" at bounding box center [27, 365] width 55 height 56
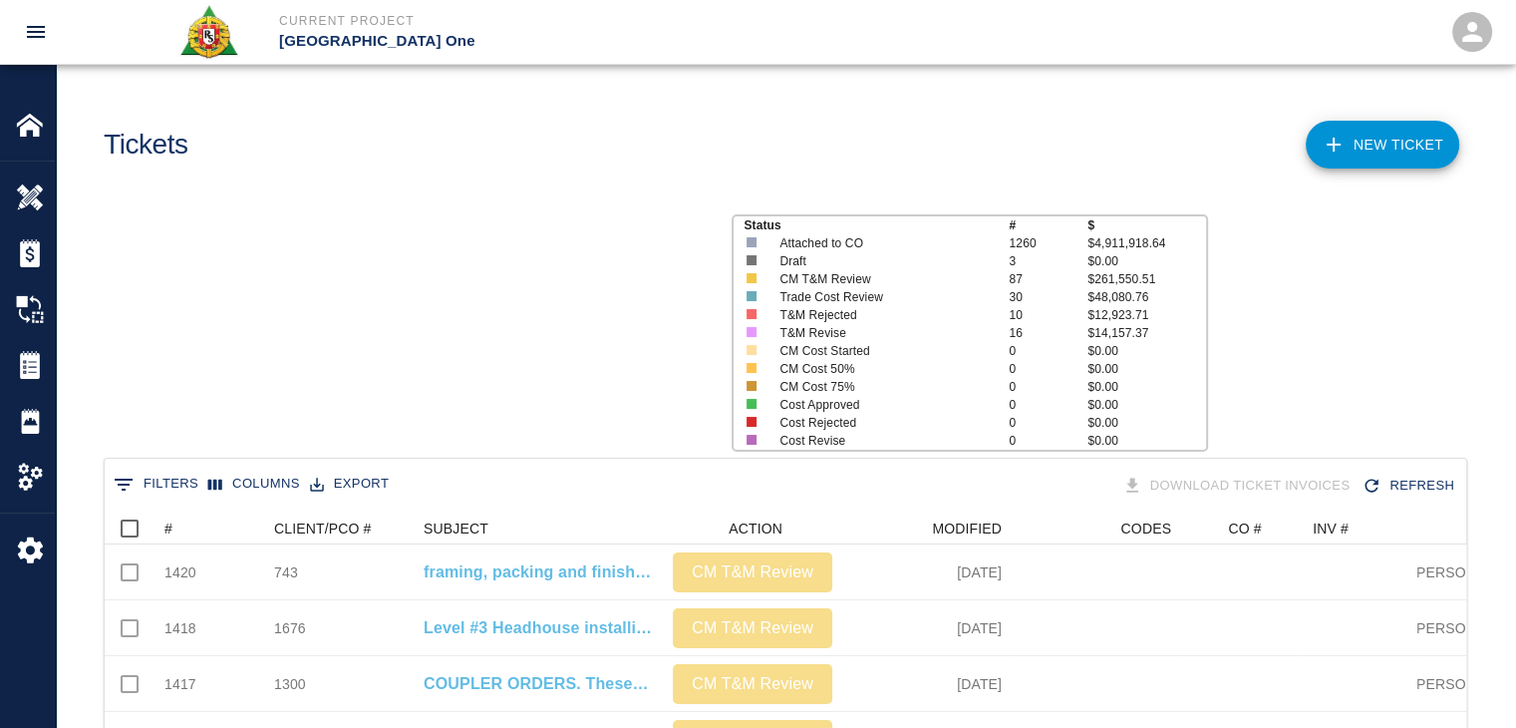
scroll to position [1148, 1346]
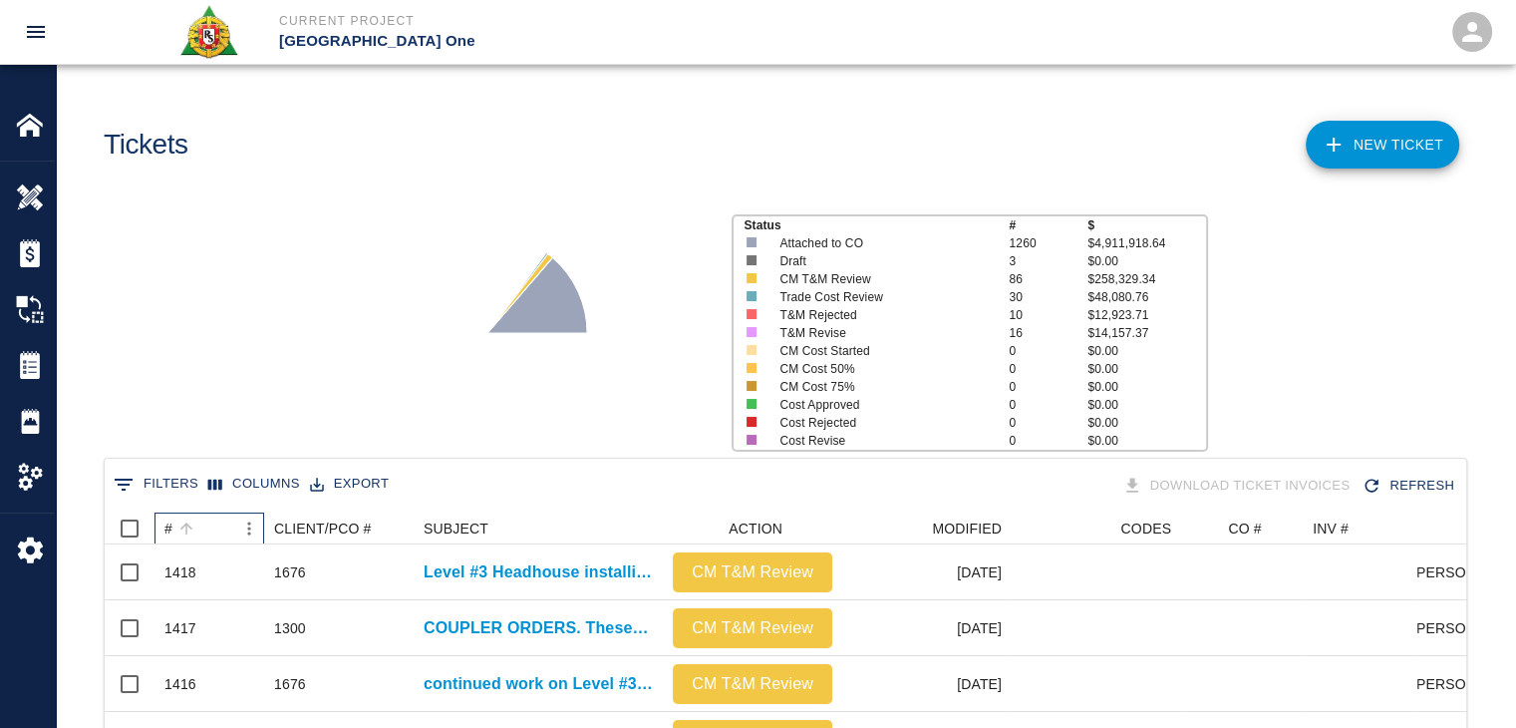
click at [200, 524] on div "#" at bounding box center [199, 528] width 70 height 32
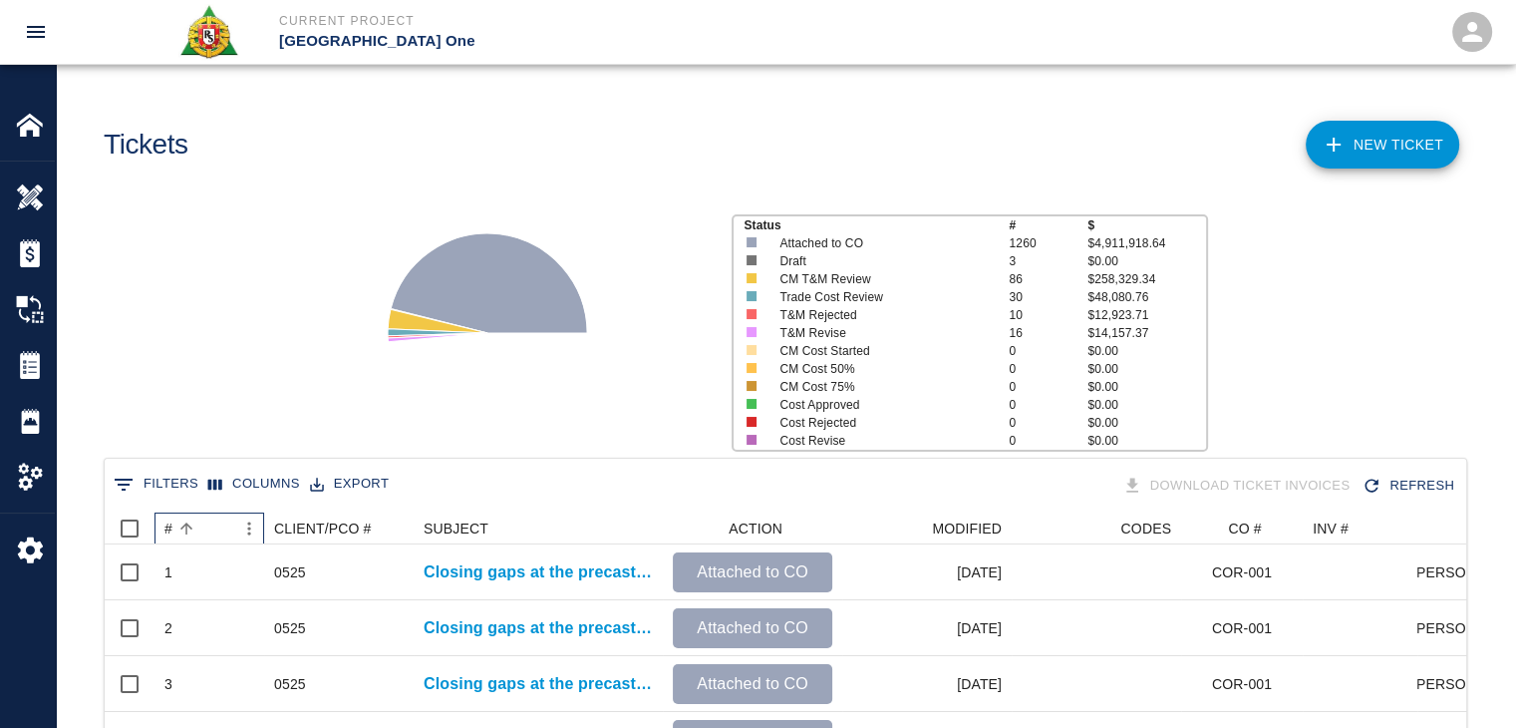
click at [200, 524] on div "#" at bounding box center [199, 528] width 70 height 32
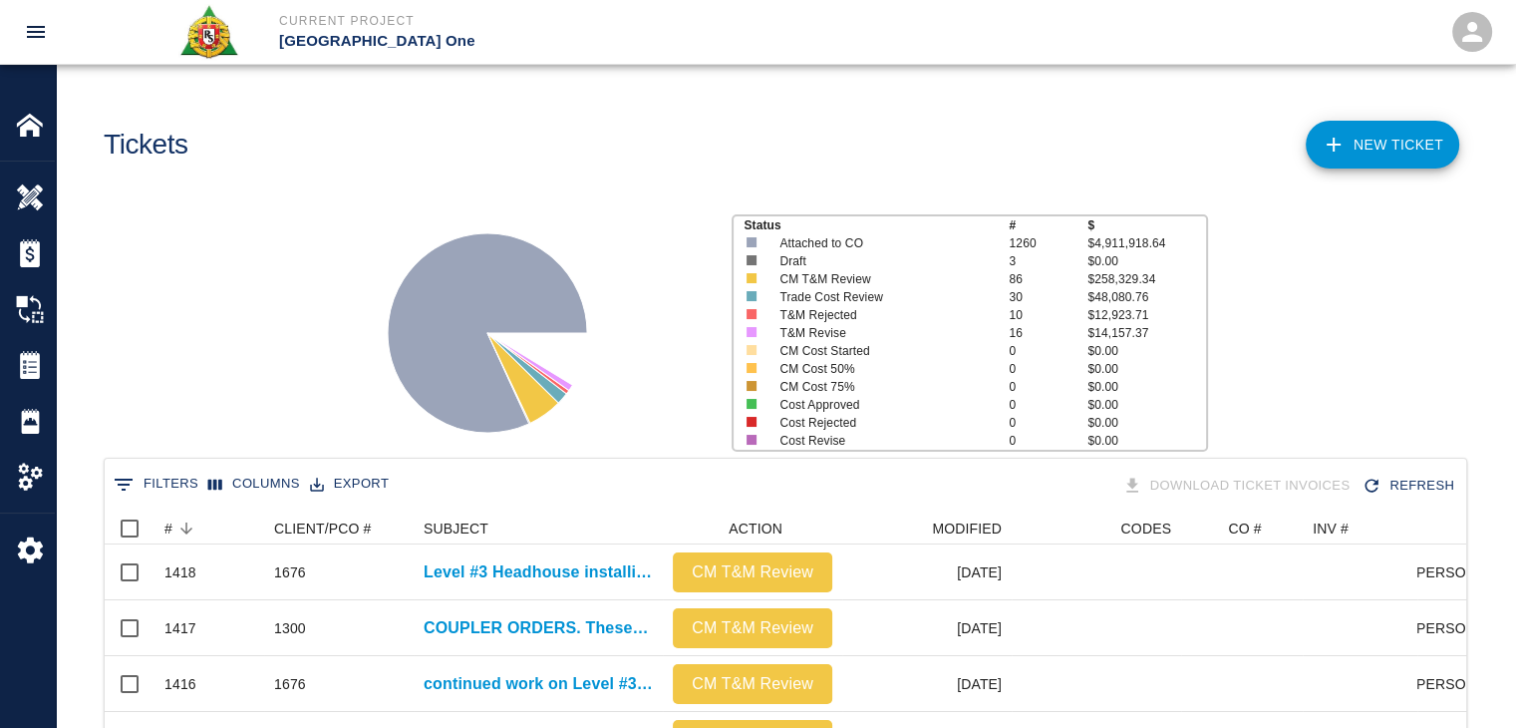
click at [181, 373] on div "Status # $ Attached to CO 1260 $4,911,918.64 Draft 3 $0.00 CM T&M Review 86 $25…" at bounding box center [777, 324] width 1475 height 265
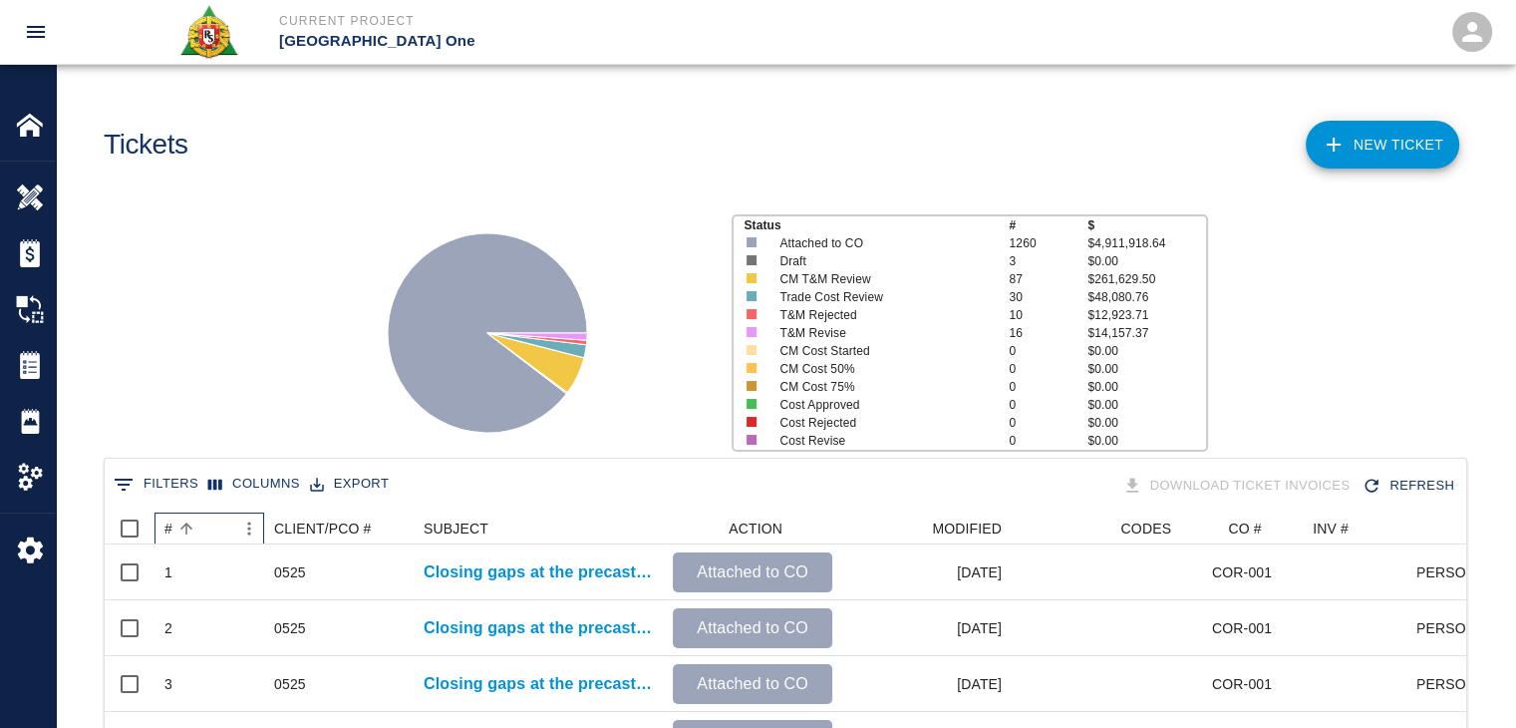
click at [207, 531] on div "#" at bounding box center [199, 528] width 70 height 32
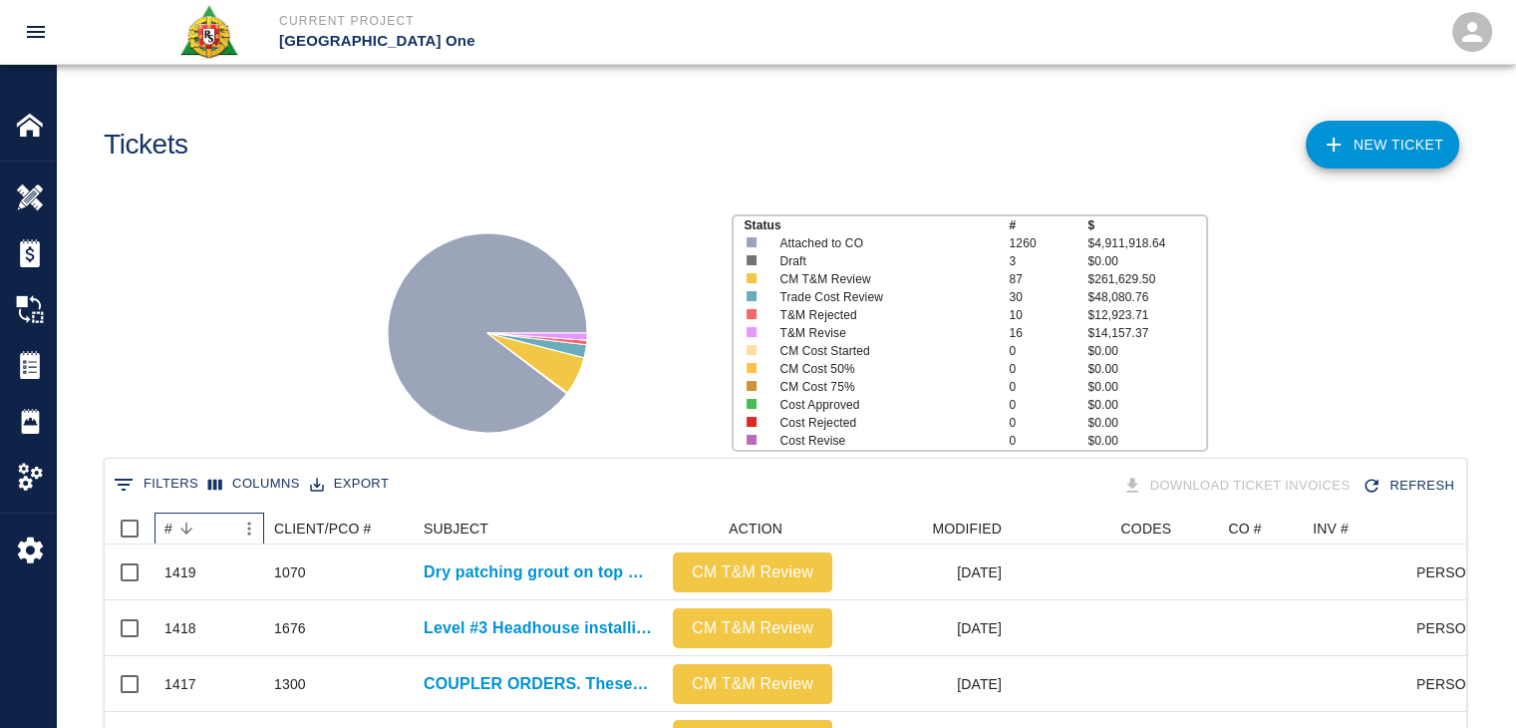
click at [207, 531] on div "#" at bounding box center [199, 528] width 70 height 32
click at [182, 534] on icon "Sort" at bounding box center [186, 528] width 18 height 18
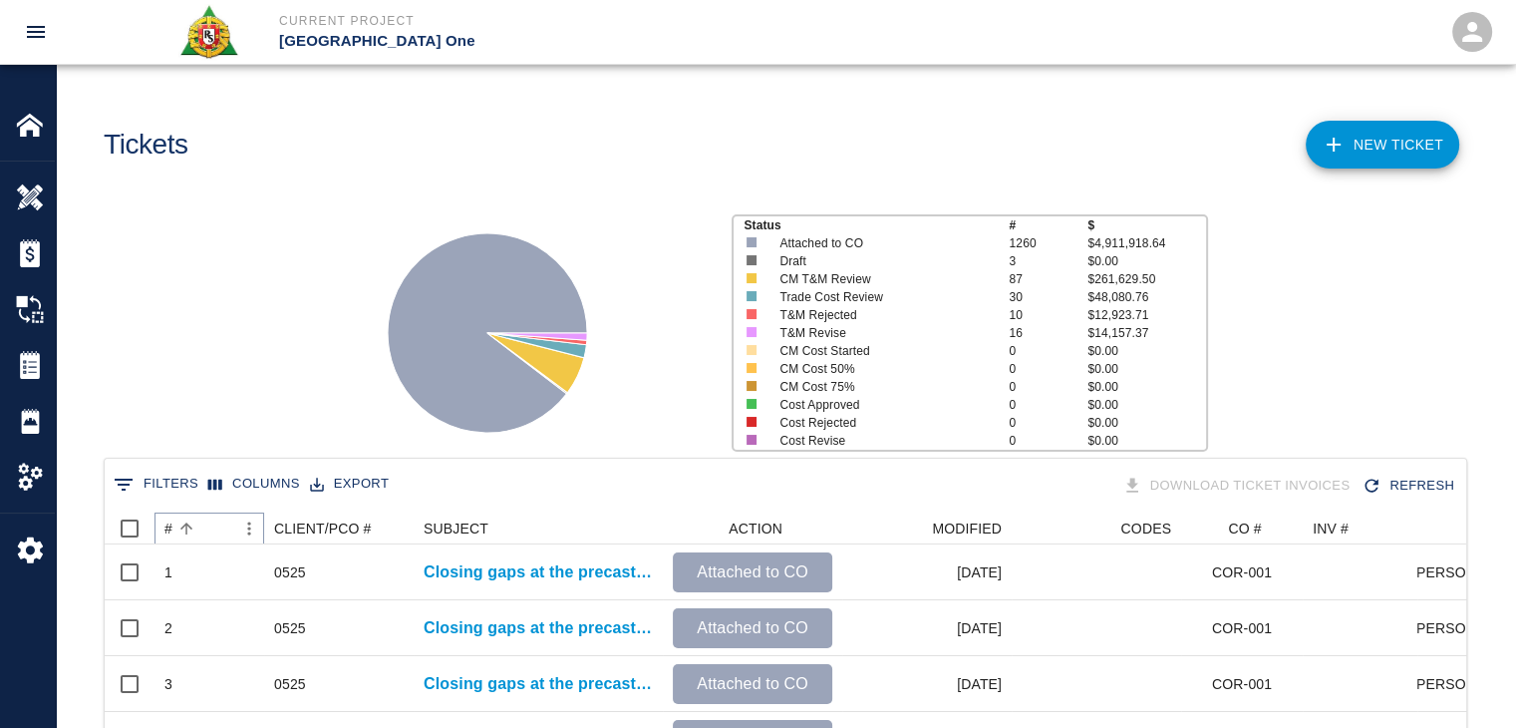
click at [182, 534] on icon "Sort" at bounding box center [186, 528] width 18 height 18
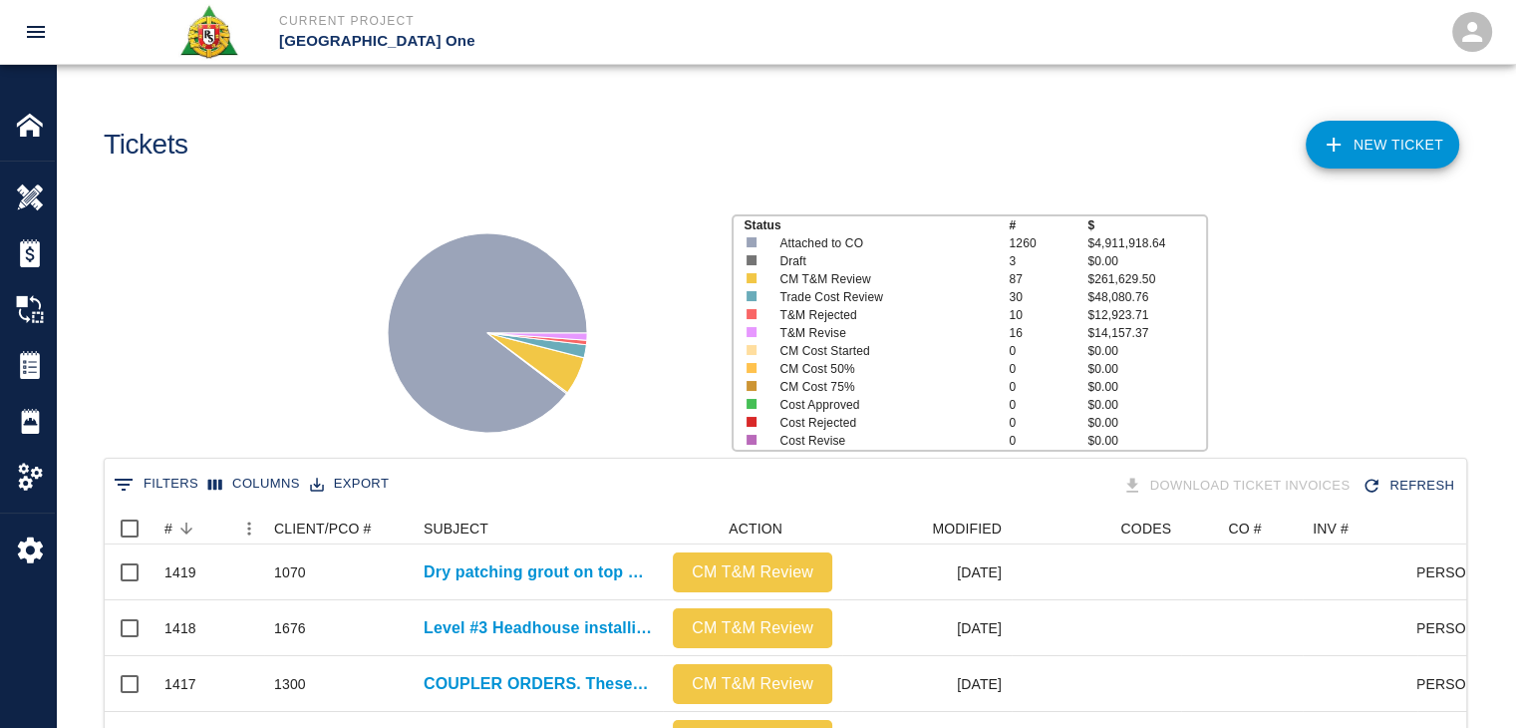
click at [187, 413] on div "Status # $ Attached to CO 1260 $4,911,918.64 Draft 3 $0.00 CM T&M Review 87 $26…" at bounding box center [777, 324] width 1475 height 265
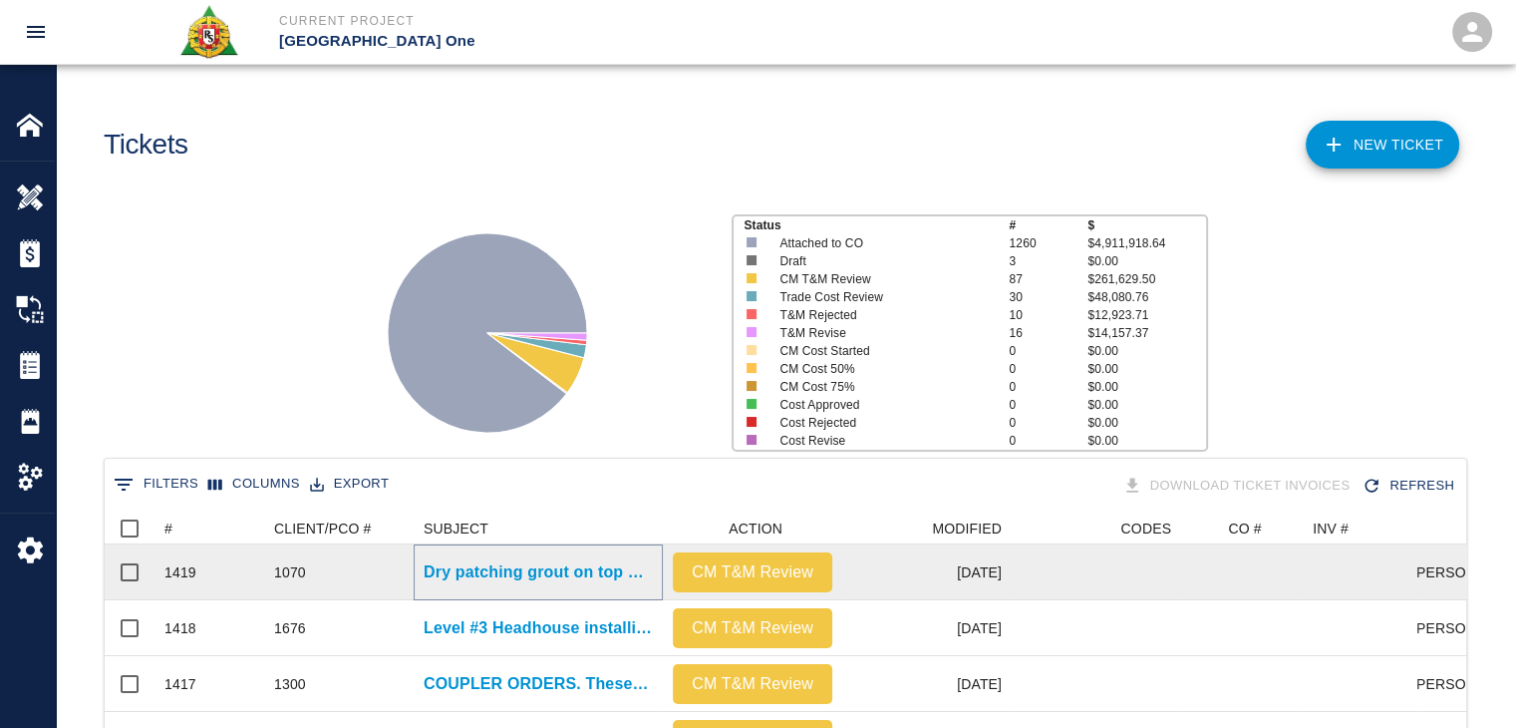
click at [481, 569] on p "Dry patching grout on top of beams Column line E9-EH." at bounding box center [538, 572] width 229 height 24
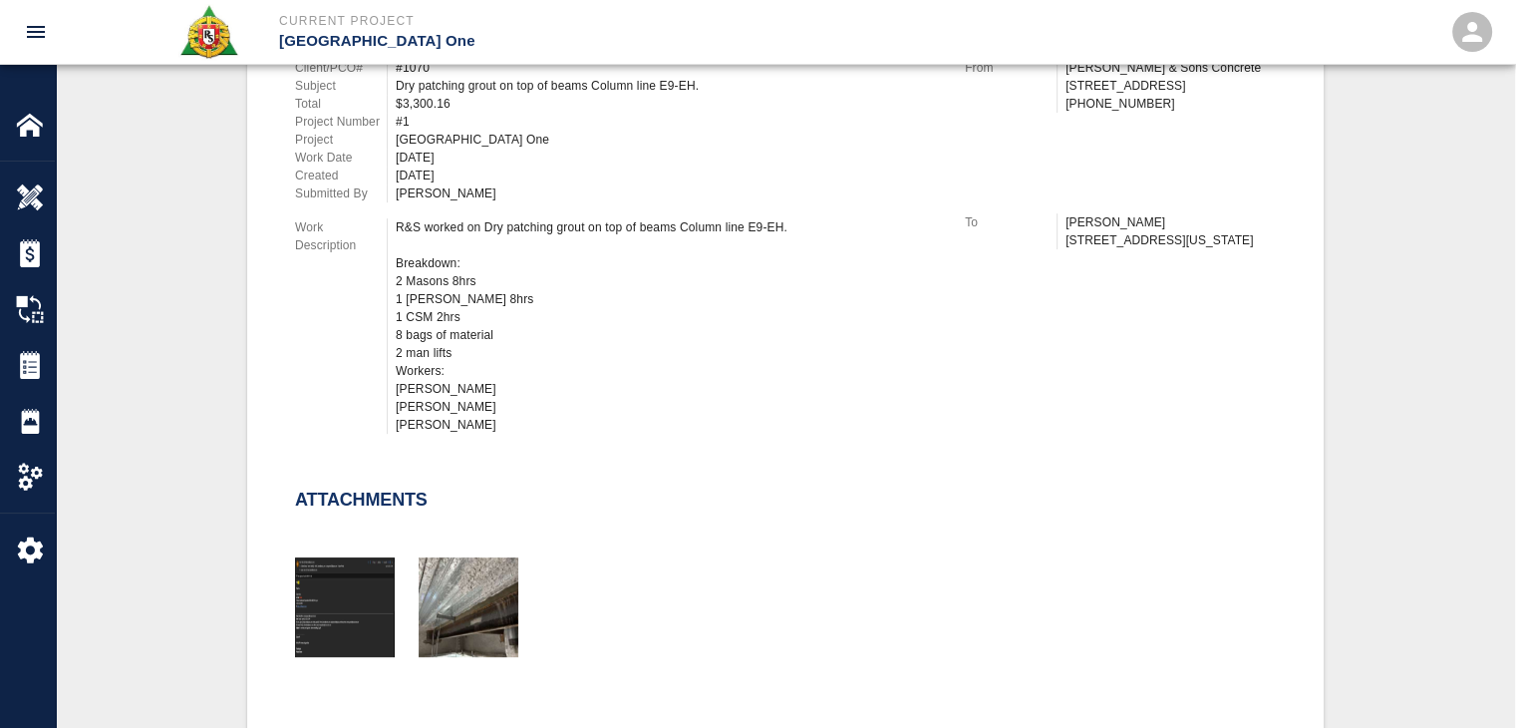
drag, startPoint x: 1112, startPoint y: 444, endPoint x: 1228, endPoint y: 316, distance: 172.2
click at [1228, 316] on div "#1419 Client/PCO# #1070 Subject Dry patching grout on top of beams Column line …" at bounding box center [773, 309] width 1005 height 709
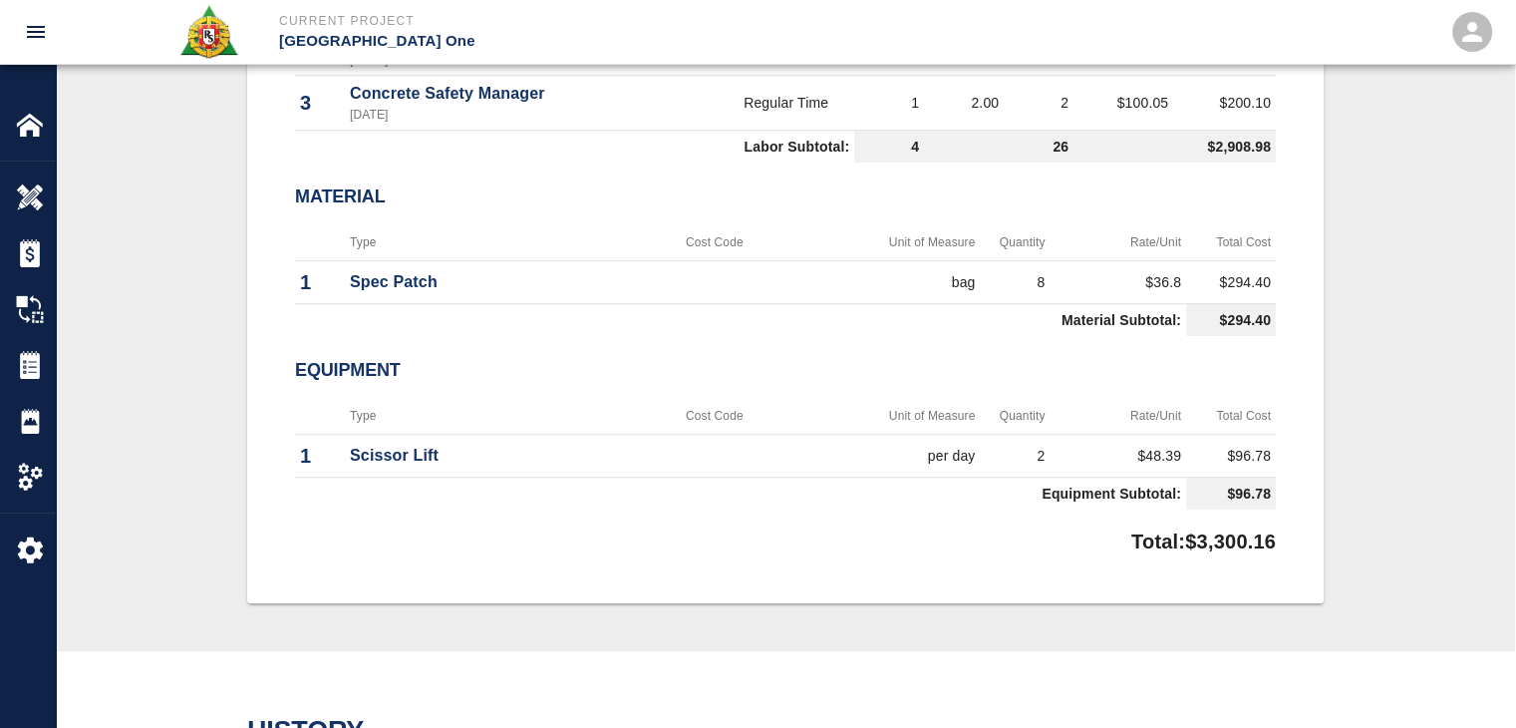
scroll to position [1626, 0]
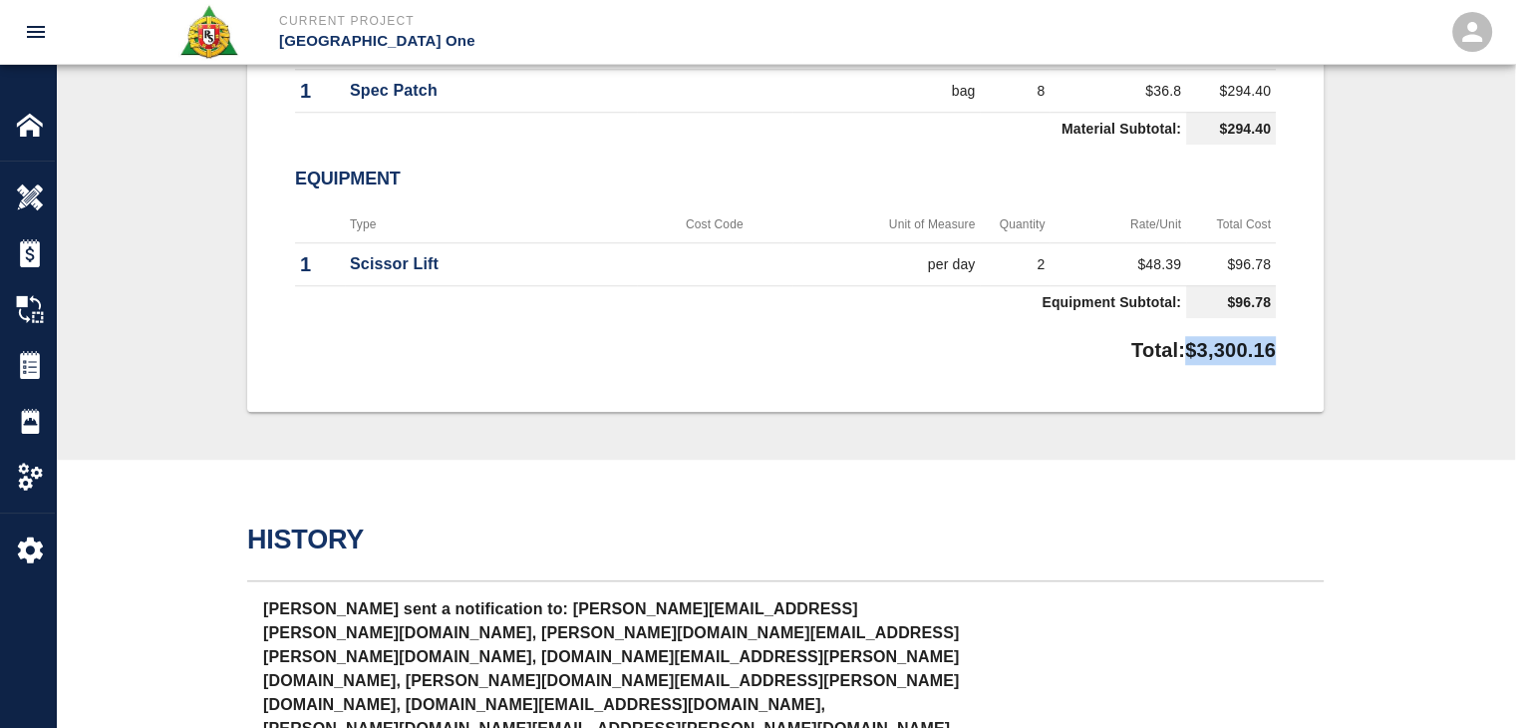
drag, startPoint x: 1285, startPoint y: 336, endPoint x: 1173, endPoint y: 344, distance: 111.9
copy p "$3,300.16"
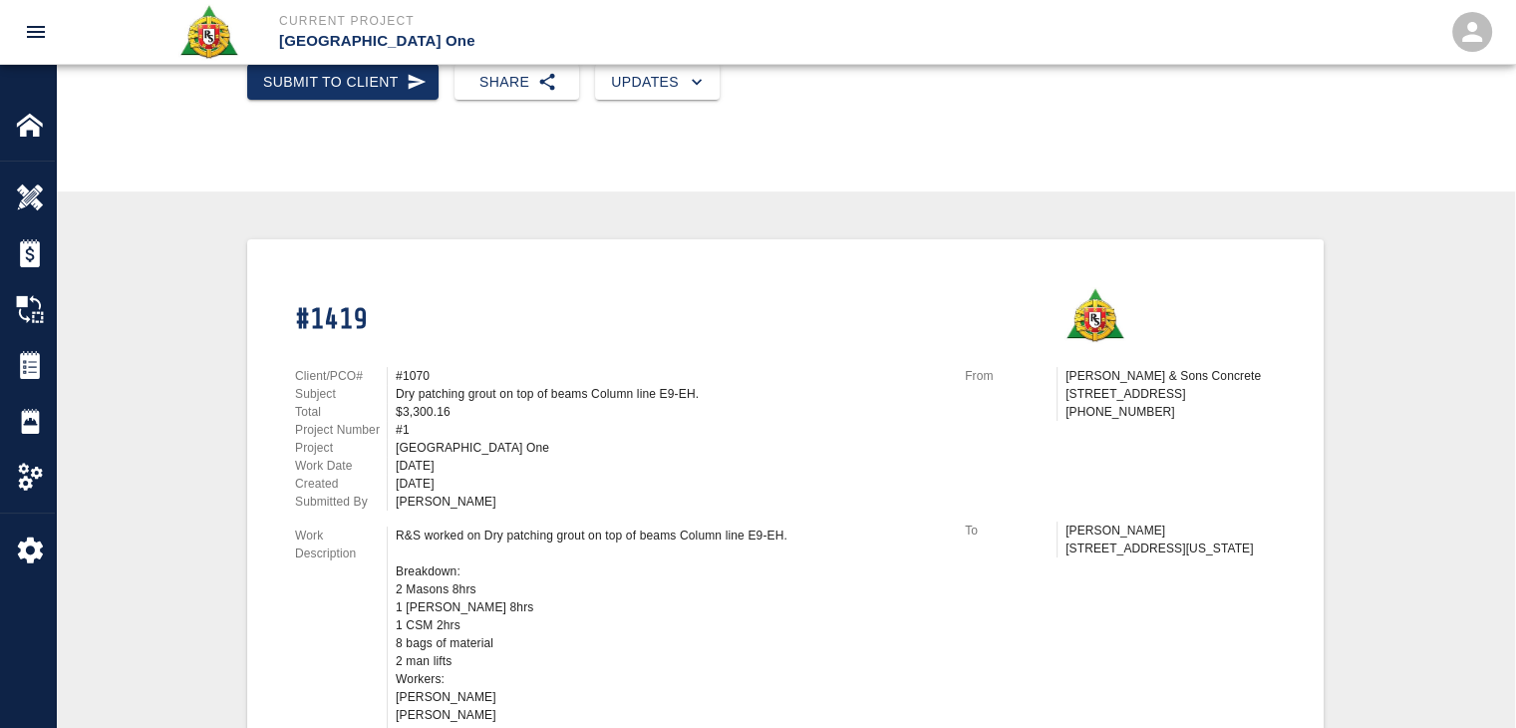
scroll to position [0, 0]
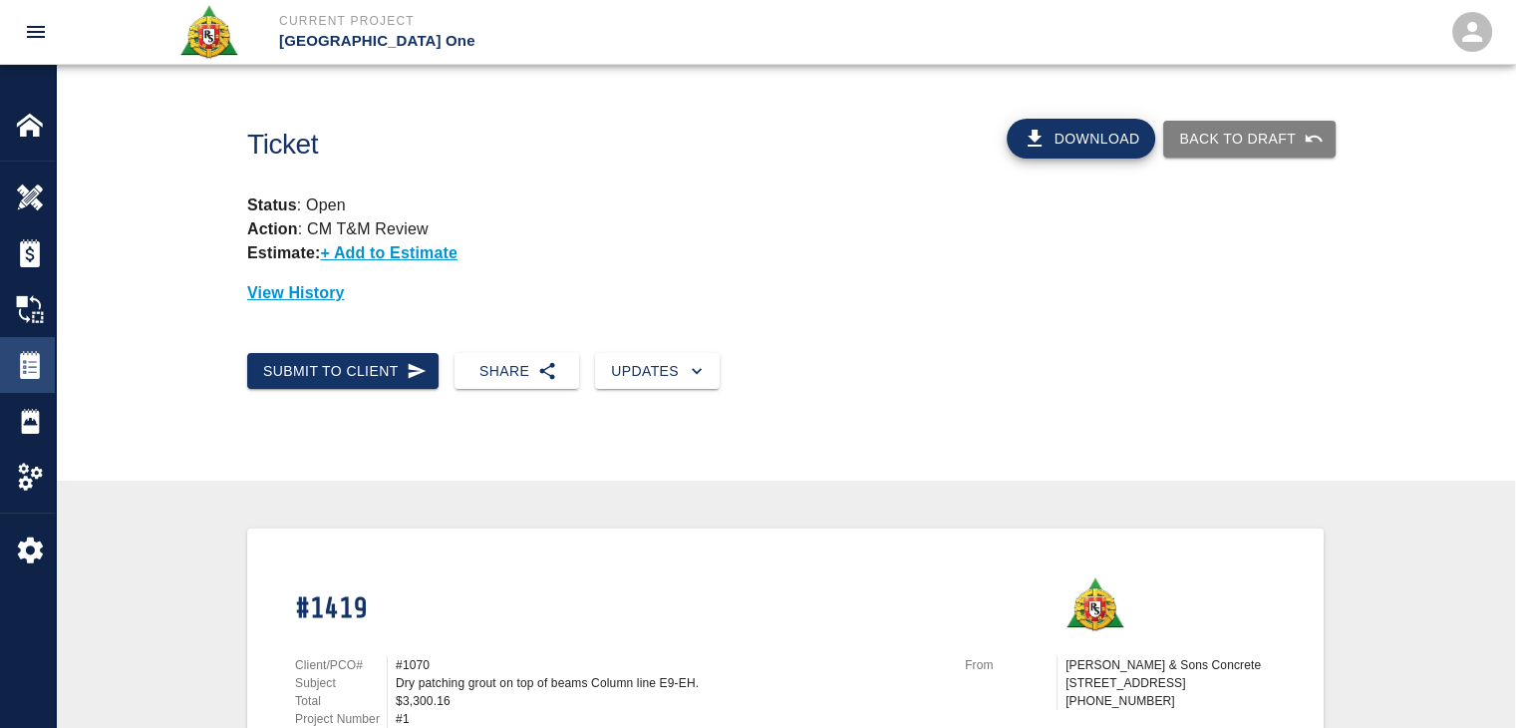
click at [29, 364] on img at bounding box center [30, 365] width 28 height 28
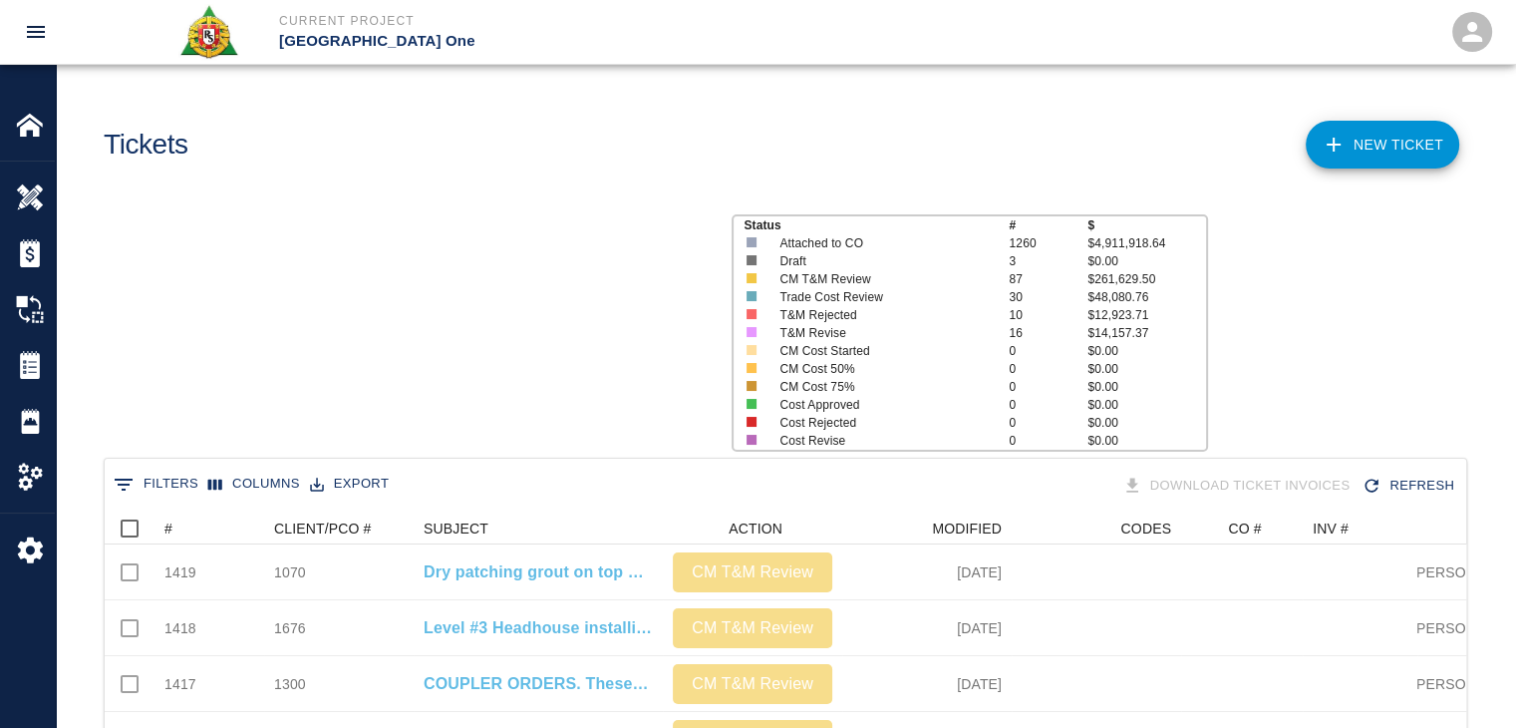
scroll to position [1148, 1346]
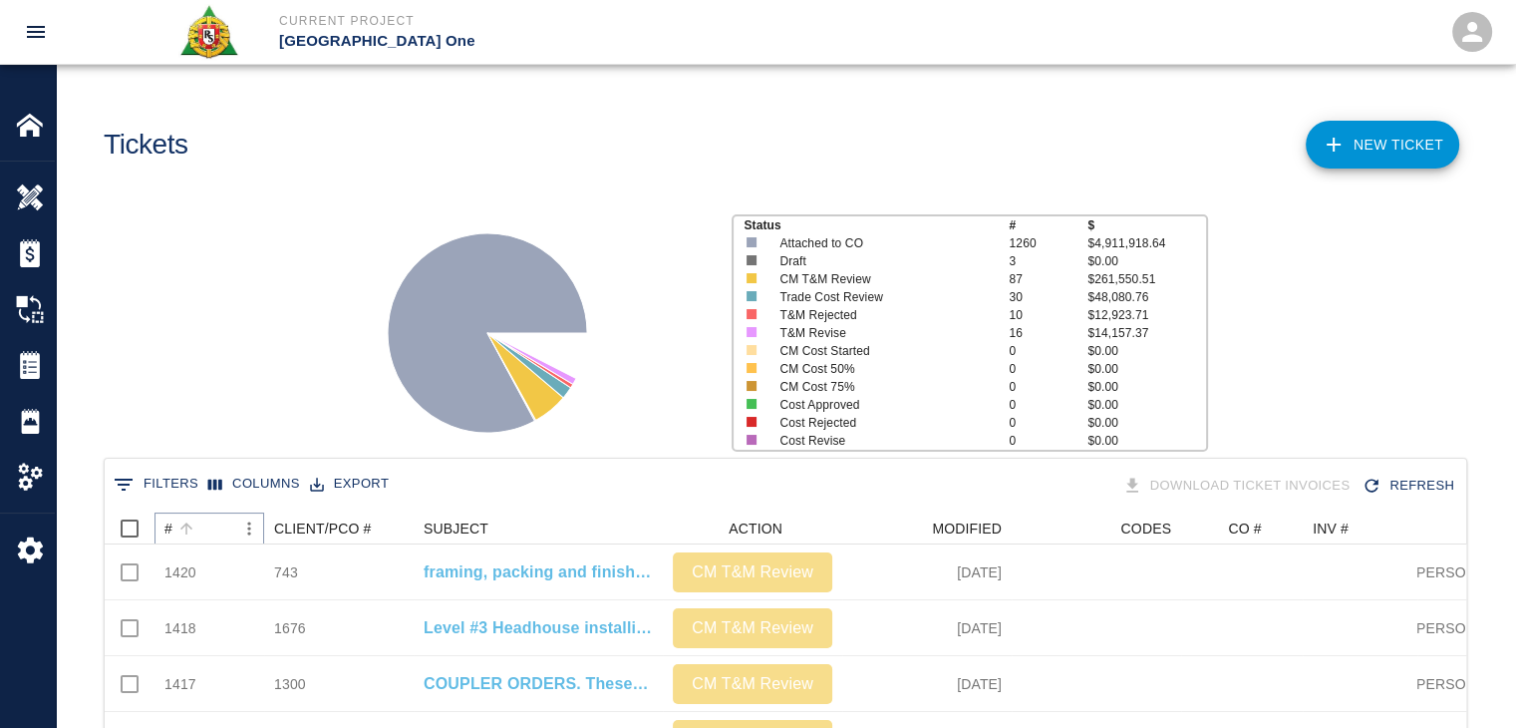
click at [198, 524] on button "Sort" at bounding box center [186, 528] width 28 height 28
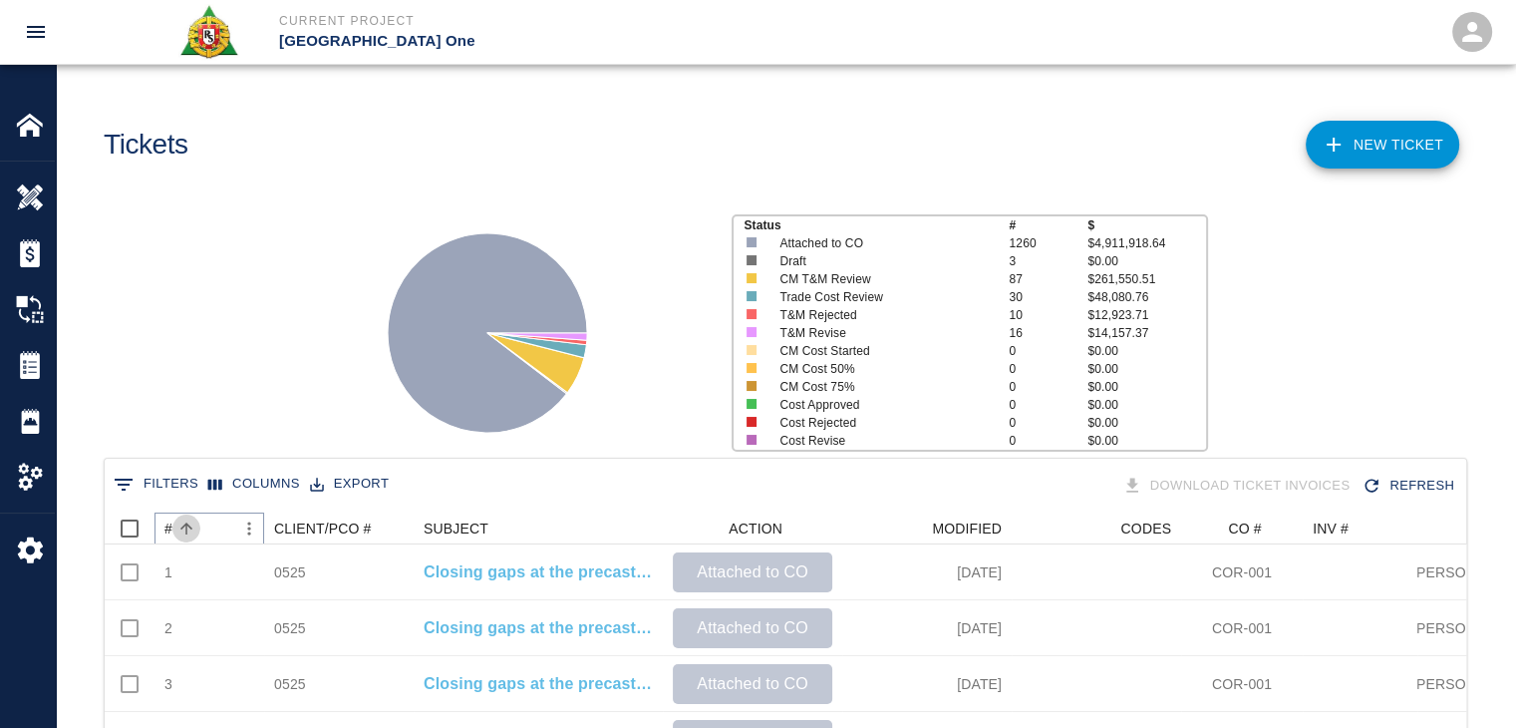
click at [198, 524] on button "Sort" at bounding box center [186, 528] width 28 height 28
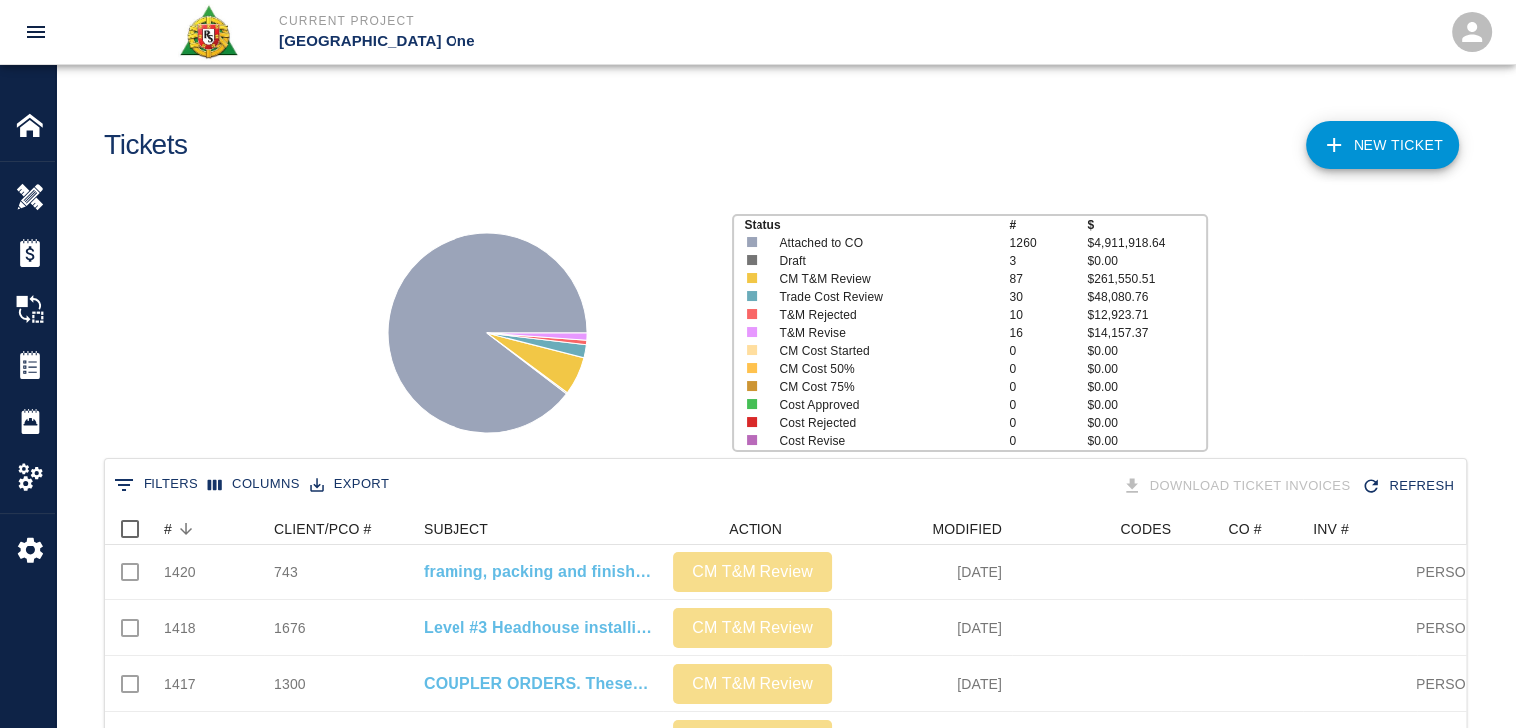
click at [217, 355] on div "Status # $ Attached to CO 1260 $4,911,918.64 Draft 3 $0.00 CM T&M Review 87 $26…" at bounding box center [777, 324] width 1475 height 265
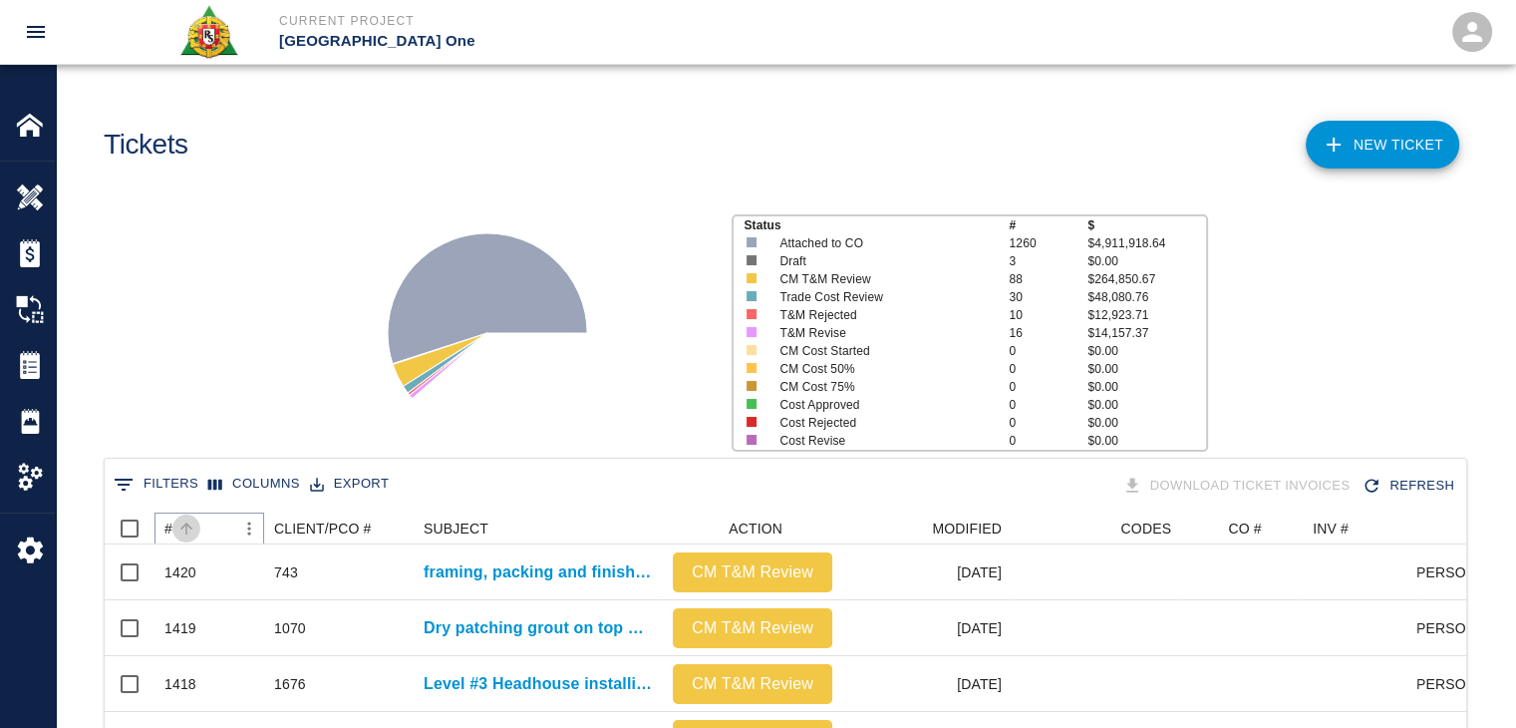
click at [195, 529] on button "Sort" at bounding box center [186, 528] width 28 height 28
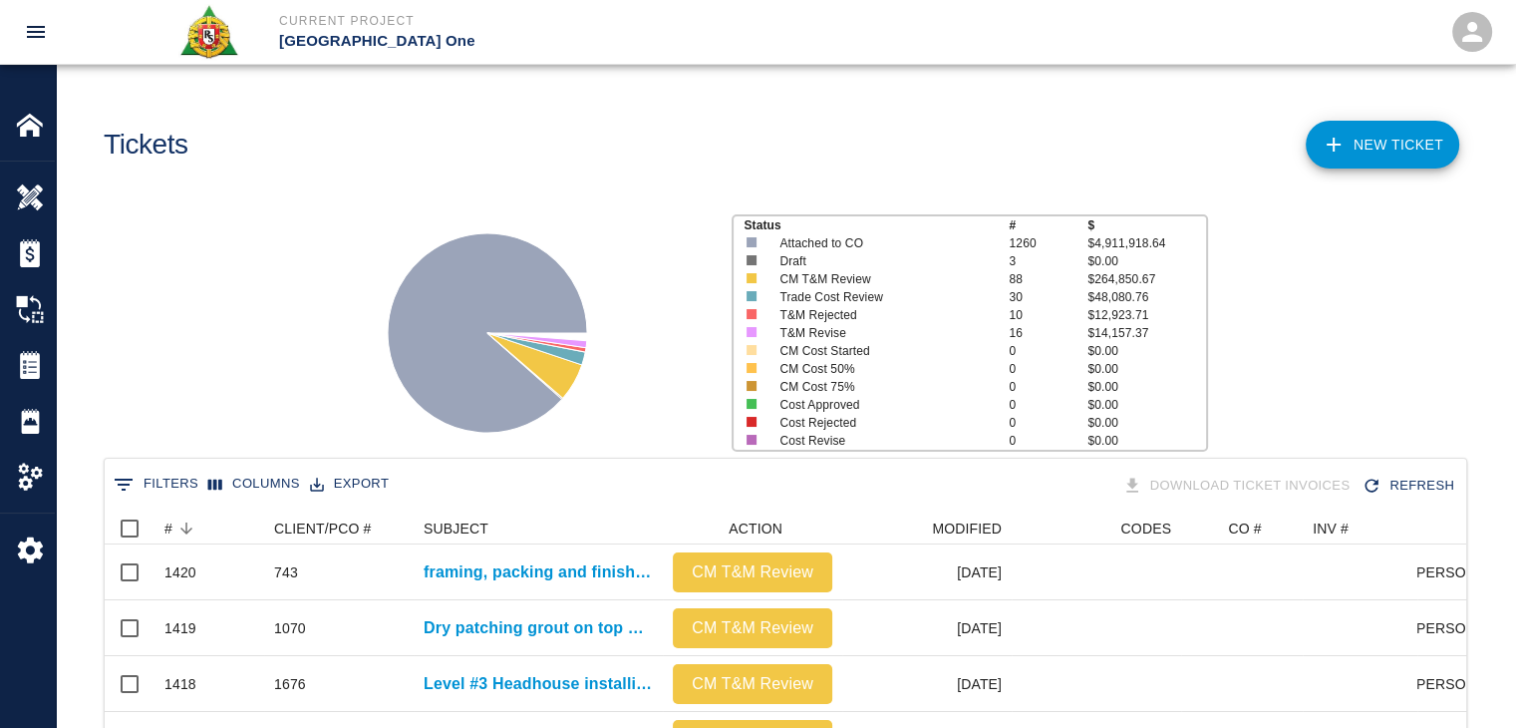
click at [197, 318] on div "Status # $ Attached to CO 1260 $4,911,918.64 Draft 3 $0.00 CM T&M Review 88 $26…" at bounding box center [777, 324] width 1475 height 265
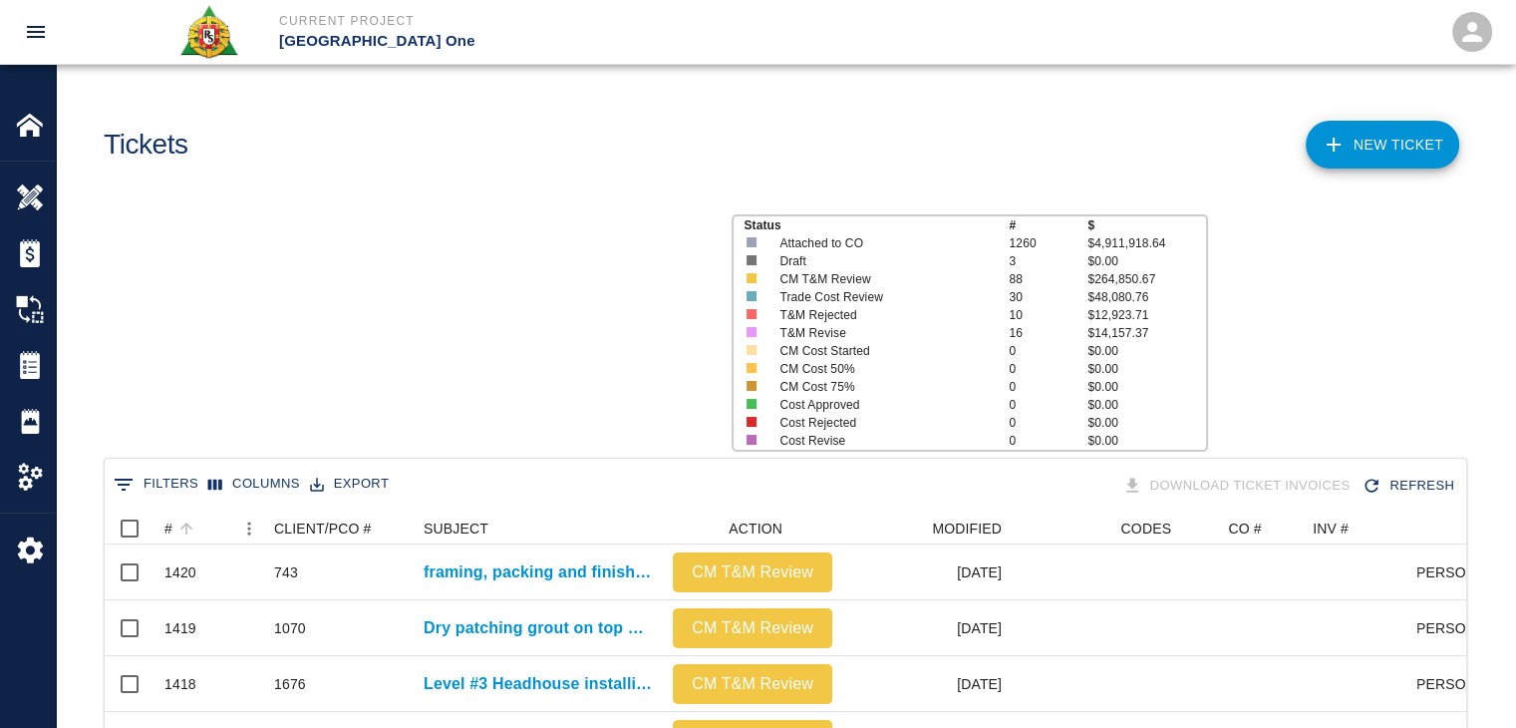
scroll to position [1148, 1346]
click at [206, 528] on div "#" at bounding box center [199, 528] width 70 height 32
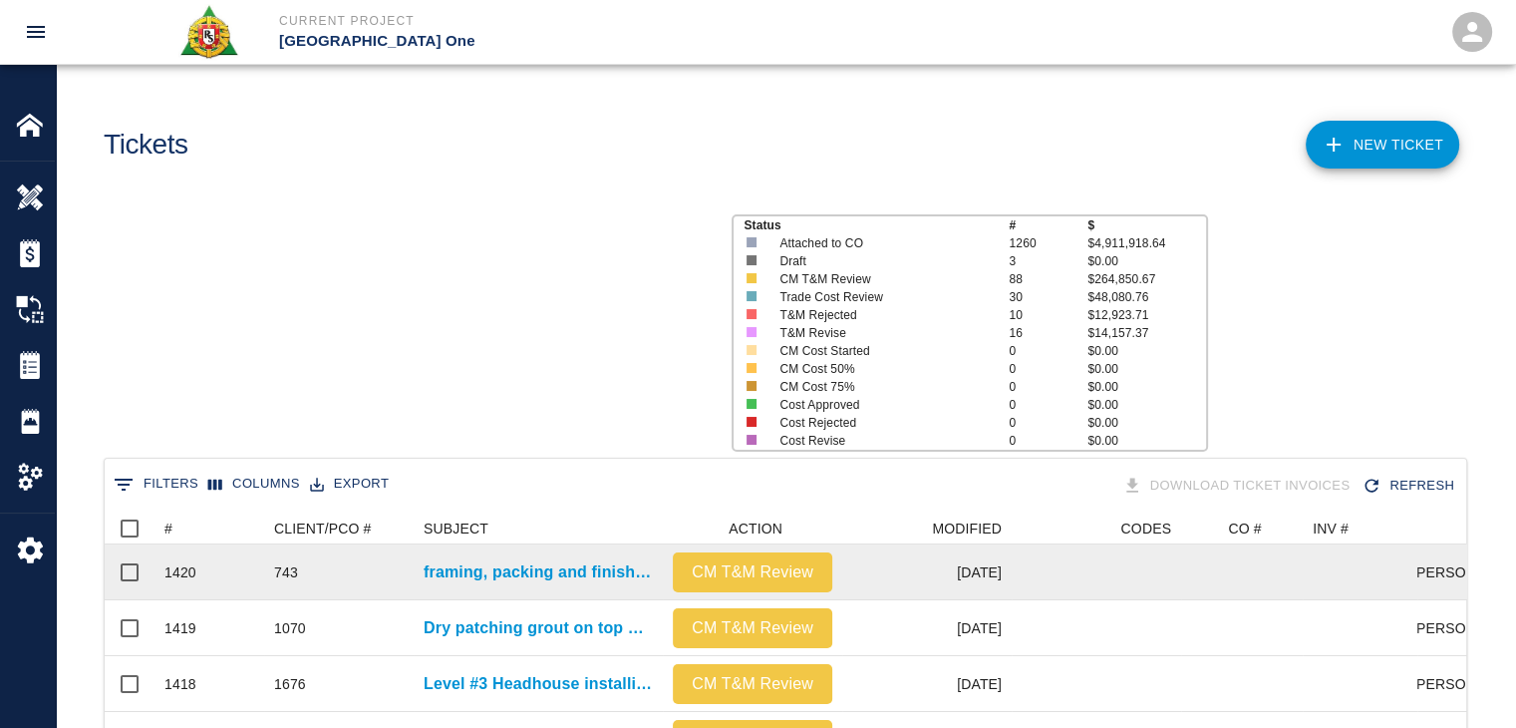
scroll to position [1148, 1346]
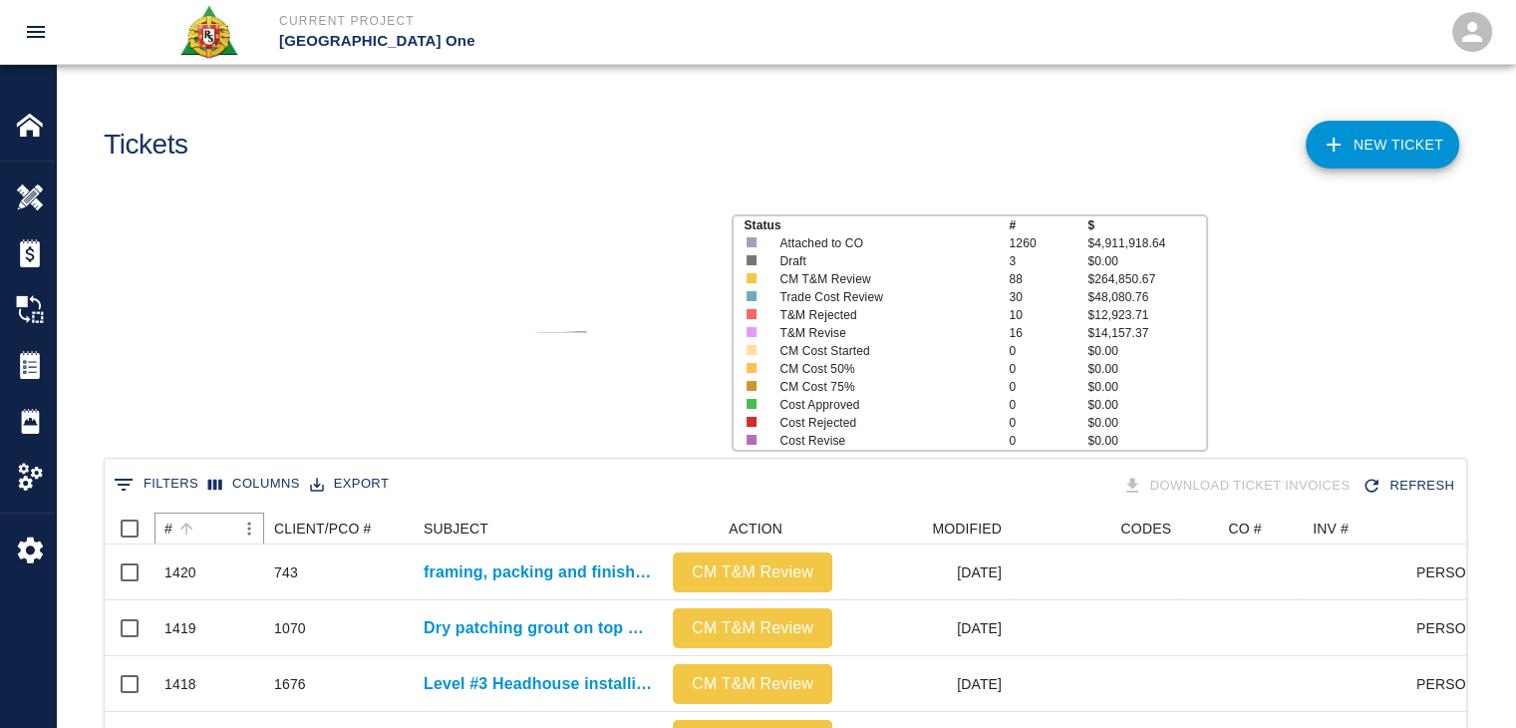
click at [185, 528] on icon "Sort" at bounding box center [186, 528] width 12 height 12
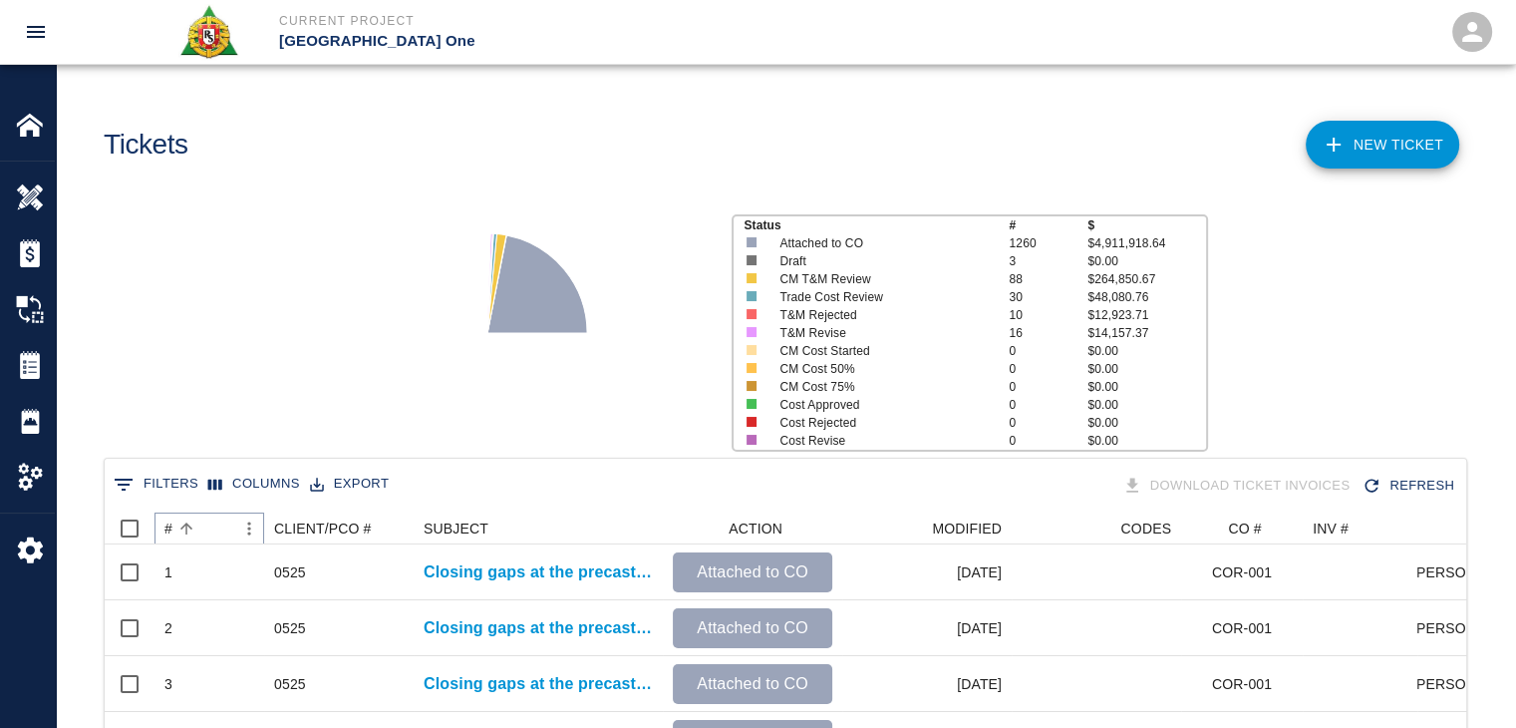
click at [185, 528] on icon "Sort" at bounding box center [186, 528] width 12 height 12
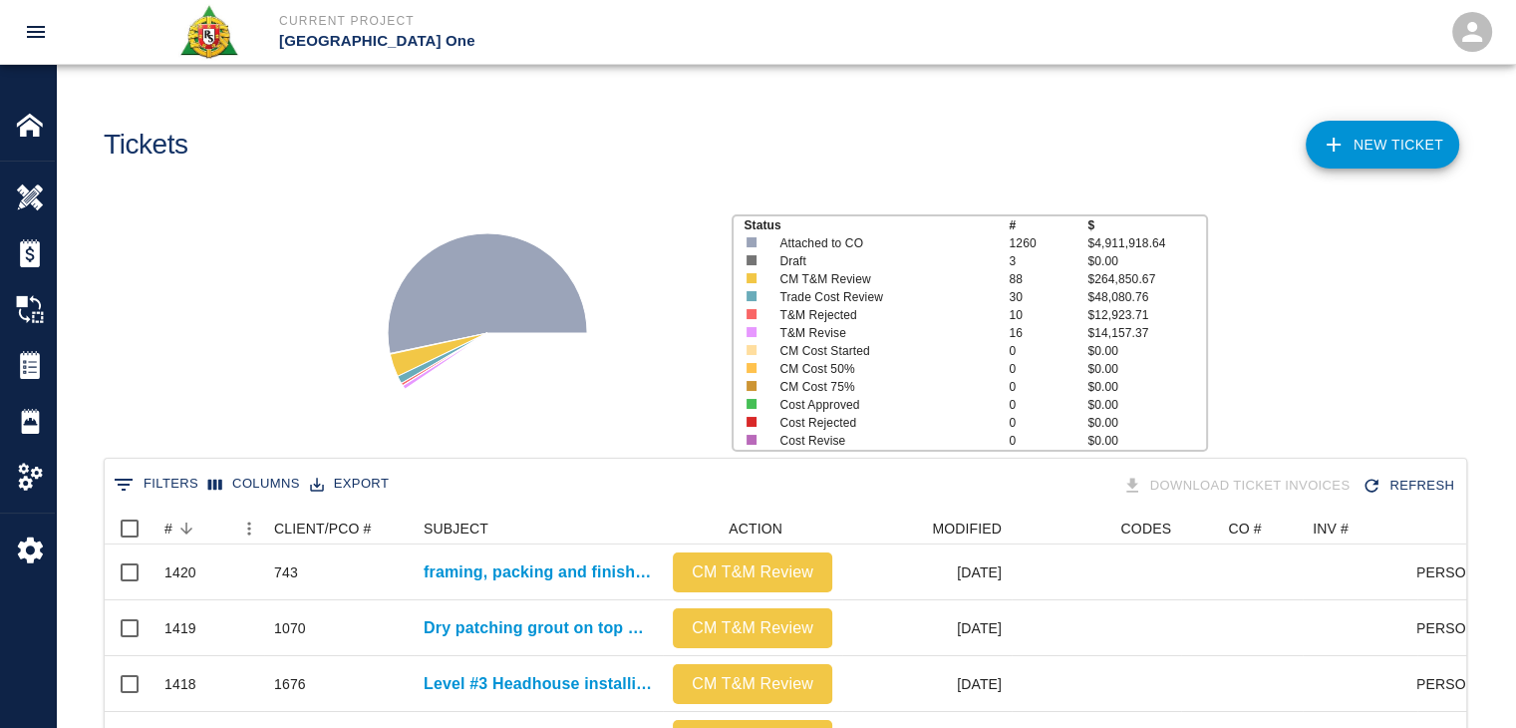
click at [239, 310] on div "Status # $ Attached to CO 1260 $4,911,918.64 Draft 3 $0.00 CM T&M Review 88 $26…" at bounding box center [777, 324] width 1475 height 265
